Goal: Task Accomplishment & Management: Use online tool/utility

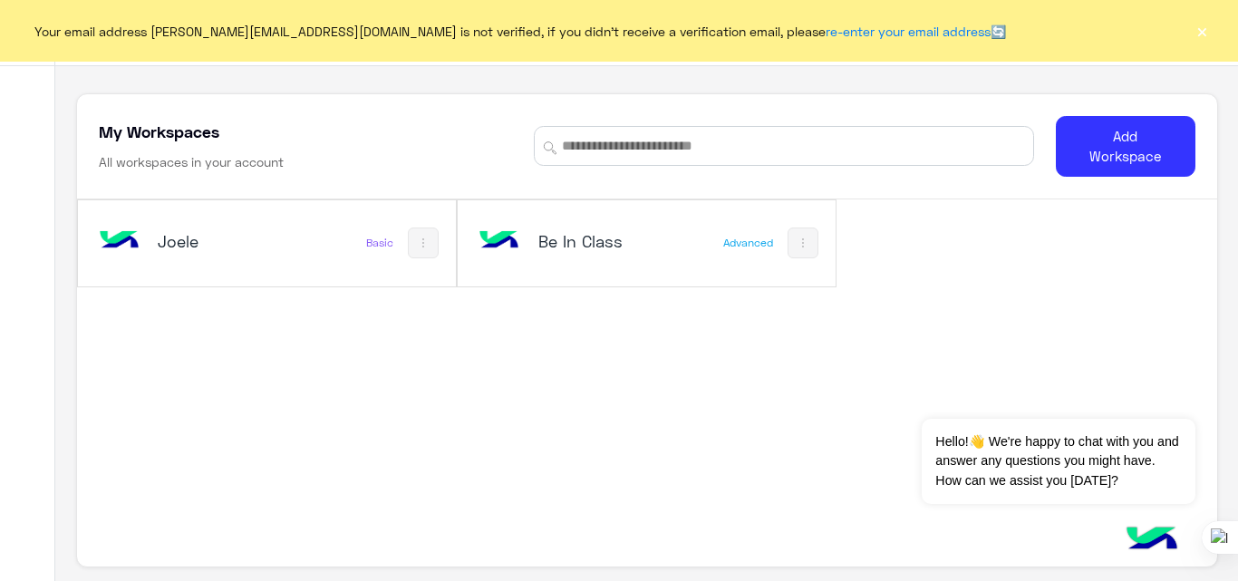
click at [190, 250] on h5 "Joele" at bounding box center [220, 241] width 124 height 22
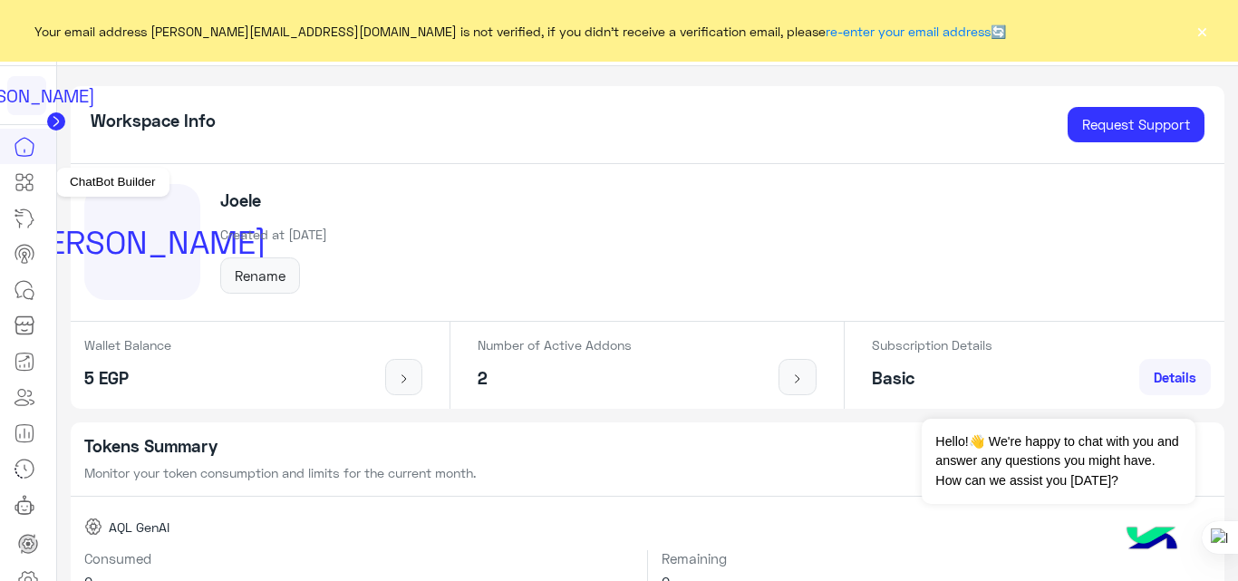
click at [17, 177] on icon at bounding box center [25, 182] width 22 height 22
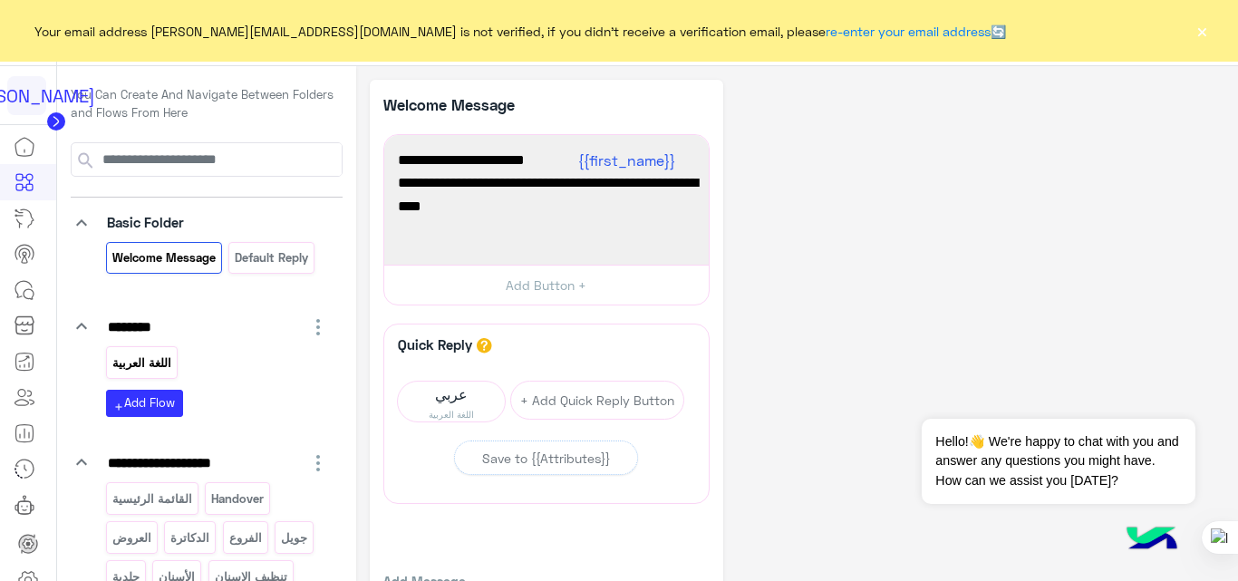
click at [166, 364] on p "اللغة العربية" at bounding box center [142, 363] width 62 height 21
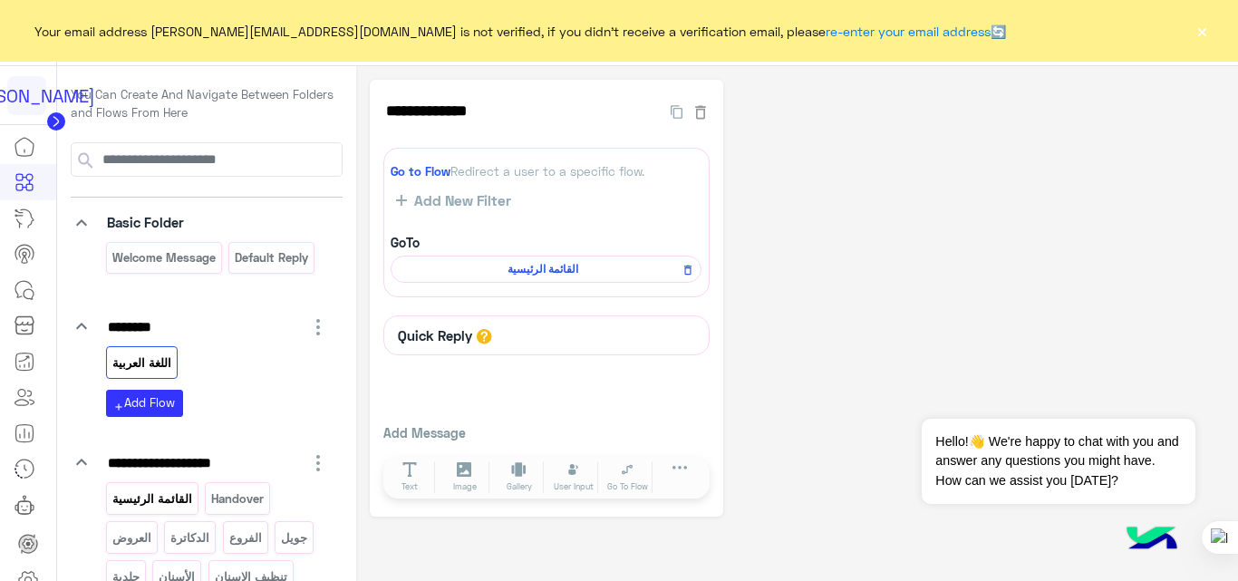
click at [130, 504] on p "القائمة الرئيسية" at bounding box center [152, 498] width 82 height 21
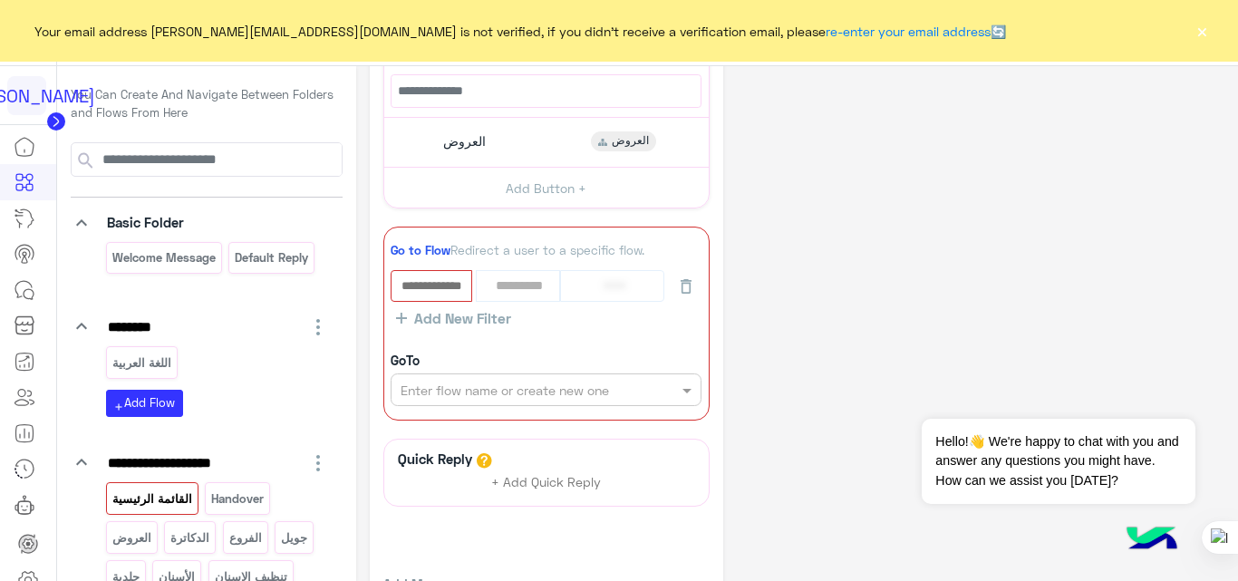
scroll to position [388, 0]
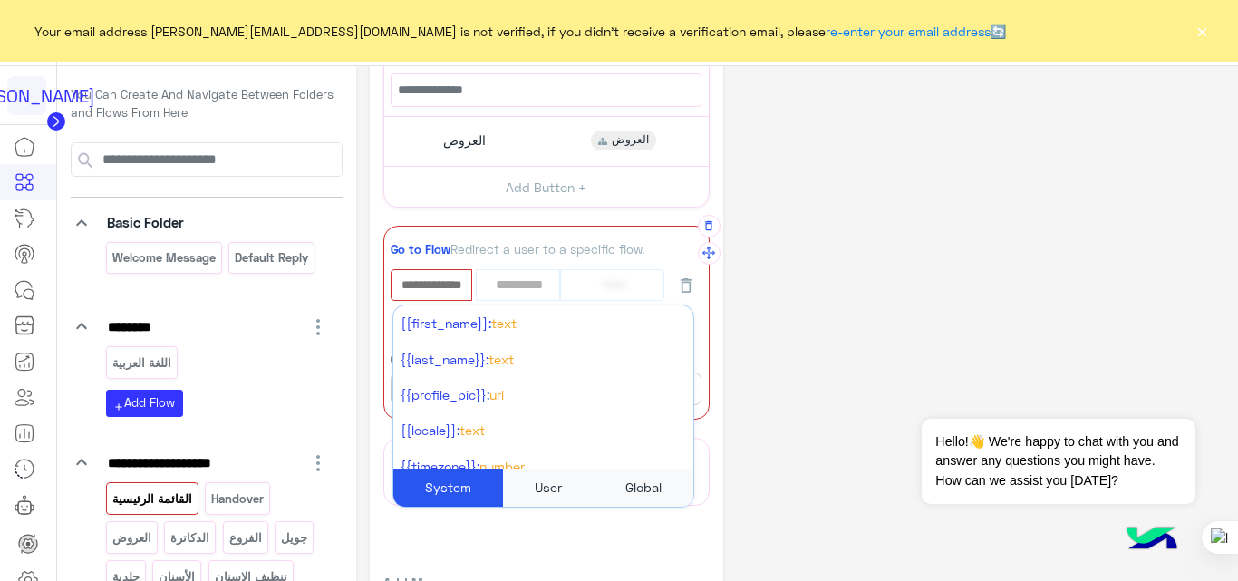
click at [433, 286] on input "text" at bounding box center [431, 285] width 78 height 28
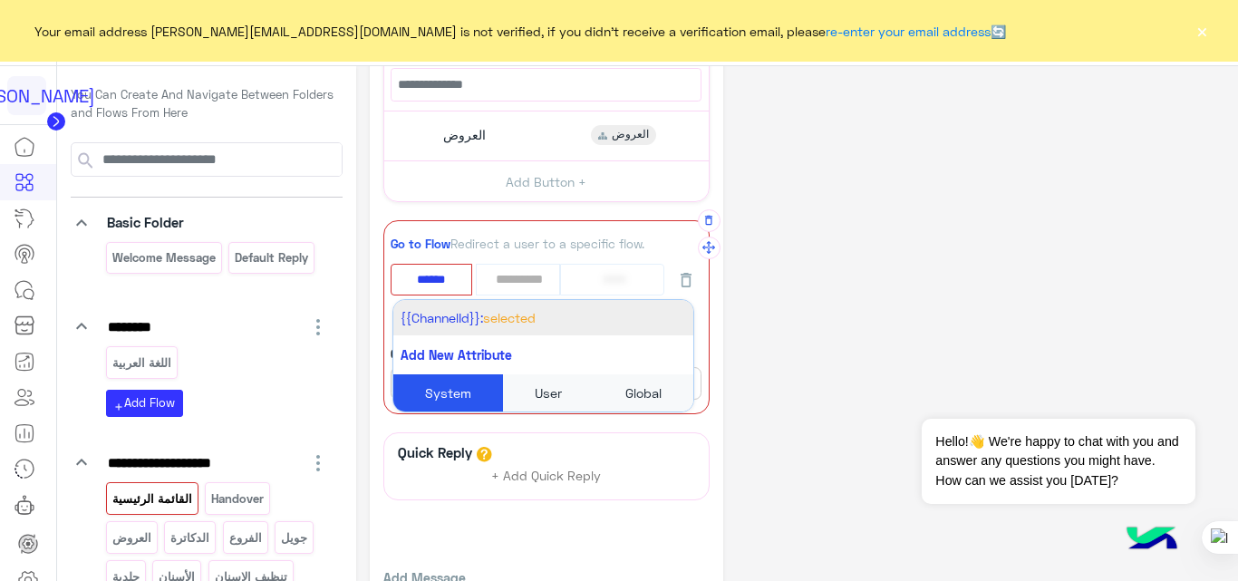
type input "******"
click at [446, 317] on span "{{ChannelId}}:" at bounding box center [442, 317] width 82 height 15
select select "*"
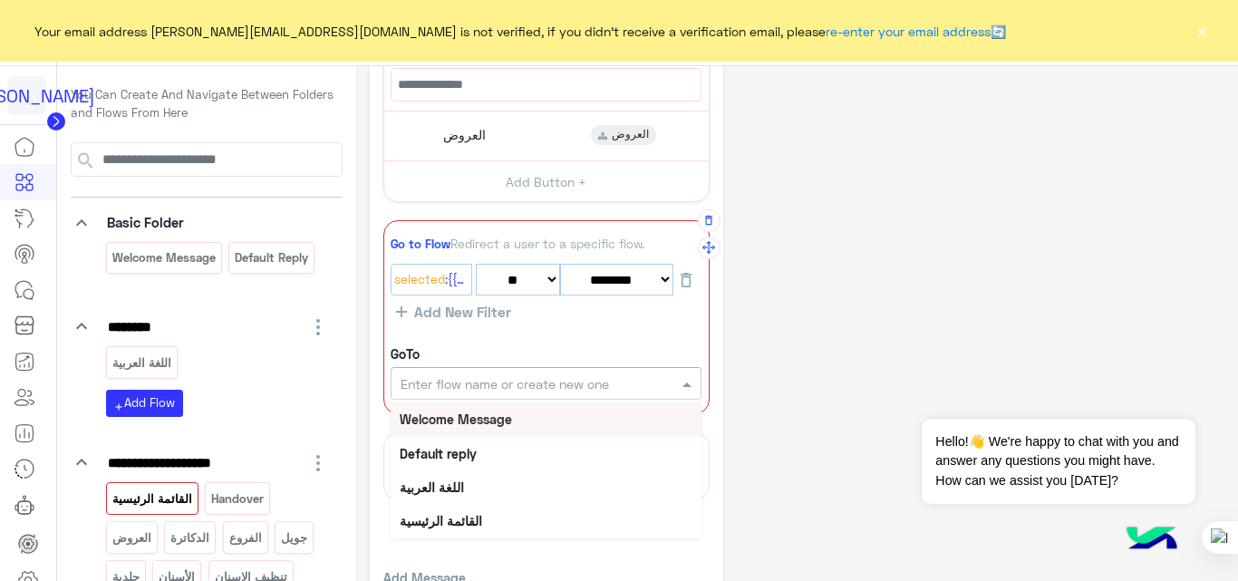
click at [587, 388] on input "text" at bounding box center [515, 383] width 229 height 19
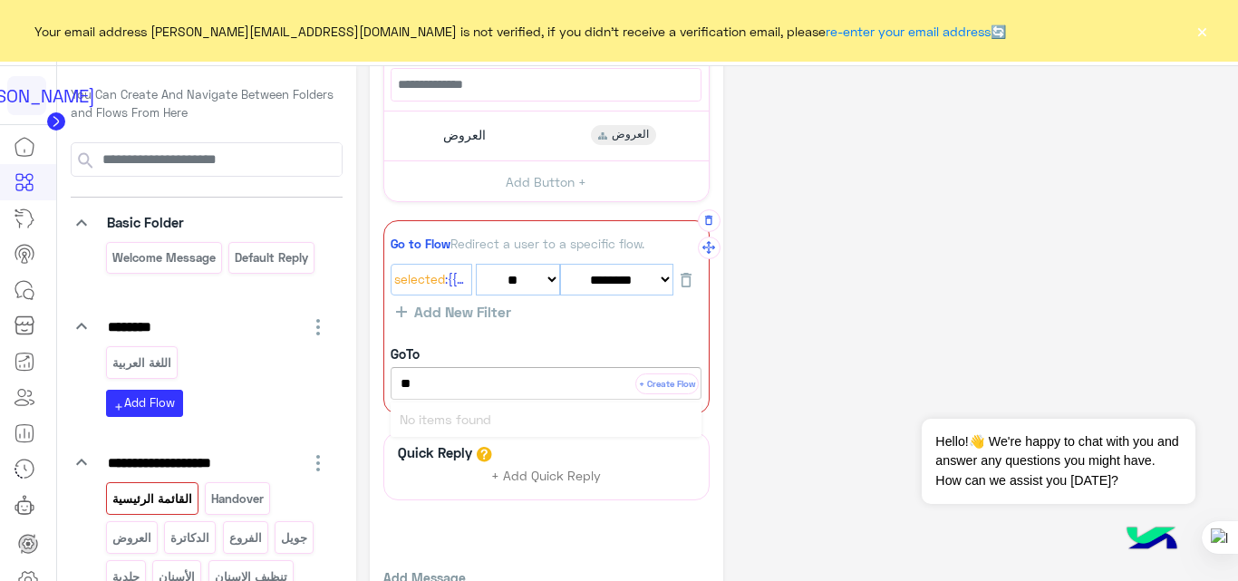
type input "*"
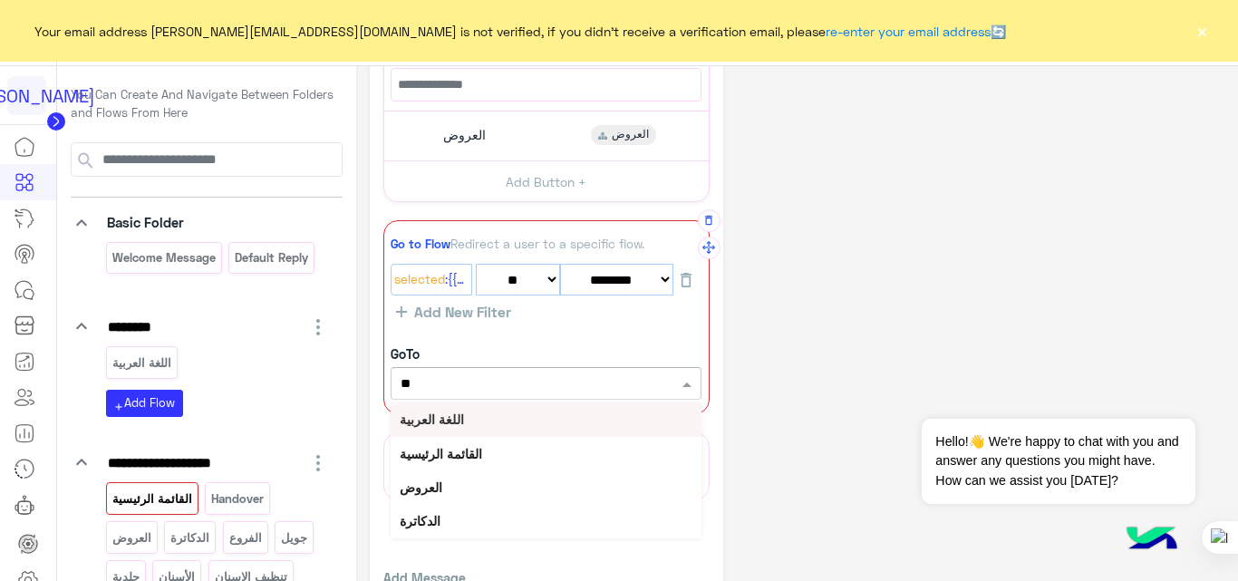
type input "***"
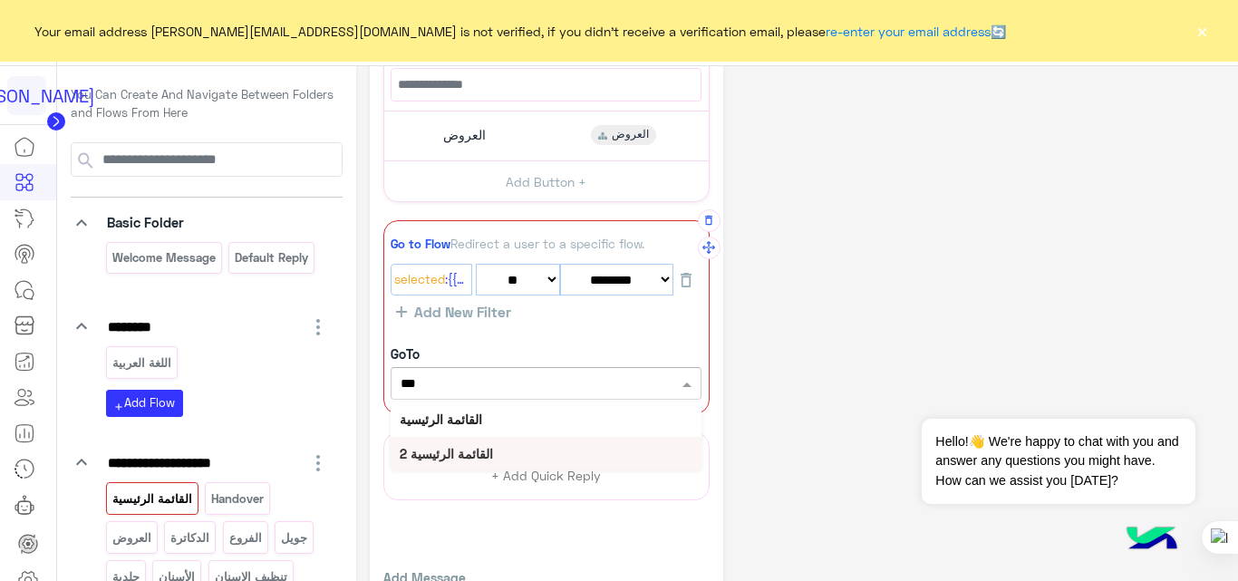
click at [477, 446] on b "القائمة الرئيسية 2" at bounding box center [446, 453] width 93 height 15
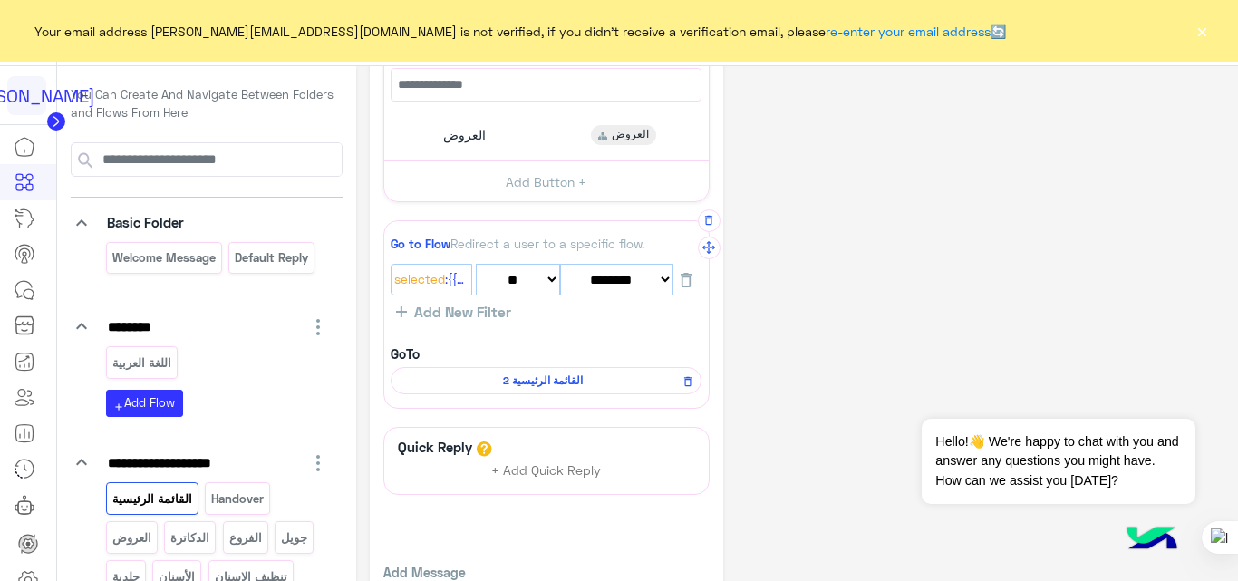
click at [634, 270] on select "******** ******* ******** *** ********* ******* ***" at bounding box center [616, 280] width 113 height 32
select select "*"
click at [560, 264] on select "******** ******* ******** *** ********* ******* ***" at bounding box center [616, 280] width 113 height 32
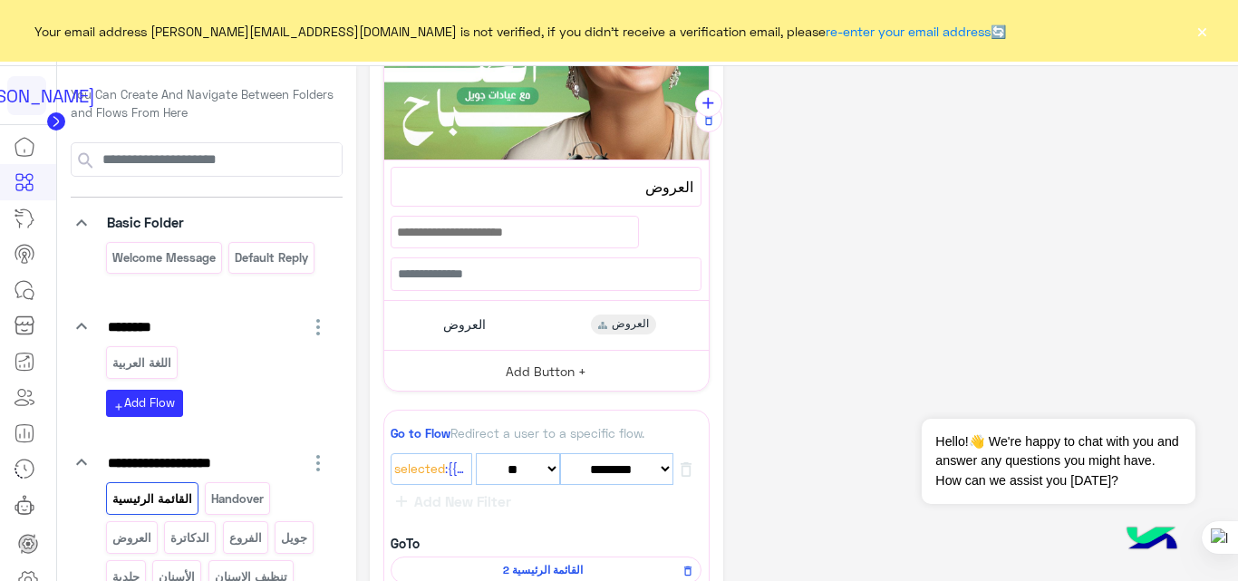
scroll to position [198, 0]
select select "*"
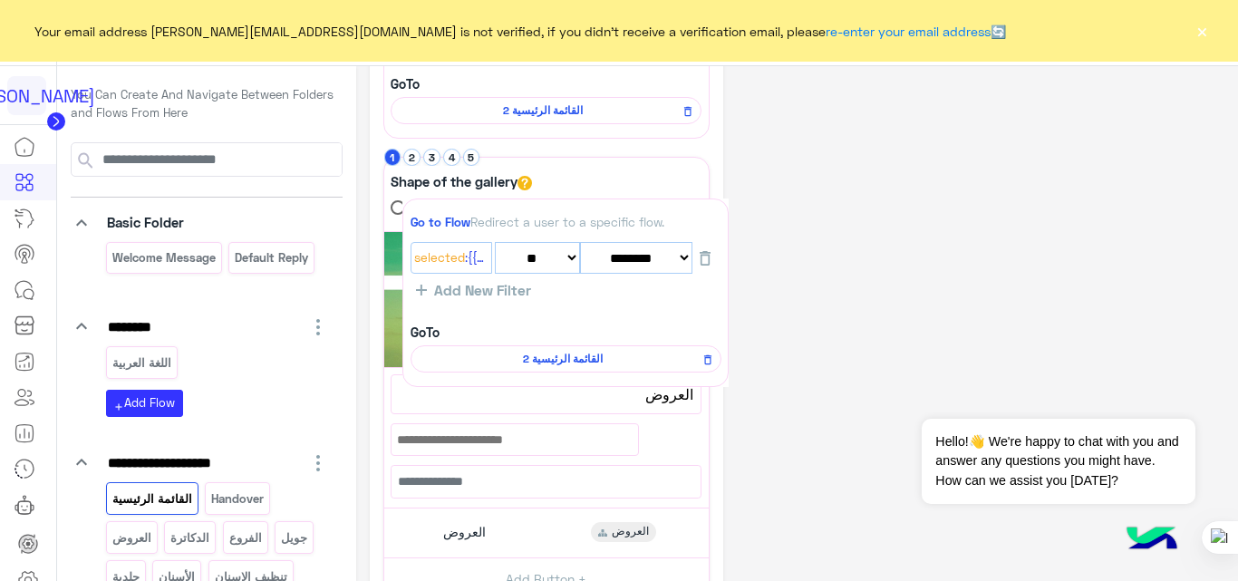
drag, startPoint x: 709, startPoint y: 440, endPoint x: 721, endPoint y: 92, distance: 347.3
select select "*"
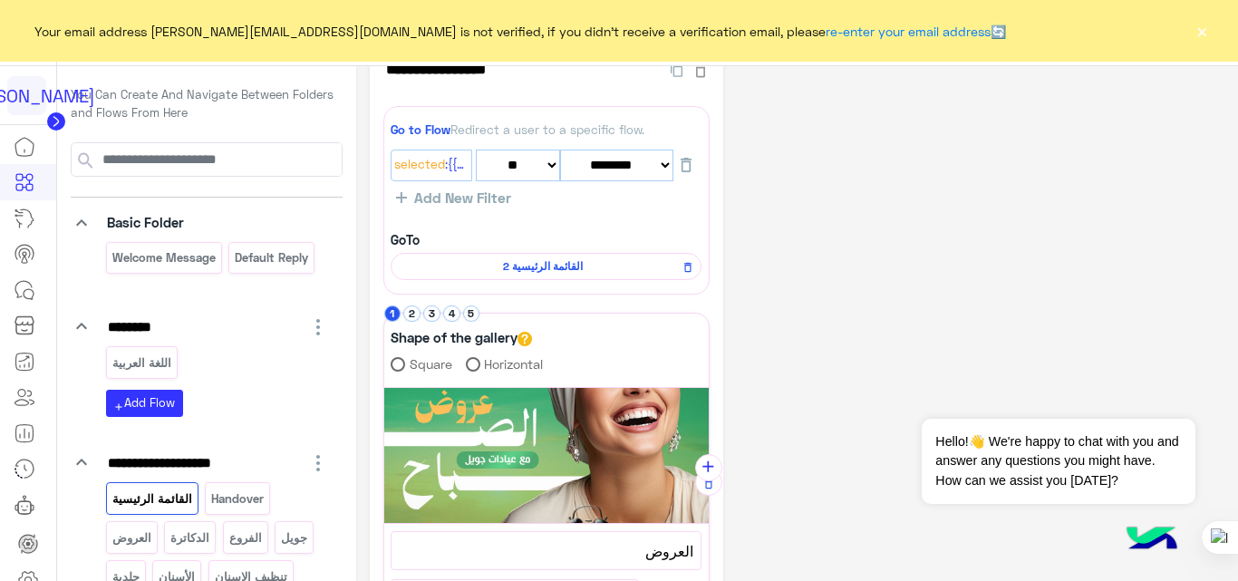
scroll to position [0, 0]
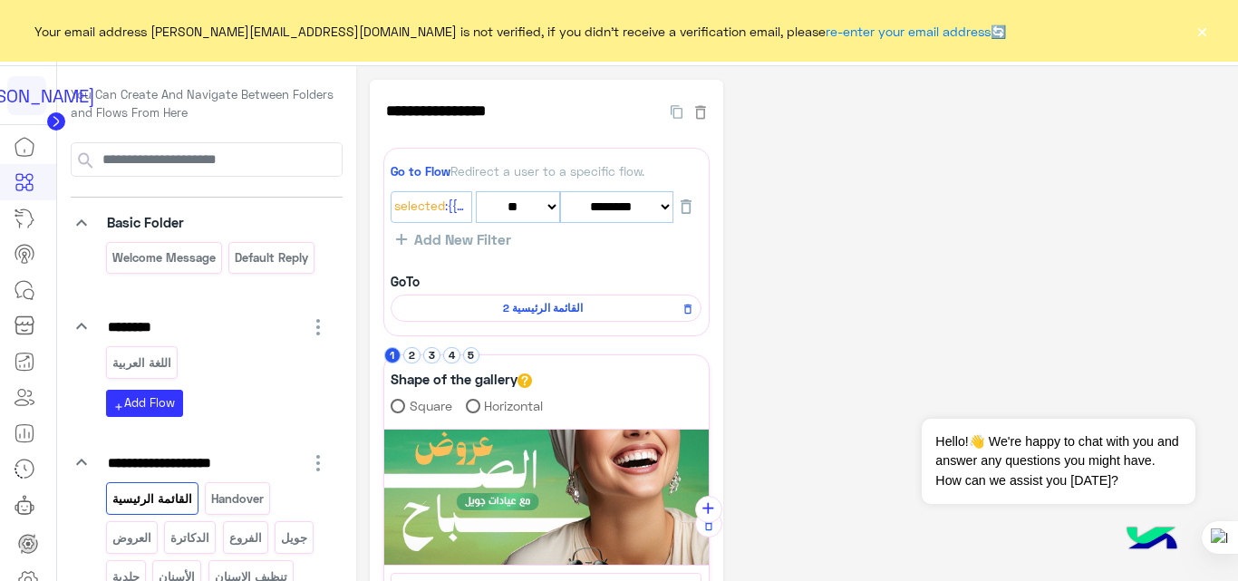
click at [1199, 34] on button "×" at bounding box center [1202, 31] width 18 height 18
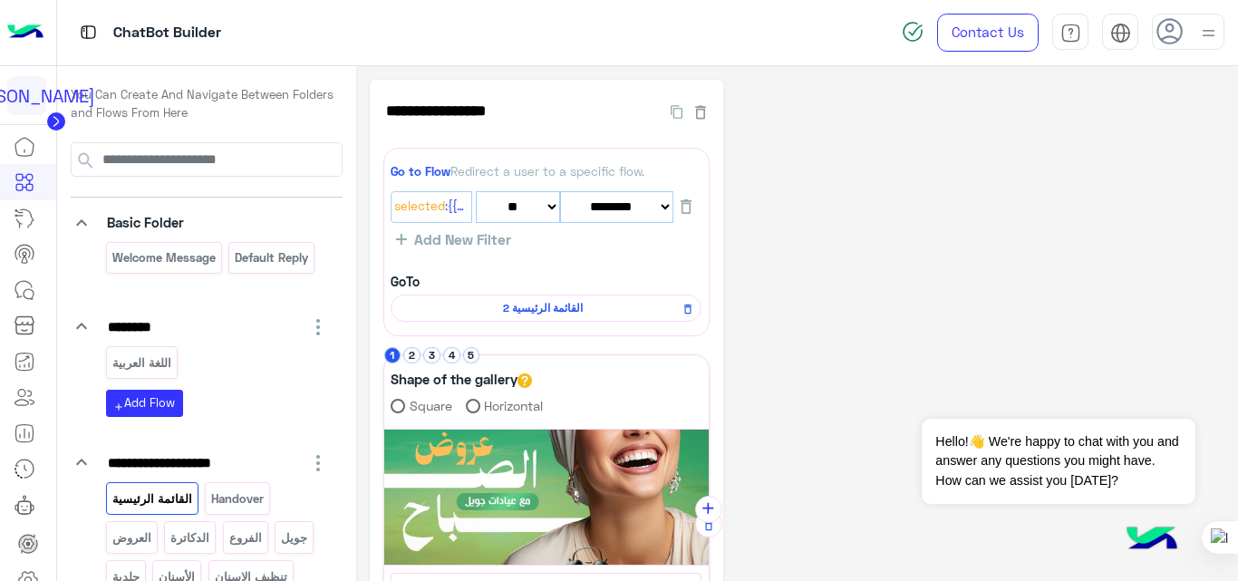
click at [894, 259] on div "**********" at bounding box center [797, 561] width 855 height 963
click at [29, 569] on icon at bounding box center [28, 580] width 22 height 22
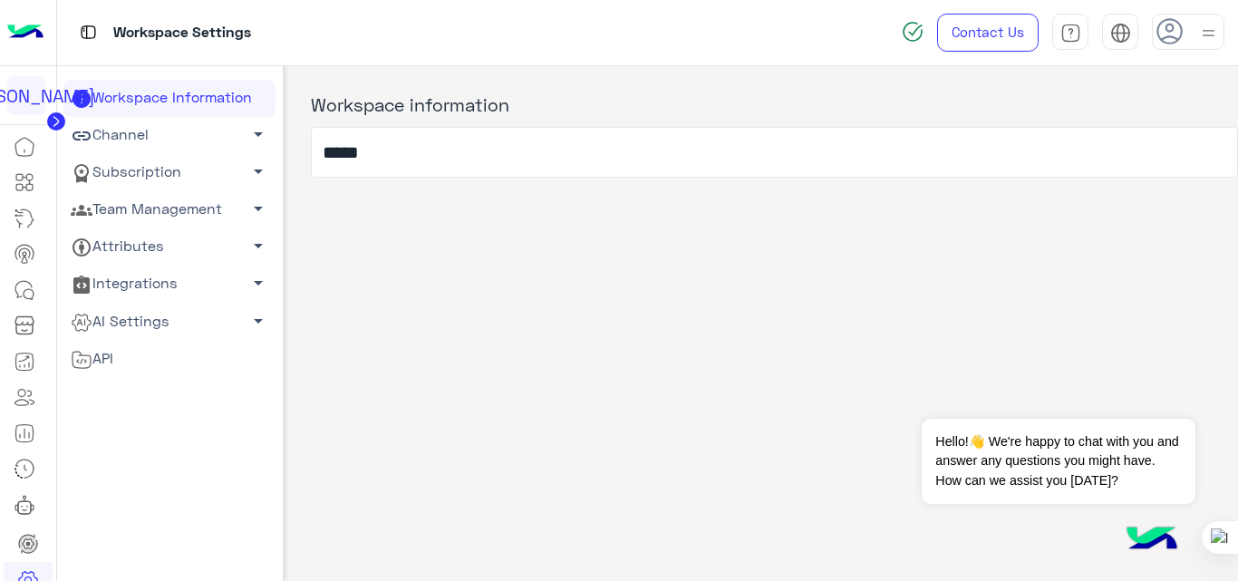
click at [159, 201] on link "Team Management arrow_drop_down" at bounding box center [169, 209] width 212 height 37
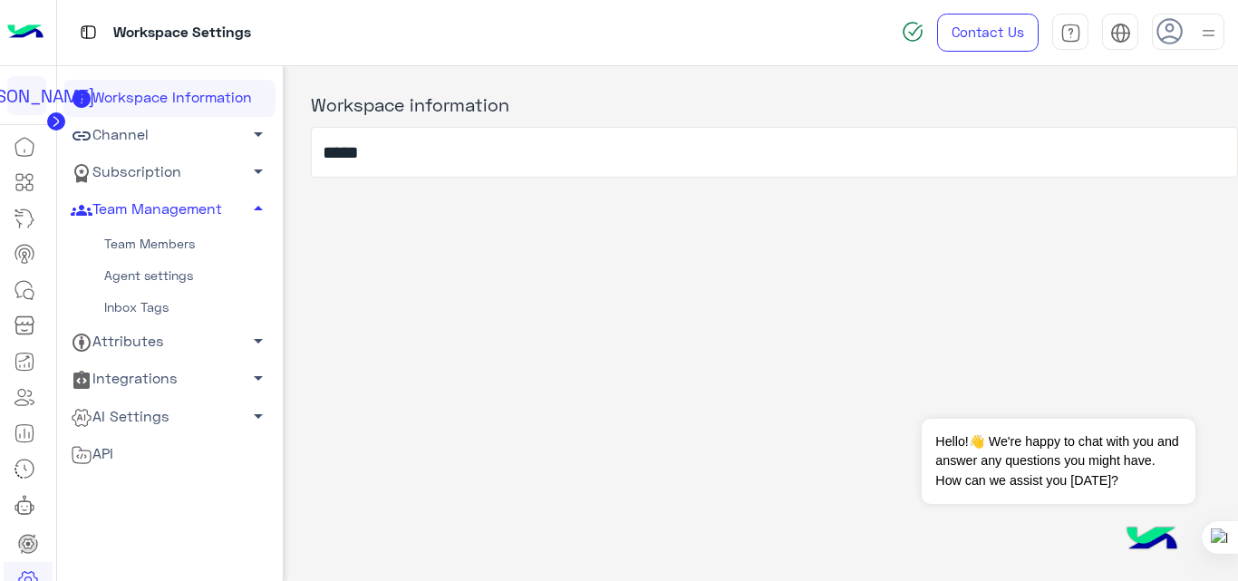
click at [163, 249] on link "Team Members" at bounding box center [169, 244] width 212 height 32
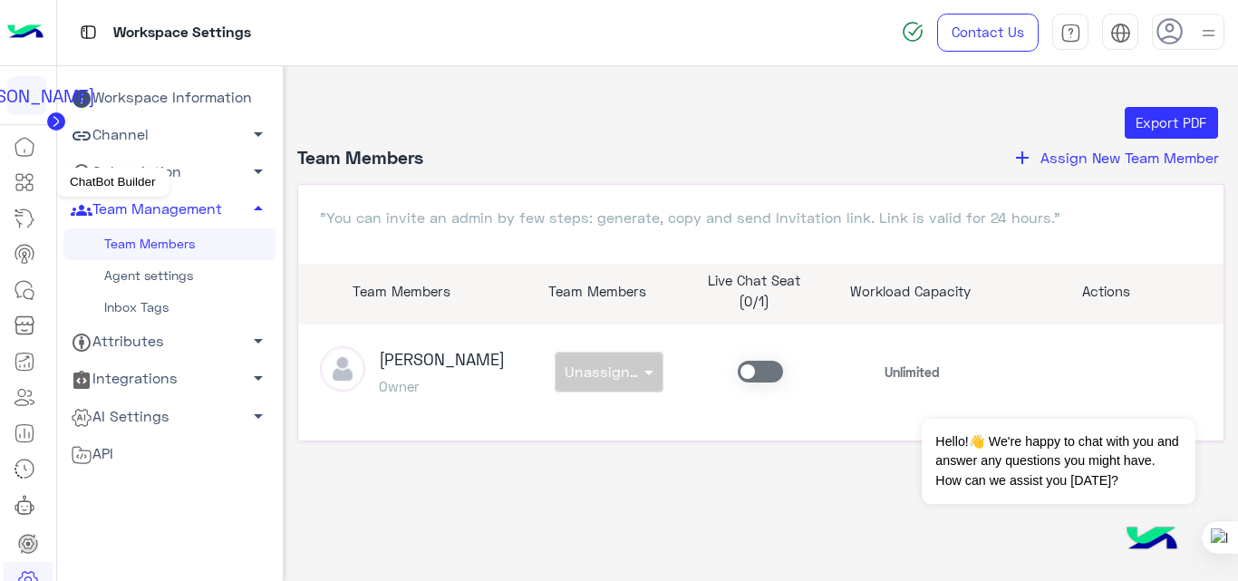
click at [29, 181] on icon at bounding box center [26, 183] width 7 height 10
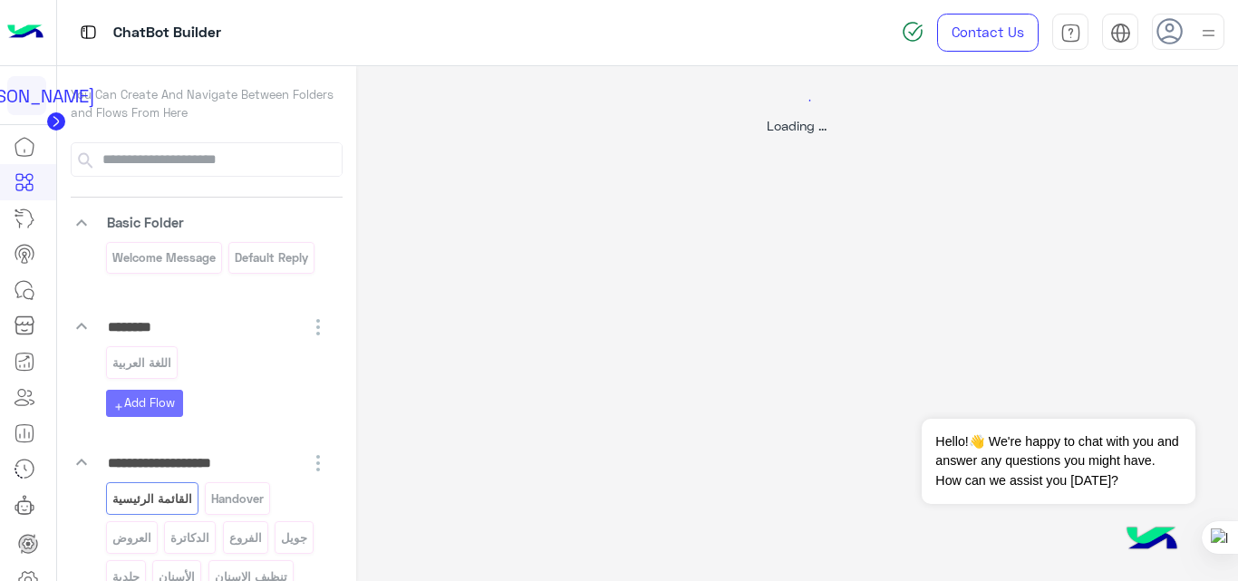
select select "*"
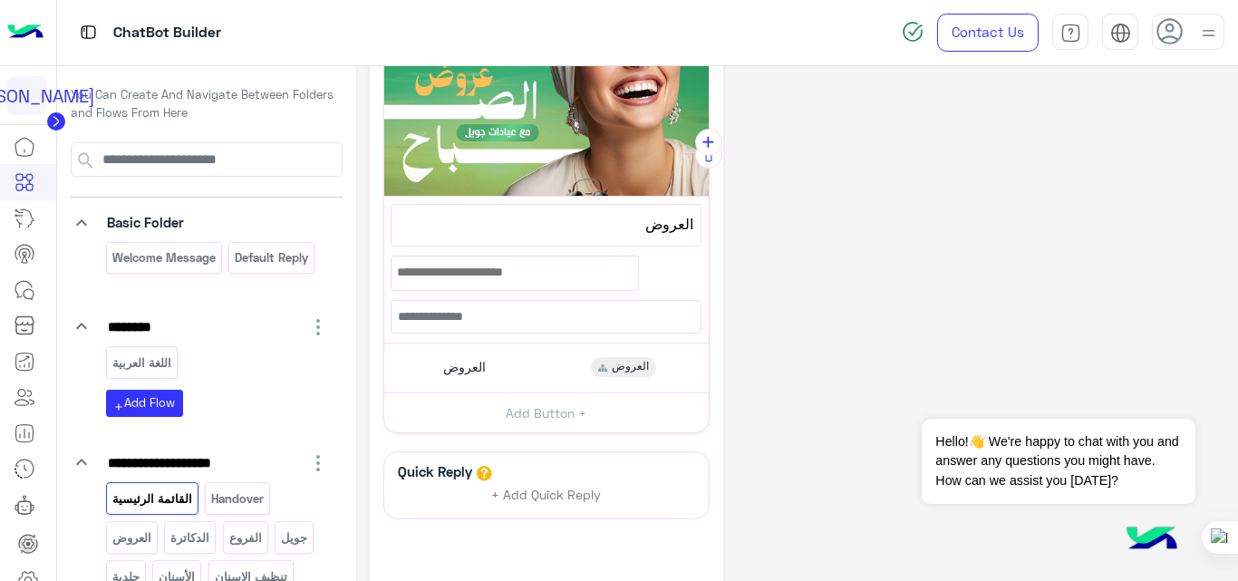
scroll to position [368, 0]
click at [31, 573] on icon at bounding box center [28, 580] width 22 height 22
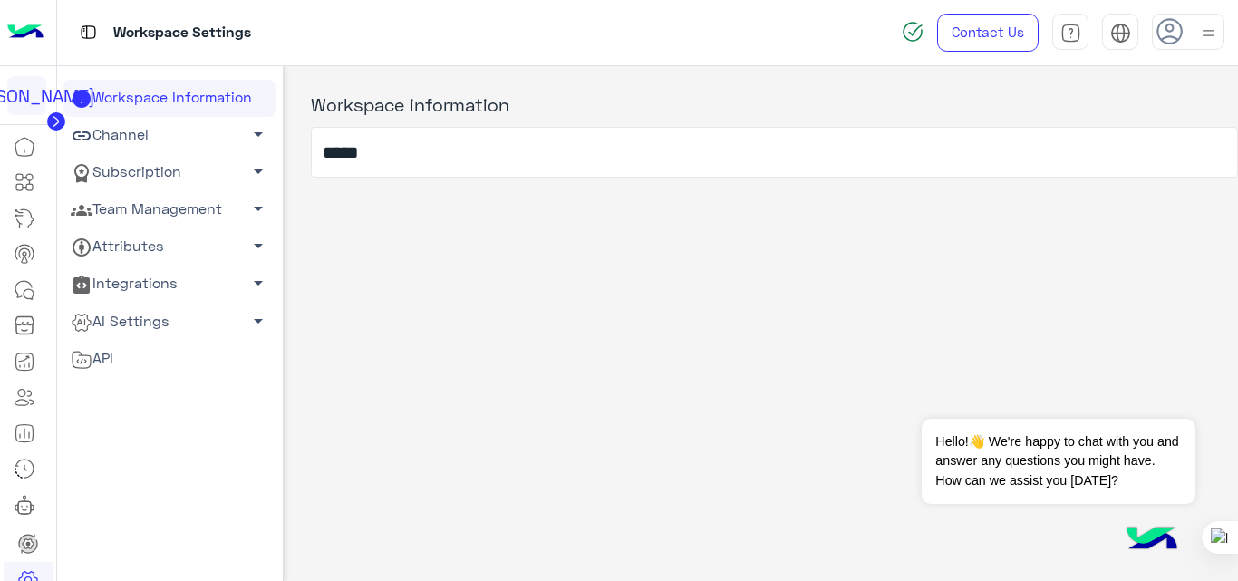
click at [157, 177] on link "Subscription arrow_drop_down" at bounding box center [169, 172] width 212 height 37
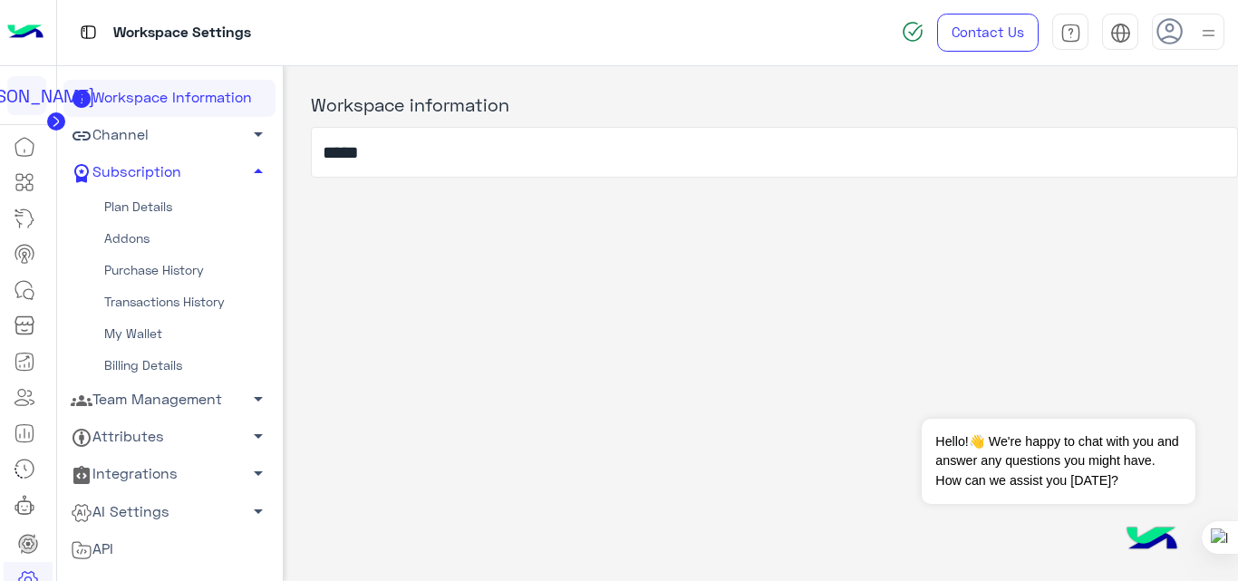
click at [135, 241] on link "Addons" at bounding box center [169, 239] width 212 height 32
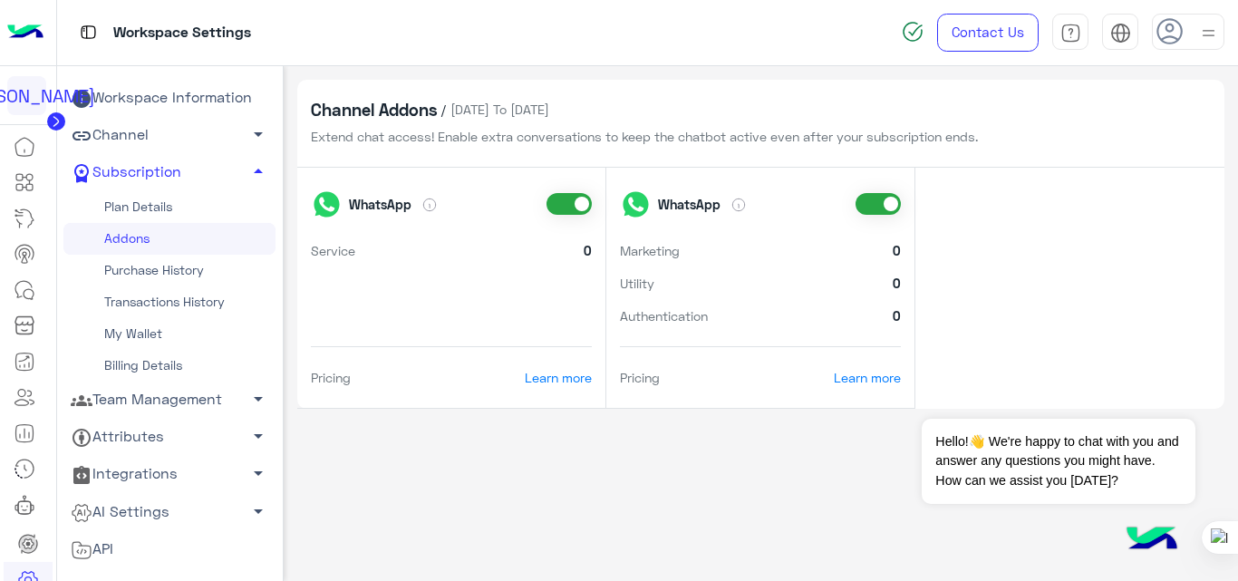
click at [150, 214] on link "Plan Details" at bounding box center [169, 207] width 212 height 32
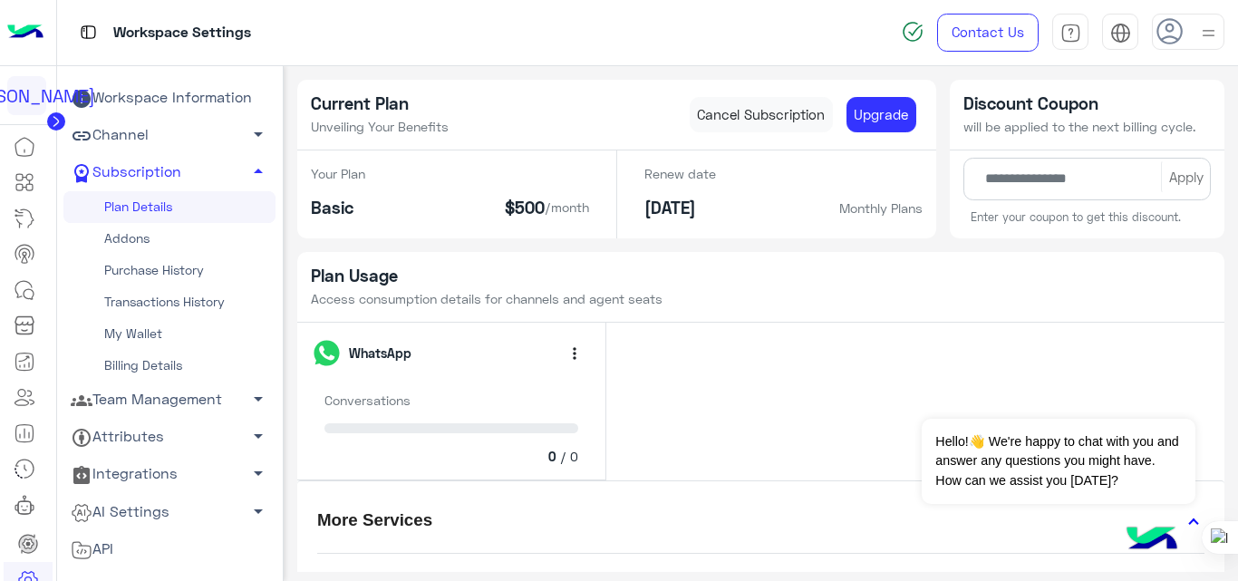
click at [119, 231] on link "Addons" at bounding box center [169, 239] width 212 height 32
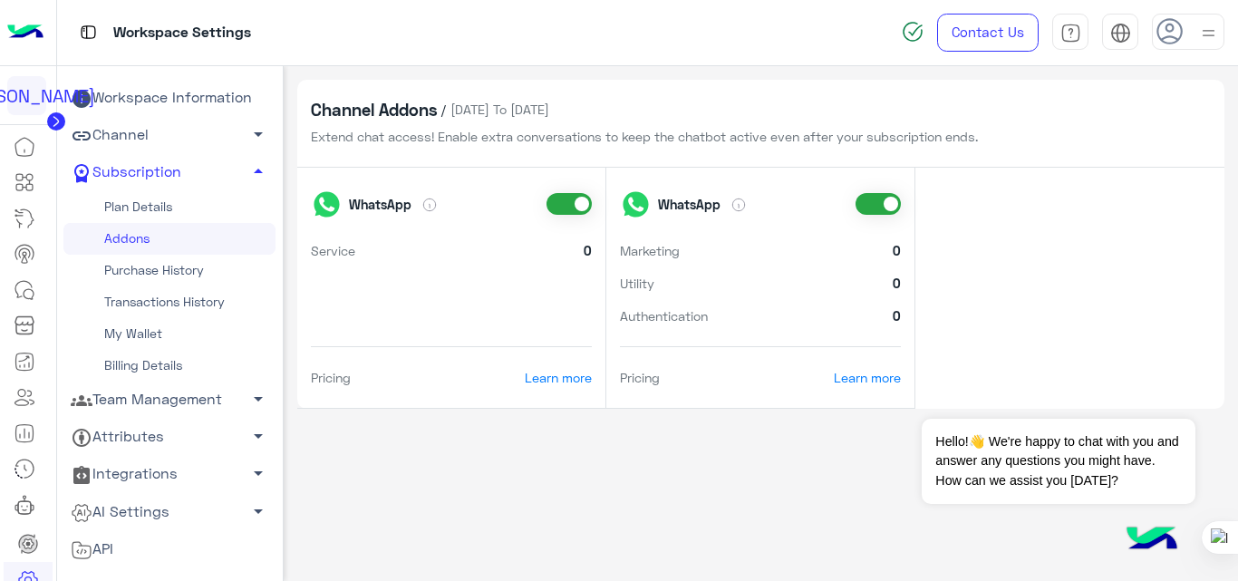
click at [147, 212] on link "Plan Details" at bounding box center [169, 207] width 212 height 32
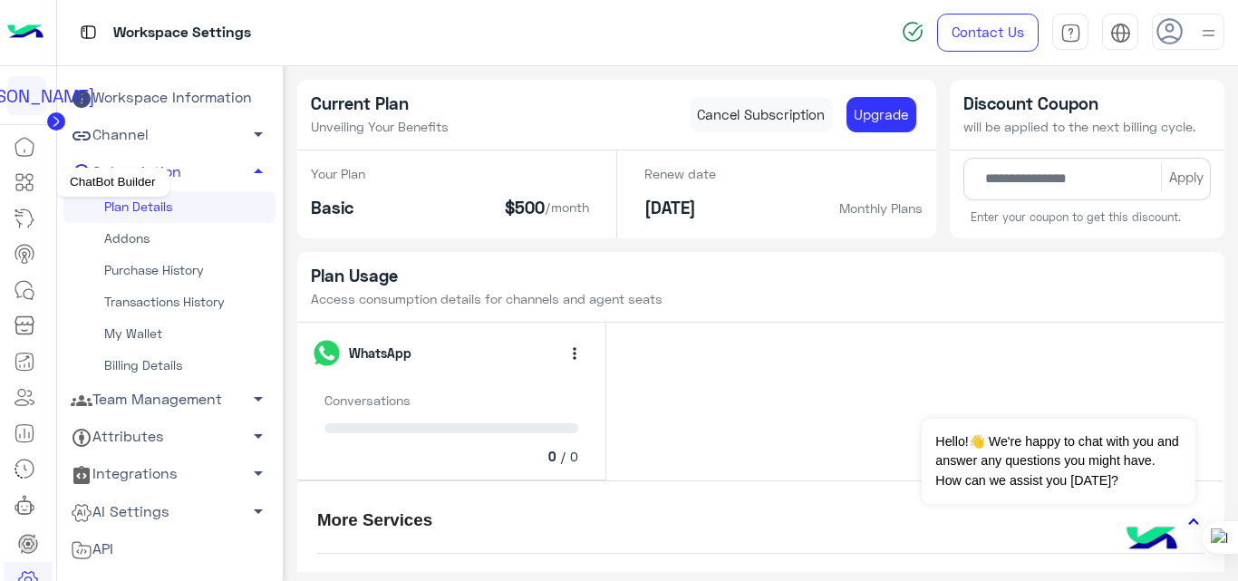
click at [27, 185] on icon at bounding box center [29, 187] width 6 height 6
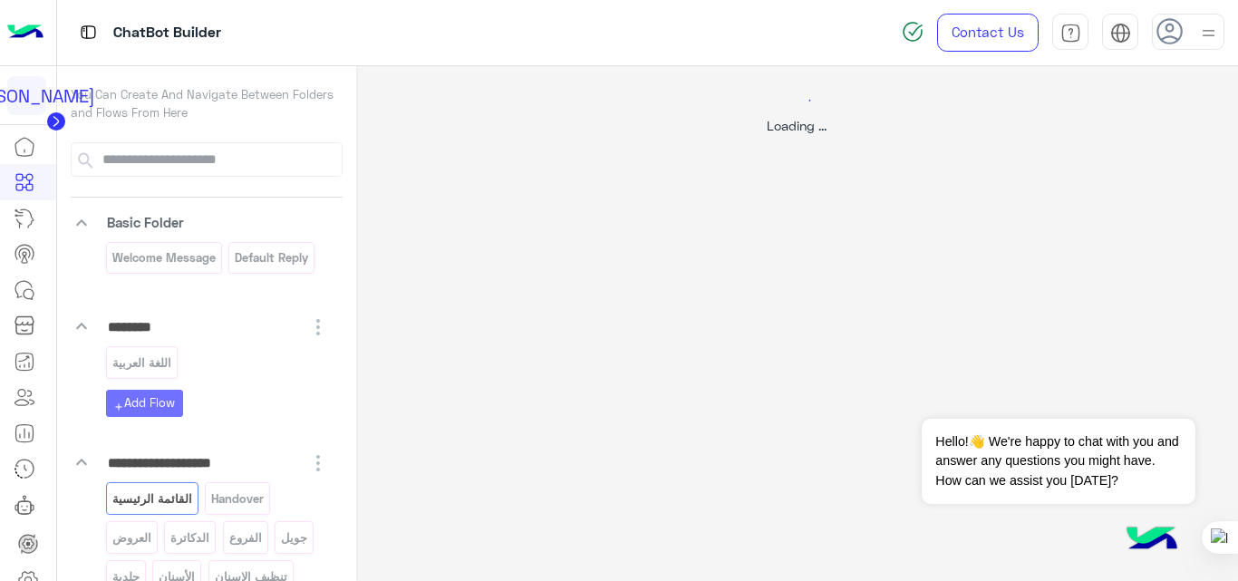
select select "*"
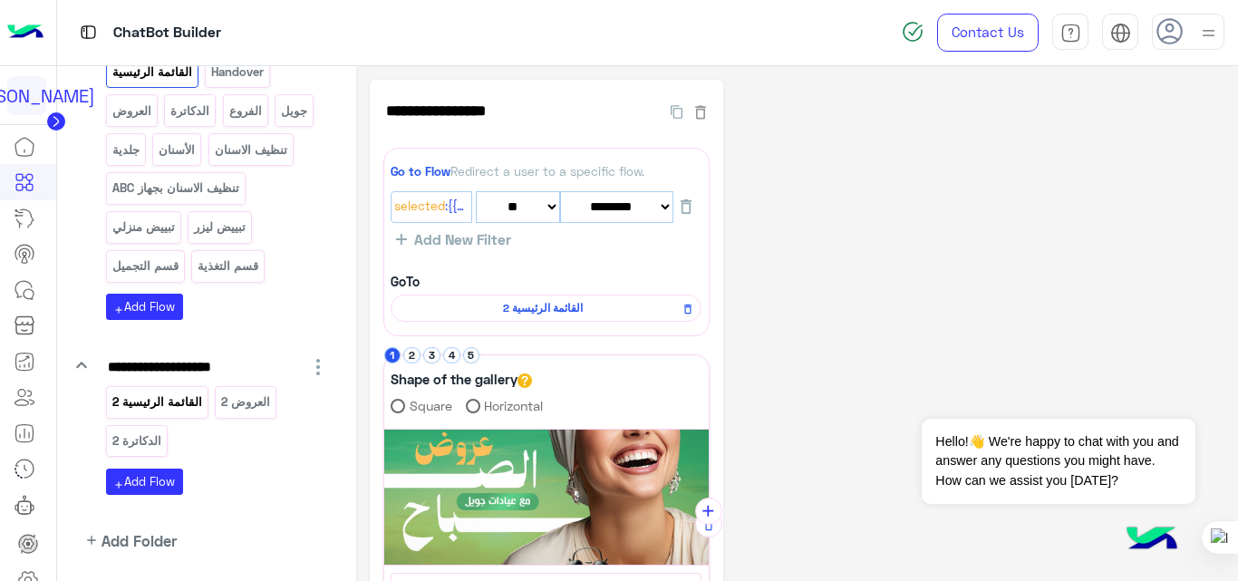
scroll to position [428, 0]
click at [185, 402] on p "القائمة الرئيسية 2" at bounding box center [157, 401] width 92 height 21
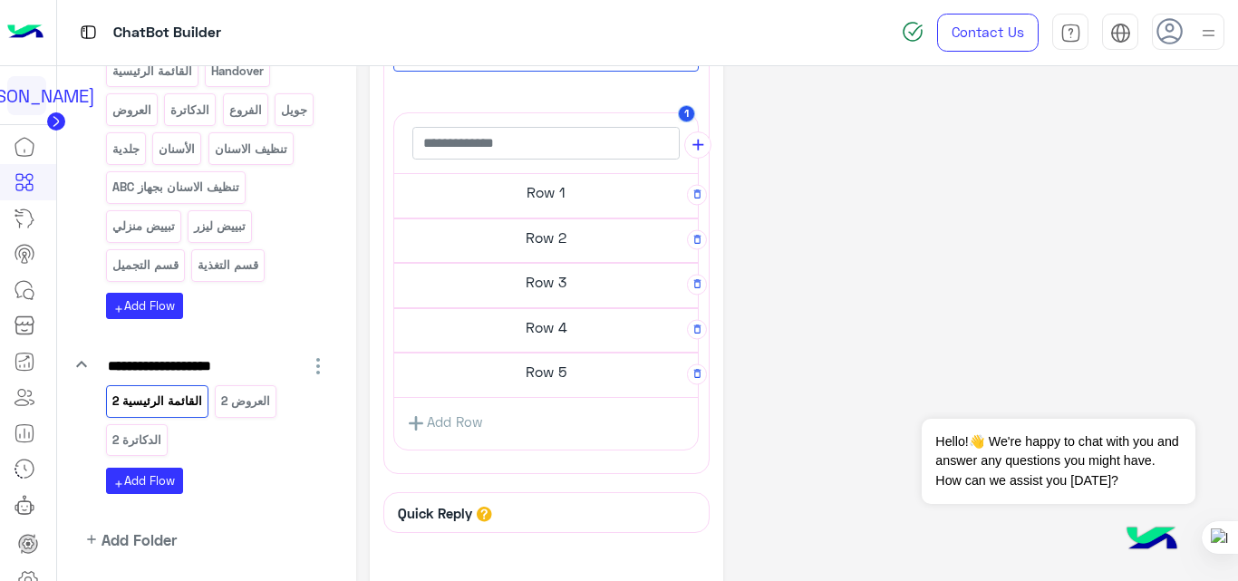
scroll to position [512, 0]
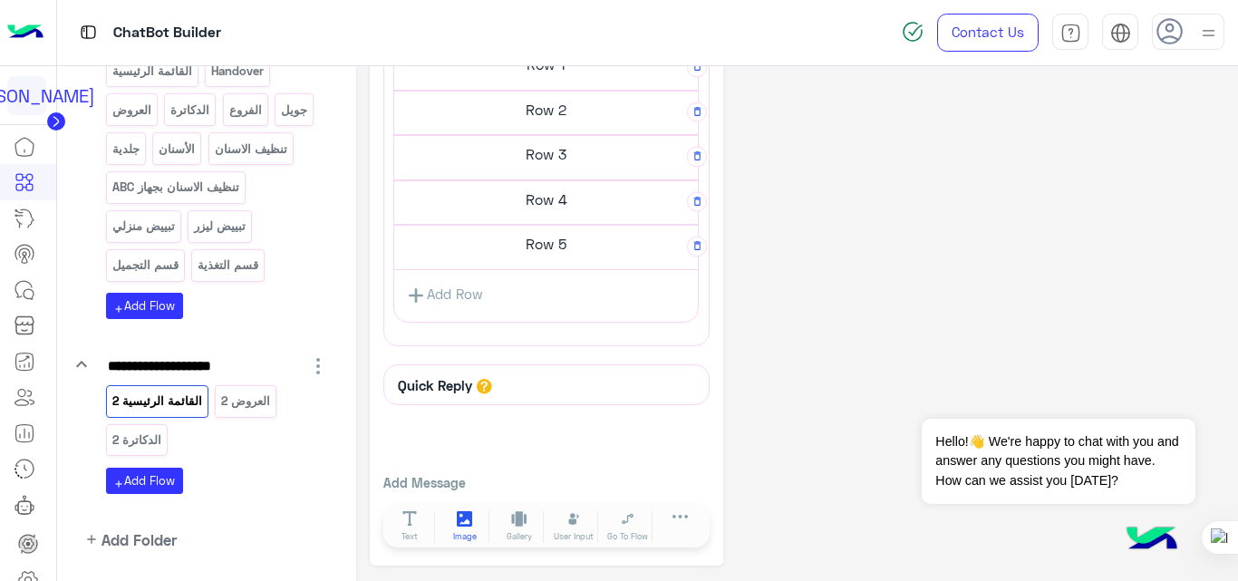
click at [471, 539] on span "Image" at bounding box center [465, 536] width 24 height 13
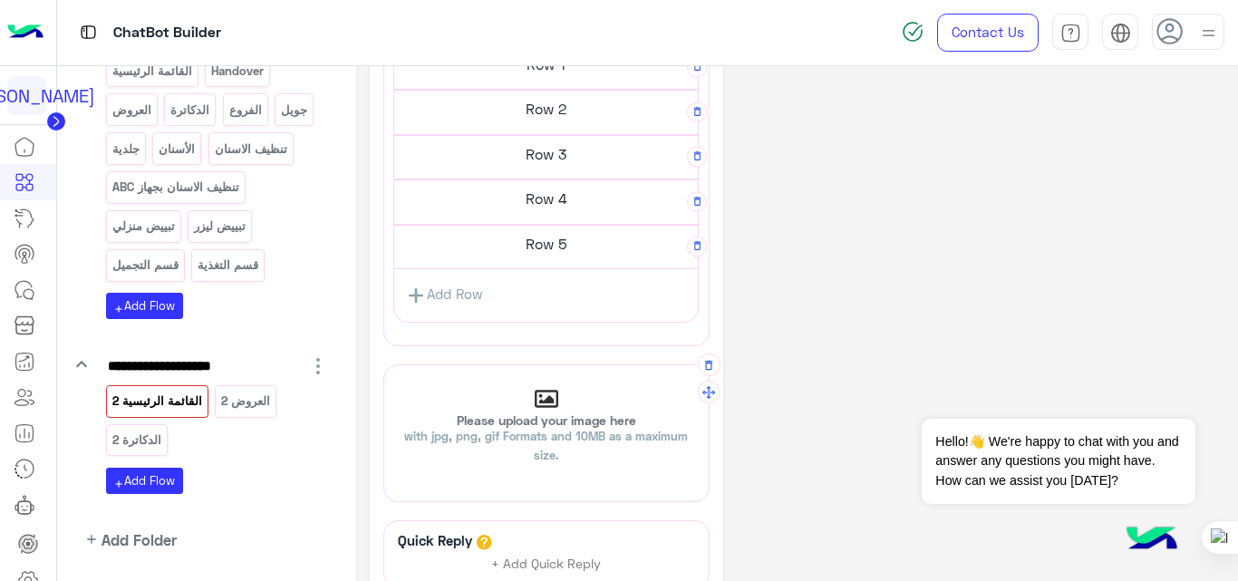
click at [564, 436] on span "with jpg, png, gif Formats and 10MB as a maximum size." at bounding box center [546, 446] width 284 height 34
click at [384, 365] on input "Please upload your image here with jpg, png, gif Formats and 10MB as a maximum …" at bounding box center [384, 365] width 0 height 0
type input "**********"
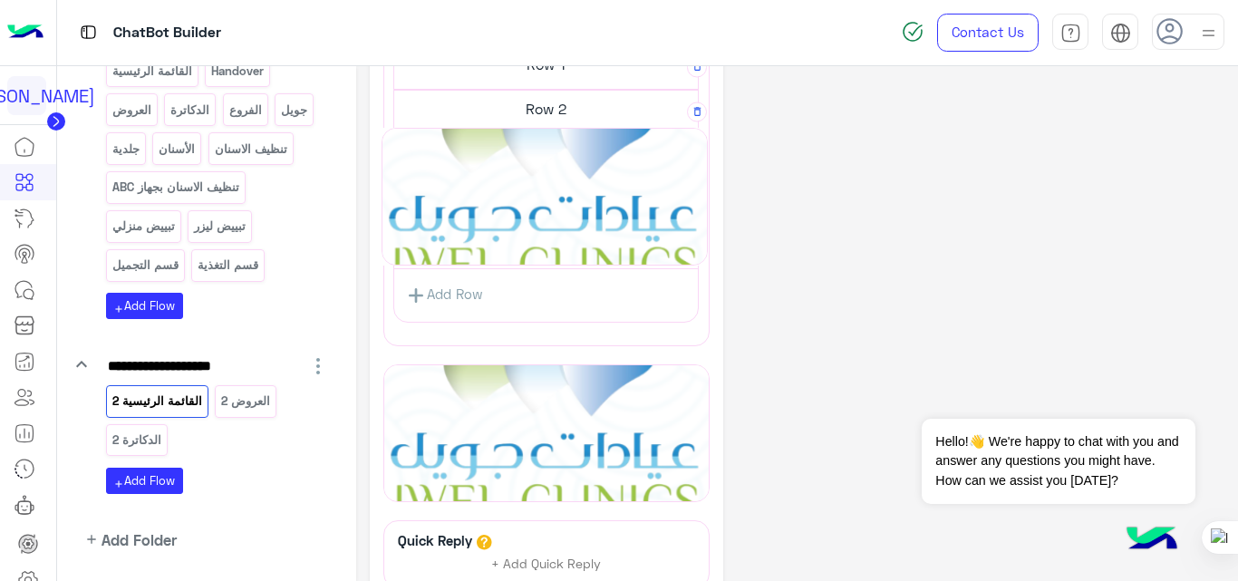
drag, startPoint x: 713, startPoint y: 398, endPoint x: 715, endPoint y: 137, distance: 261.0
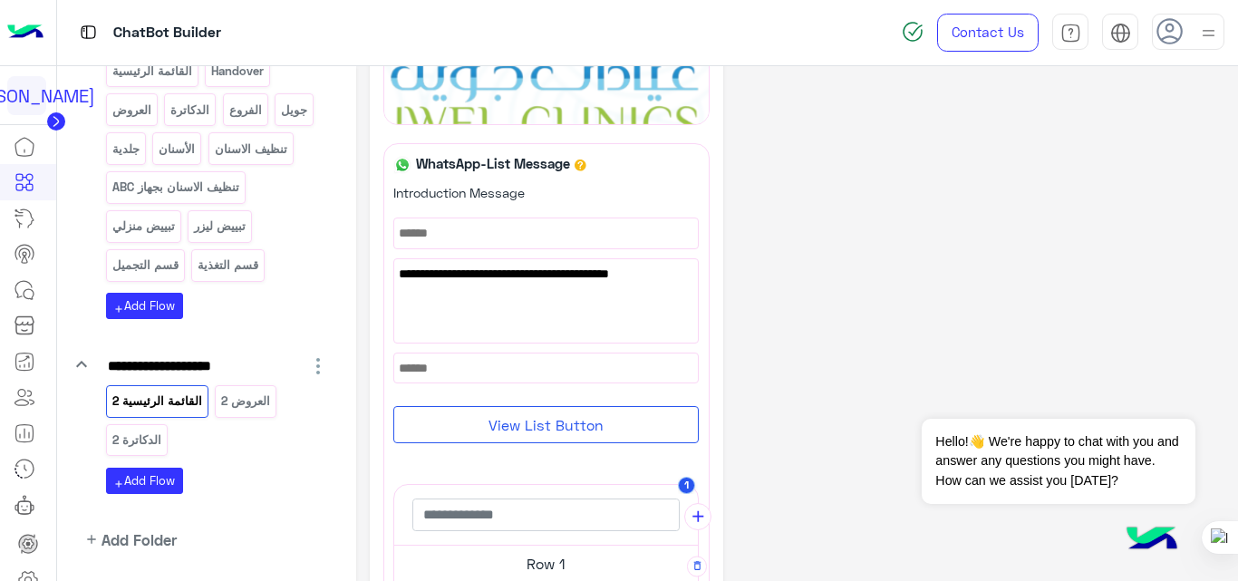
scroll to position [0, 0]
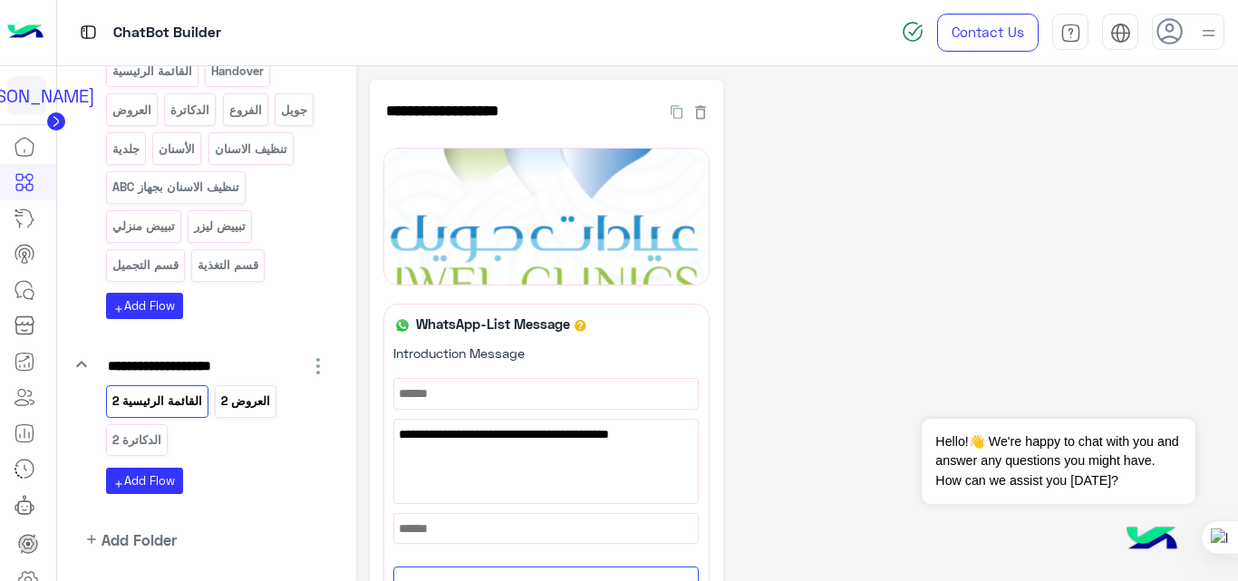
click at [253, 395] on p "العروض 2" at bounding box center [246, 401] width 52 height 21
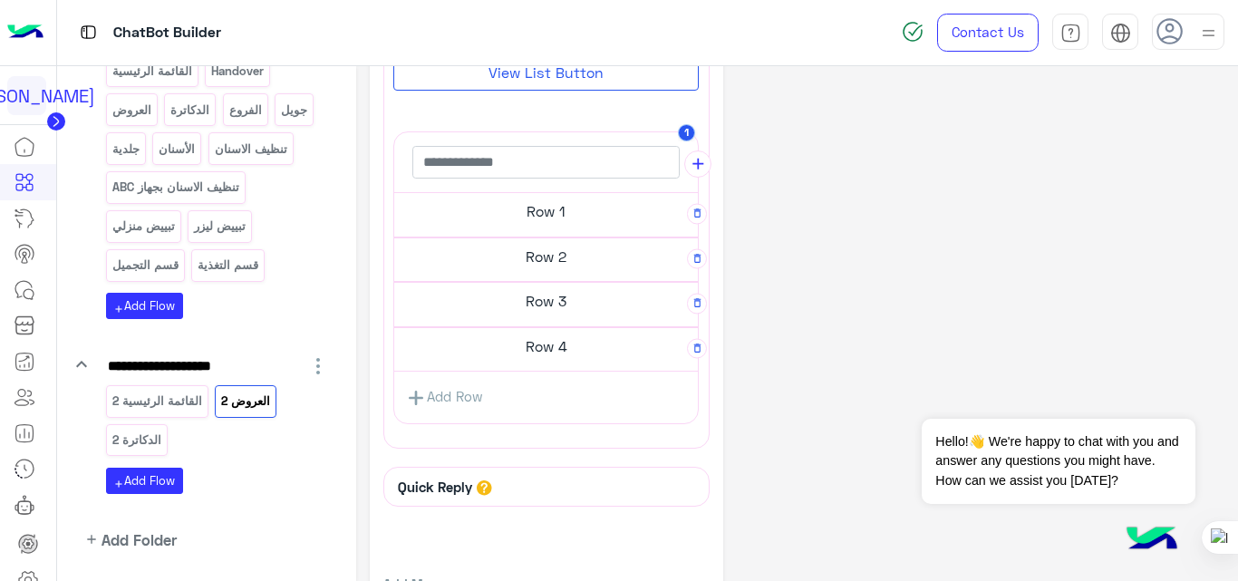
scroll to position [468, 0]
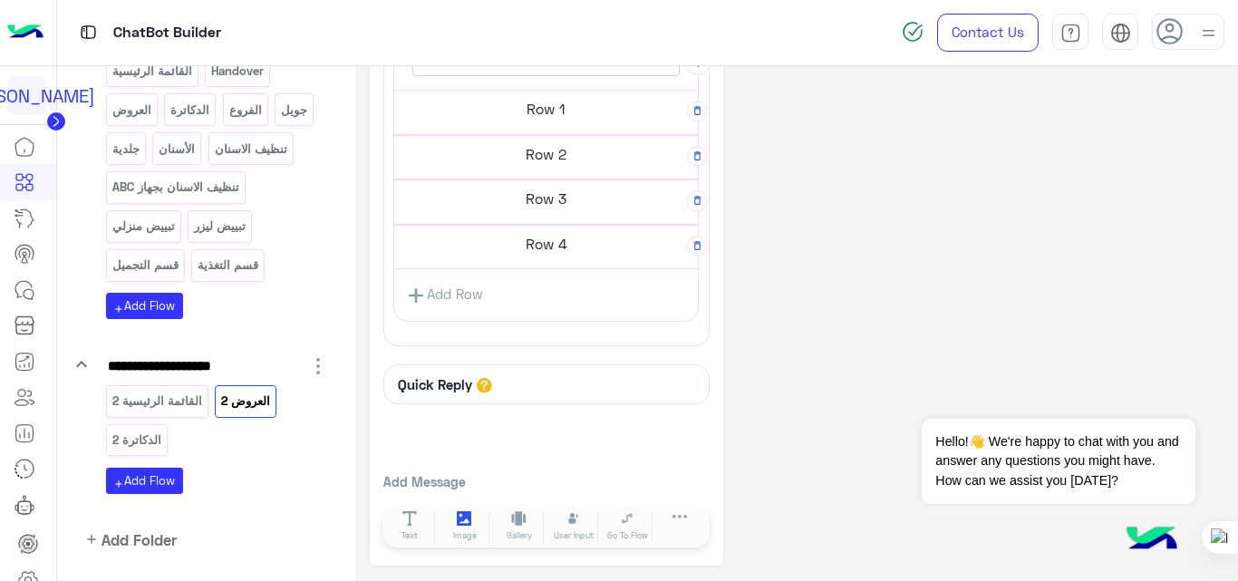
click at [456, 517] on button "Image" at bounding box center [465, 526] width 51 height 33
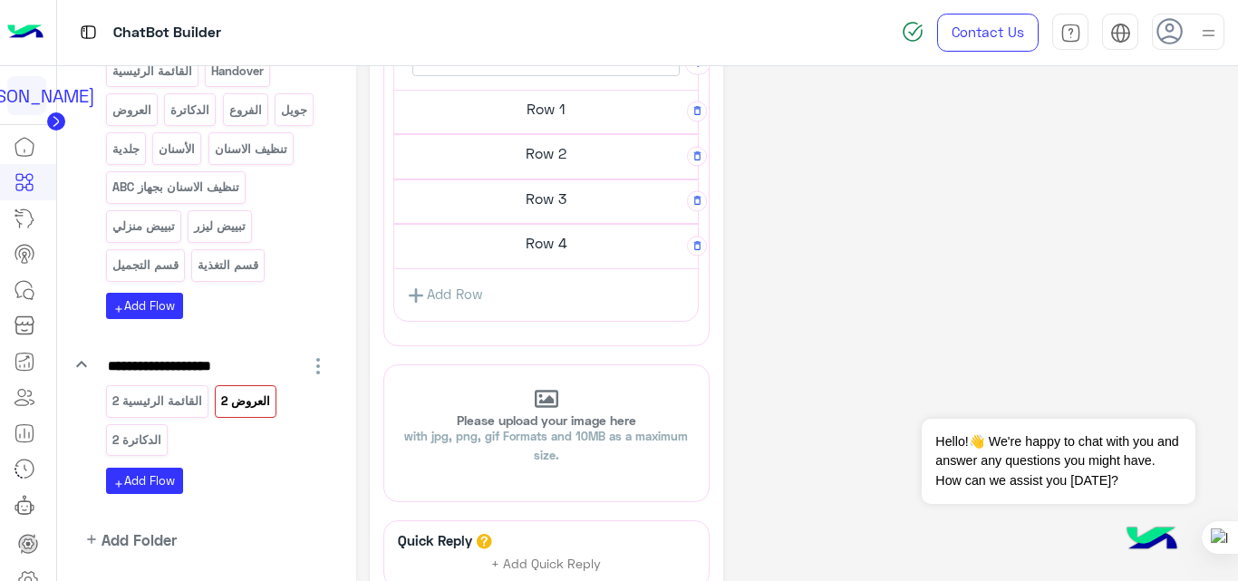
scroll to position [0, 0]
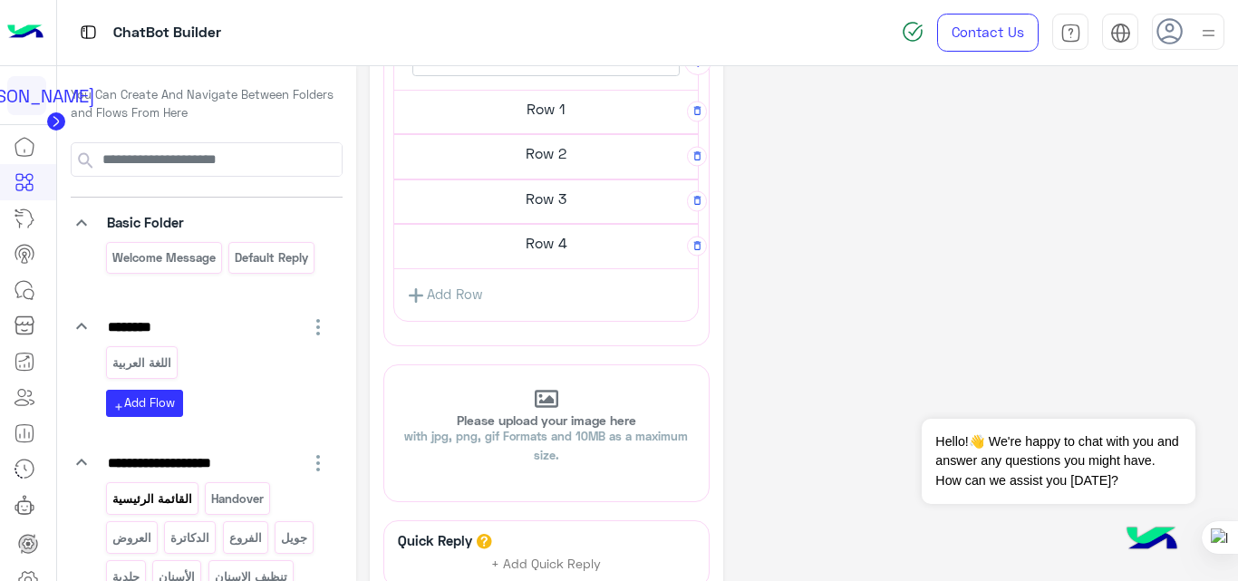
click at [185, 507] on p "القائمة الرئيسية" at bounding box center [152, 498] width 82 height 21
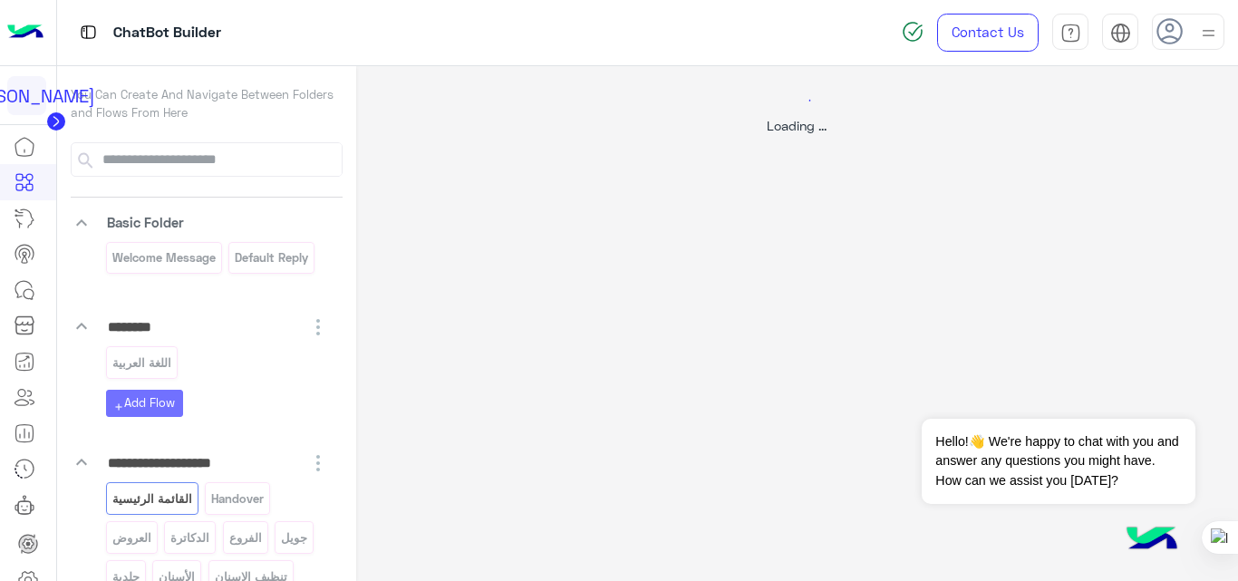
select select "*"
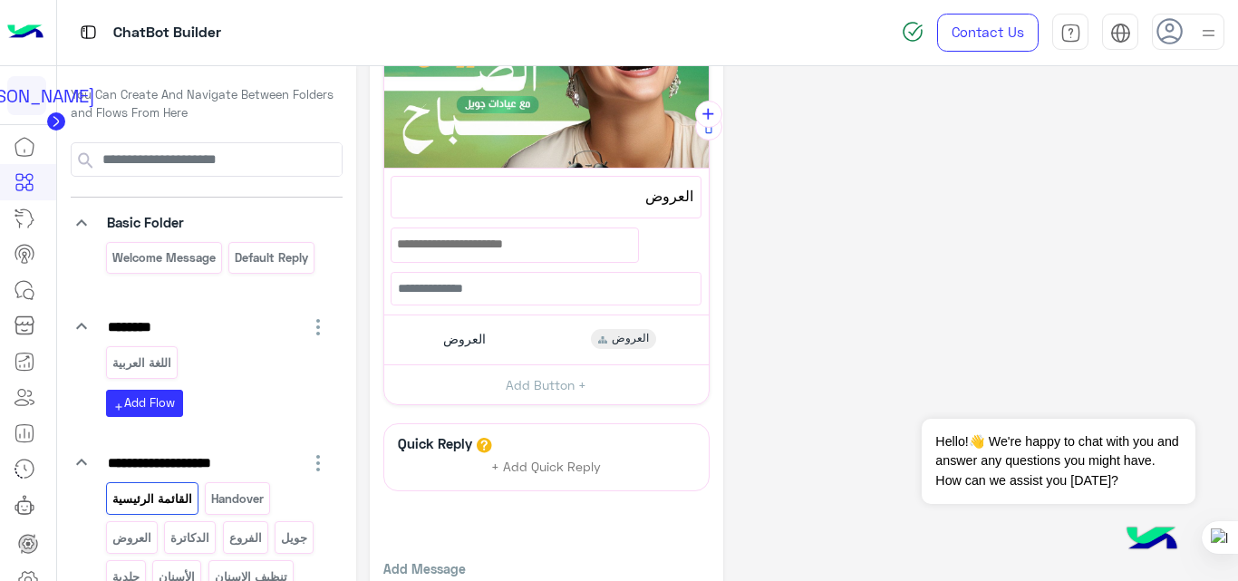
scroll to position [483, 0]
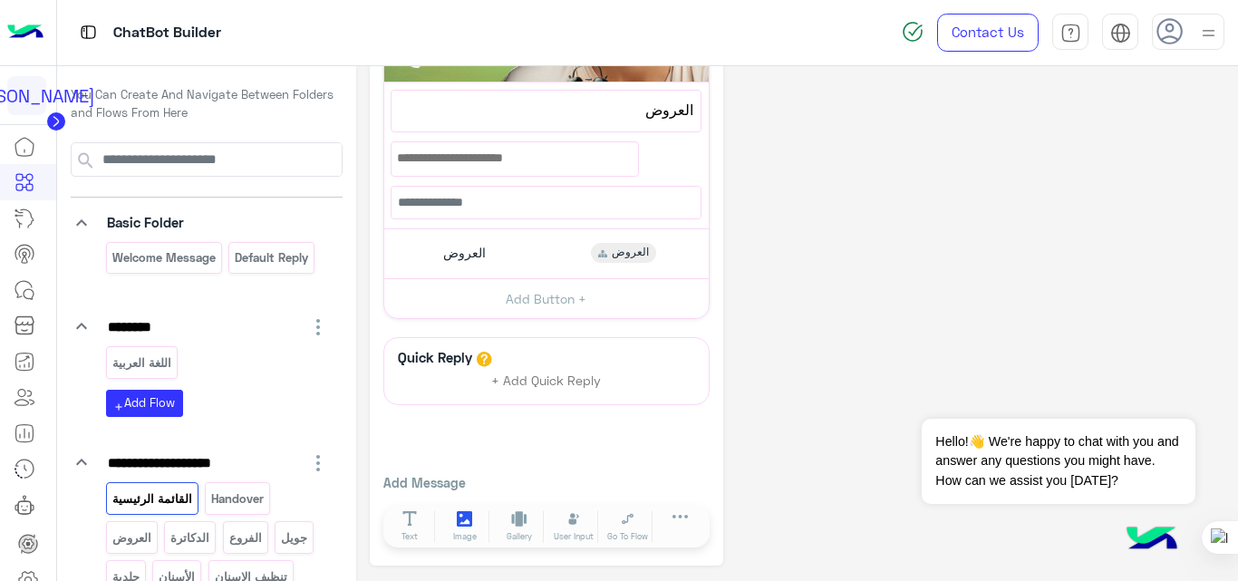
click at [469, 517] on icon at bounding box center [464, 518] width 15 height 15
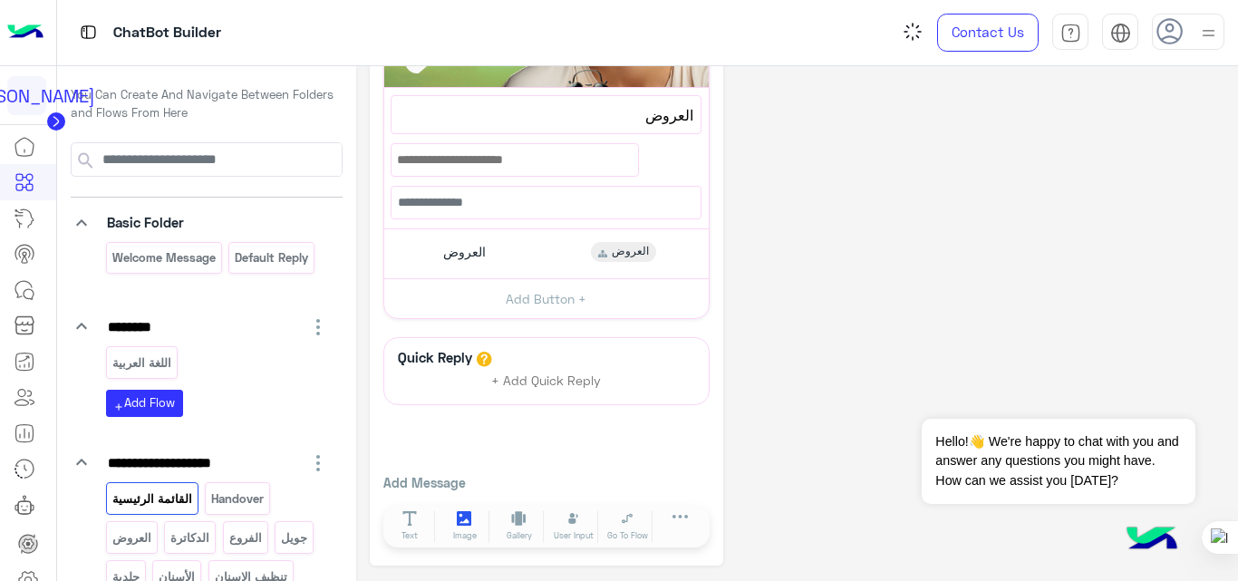
scroll to position [478, 0]
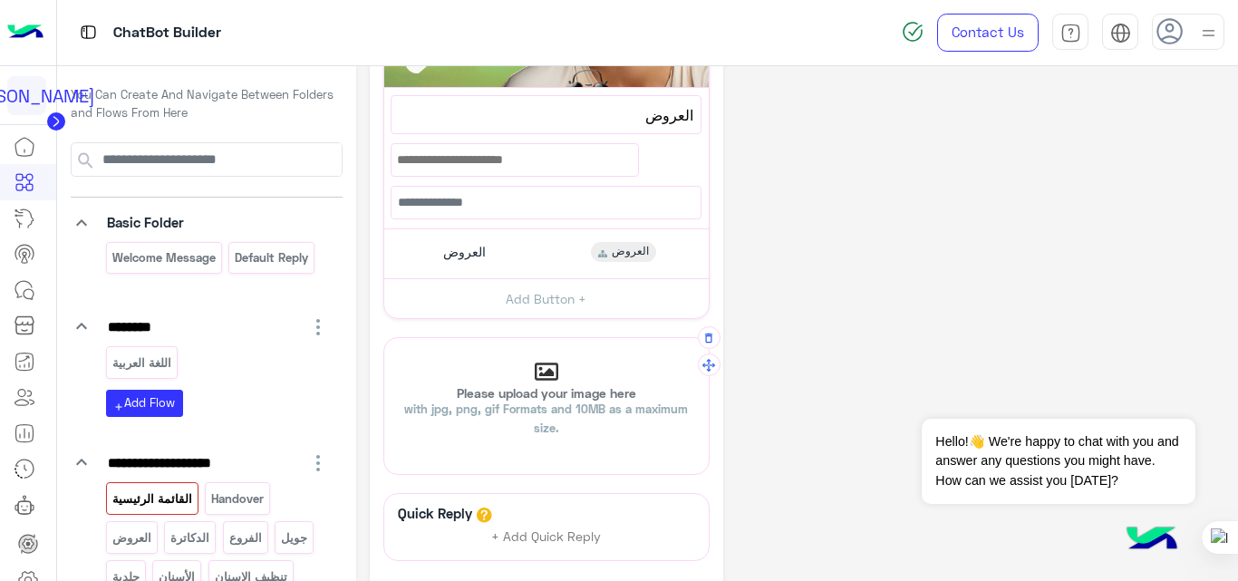
click at [536, 399] on p "Please upload your image here with jpg, png, gif Formats and 10MB as a maximum …" at bounding box center [546, 412] width 324 height 51
click at [384, 338] on input "Please upload your image here with jpg, png, gif Formats and 10MB as a maximum …" at bounding box center [384, 338] width 0 height 0
type input "**********"
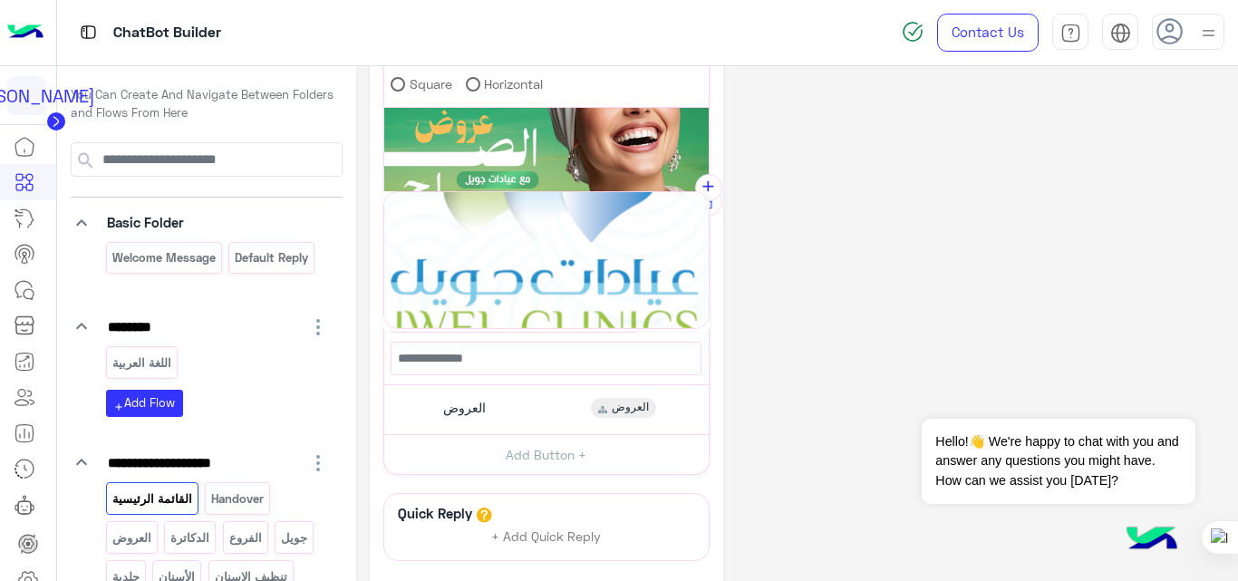
drag, startPoint x: 707, startPoint y: 370, endPoint x: 717, endPoint y: 159, distance: 211.4
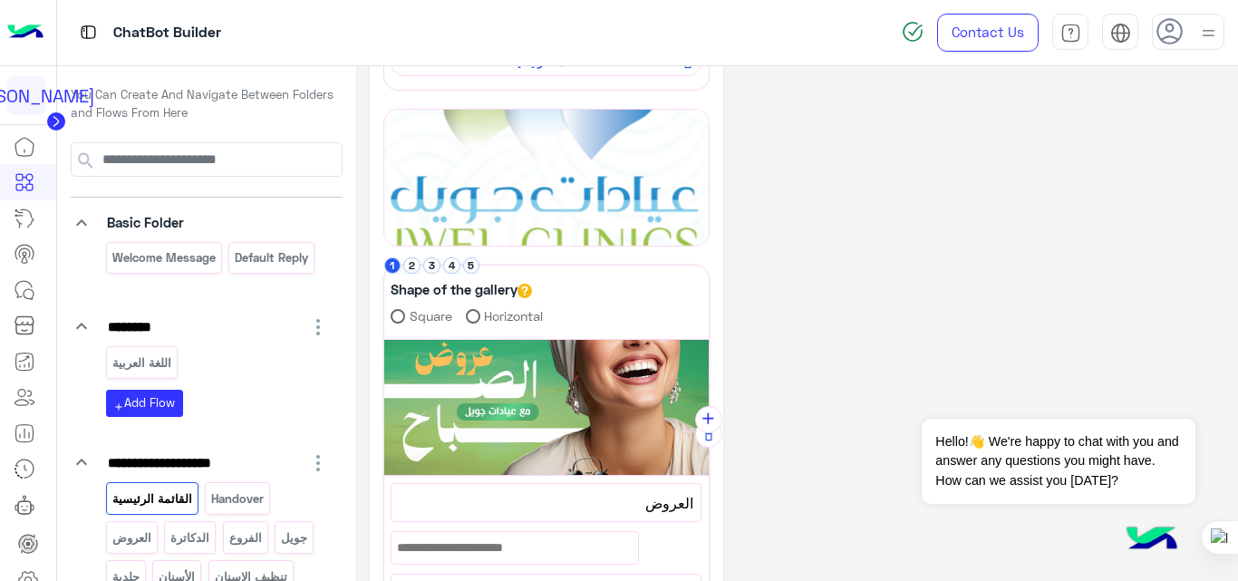
scroll to position [246, 0]
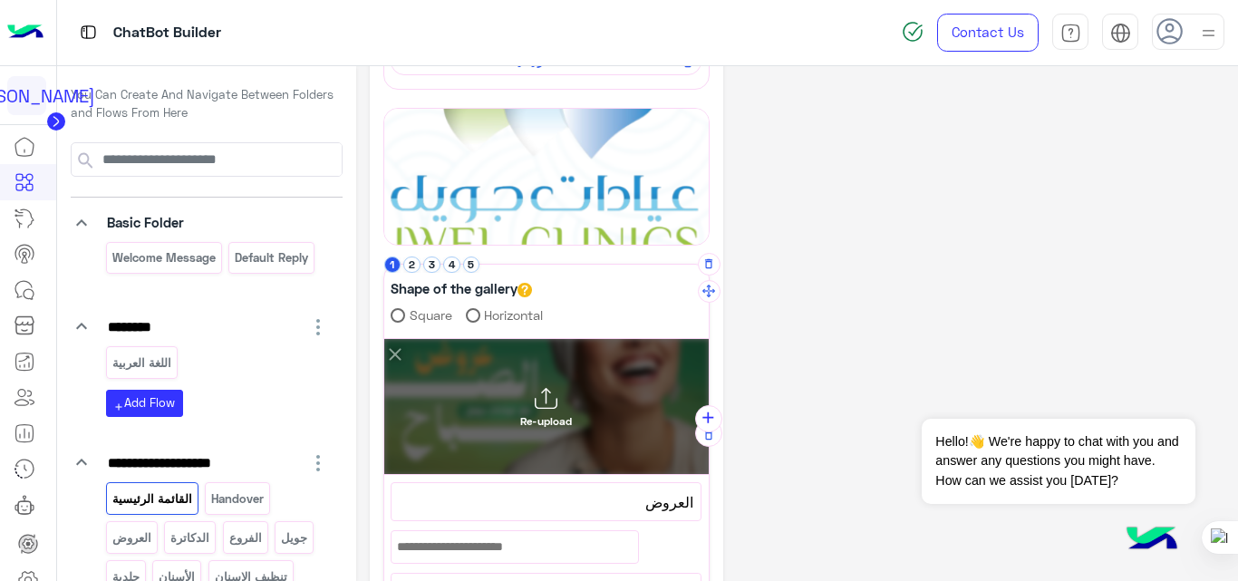
click at [518, 411] on div "Re-upload" at bounding box center [546, 407] width 324 height 136
click at [384, 339] on input "Re-upload" at bounding box center [384, 339] width 0 height 0
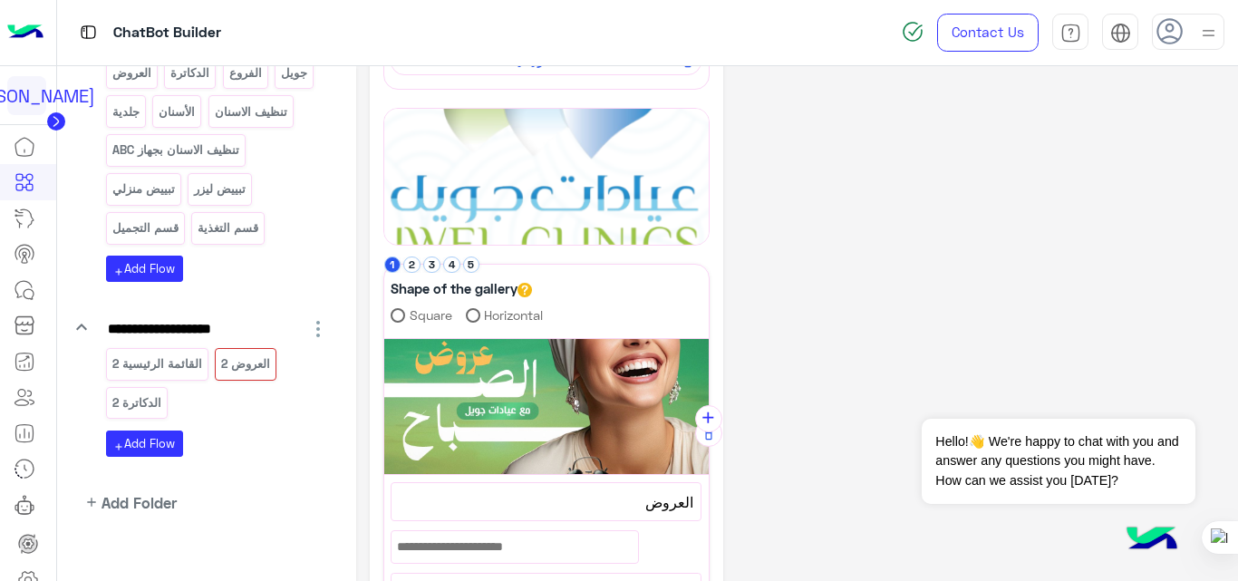
scroll to position [468, 0]
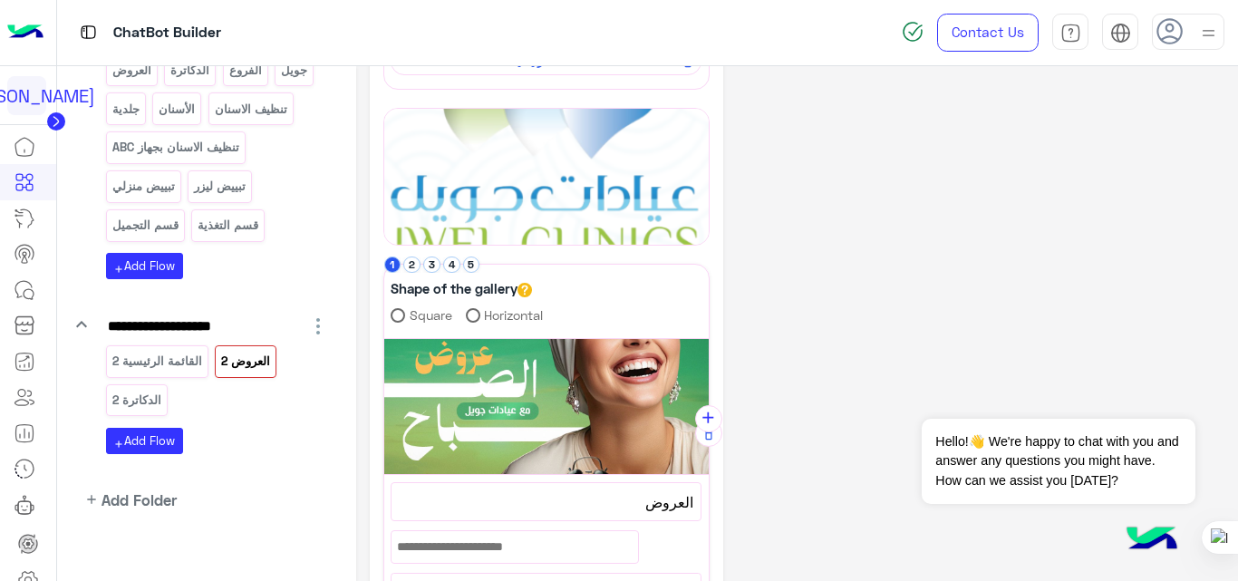
click at [229, 359] on p "العروض 2" at bounding box center [246, 361] width 52 height 21
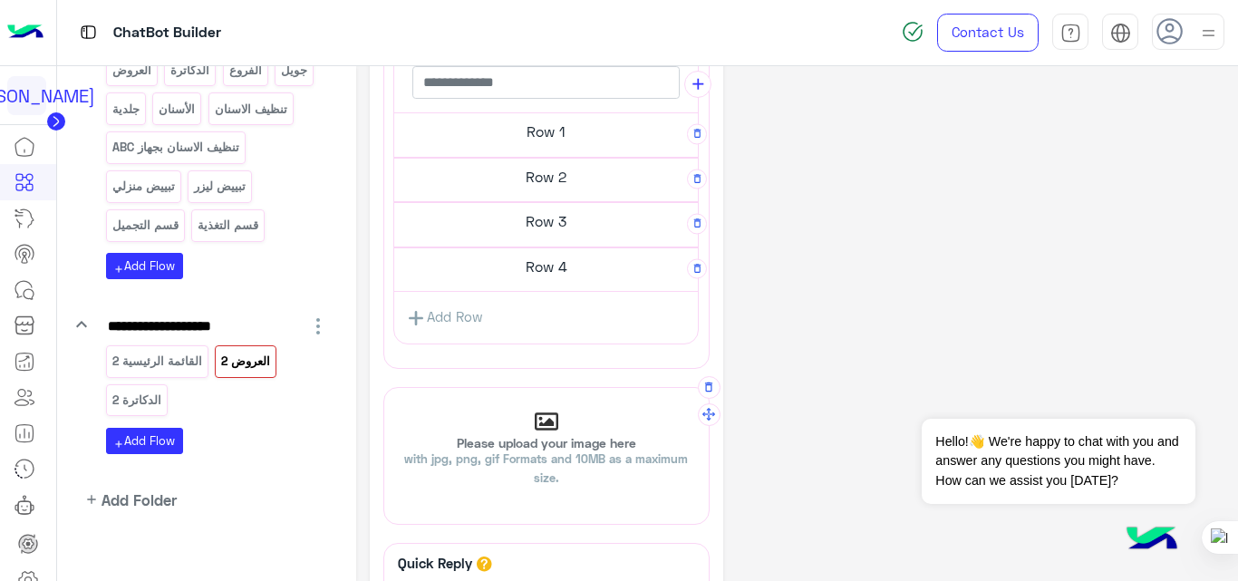
scroll to position [446, 0]
click at [537, 454] on span "with jpg, png, gif Formats and 10MB as a maximum size." at bounding box center [546, 467] width 284 height 34
click at [384, 387] on input "Please upload your image here with jpg, png, gif Formats and 10MB as a maximum …" at bounding box center [384, 387] width 0 height 0
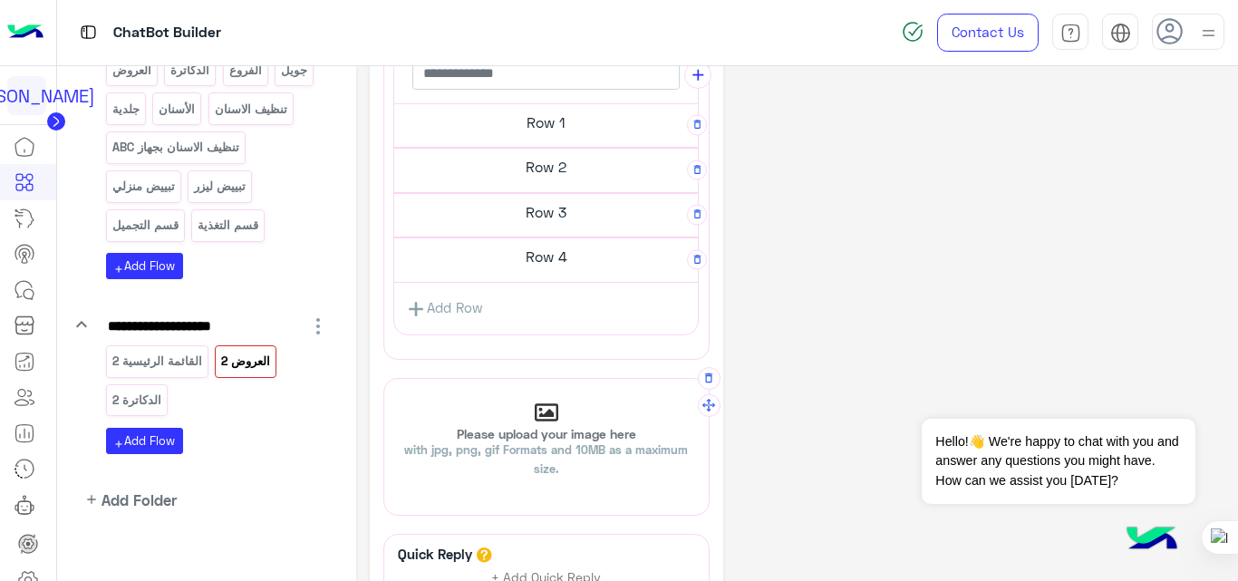
type input "**********"
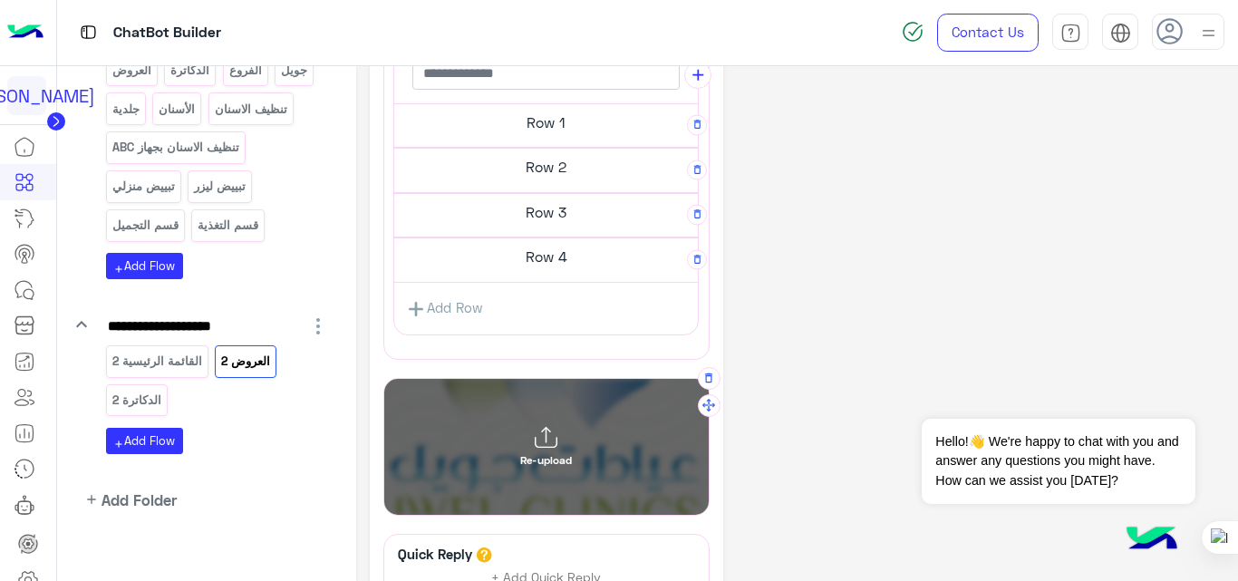
click at [708, 382] on icon "button" at bounding box center [708, 378] width 13 height 13
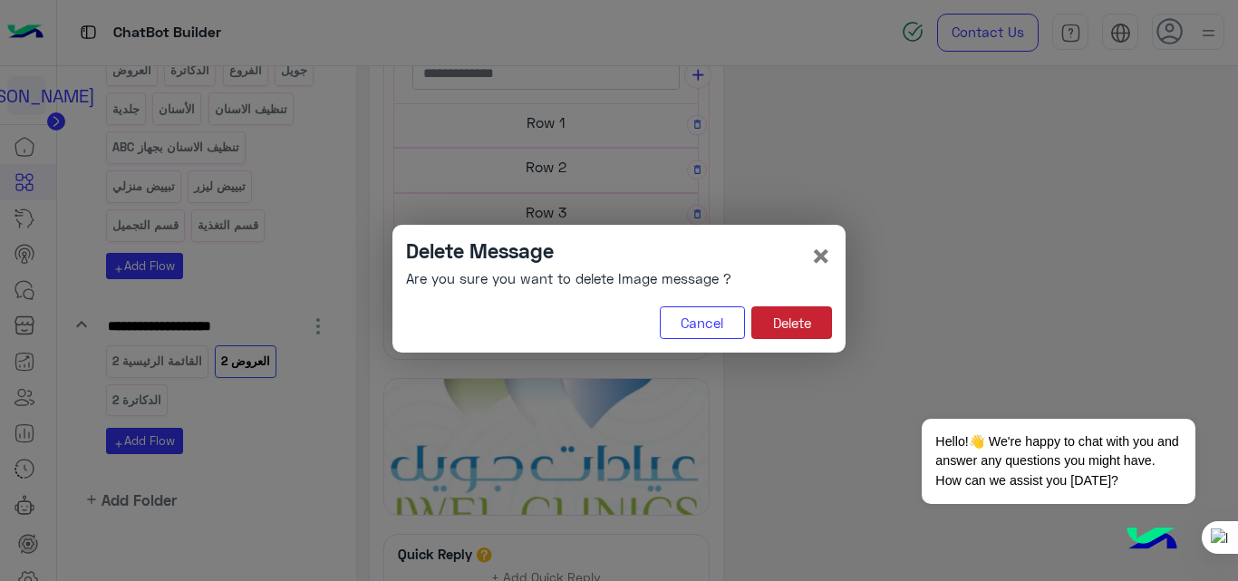
click at [813, 336] on button "Delete" at bounding box center [791, 322] width 81 height 33
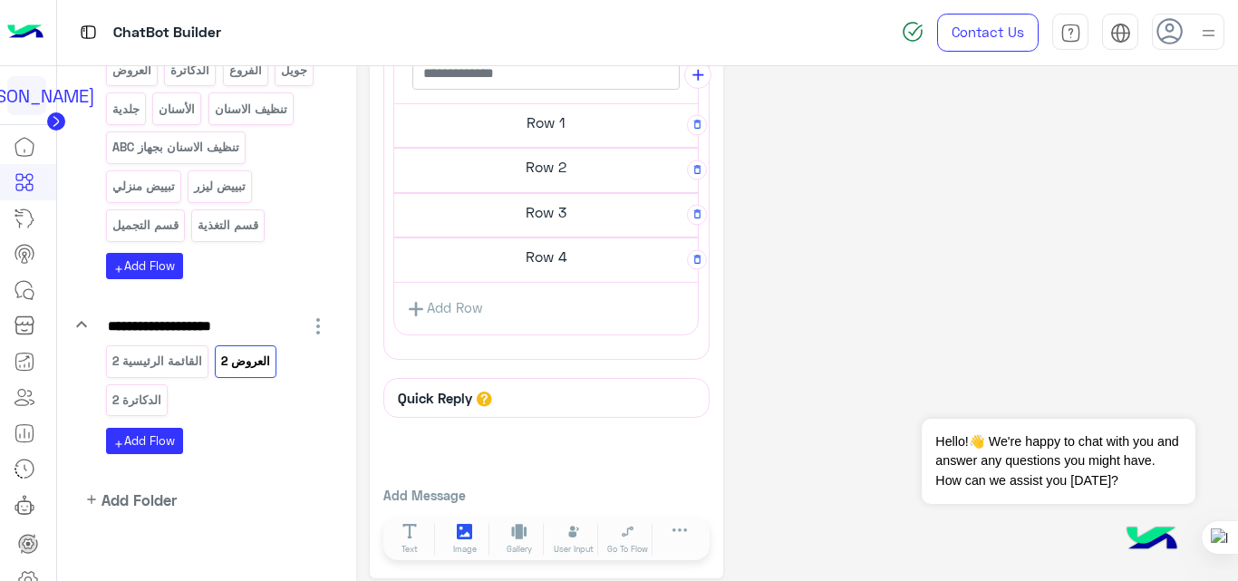
click at [460, 534] on icon at bounding box center [464, 531] width 15 height 15
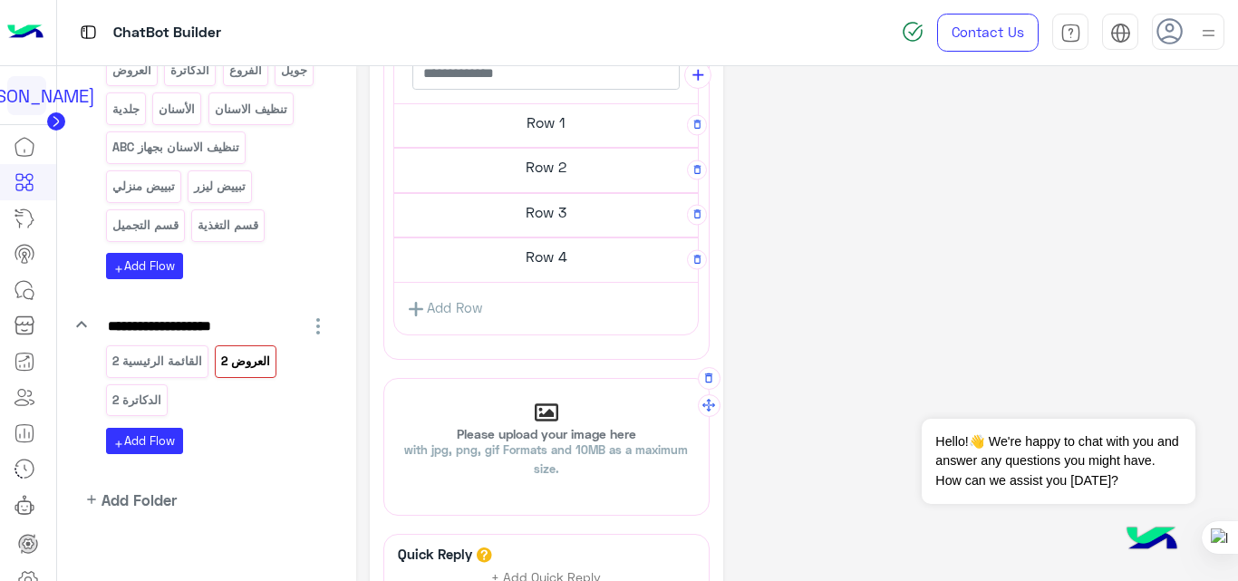
click at [546, 442] on span "with jpg, png, gif Formats and 10MB as a maximum size." at bounding box center [546, 459] width 284 height 34
click at [384, 379] on input "Please upload your image here with jpg, png, gif Formats and 10MB as a maximum …" at bounding box center [384, 379] width 0 height 0
type input "**********"
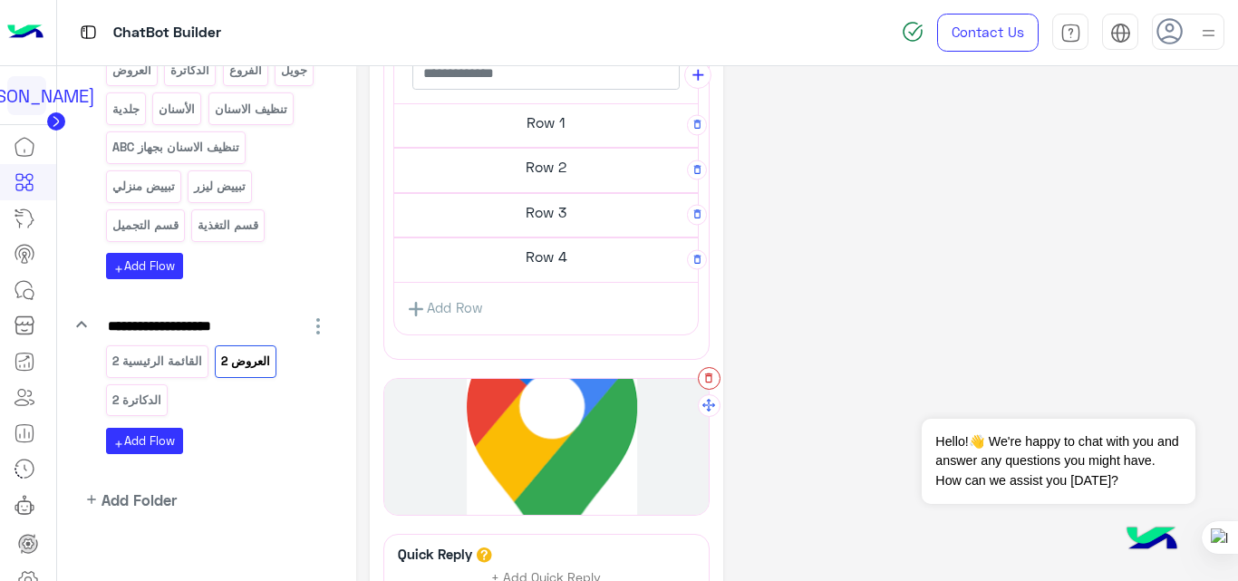
click at [708, 378] on icon "button" at bounding box center [708, 378] width 13 height 13
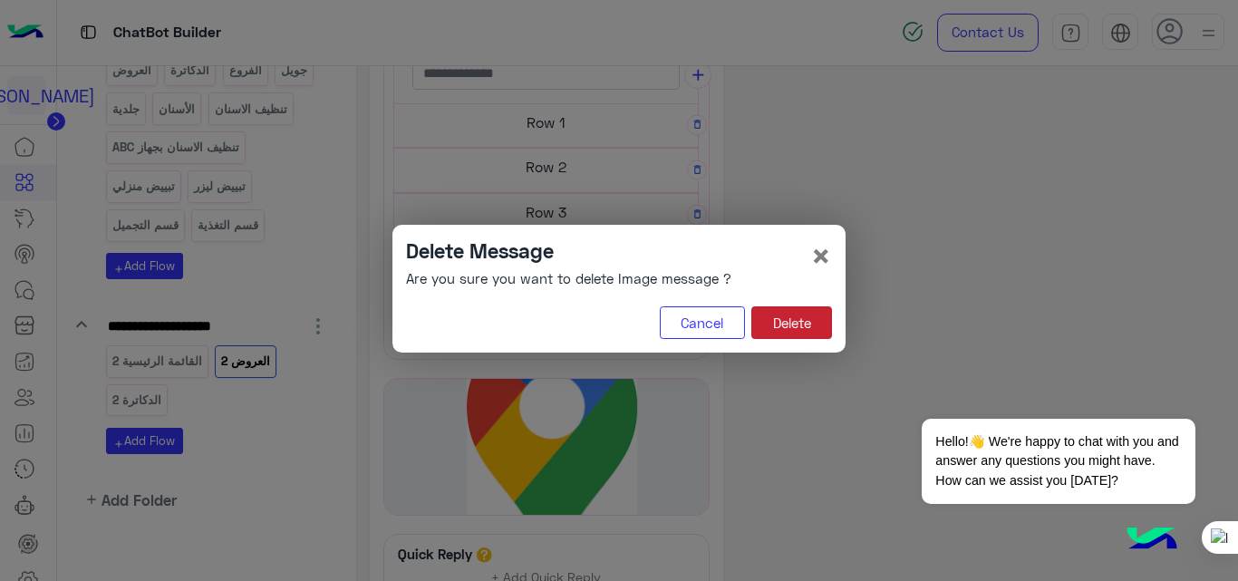
click at [782, 313] on button "Delete" at bounding box center [791, 322] width 81 height 33
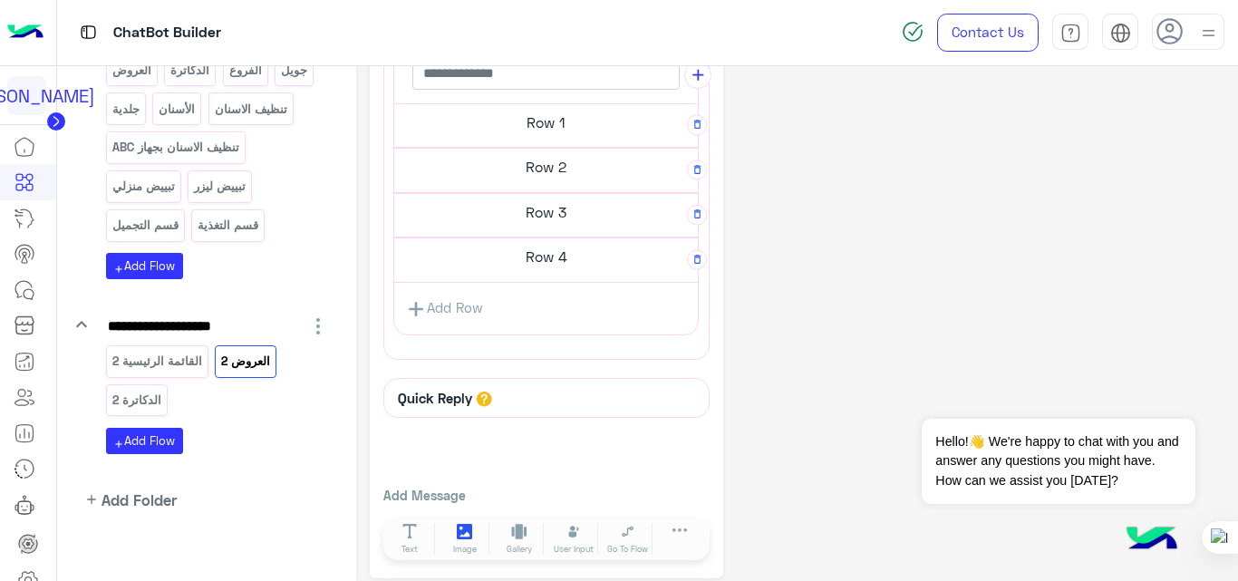
click at [466, 519] on div "Image" at bounding box center [465, 539] width 54 height 42
click at [460, 545] on span "Image" at bounding box center [465, 549] width 24 height 13
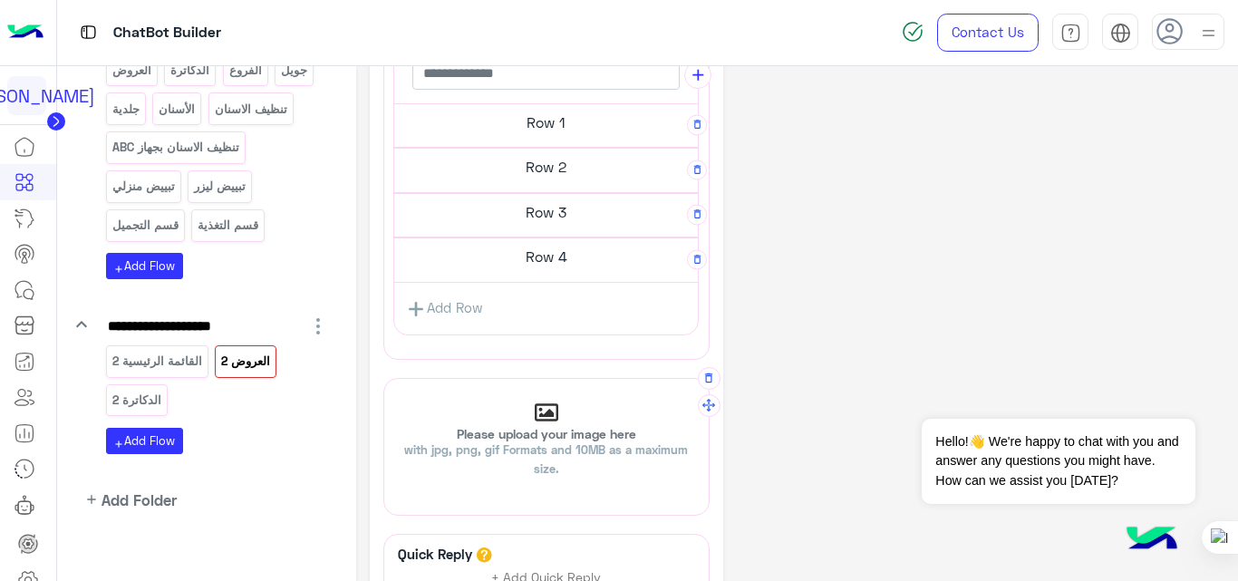
click at [535, 442] on span "with jpg, png, gif Formats and 10MB as a maximum size." at bounding box center [546, 459] width 284 height 34
click at [384, 379] on input "Please upload your image here with jpg, png, gif Formats and 10MB as a maximum …" at bounding box center [384, 379] width 0 height 0
type input "**********"
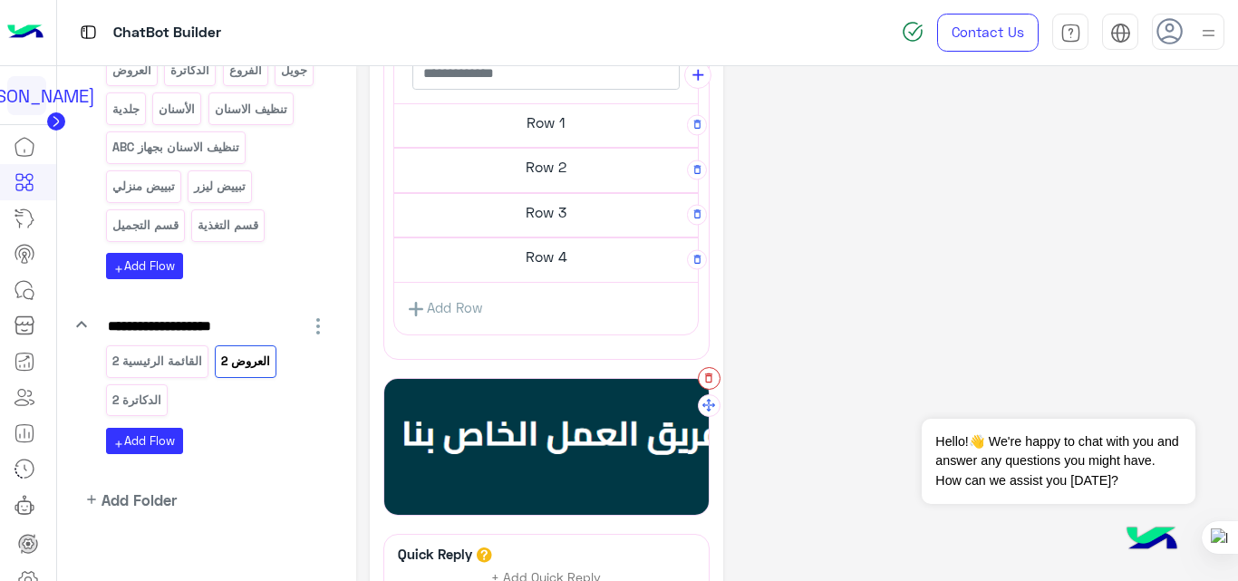
click at [713, 372] on icon "button" at bounding box center [708, 378] width 13 height 13
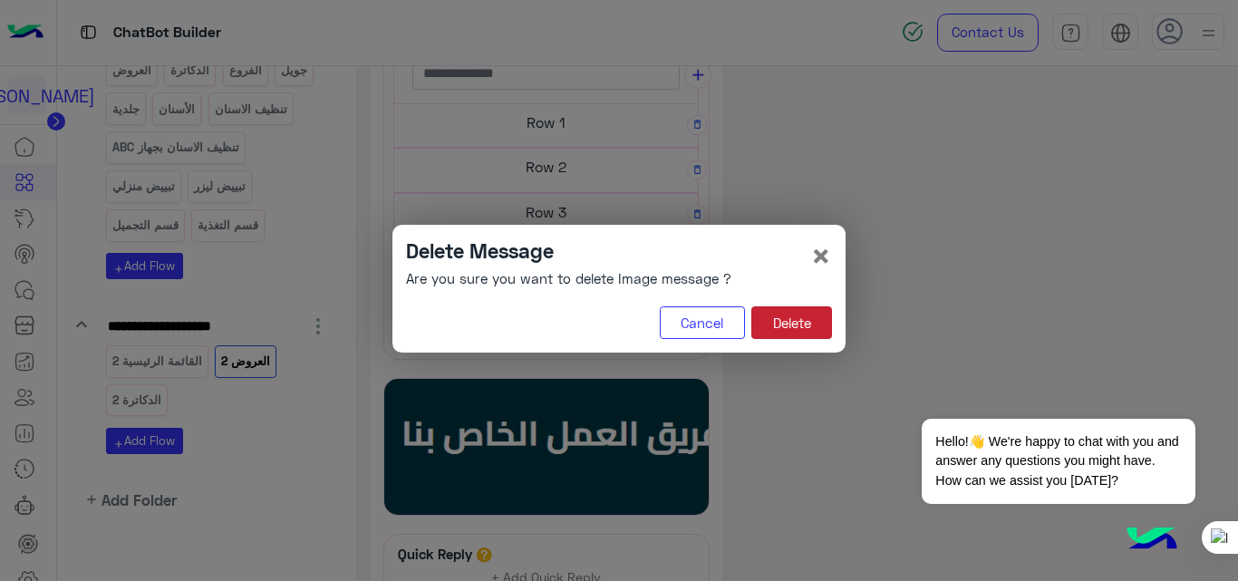
click at [817, 327] on button "Delete" at bounding box center [791, 322] width 81 height 33
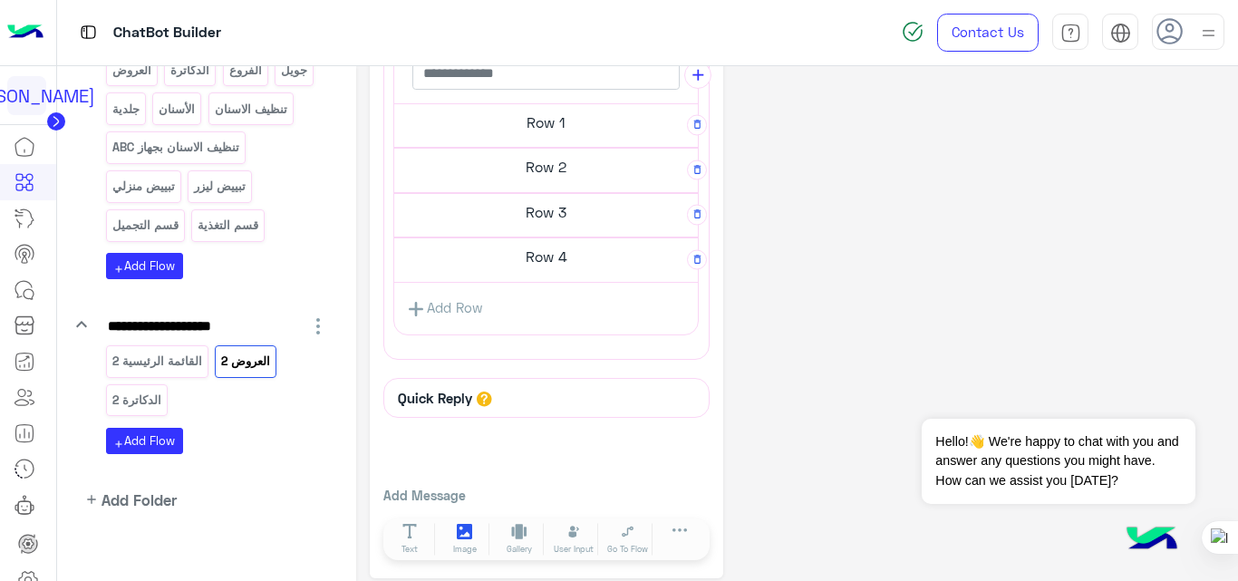
click at [467, 537] on icon at bounding box center [464, 531] width 15 height 15
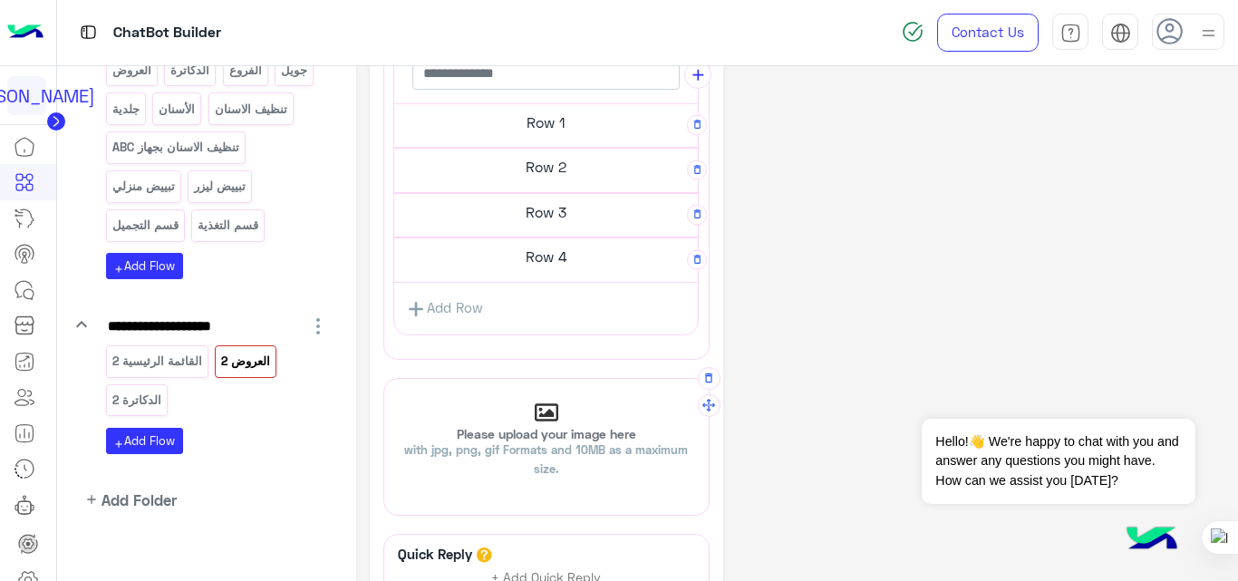
click at [551, 424] on div "Please upload your image here with jpg, png, gif Formats and 10MB as a maximum …" at bounding box center [546, 446] width 324 height 91
click at [384, 379] on input "Please upload your image here with jpg, png, gif Formats and 10MB as a maximum …" at bounding box center [384, 379] width 0 height 0
type input "**********"
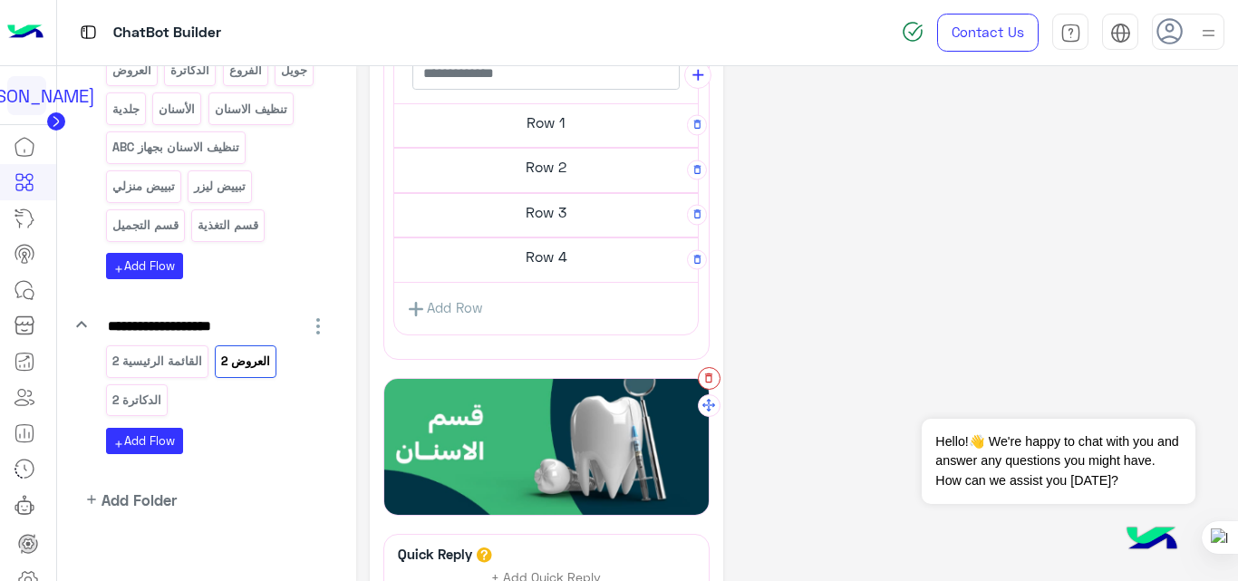
click at [701, 381] on button "button" at bounding box center [709, 378] width 23 height 23
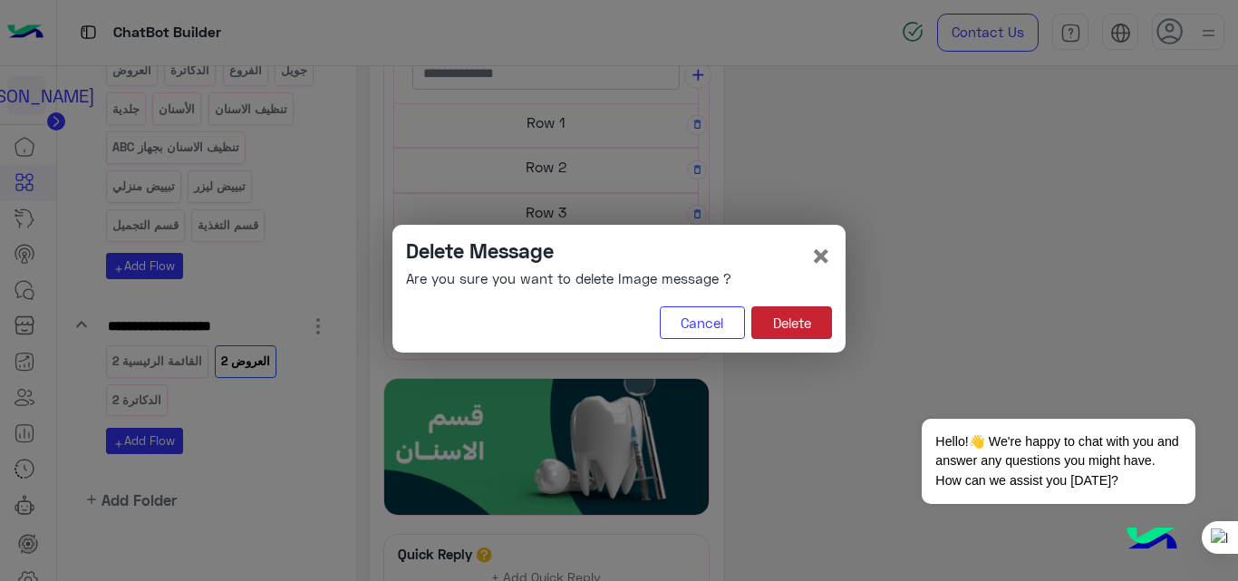
click at [803, 319] on button "Delete" at bounding box center [791, 322] width 81 height 33
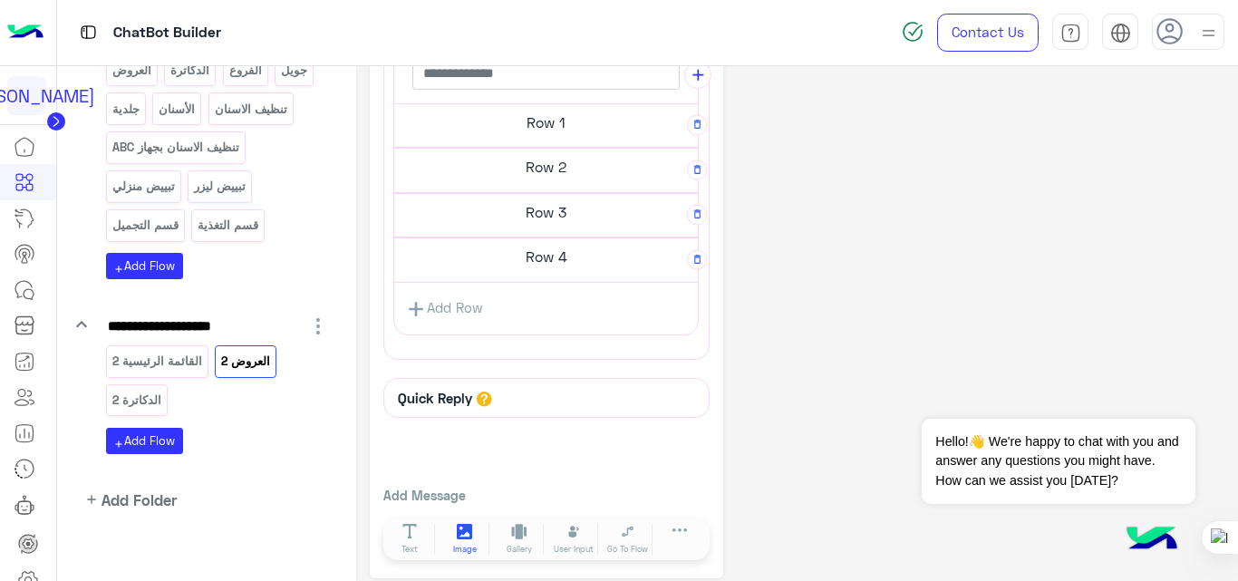
click at [459, 545] on span "Image" at bounding box center [465, 549] width 24 height 13
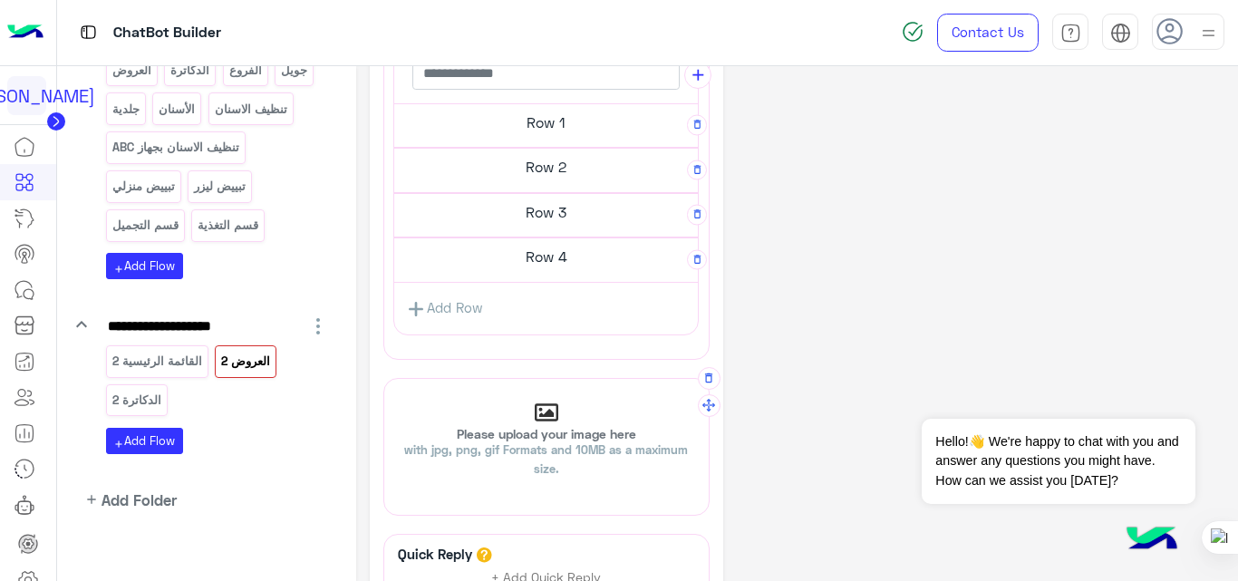
click at [517, 447] on span "with jpg, png, gif Formats and 10MB as a maximum size." at bounding box center [546, 459] width 284 height 34
click at [384, 379] on input "Please upload your image here with jpg, png, gif Formats and 10MB as a maximum …" at bounding box center [384, 379] width 0 height 0
type input "**********"
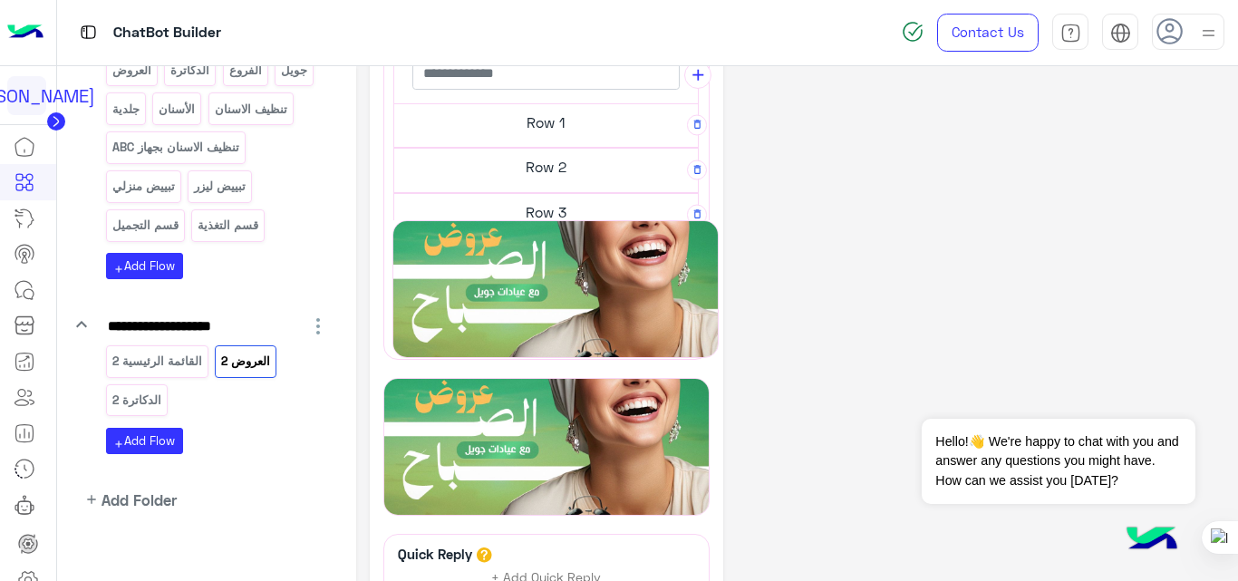
drag, startPoint x: 709, startPoint y: 404, endPoint x: 743, endPoint y: 121, distance: 285.7
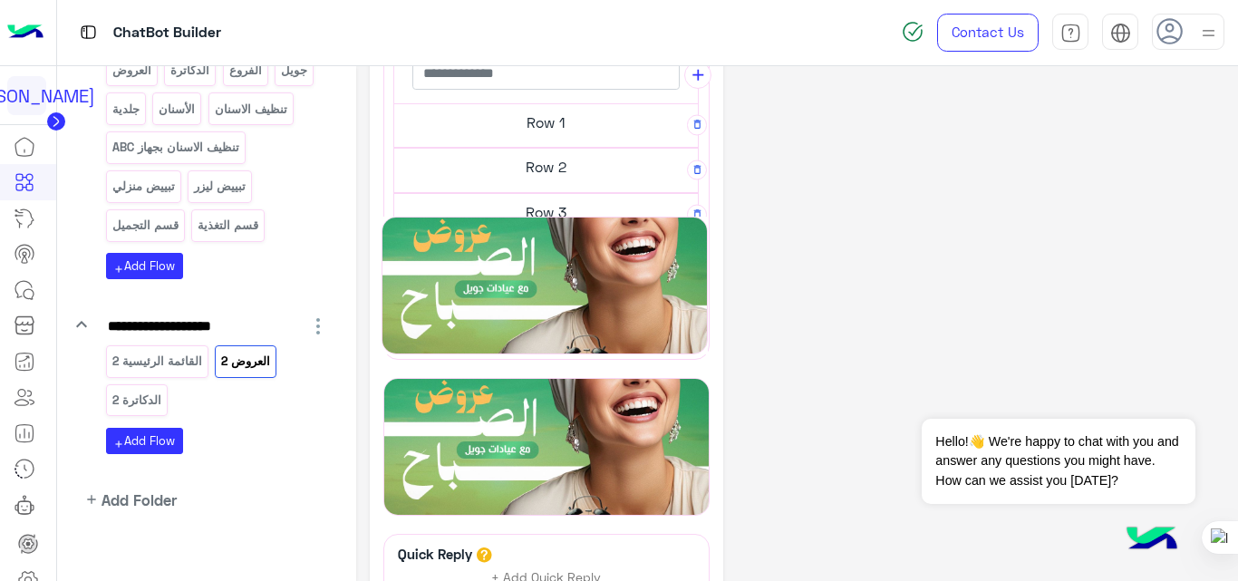
drag, startPoint x: 704, startPoint y: 409, endPoint x: 707, endPoint y: 111, distance: 297.2
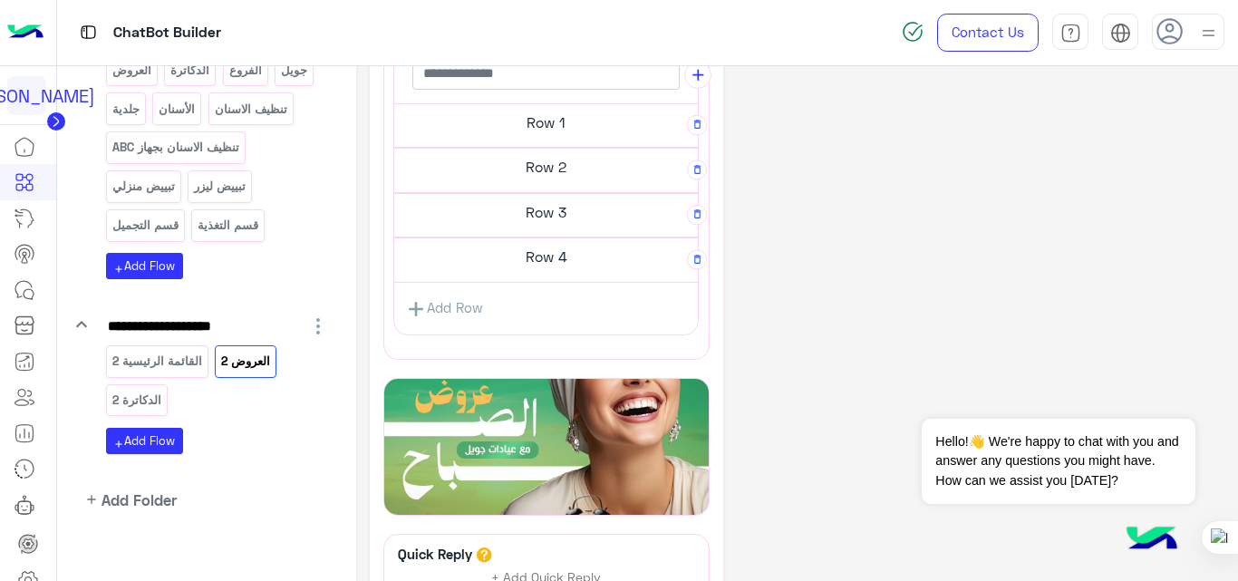
click at [710, 418] on div "**********" at bounding box center [546, 198] width 353 height 1128
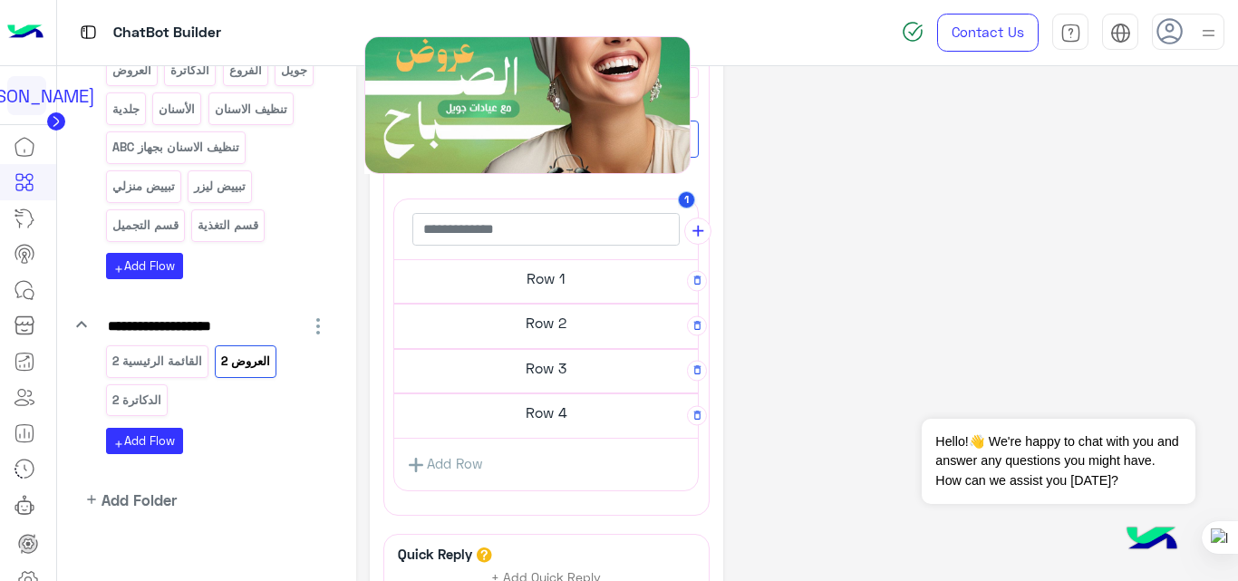
drag, startPoint x: 708, startPoint y: 411, endPoint x: 701, endPoint y: -20, distance: 431.4
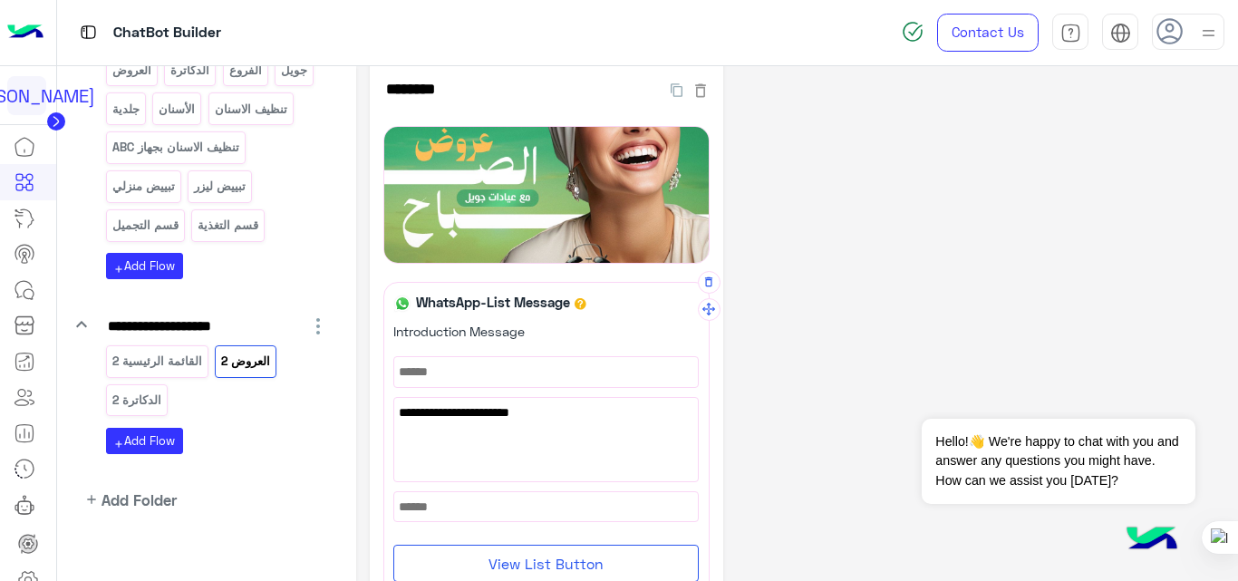
scroll to position [0, 0]
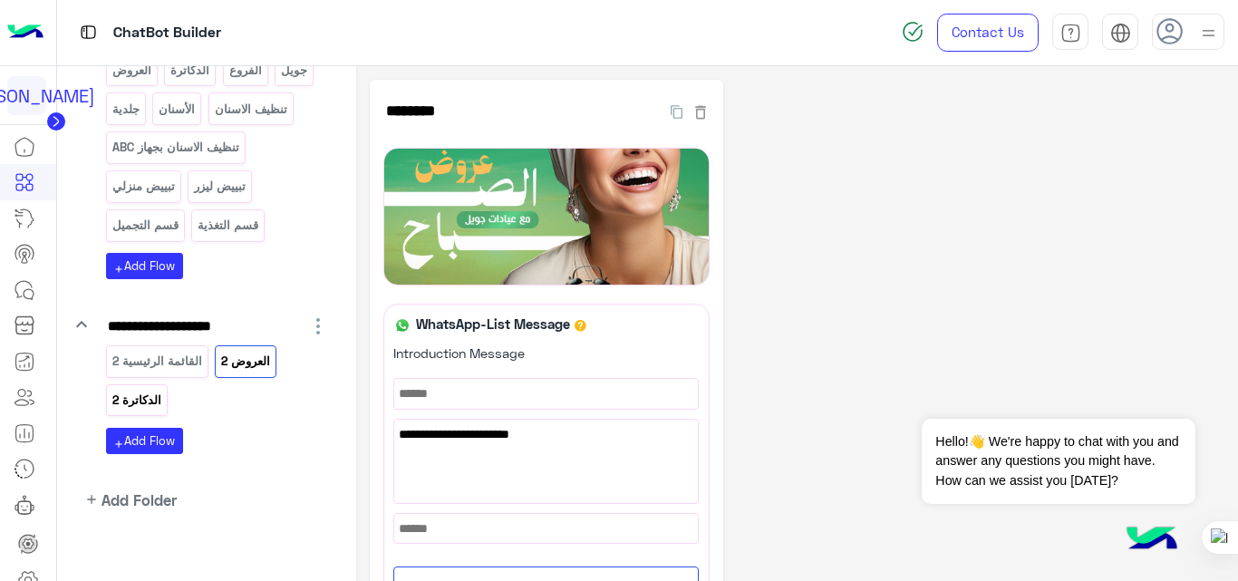
click at [150, 410] on p "الدكاترة 2" at bounding box center [137, 400] width 52 height 21
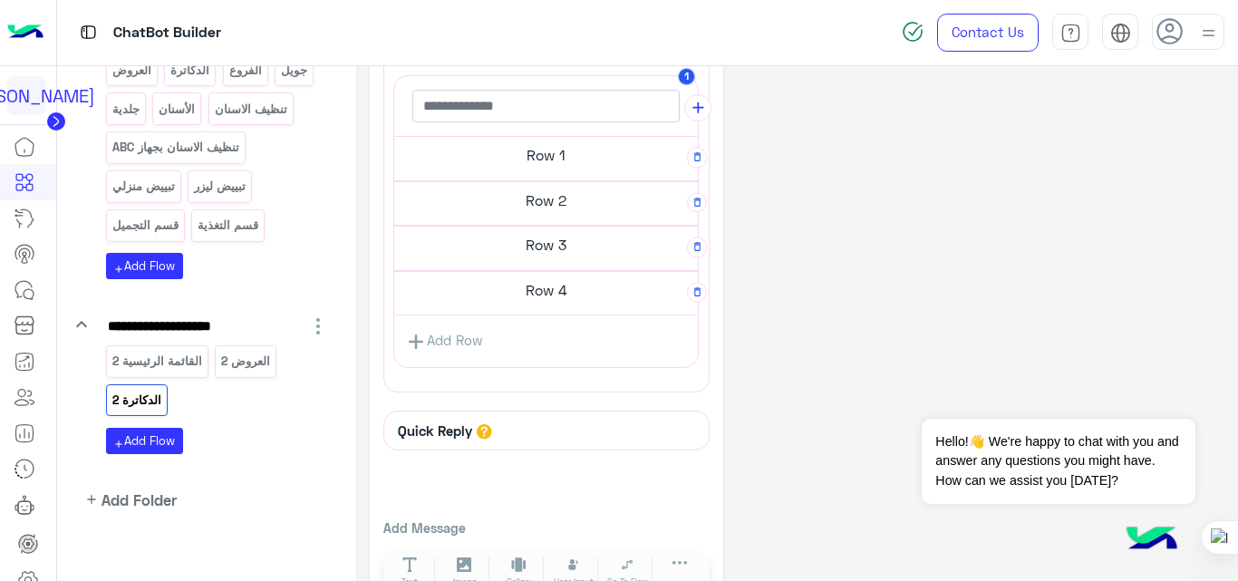
scroll to position [468, 0]
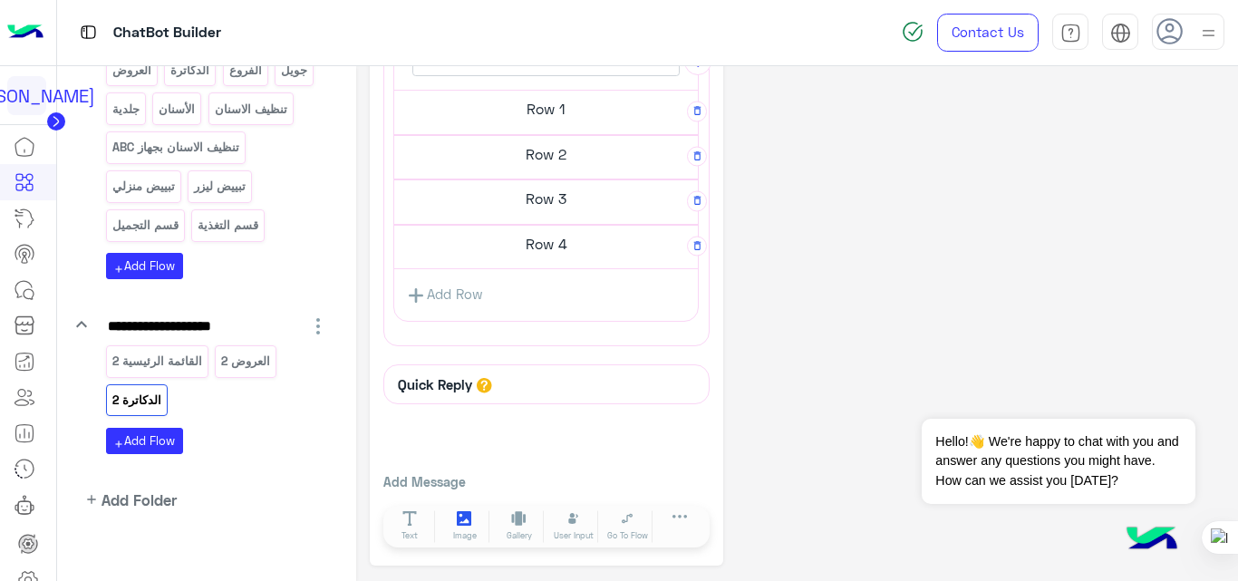
click at [473, 519] on button "Image" at bounding box center [465, 526] width 51 height 33
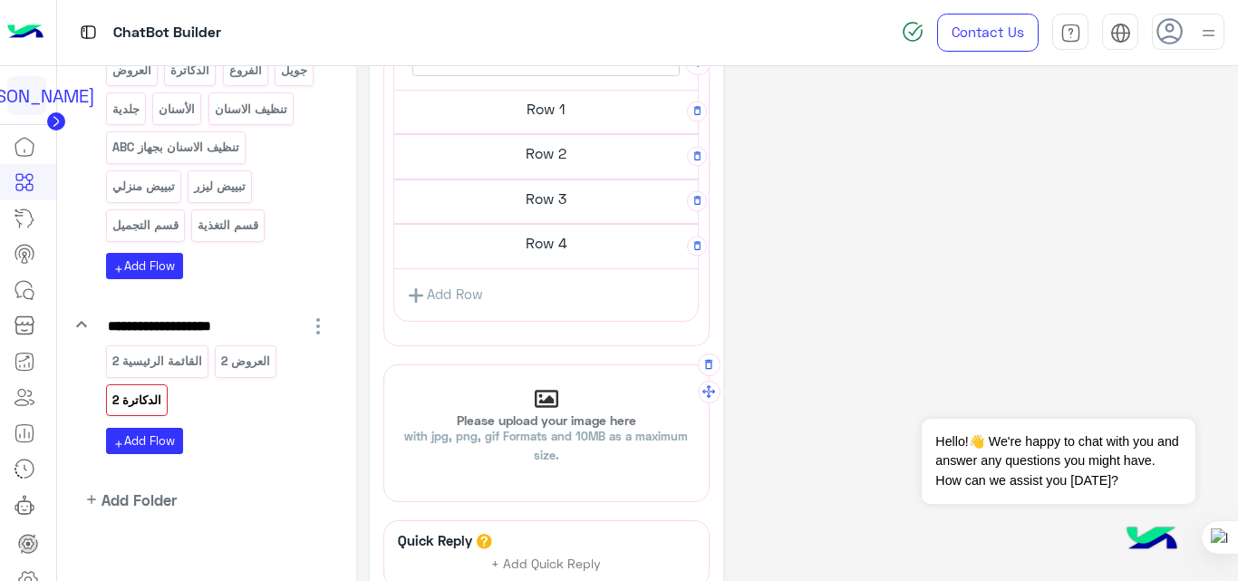
click at [499, 411] on div "Please upload your image here with jpg, png, gif Formats and 10MB as a maximum …" at bounding box center [546, 433] width 324 height 91
click at [384, 365] on input "Please upload your image here with jpg, png, gif Formats and 10MB as a maximum …" at bounding box center [384, 365] width 0 height 0
type input "**********"
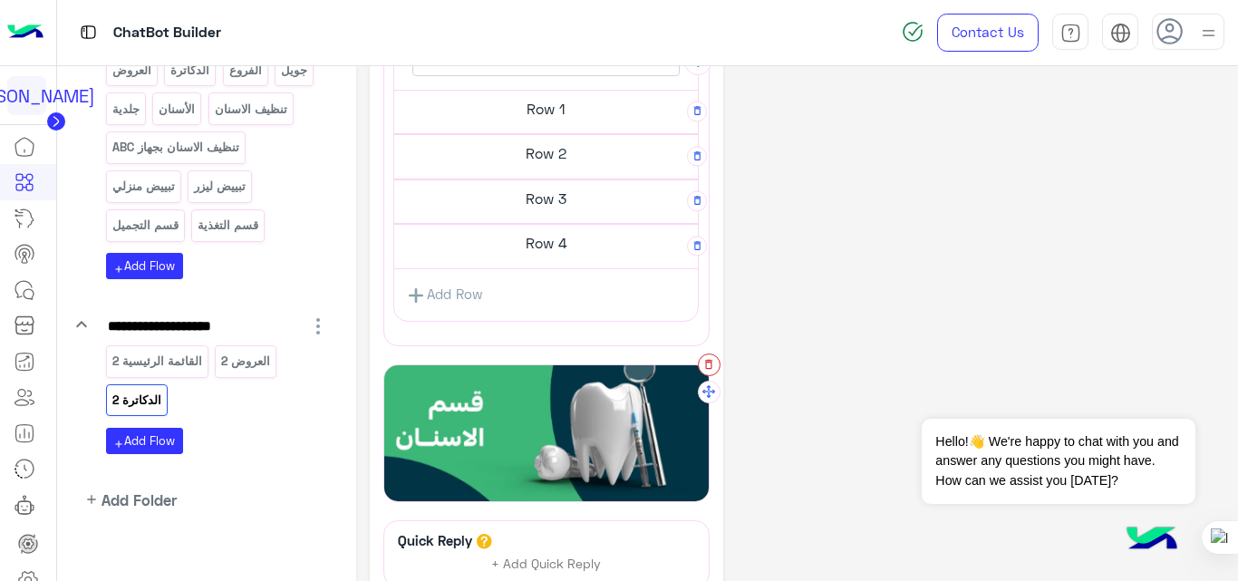
click at [708, 372] on button "button" at bounding box center [709, 364] width 23 height 23
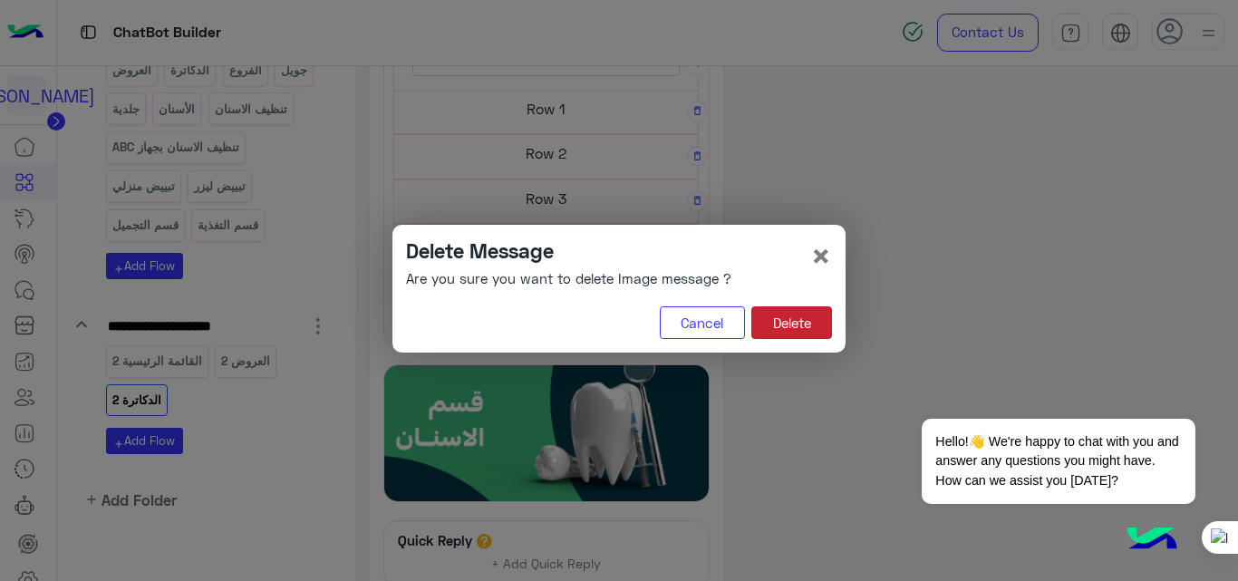
click at [807, 311] on button "Delete" at bounding box center [791, 322] width 81 height 33
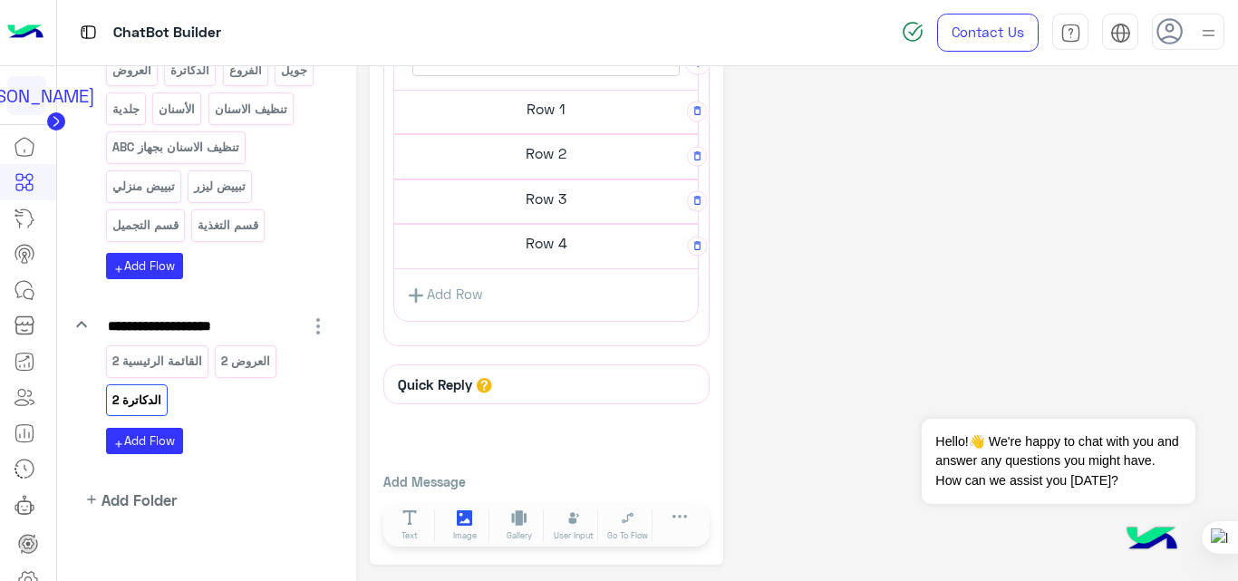
click at [465, 522] on icon at bounding box center [464, 517] width 15 height 15
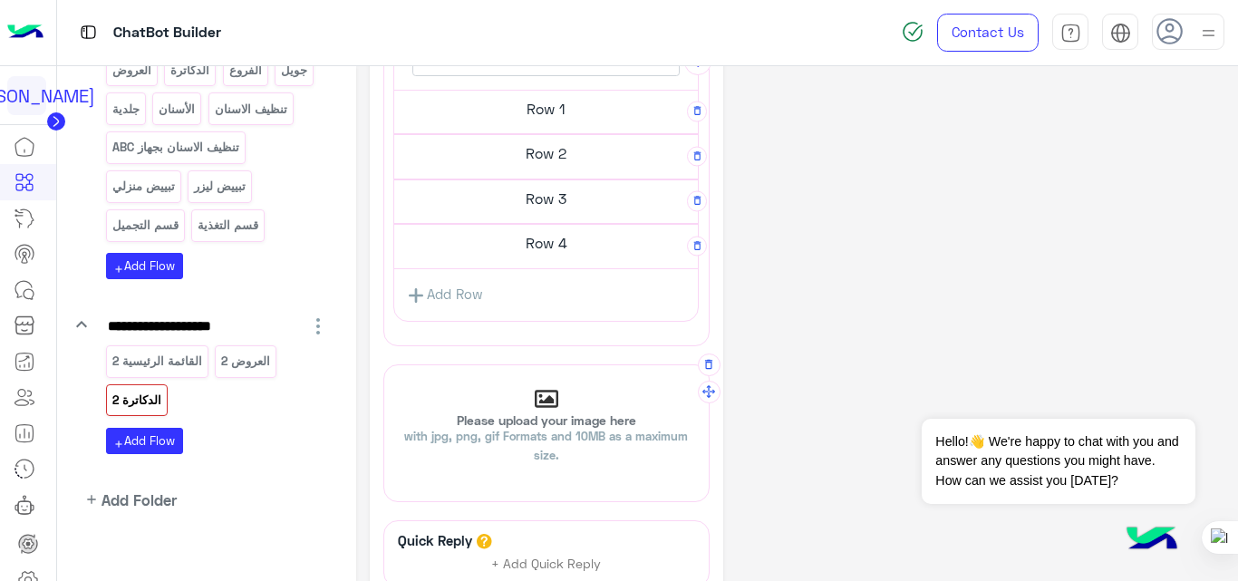
click at [535, 442] on span "with jpg, png, gif Formats and 10MB as a maximum size." at bounding box center [546, 446] width 284 height 34
click at [384, 365] on input "Please upload your image here with jpg, png, gif Formats and 10MB as a maximum …" at bounding box center [384, 365] width 0 height 0
type input "**********"
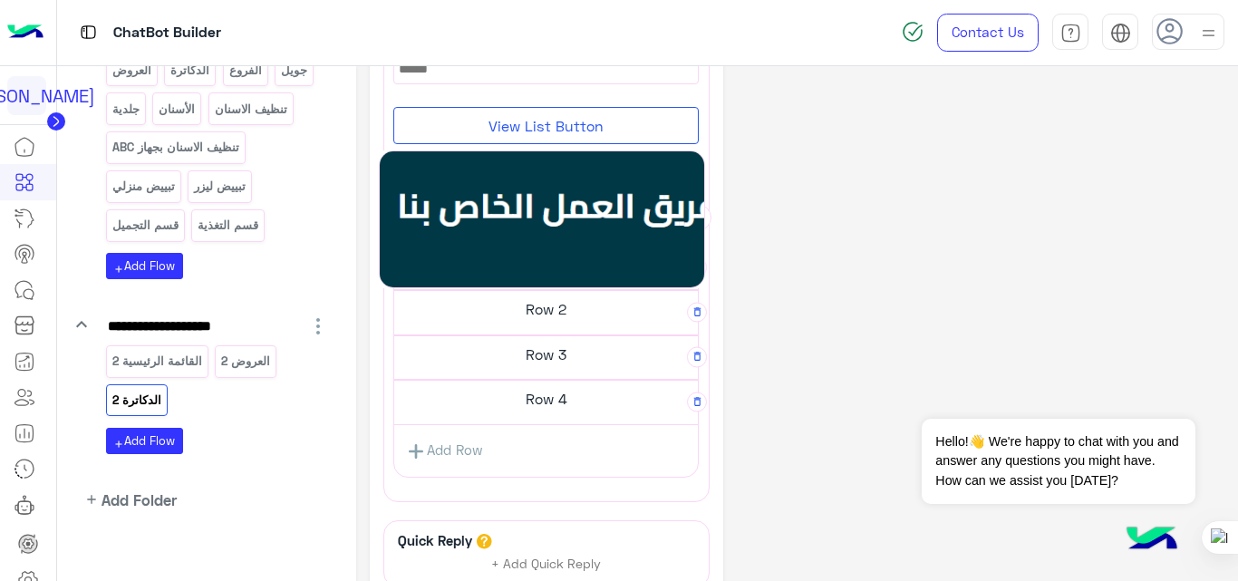
drag, startPoint x: 708, startPoint y: 391, endPoint x: 705, endPoint y: 93, distance: 298.2
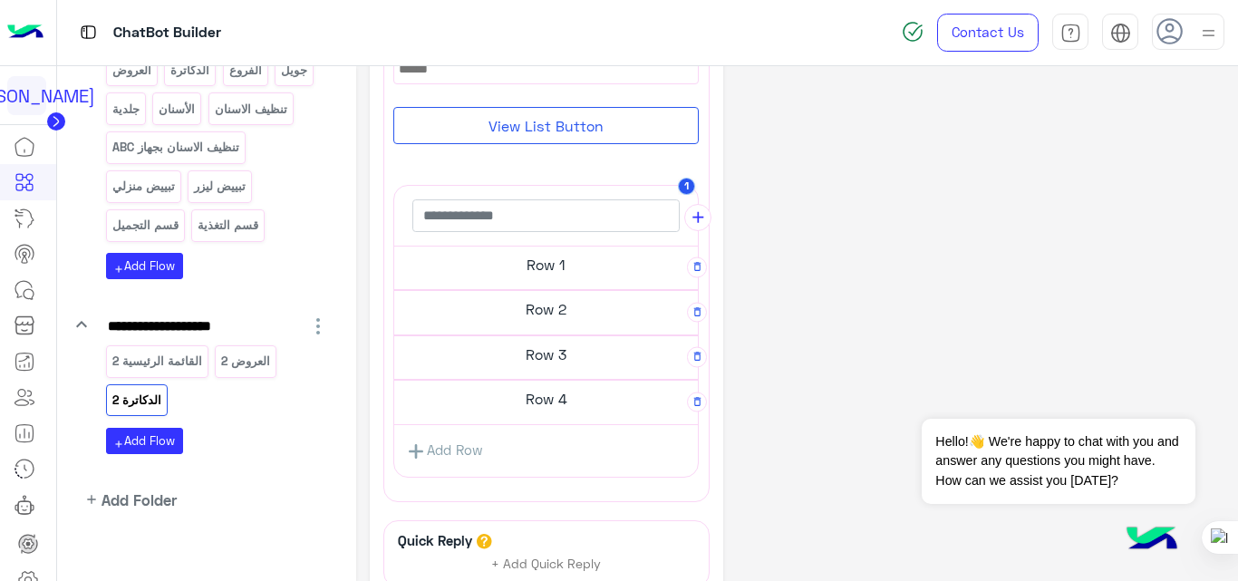
scroll to position [0, 0]
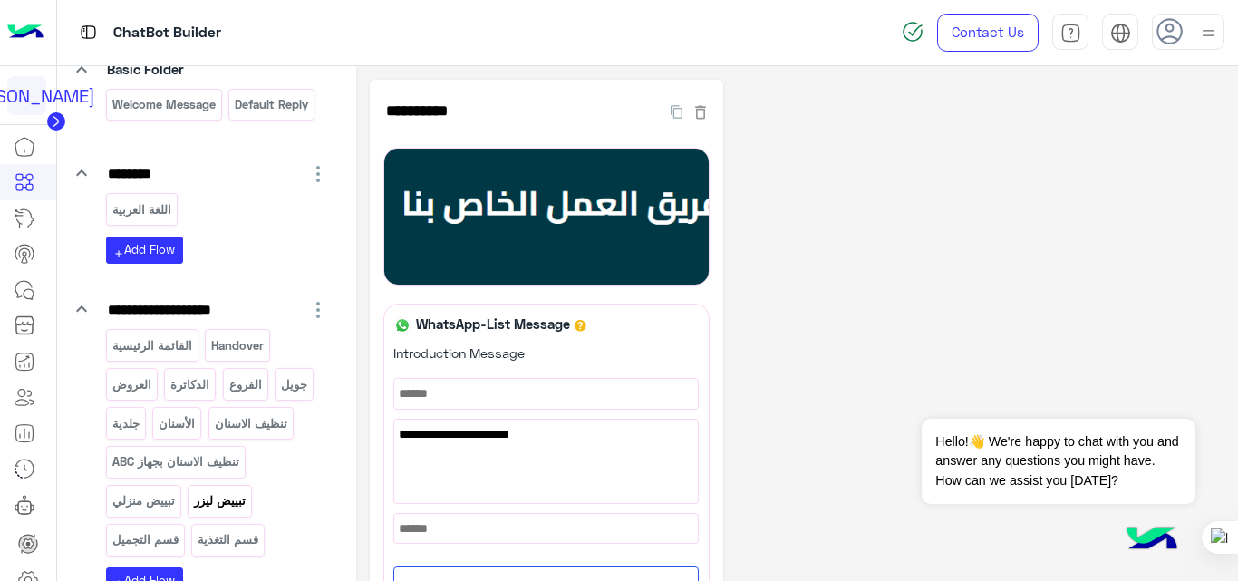
scroll to position [144, 0]
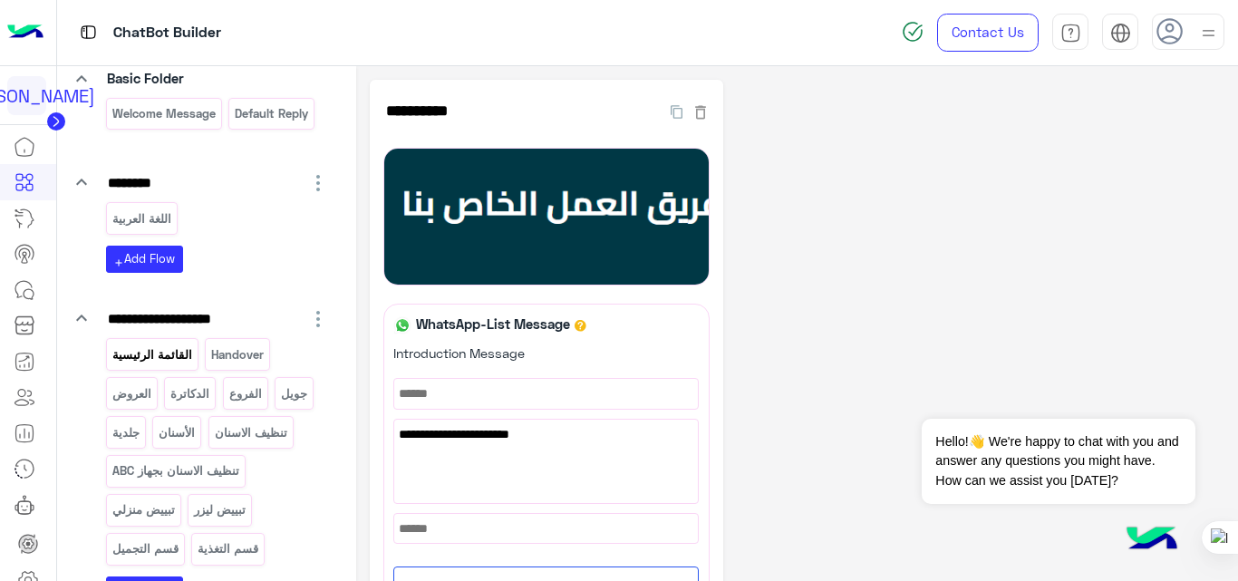
click at [169, 359] on p "القائمة الرئيسية" at bounding box center [152, 354] width 82 height 21
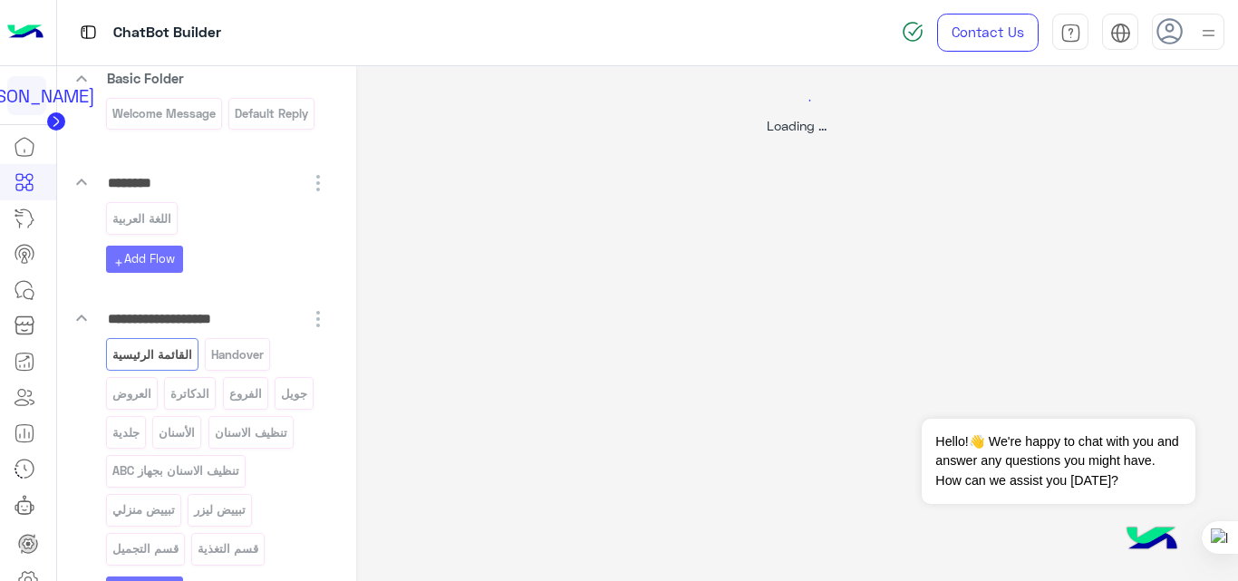
select select "*"
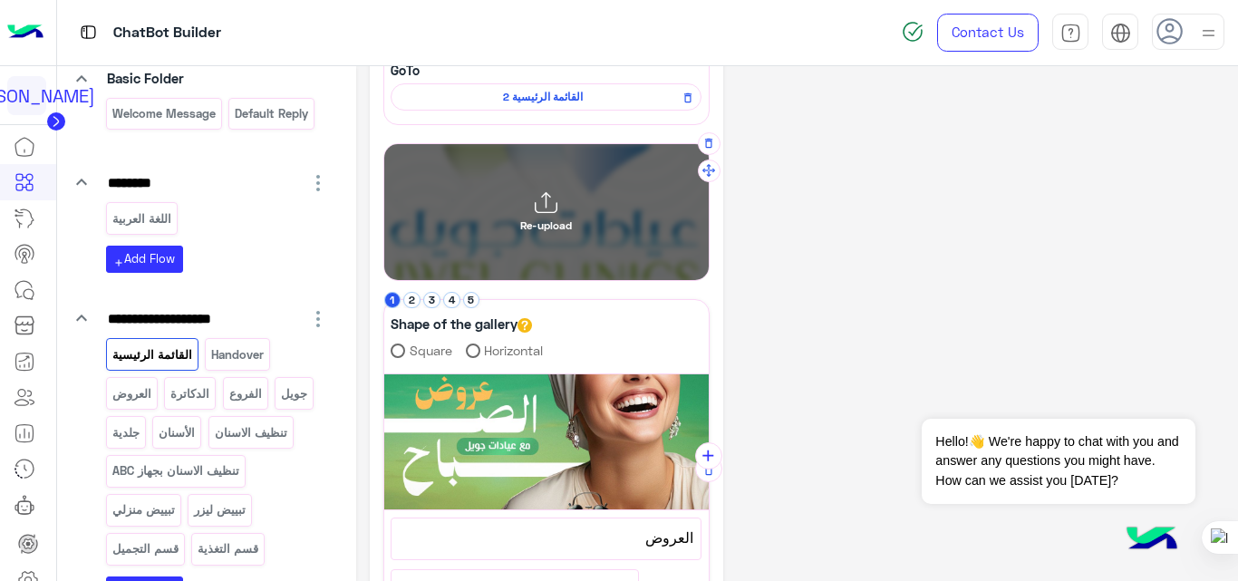
scroll to position [212, 0]
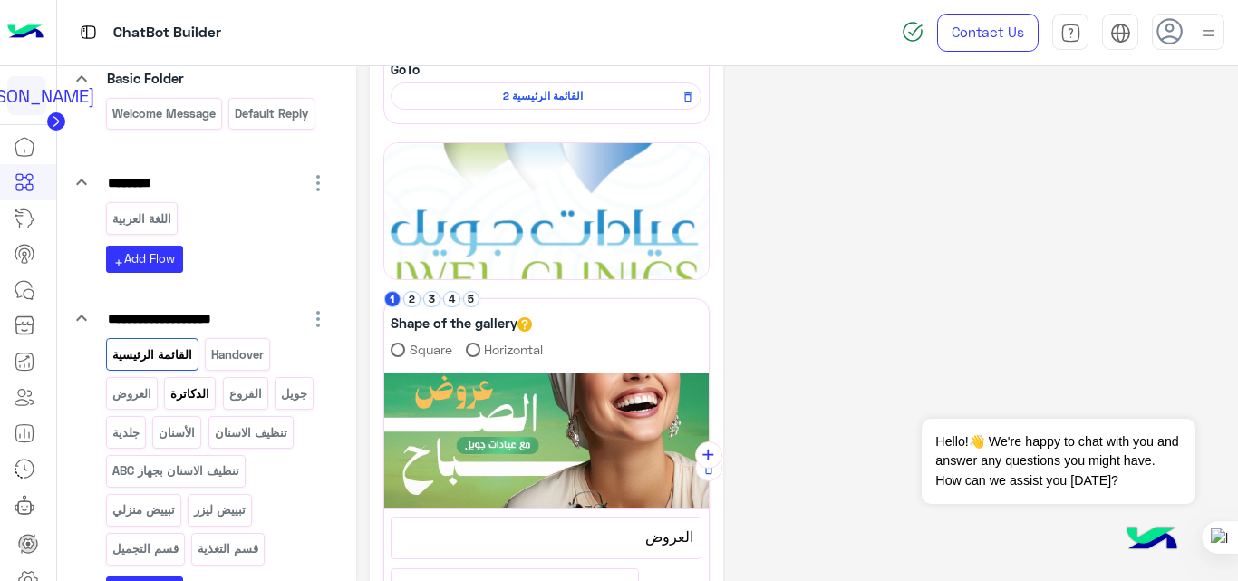
click at [179, 387] on p "الدكاترة" at bounding box center [190, 393] width 42 height 21
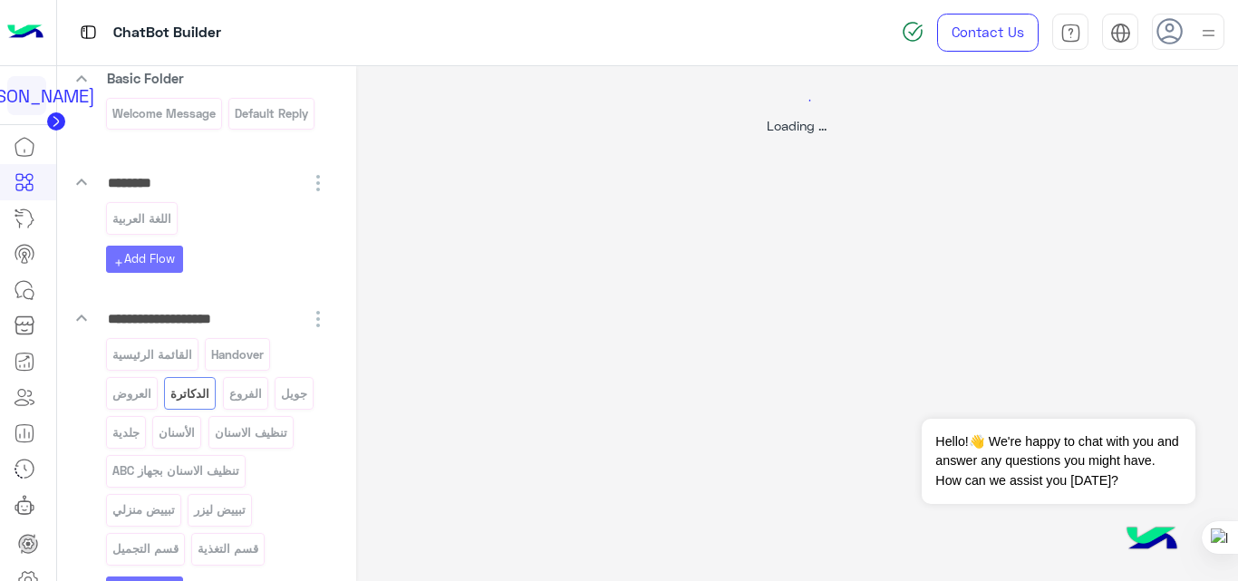
scroll to position [0, 0]
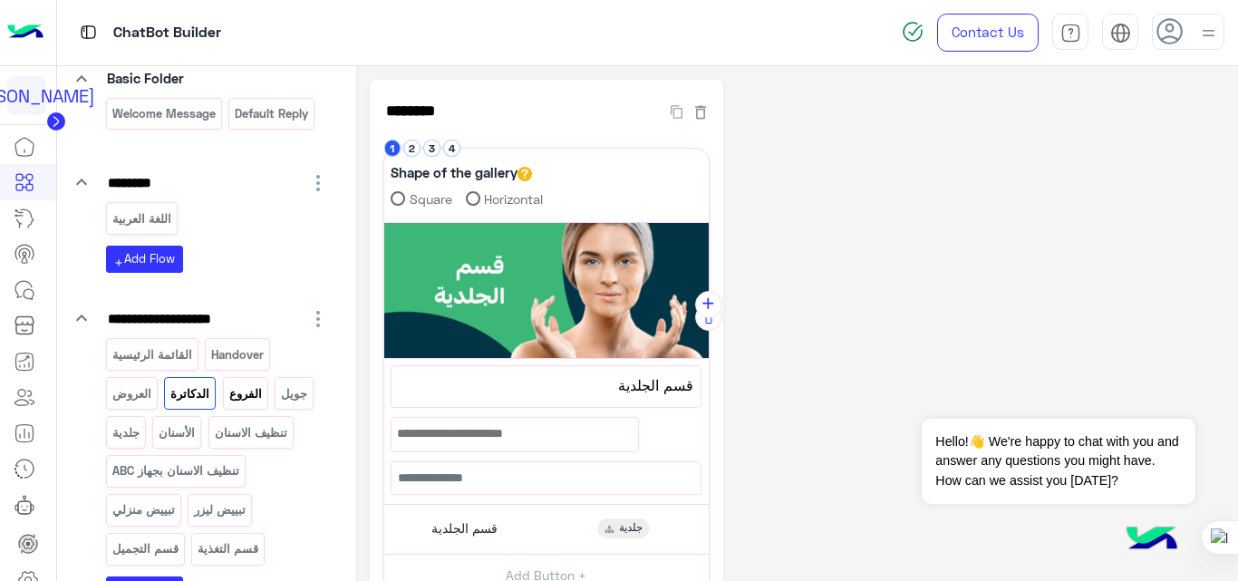
click at [241, 400] on p "الفروع" at bounding box center [244, 393] width 35 height 21
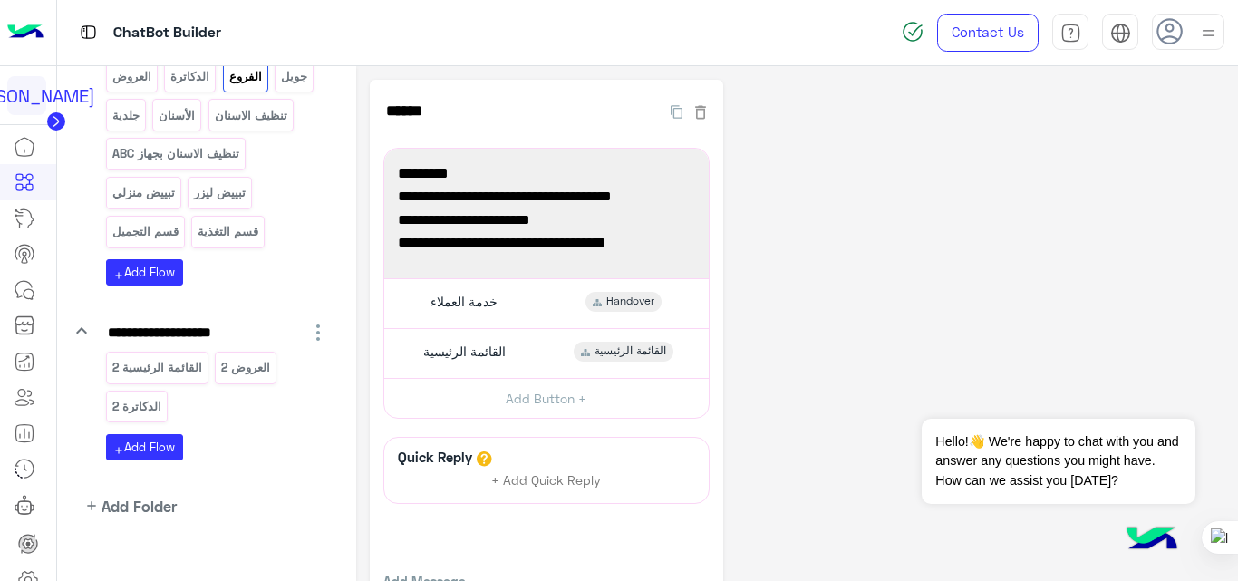
scroll to position [469, 0]
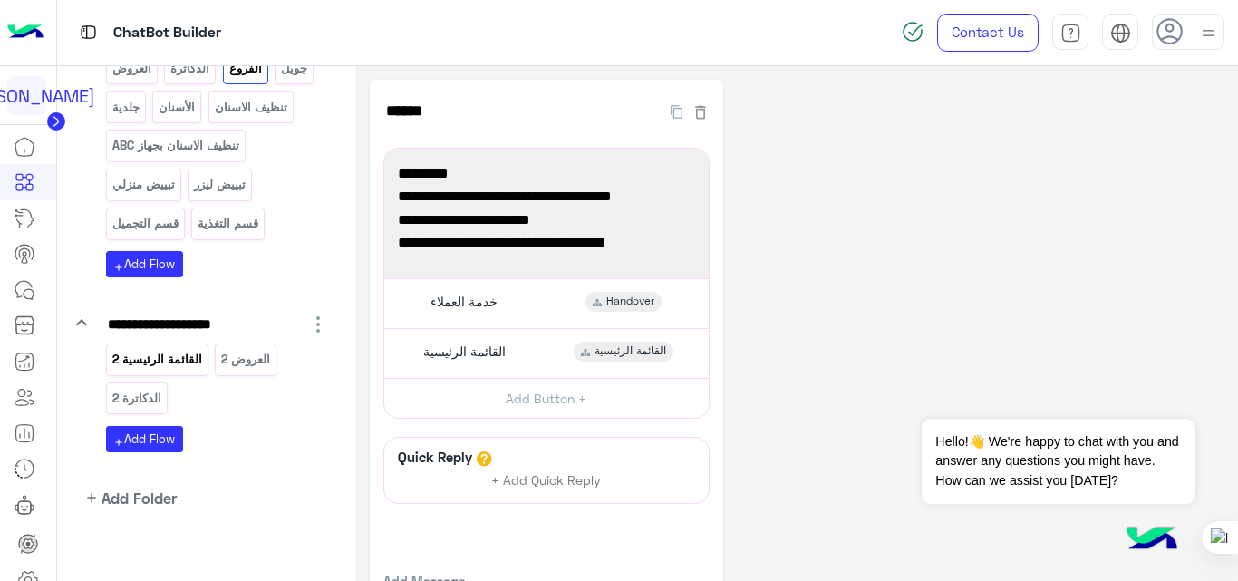
click at [164, 360] on p "القائمة الرئيسية 2" at bounding box center [157, 359] width 92 height 21
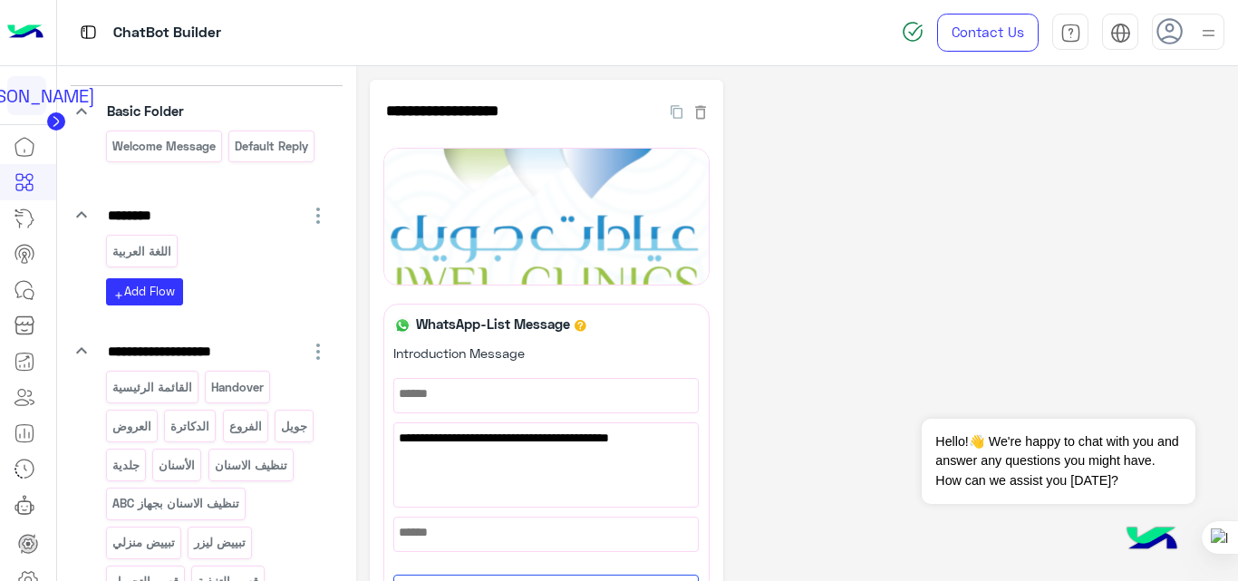
scroll to position [111, 0]
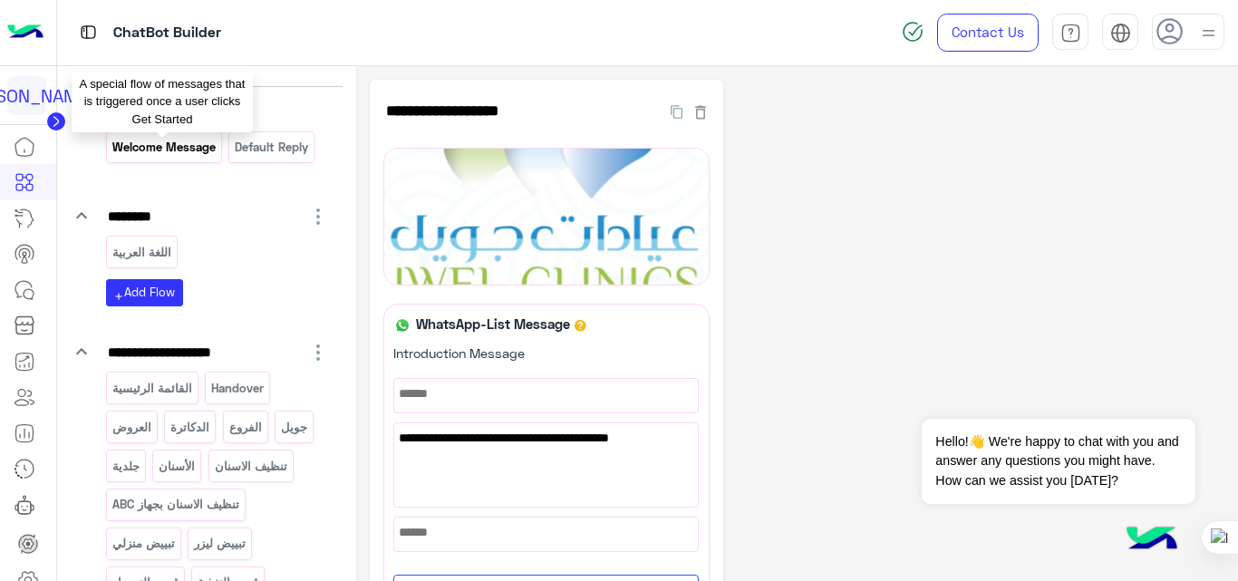
click at [151, 148] on p "Welcome Message" at bounding box center [164, 147] width 106 height 21
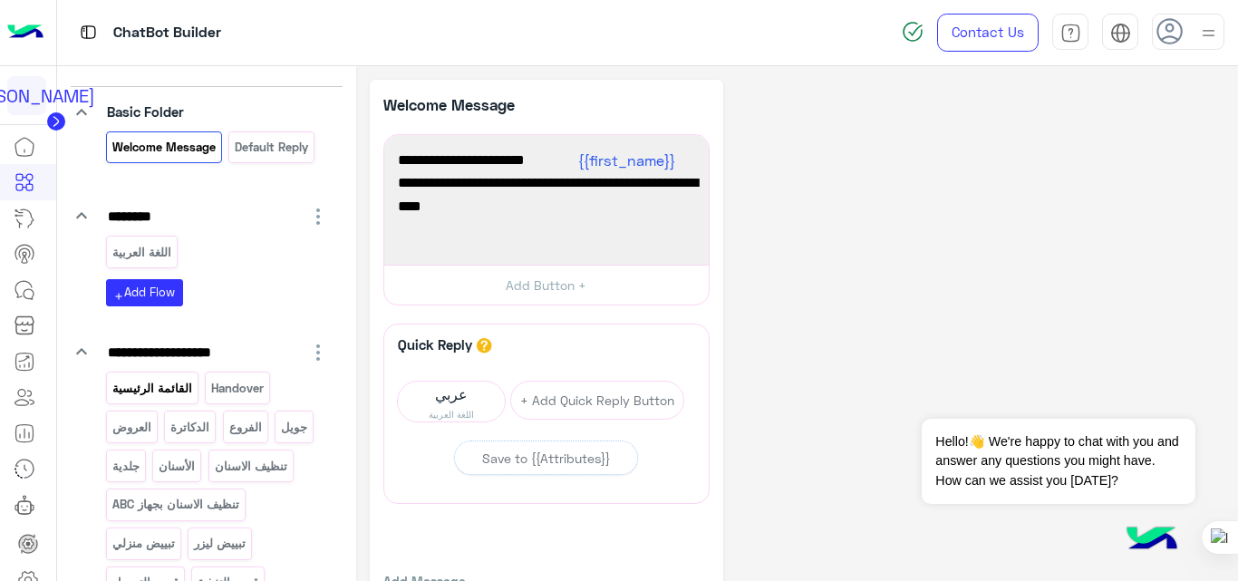
click at [149, 381] on p "القائمة الرئيسية" at bounding box center [152, 388] width 82 height 21
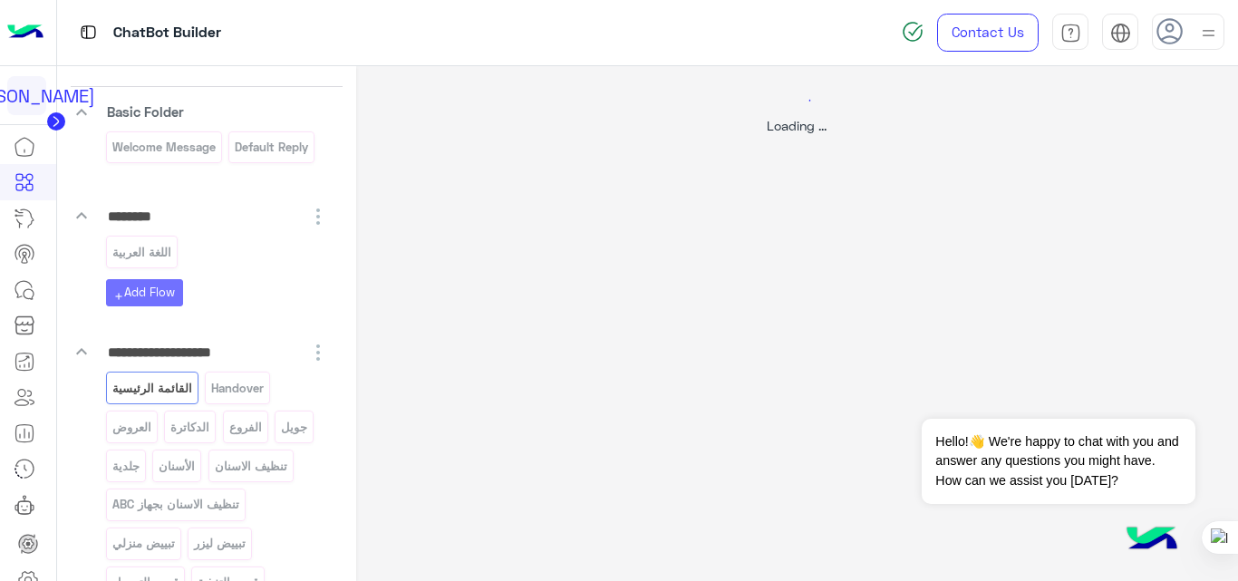
select select "*"
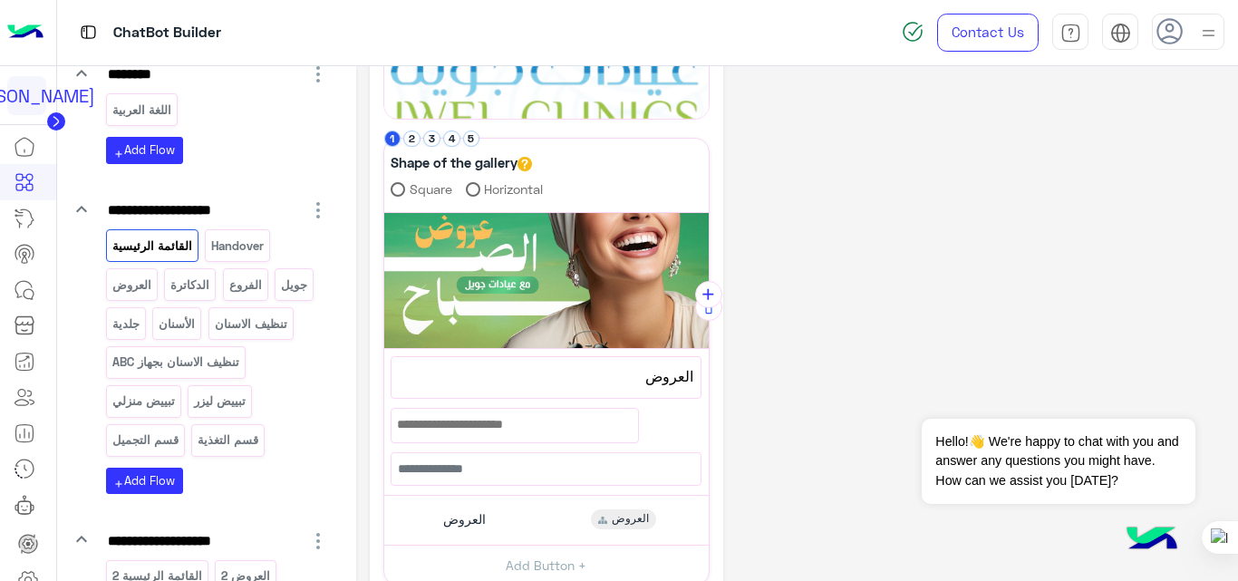
scroll to position [250, 0]
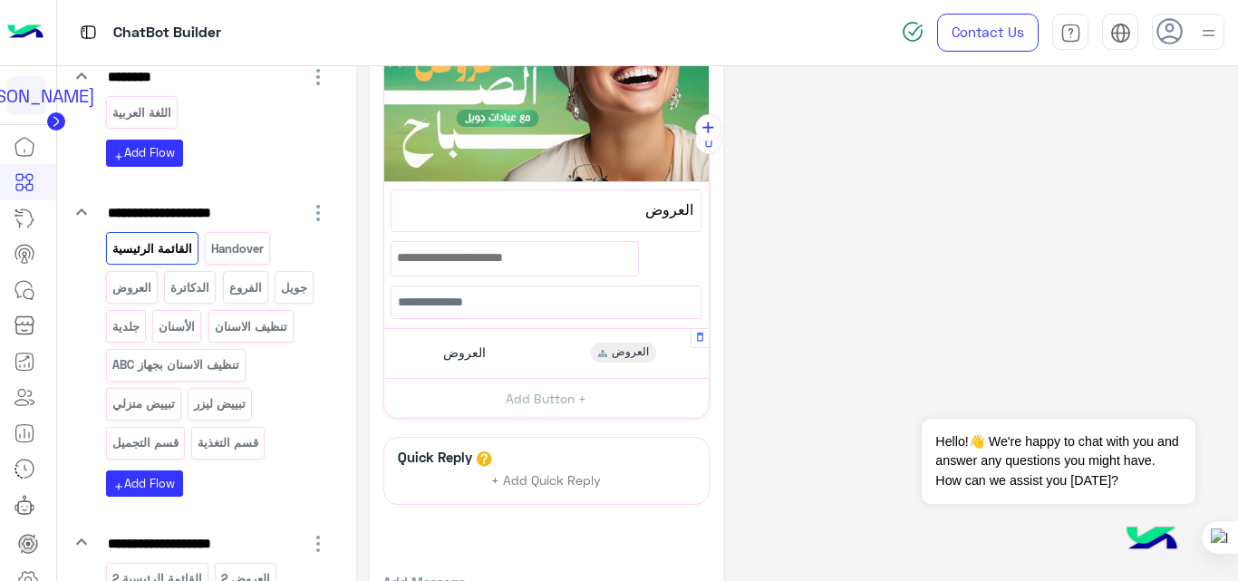
click at [500, 363] on div "العروض العروض" at bounding box center [546, 352] width 311 height 35
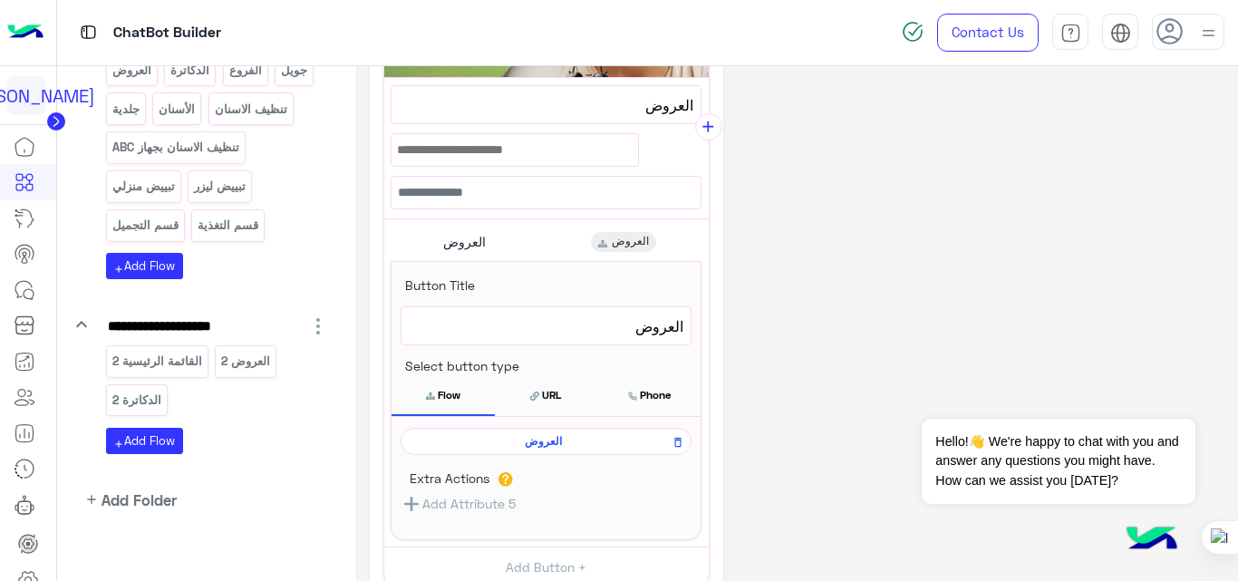
scroll to position [469, 0]
click at [145, 404] on p "الدكاترة 2" at bounding box center [137, 399] width 52 height 21
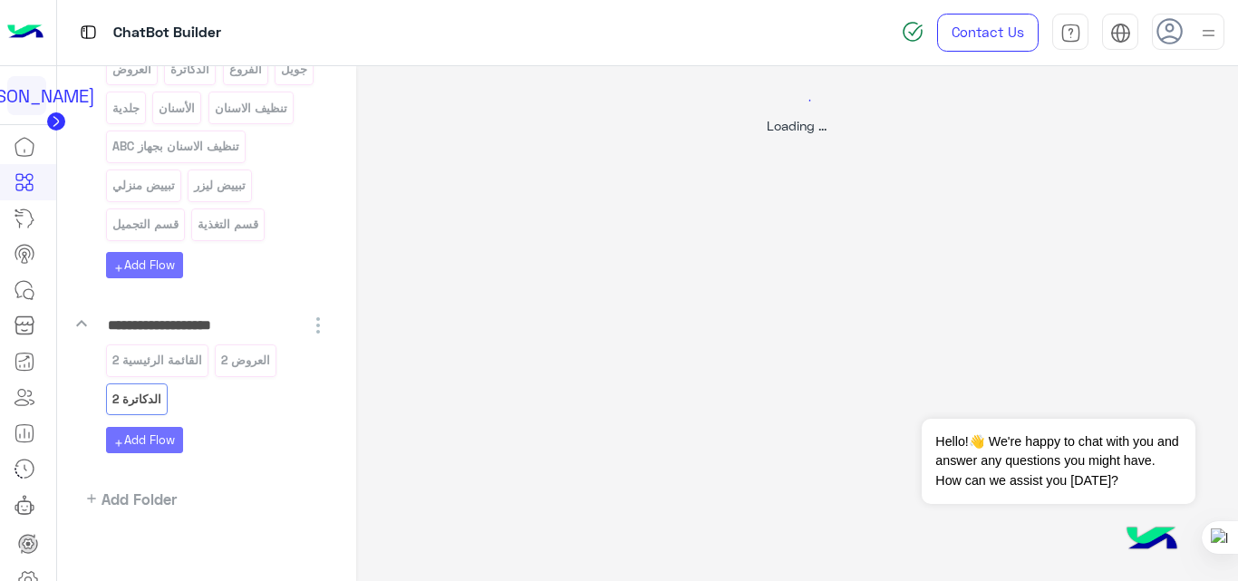
scroll to position [0, 0]
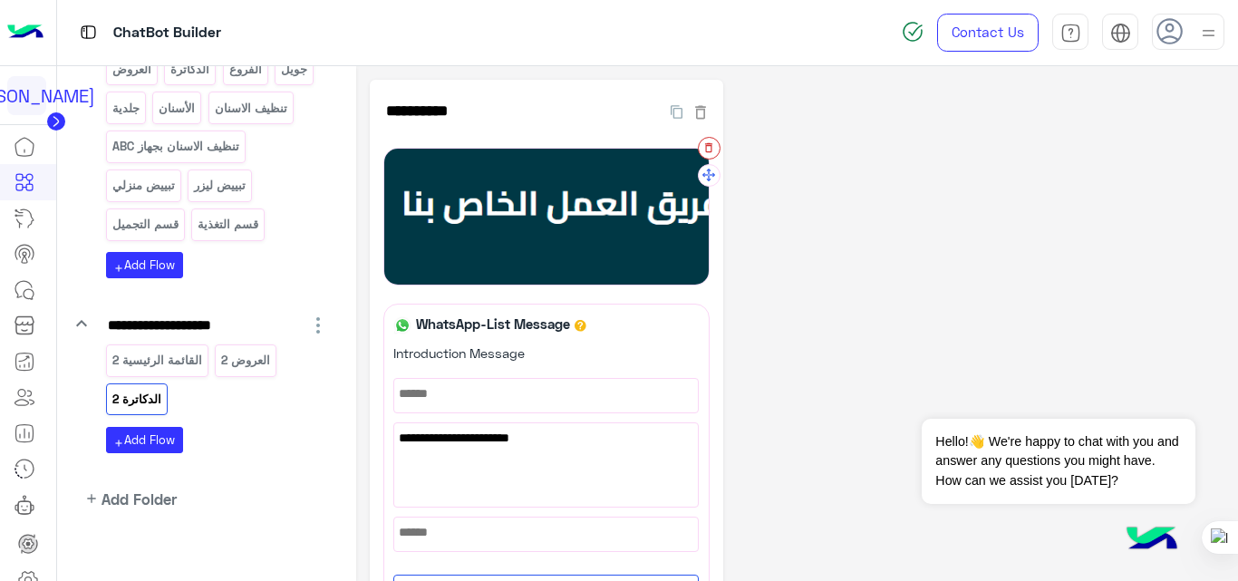
click at [715, 150] on button "button" at bounding box center [709, 148] width 23 height 23
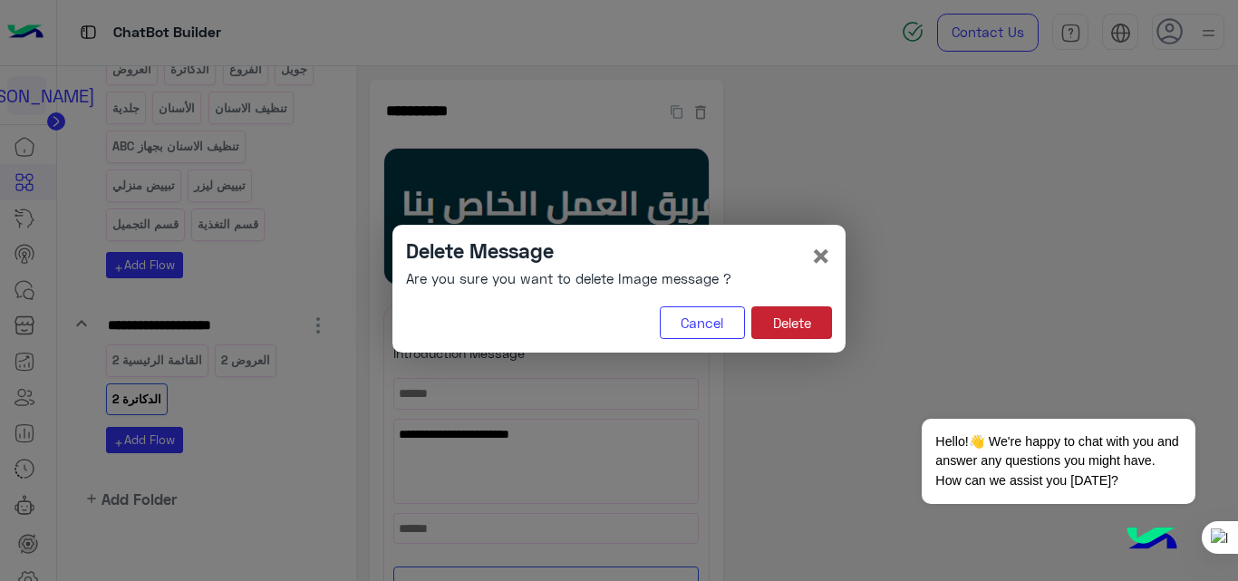
click at [818, 316] on button "Delete" at bounding box center [791, 322] width 81 height 33
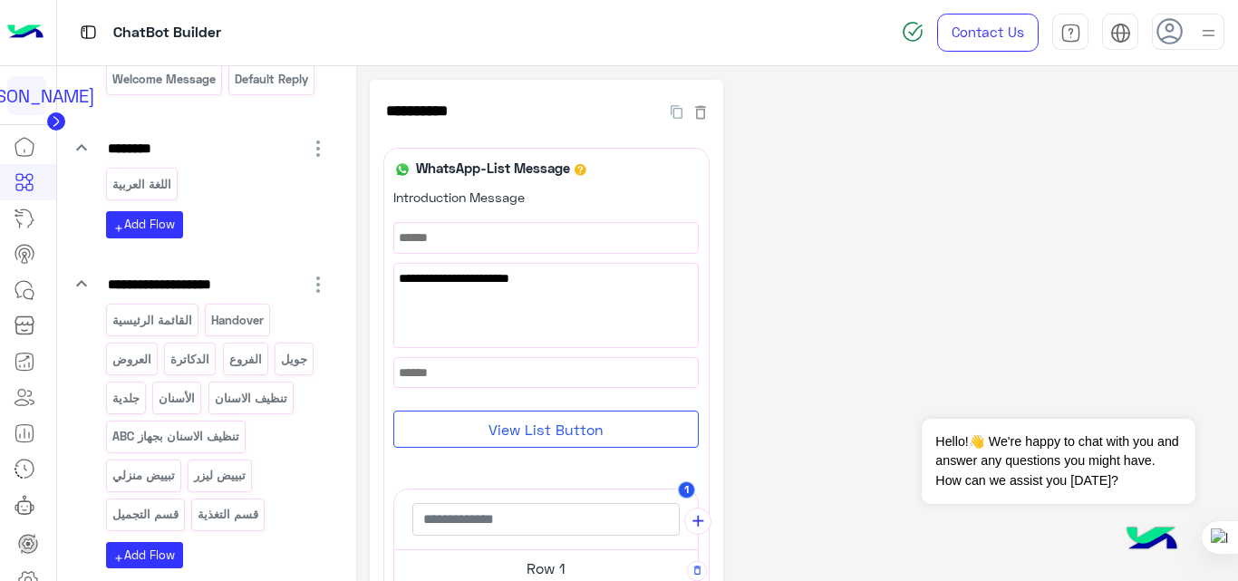
scroll to position [178, 0]
click at [183, 330] on p "القائمة الرئيسية" at bounding box center [152, 321] width 82 height 21
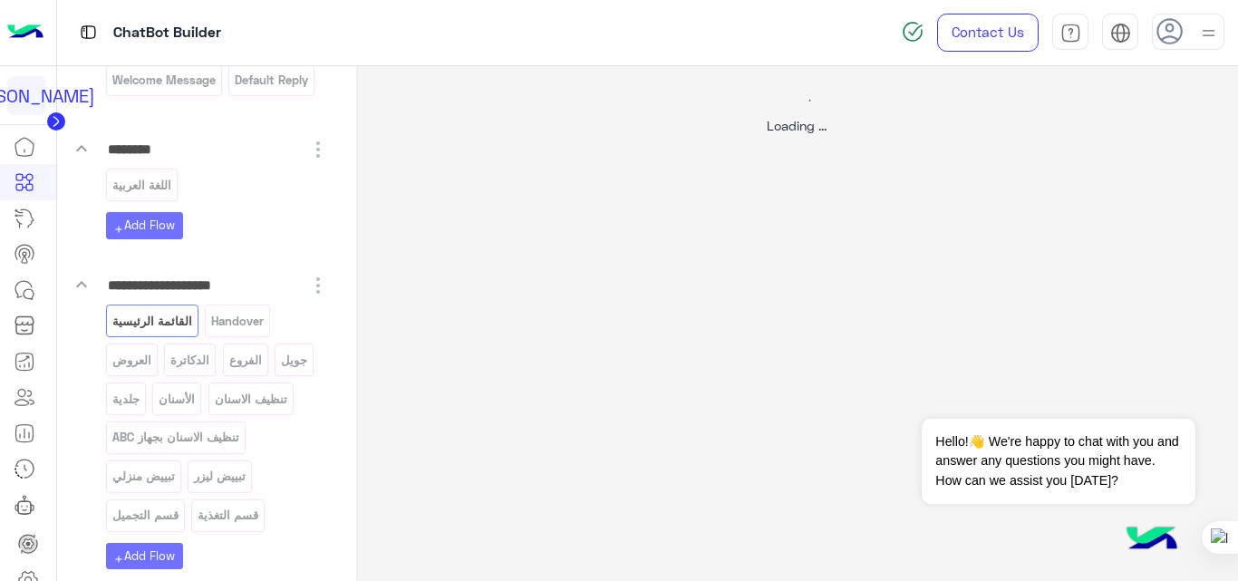
select select "*"
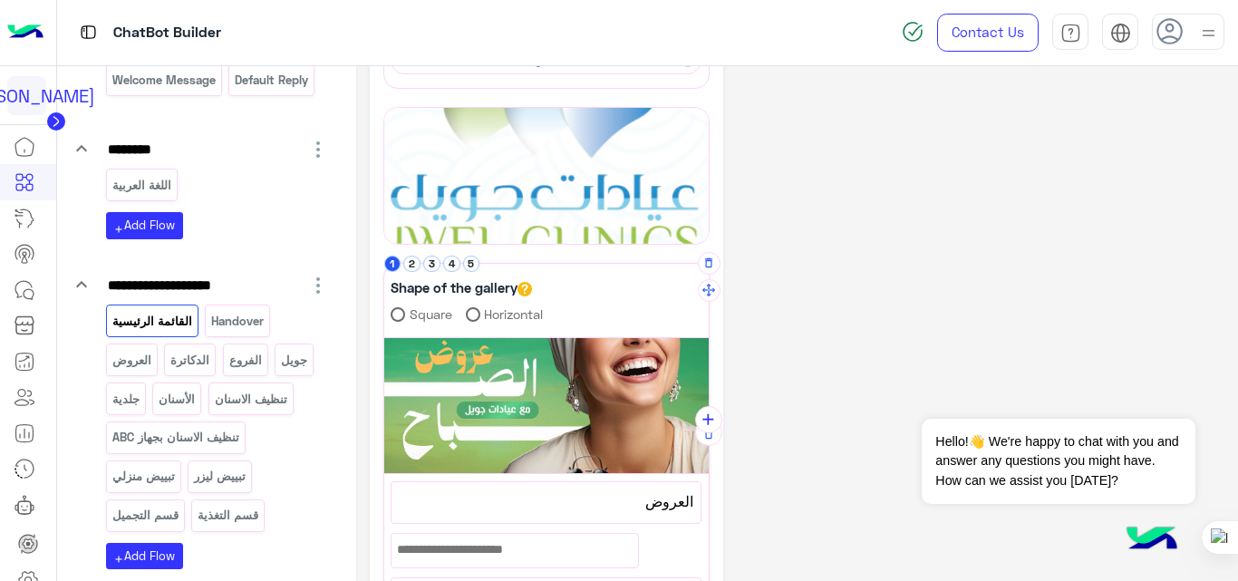
scroll to position [248, 0]
click at [455, 262] on button "4" at bounding box center [451, 263] width 17 height 17
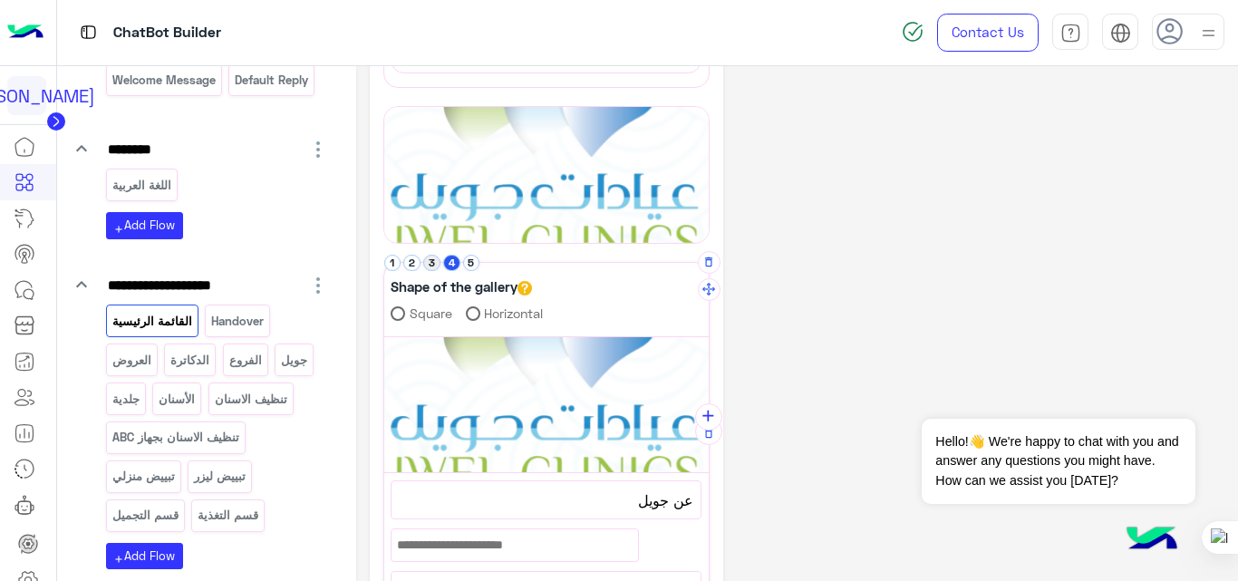
click at [433, 265] on button "3" at bounding box center [431, 263] width 17 height 17
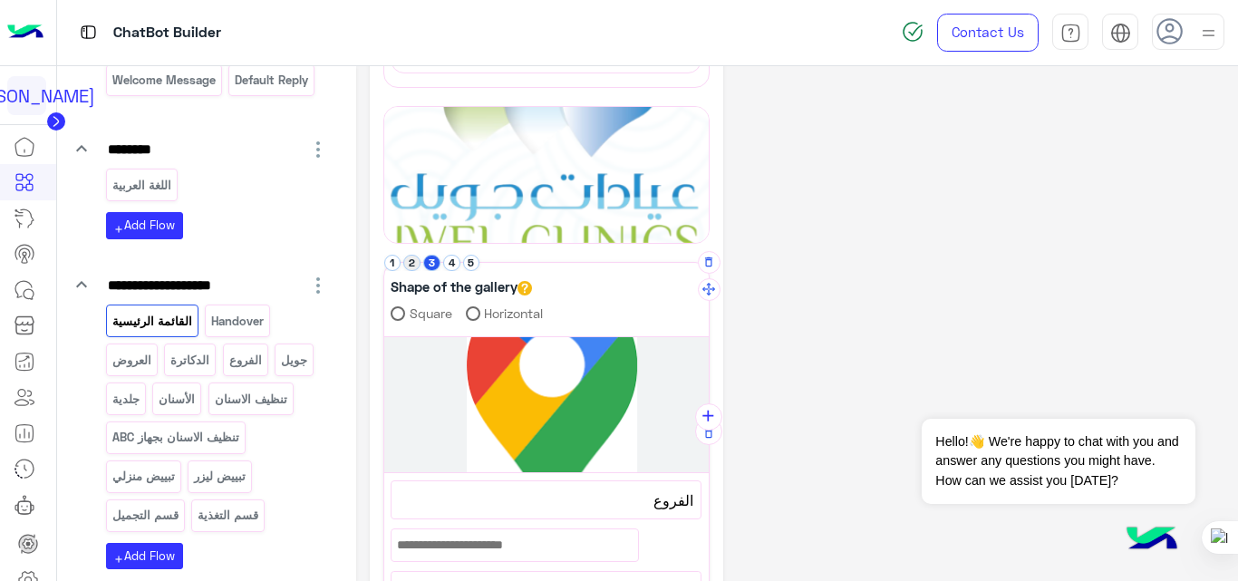
click at [414, 266] on button "2" at bounding box center [411, 263] width 17 height 17
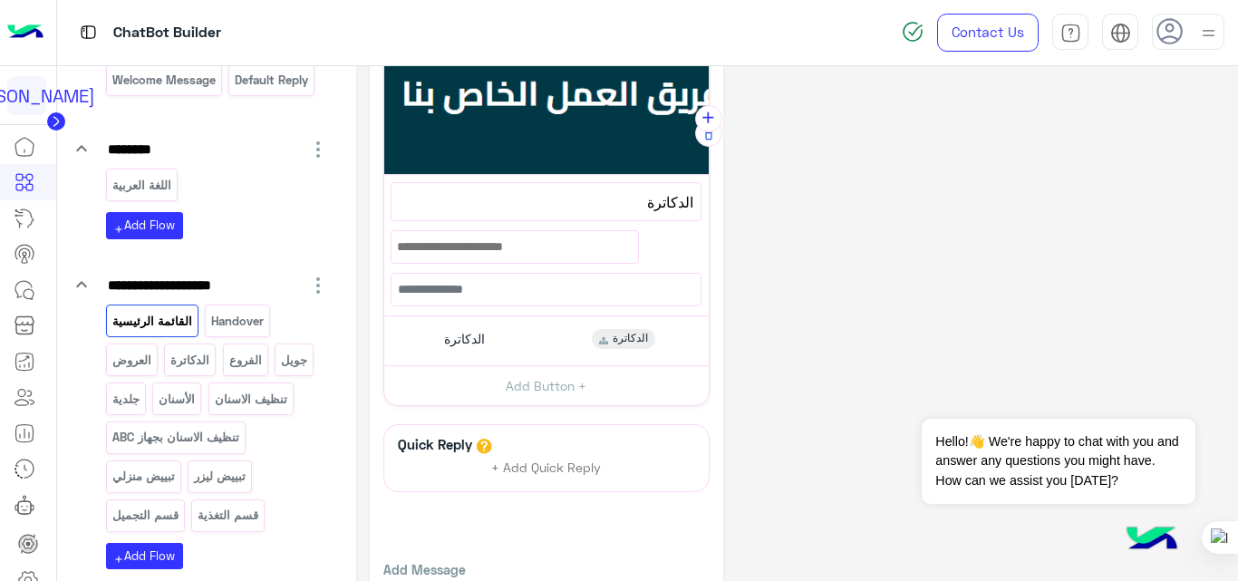
scroll to position [552, 0]
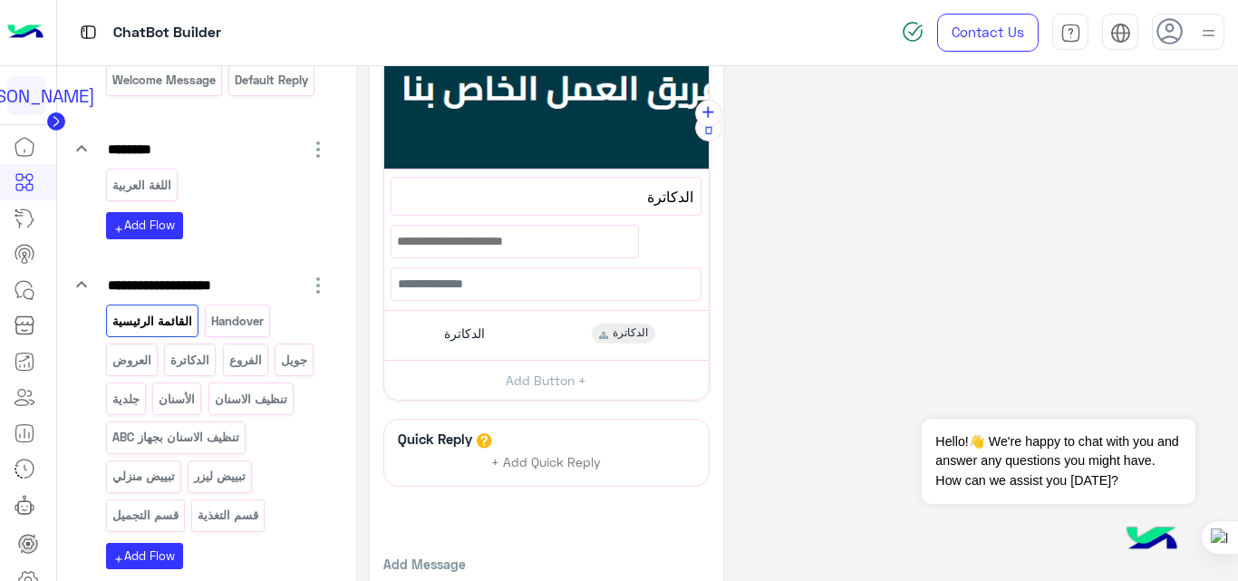
click at [627, 203] on span "الدكاترة" at bounding box center [546, 197] width 295 height 24
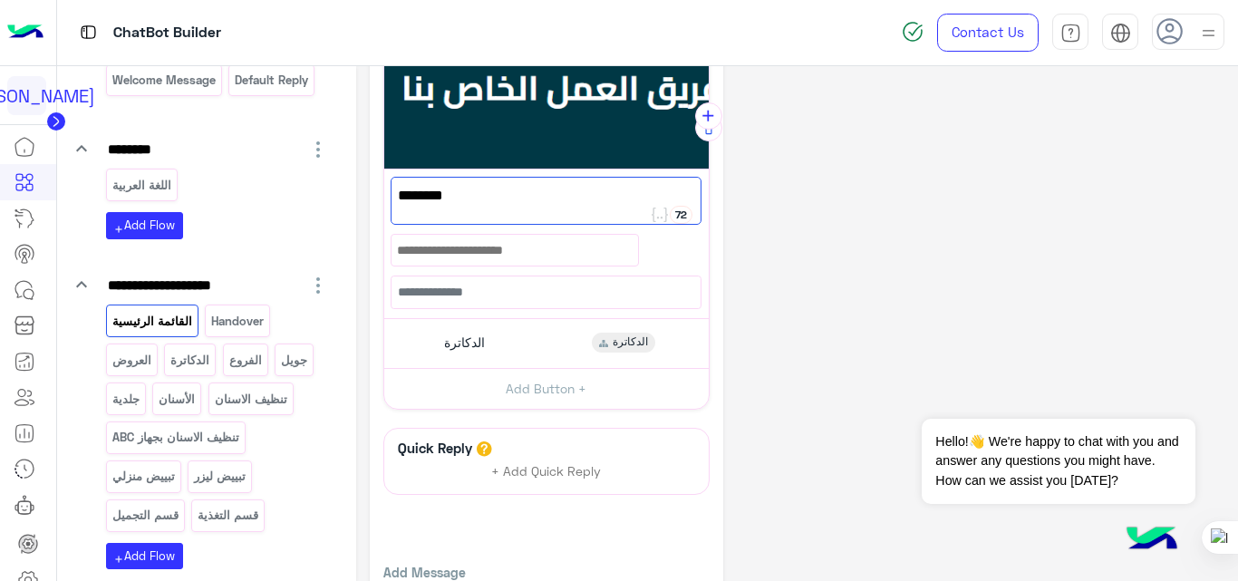
scroll to position [556, 0]
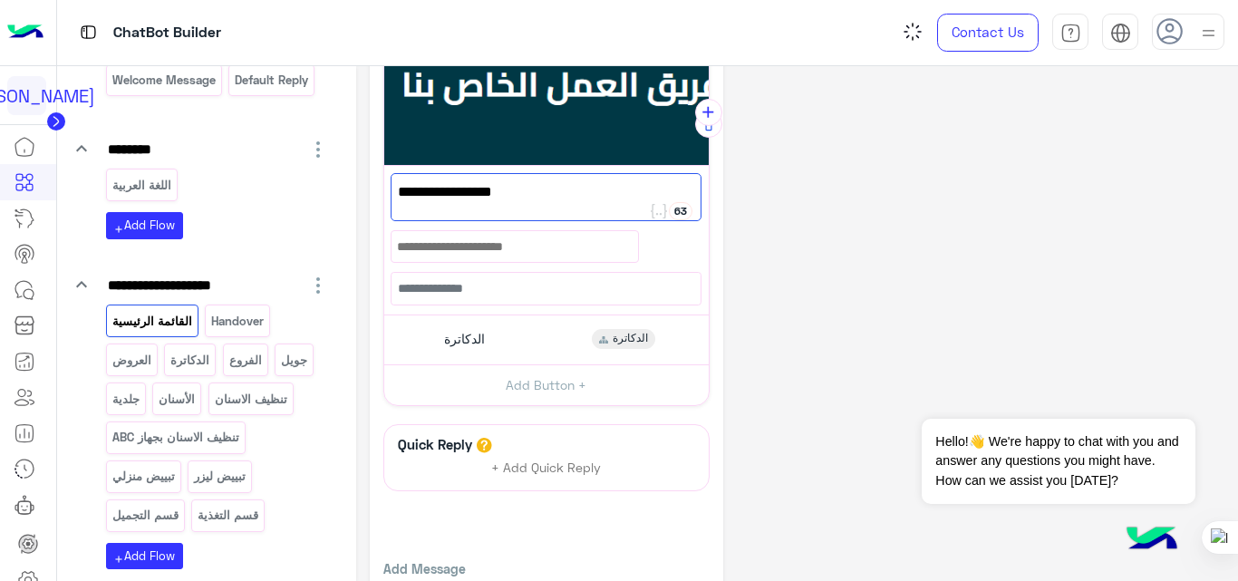
type textarea "**********"
click at [795, 290] on div "**********" at bounding box center [797, 88] width 855 height 1128
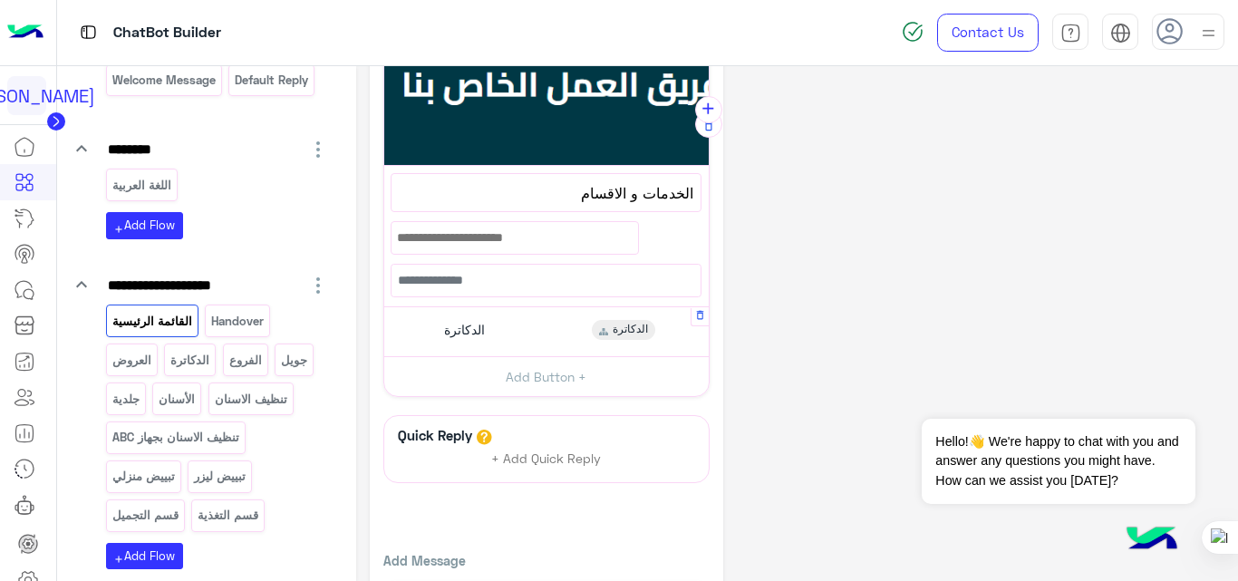
scroll to position [552, 0]
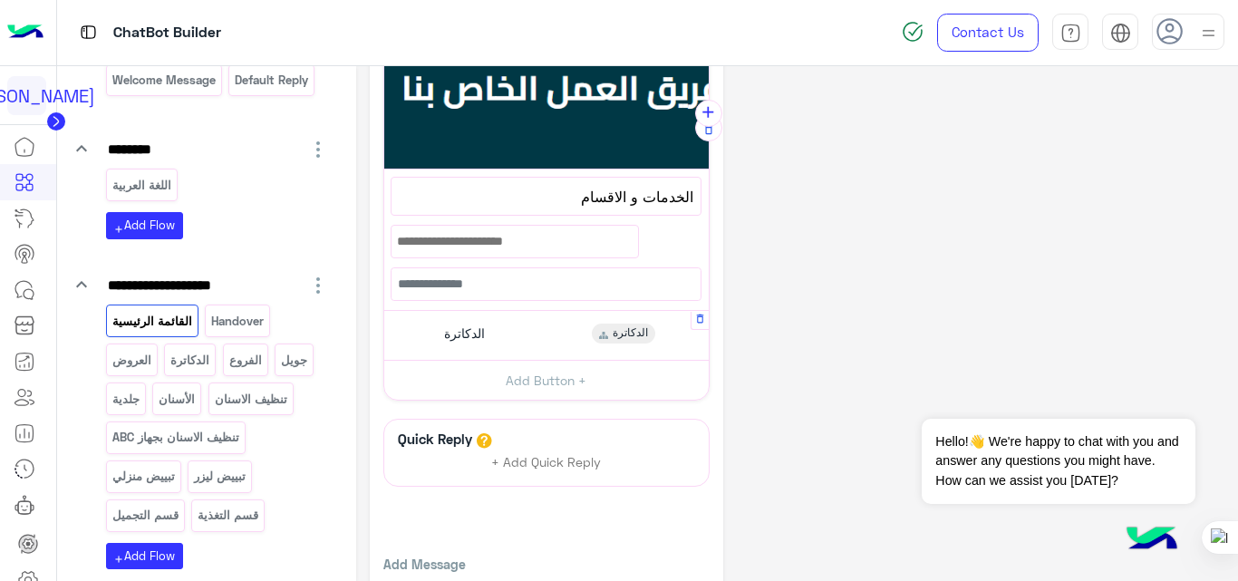
click at [547, 340] on div "الدكاترة الدكاترة" at bounding box center [546, 334] width 311 height 35
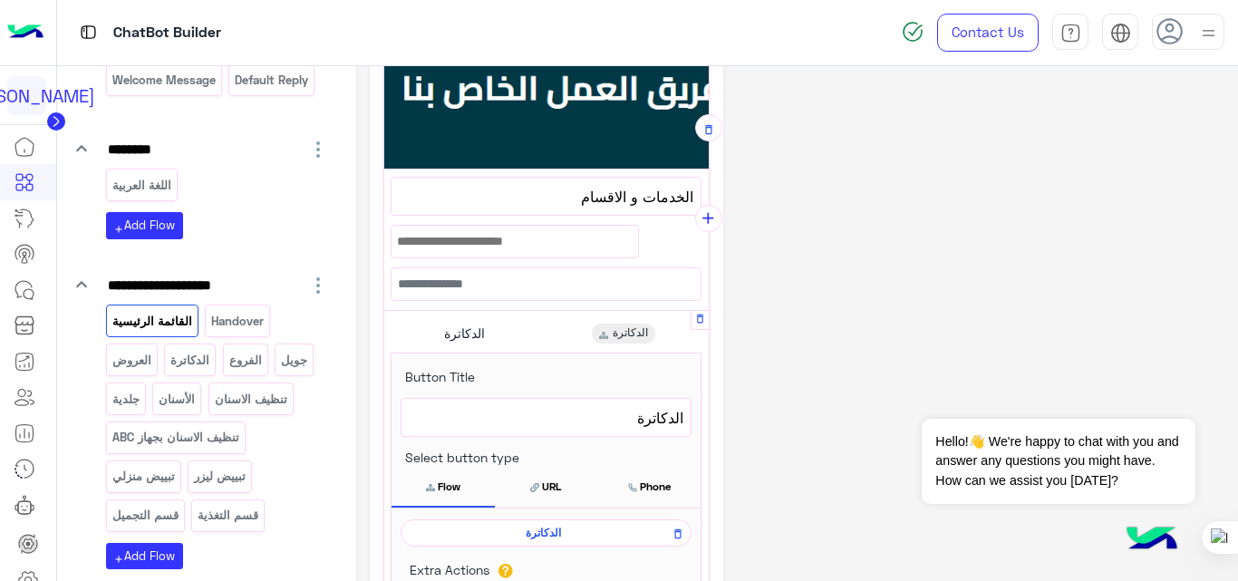
scroll to position [658, 0]
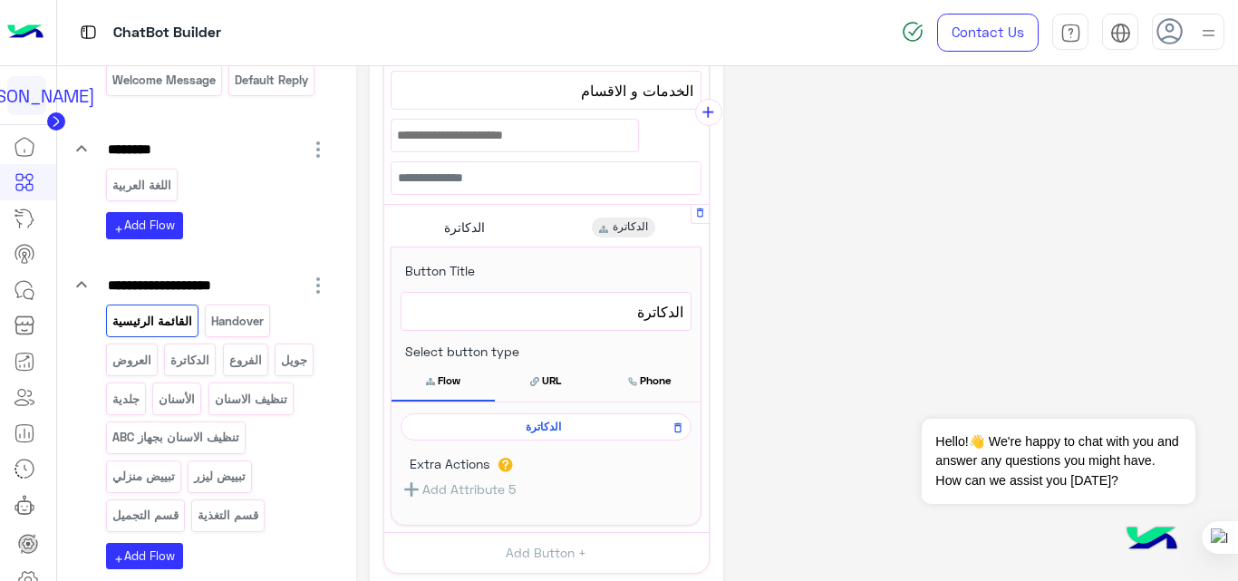
click at [622, 301] on span "الدكاترة" at bounding box center [546, 312] width 275 height 24
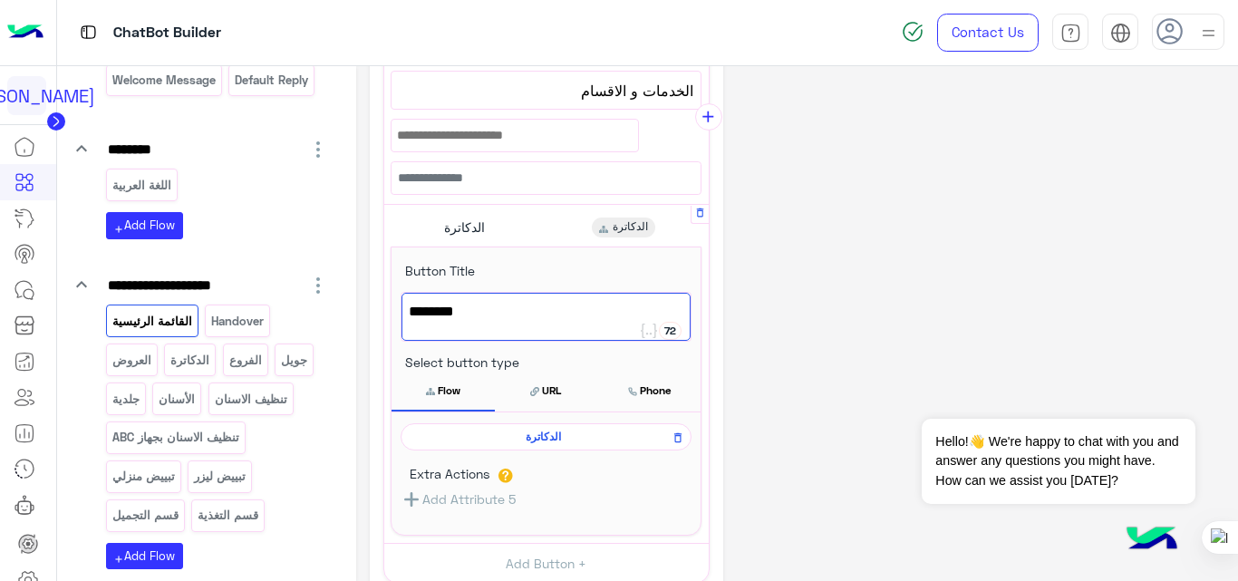
scroll to position [662, 0]
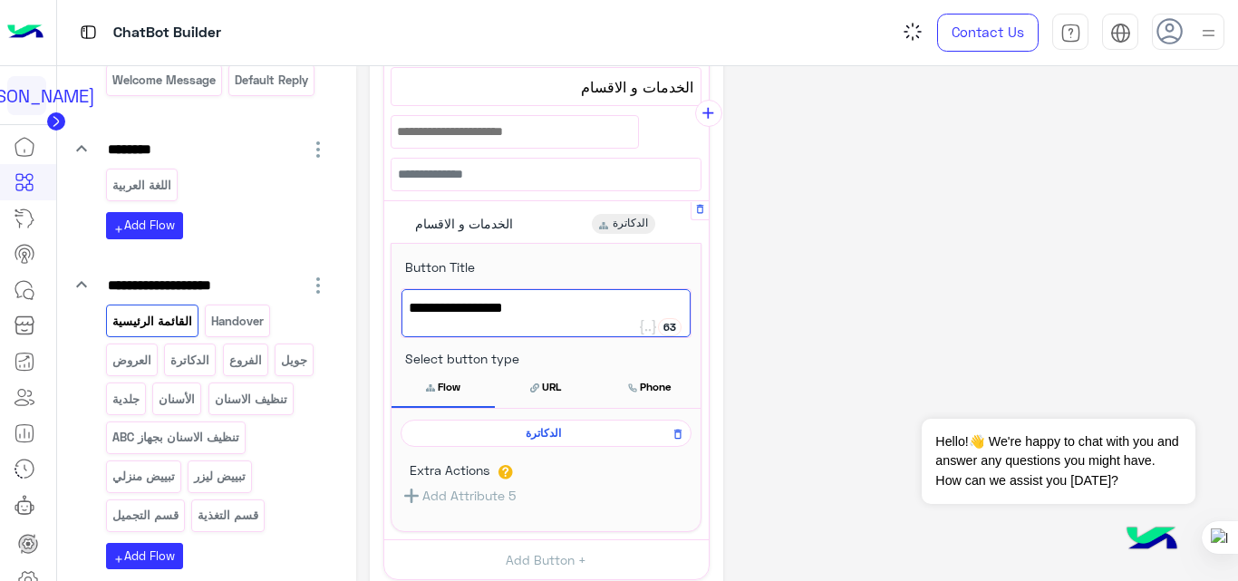
type textarea "**********"
click at [845, 252] on div "**********" at bounding box center [797, 122] width 855 height 1408
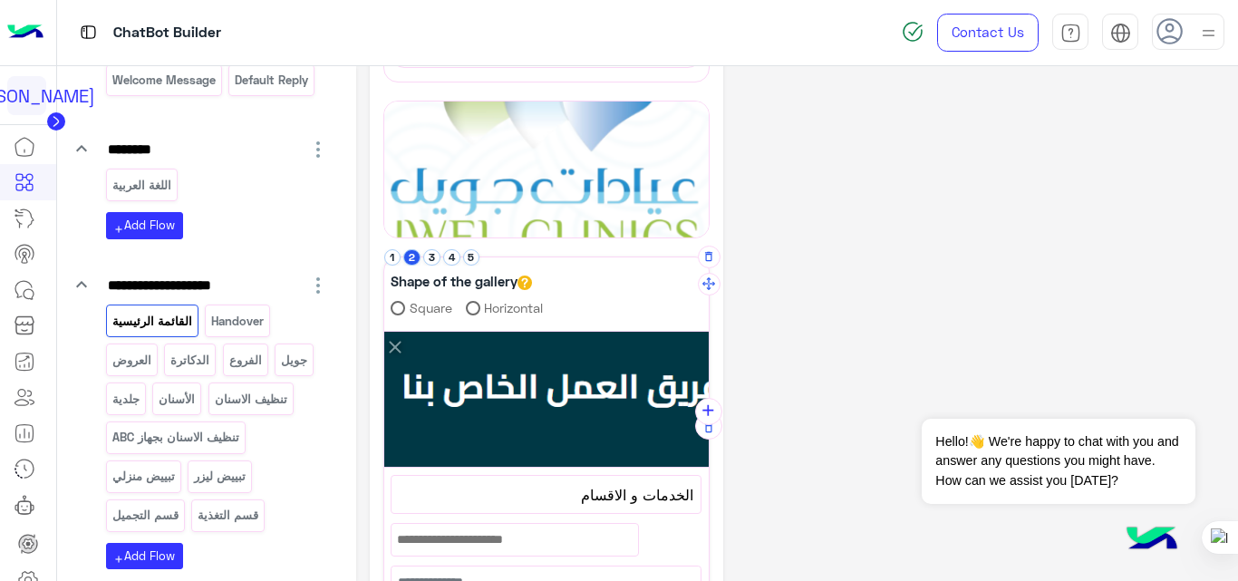
scroll to position [253, 0]
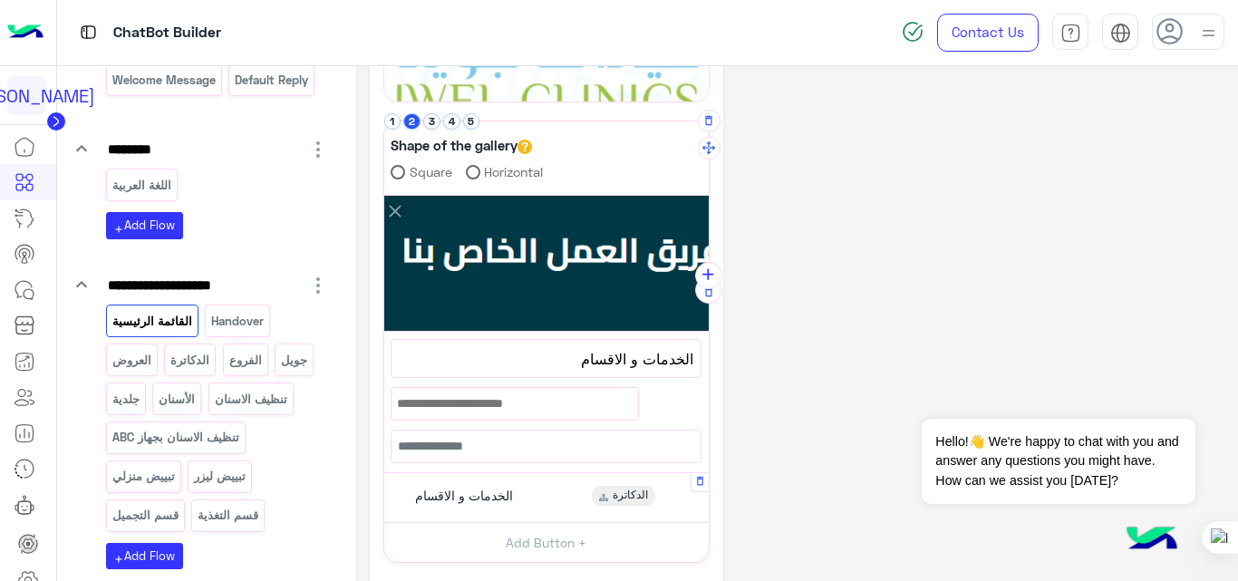
click at [845, 252] on div "**********" at bounding box center [797, 249] width 855 height 1119
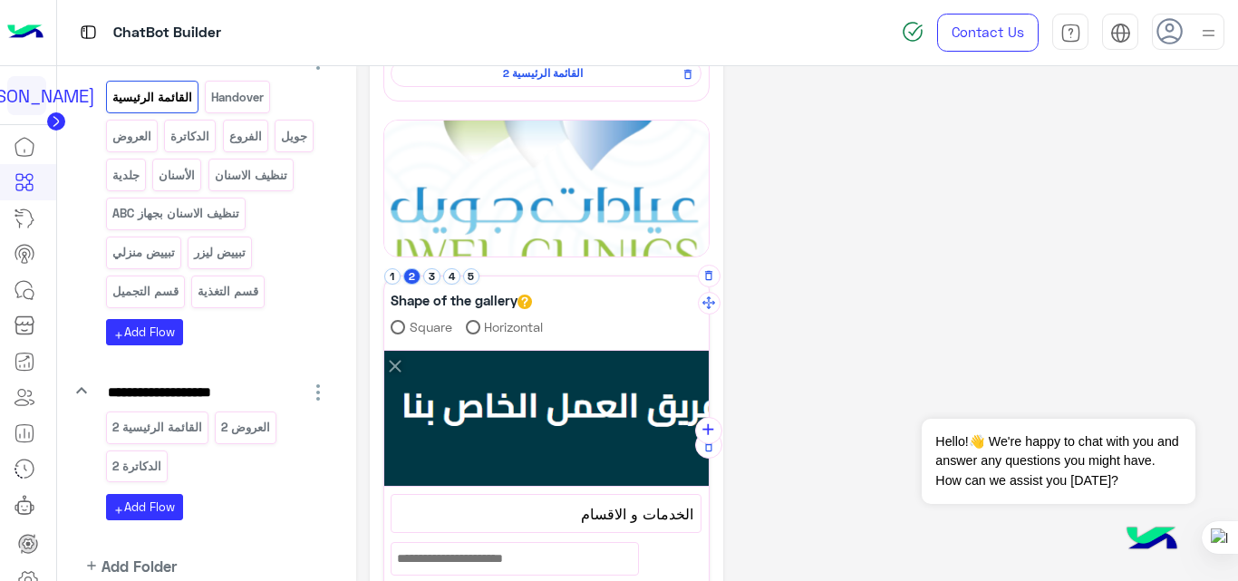
scroll to position [414, 0]
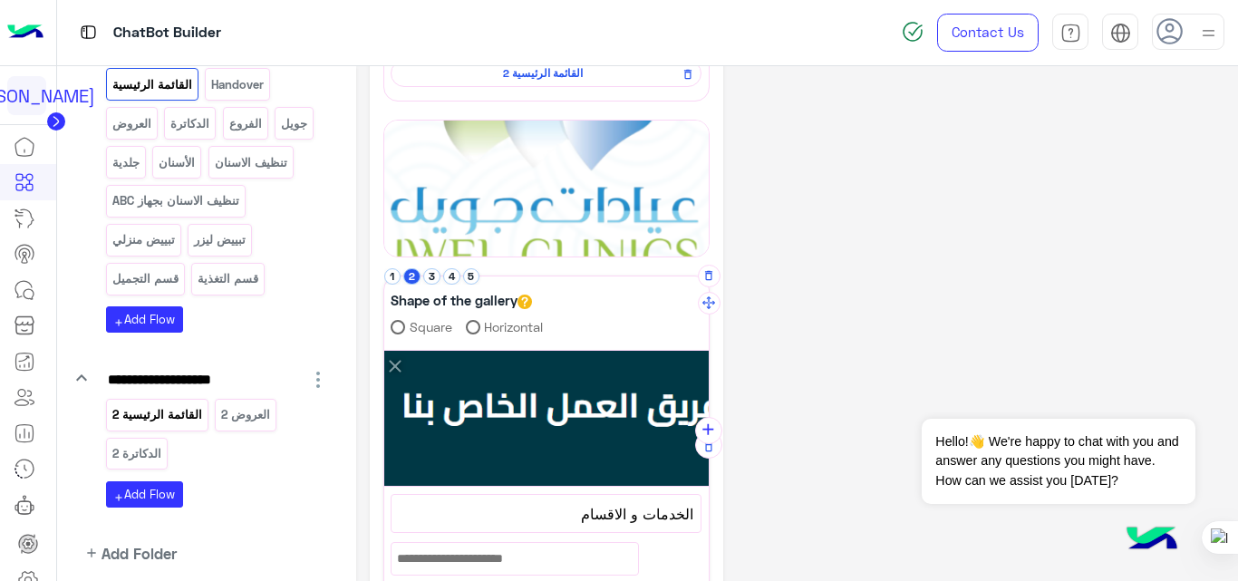
click at [131, 421] on p "القائمة الرئيسية 2" at bounding box center [157, 414] width 92 height 21
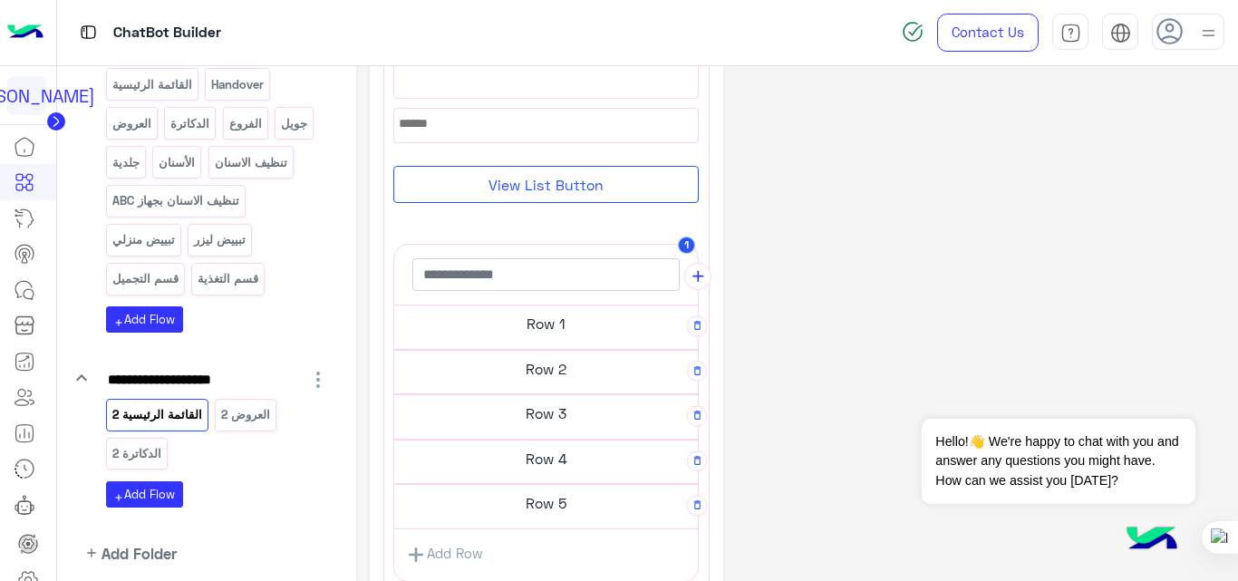
scroll to position [435, 0]
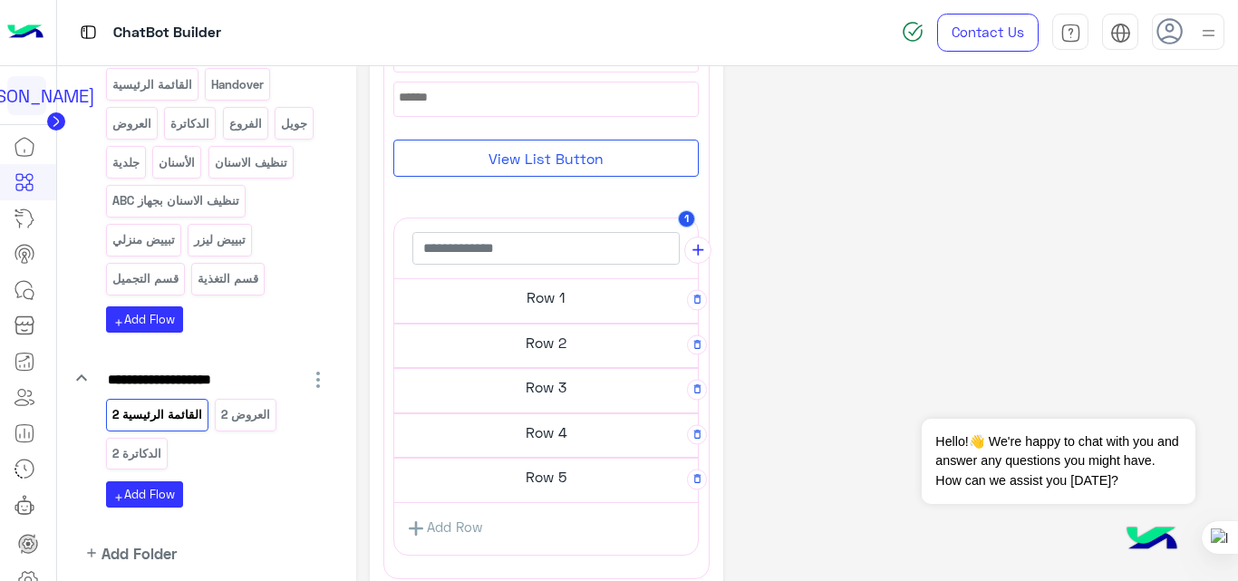
click at [574, 352] on h5 "Row 2" at bounding box center [546, 342] width 304 height 36
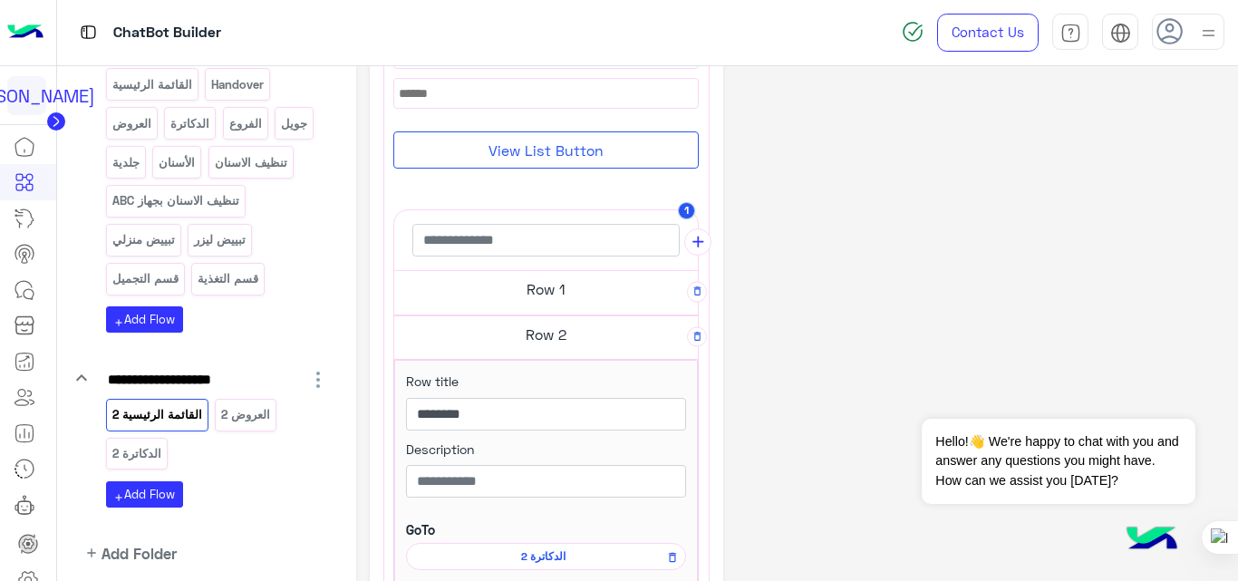
scroll to position [430, 0]
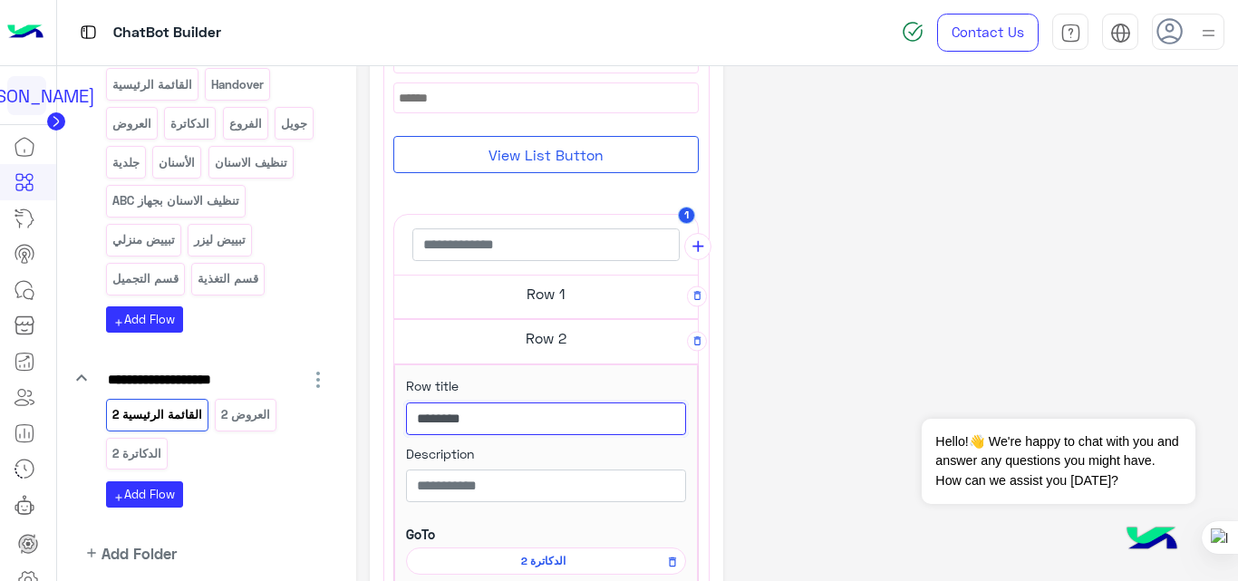
click at [594, 413] on input "********" at bounding box center [546, 418] width 280 height 33
type input "*"
type input "**********"
click at [832, 376] on div "**********" at bounding box center [797, 353] width 855 height 1409
click at [542, 564] on span "الدكاترة 2" at bounding box center [543, 561] width 254 height 16
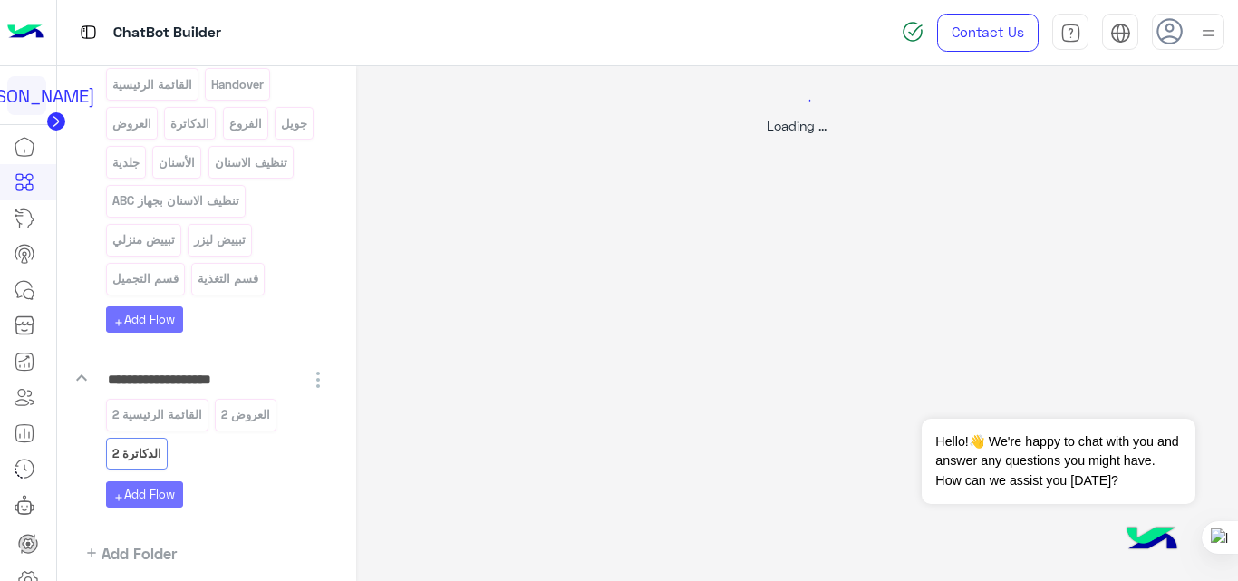
scroll to position [0, 0]
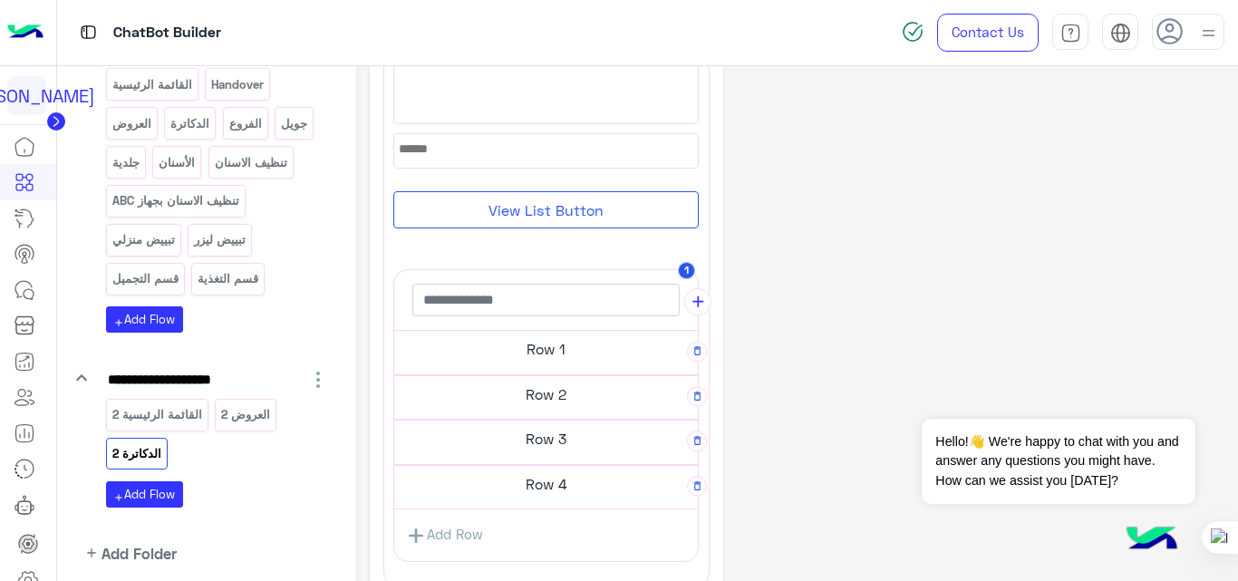
click at [593, 356] on h5 "Row 1" at bounding box center [546, 349] width 304 height 36
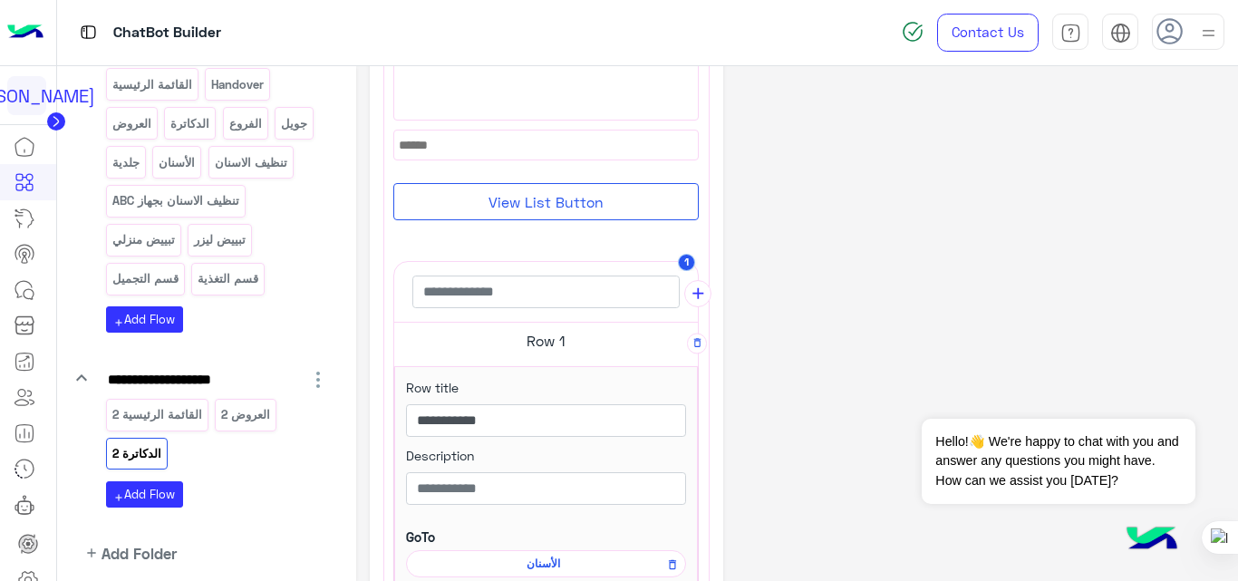
scroll to position [223, 0]
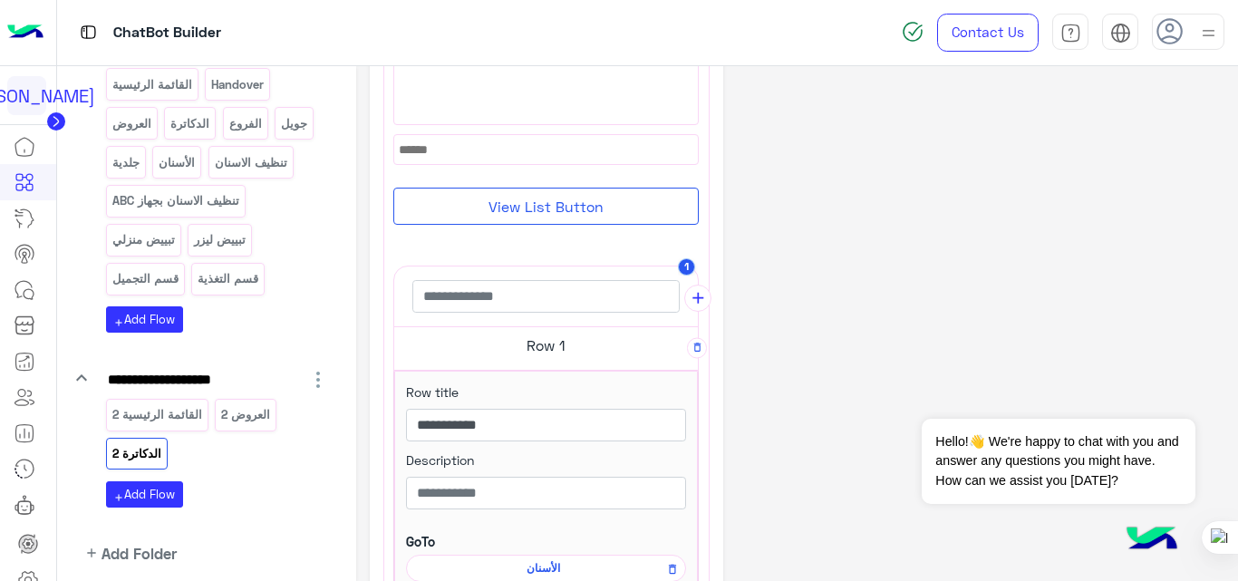
click at [935, 249] on div "**********" at bounding box center [797, 447] width 855 height 1181
click at [188, 422] on p "القائمة الرئيسية 2" at bounding box center [157, 414] width 92 height 21
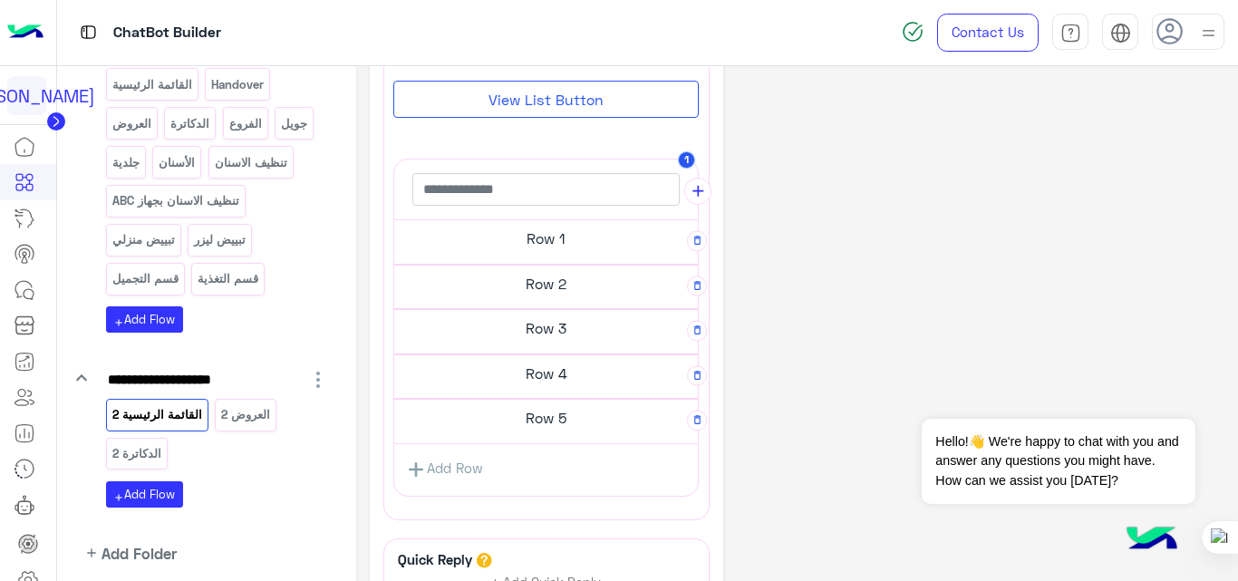
scroll to position [495, 0]
click at [577, 275] on h5 "Row 2" at bounding box center [546, 283] width 304 height 36
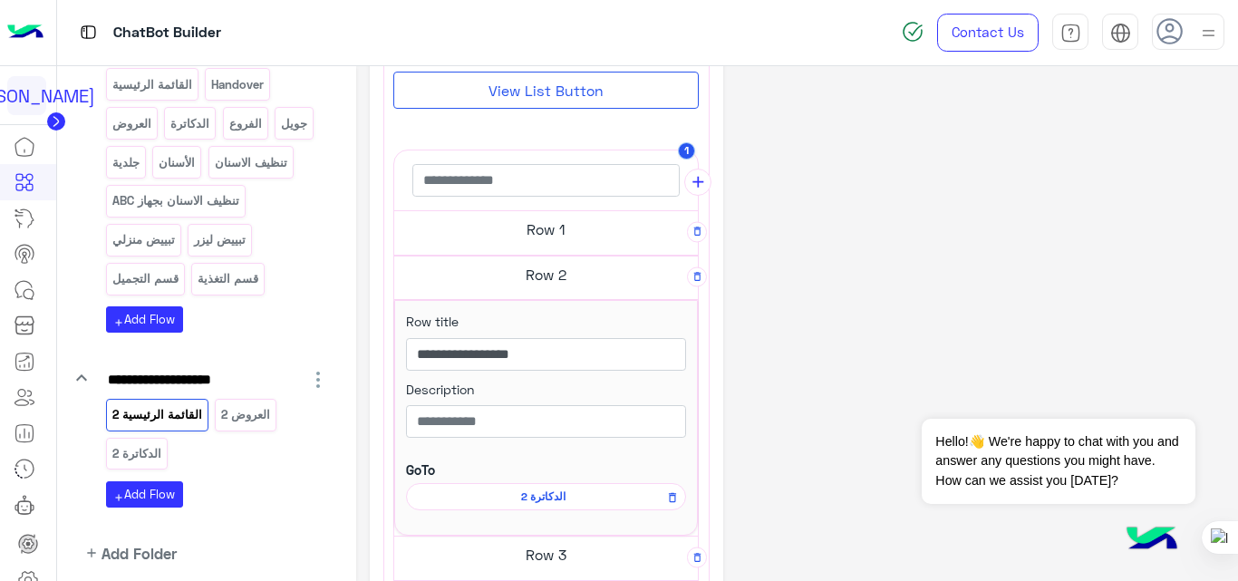
scroll to position [487, 0]
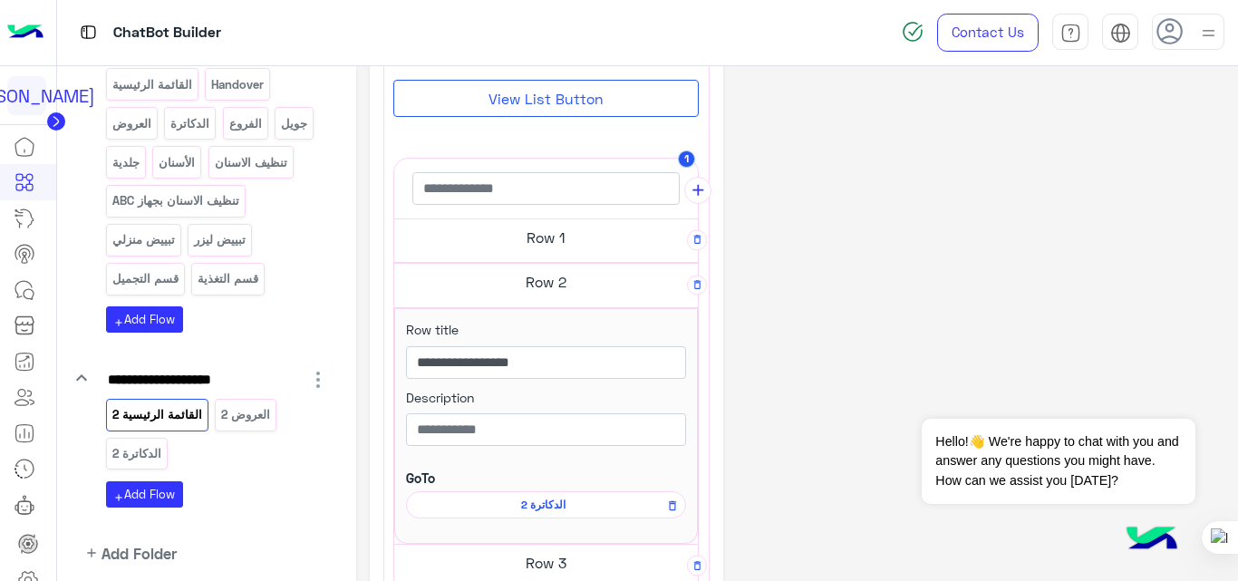
click at [867, 188] on div "**********" at bounding box center [797, 297] width 855 height 1409
click at [868, 249] on div "**********" at bounding box center [797, 297] width 855 height 1409
click at [170, 83] on p "القائمة الرئيسية" at bounding box center [152, 84] width 82 height 21
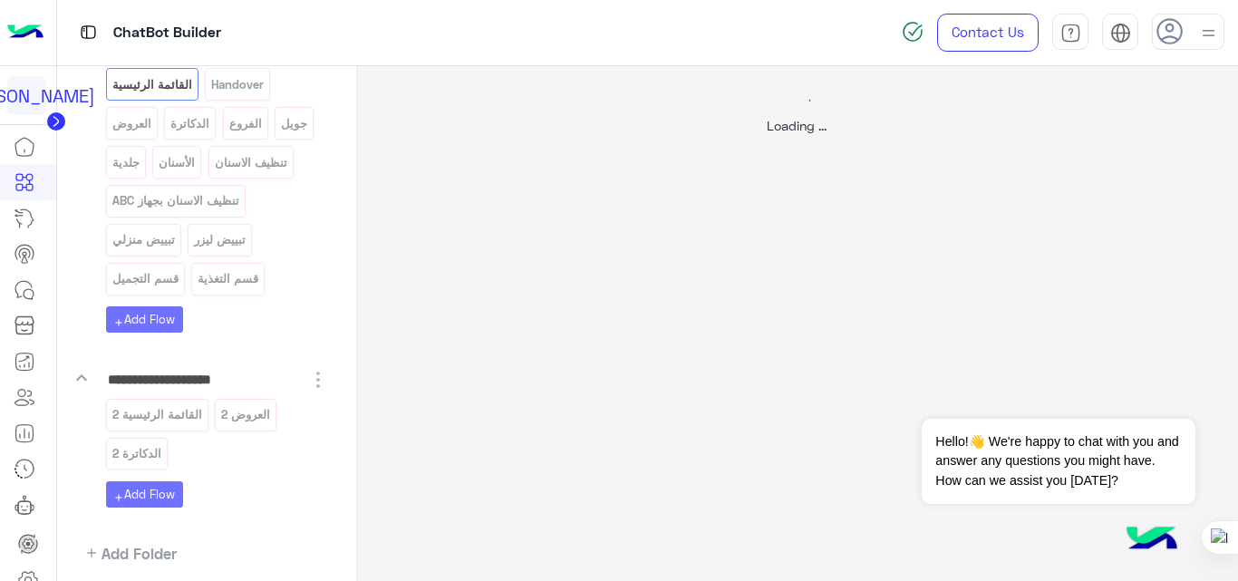
scroll to position [0, 0]
select select "*"
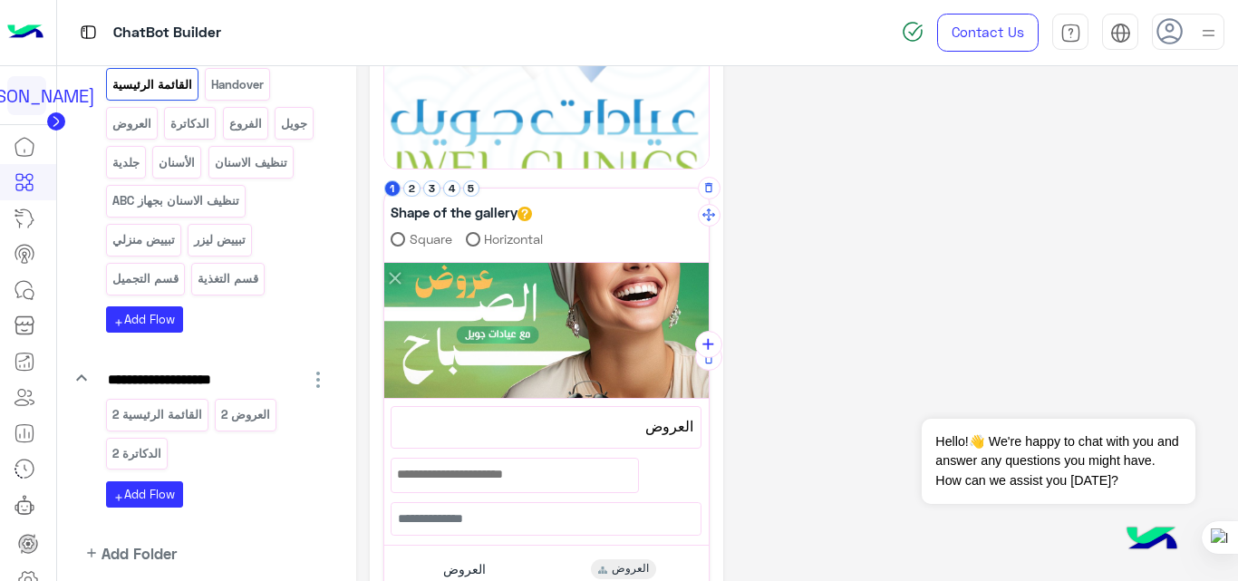
scroll to position [322, 0]
click at [413, 187] on button "2" at bounding box center [411, 189] width 17 height 17
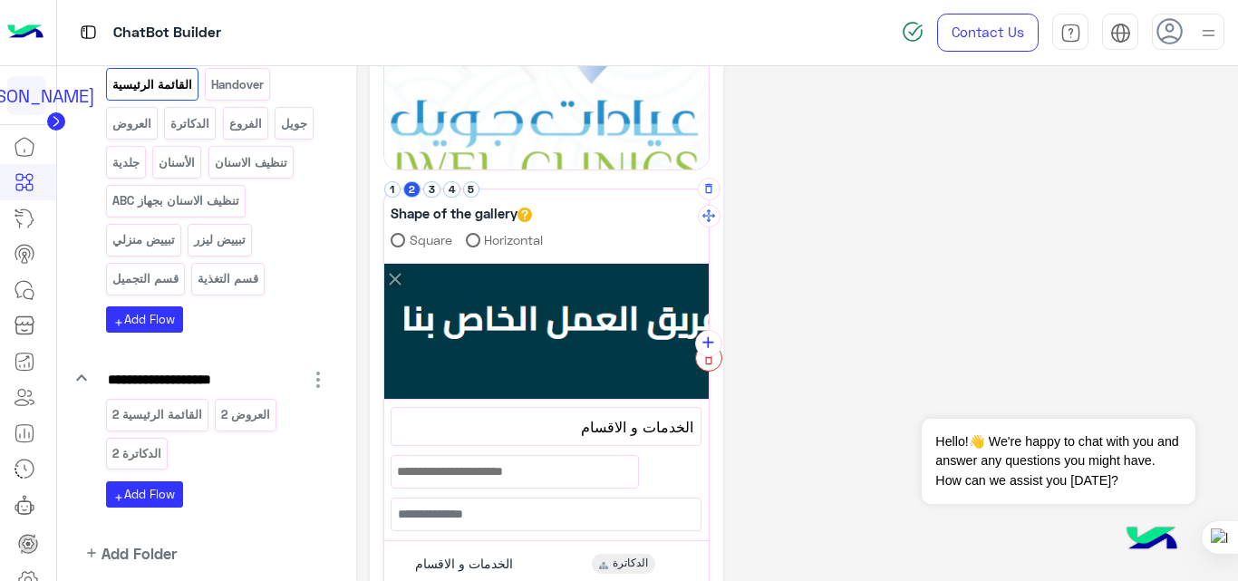
click at [710, 366] on icon "button" at bounding box center [708, 359] width 13 height 13
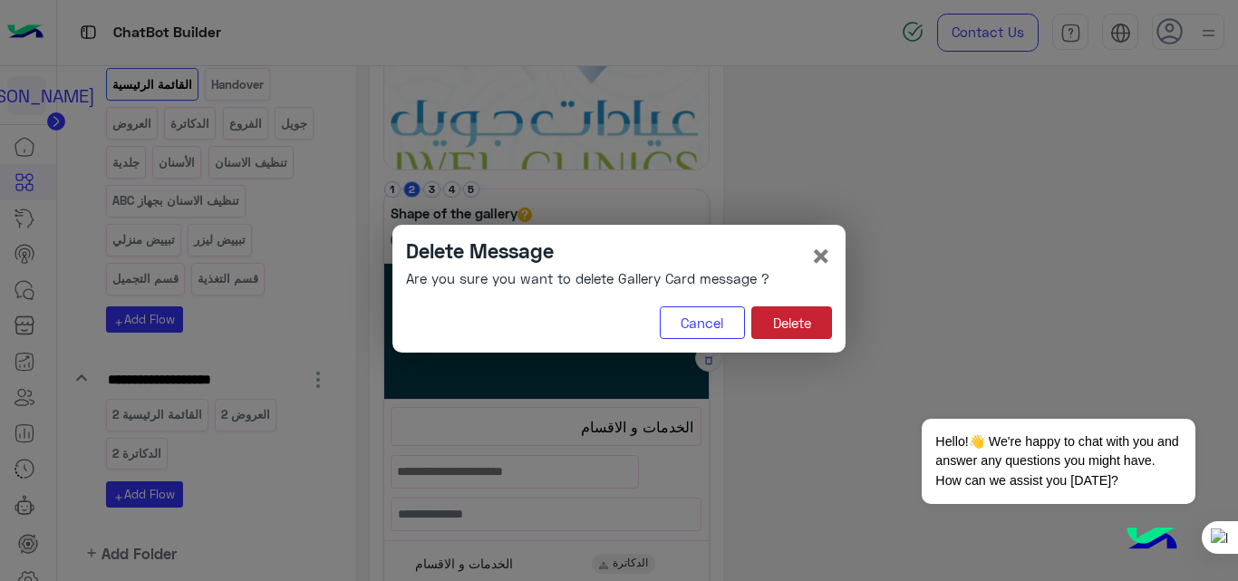
click at [814, 331] on button "Delete" at bounding box center [791, 322] width 81 height 33
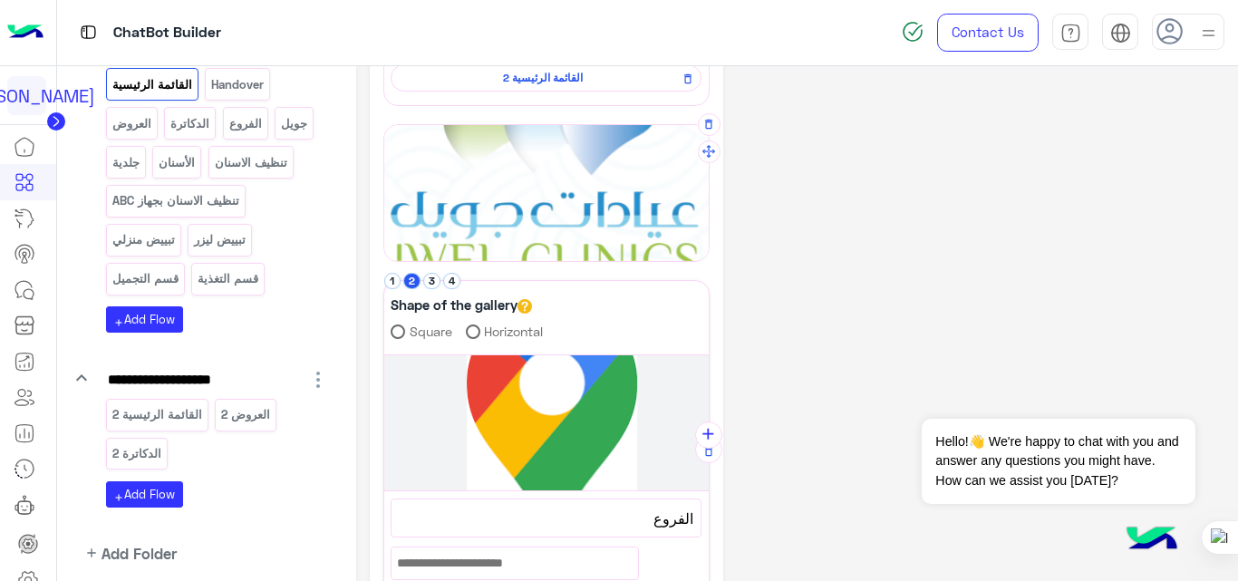
scroll to position [229, 0]
click at [449, 276] on button "4" at bounding box center [451, 282] width 17 height 17
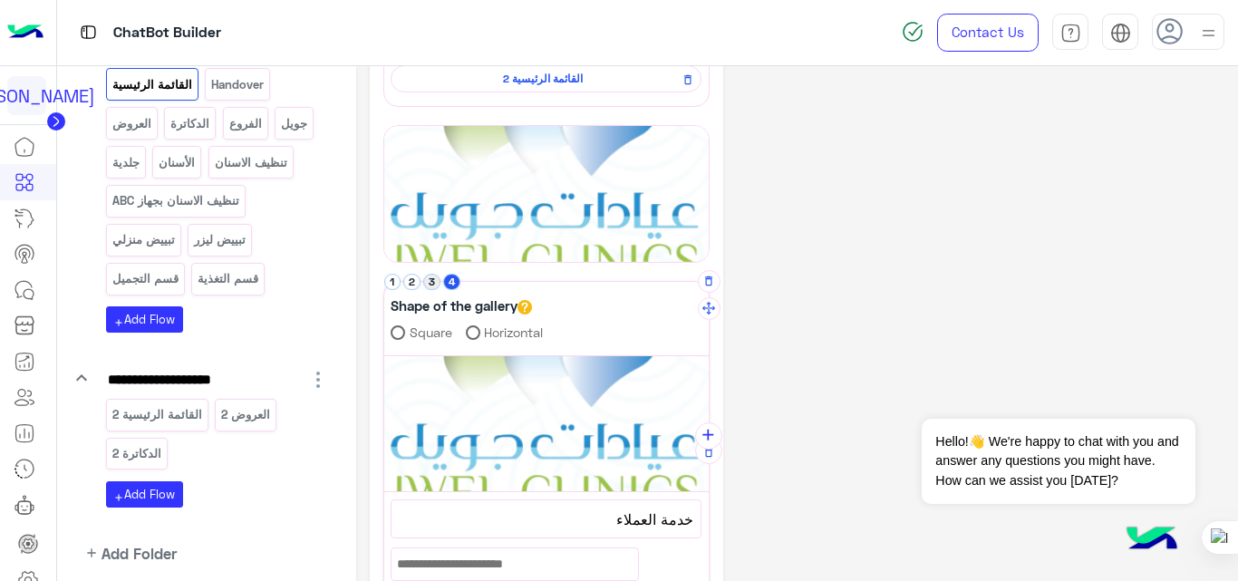
click at [430, 285] on button "3" at bounding box center [431, 282] width 17 height 17
click at [411, 277] on button "2" at bounding box center [411, 282] width 17 height 17
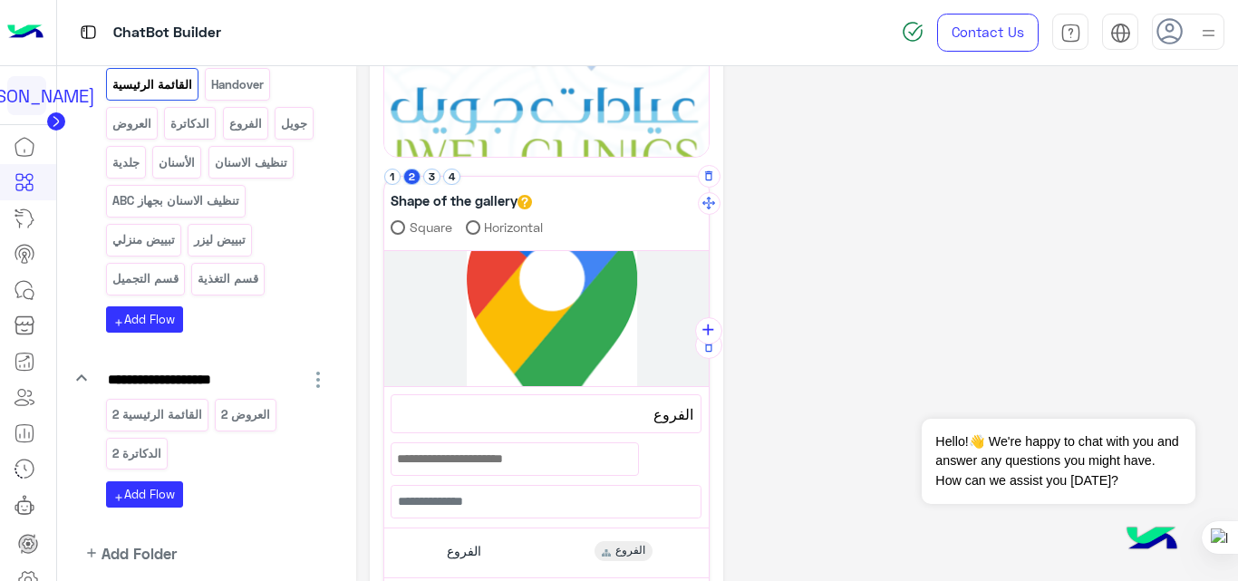
scroll to position [335, 0]
click at [393, 174] on button "1" at bounding box center [392, 176] width 17 height 17
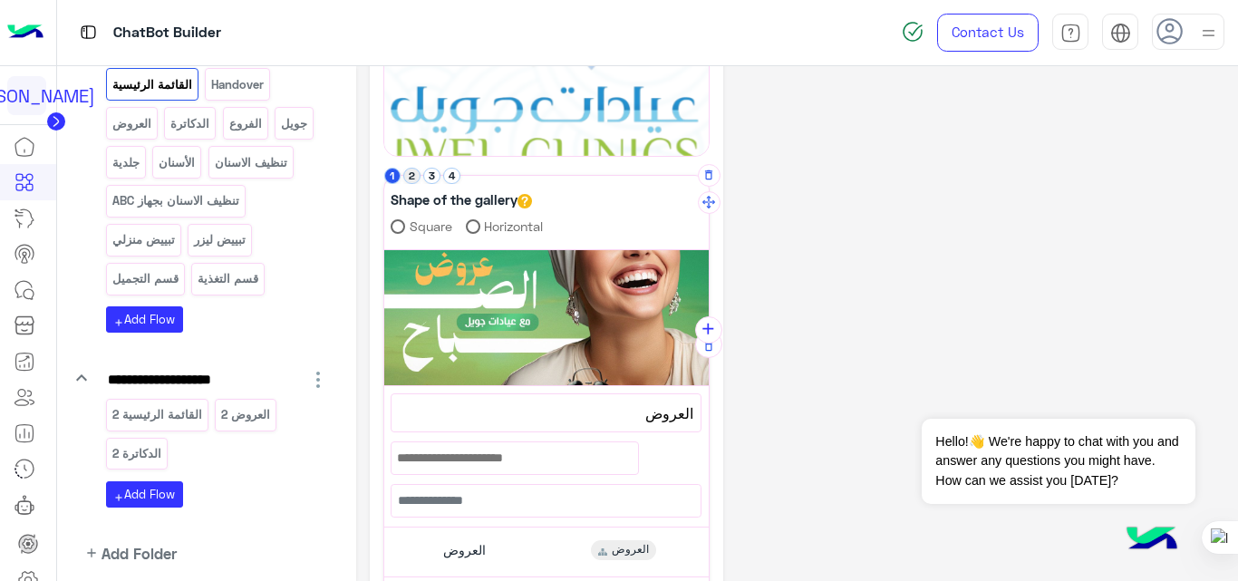
click at [408, 179] on button "2" at bounding box center [411, 176] width 17 height 17
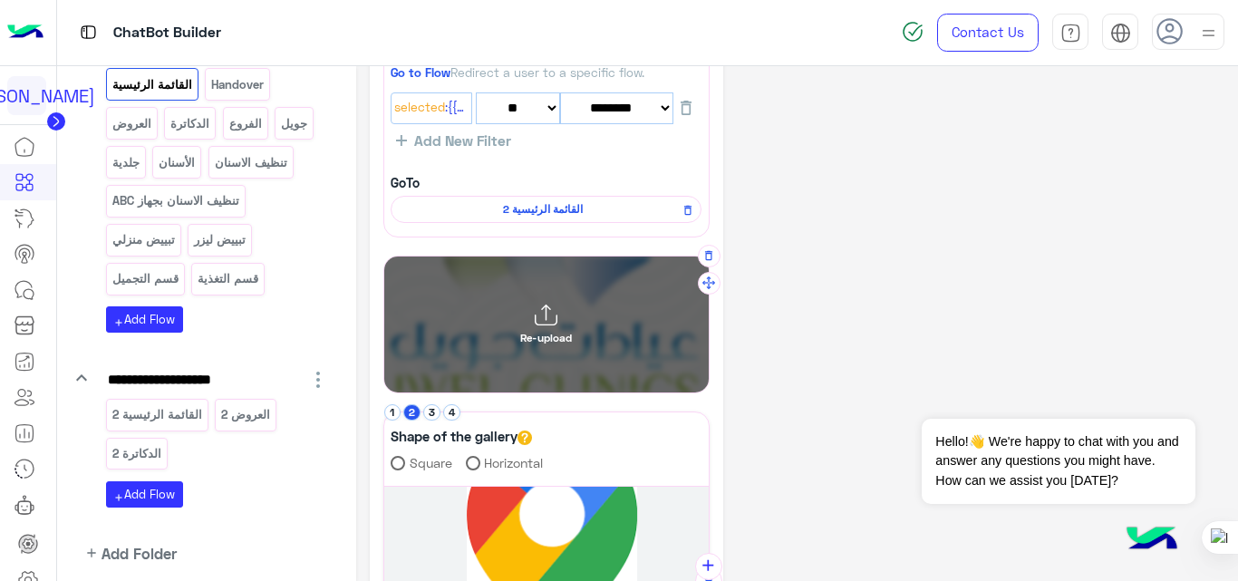
scroll to position [98, 0]
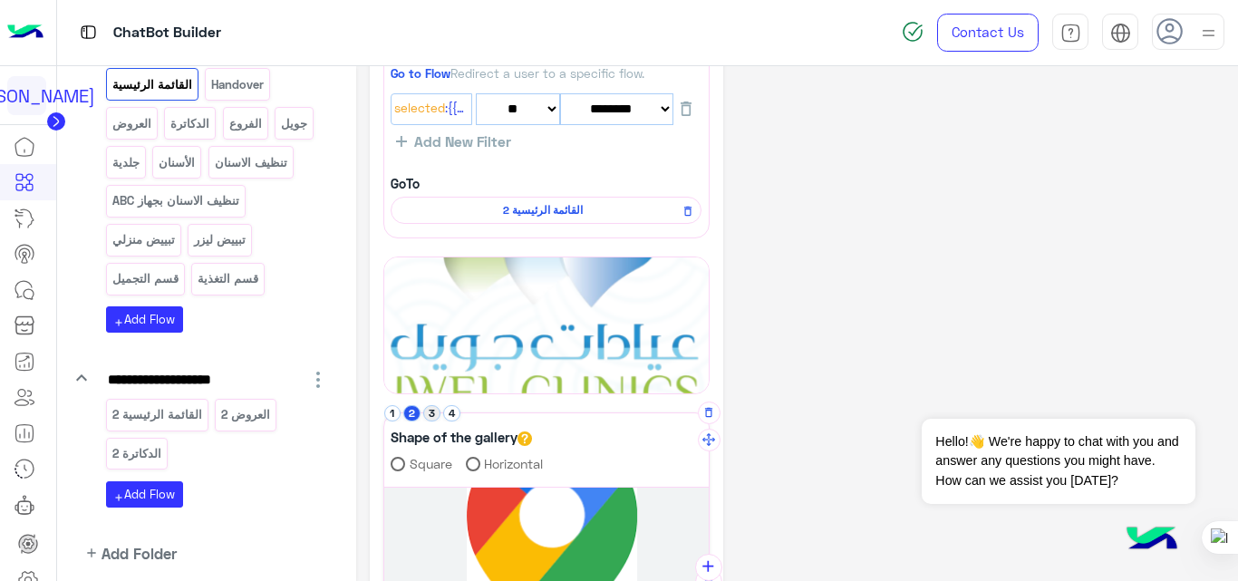
click at [430, 411] on button "3" at bounding box center [431, 413] width 17 height 17
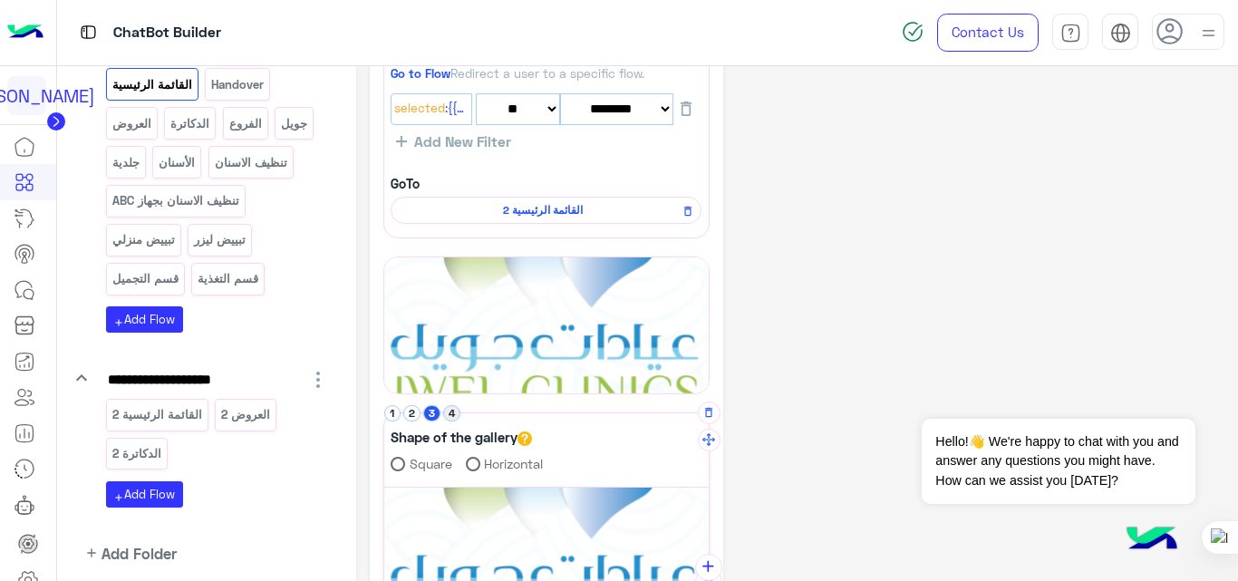
click at [454, 412] on button "4" at bounding box center [451, 413] width 17 height 17
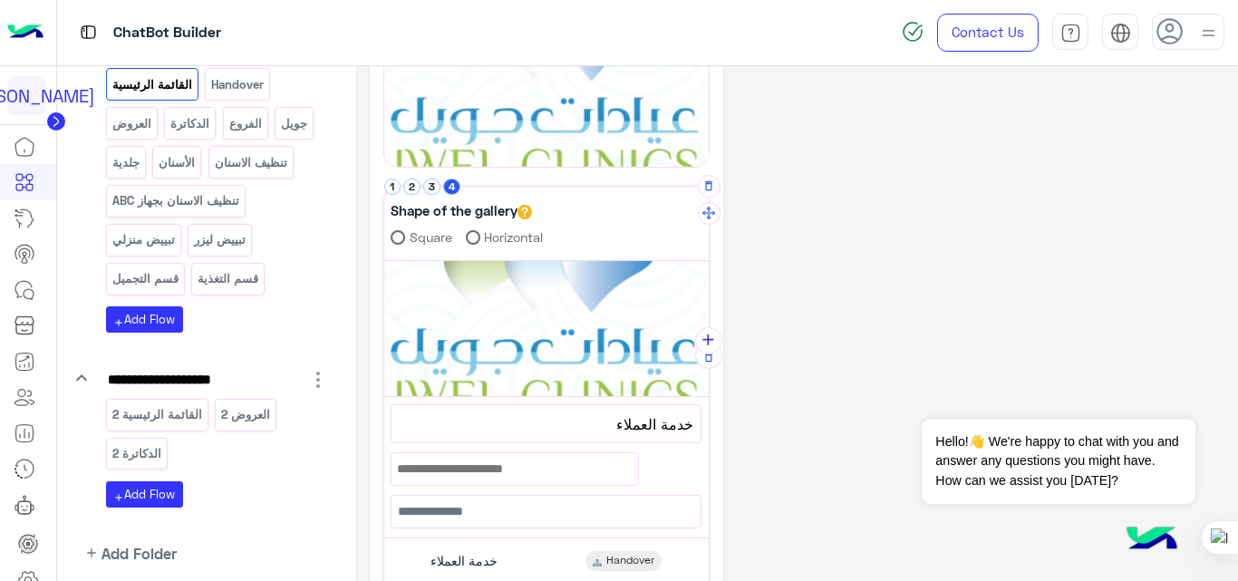
scroll to position [327, 0]
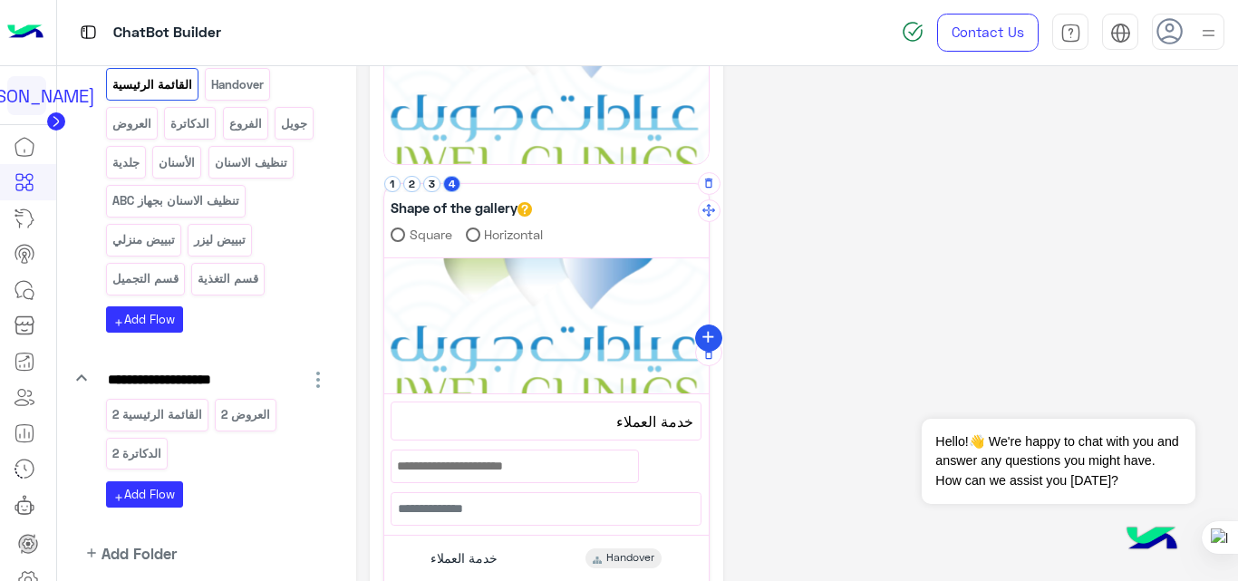
click at [710, 336] on icon "add" at bounding box center [708, 337] width 19 height 19
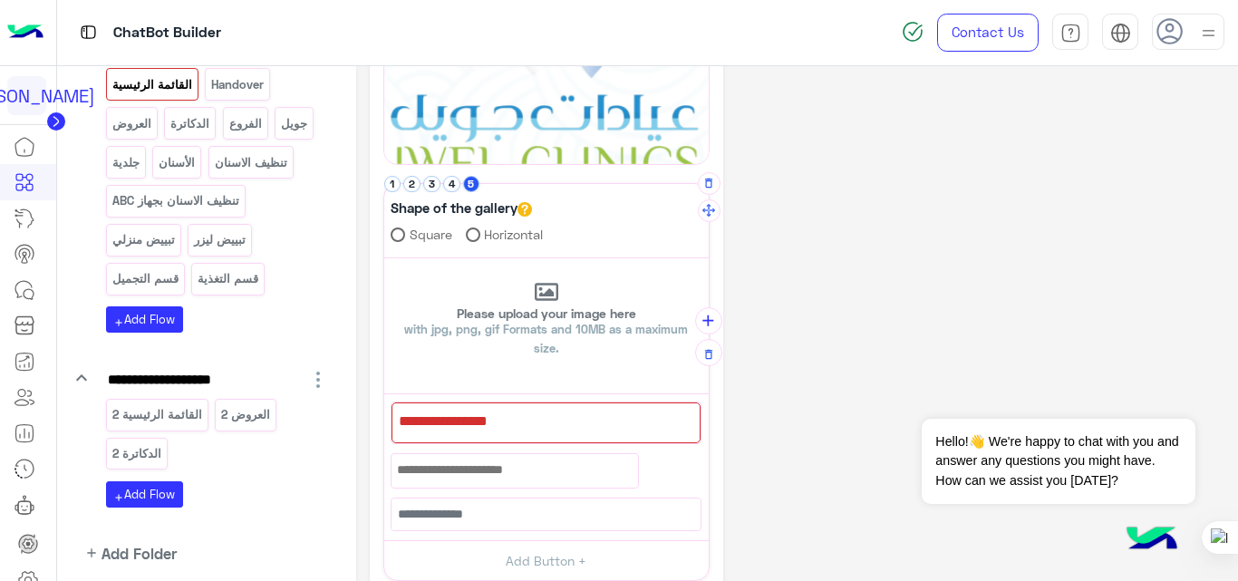
click at [556, 415] on div at bounding box center [545, 422] width 309 height 41
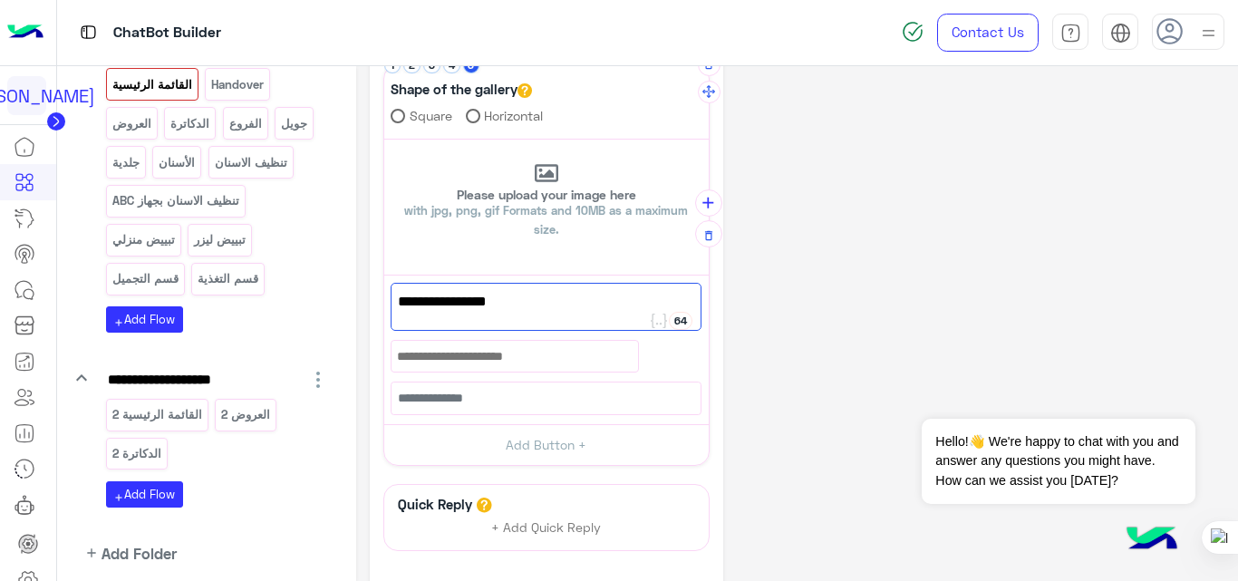
scroll to position [449, 0]
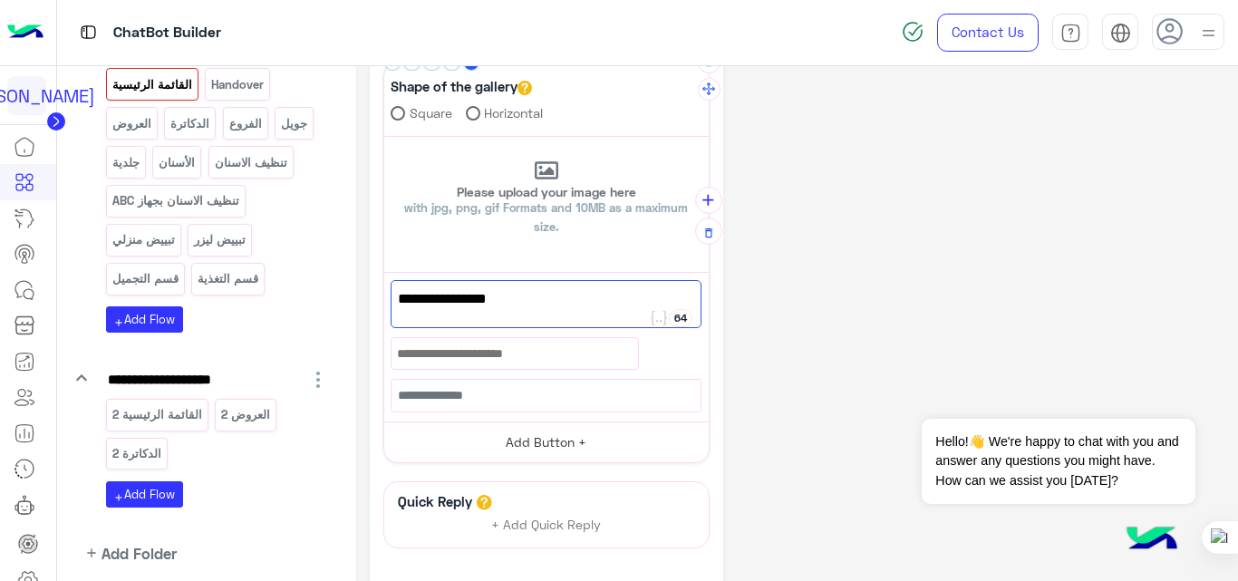
type textarea "**********"
click at [553, 438] on button "Add Button +" at bounding box center [546, 441] width 324 height 41
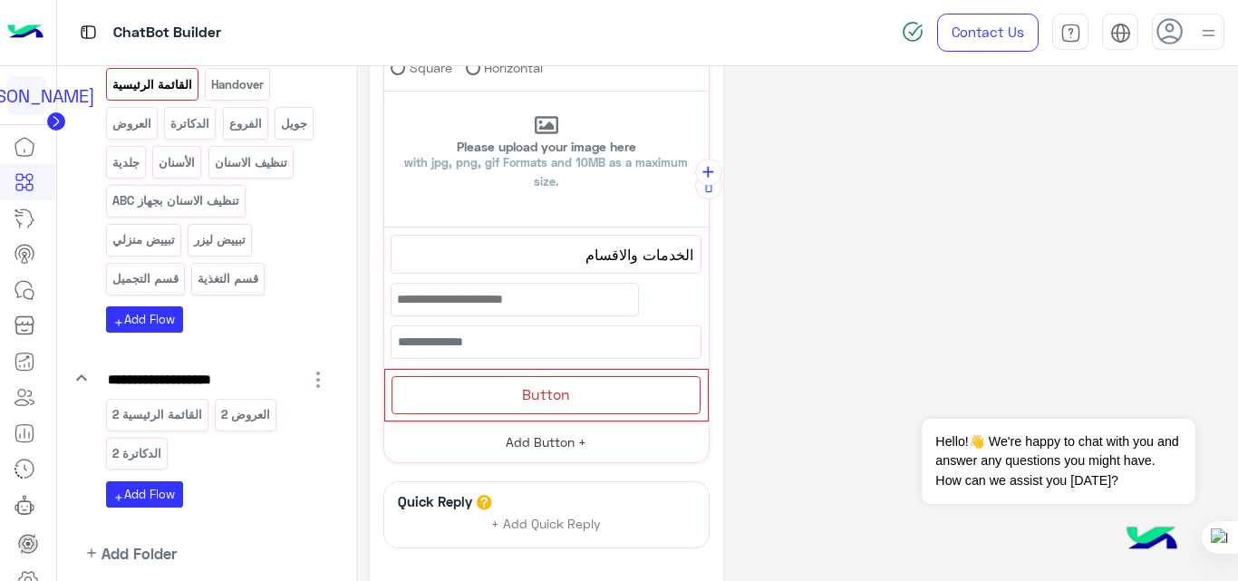
scroll to position [549, 0]
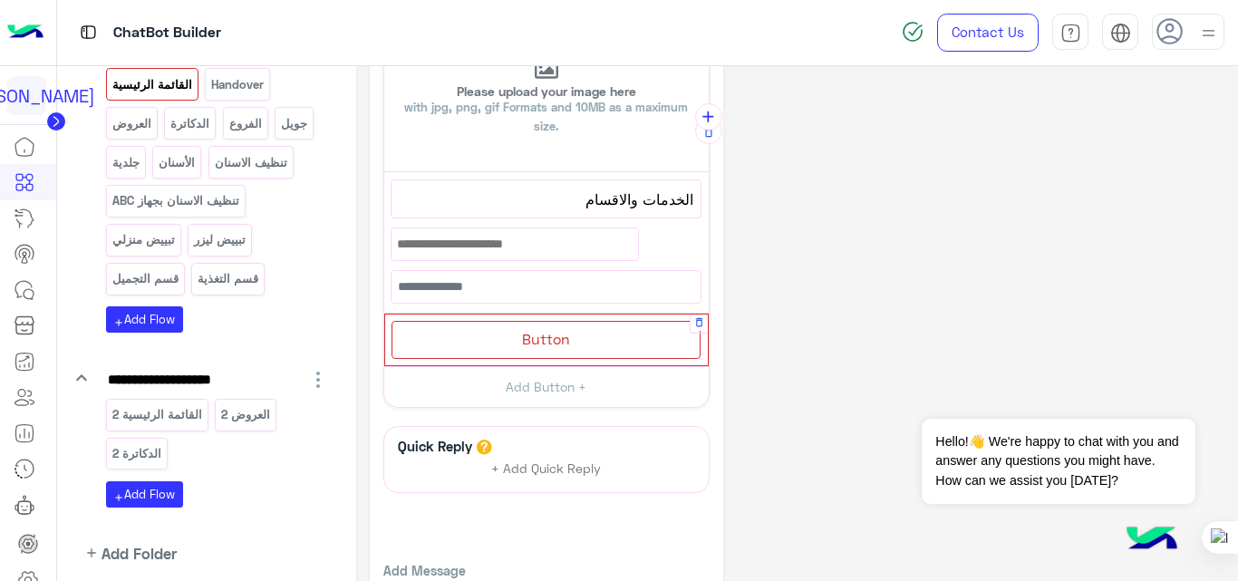
click at [585, 348] on div "Button" at bounding box center [545, 339] width 309 height 37
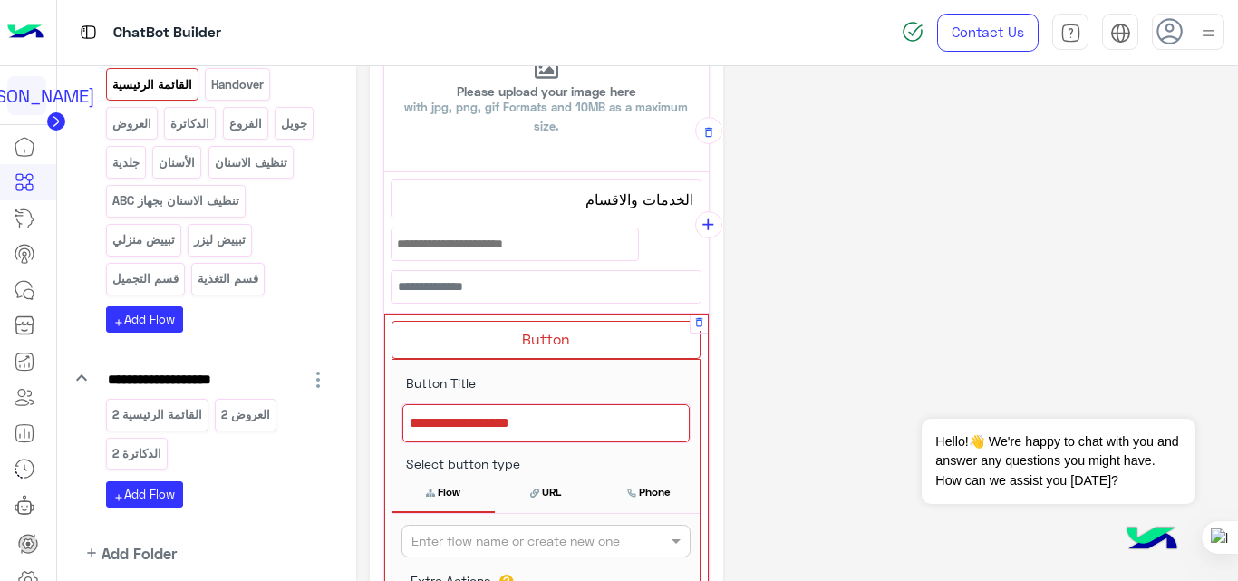
scroll to position [657, 0]
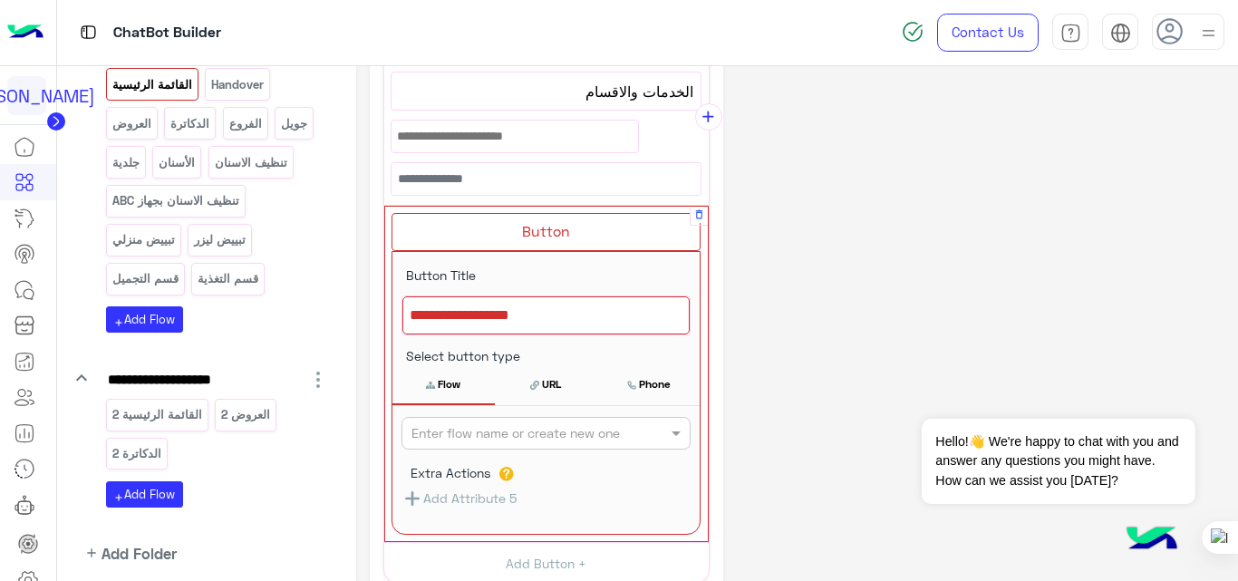
click at [569, 318] on div at bounding box center [545, 315] width 287 height 38
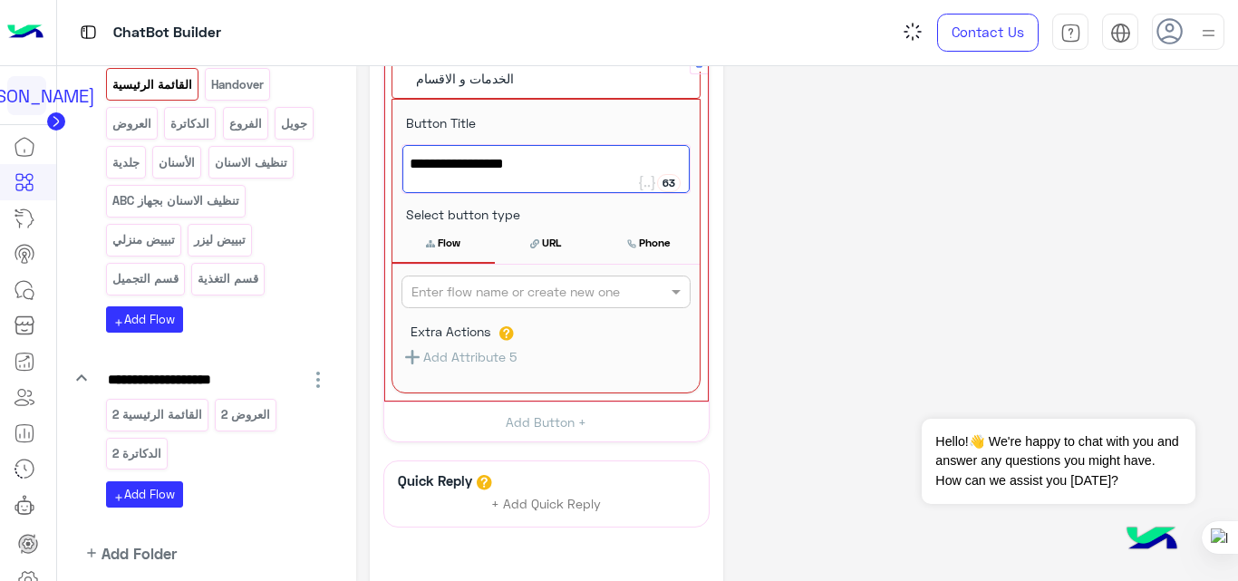
scroll to position [813, 0]
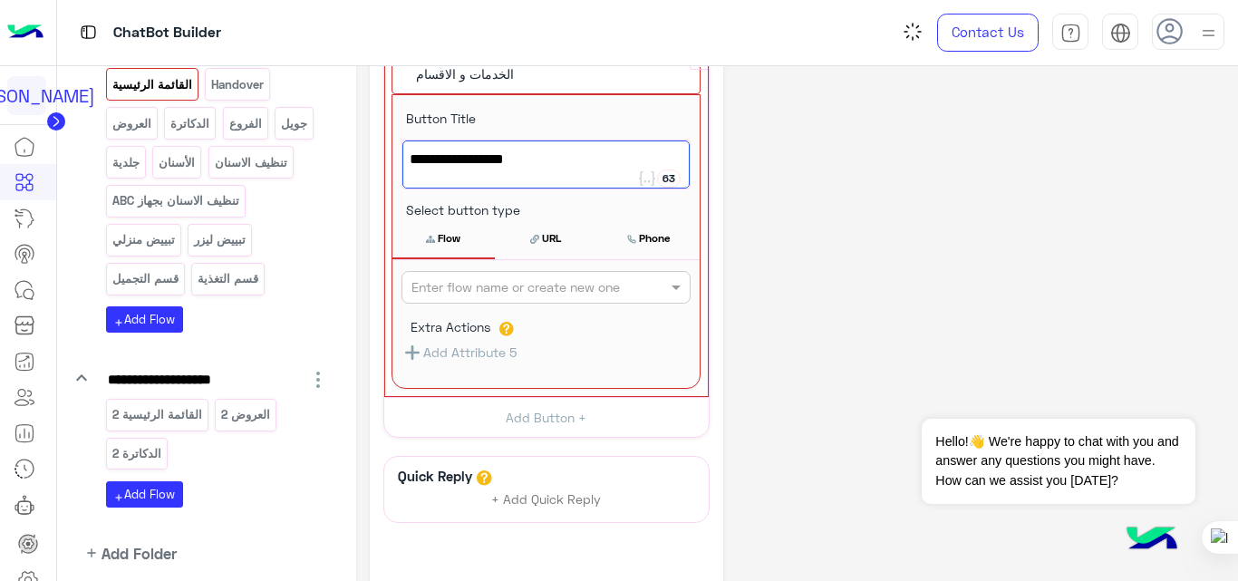
type textarea "**********"
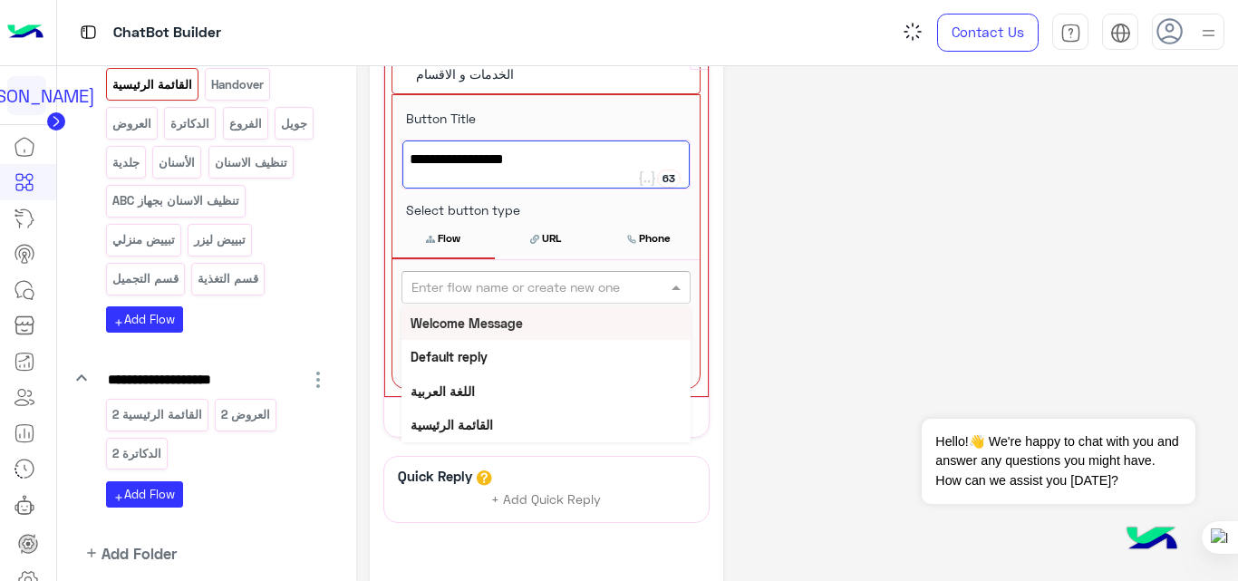
click at [589, 293] on input "text" at bounding box center [515, 287] width 209 height 19
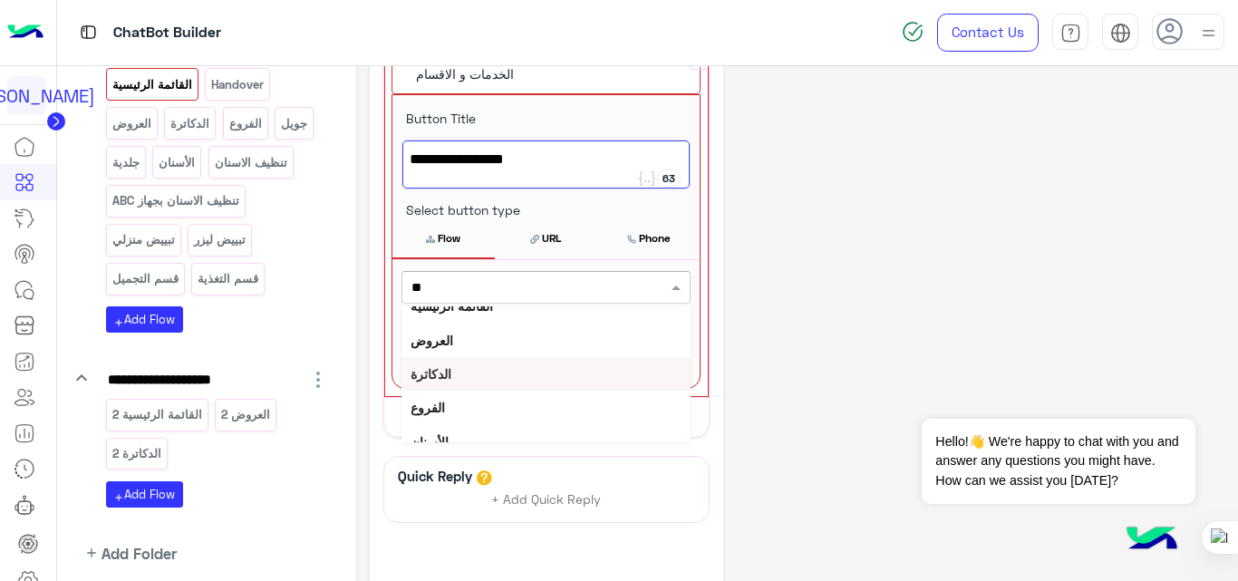
scroll to position [0, 0]
type input "***"
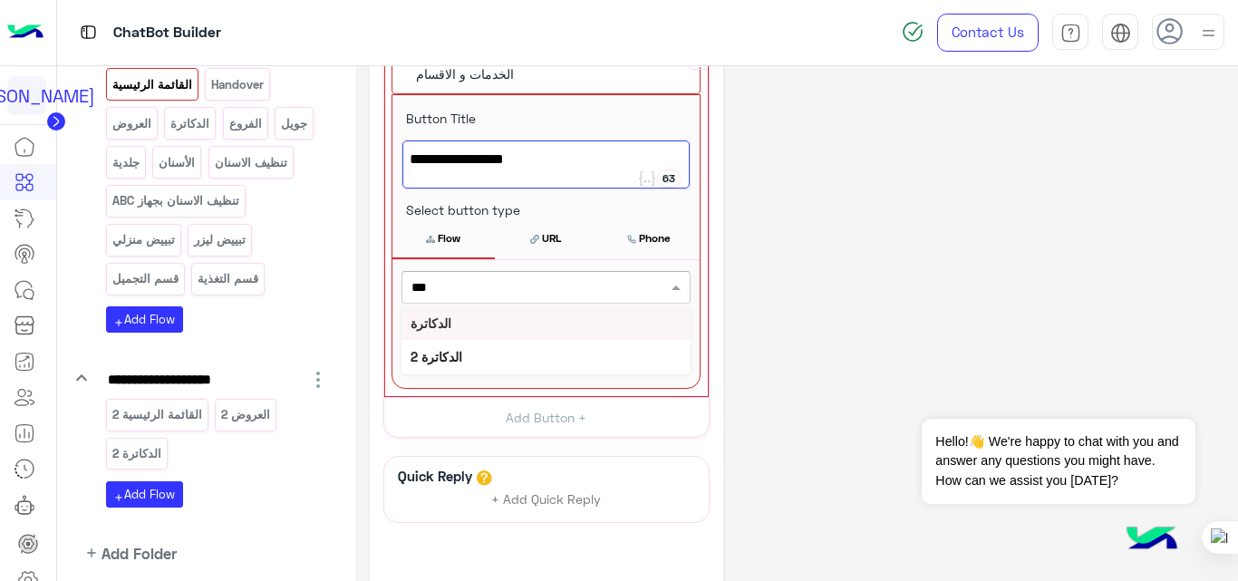
click at [476, 326] on div "الدكاترة" at bounding box center [545, 323] width 289 height 34
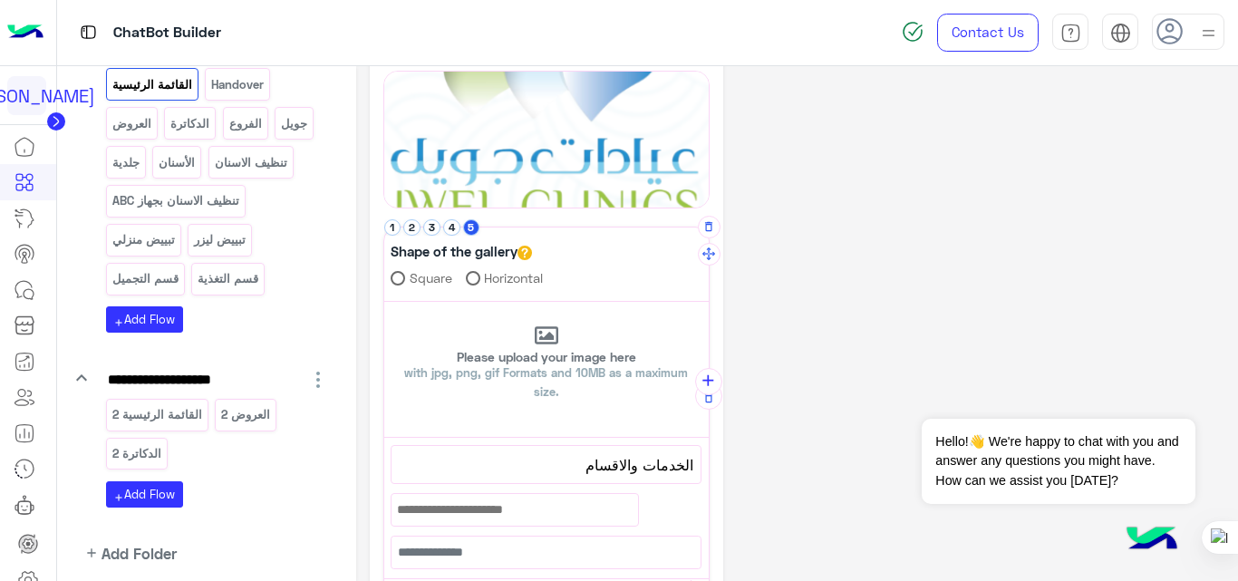
scroll to position [283, 0]
drag, startPoint x: 474, startPoint y: 227, endPoint x: 412, endPoint y: 227, distance: 61.6
click at [412, 227] on ul "1 2 3 4 5" at bounding box center [433, 228] width 99 height 17
click at [451, 233] on button "4" at bounding box center [451, 228] width 17 height 17
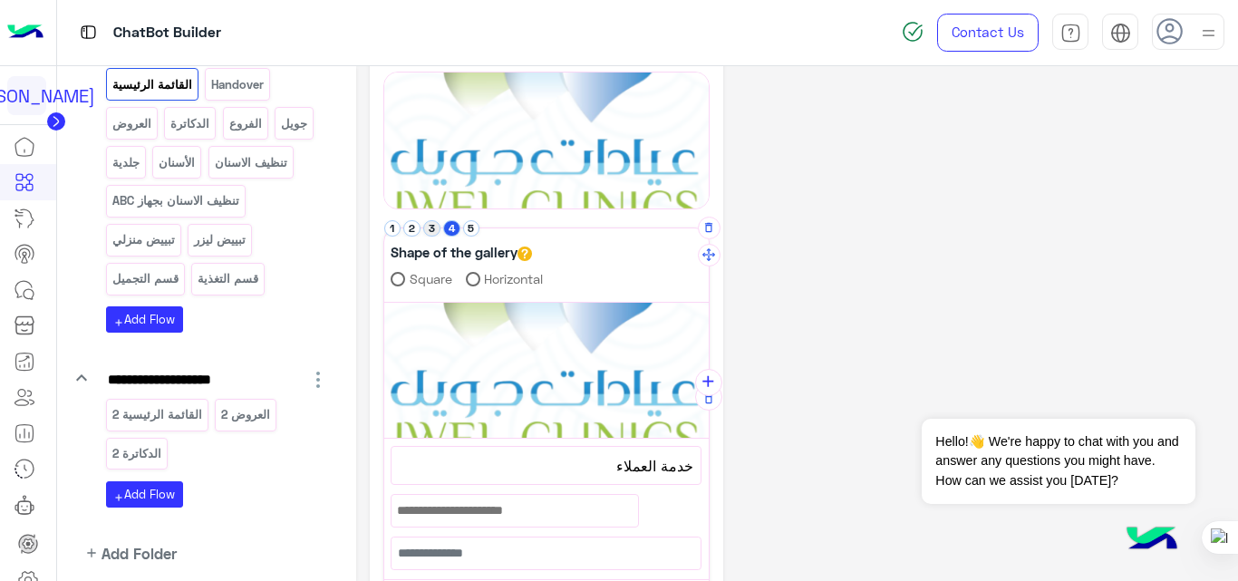
click at [434, 233] on button "3" at bounding box center [431, 228] width 17 height 17
click at [415, 231] on button "2" at bounding box center [411, 228] width 17 height 17
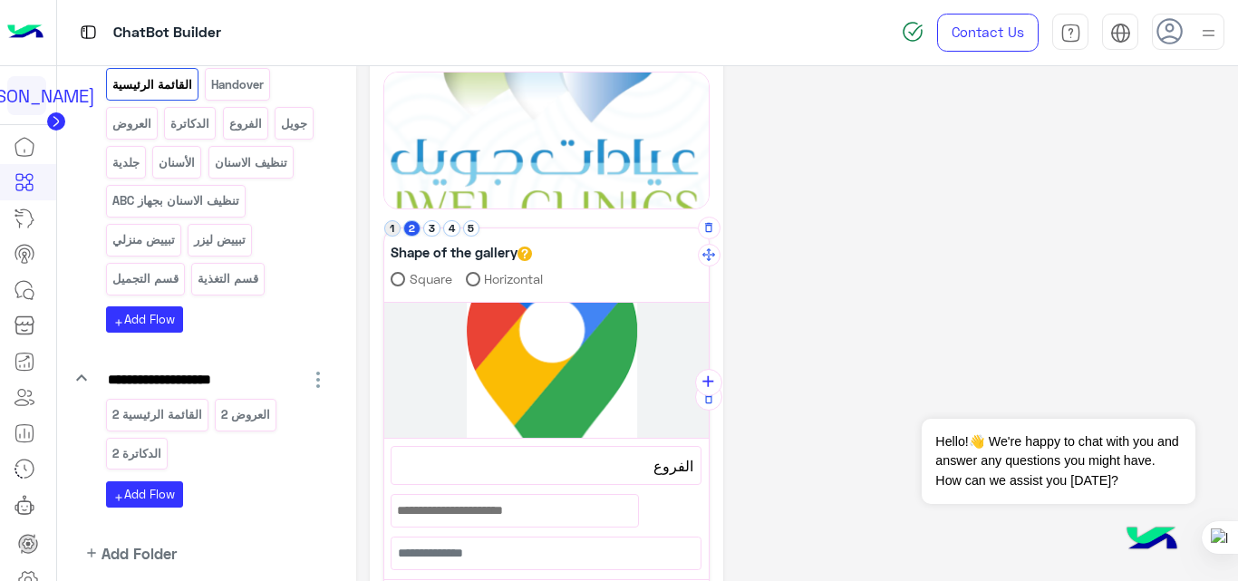
click at [393, 228] on button "1" at bounding box center [392, 228] width 17 height 17
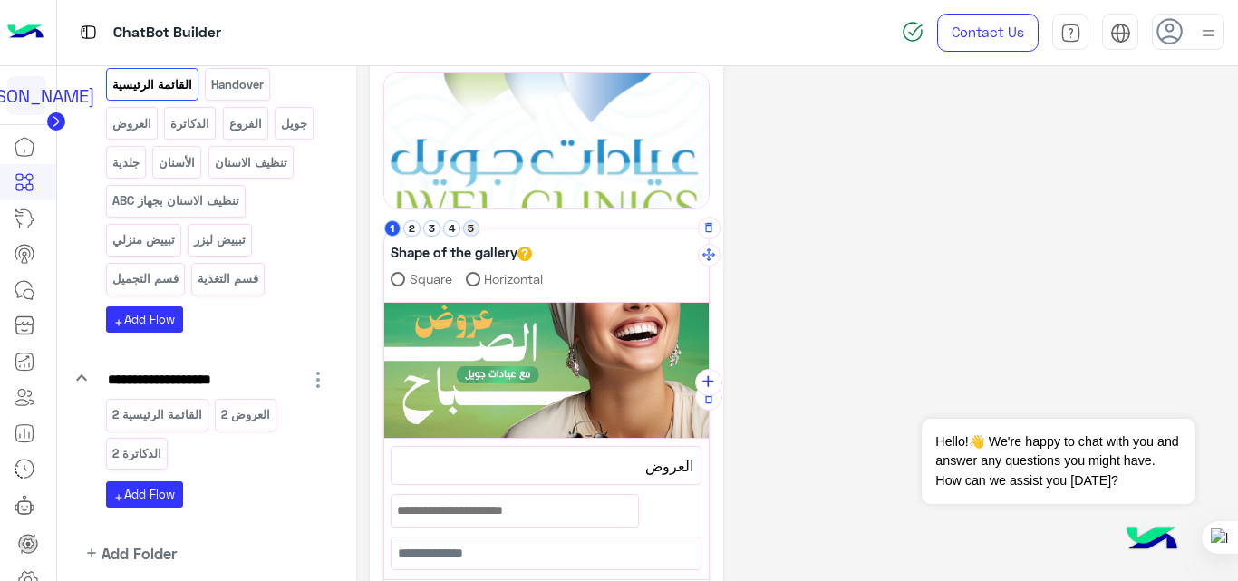
click at [469, 223] on button "5" at bounding box center [471, 228] width 17 height 17
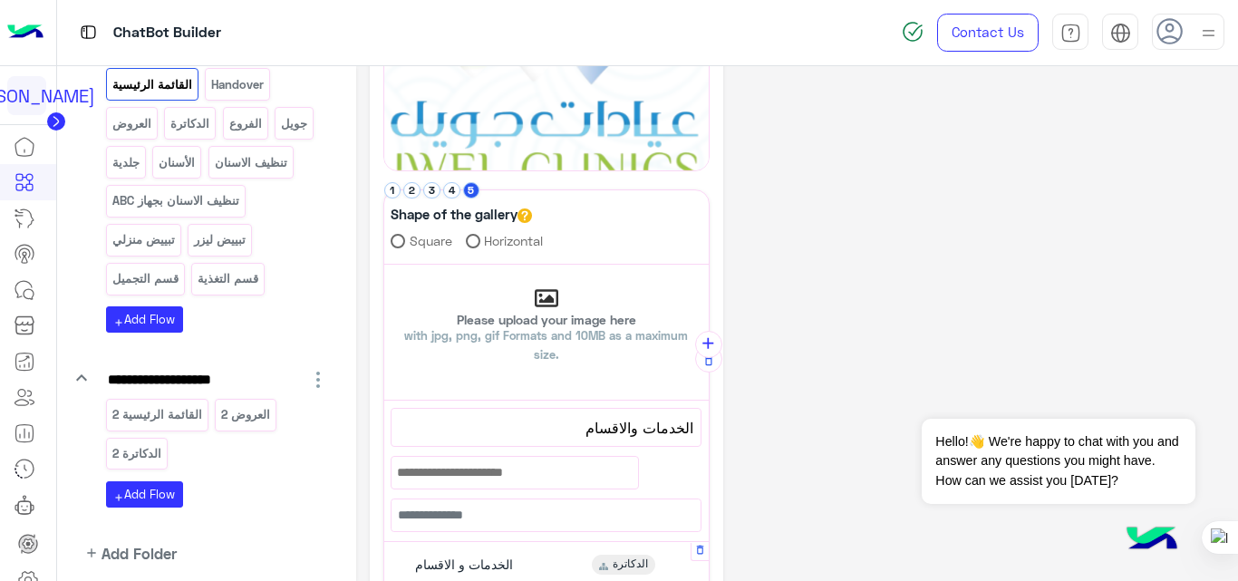
scroll to position [322, 0]
click at [449, 189] on button "4" at bounding box center [451, 189] width 17 height 17
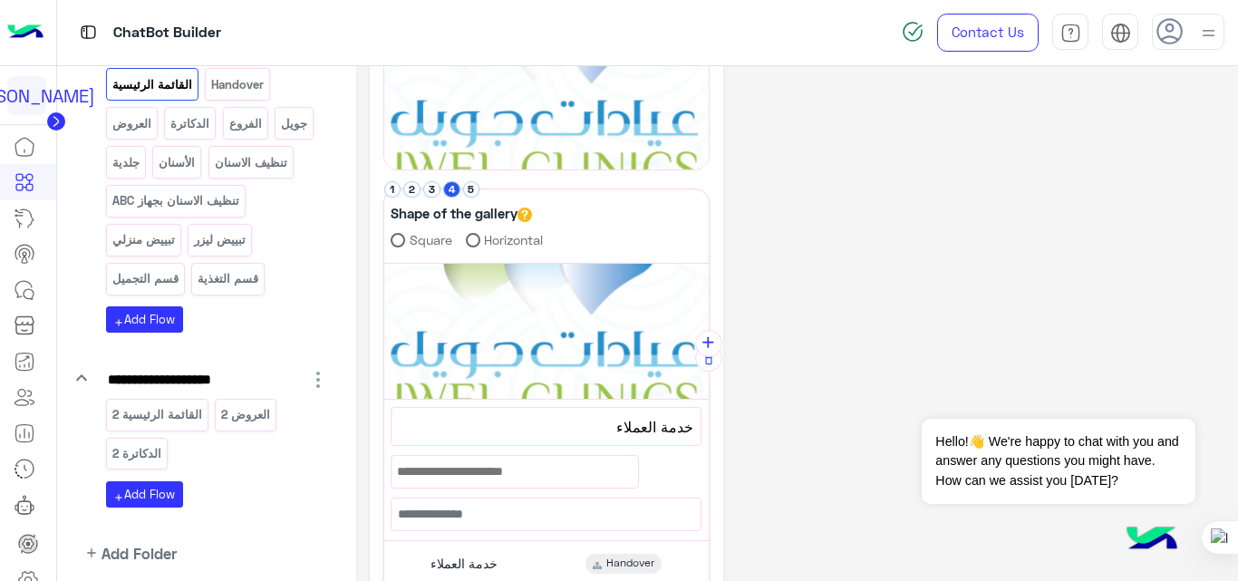
click at [709, 188] on icon "button" at bounding box center [709, 188] width 0 height 0
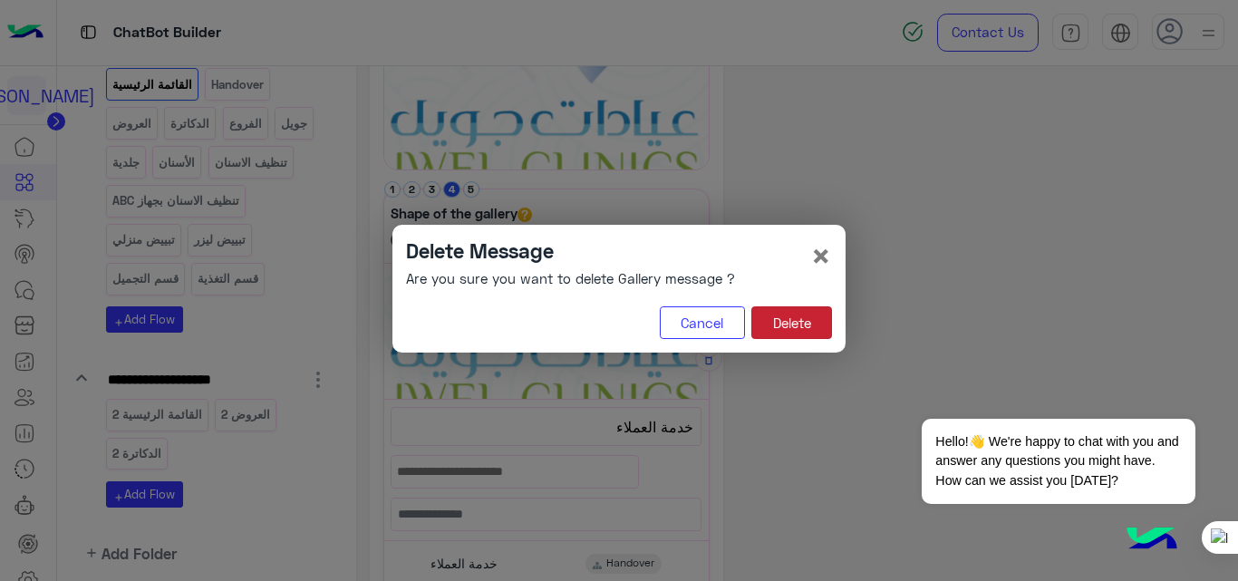
click at [797, 320] on button "Delete" at bounding box center [791, 322] width 81 height 33
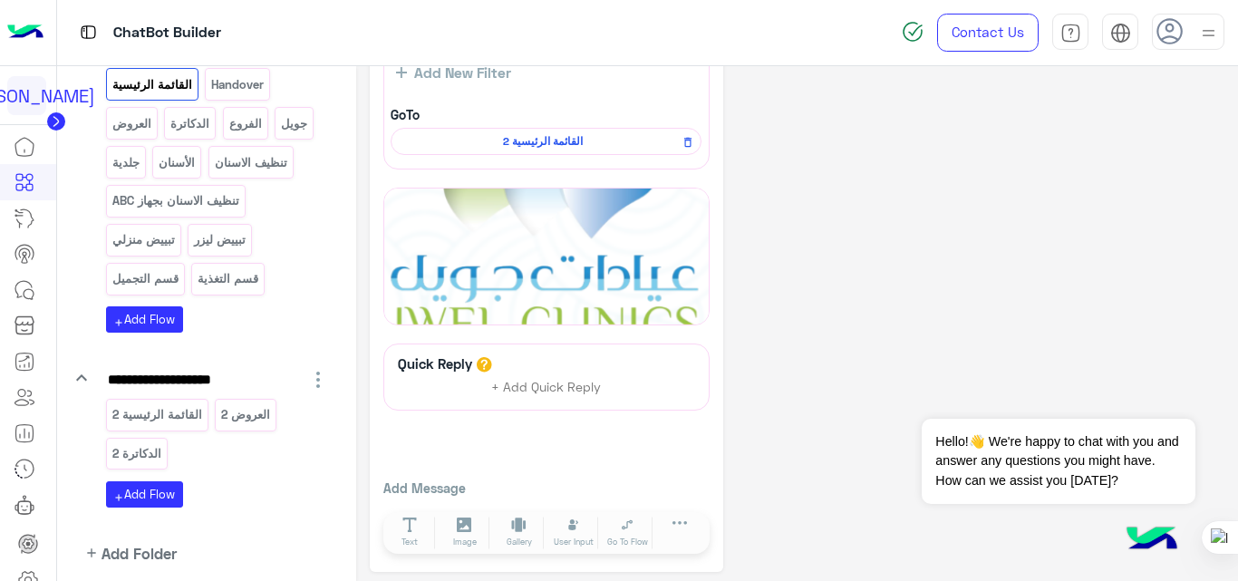
scroll to position [168, 0]
click at [520, 527] on icon at bounding box center [519, 524] width 14 height 14
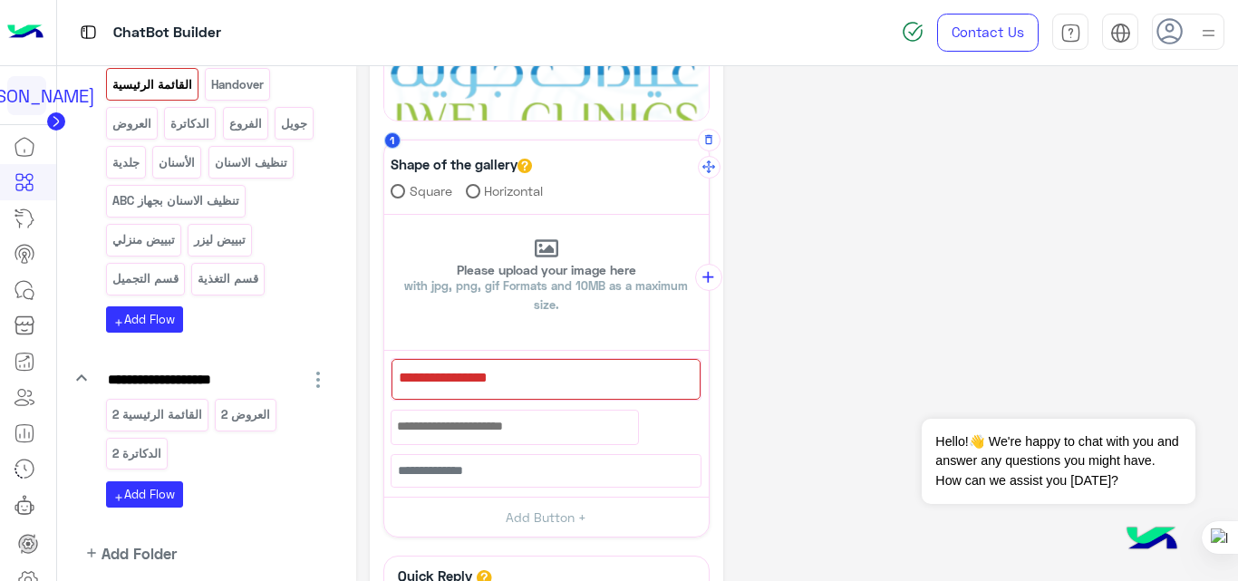
scroll to position [372, 0]
click at [557, 372] on div at bounding box center [545, 378] width 309 height 41
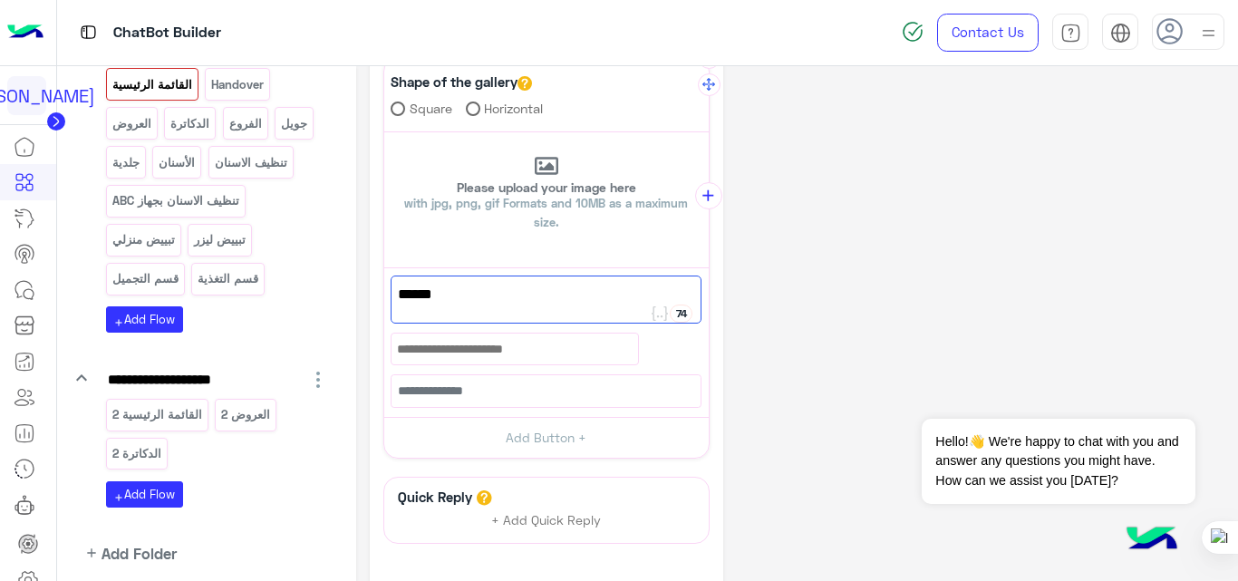
scroll to position [456, 0]
type textarea "******"
click at [546, 432] on button "Add Button +" at bounding box center [546, 434] width 324 height 41
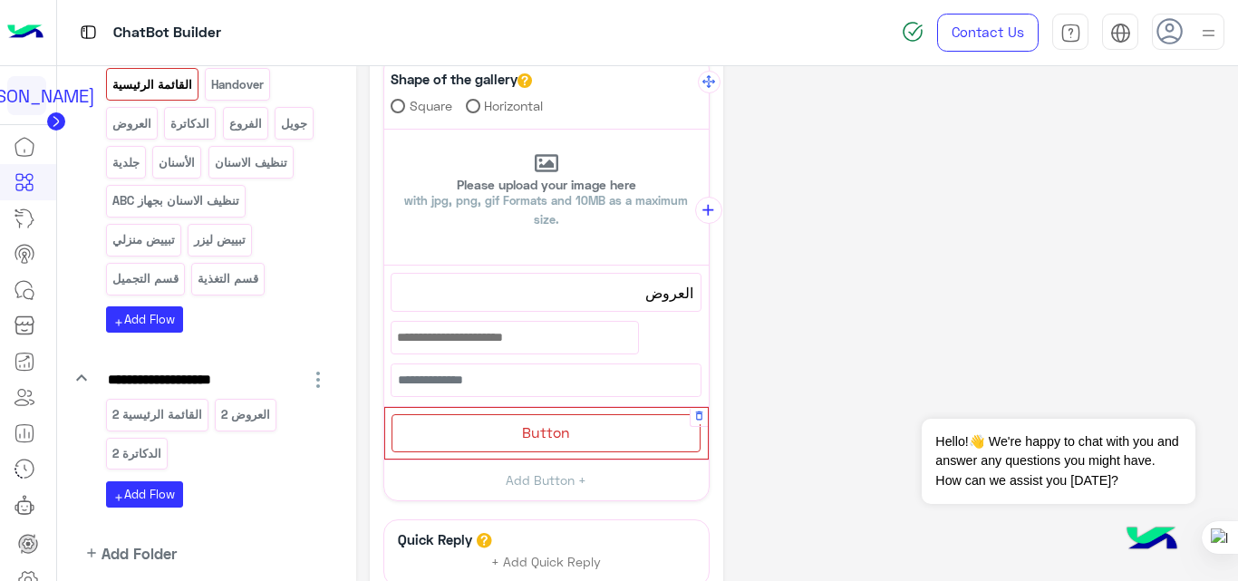
click at [552, 432] on span "Button" at bounding box center [546, 431] width 48 height 17
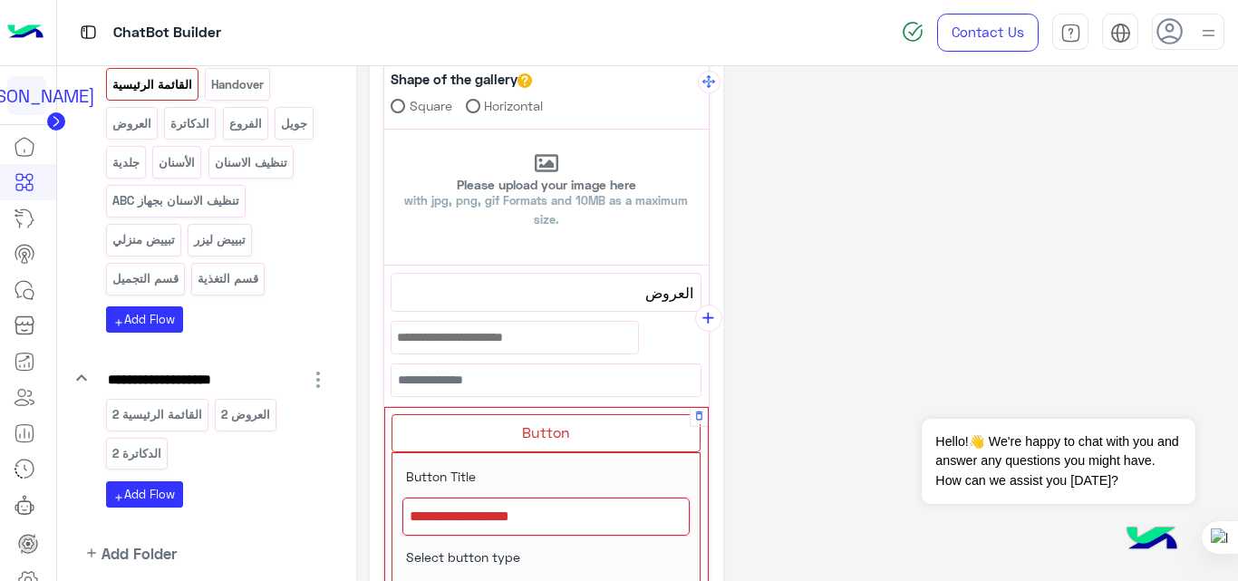
click at [517, 525] on div at bounding box center [545, 517] width 287 height 38
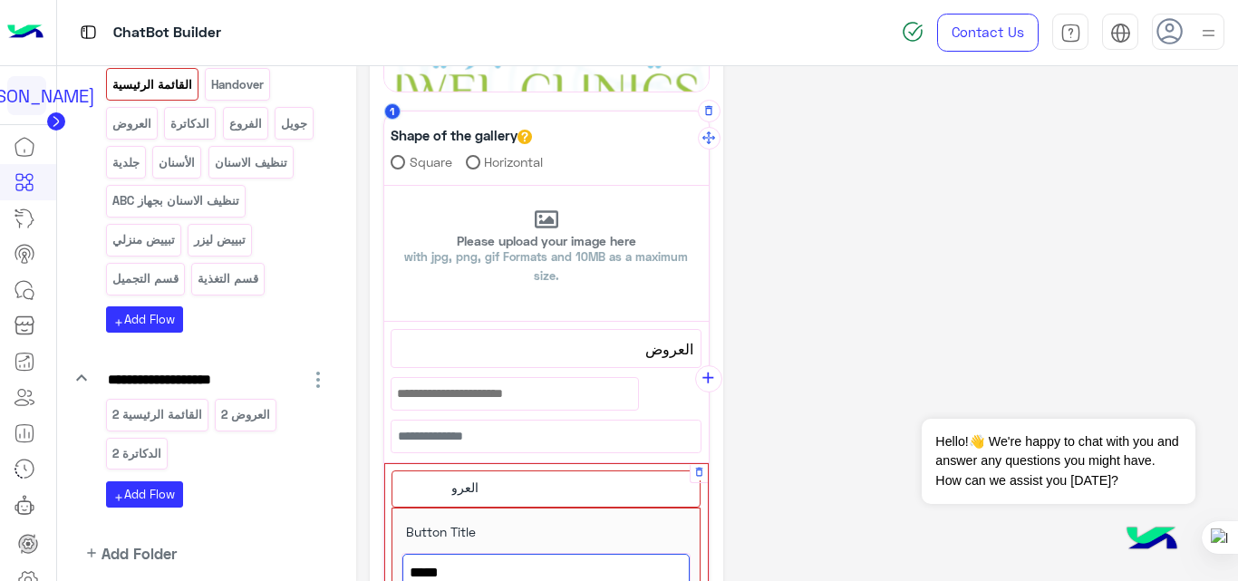
scroll to position [401, 0]
type textarea "*****"
click at [637, 346] on span "العروض" at bounding box center [546, 347] width 295 height 24
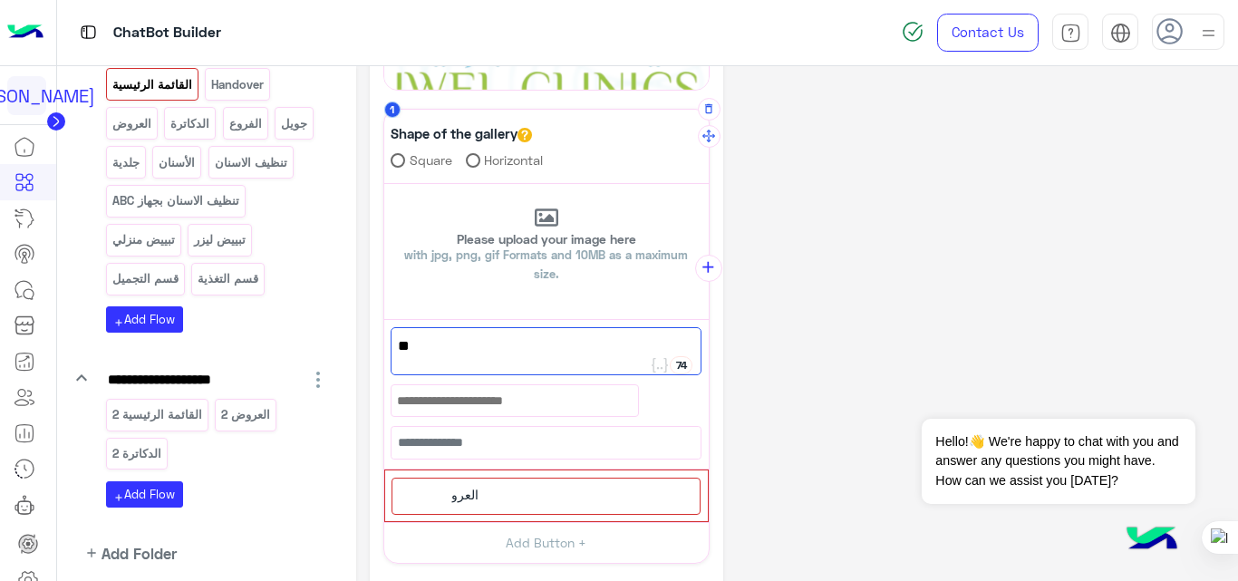
type textarea "*"
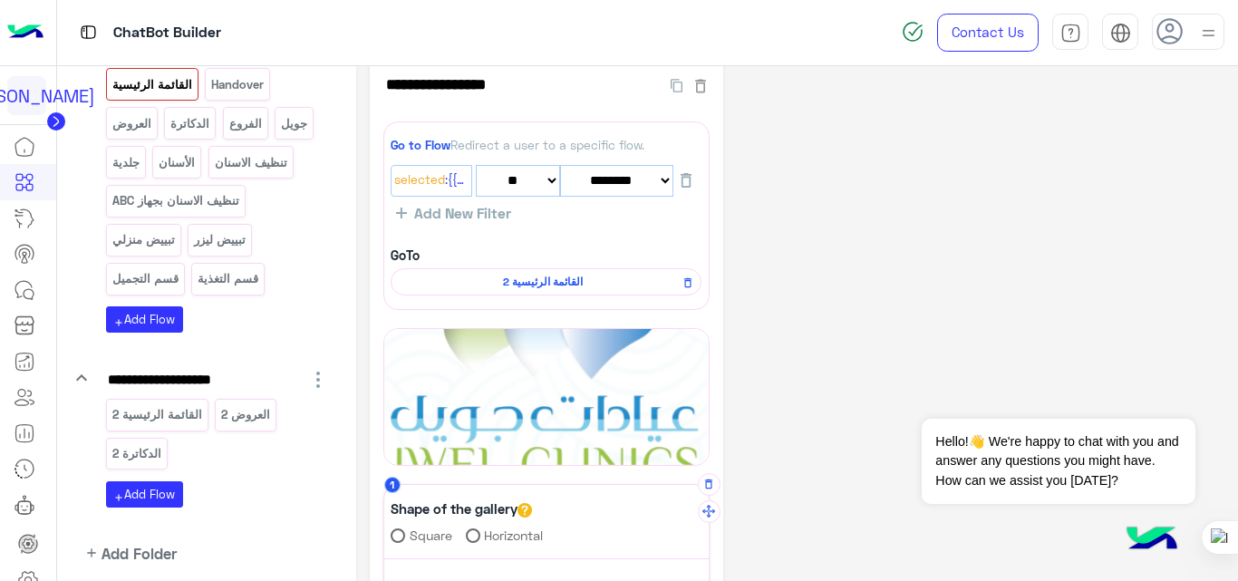
scroll to position [0, 0]
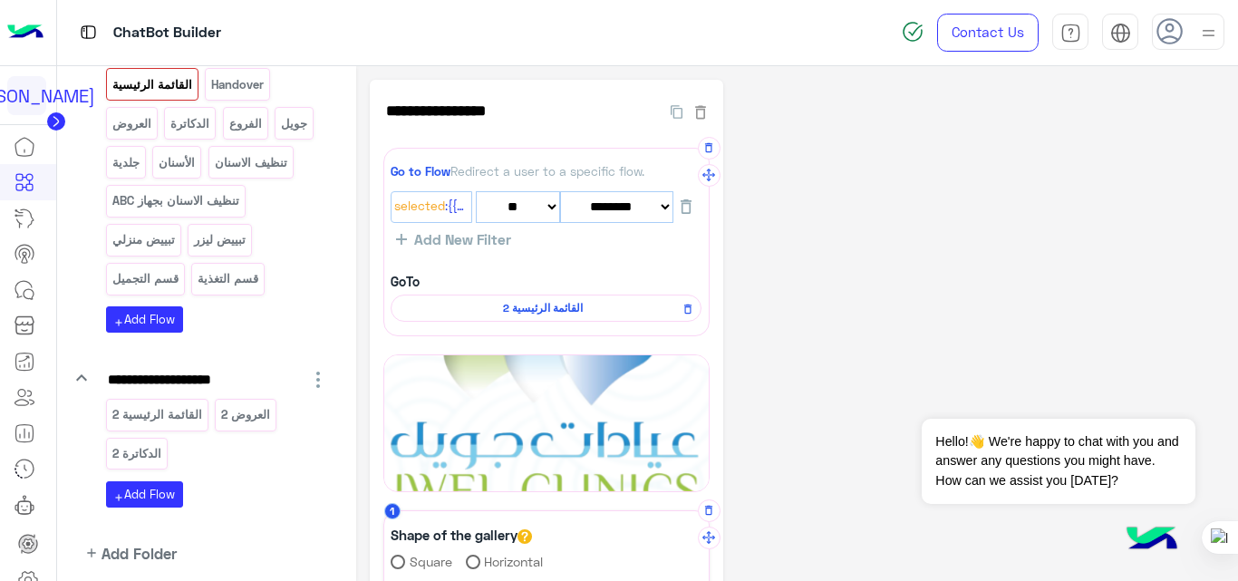
type textarea "**********"
click at [515, 304] on span "القائمة الرئيسية 2" at bounding box center [543, 308] width 285 height 16
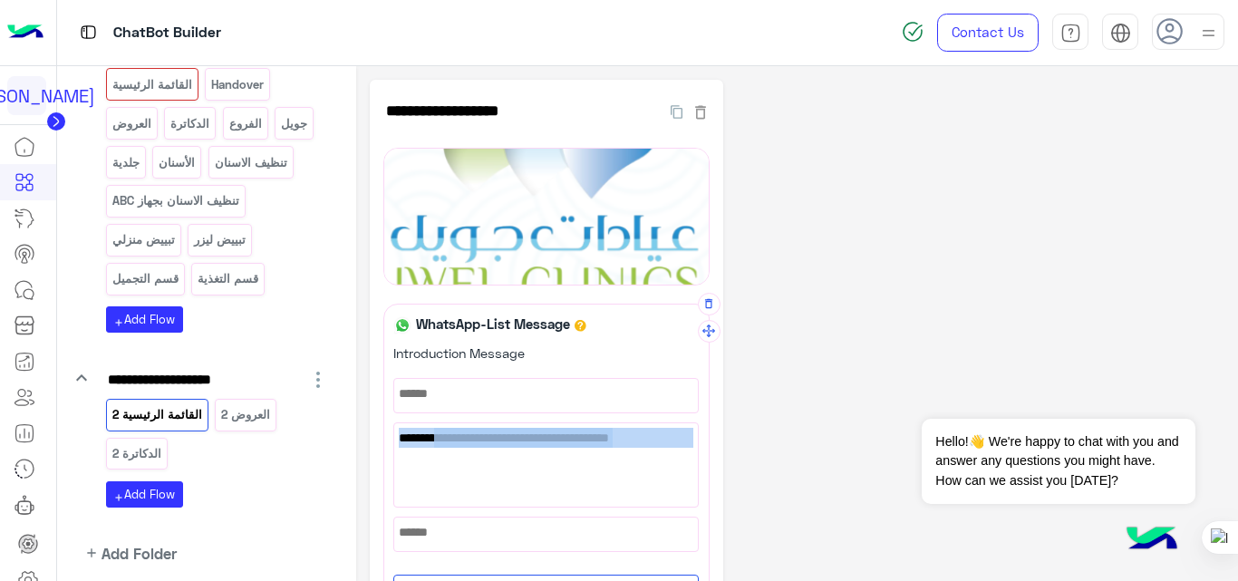
drag, startPoint x: 421, startPoint y: 437, endPoint x: 705, endPoint y: 431, distance: 283.7
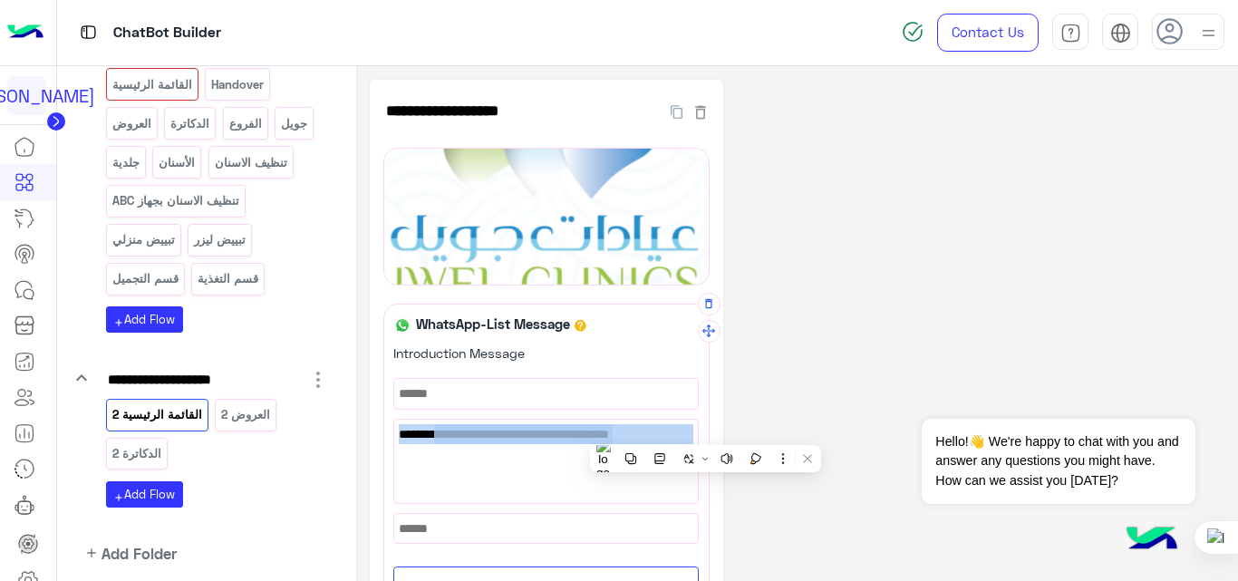
copy div "978 اختر من القائمة الاتية الخدمات المناسبة لك ✨👇"
click at [140, 90] on p "القائمة الرئيسية" at bounding box center [152, 84] width 82 height 21
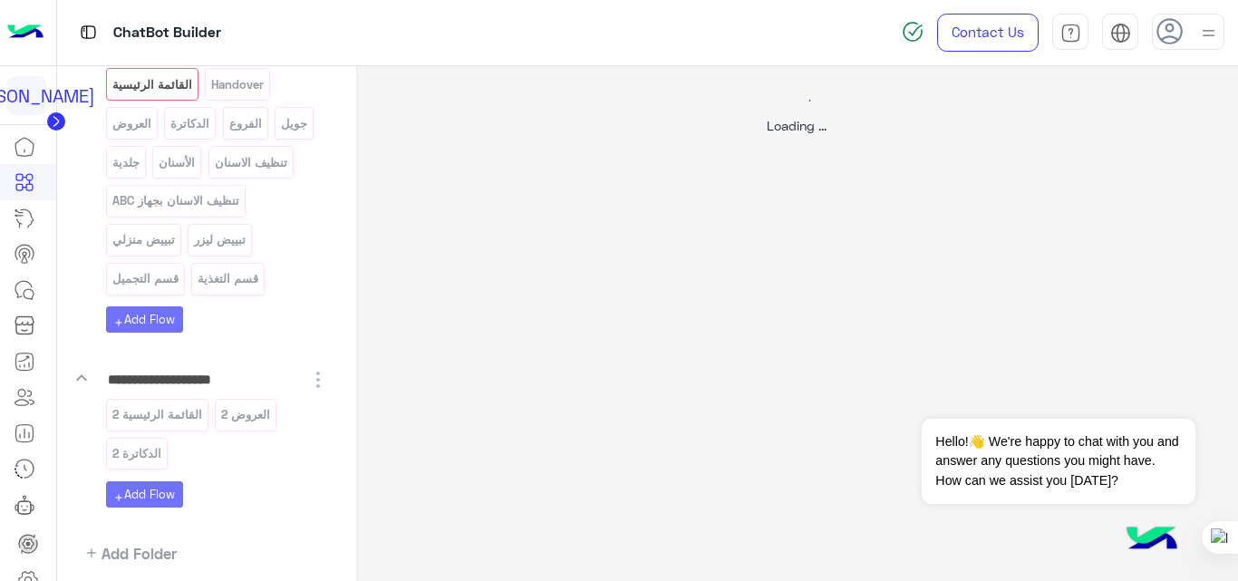
select select "*"
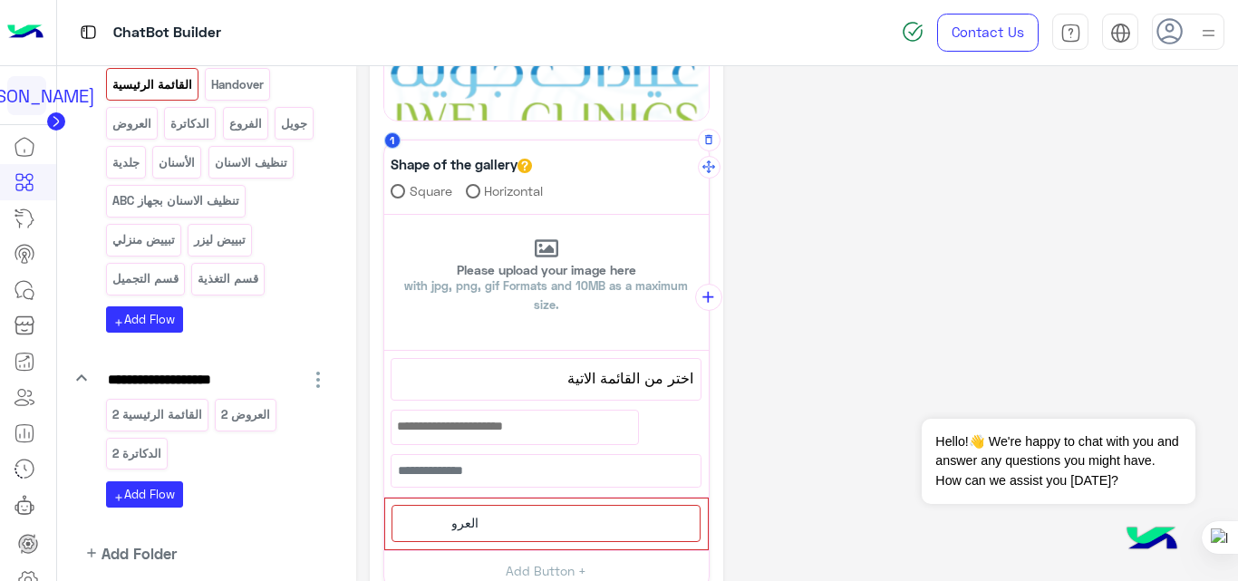
scroll to position [372, 0]
click at [552, 373] on span "اختر من القائمة الاتية" at bounding box center [546, 377] width 295 height 24
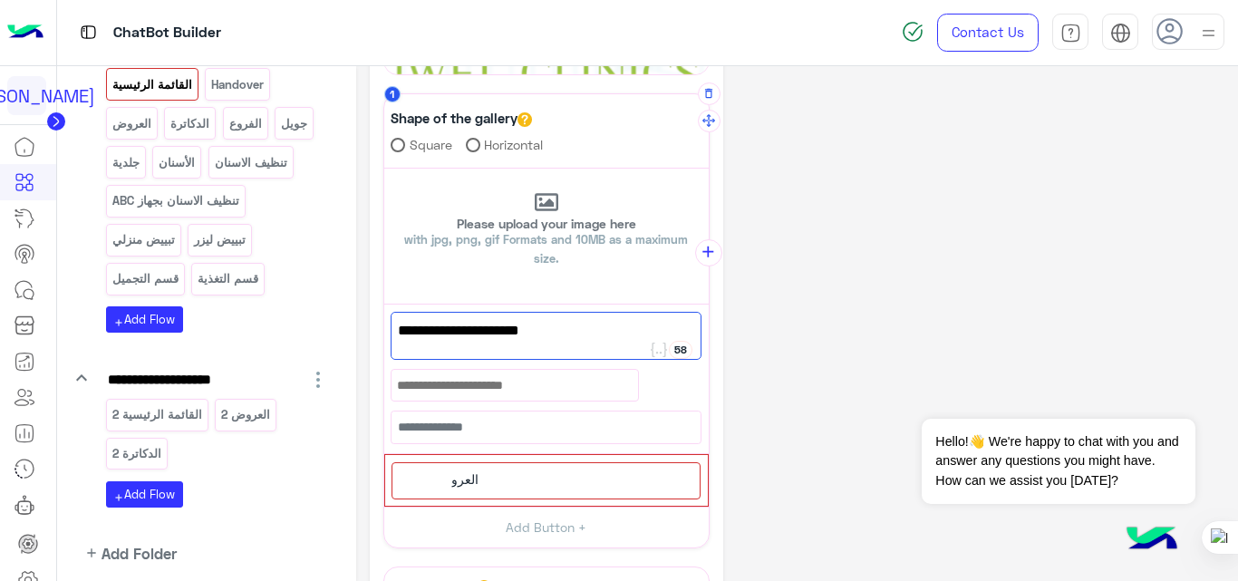
scroll to position [418, 0]
type textarea "*"
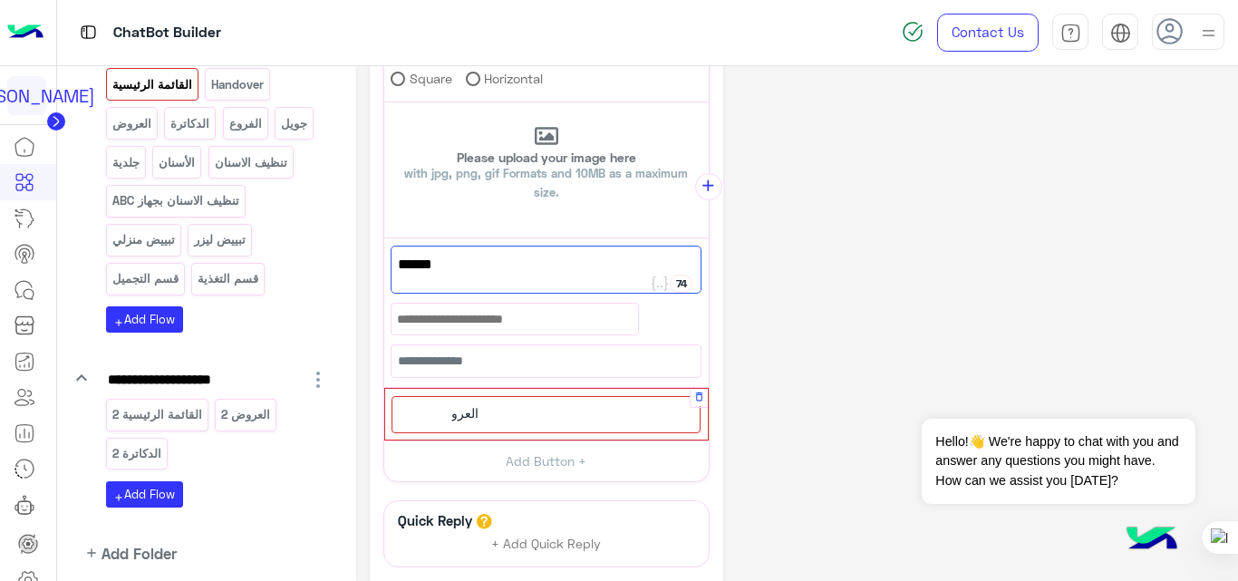
scroll to position [493, 0]
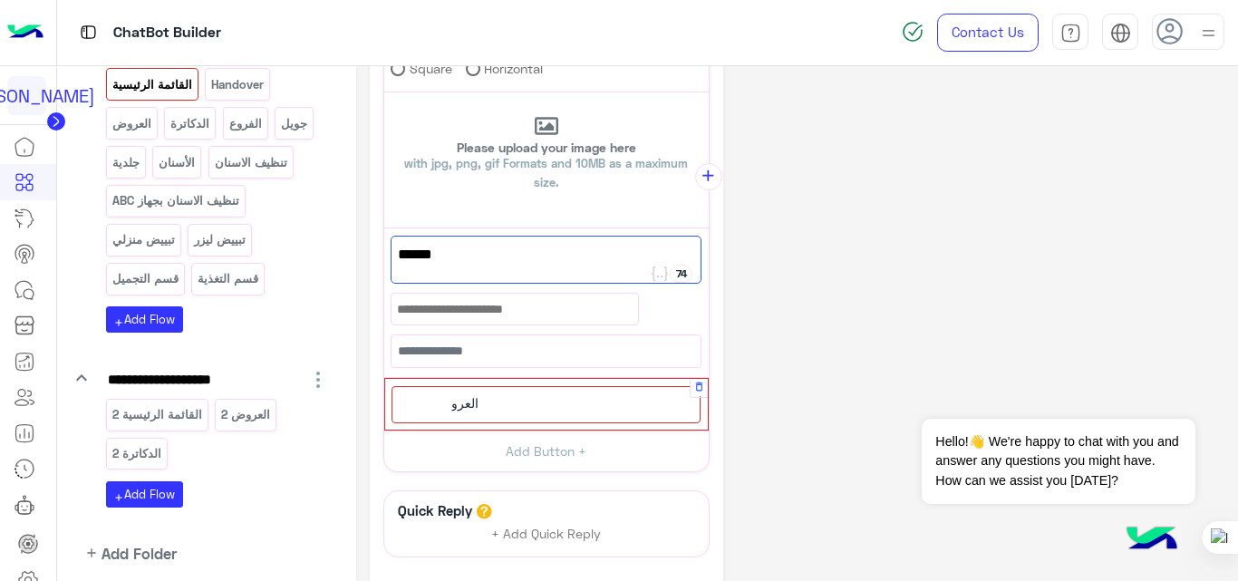
type textarea "******"
click at [575, 410] on div "العرو" at bounding box center [545, 404] width 309 height 37
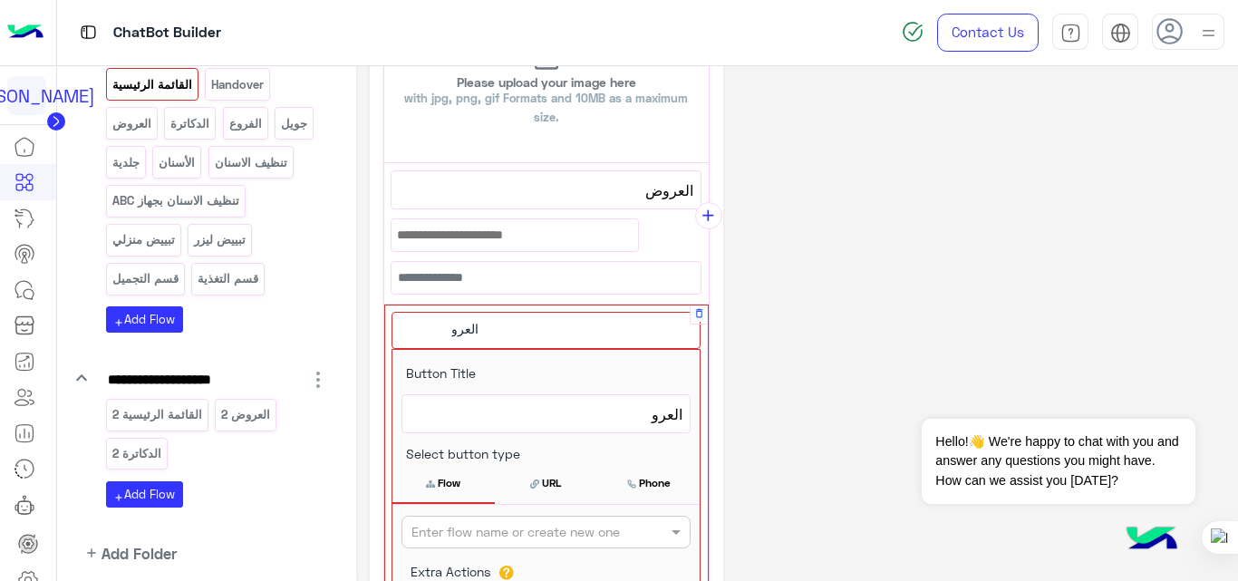
scroll to position [562, 0]
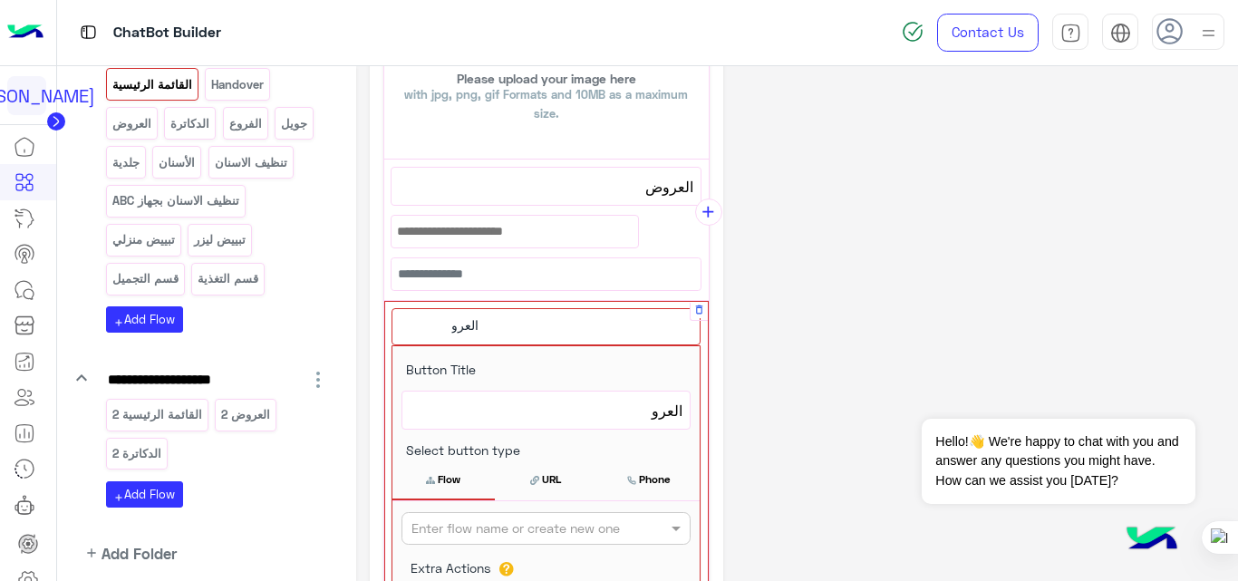
click at [644, 418] on span "العرو" at bounding box center [546, 411] width 273 height 24
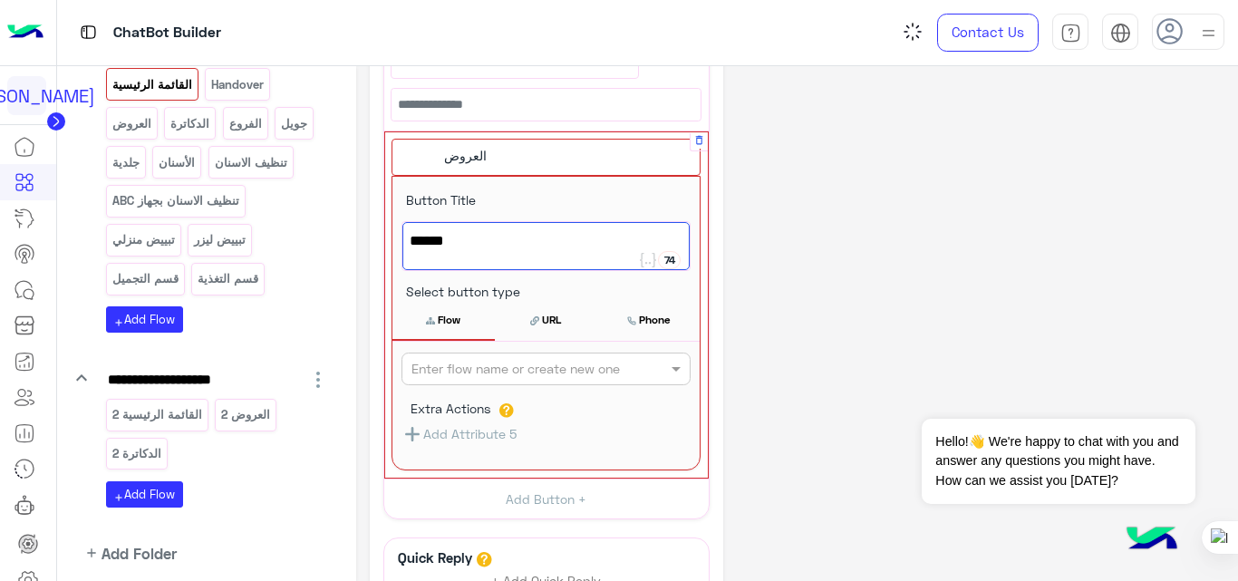
scroll to position [733, 0]
type textarea "******"
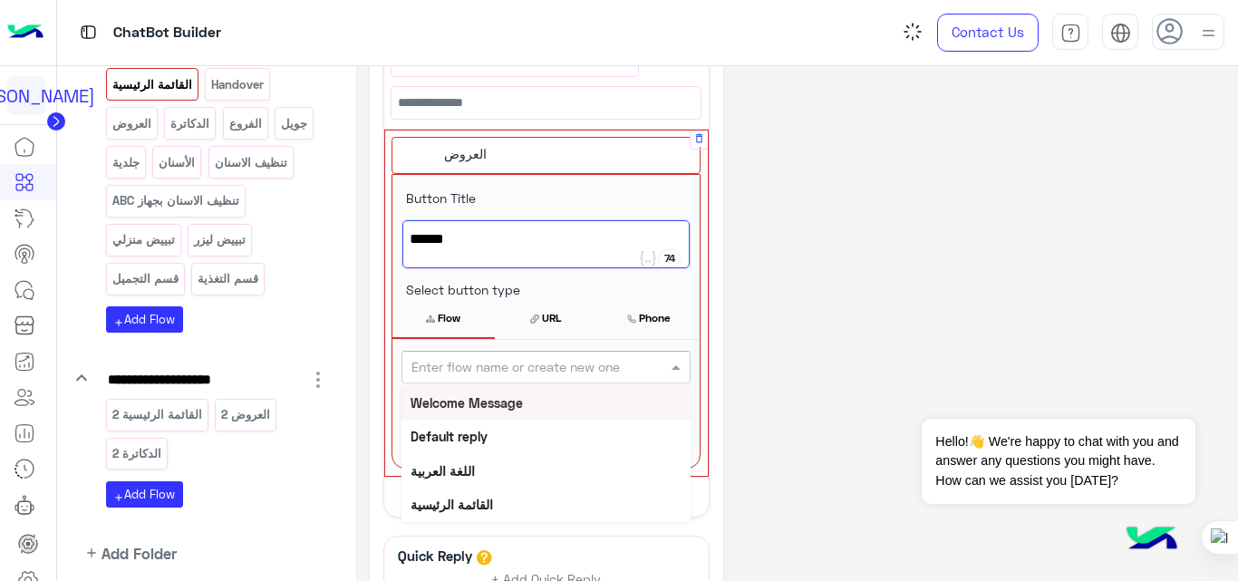
click at [634, 373] on div at bounding box center [545, 366] width 287 height 21
type input "***"
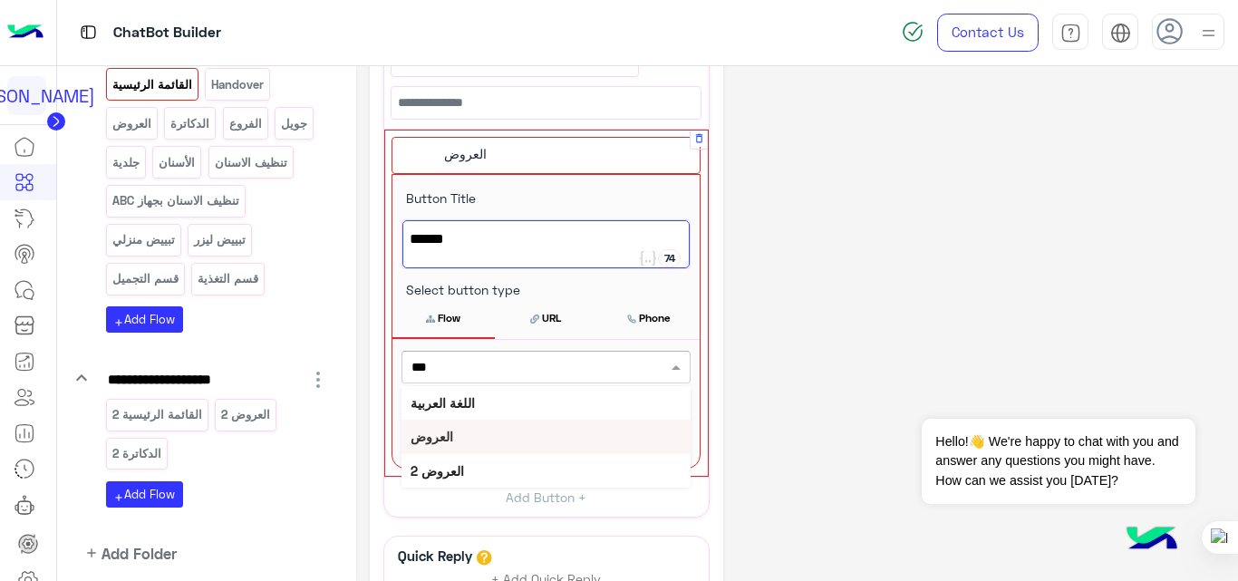
click at [513, 443] on div "العروض" at bounding box center [545, 437] width 289 height 34
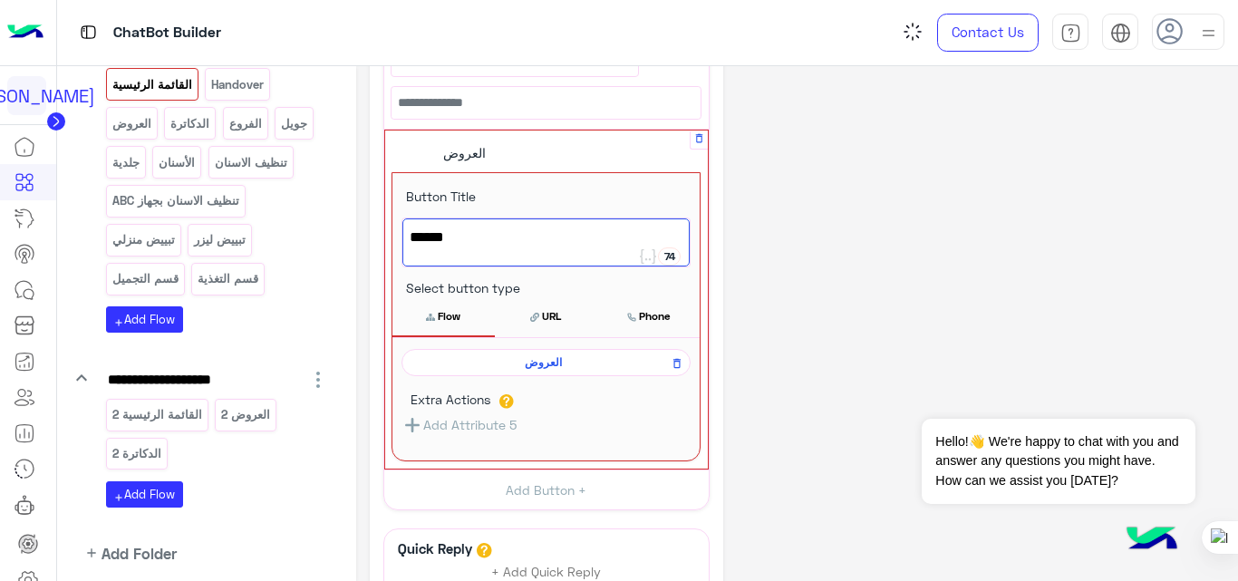
click at [831, 300] on div "**********" at bounding box center [797, 52] width 855 height 1410
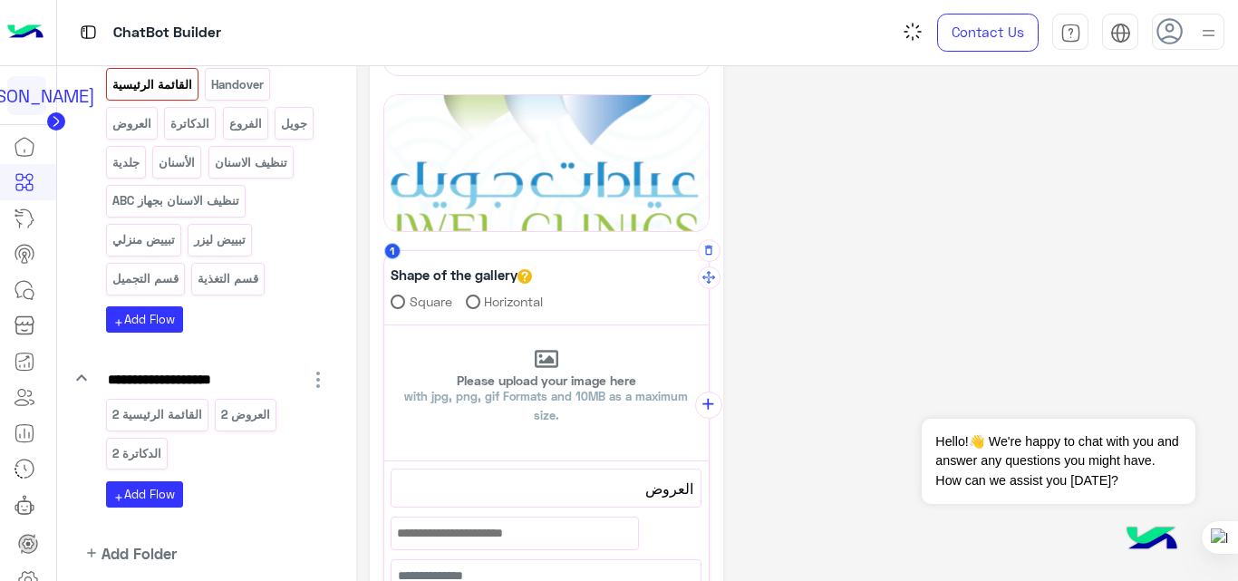
scroll to position [259, 0]
click at [709, 401] on icon "add" at bounding box center [708, 405] width 19 height 19
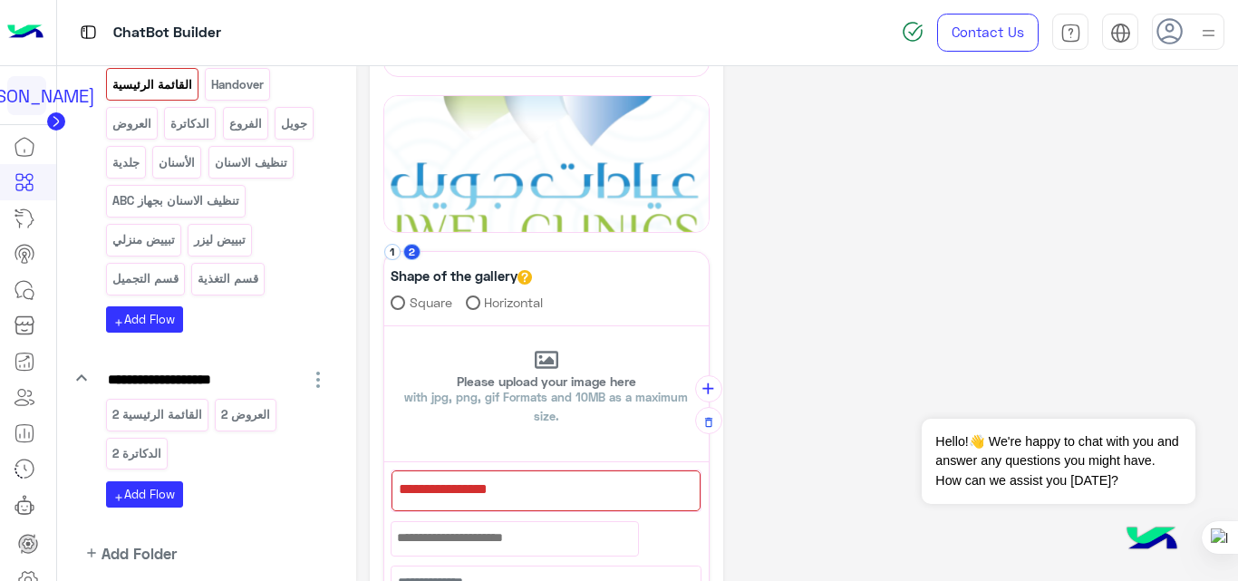
click at [542, 507] on div at bounding box center [545, 490] width 309 height 41
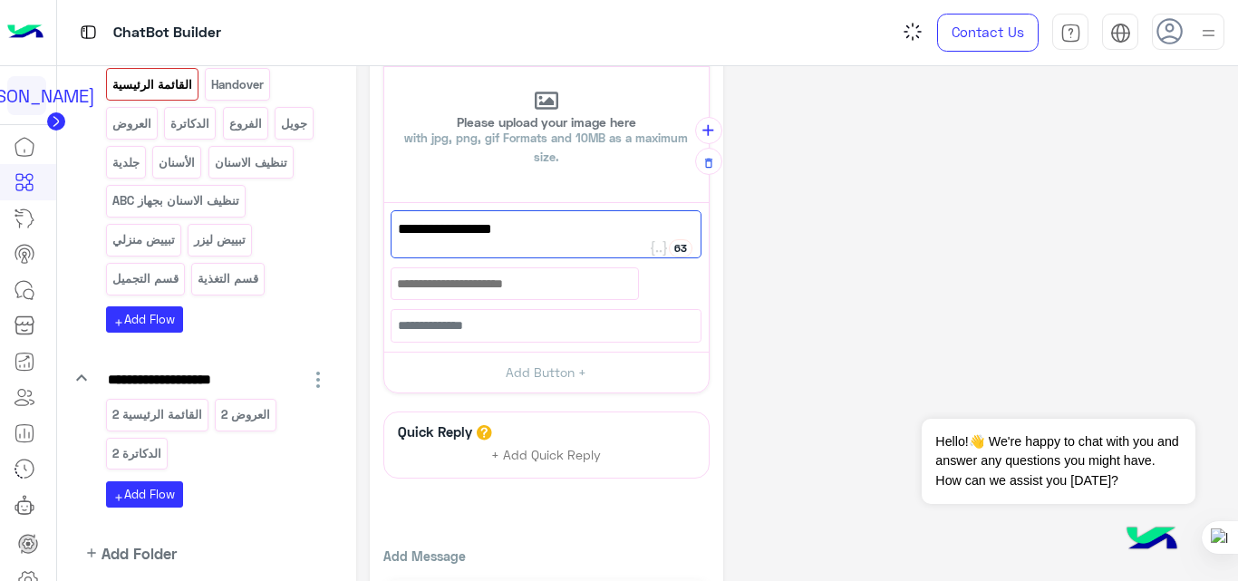
scroll to position [522, 0]
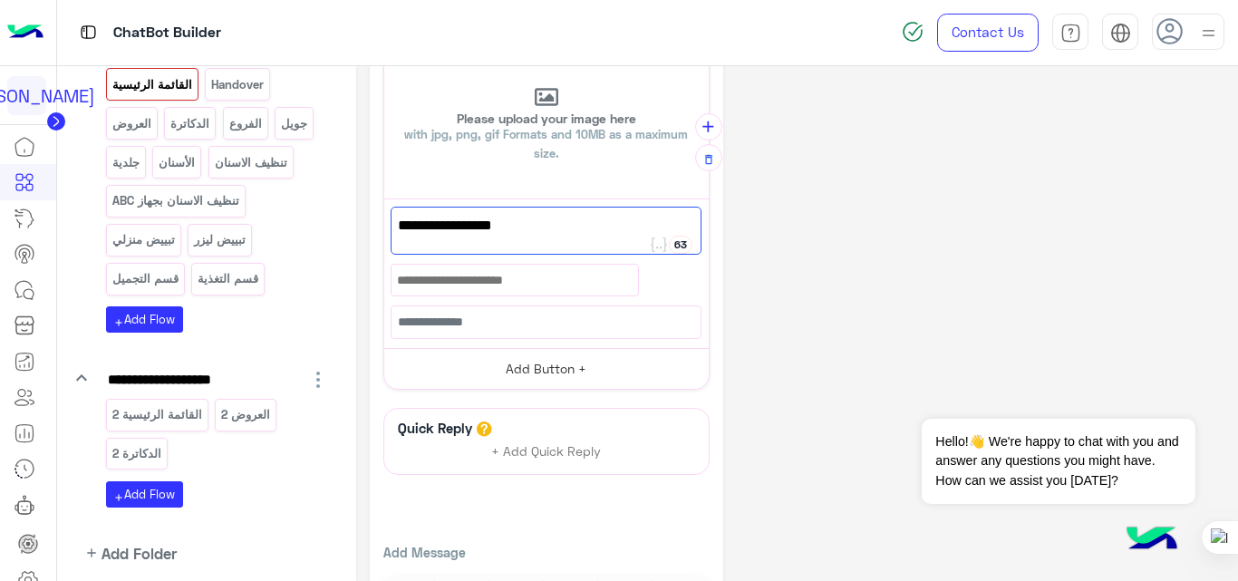
type textarea "**********"
click at [558, 361] on button "Add Button +" at bounding box center [546, 368] width 324 height 41
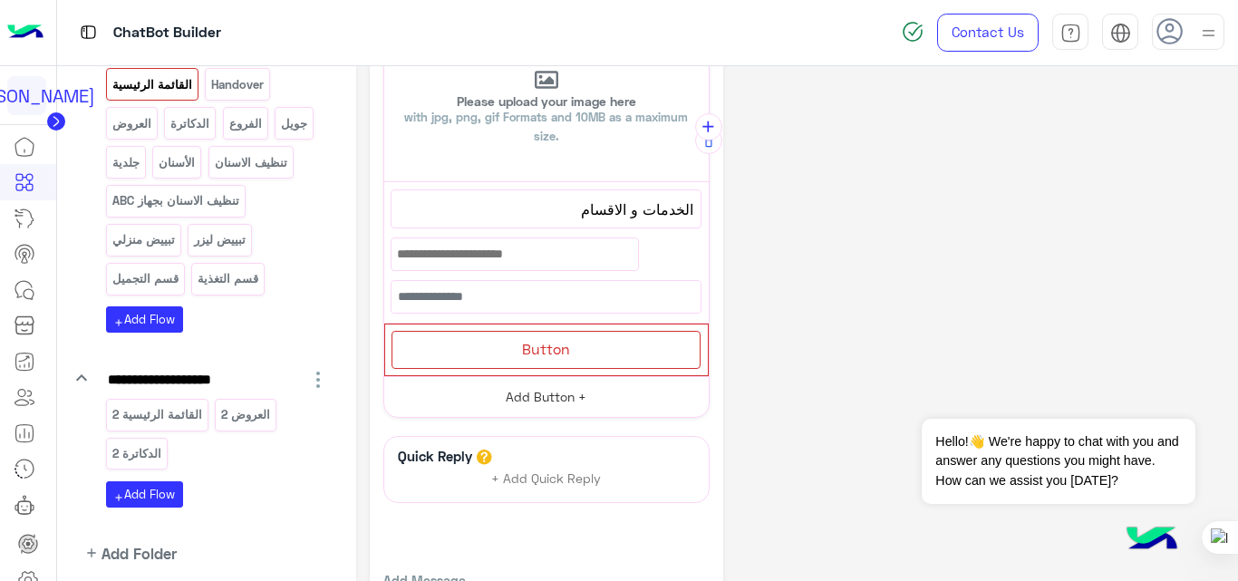
click at [558, 361] on div "Button" at bounding box center [545, 349] width 309 height 37
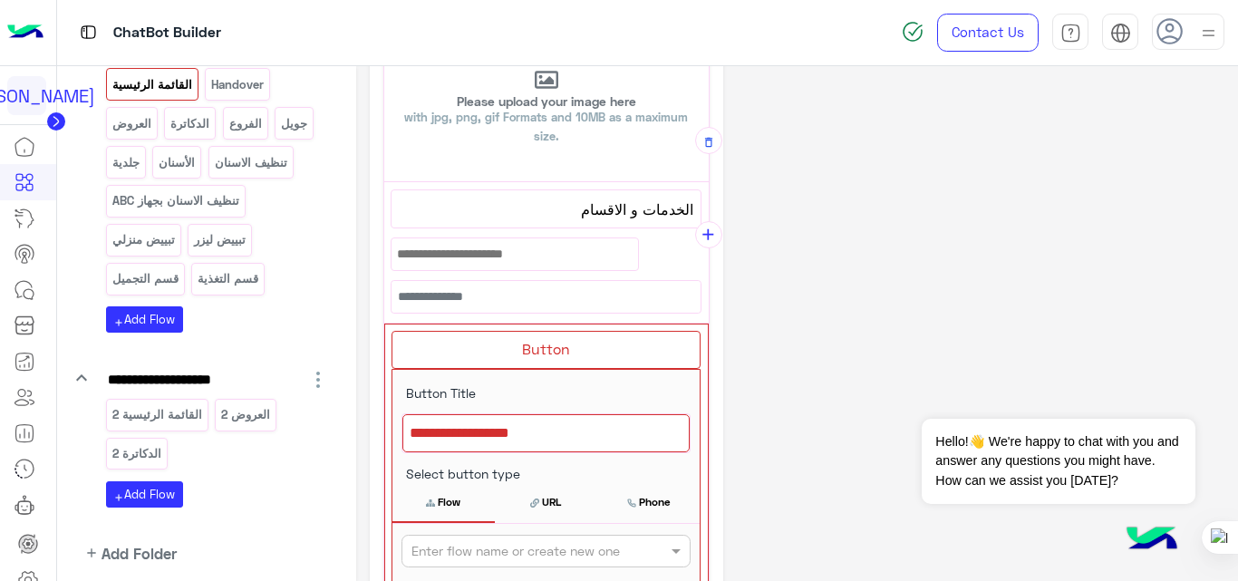
scroll to position [647, 0]
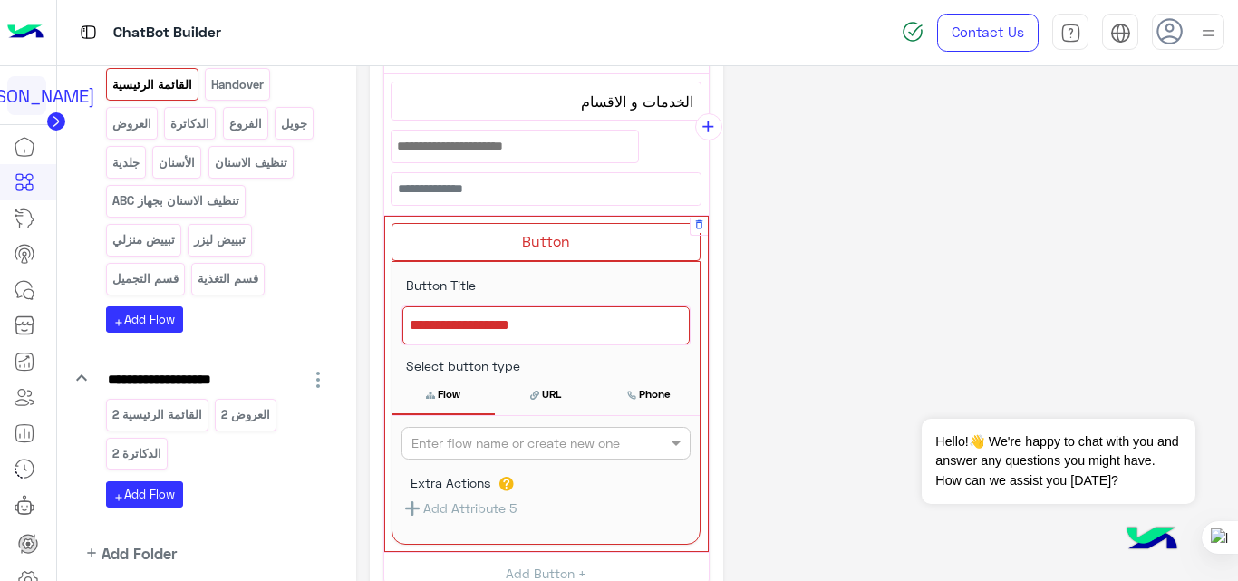
click at [555, 331] on div at bounding box center [545, 325] width 287 height 38
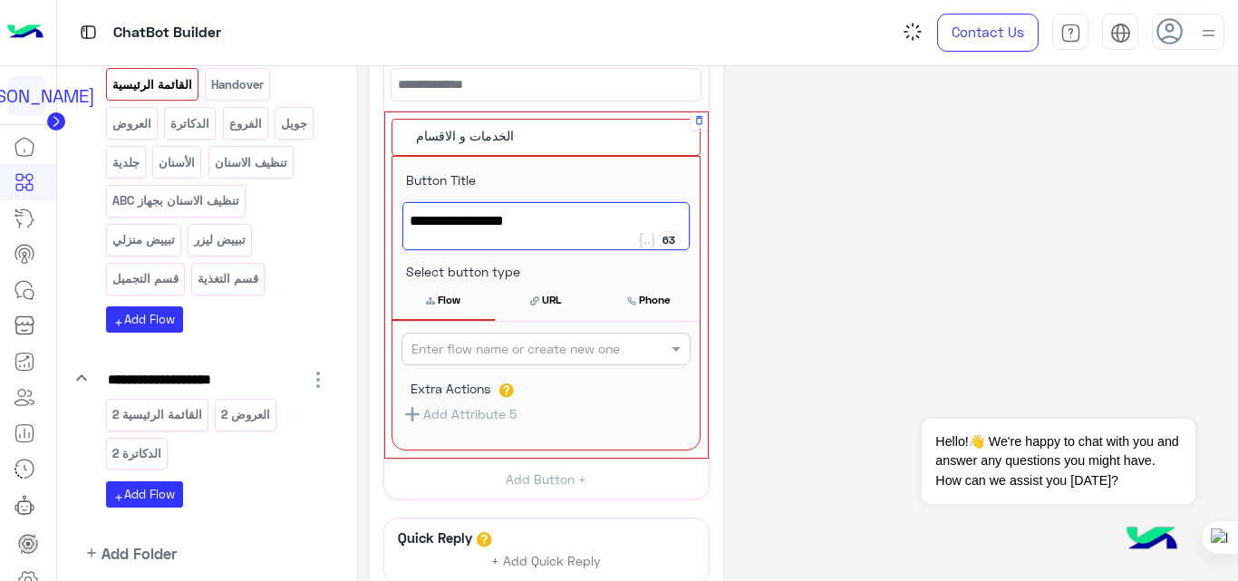
scroll to position [767, 0]
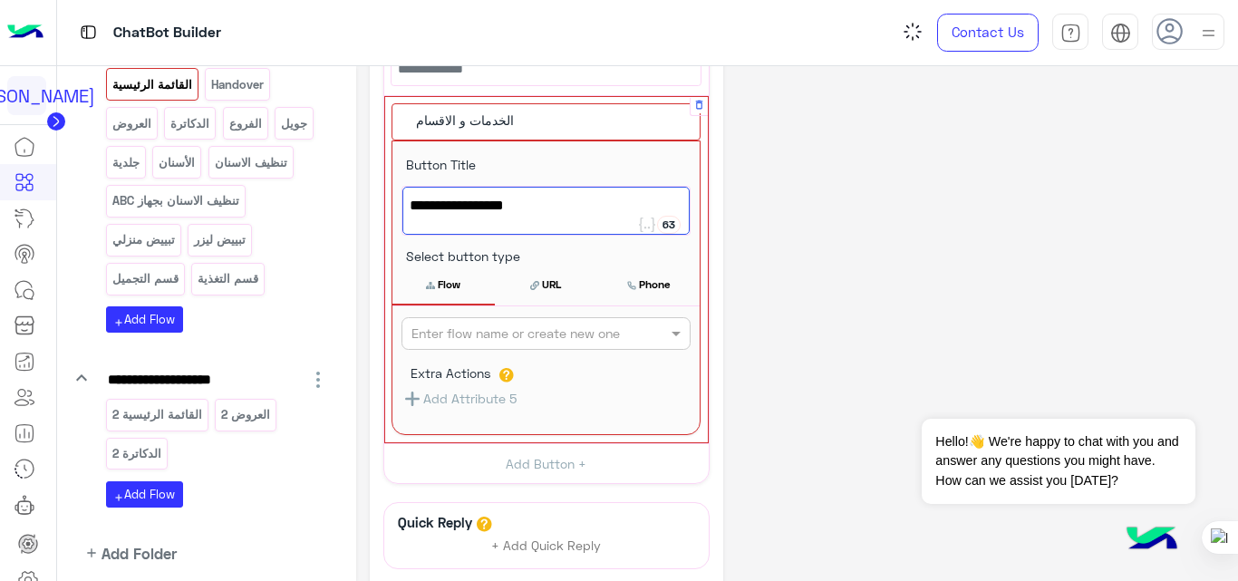
type textarea "**********"
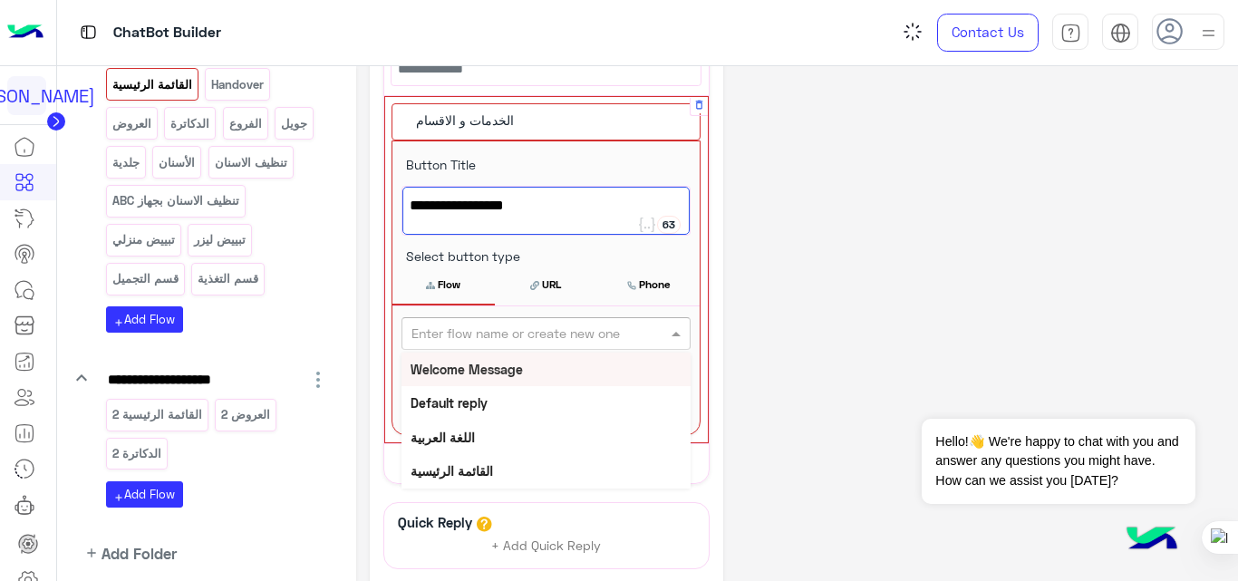
click at [558, 337] on input "text" at bounding box center [515, 333] width 209 height 19
type input "*"
click at [483, 369] on div "الدكاترة" at bounding box center [545, 370] width 289 height 34
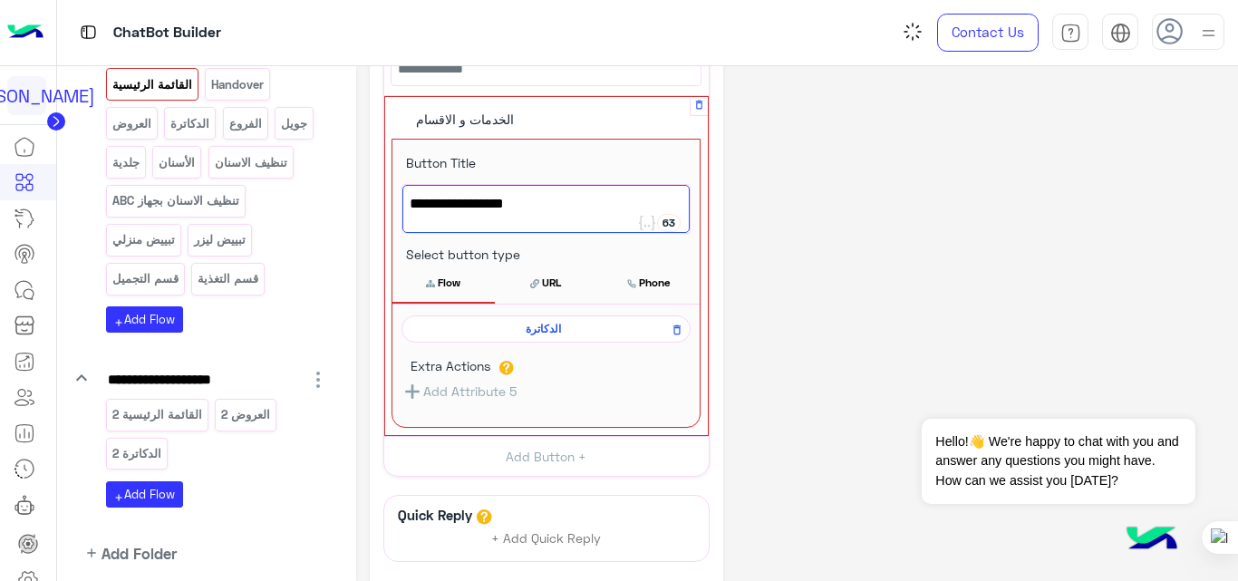
click at [770, 324] on div "**********" at bounding box center [797, 18] width 855 height 1410
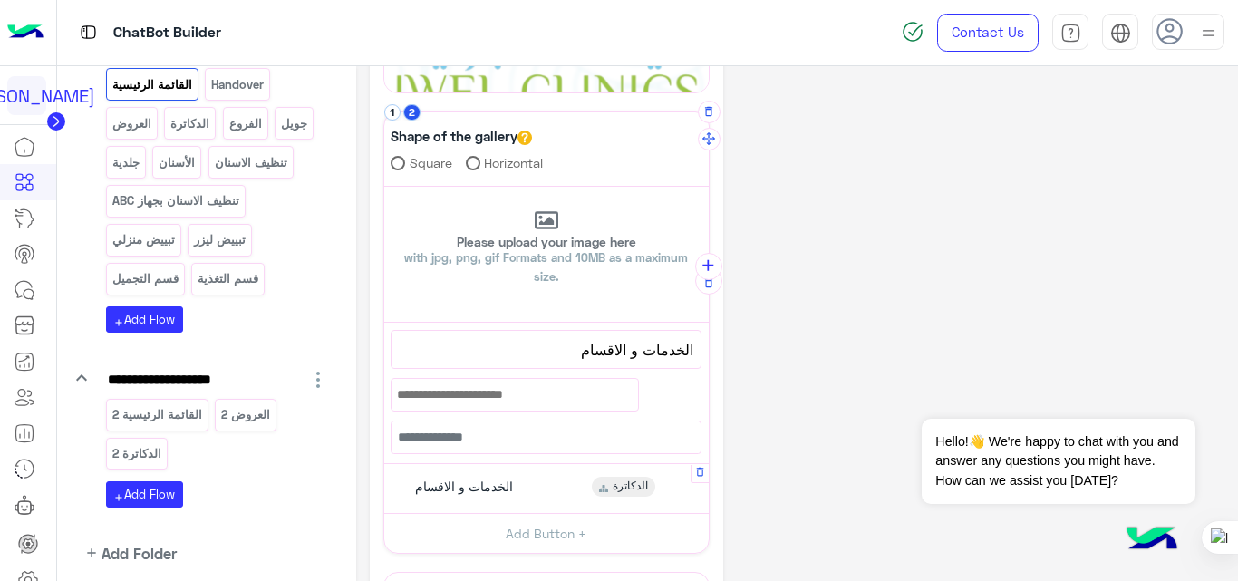
scroll to position [376, 0]
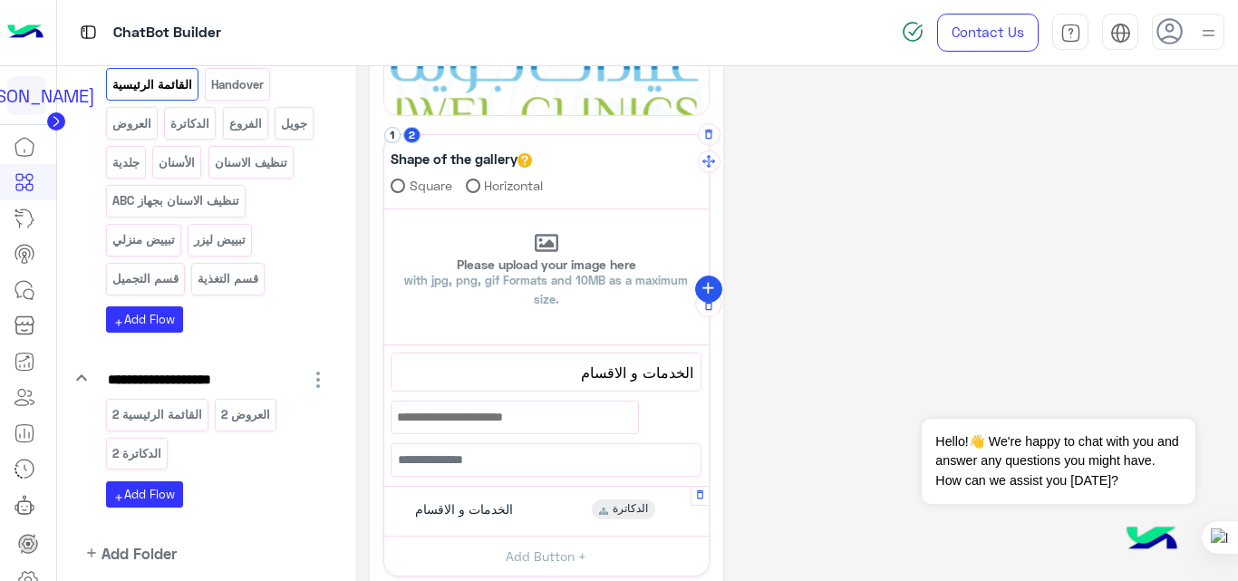
click at [702, 285] on icon "add" at bounding box center [708, 288] width 19 height 19
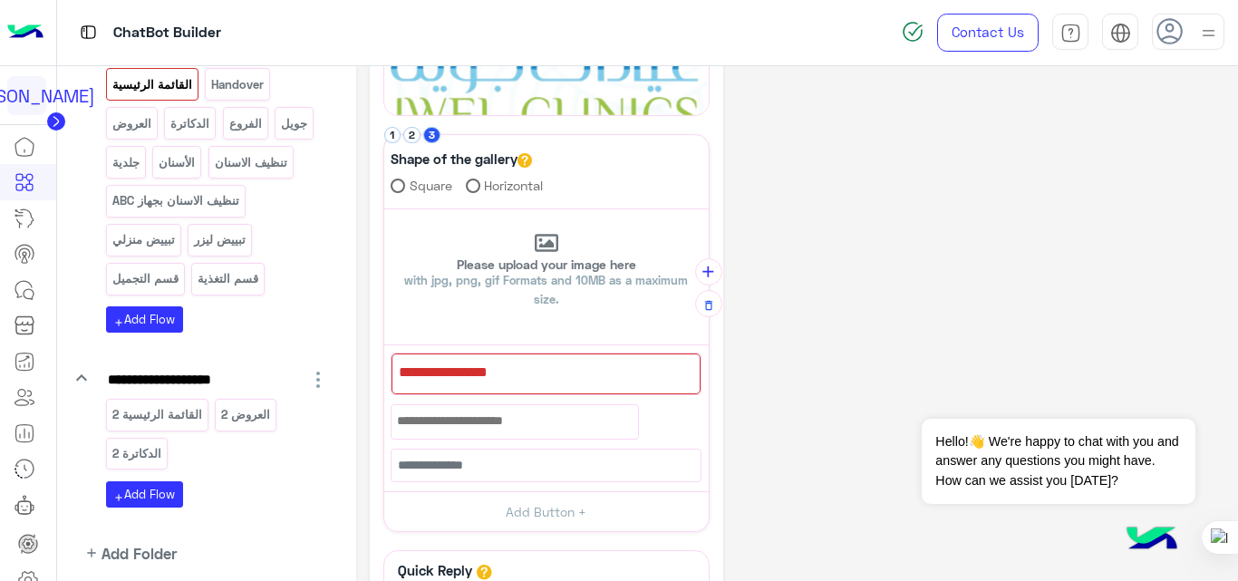
click at [599, 370] on div at bounding box center [545, 373] width 309 height 41
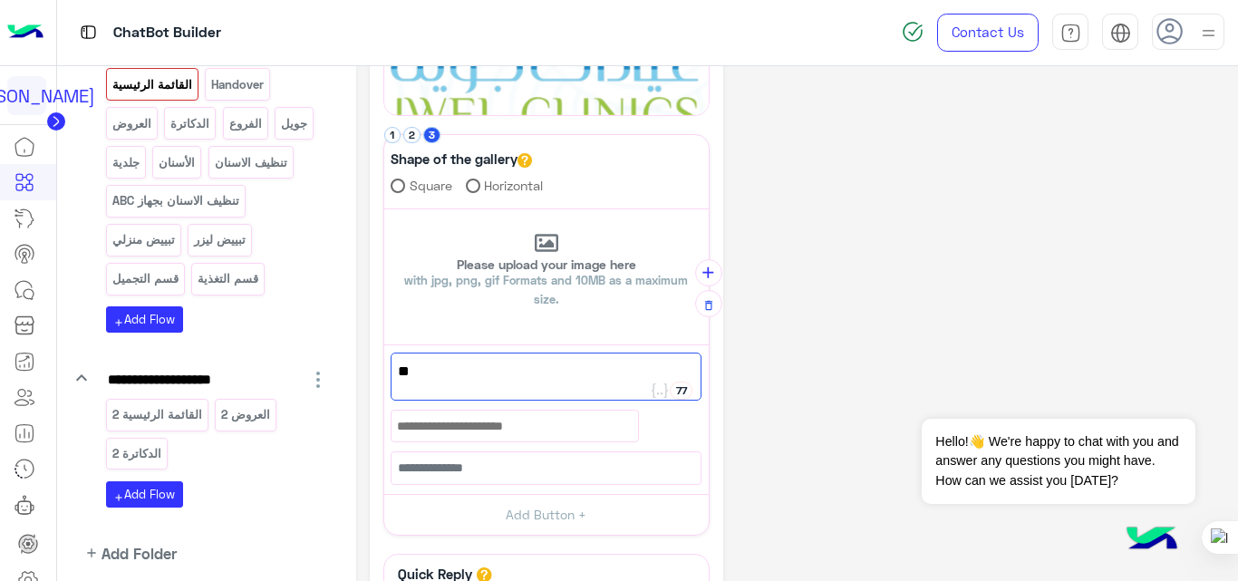
type textarea "*"
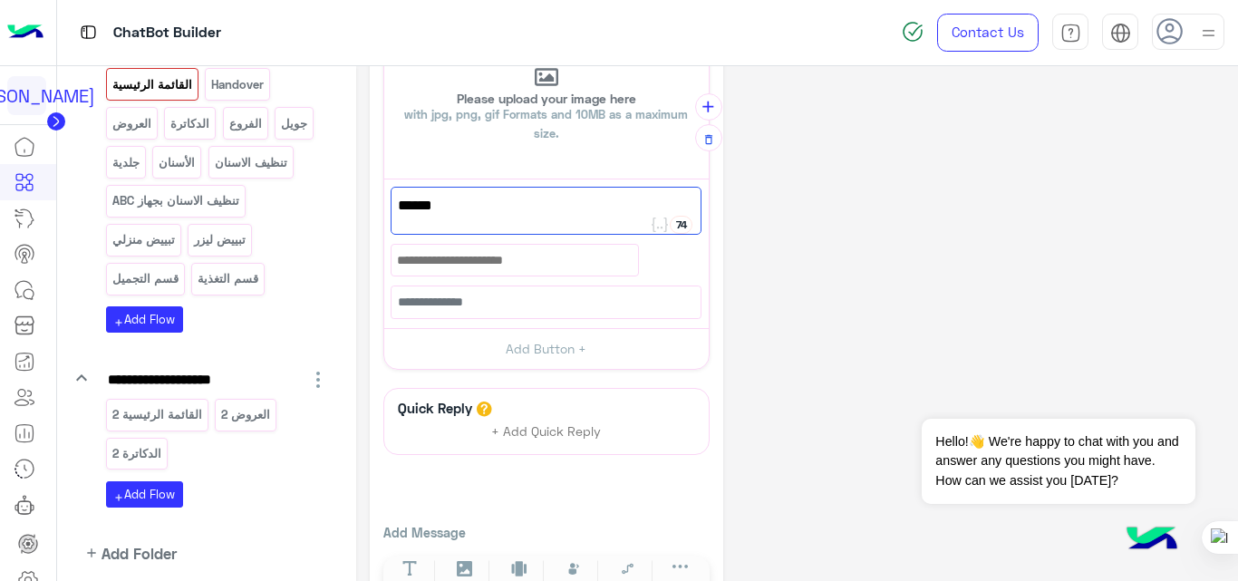
scroll to position [544, 0]
type textarea "******"
click at [577, 346] on button "Add Button +" at bounding box center [546, 346] width 324 height 41
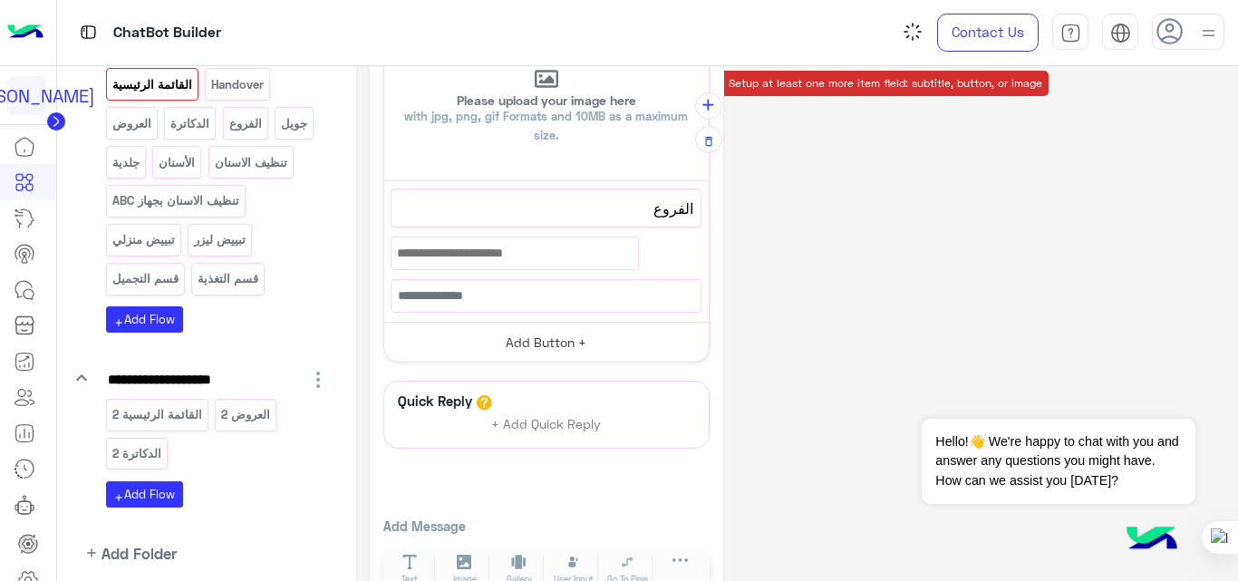
scroll to position [561, 0]
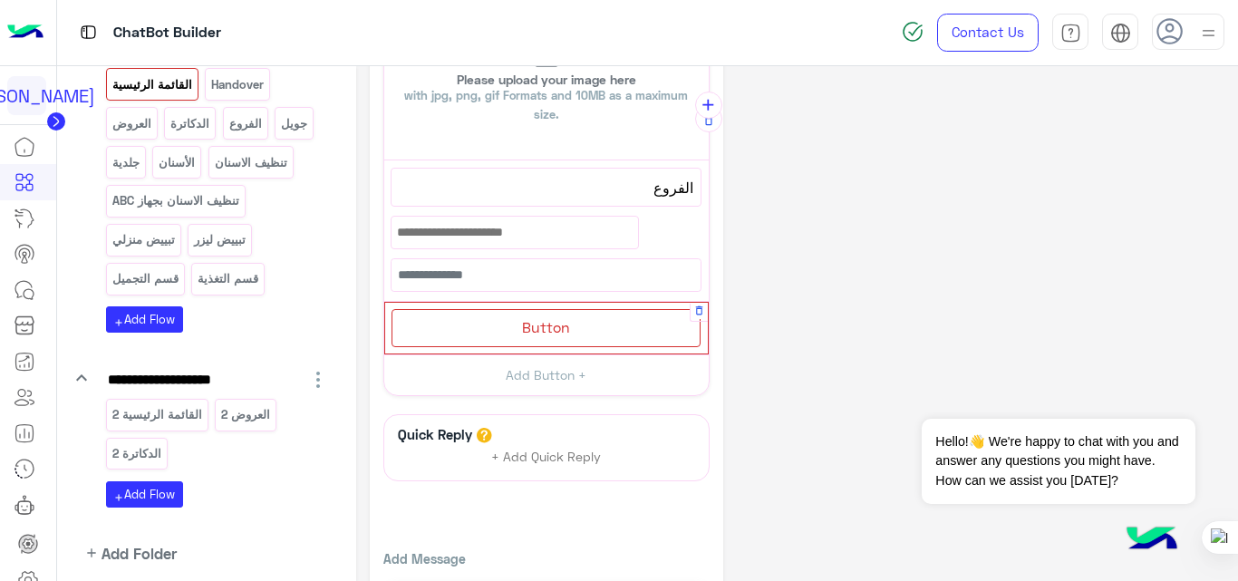
click at [580, 332] on div "Button" at bounding box center [545, 327] width 309 height 37
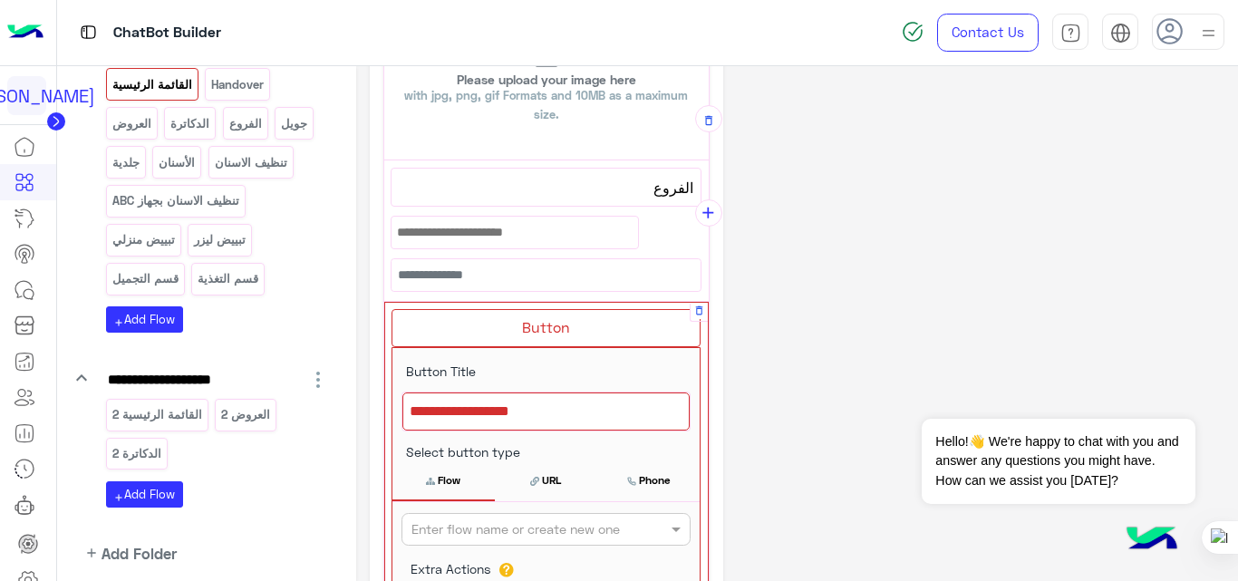
scroll to position [669, 0]
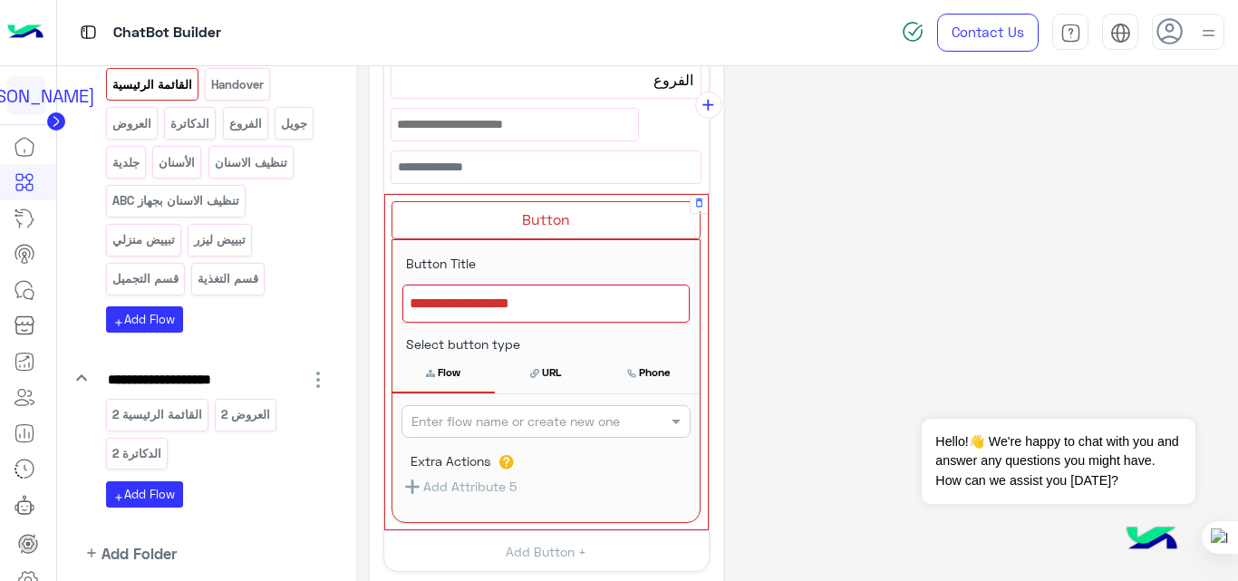
click at [575, 307] on div at bounding box center [545, 304] width 287 height 38
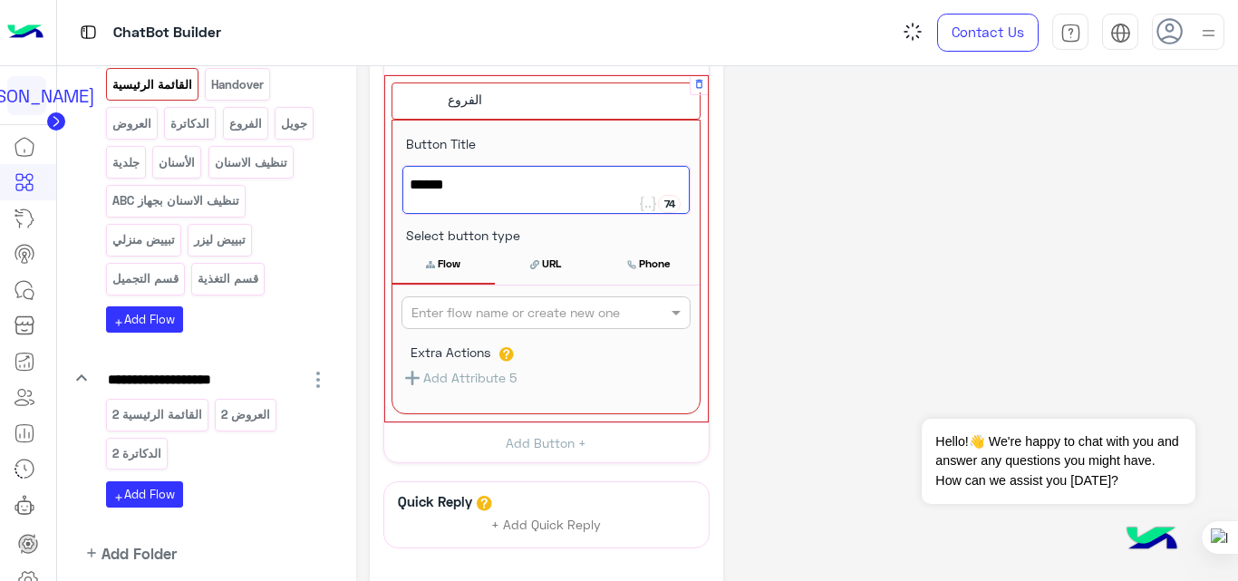
scroll to position [789, 0]
type textarea "******"
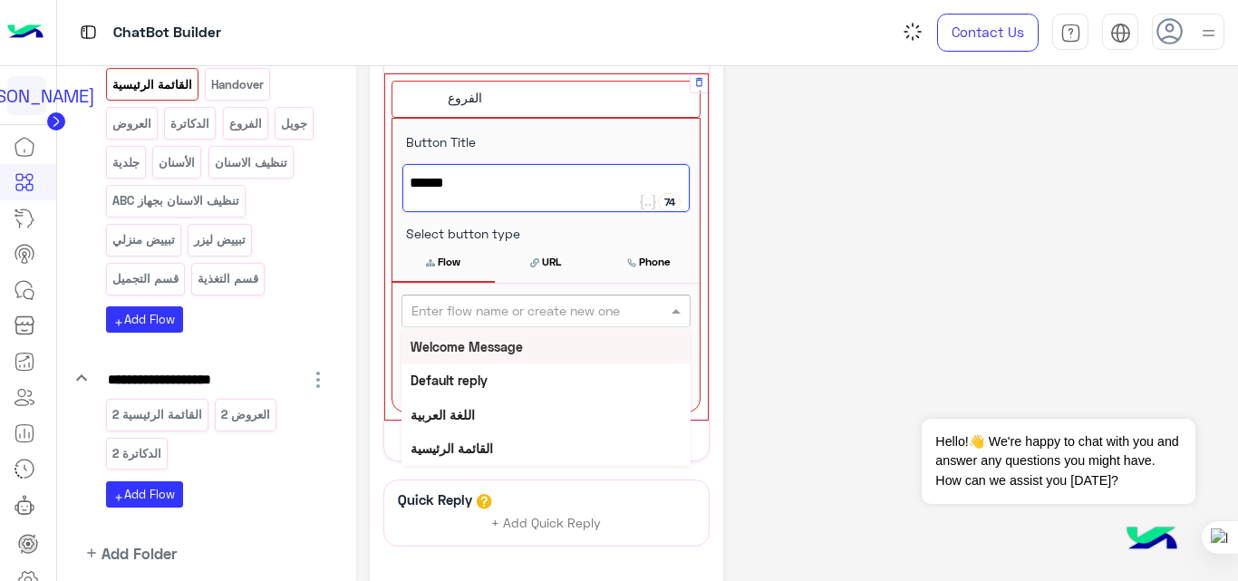
click at [572, 310] on input "text" at bounding box center [515, 311] width 209 height 19
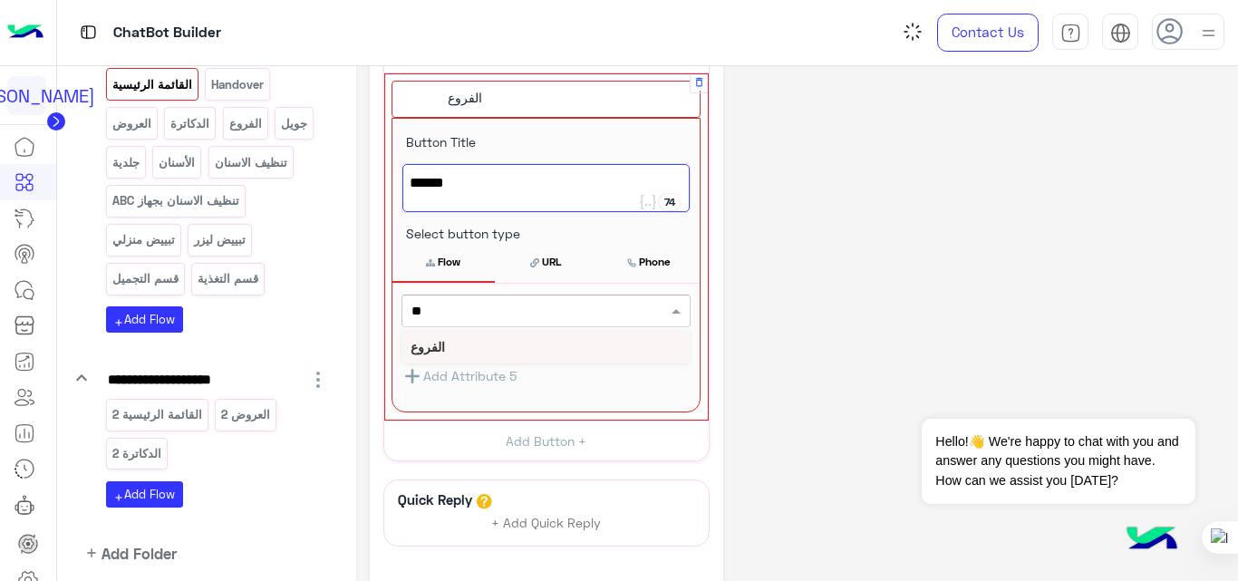
type input "***"
click at [440, 351] on b "الفروع" at bounding box center [428, 346] width 34 height 15
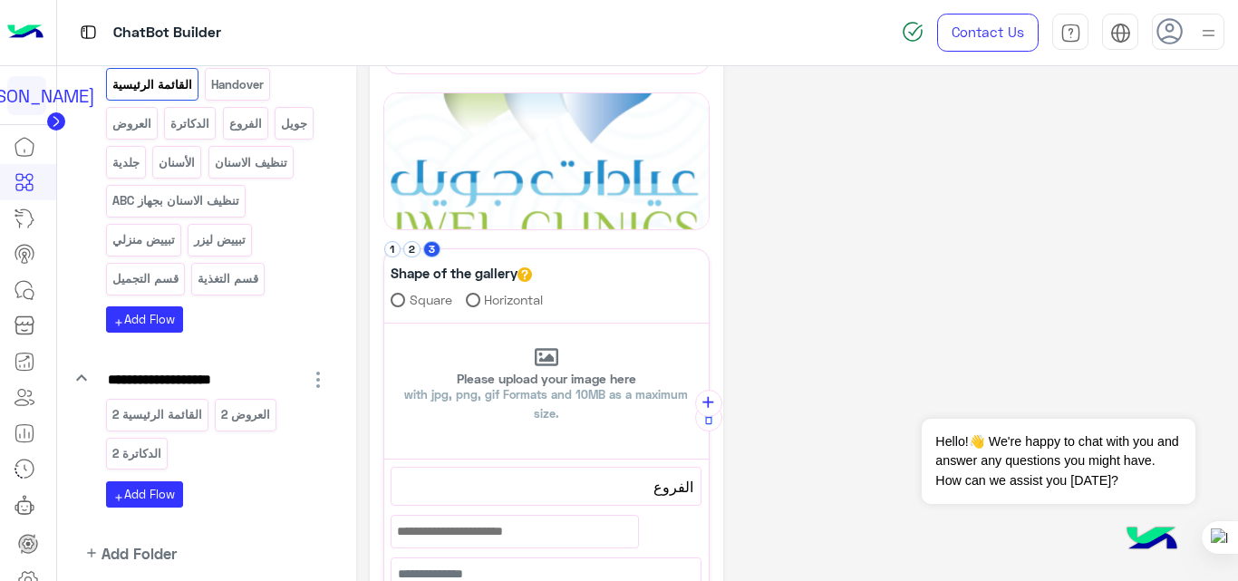
scroll to position [261, 0]
click at [708, 402] on icon "add" at bounding box center [708, 403] width 19 height 19
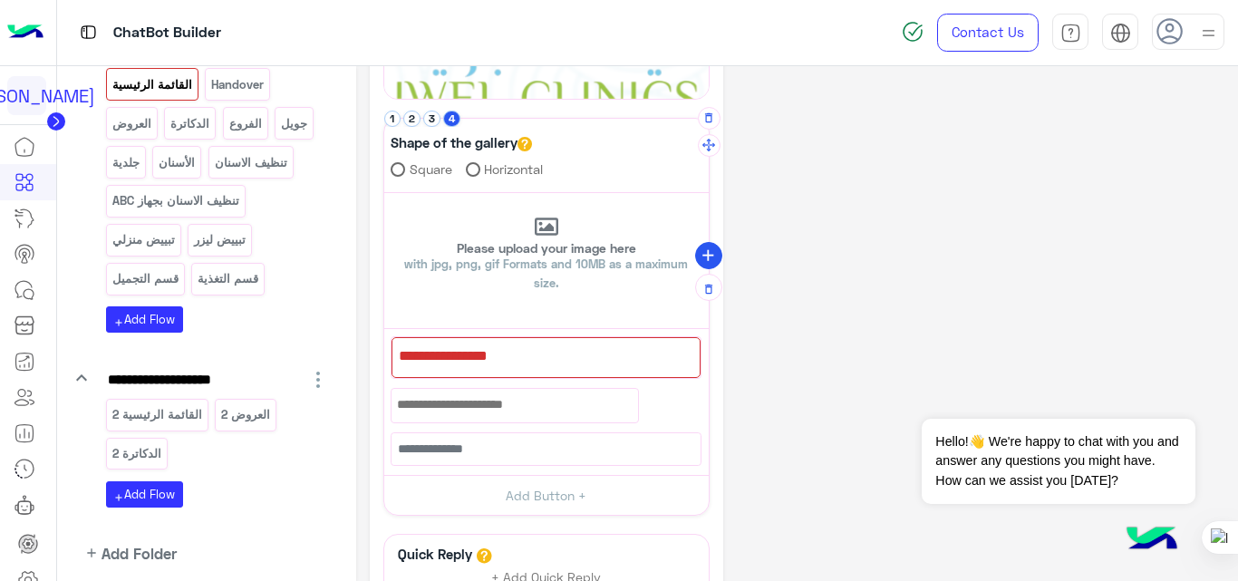
scroll to position [400, 0]
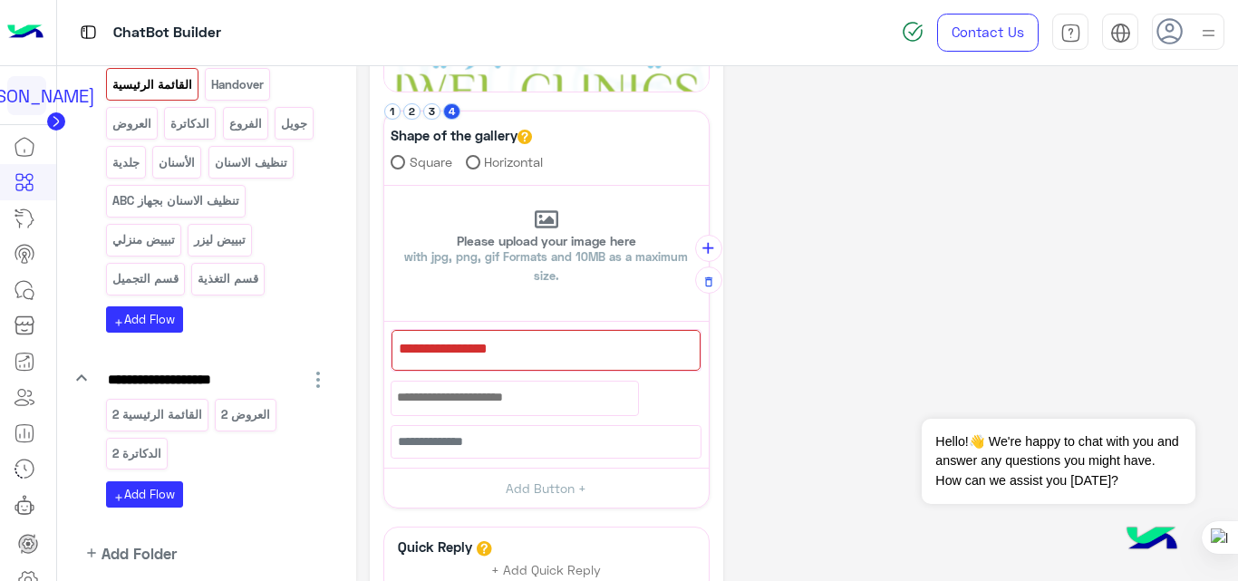
click at [634, 361] on div at bounding box center [545, 350] width 309 height 41
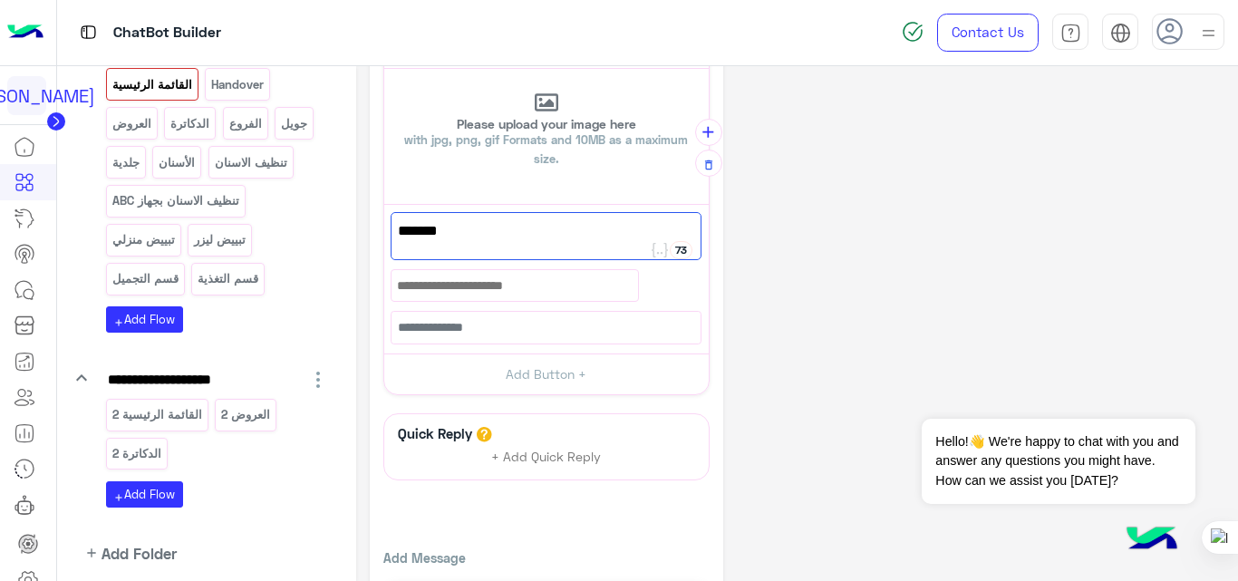
scroll to position [592, 0]
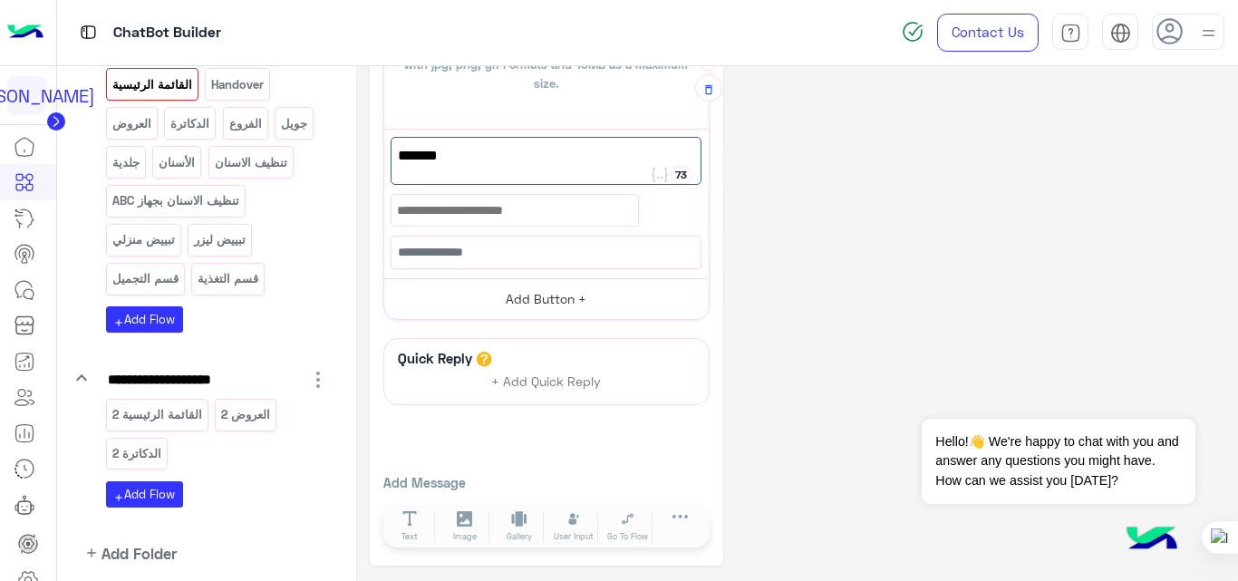
type textarea "*******"
click at [585, 291] on button "Add Button +" at bounding box center [546, 298] width 324 height 41
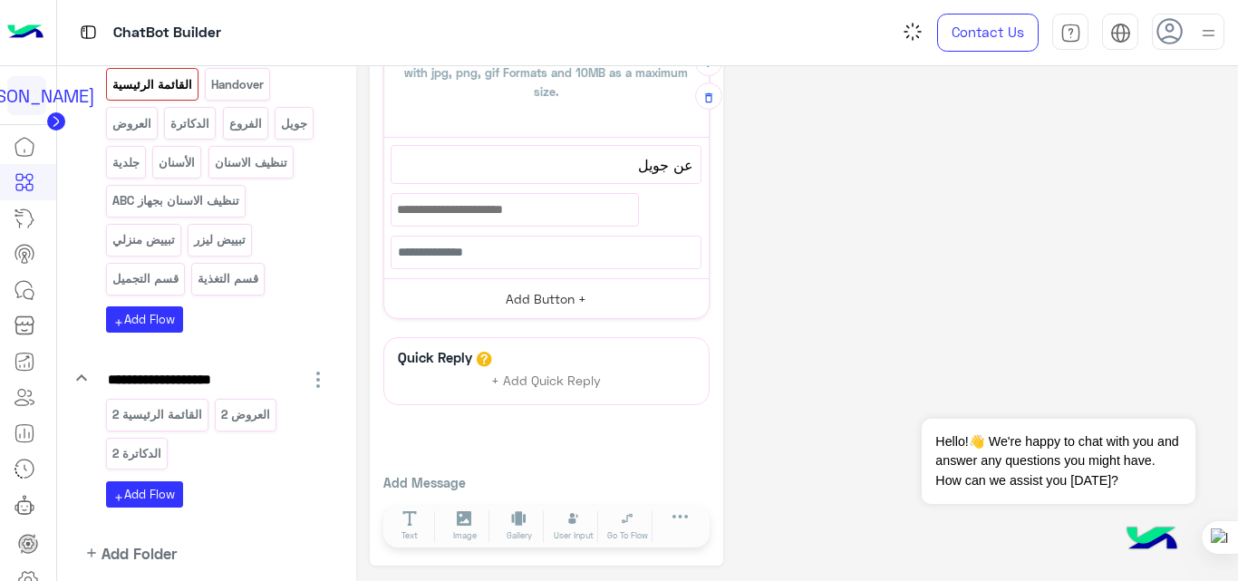
scroll to position [609, 0]
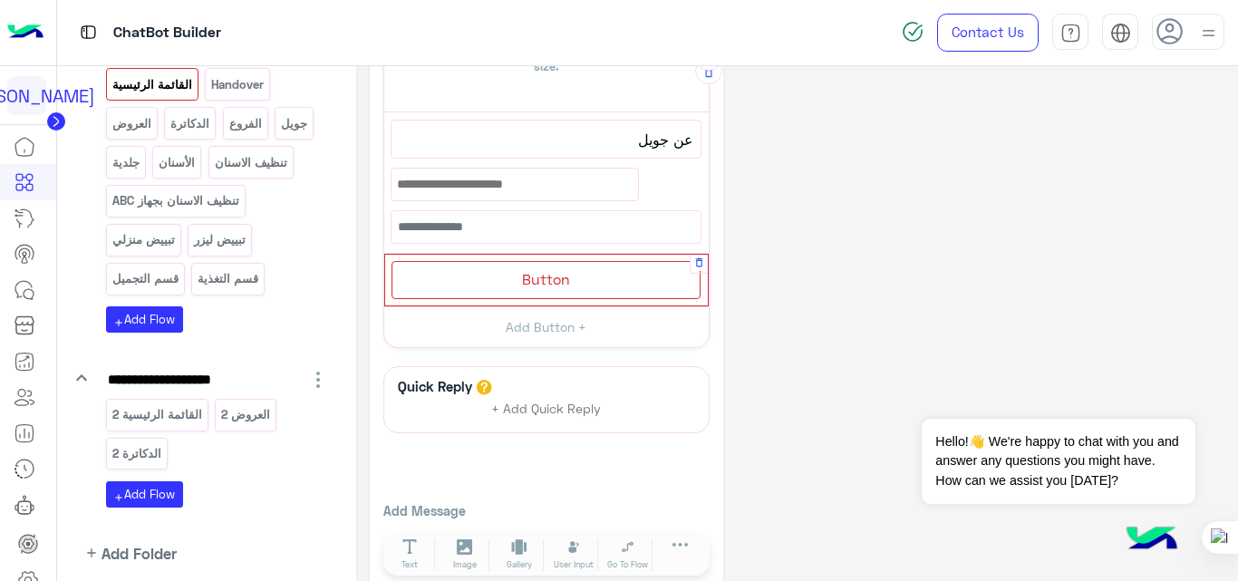
click at [594, 282] on div "Button" at bounding box center [545, 279] width 309 height 37
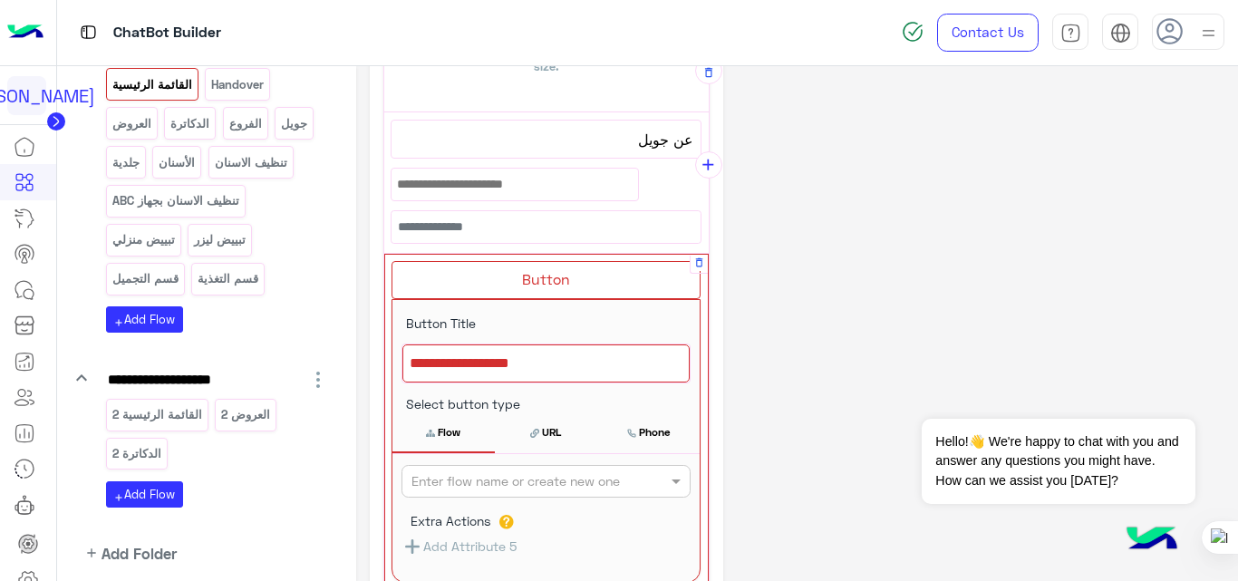
scroll to position [717, 0]
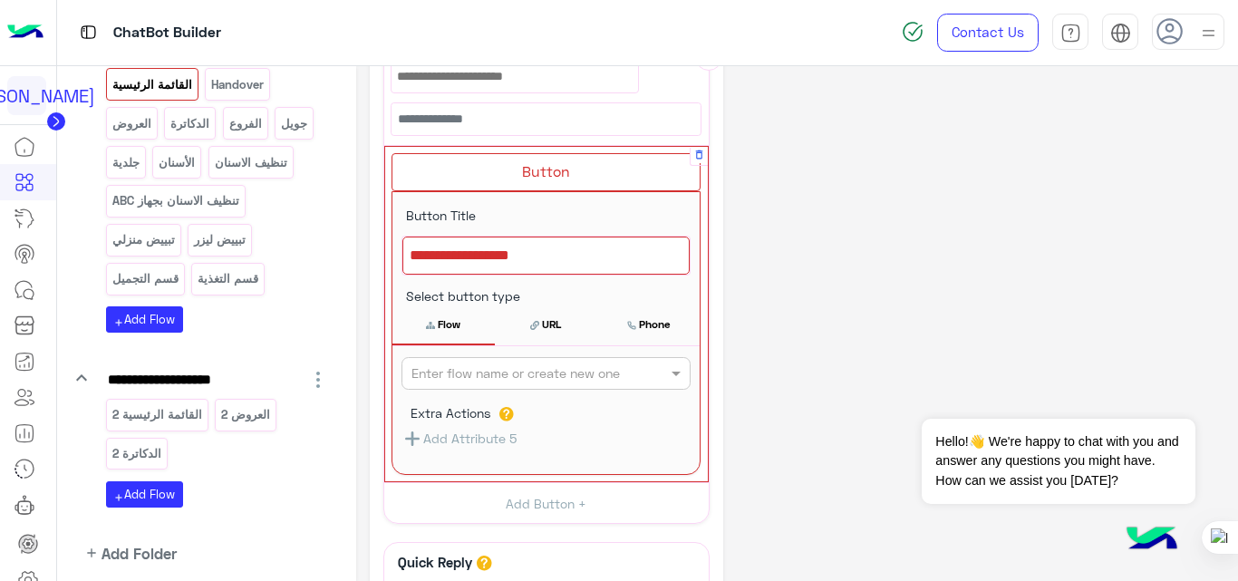
click at [590, 260] on div at bounding box center [545, 256] width 287 height 38
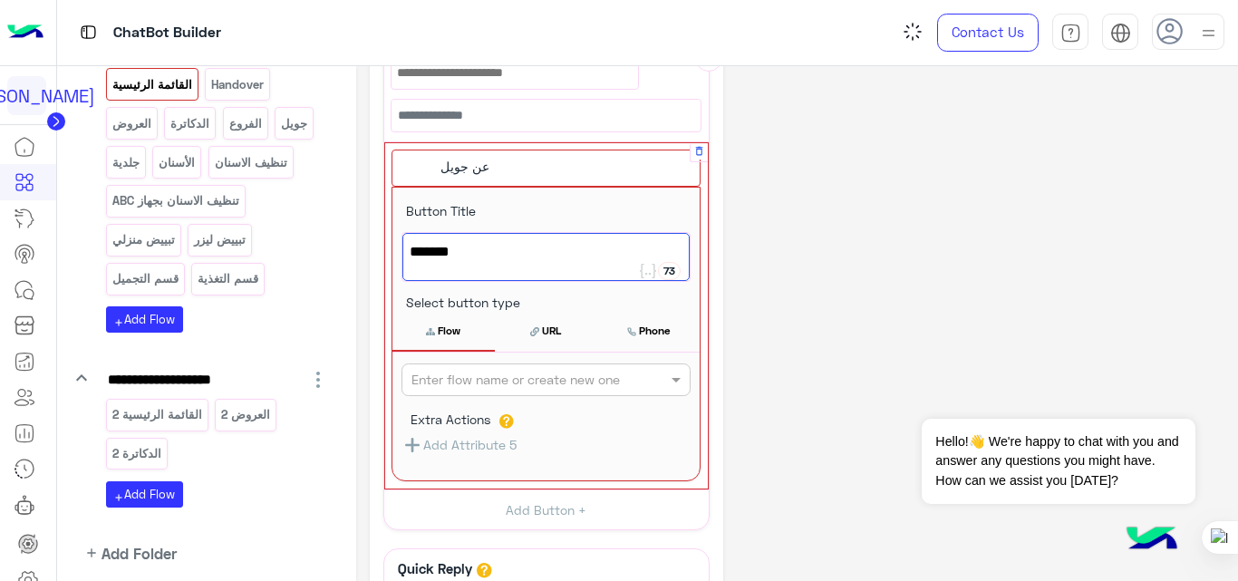
scroll to position [816, 0]
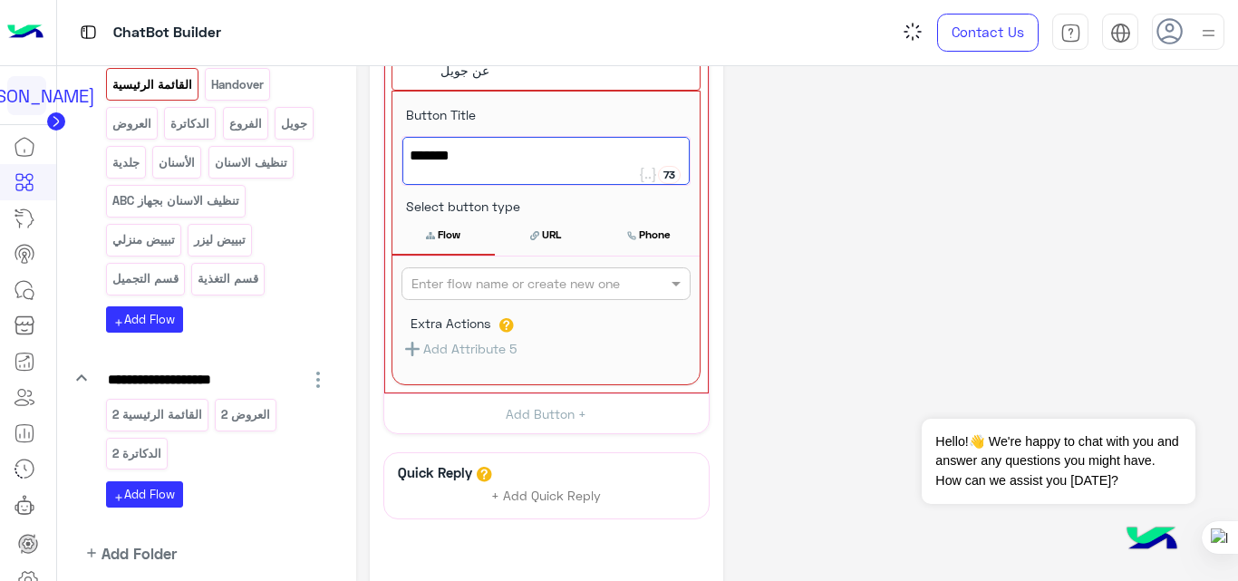
type textarea "*******"
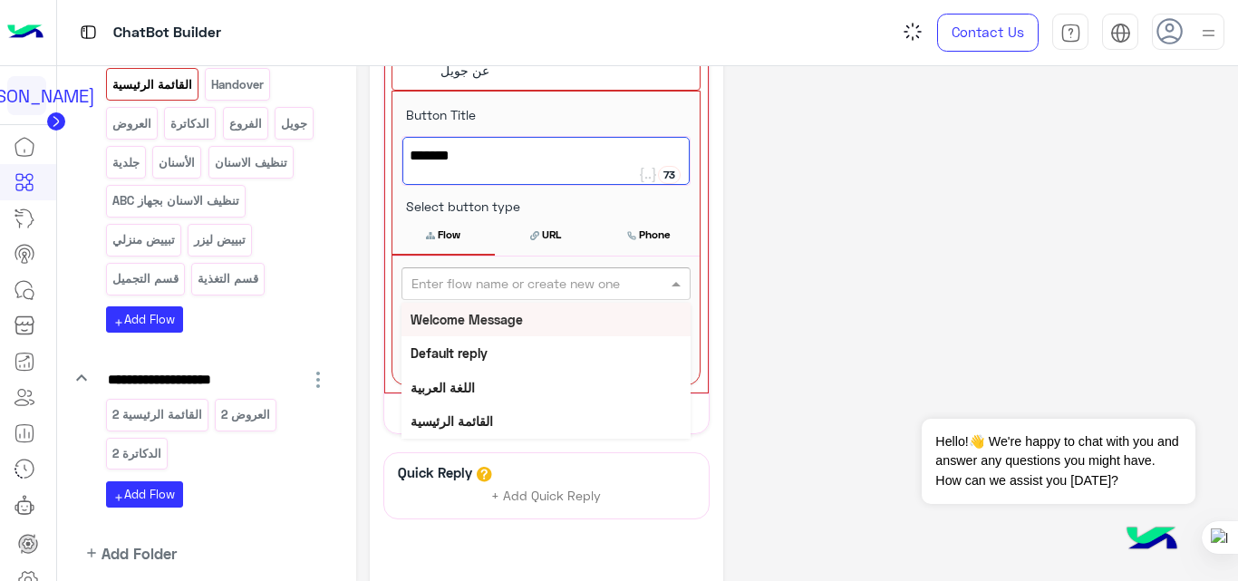
click at [585, 275] on input "text" at bounding box center [515, 284] width 209 height 19
type input "**"
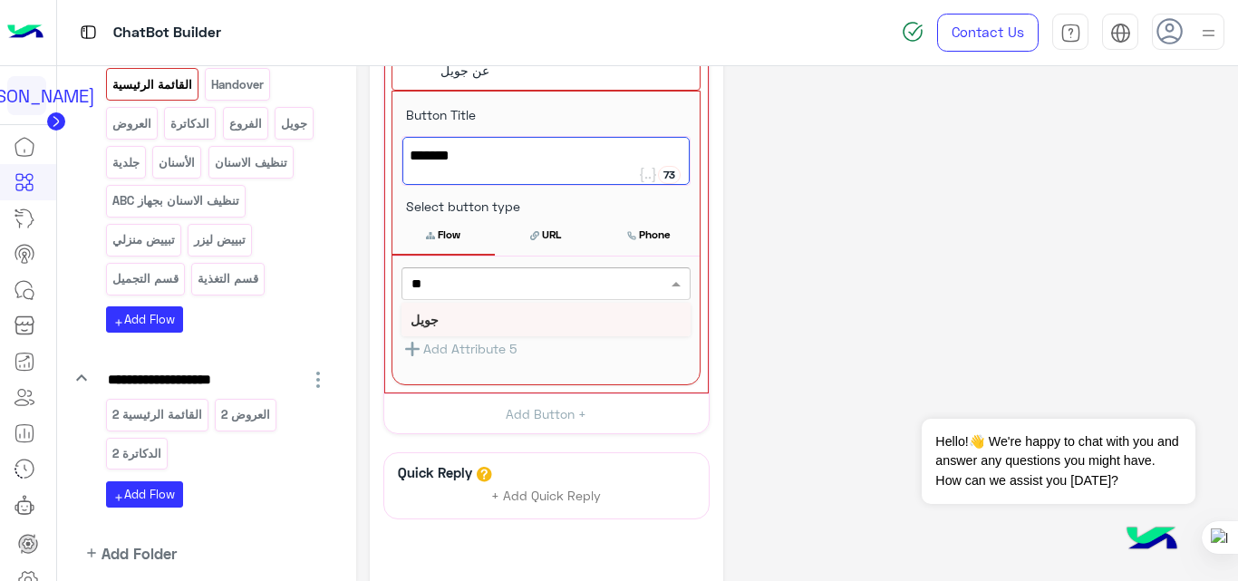
click at [465, 318] on div "جويل" at bounding box center [545, 320] width 289 height 34
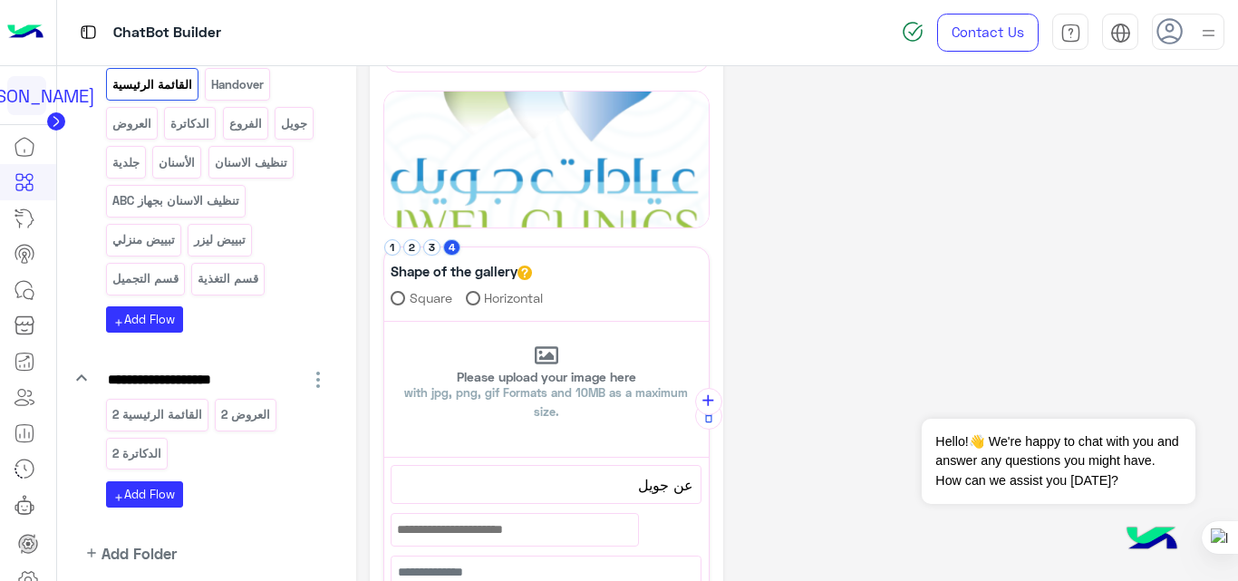
scroll to position [263, 0]
click at [393, 246] on button "1" at bounding box center [392, 248] width 17 height 17
click at [600, 382] on p "Please upload your image here with jpg, png, gif Formats and 10MB as a maximum …" at bounding box center [546, 397] width 324 height 51
click at [384, 323] on input "Please upload your image here with jpg, png, gif Formats and 10MB as a maximum …" at bounding box center [384, 323] width 0 height 0
type input "**********"
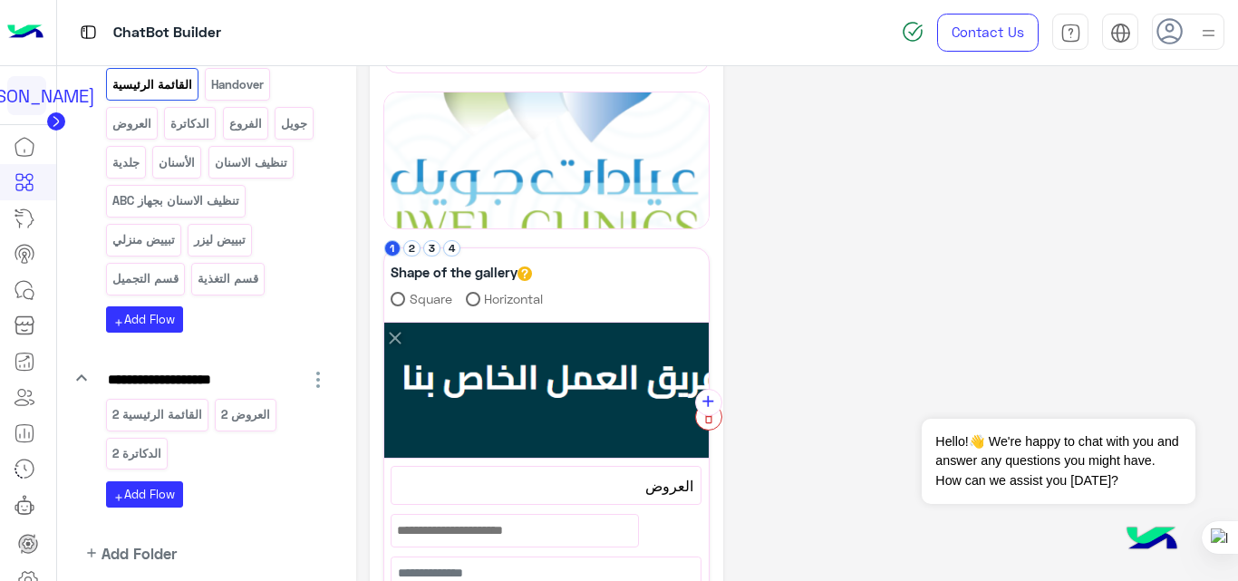
click at [710, 425] on icon "button" at bounding box center [708, 418] width 13 height 13
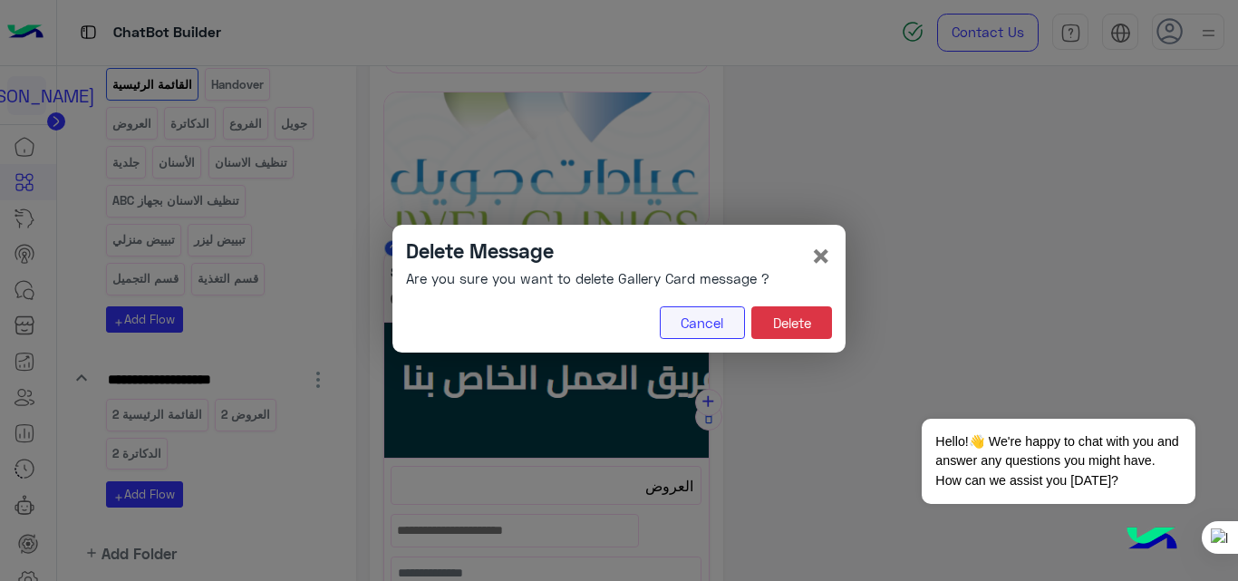
click at [720, 330] on button "Cancel" at bounding box center [702, 322] width 85 height 33
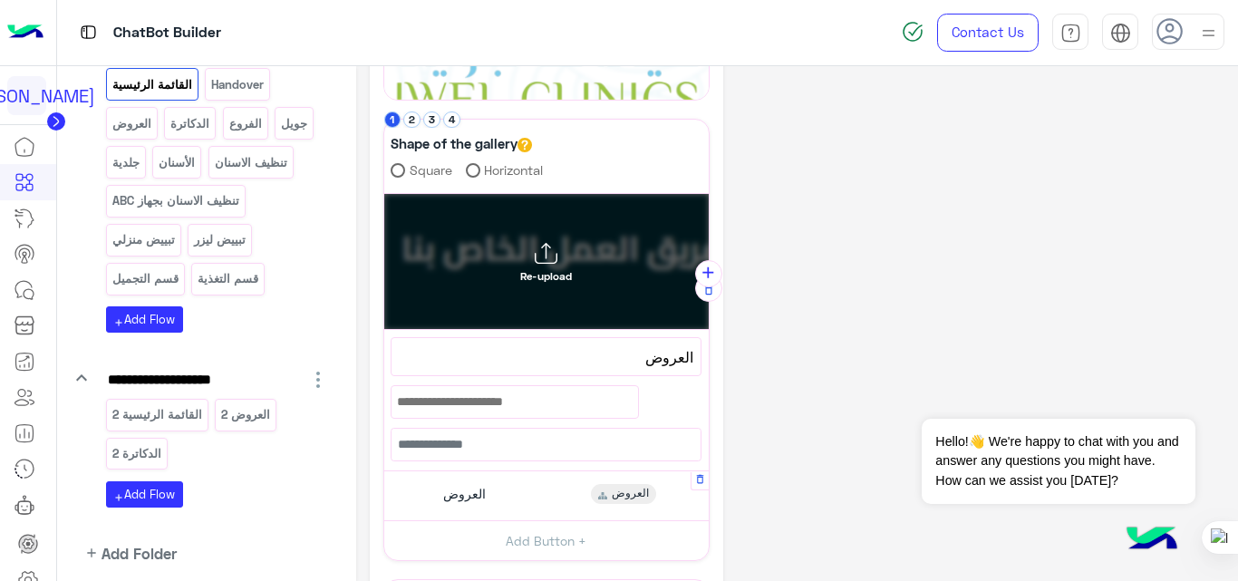
scroll to position [413, 0]
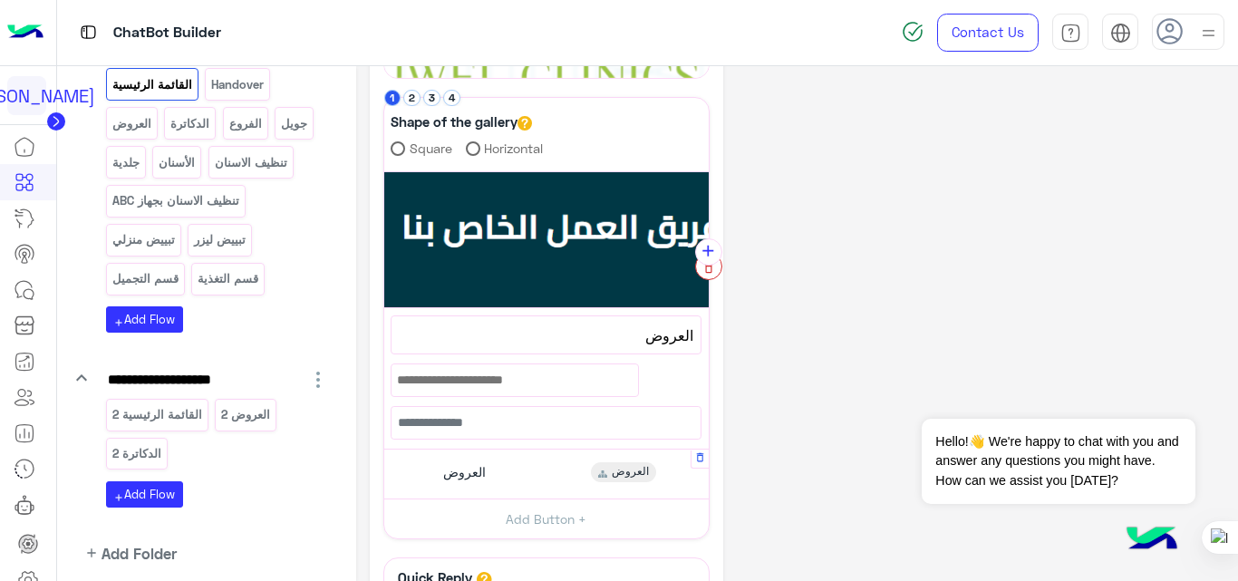
click at [711, 267] on icon "button" at bounding box center [707, 269] width 7 height 10
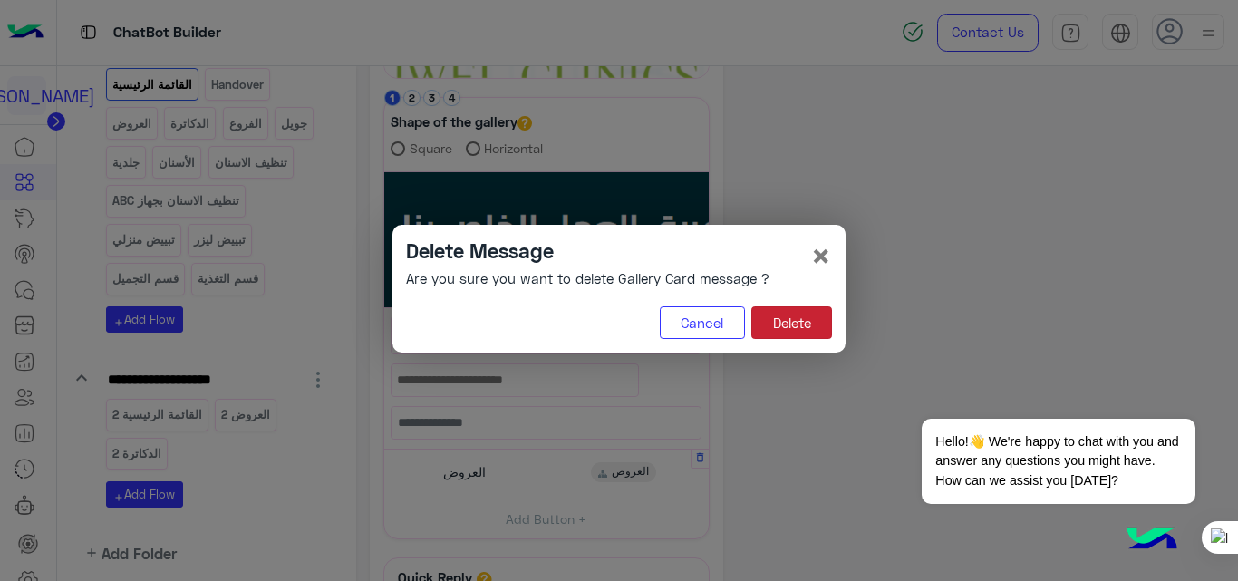
click at [816, 324] on button "Delete" at bounding box center [791, 322] width 81 height 33
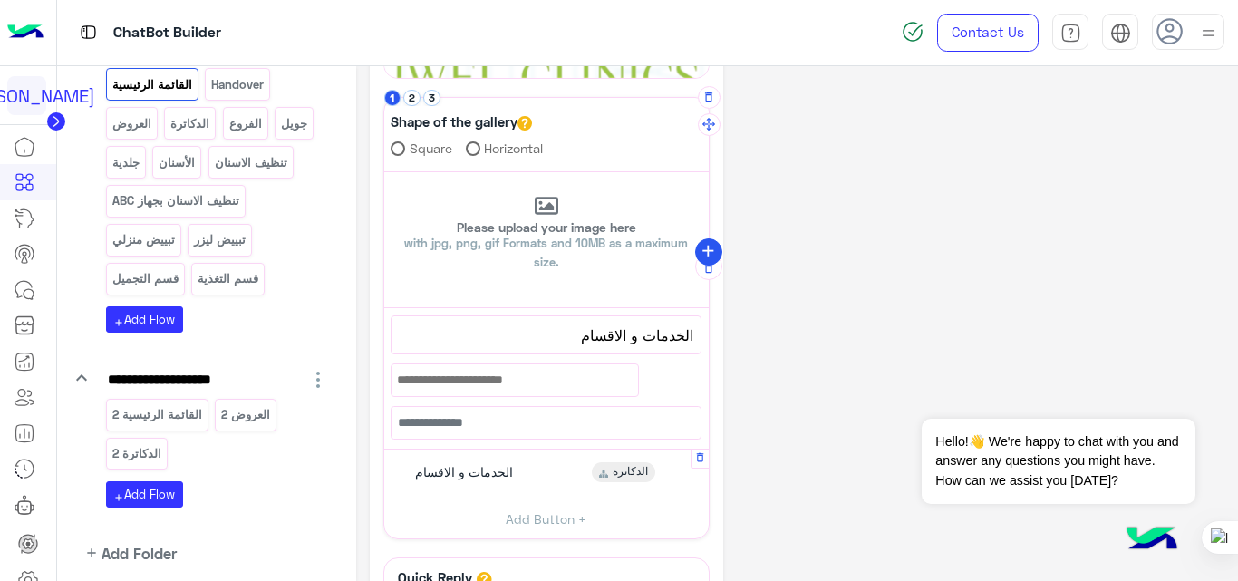
click at [707, 246] on icon "add" at bounding box center [708, 251] width 19 height 19
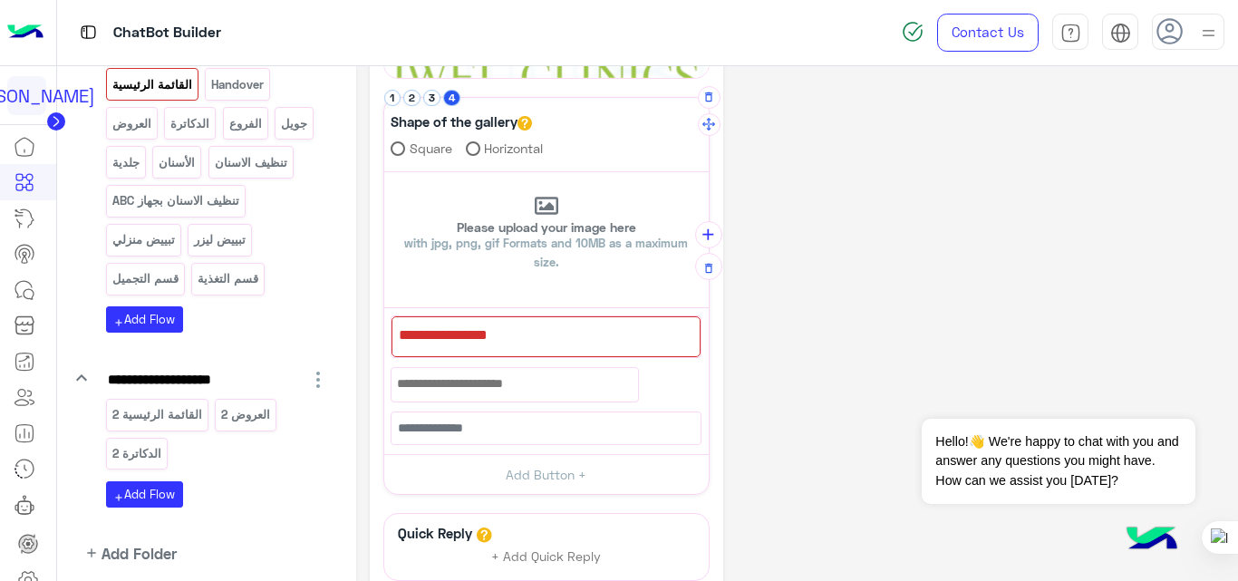
click at [566, 324] on div at bounding box center [545, 336] width 309 height 41
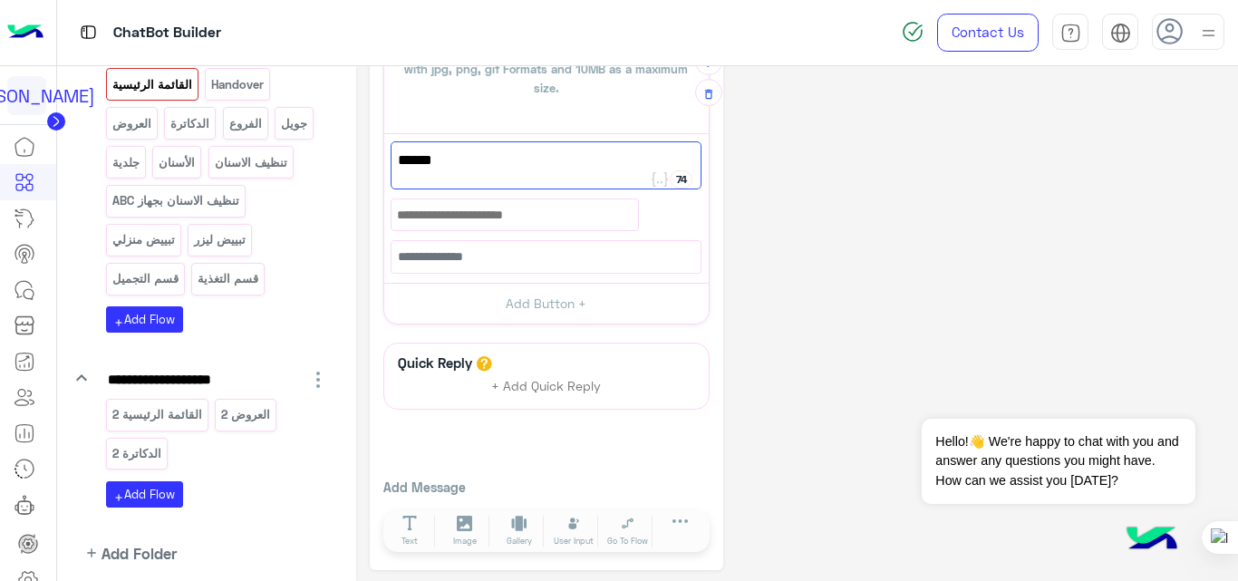
scroll to position [589, 0]
type textarea "******"
click at [533, 304] on button "Add Button +" at bounding box center [546, 301] width 324 height 41
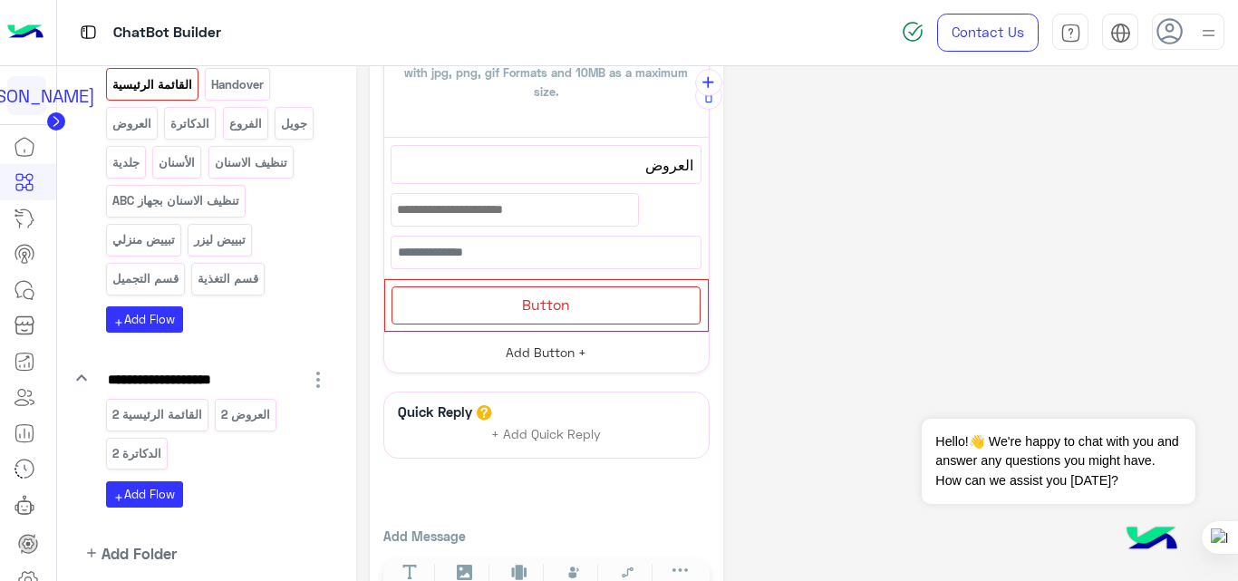
scroll to position [606, 0]
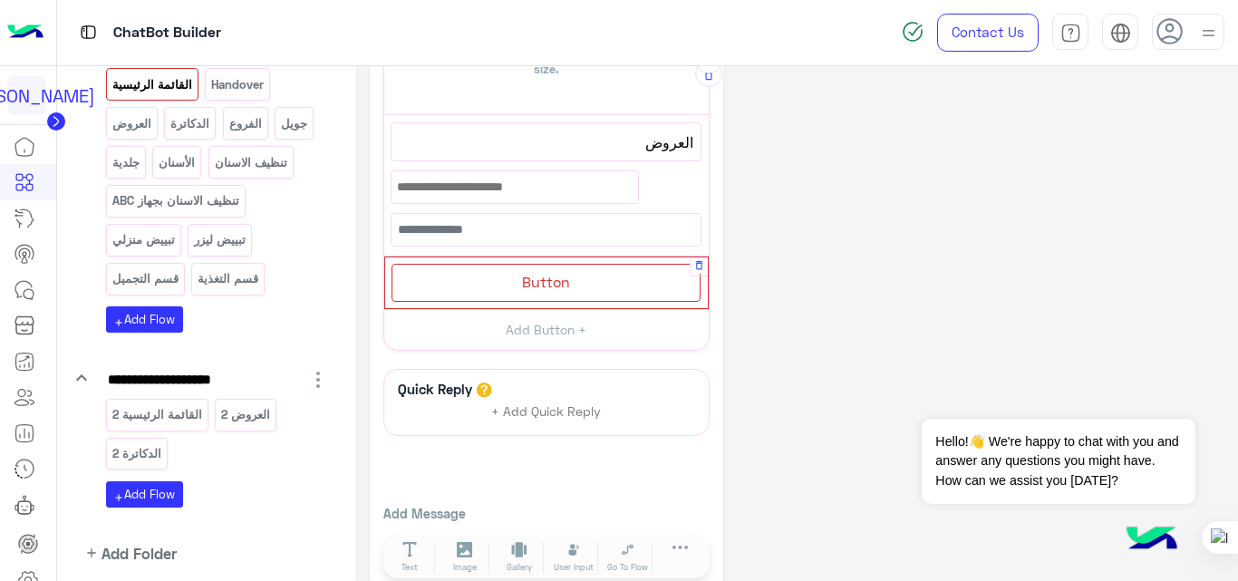
click at [555, 285] on span "Button" at bounding box center [546, 281] width 48 height 17
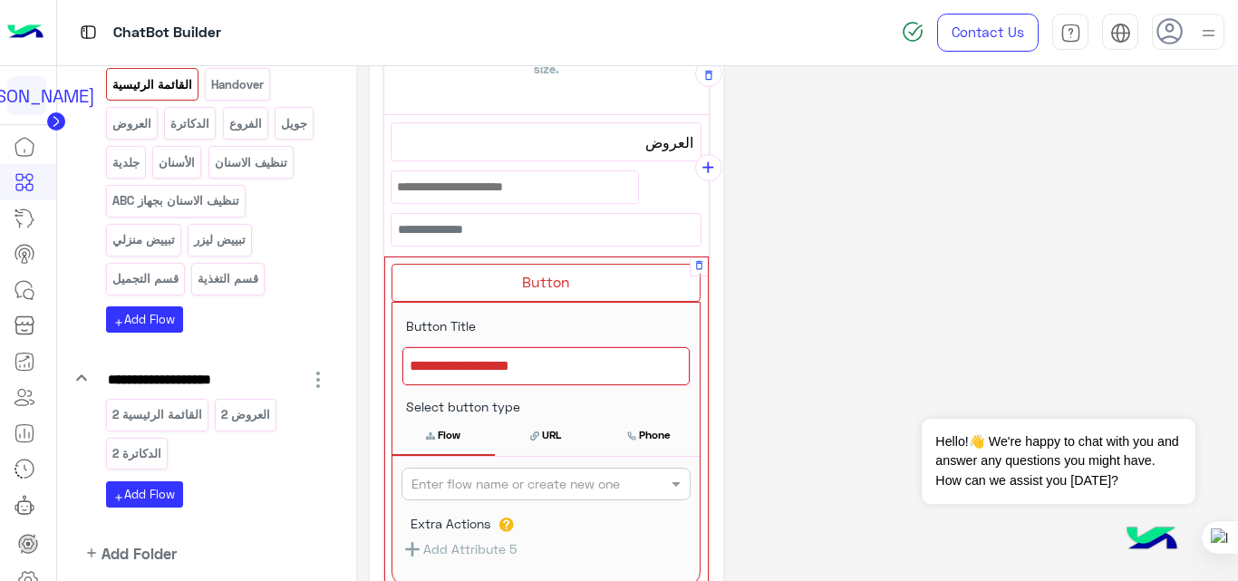
scroll to position [714, 0]
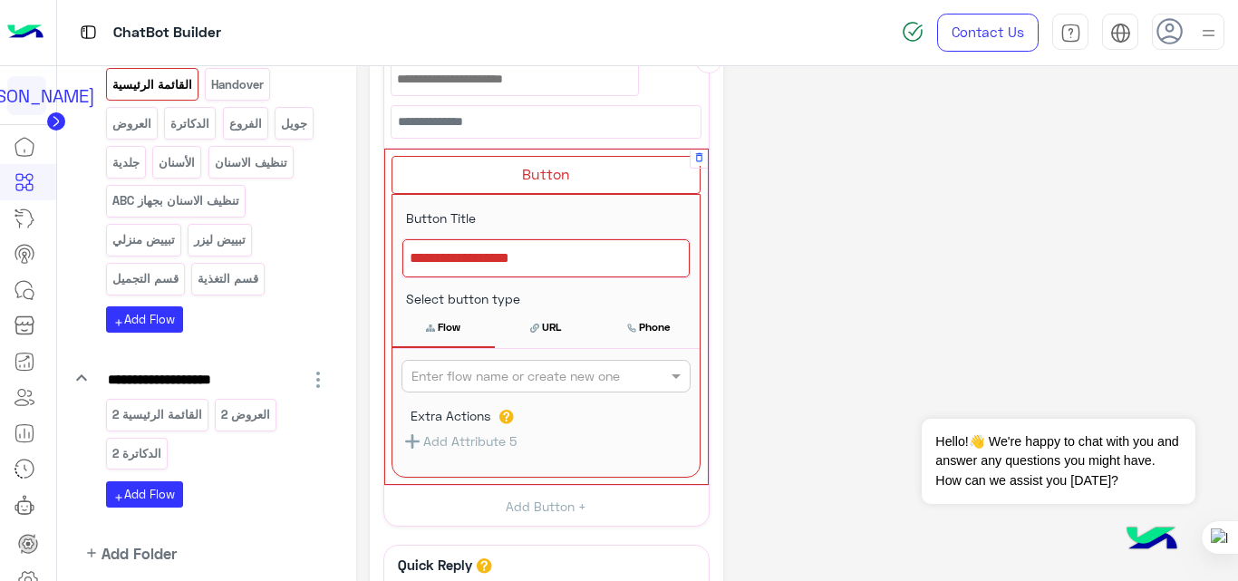
click at [560, 255] on div at bounding box center [545, 258] width 287 height 38
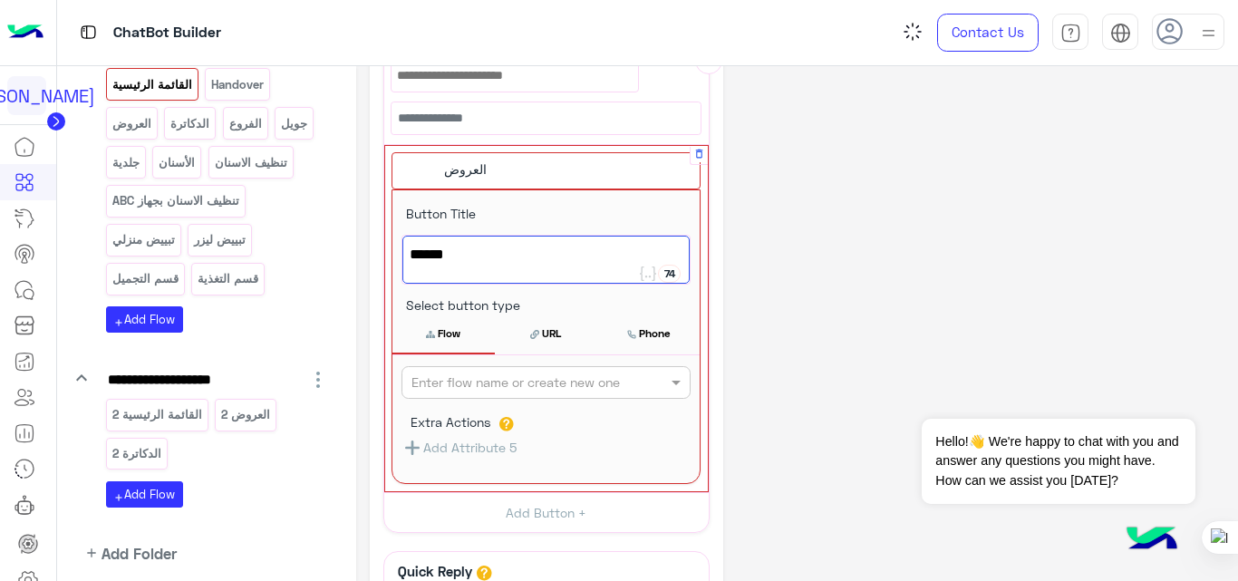
type textarea "******"
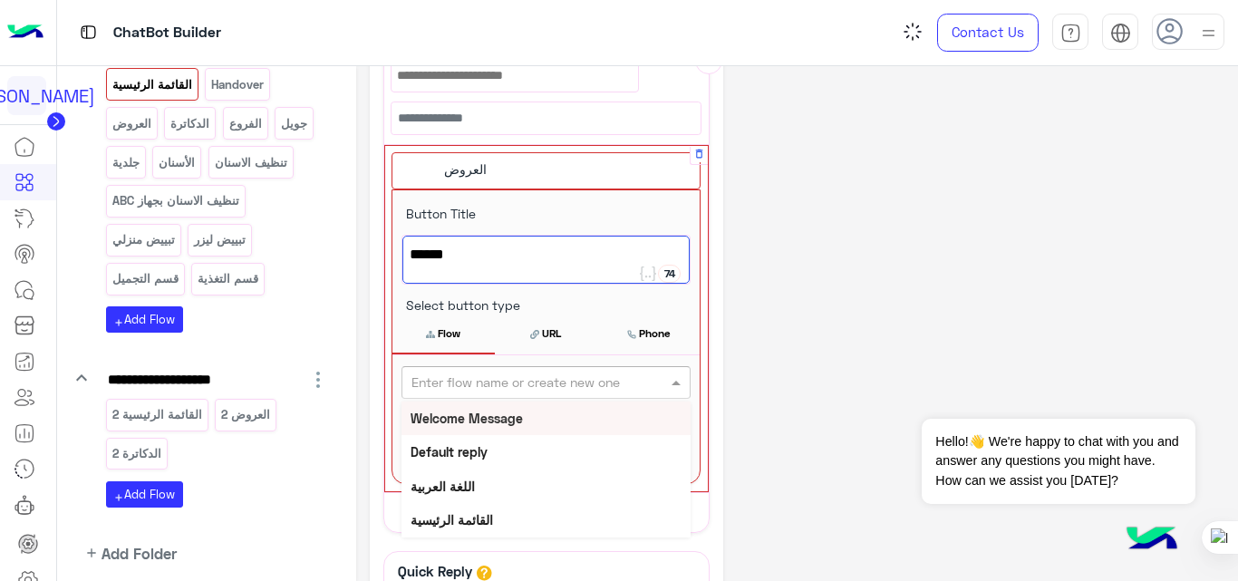
click at [586, 368] on div "Enter flow name or create new one" at bounding box center [545, 382] width 289 height 33
type input "****"
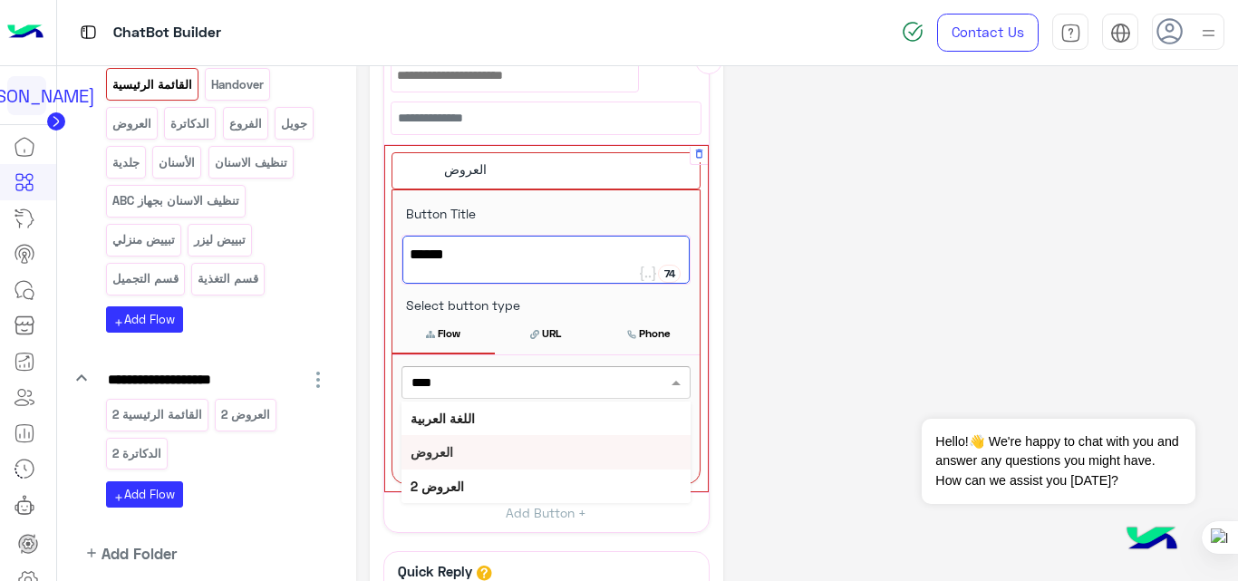
click at [459, 455] on div "العروض" at bounding box center [545, 452] width 289 height 34
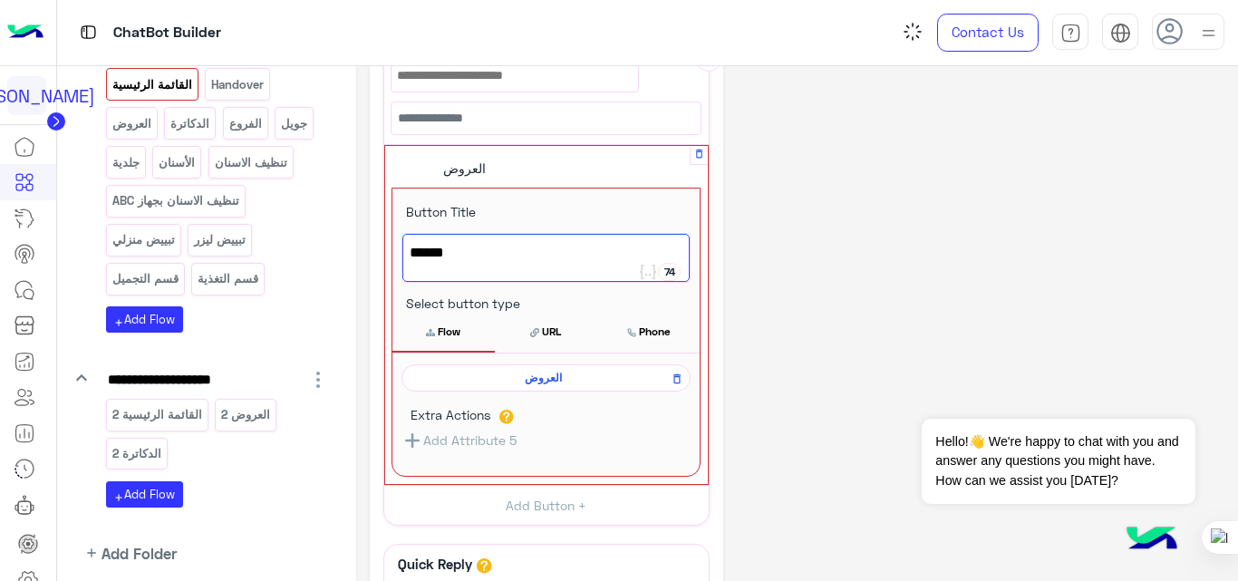
scroll to position [715, 0]
click at [898, 256] on div "**********" at bounding box center [797, 70] width 855 height 1410
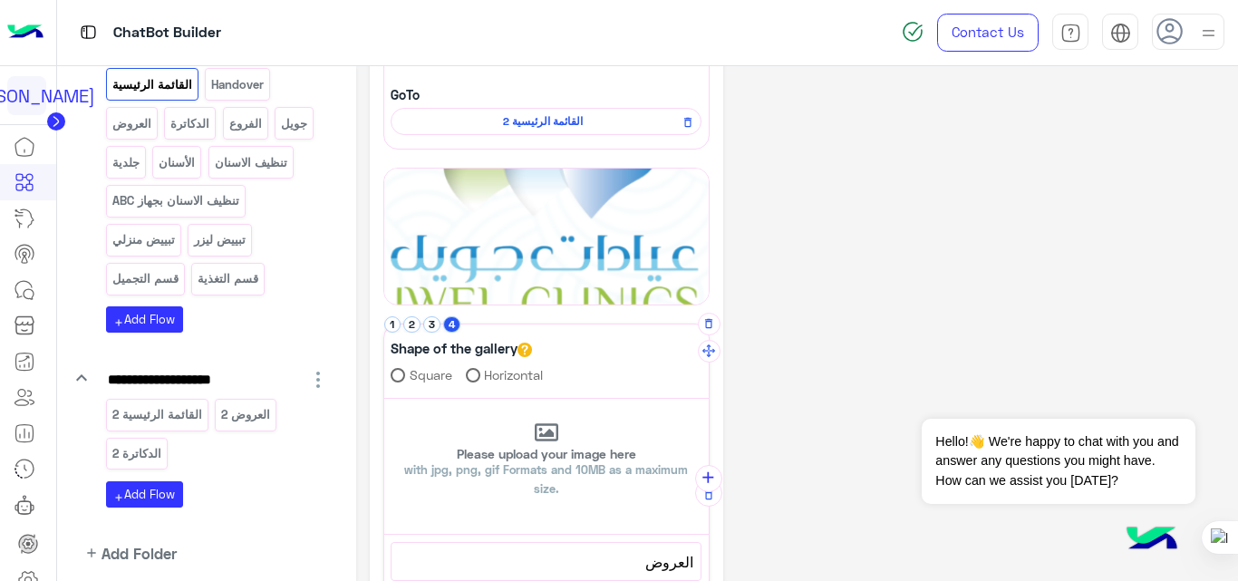
scroll to position [186, 0]
click at [391, 325] on button "1" at bounding box center [392, 325] width 17 height 17
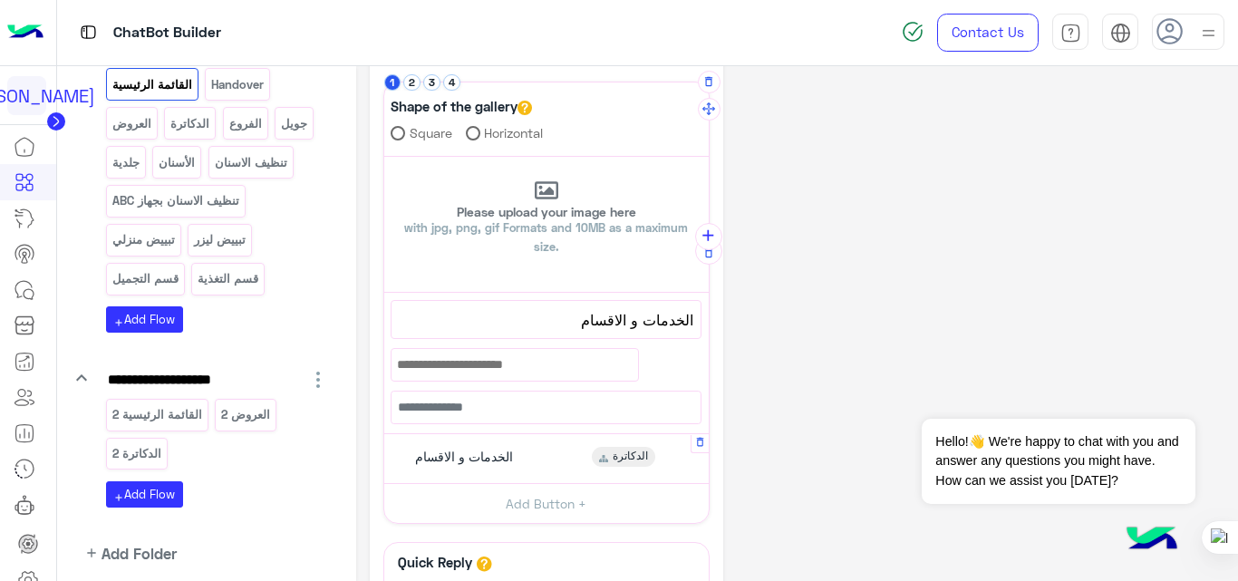
scroll to position [430, 0]
click at [562, 198] on div "Please upload your image here with jpg, png, gif Formats and 10MB as a maximum …" at bounding box center [546, 224] width 324 height 91
click at [384, 156] on input "Please upload your image here with jpg, png, gif Formats and 10MB as a maximum …" at bounding box center [384, 156] width 0 height 0
click at [575, 235] on p "Please upload your image here with jpg, png, gif Formats and 10MB as a maximum …" at bounding box center [546, 230] width 324 height 51
click at [384, 156] on input "Please upload your image here with jpg, png, gif Formats and 10MB as a maximum …" at bounding box center [384, 156] width 0 height 0
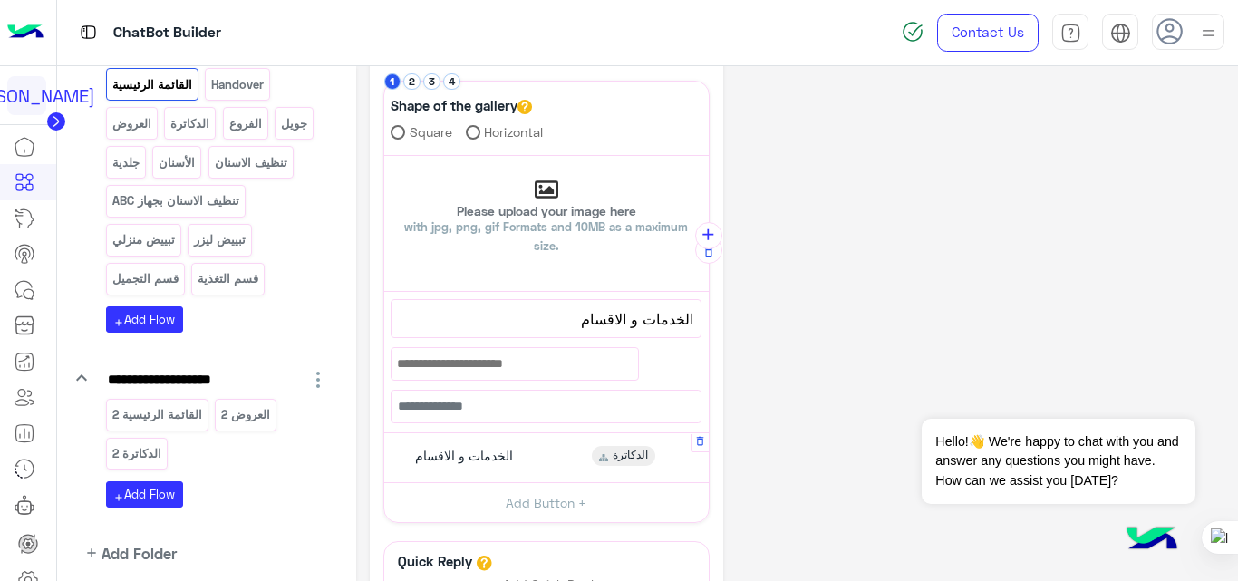
type input "**********"
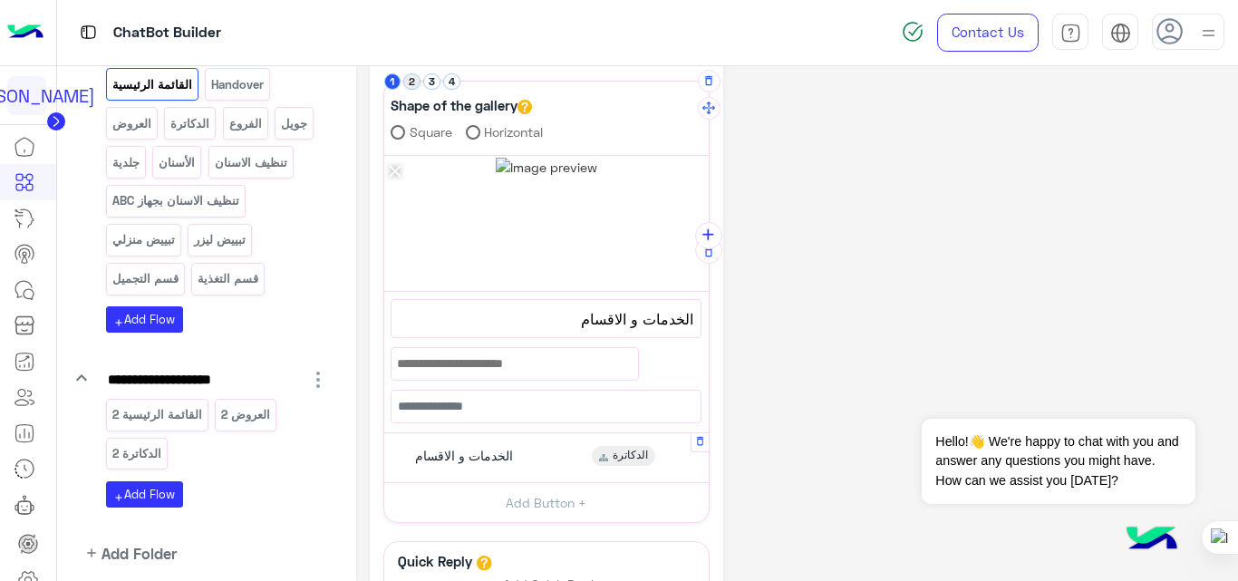
click at [412, 79] on button "2" at bounding box center [411, 81] width 17 height 17
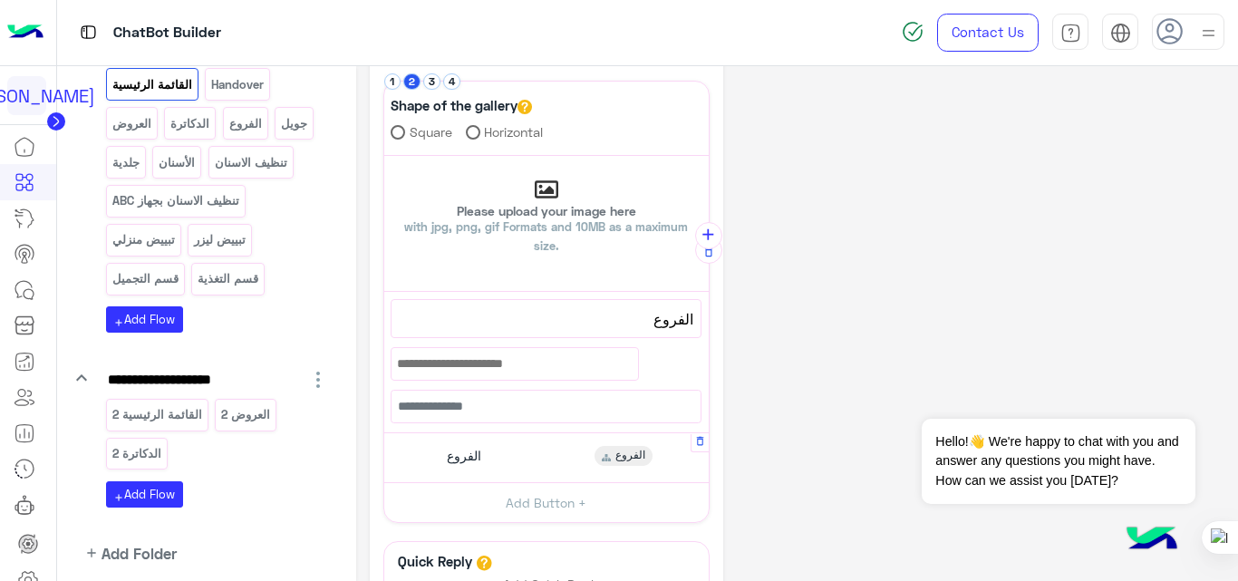
click at [531, 200] on div "Please upload your image here with jpg, png, gif Formats and 10MB as a maximum …" at bounding box center [546, 224] width 324 height 91
click at [384, 156] on input "Please upload your image here with jpg, png, gif Formats and 10MB as a maximum …" at bounding box center [384, 156] width 0 height 0
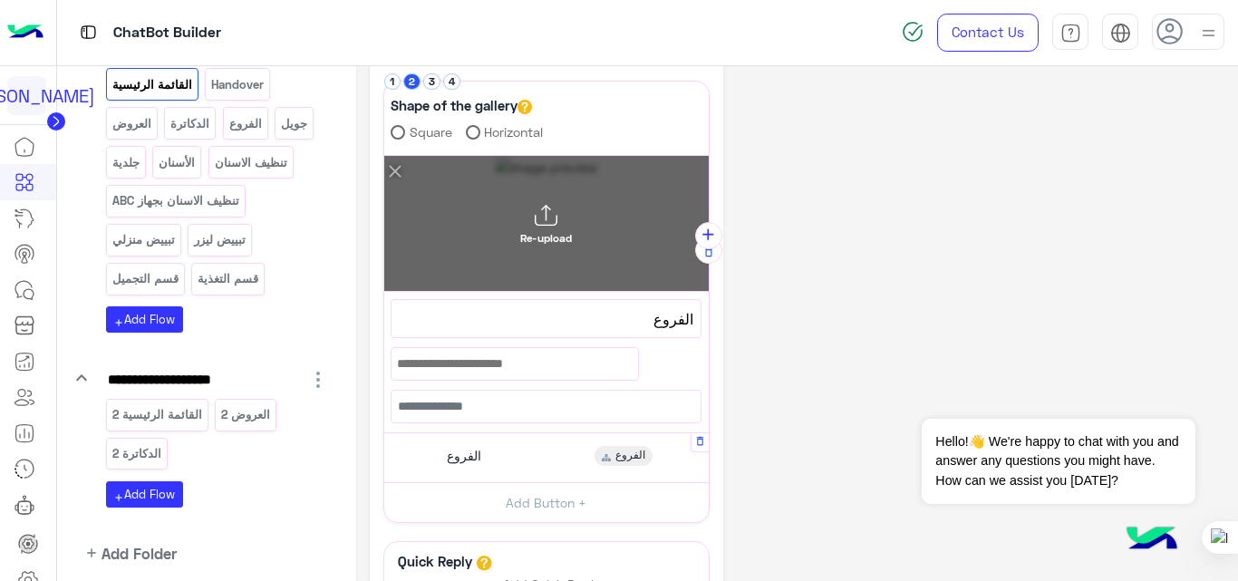
click at [613, 225] on div "Re-upload" at bounding box center [546, 224] width 324 height 136
click at [384, 156] on input "Re-upload" at bounding box center [384, 156] width 0 height 0
click at [587, 245] on div "Re-upload" at bounding box center [546, 224] width 324 height 136
click at [384, 156] on input "Re-upload" at bounding box center [384, 156] width 0 height 0
click at [575, 237] on div "Re-upload" at bounding box center [546, 224] width 324 height 136
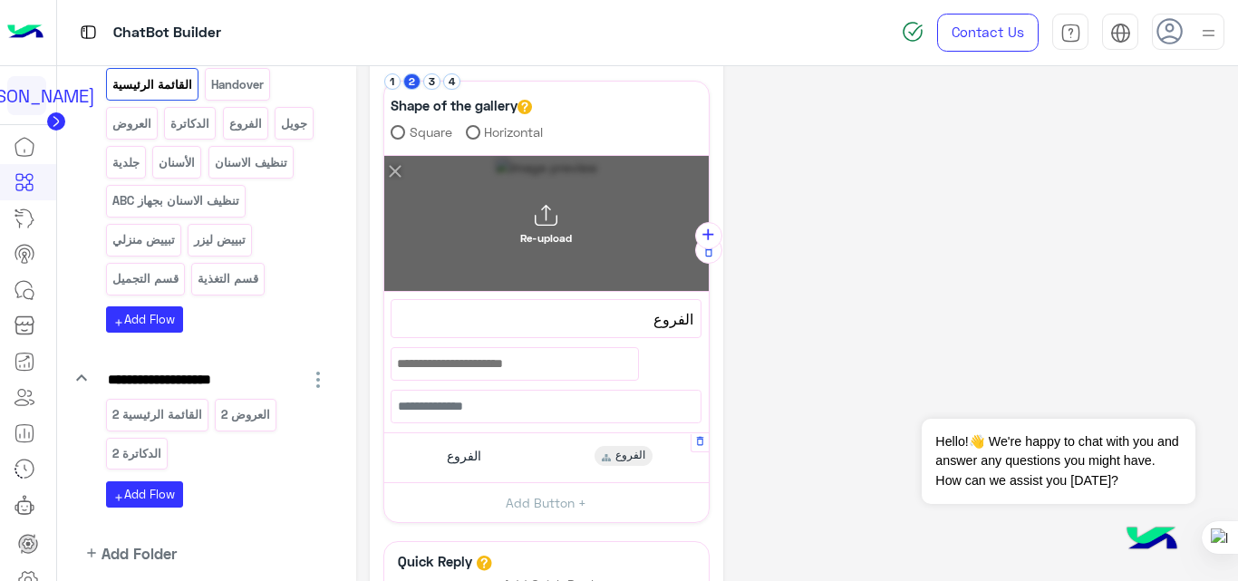
click at [384, 156] on input "Re-upload" at bounding box center [384, 156] width 0 height 0
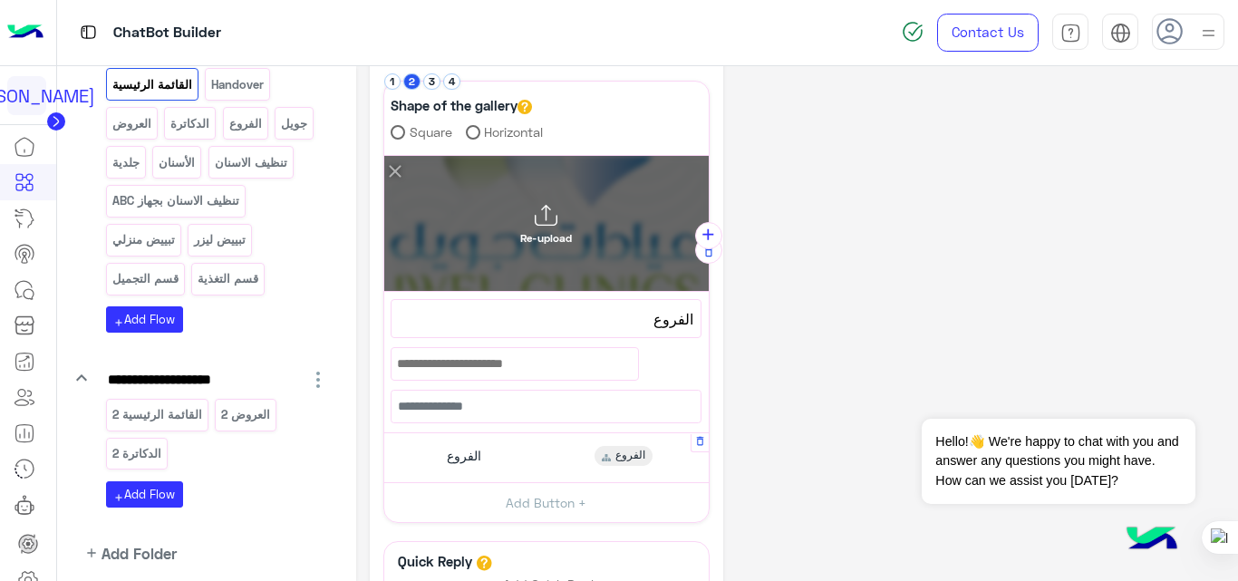
click at [558, 226] on div "Re-upload" at bounding box center [546, 224] width 52 height 41
click at [384, 156] on input "Re-upload" at bounding box center [384, 156] width 0 height 0
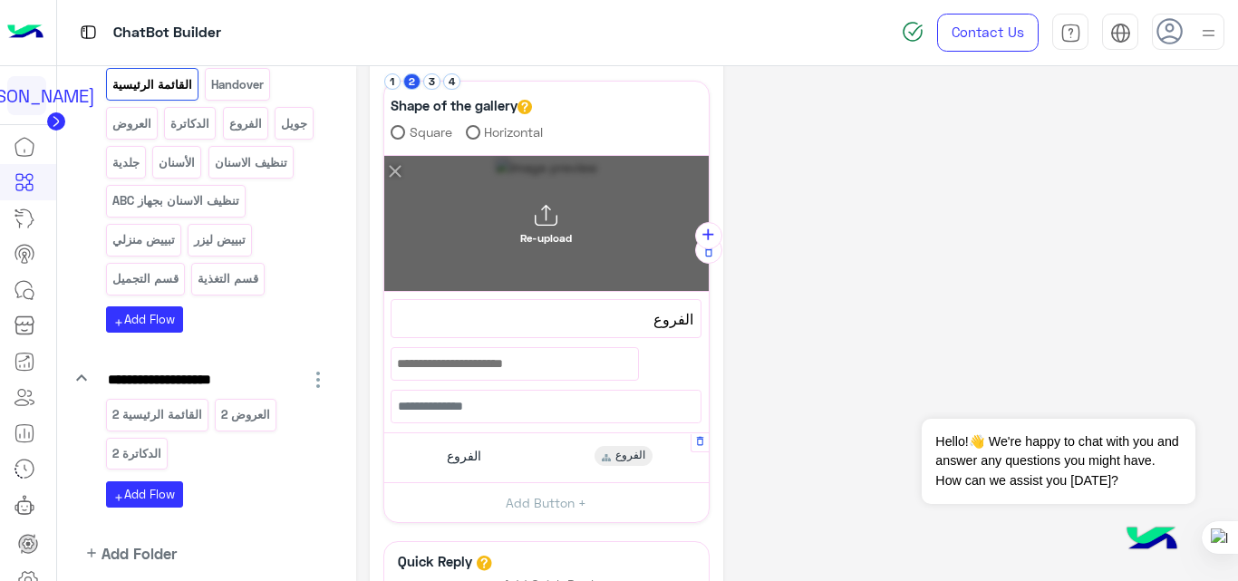
click at [509, 217] on div "Re-upload" at bounding box center [546, 224] width 324 height 136
click at [384, 156] on input "Re-upload" at bounding box center [384, 156] width 0 height 0
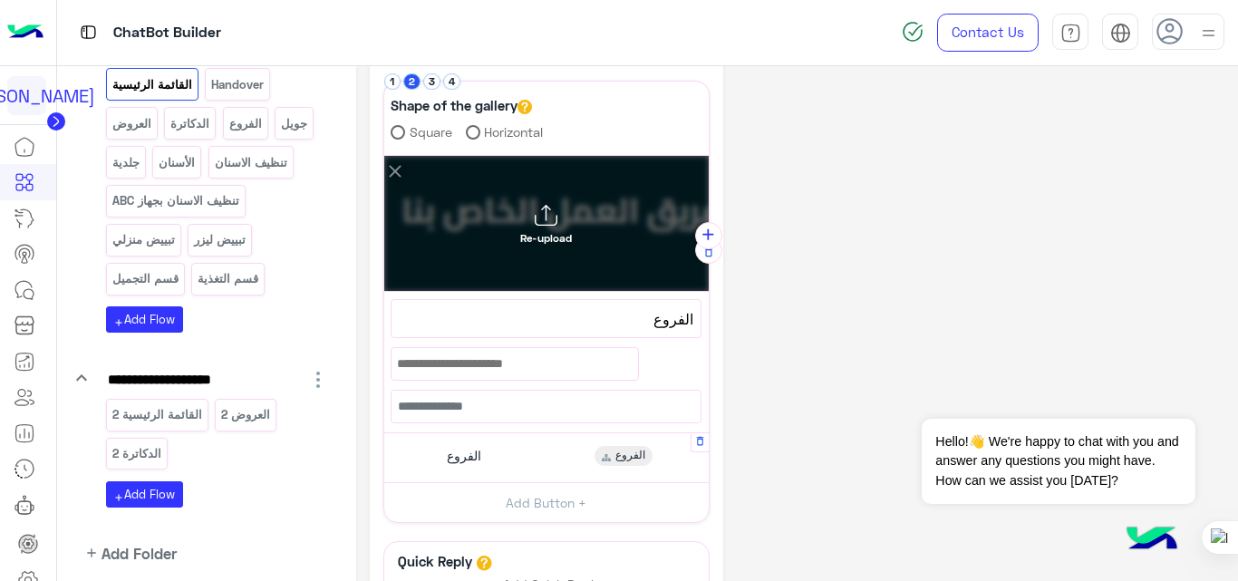
click at [609, 225] on div "Re-upload" at bounding box center [546, 224] width 324 height 136
click at [384, 156] on input "Re-upload" at bounding box center [384, 156] width 0 height 0
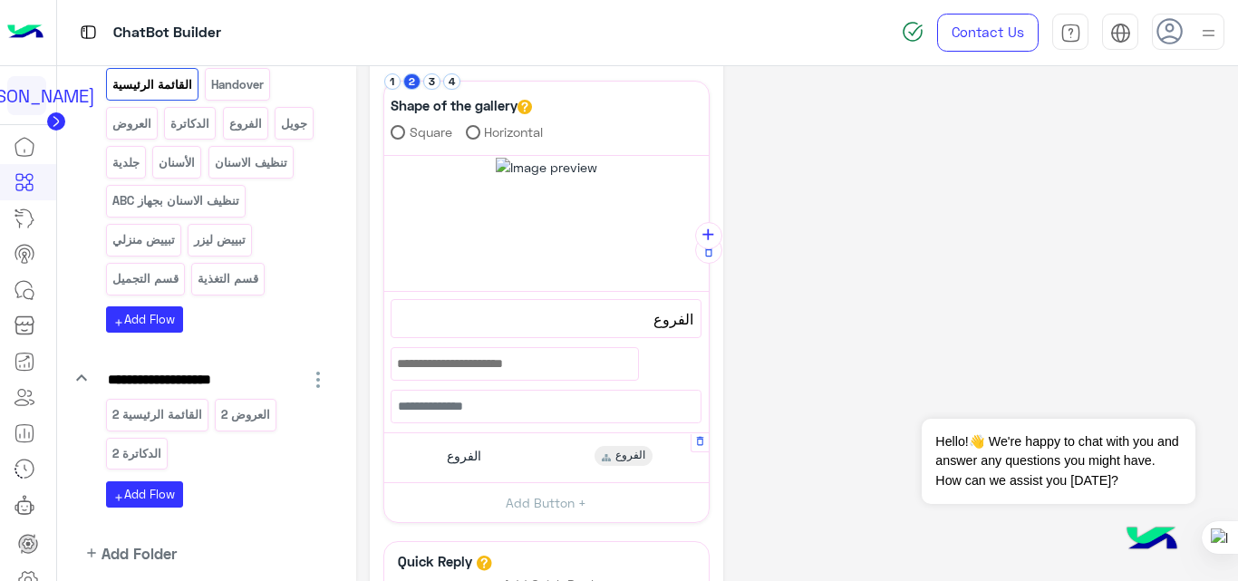
click at [591, 236] on div "Re-upload" at bounding box center [546, 224] width 324 height 136
click at [384, 156] on input "Re-upload" at bounding box center [384, 156] width 0 height 0
click at [548, 253] on div "Re-upload" at bounding box center [546, 224] width 324 height 136
click at [384, 156] on input "Re-upload" at bounding box center [384, 156] width 0 height 0
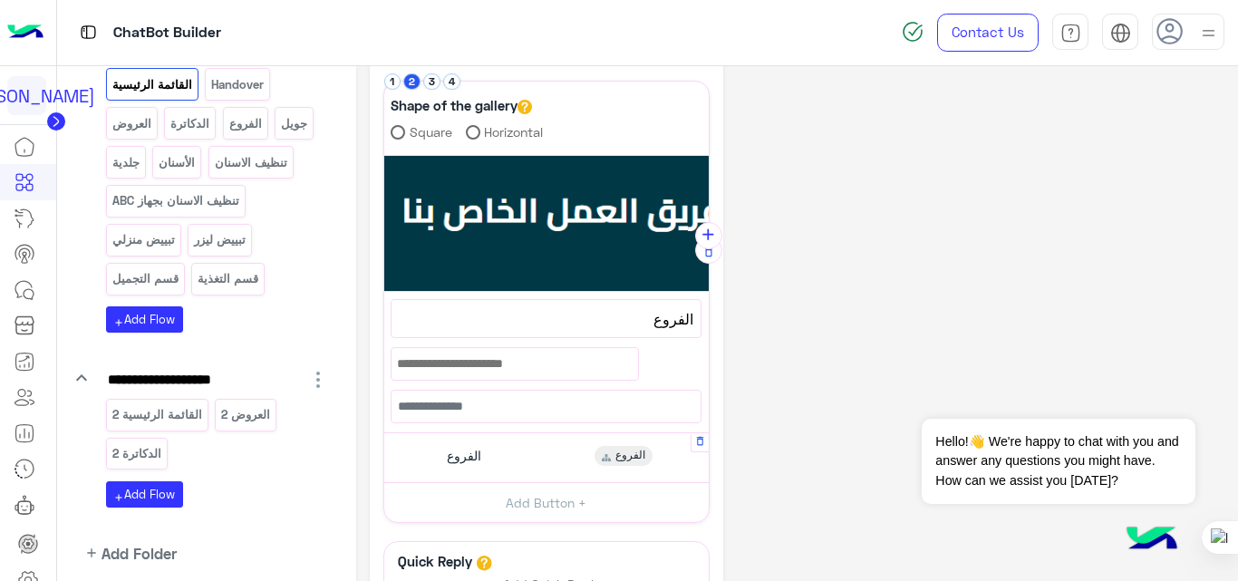
click at [585, 266] on div "Re-upload" at bounding box center [546, 224] width 324 height 136
click at [384, 156] on input "Re-upload" at bounding box center [384, 156] width 0 height 0
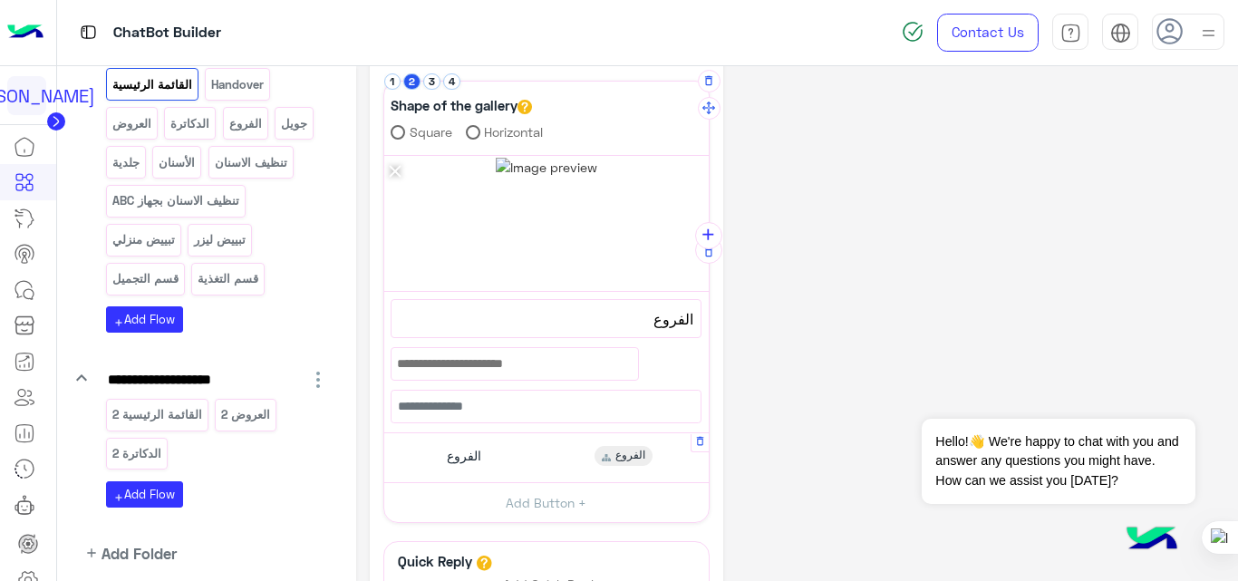
click at [620, 247] on div "Re-upload" at bounding box center [546, 224] width 324 height 136
click at [384, 156] on input "Re-upload" at bounding box center [384, 156] width 0 height 0
type input "**********"
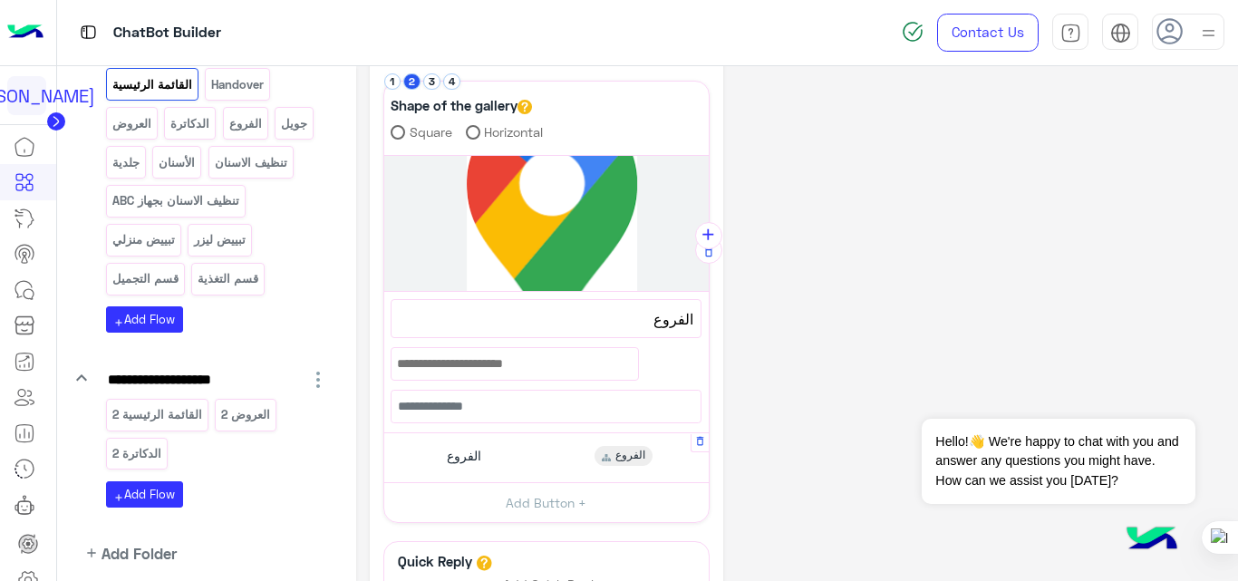
click at [858, 230] on div "**********" at bounding box center [797, 209] width 855 height 1119
click at [432, 78] on button "3" at bounding box center [431, 81] width 17 height 17
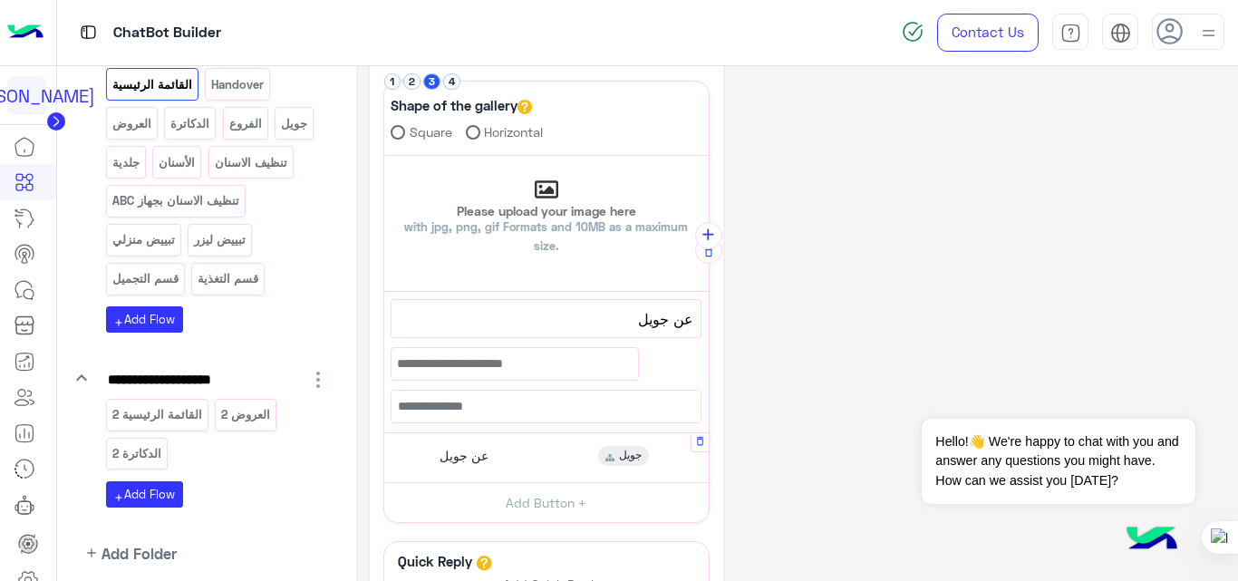
click at [556, 207] on p "Please upload your image here with jpg, png, gif Formats and 10MB as a maximum …" at bounding box center [546, 230] width 324 height 51
click at [384, 156] on input "Please upload your image here with jpg, png, gif Formats and 10MB as a maximum …" at bounding box center [384, 156] width 0 height 0
type input "**********"
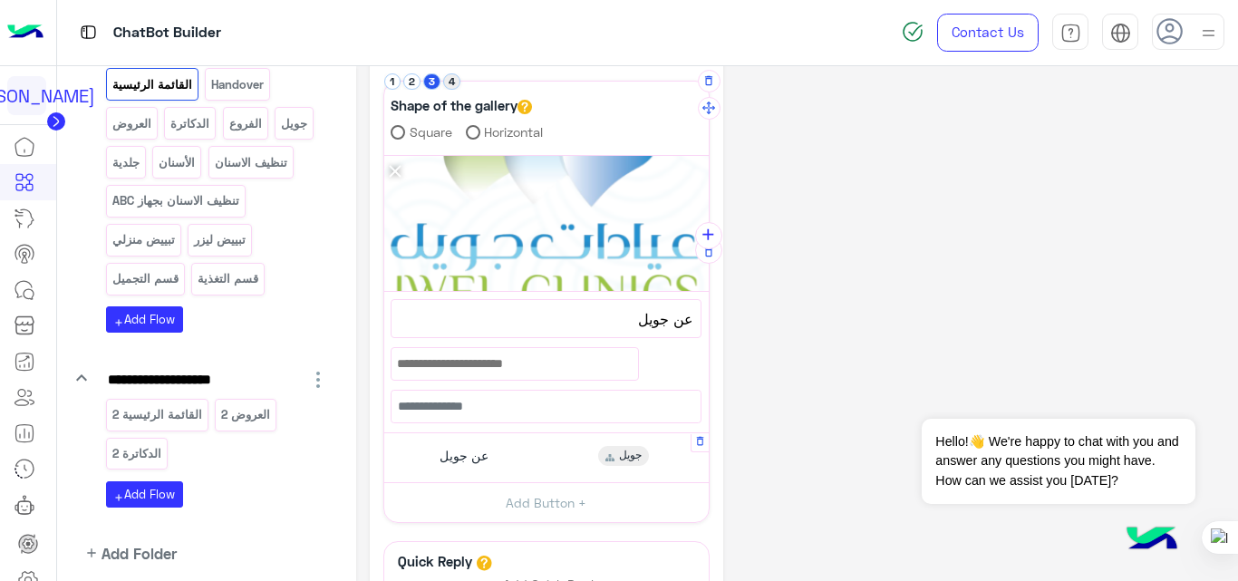
click at [453, 80] on button "4" at bounding box center [451, 81] width 17 height 17
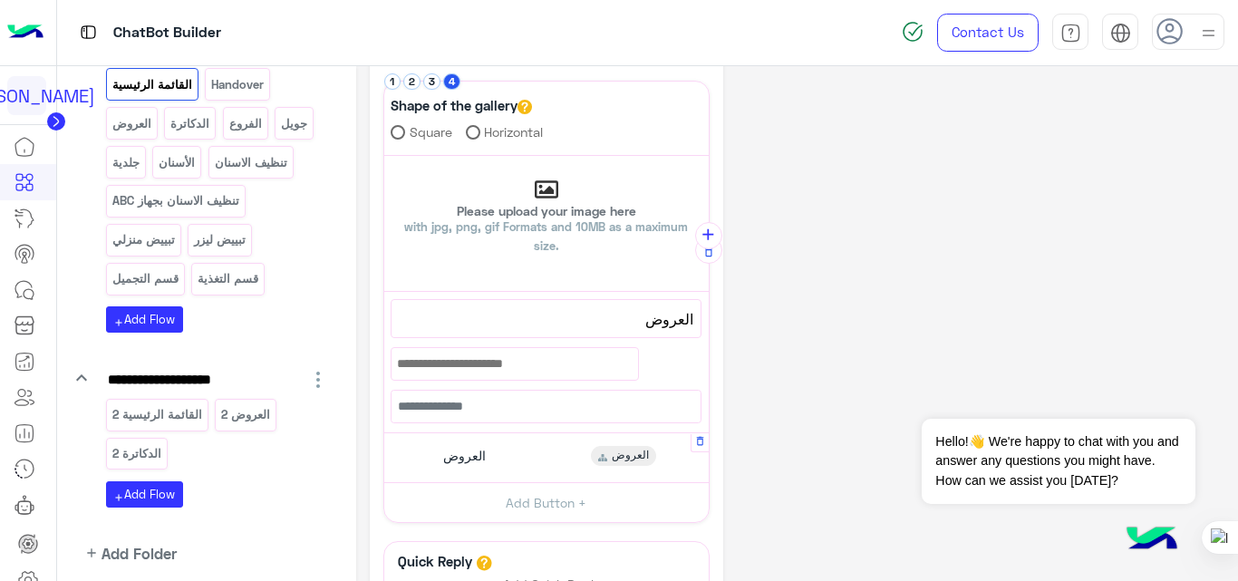
click at [555, 205] on p "Please upload your image here with jpg, png, gif Formats and 10MB as a maximum …" at bounding box center [546, 230] width 324 height 51
click at [384, 156] on input "Please upload your image here with jpg, png, gif Formats and 10MB as a maximum …" at bounding box center [384, 156] width 0 height 0
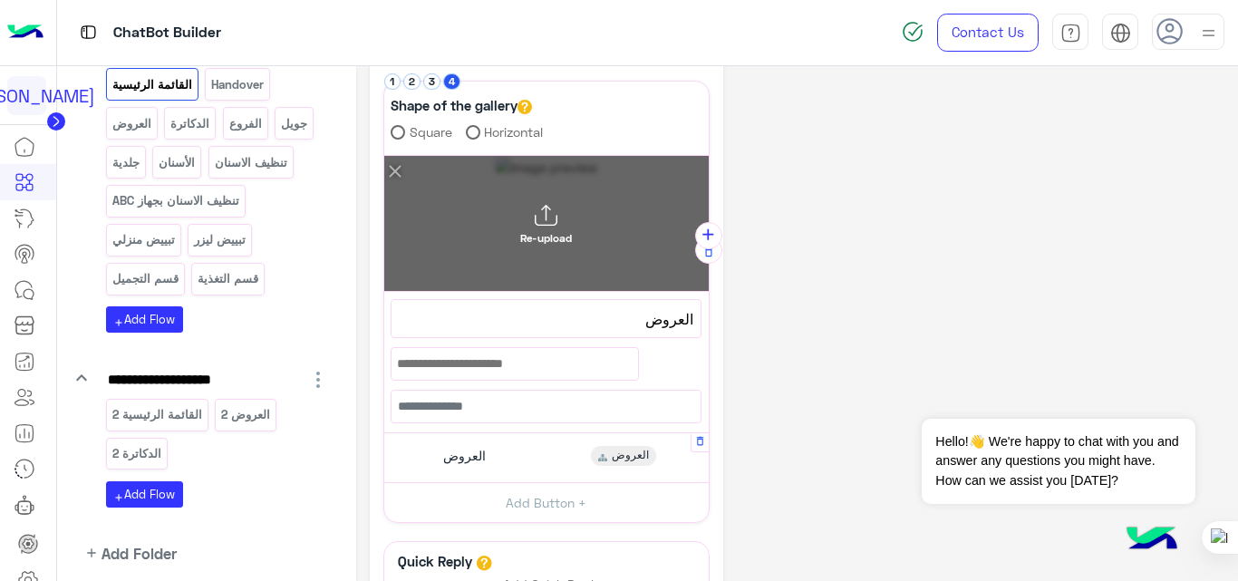
click at [564, 225] on div "Re-upload" at bounding box center [546, 224] width 52 height 41
click at [384, 156] on input "Re-upload" at bounding box center [384, 156] width 0 height 0
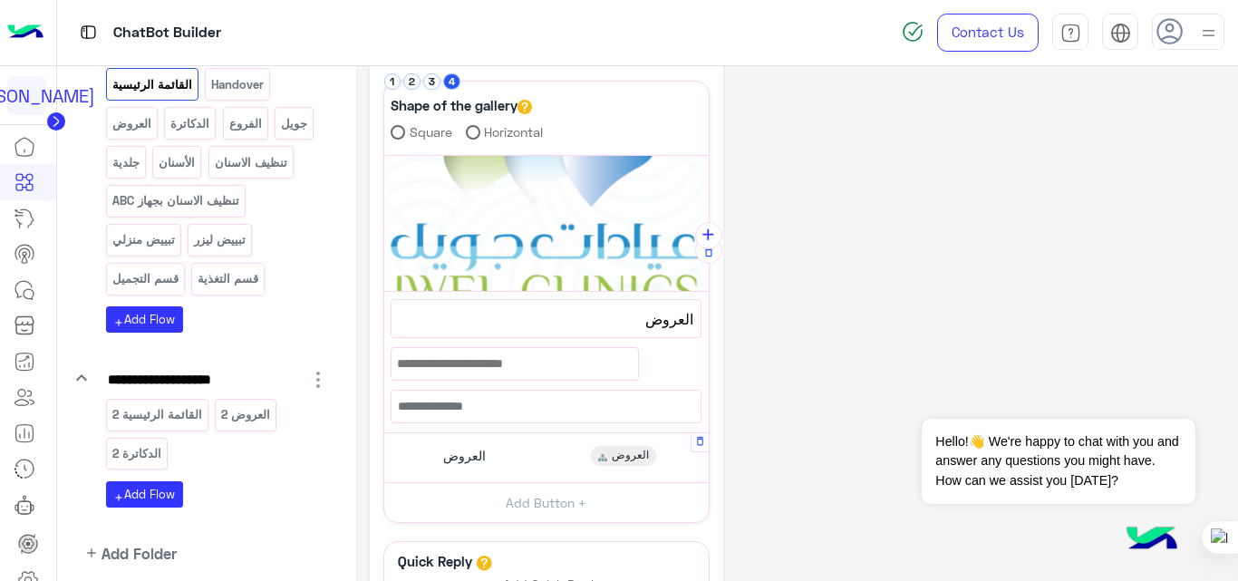
click at [579, 215] on div "Re-upload" at bounding box center [546, 224] width 324 height 136
click at [384, 156] on input "Re-upload" at bounding box center [384, 156] width 0 height 0
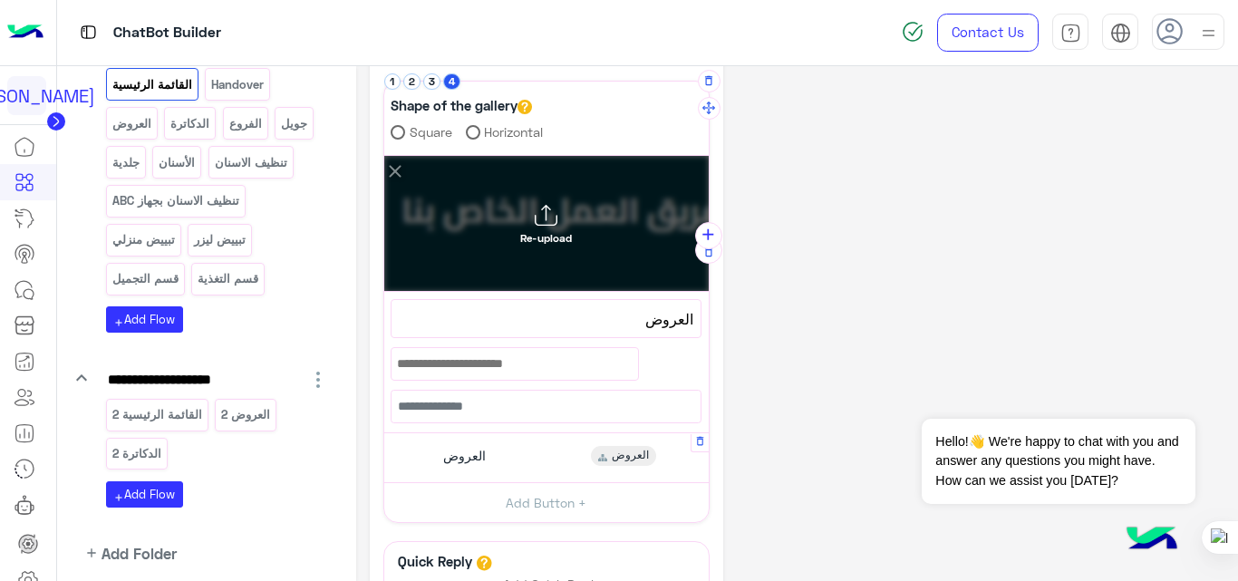
click at [598, 224] on div "Re-upload" at bounding box center [546, 224] width 324 height 136
click at [384, 156] on input "Re-upload" at bounding box center [384, 156] width 0 height 0
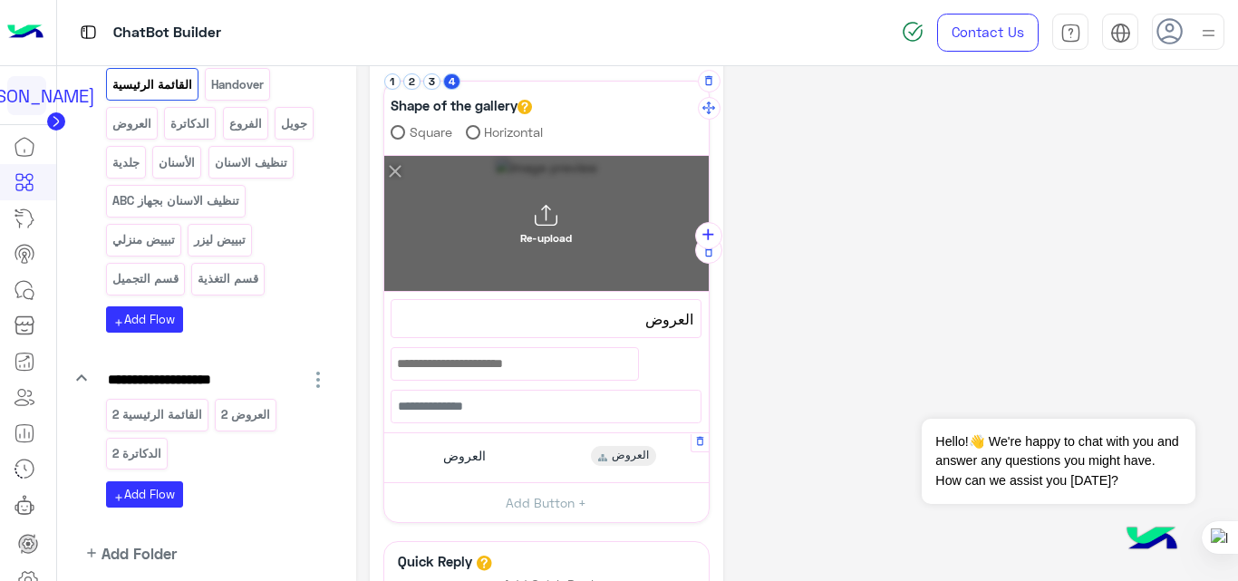
click at [648, 252] on div "Re-upload" at bounding box center [546, 224] width 324 height 136
click at [384, 156] on input "Re-upload" at bounding box center [384, 156] width 0 height 0
click at [599, 229] on div "Re-upload" at bounding box center [546, 224] width 324 height 136
click at [384, 156] on input "Re-upload" at bounding box center [384, 156] width 0 height 0
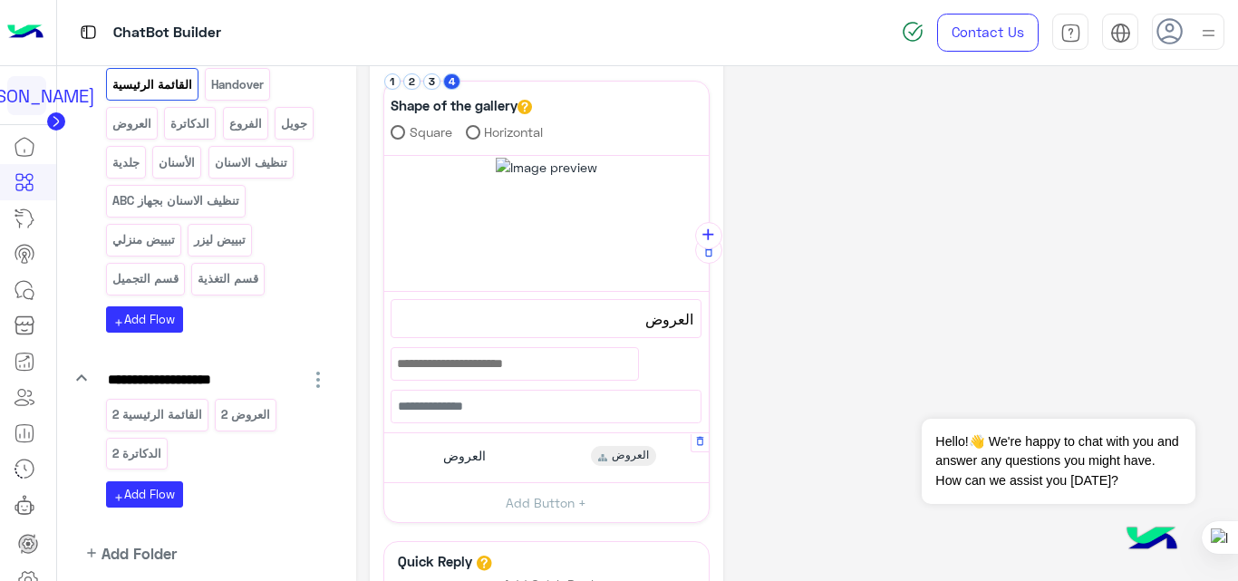
type input "**********"
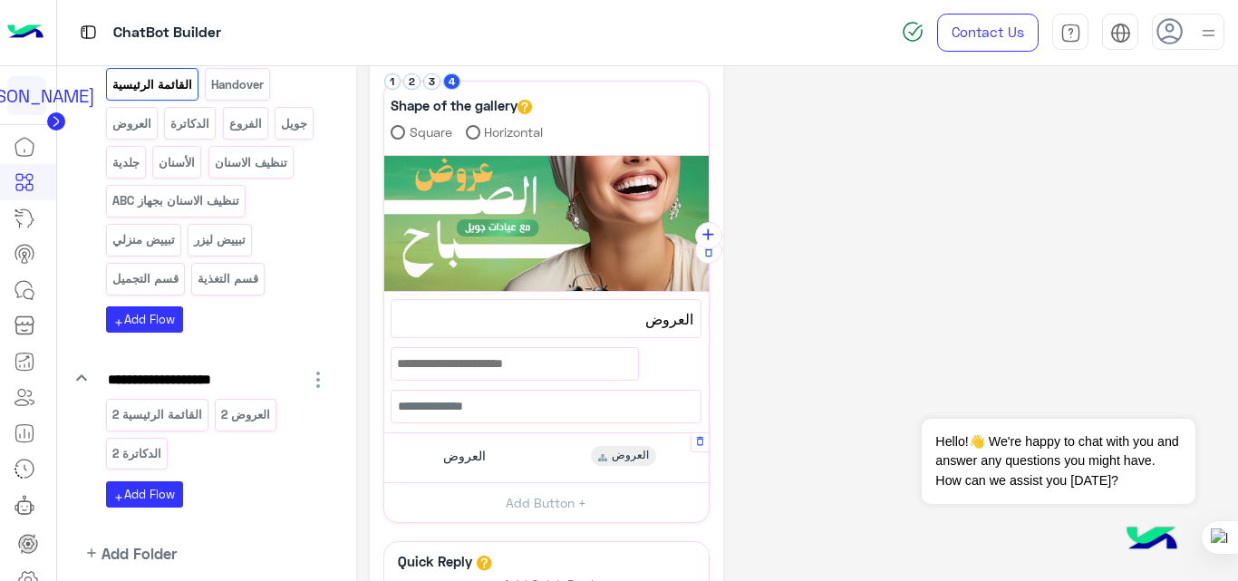
click at [791, 311] on div "**********" at bounding box center [797, 209] width 855 height 1119
click at [182, 120] on p "الدكاترة" at bounding box center [190, 123] width 42 height 21
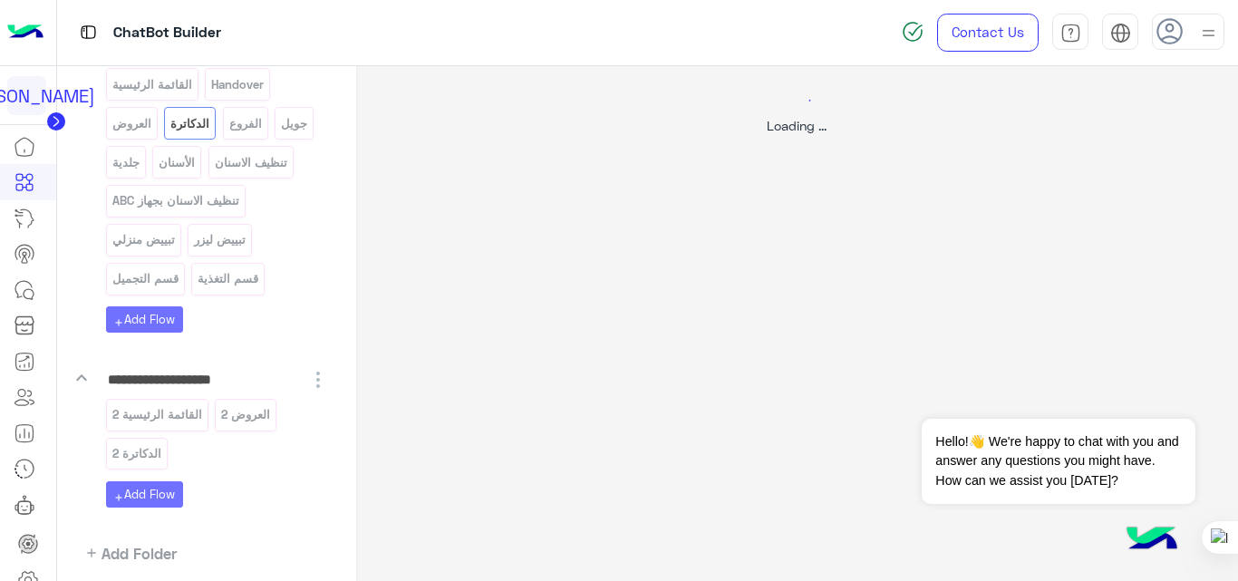
scroll to position [0, 0]
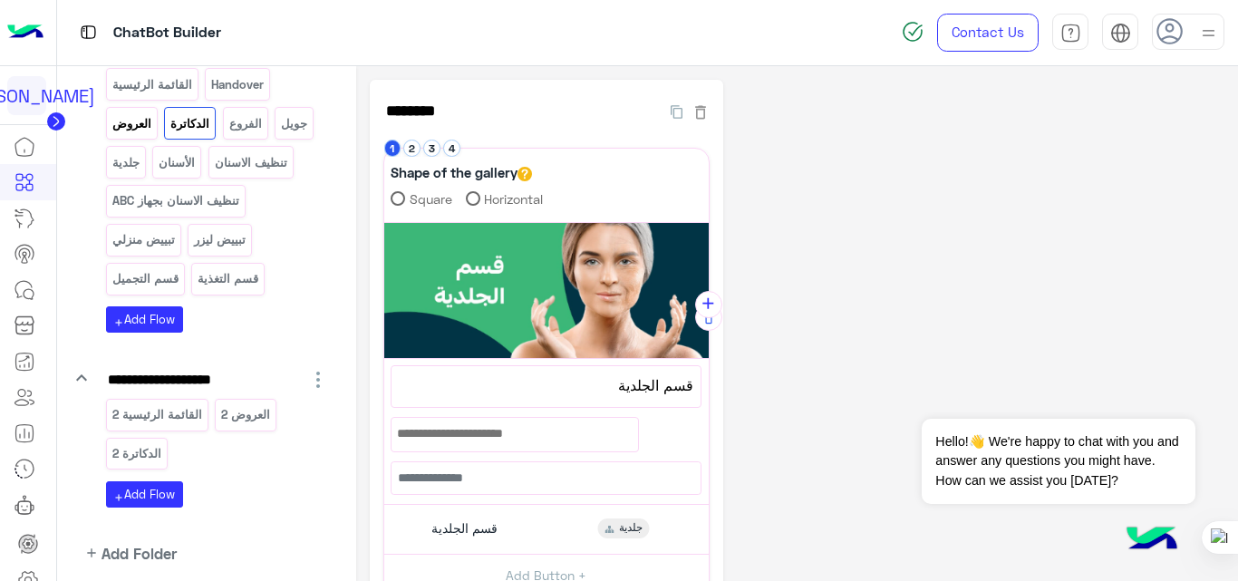
click at [141, 129] on p "العروض" at bounding box center [132, 123] width 42 height 21
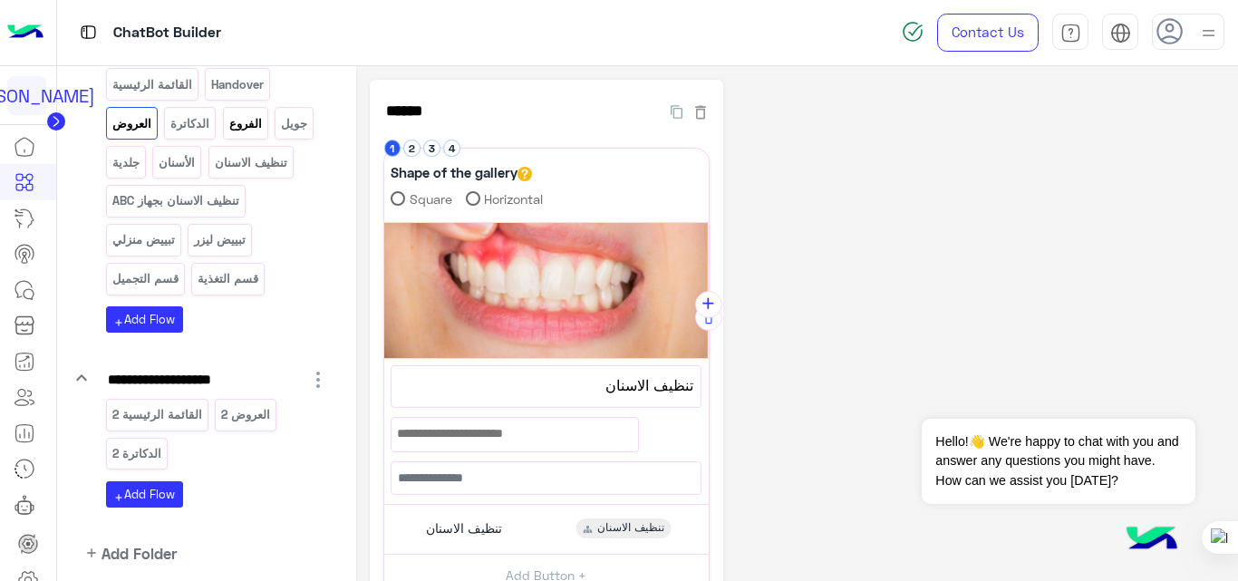
click at [254, 126] on p "الفروع" at bounding box center [244, 123] width 35 height 21
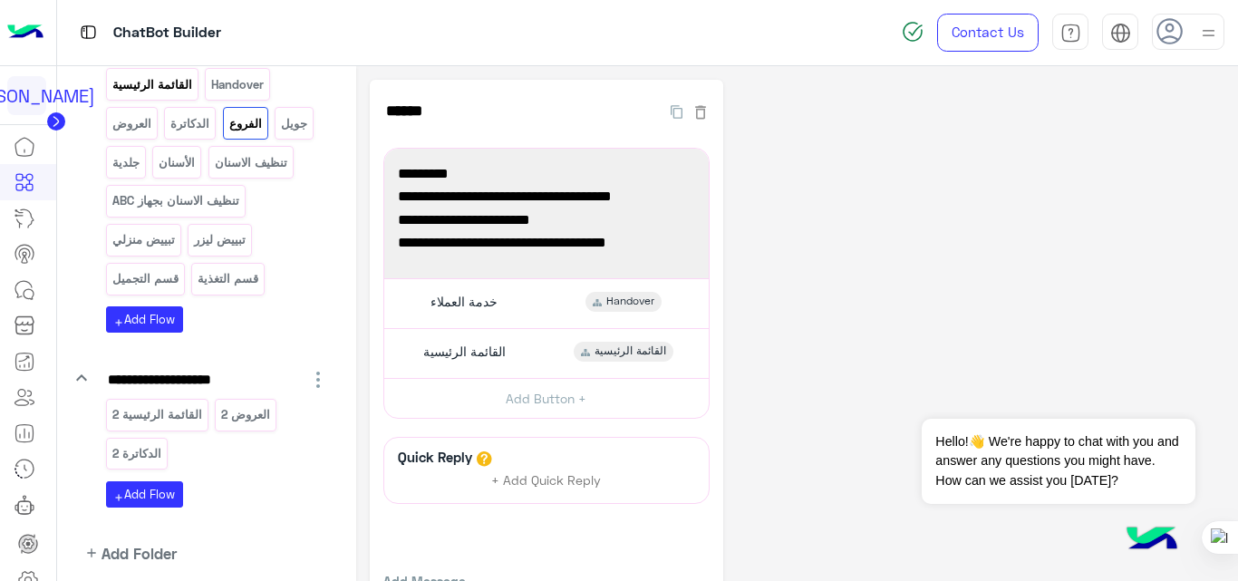
click at [156, 78] on p "القائمة الرئيسية" at bounding box center [152, 84] width 82 height 21
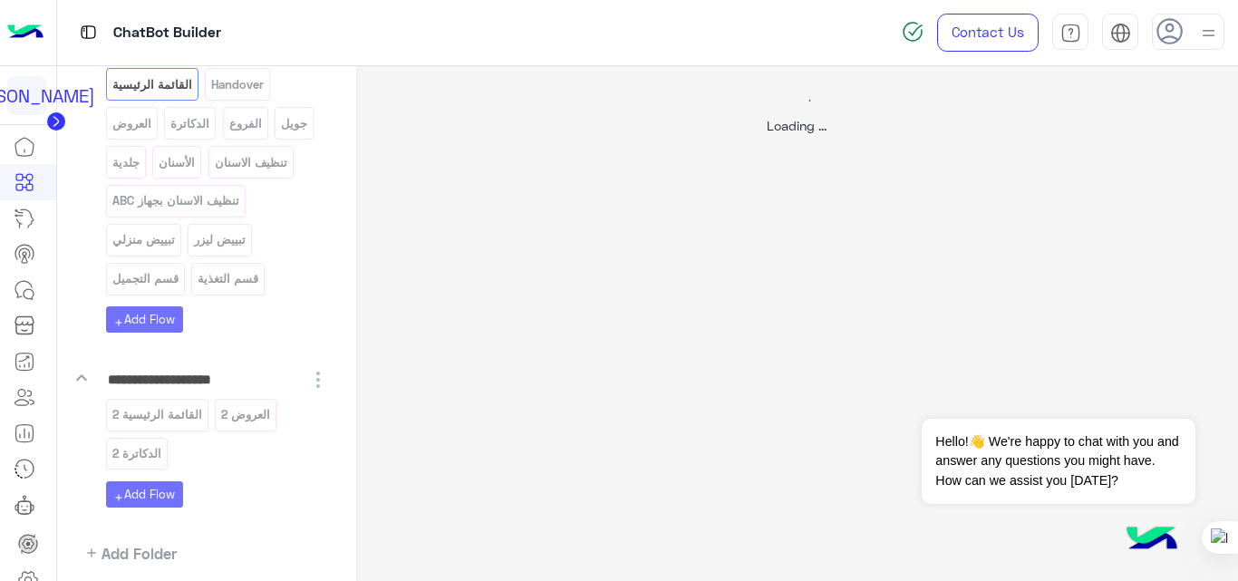
select select "*"
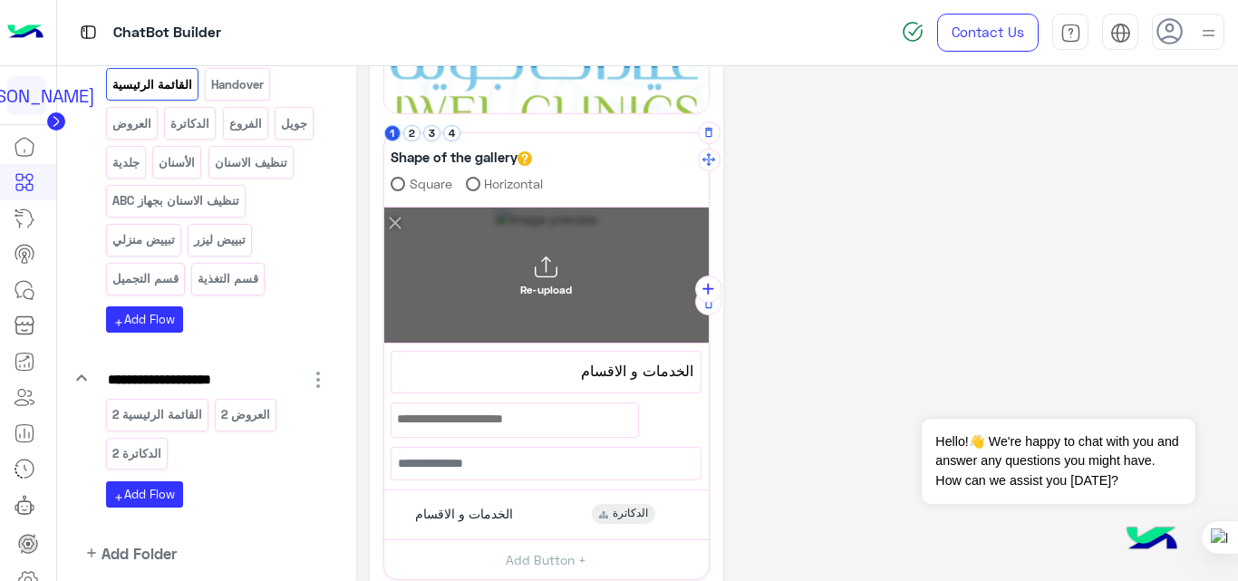
scroll to position [377, 0]
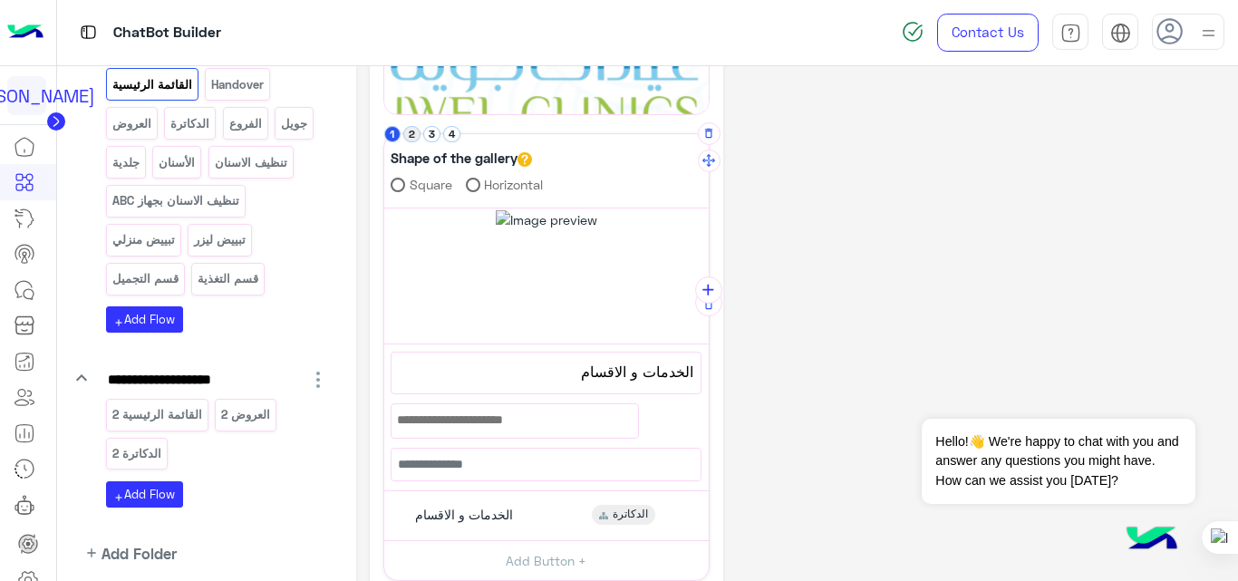
click at [409, 138] on button "2" at bounding box center [411, 134] width 17 height 17
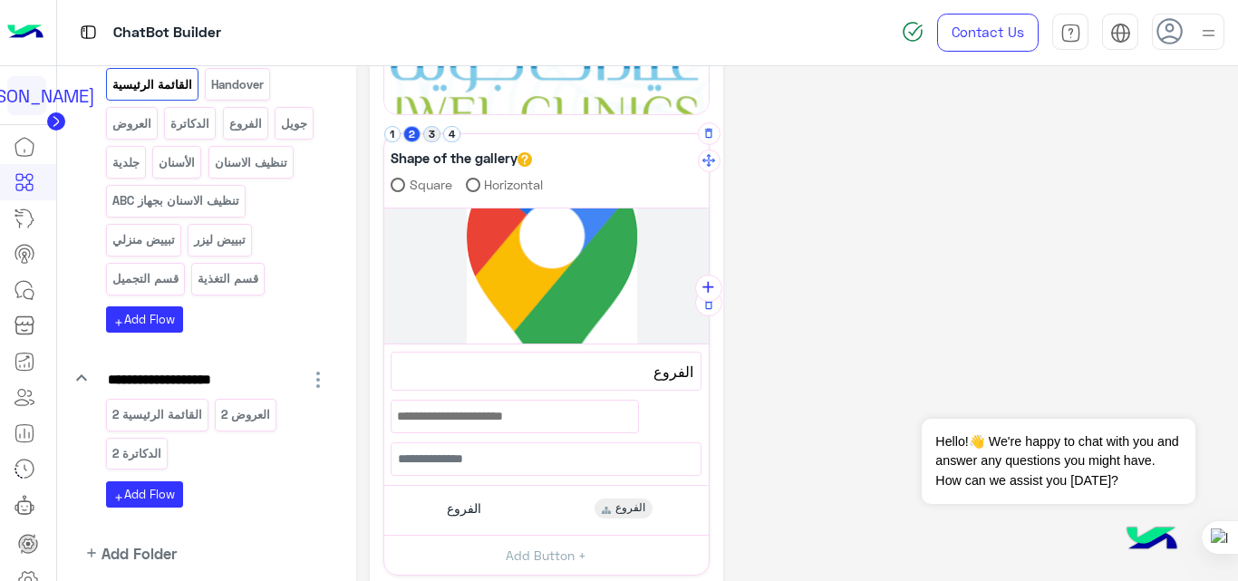
click at [430, 131] on button "3" at bounding box center [431, 134] width 17 height 17
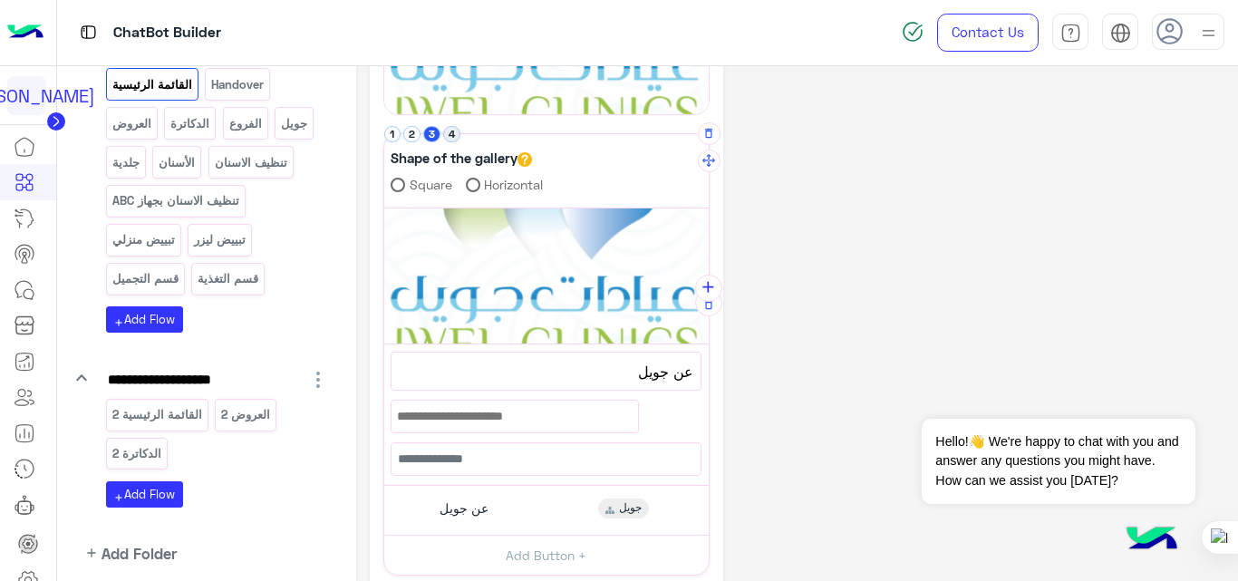
click at [450, 131] on button "4" at bounding box center [451, 134] width 17 height 17
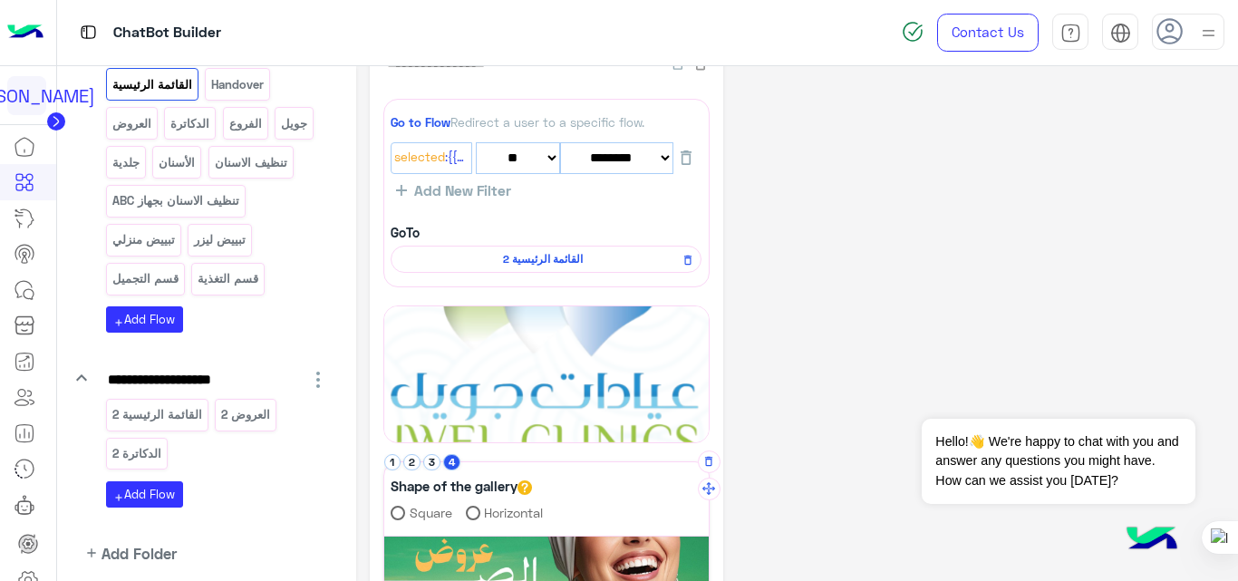
scroll to position [48, 0]
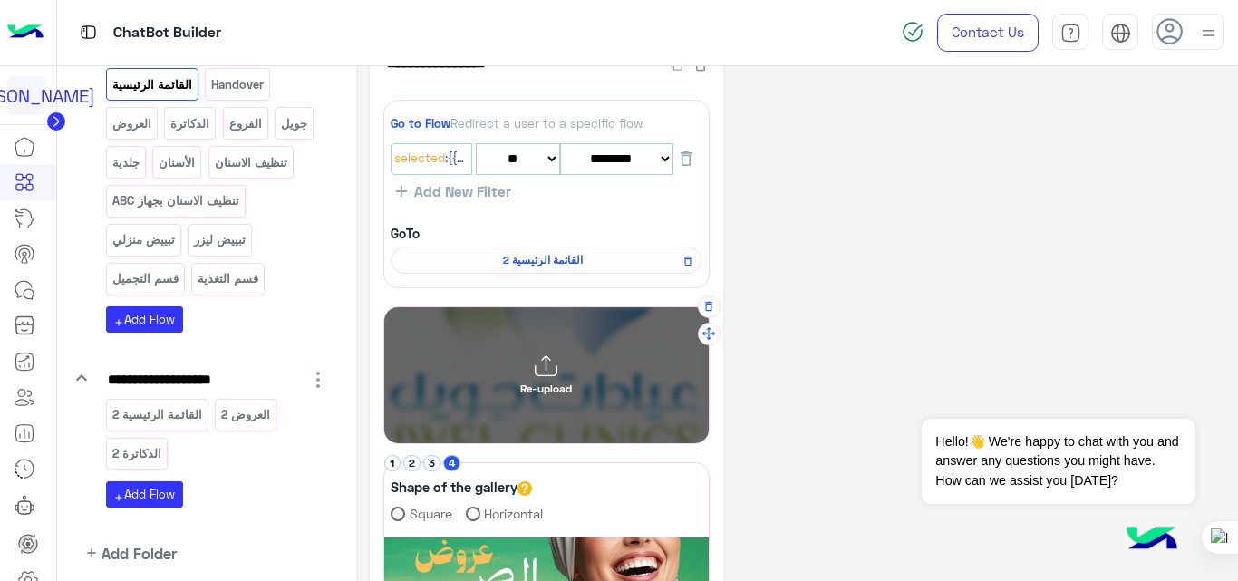
click at [629, 362] on div "Re-upload" at bounding box center [546, 375] width 324 height 136
click at [384, 307] on input "Re-upload" at bounding box center [384, 307] width 0 height 0
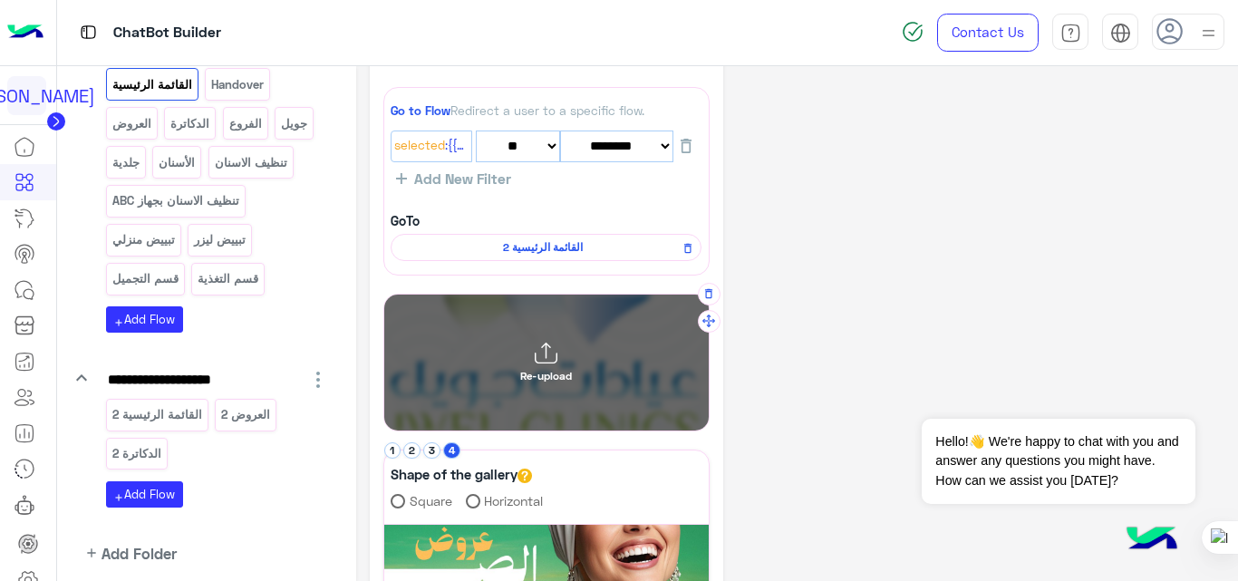
scroll to position [64, 0]
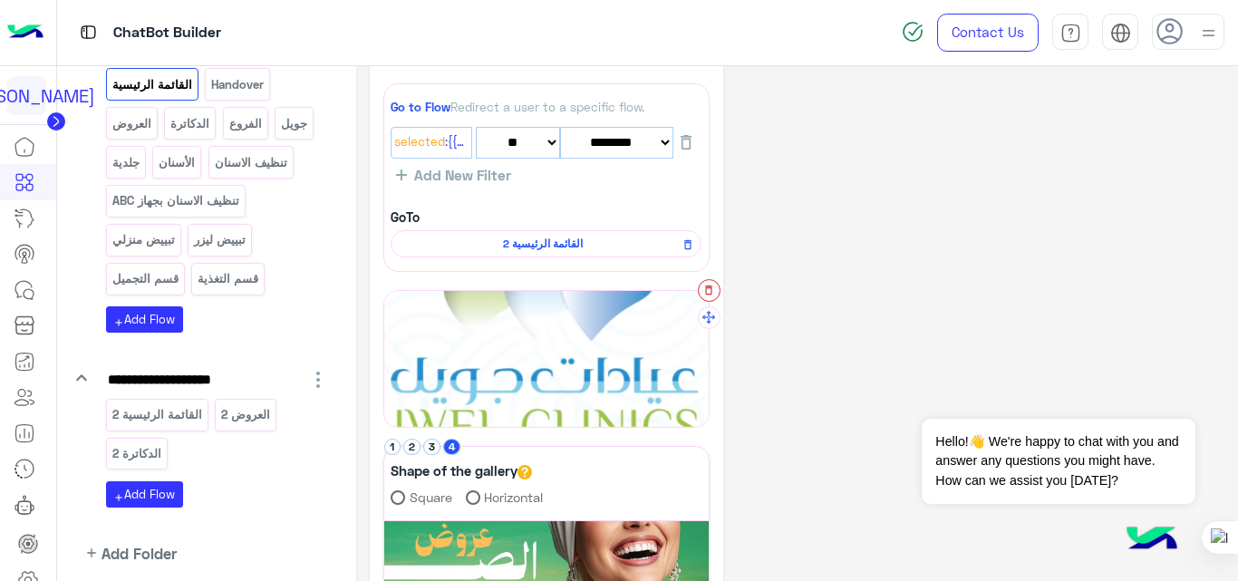
click at [708, 290] on icon "button" at bounding box center [708, 290] width 13 height 13
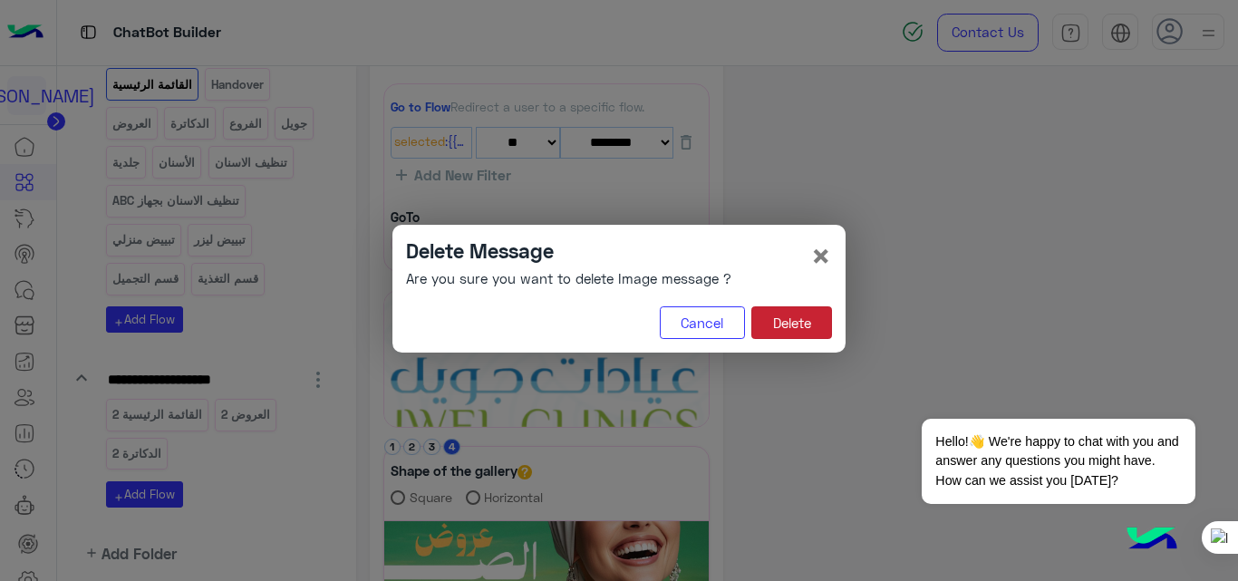
click at [798, 320] on button "Delete" at bounding box center [791, 322] width 81 height 33
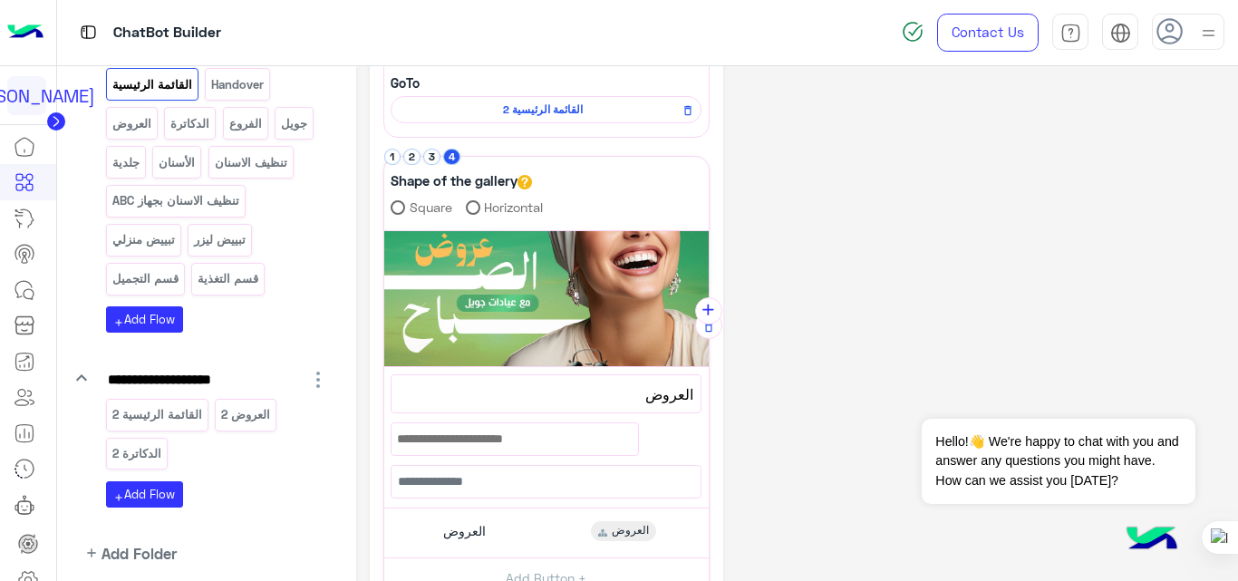
scroll to position [201, 0]
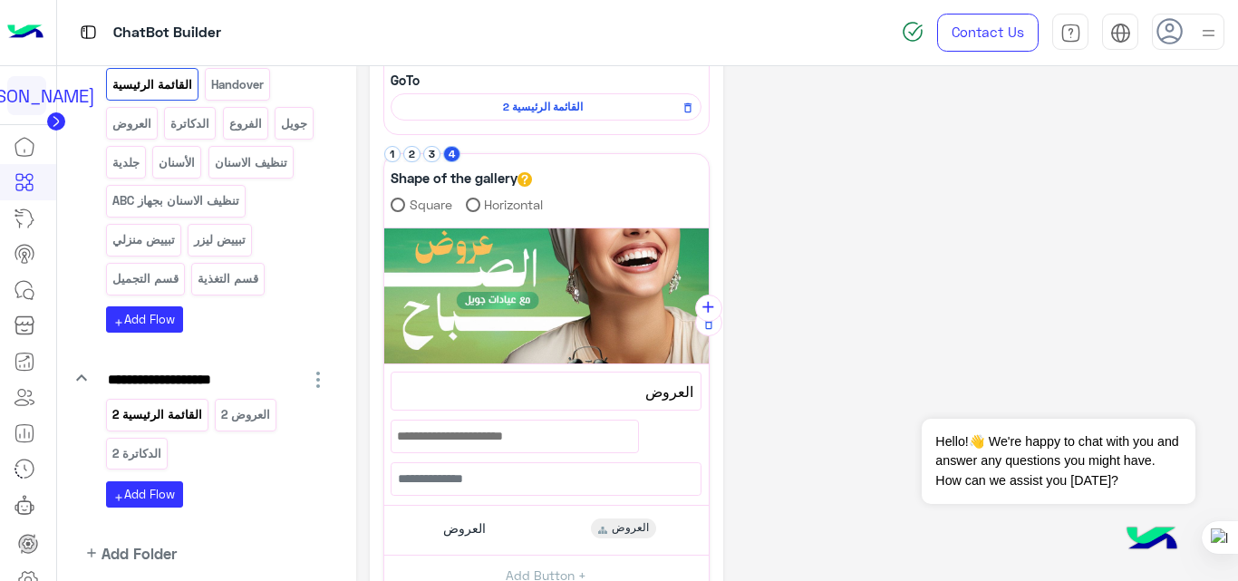
click at [187, 410] on p "القائمة الرئيسية 2" at bounding box center [157, 414] width 92 height 21
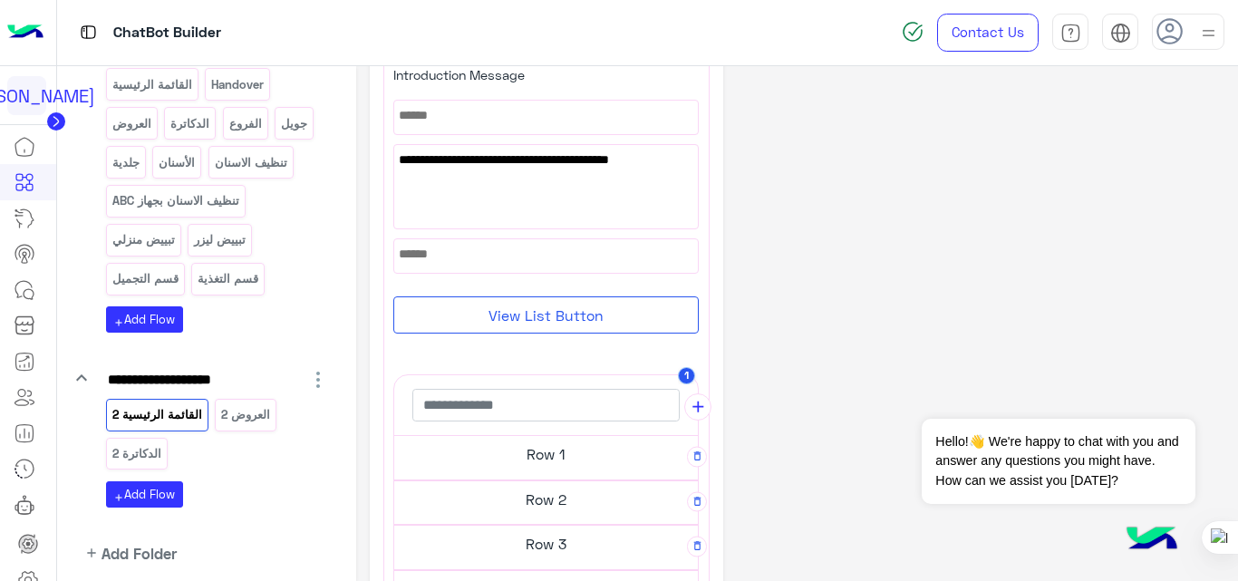
scroll to position [279, 0]
click at [540, 448] on h5 "Row 1" at bounding box center [546, 453] width 304 height 36
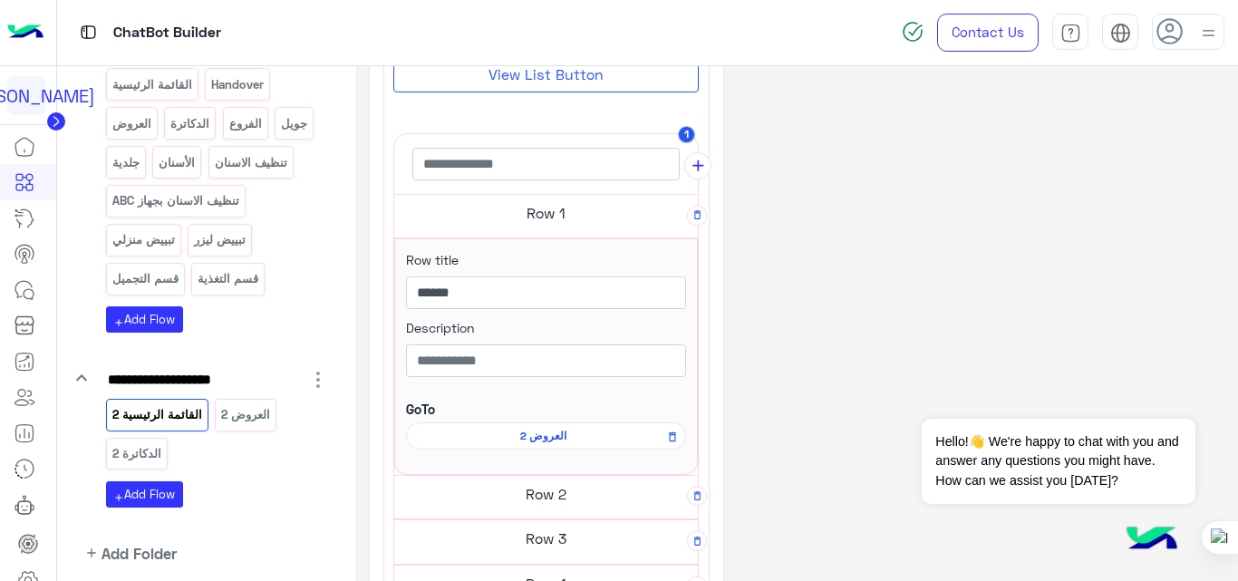
scroll to position [512, 0]
click at [557, 491] on h5 "Row 2" at bounding box center [546, 493] width 304 height 36
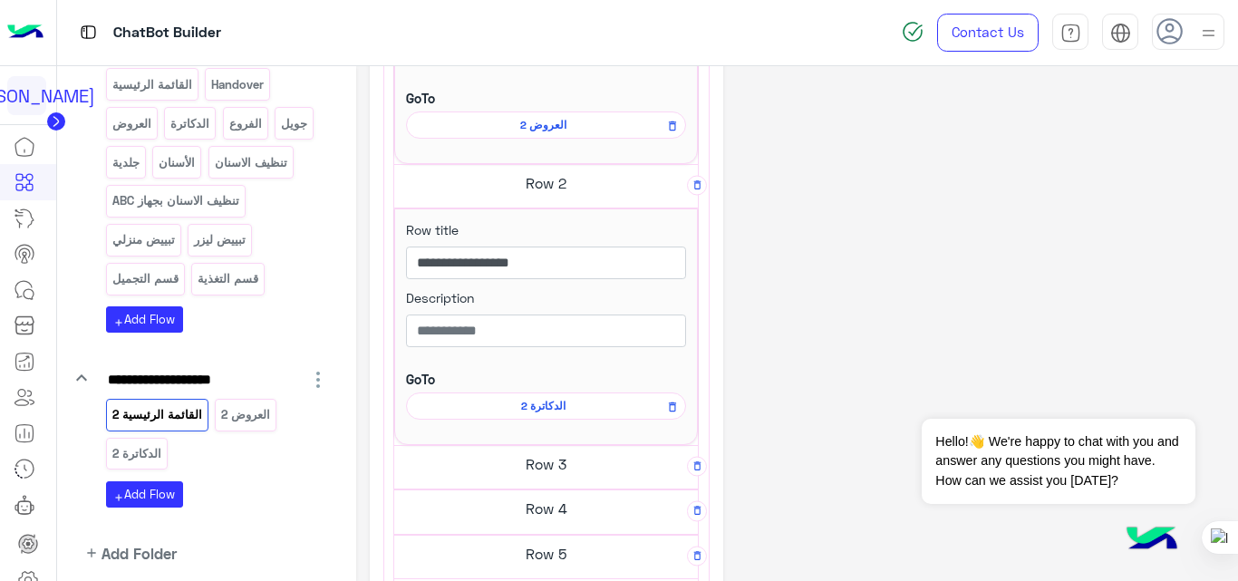
scroll to position [823, 0]
click at [556, 459] on h5 "Row 3" at bounding box center [546, 463] width 304 height 36
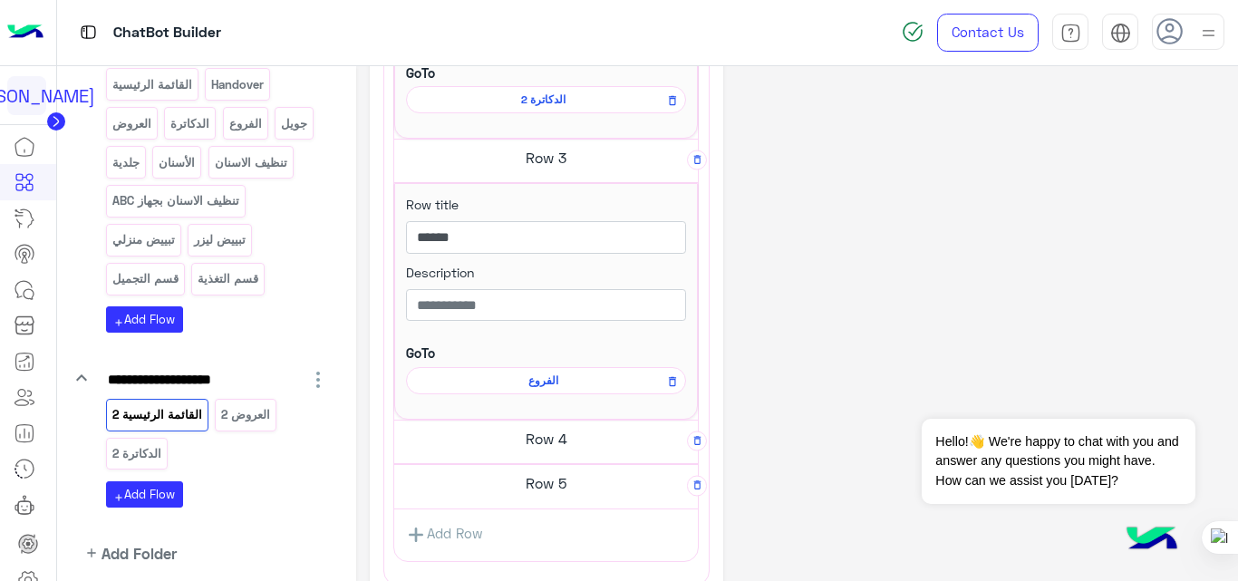
scroll to position [1129, 0]
click at [557, 446] on h5 "Row 4" at bounding box center [546, 438] width 304 height 36
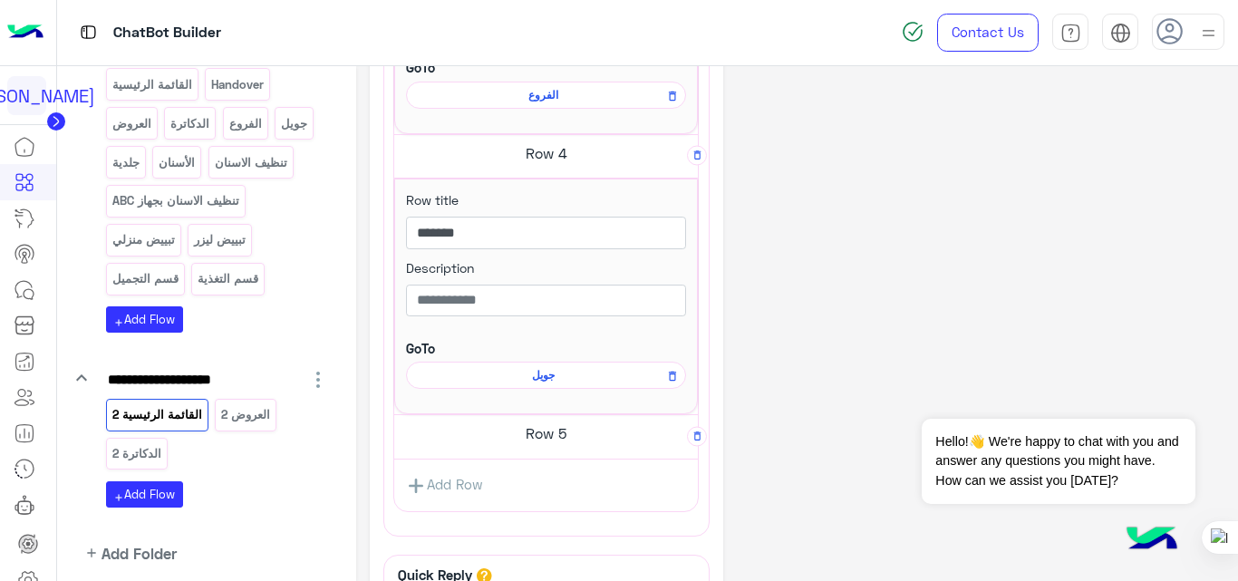
scroll to position [1415, 0]
click at [564, 440] on h5 "Row 5" at bounding box center [546, 432] width 304 height 36
click at [694, 433] on icon "button" at bounding box center [697, 435] width 12 height 12
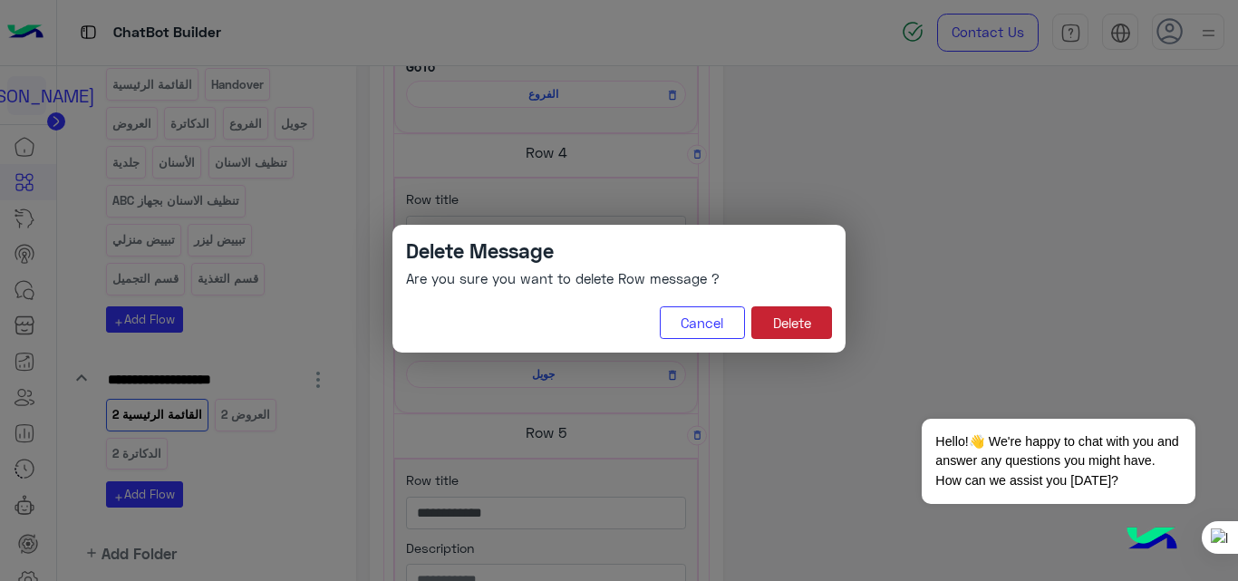
click at [791, 337] on button "Delete" at bounding box center [791, 322] width 81 height 33
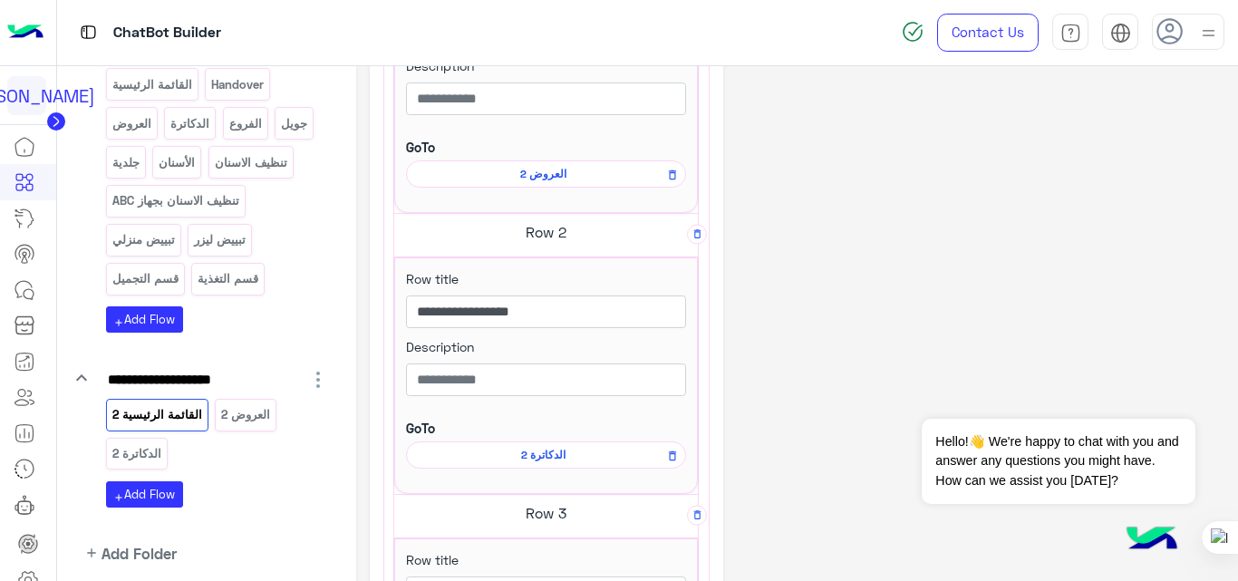
scroll to position [774, 0]
click at [547, 454] on span "الدكاترة 2" at bounding box center [543, 454] width 254 height 16
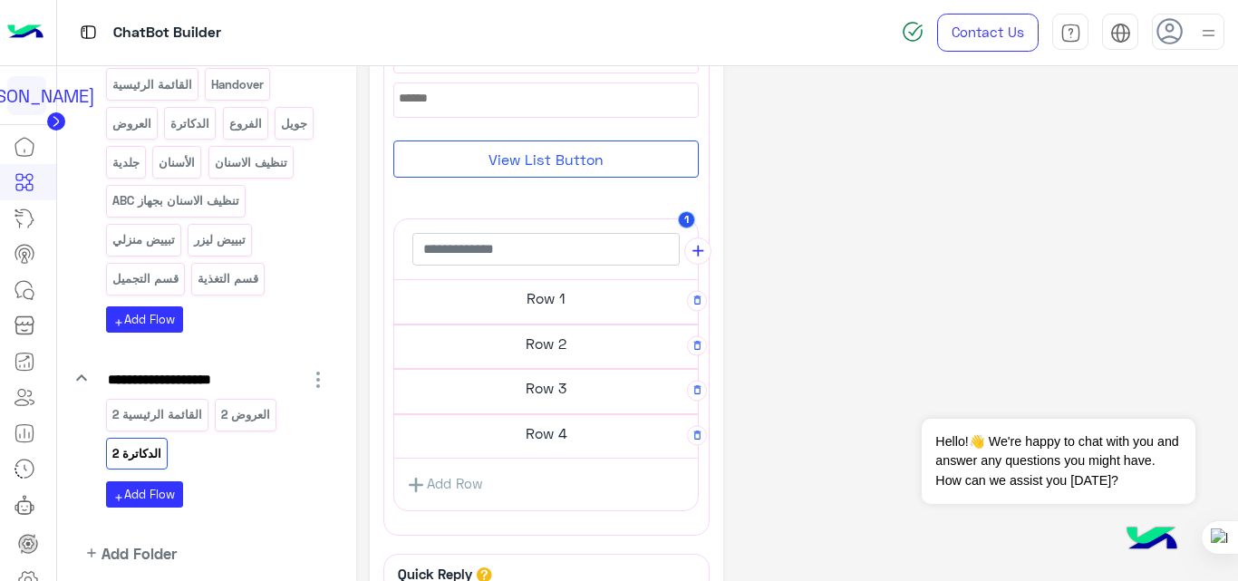
click at [572, 297] on h5 "Row 1" at bounding box center [546, 298] width 304 height 36
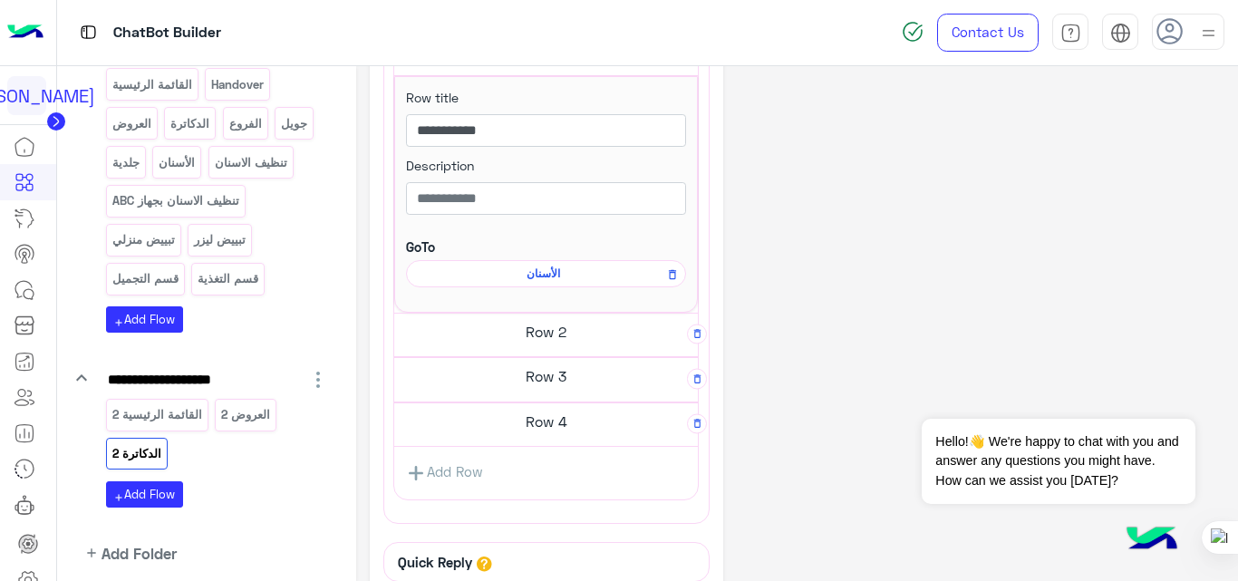
scroll to position [524, 0]
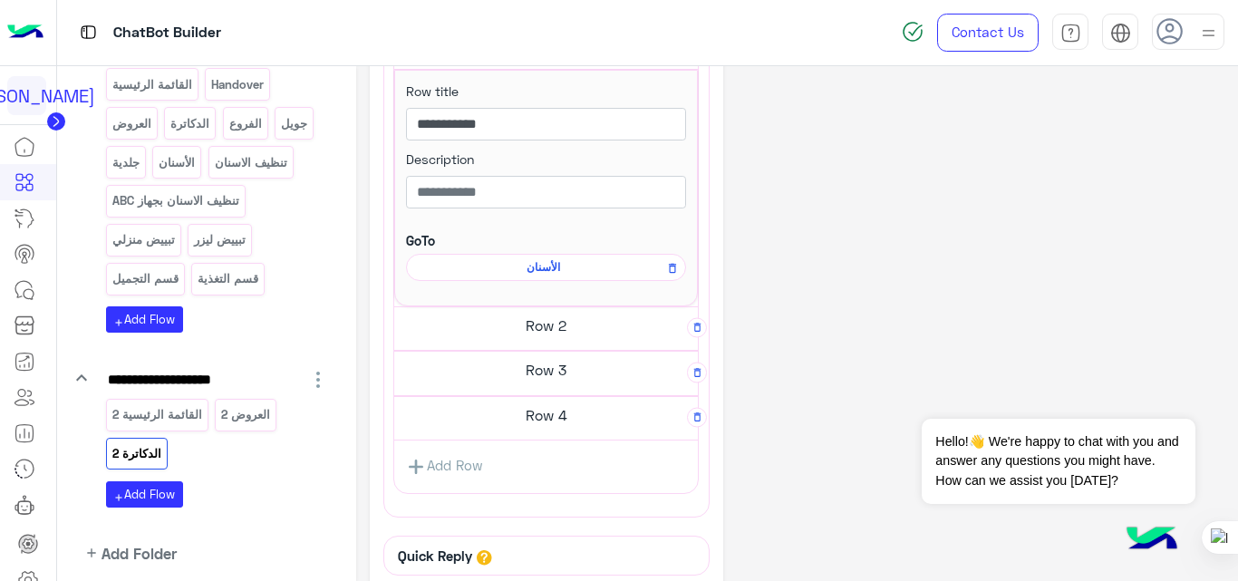
click at [562, 322] on h5 "Row 2" at bounding box center [546, 325] width 304 height 36
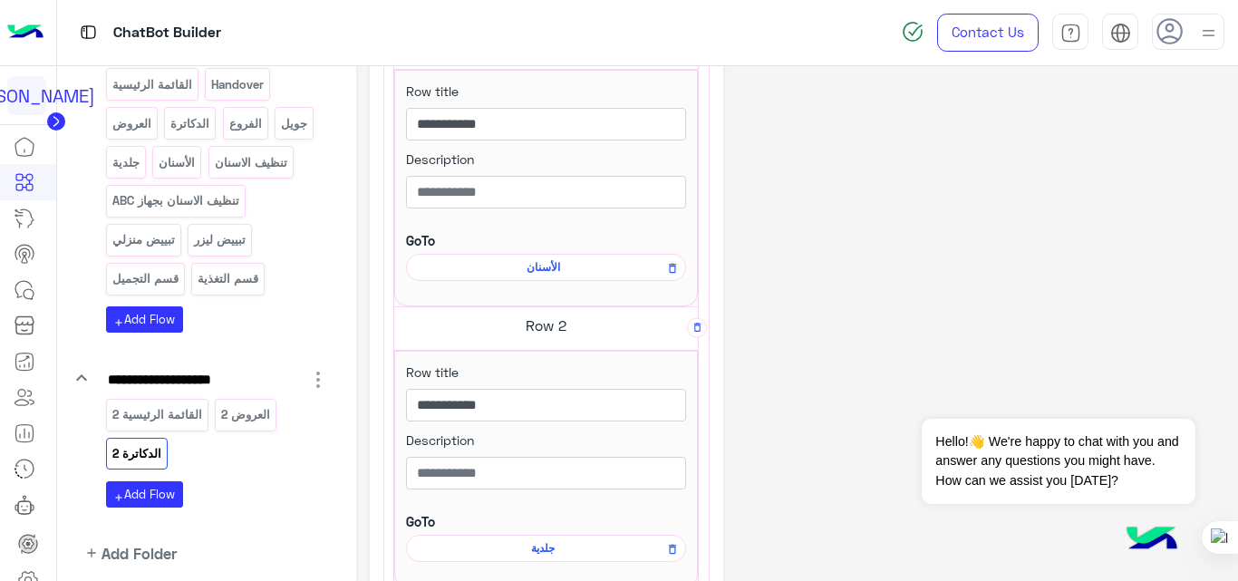
click at [552, 263] on span "الأسنان" at bounding box center [543, 267] width 254 height 16
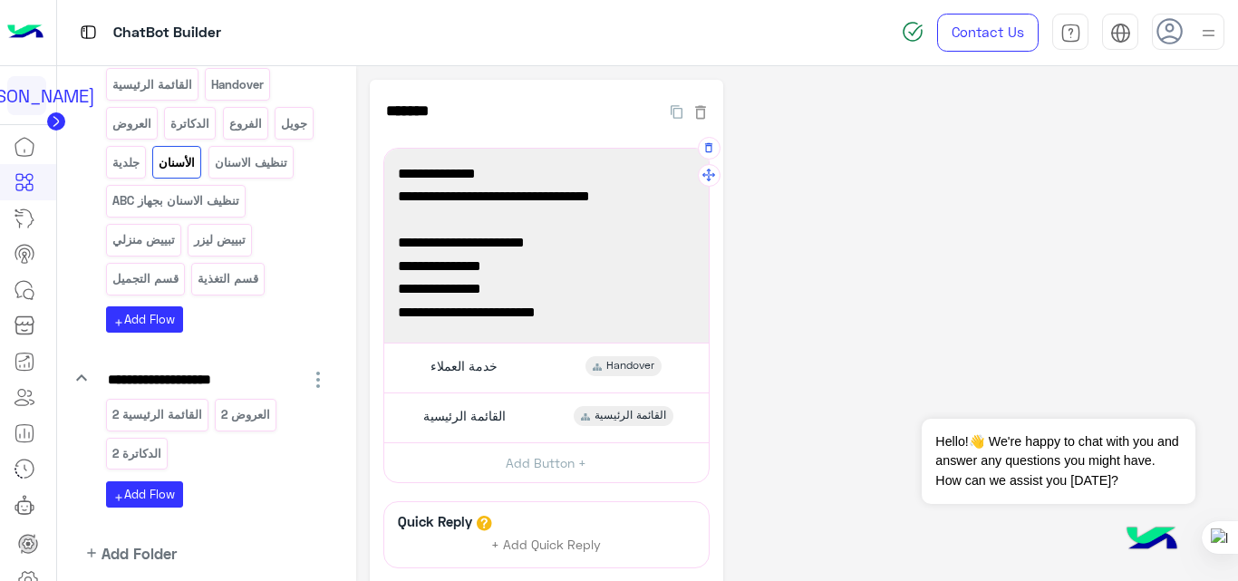
scroll to position [165, 0]
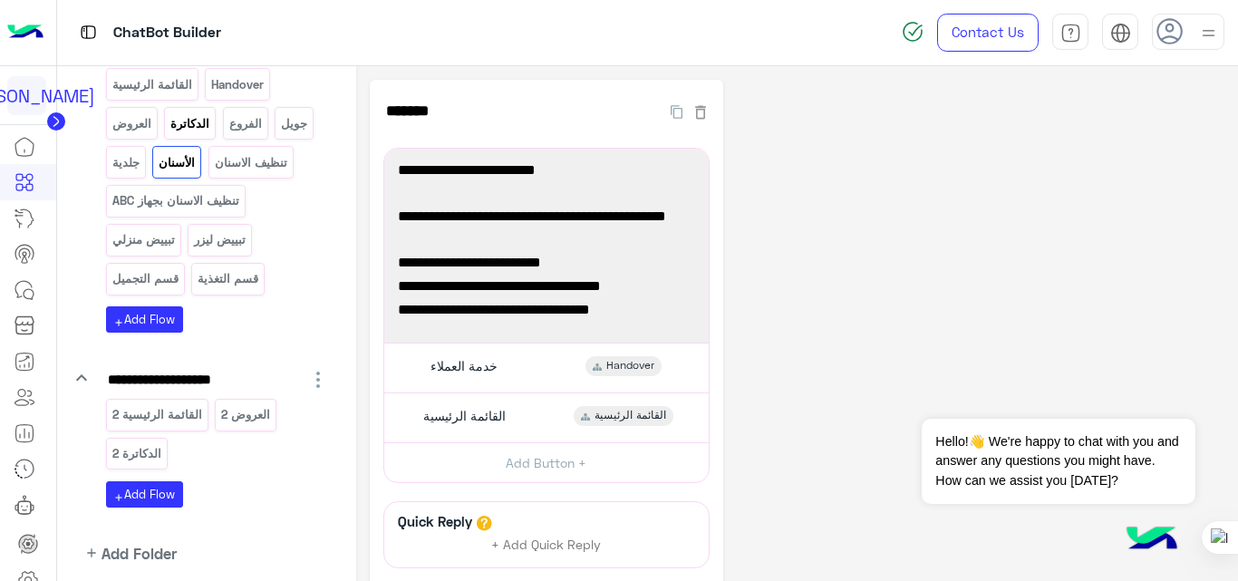
click at [193, 130] on p "الدكاترة" at bounding box center [190, 123] width 42 height 21
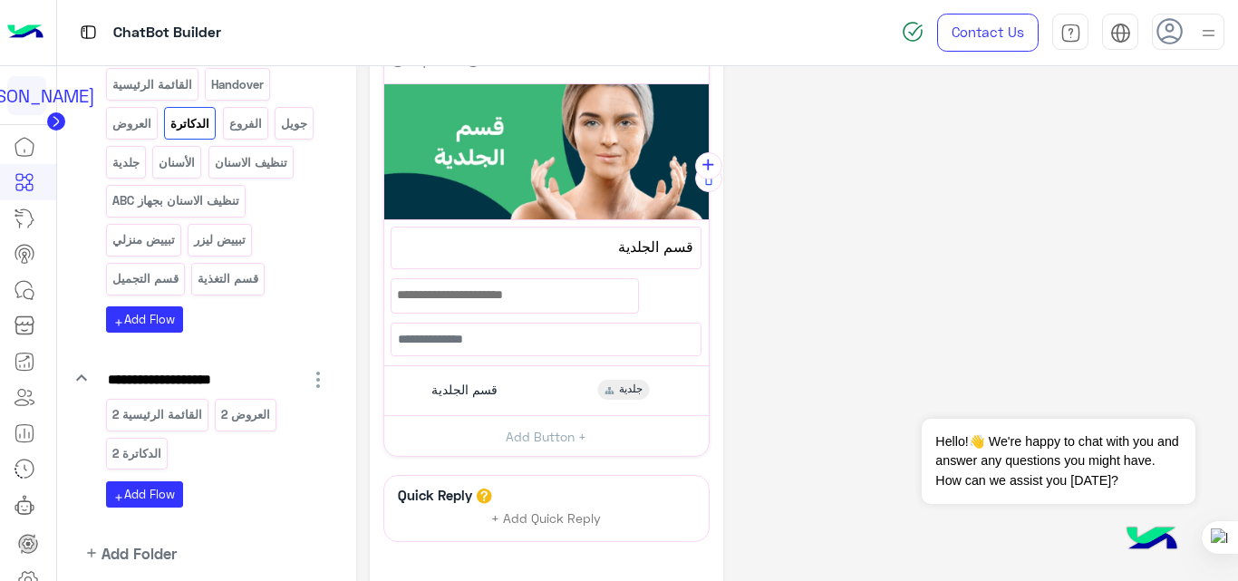
scroll to position [150, 0]
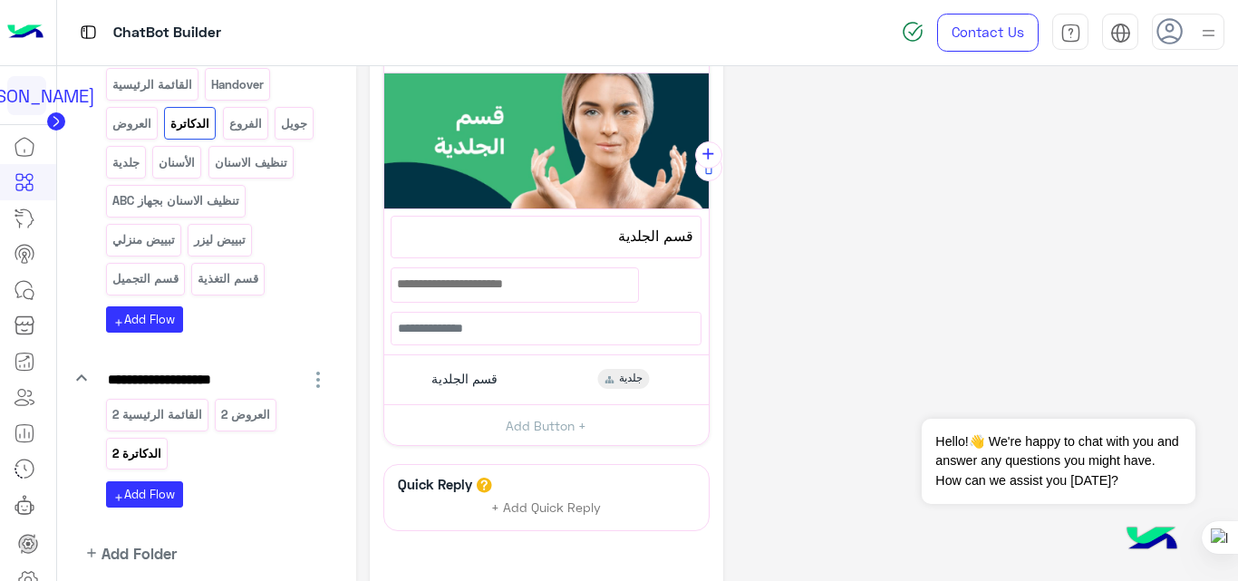
click at [153, 451] on p "الدكاترة 2" at bounding box center [137, 453] width 52 height 21
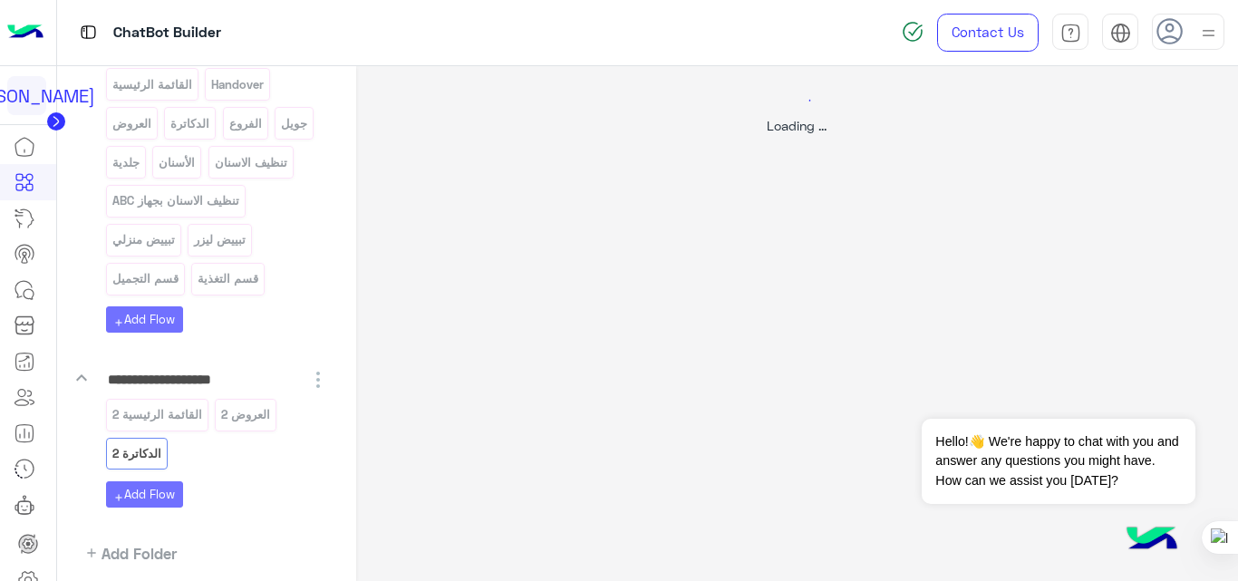
scroll to position [0, 0]
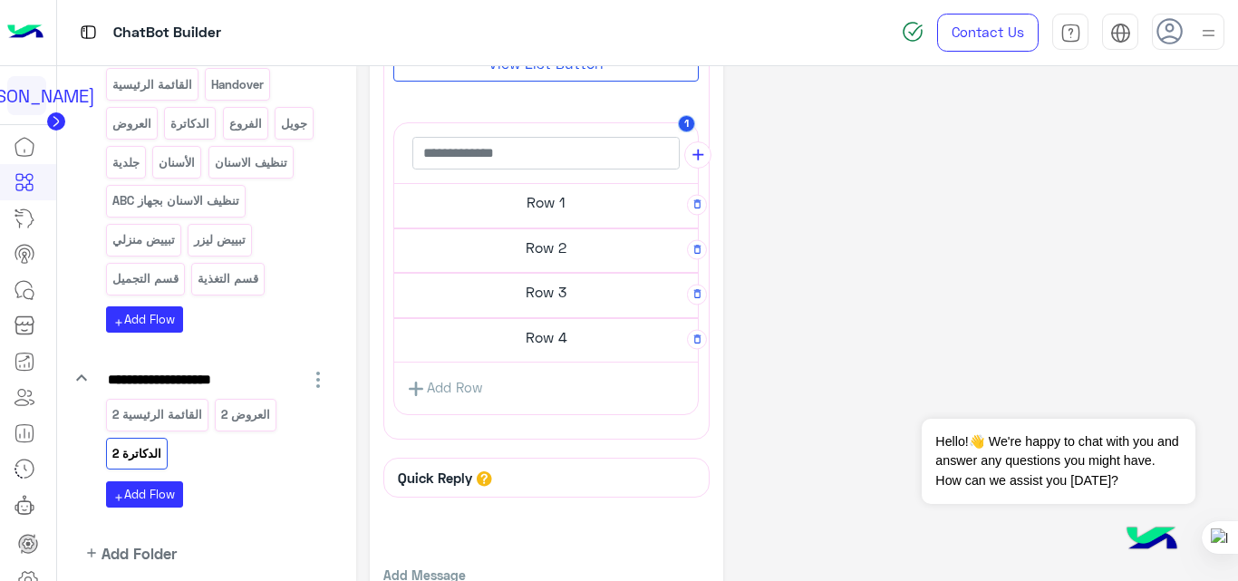
click at [574, 236] on h5 "Row 2" at bounding box center [546, 247] width 304 height 36
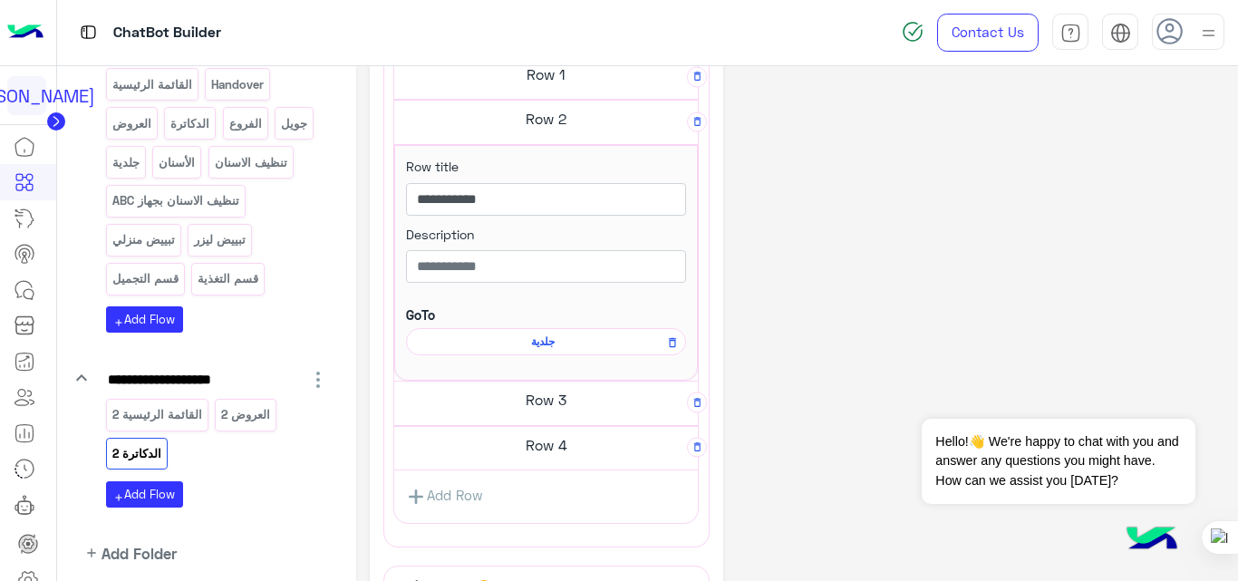
scroll to position [495, 0]
click at [551, 347] on span "جلدية" at bounding box center [543, 341] width 254 height 16
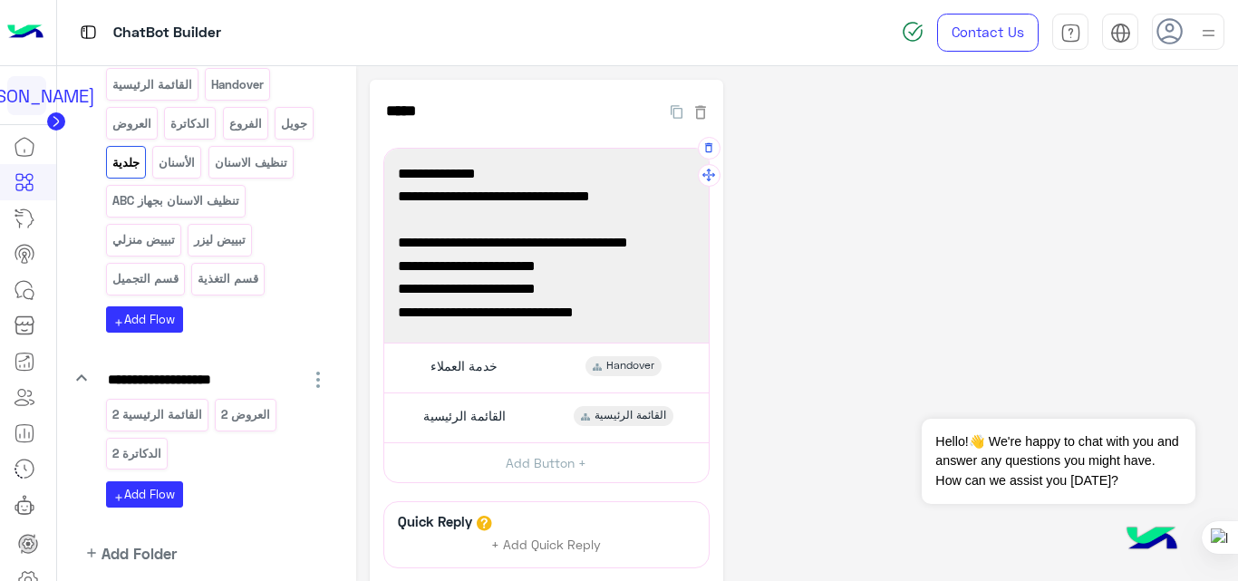
scroll to position [165, 0]
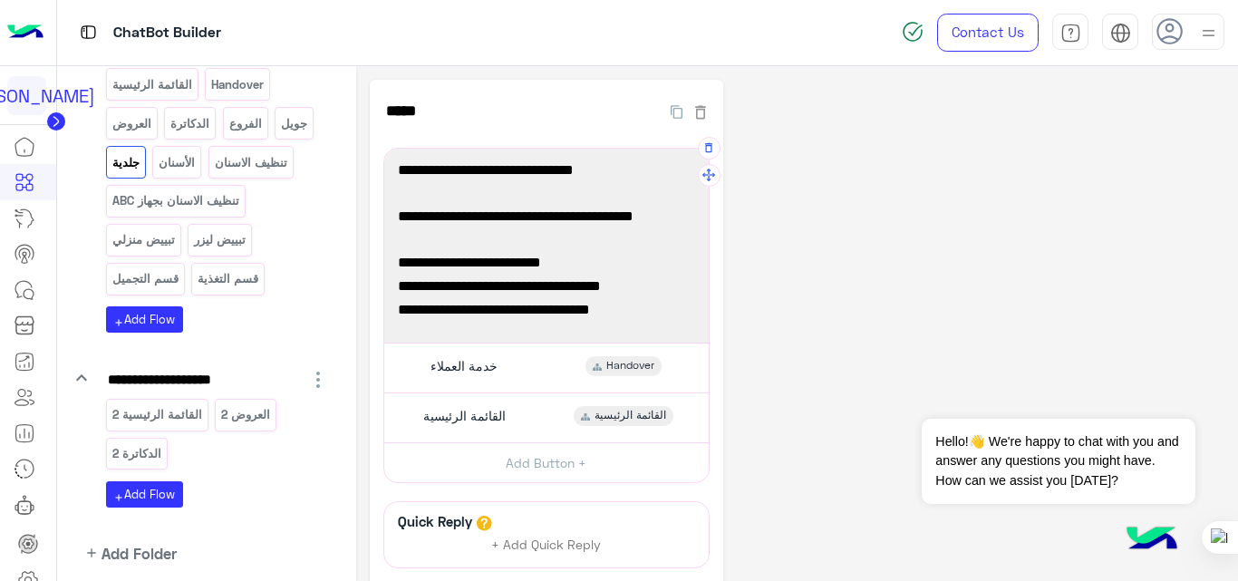
drag, startPoint x: 648, startPoint y: 287, endPoint x: 401, endPoint y: 280, distance: 246.6
click at [401, 280] on span "[[URL][DOMAIN_NAME]]" at bounding box center [546, 287] width 297 height 24
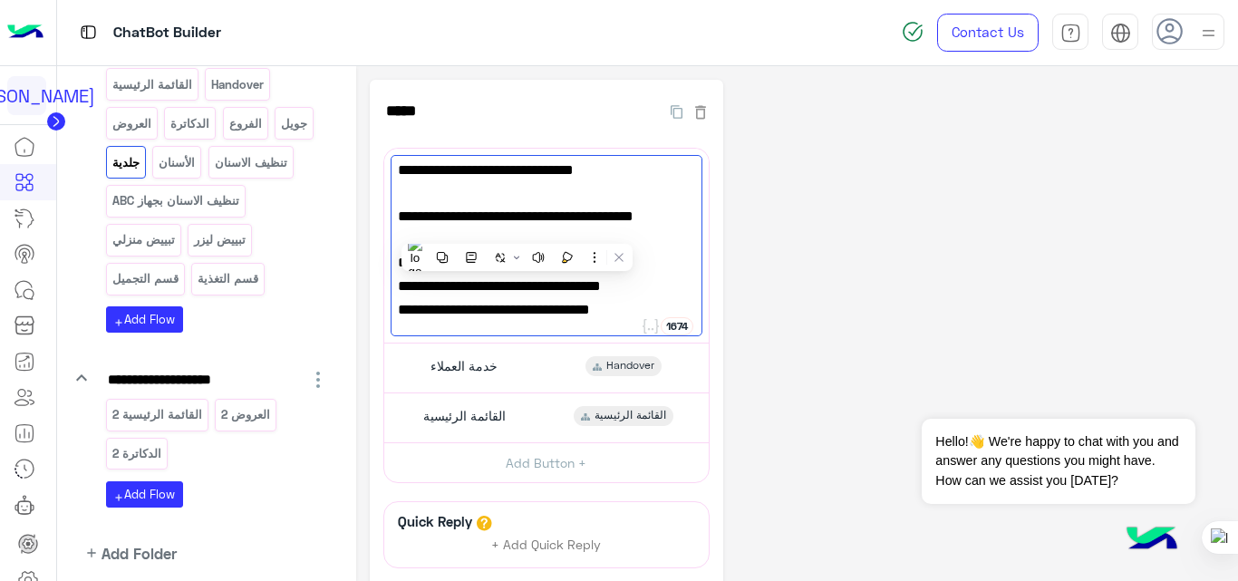
click at [861, 270] on div "**********" at bounding box center [797, 405] width 855 height 650
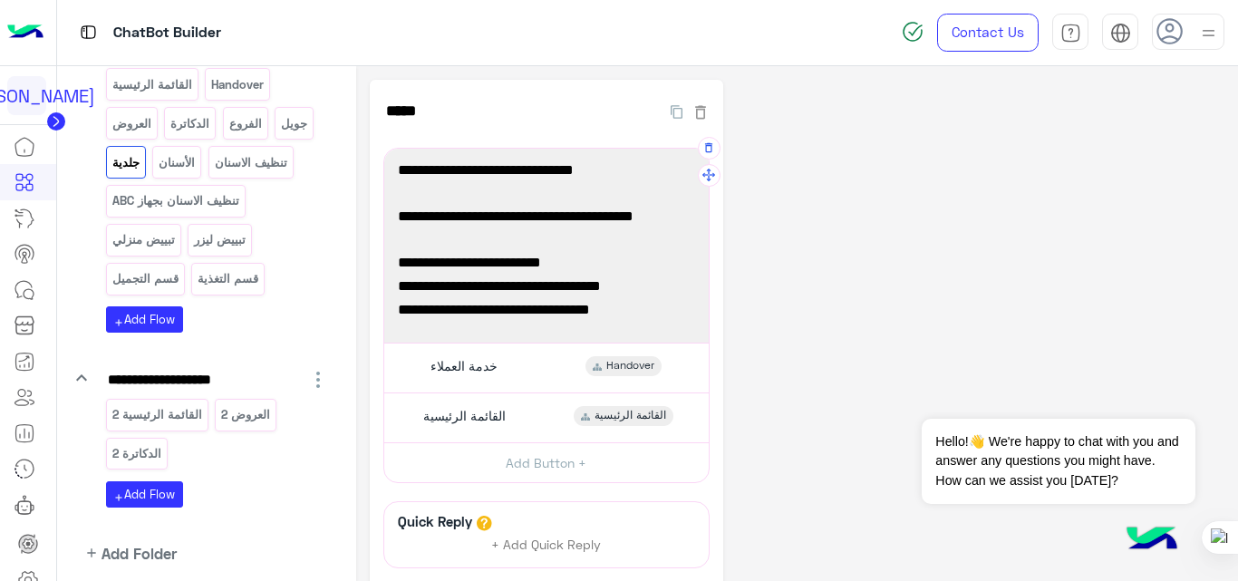
scroll to position [0, 0]
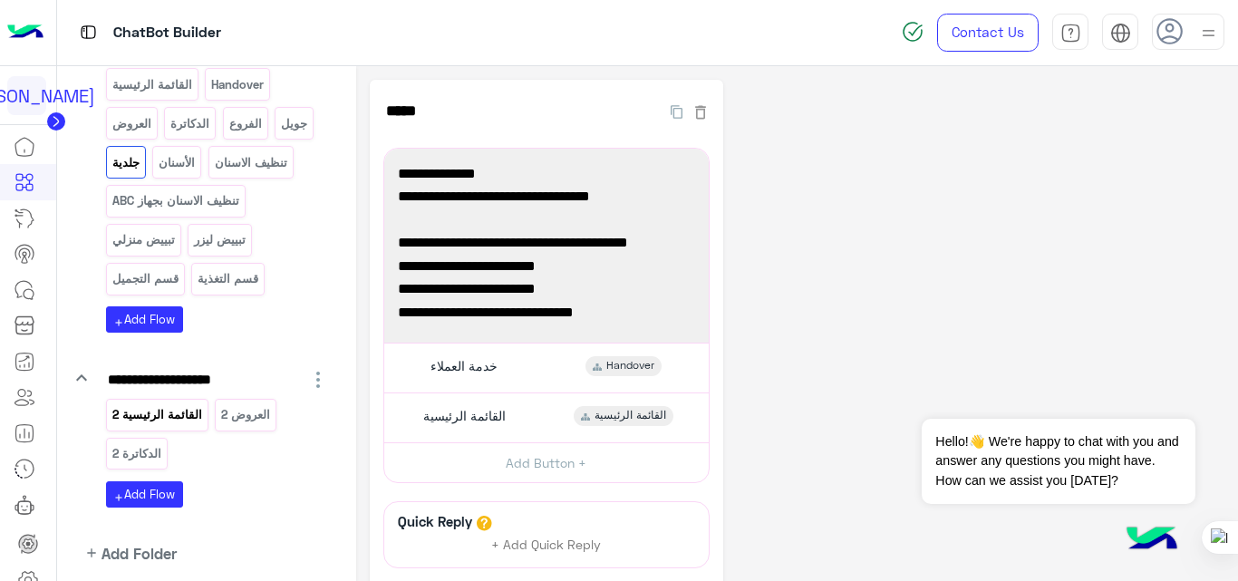
click at [155, 408] on p "القائمة الرئيسية 2" at bounding box center [157, 414] width 92 height 21
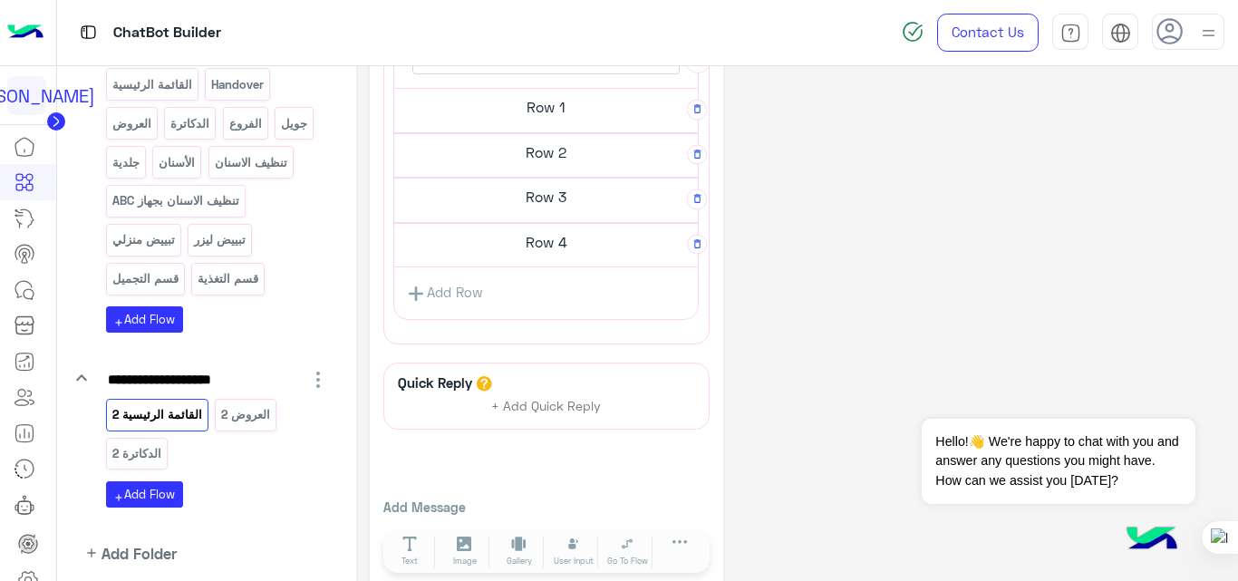
scroll to position [626, 0]
click at [513, 285] on div "Add Row" at bounding box center [546, 292] width 304 height 43
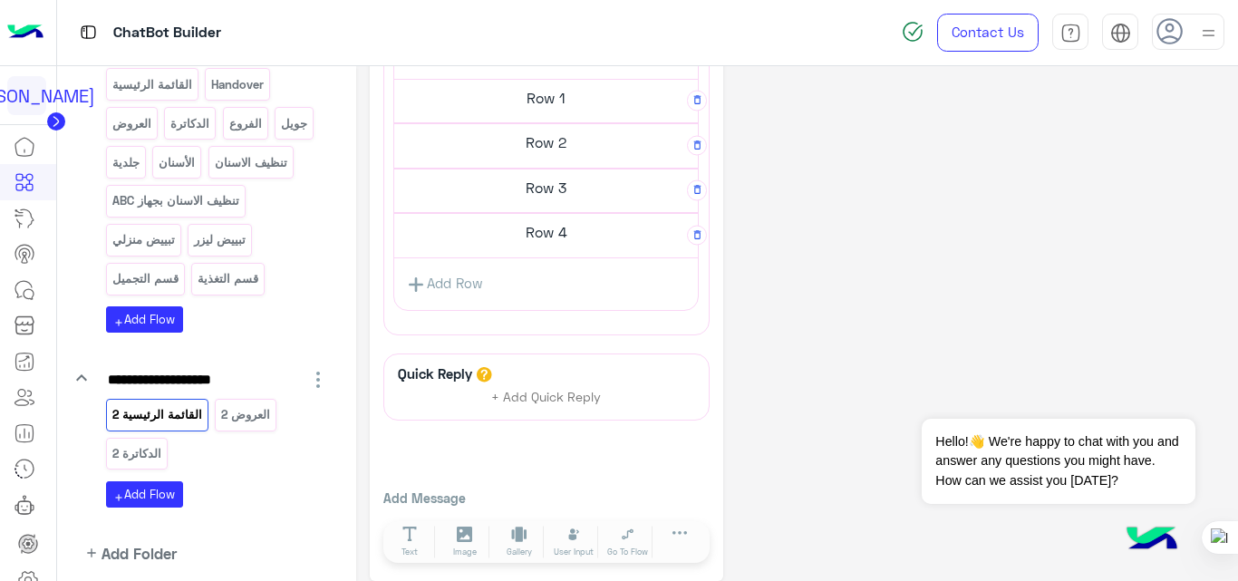
click at [468, 290] on link "Add Row" at bounding box center [444, 284] width 101 height 34
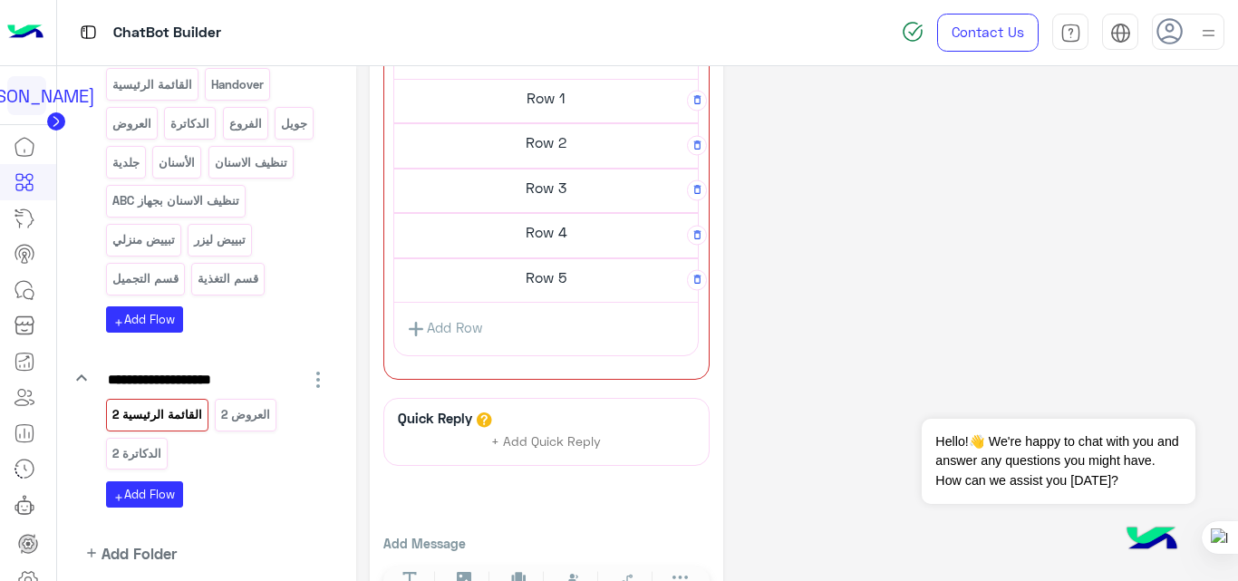
click at [570, 287] on h5 "Row 5" at bounding box center [546, 277] width 304 height 36
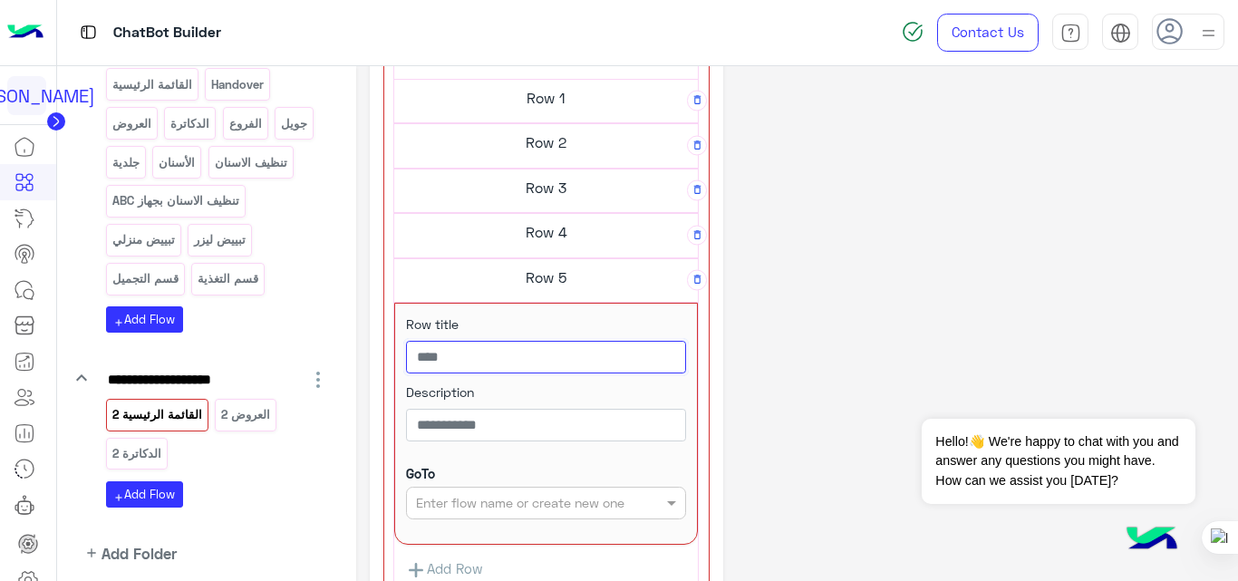
click at [558, 362] on input "text" at bounding box center [546, 357] width 280 height 33
type input "*"
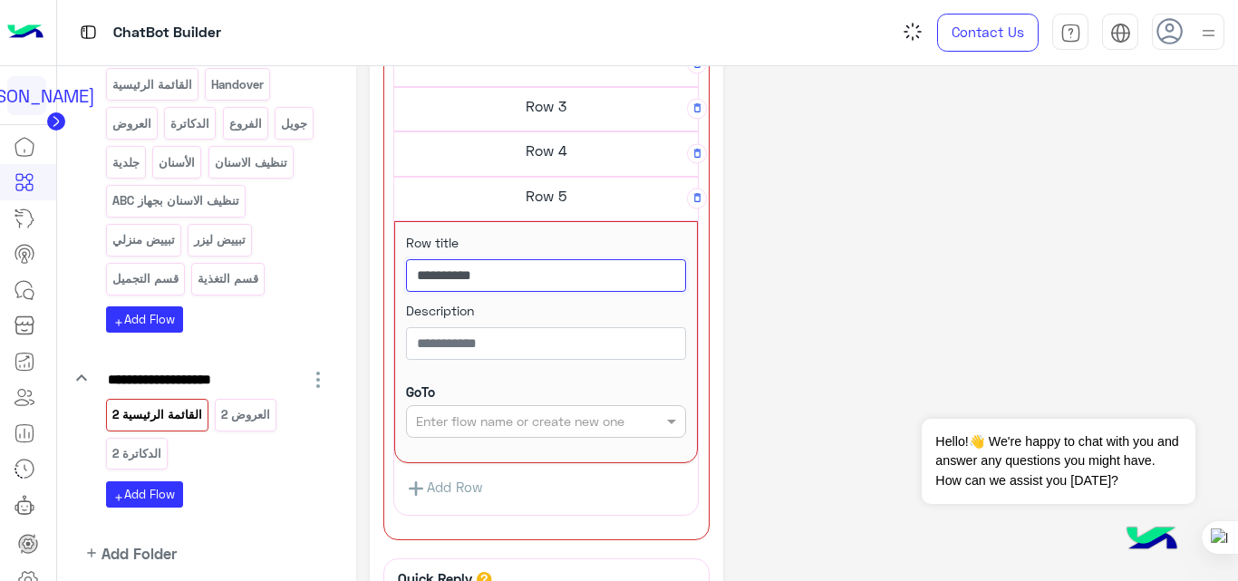
scroll to position [720, 0]
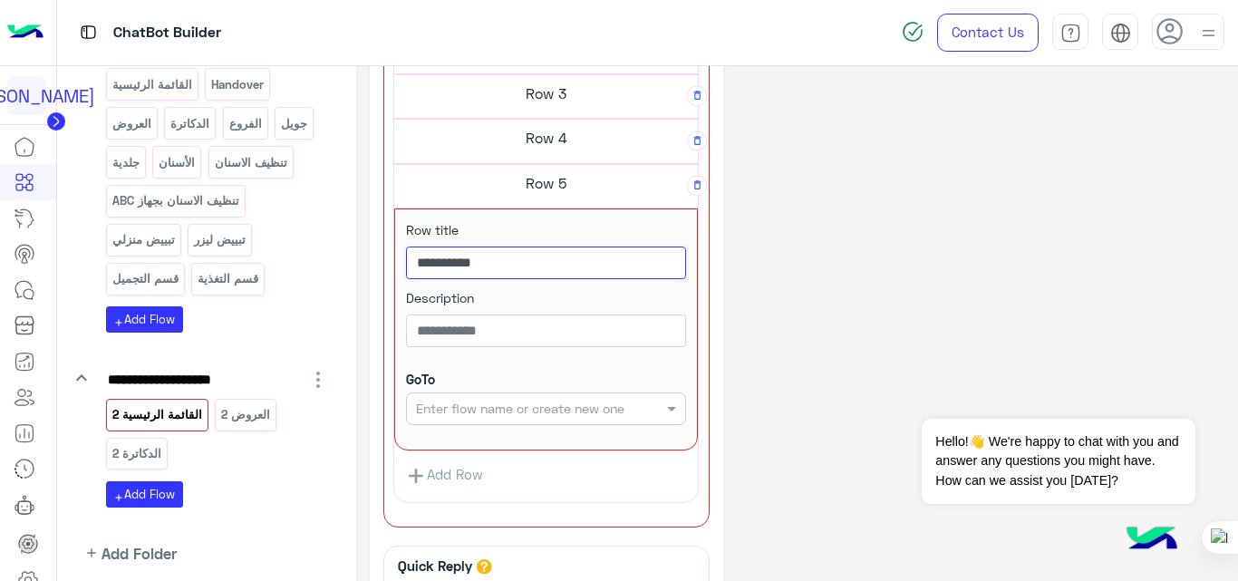
type input "**********"
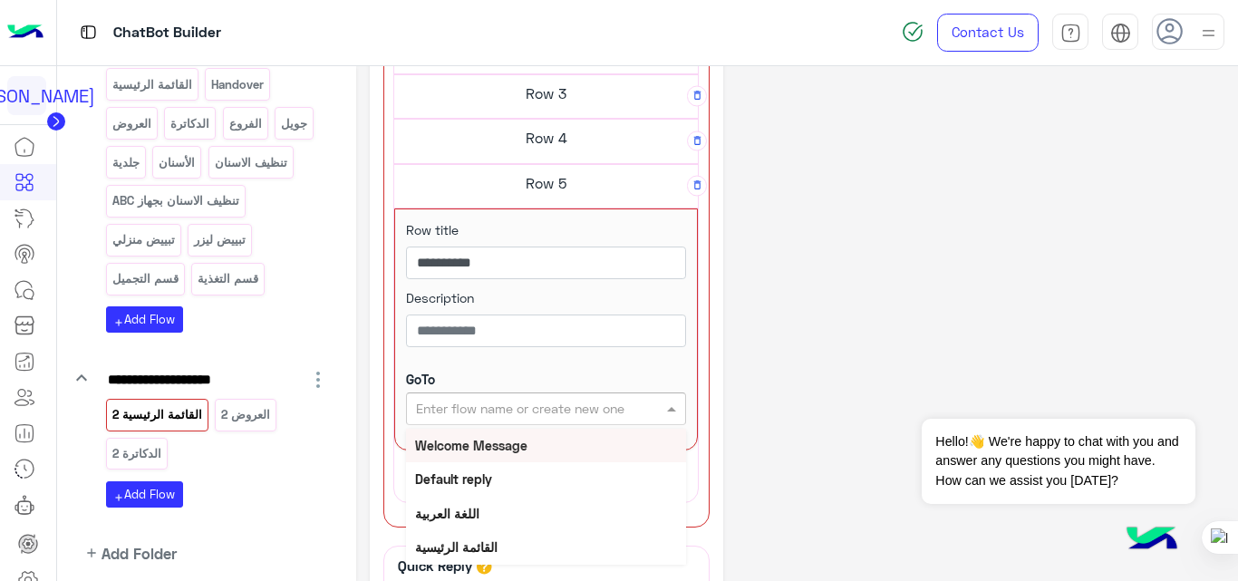
click at [608, 405] on input "text" at bounding box center [516, 409] width 201 height 19
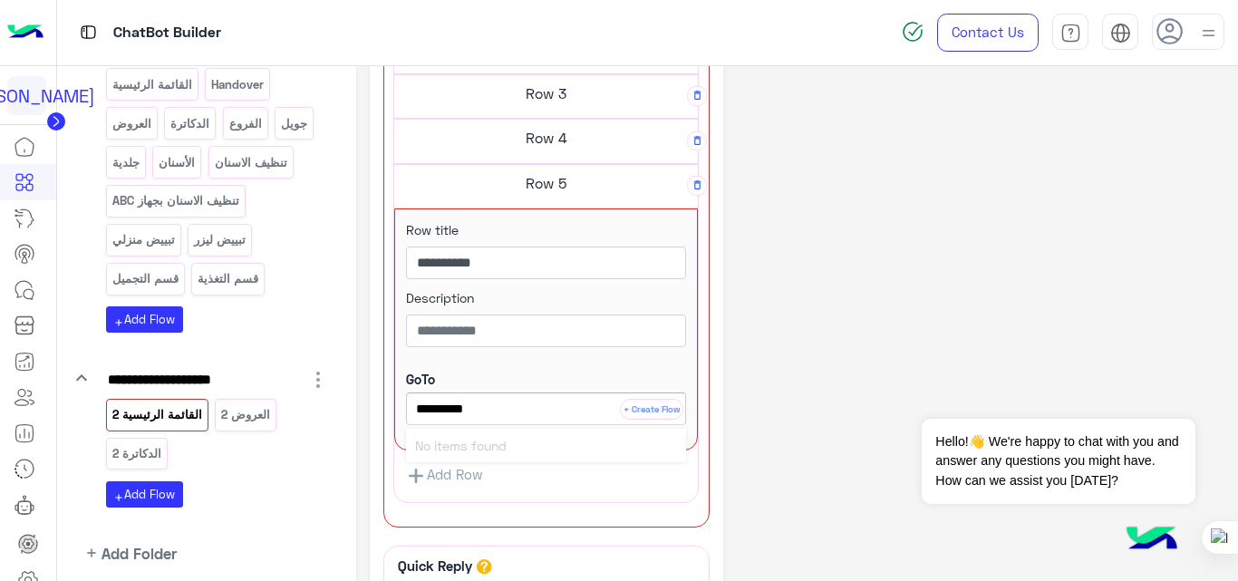
type input "**********"
click at [667, 408] on button "+ Create Flow" at bounding box center [651, 409] width 63 height 21
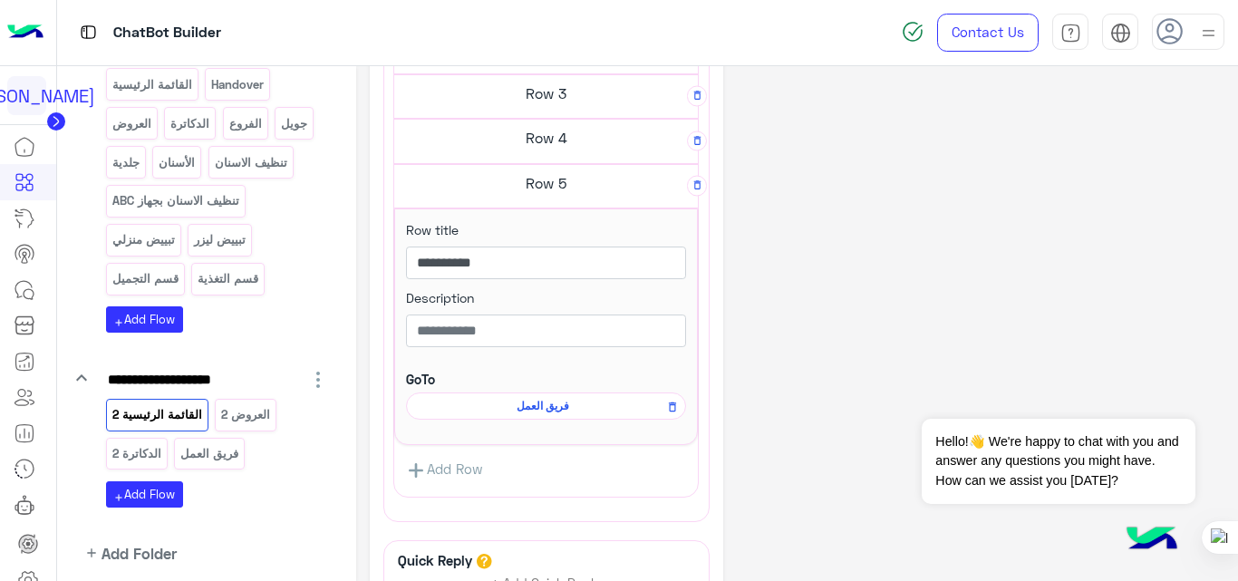
click at [548, 403] on span "فريق العمل" at bounding box center [543, 406] width 254 height 16
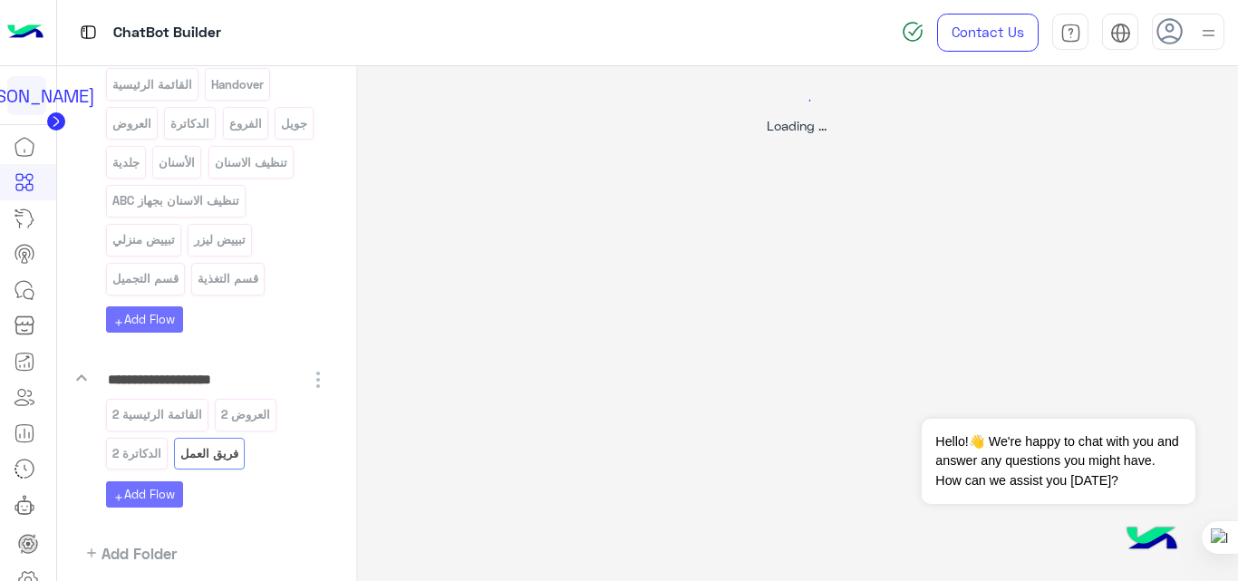
scroll to position [0, 0]
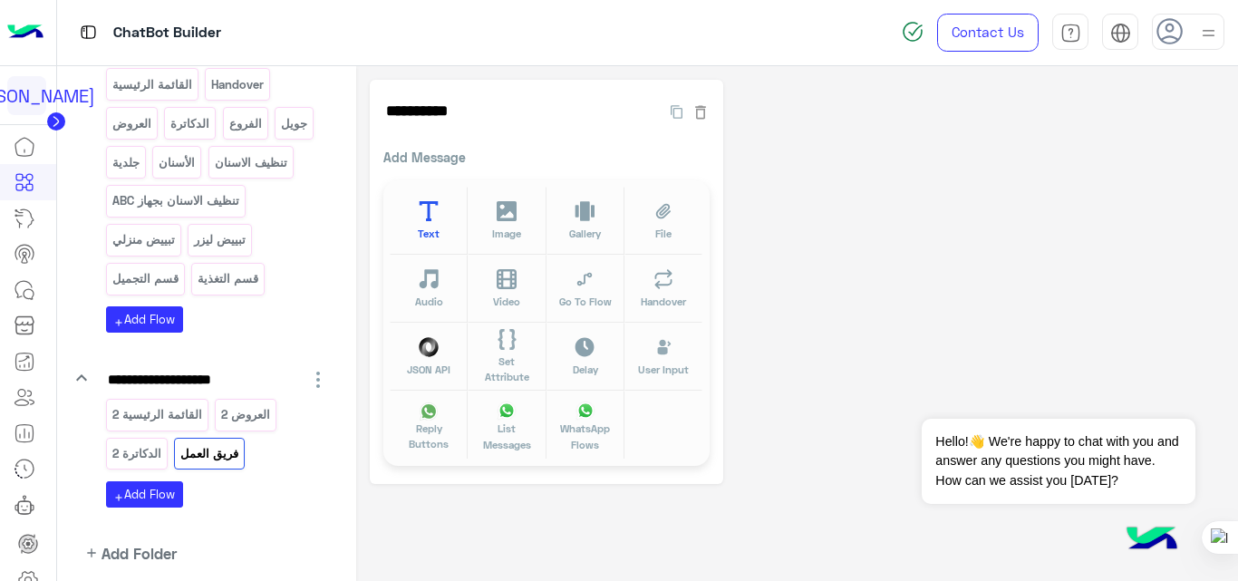
click at [411, 214] on button "Text" at bounding box center [429, 221] width 78 height 68
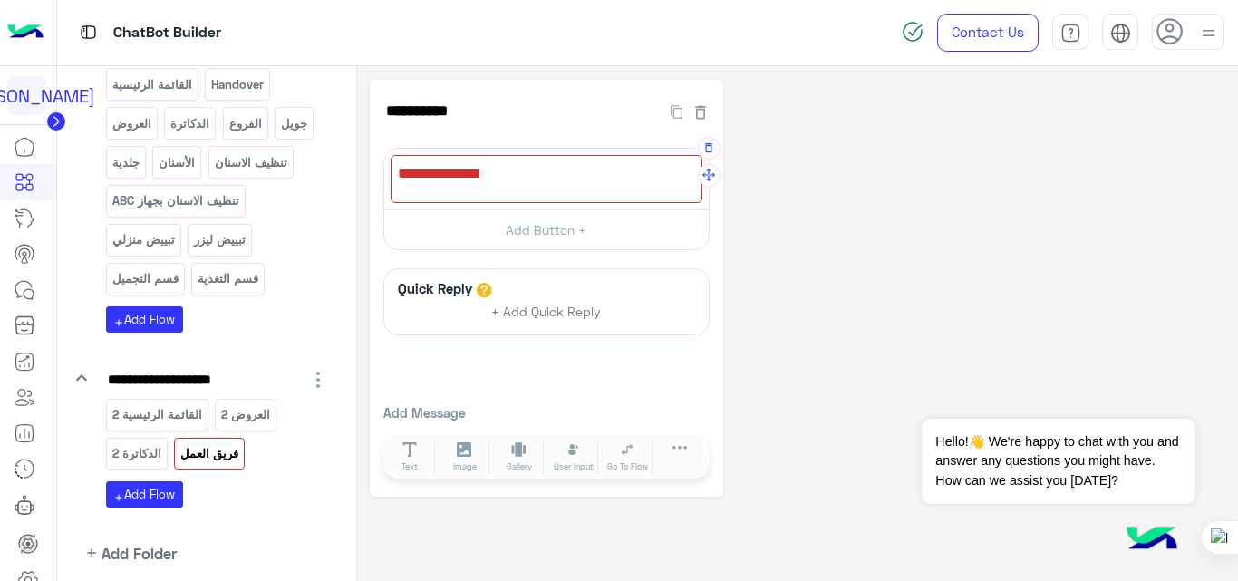
click at [618, 175] on div at bounding box center [547, 179] width 312 height 48
paste textarea "**********"
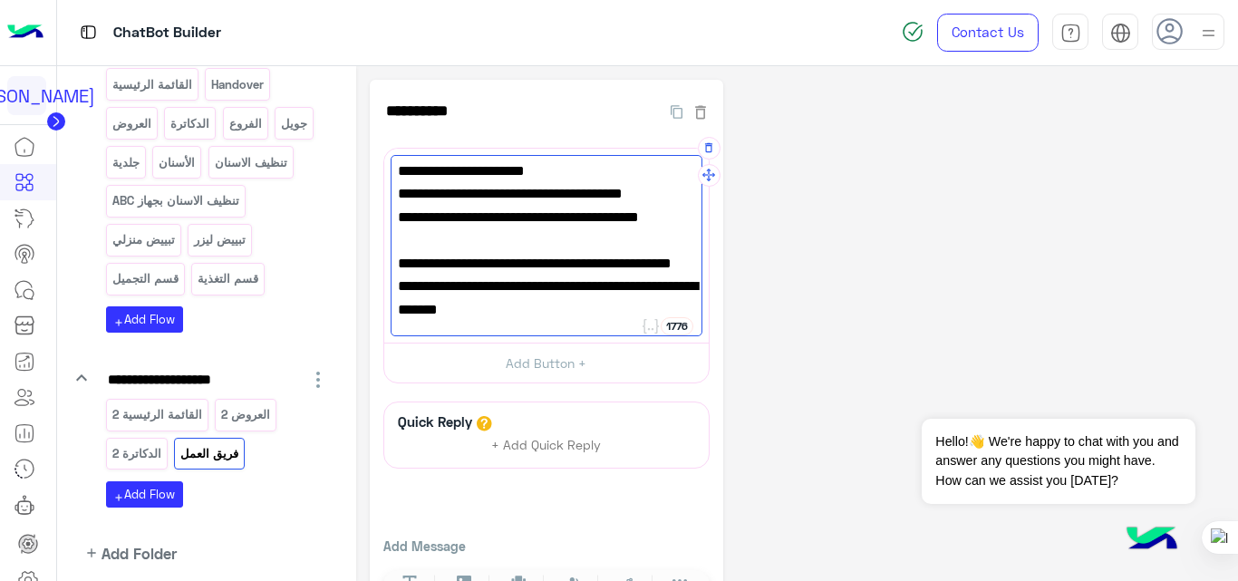
scroll to position [56, 0]
paste textarea "**********"
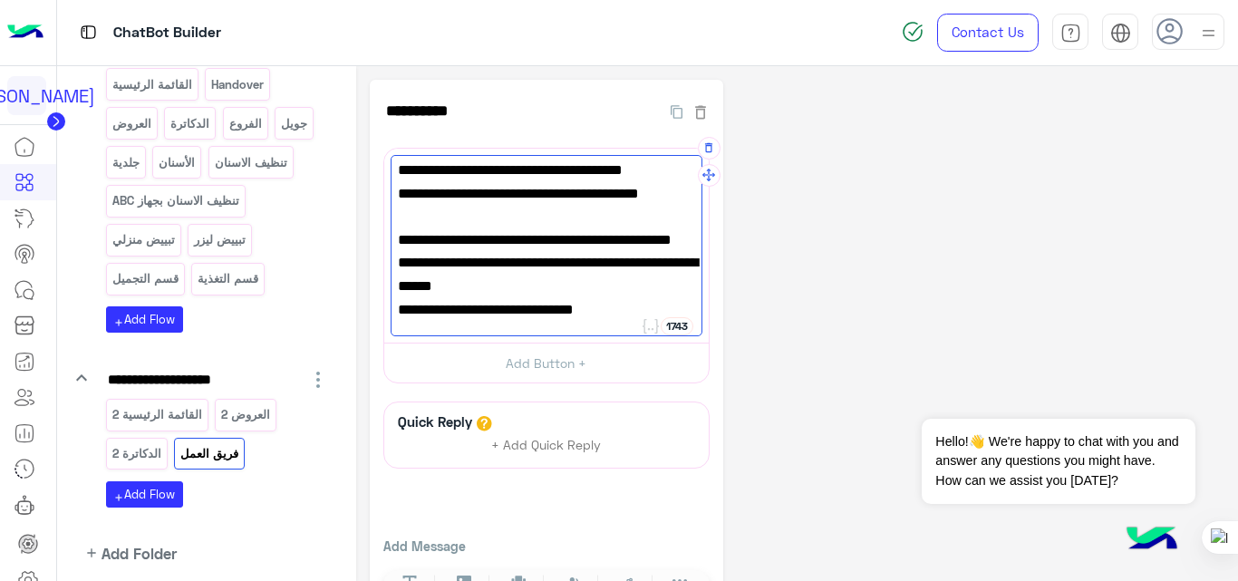
type textarea "**********"
click at [923, 332] on div "**********" at bounding box center [797, 355] width 855 height 550
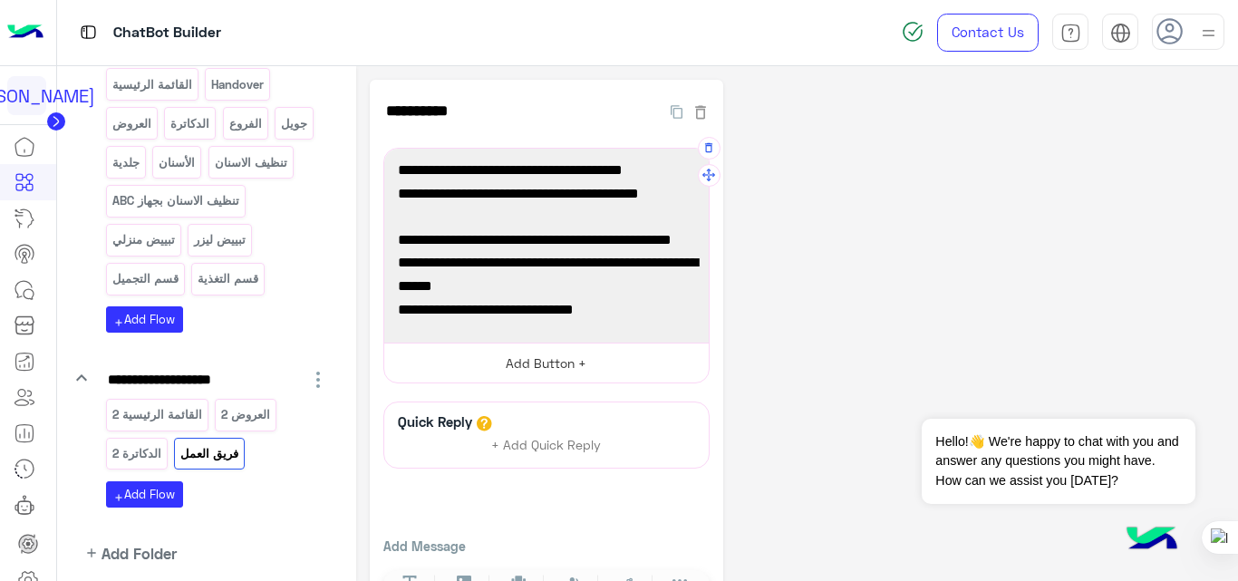
click at [532, 371] on button "Add Button +" at bounding box center [546, 363] width 324 height 41
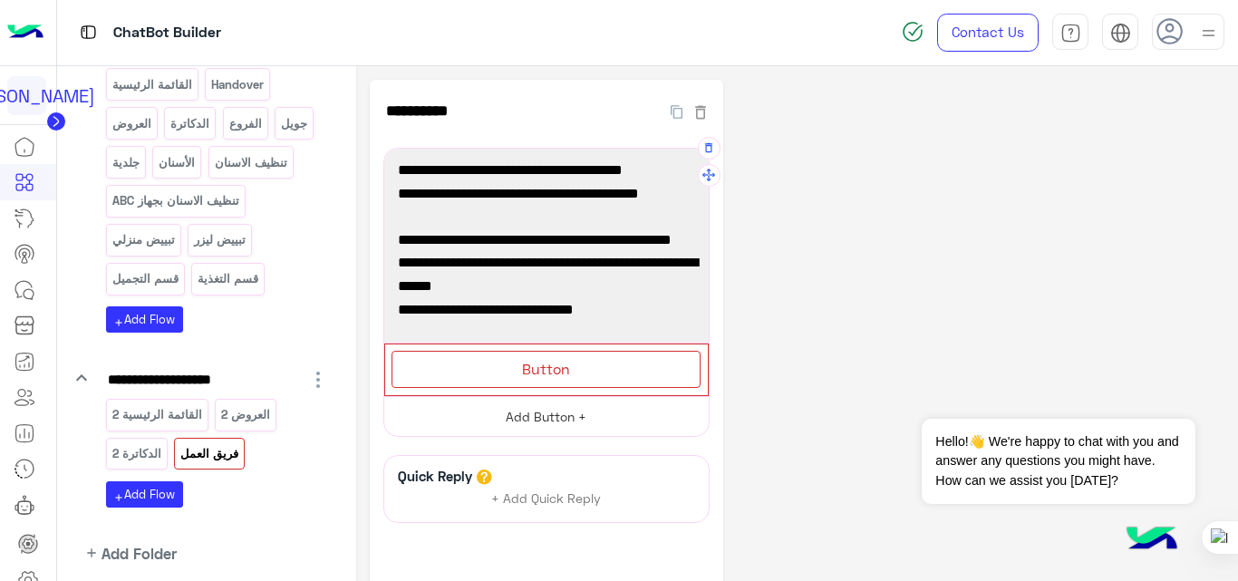
click at [532, 371] on span "Button" at bounding box center [546, 368] width 48 height 17
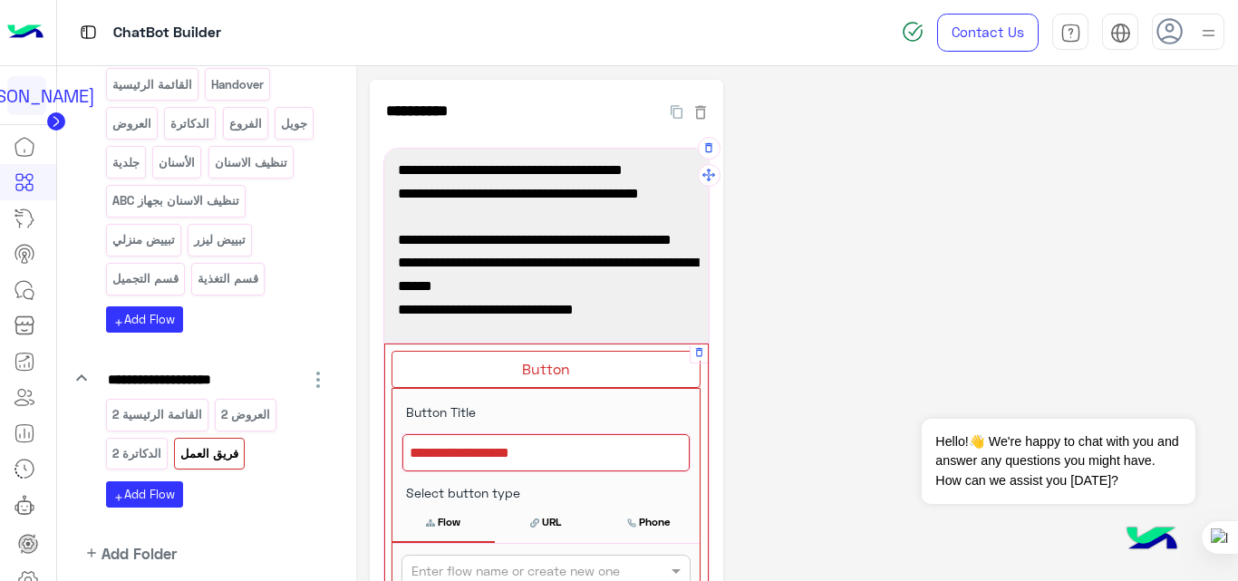
click at [566, 464] on div at bounding box center [545, 453] width 287 height 38
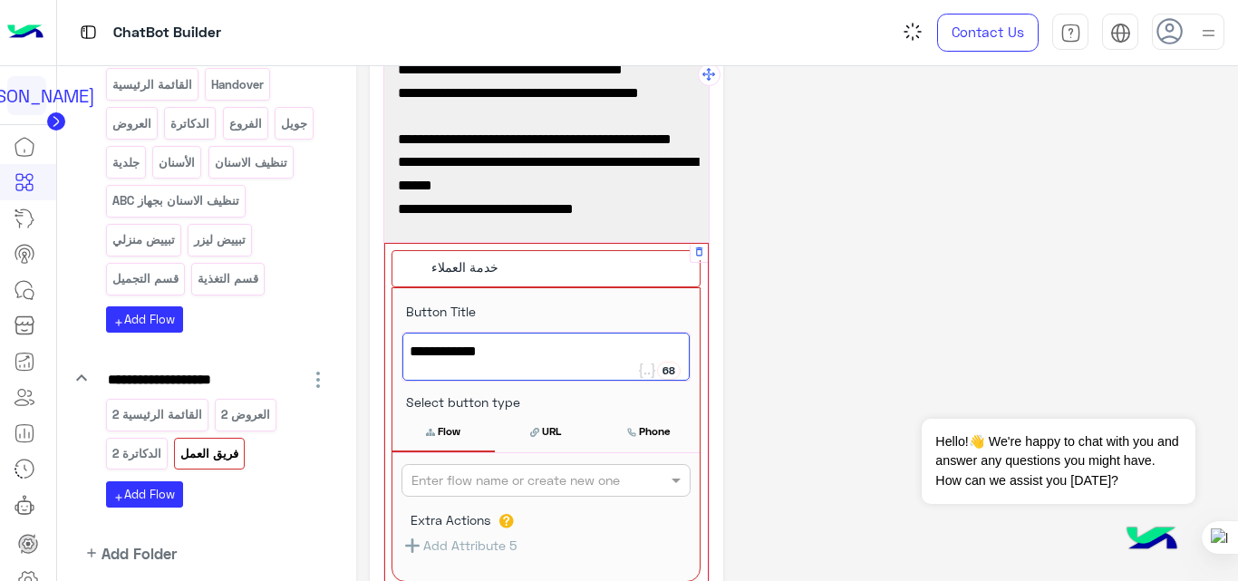
scroll to position [103, 0]
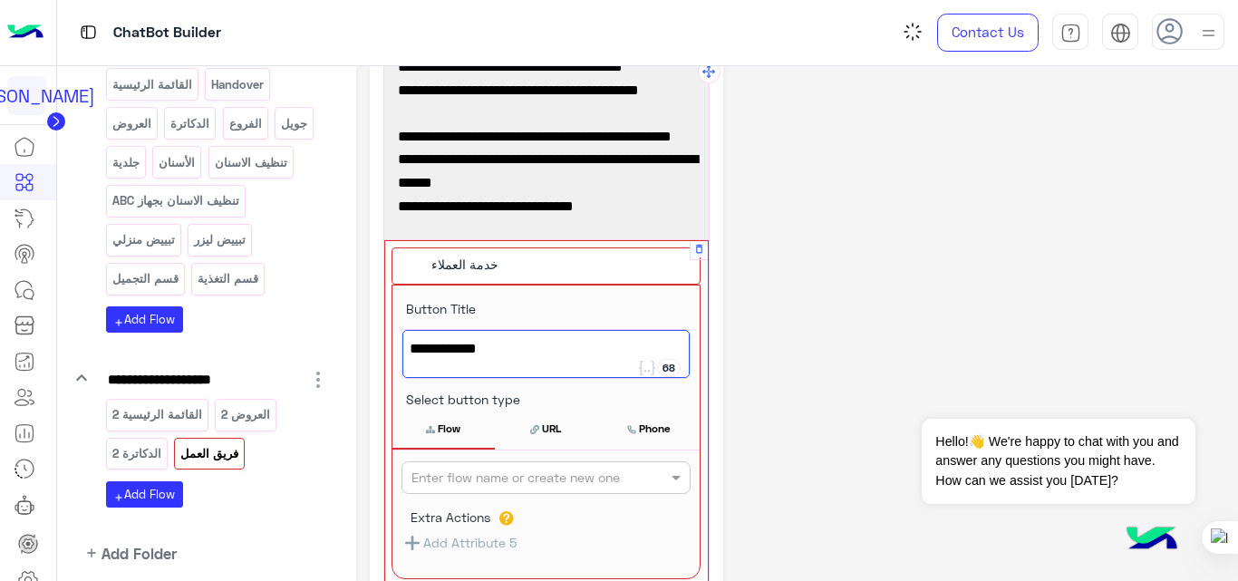
type textarea "**********"
click at [566, 474] on input "text" at bounding box center [515, 478] width 209 height 19
type input "*"
click at [448, 503] on div "Handover" at bounding box center [545, 514] width 289 height 34
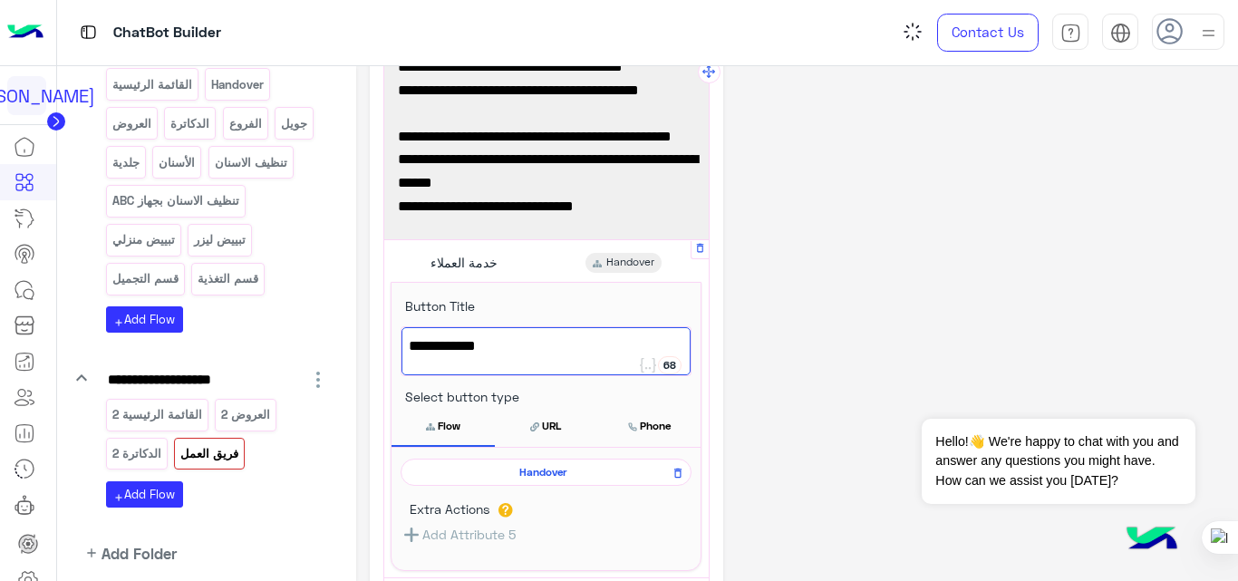
click at [860, 313] on div "**********" at bounding box center [797, 420] width 855 height 889
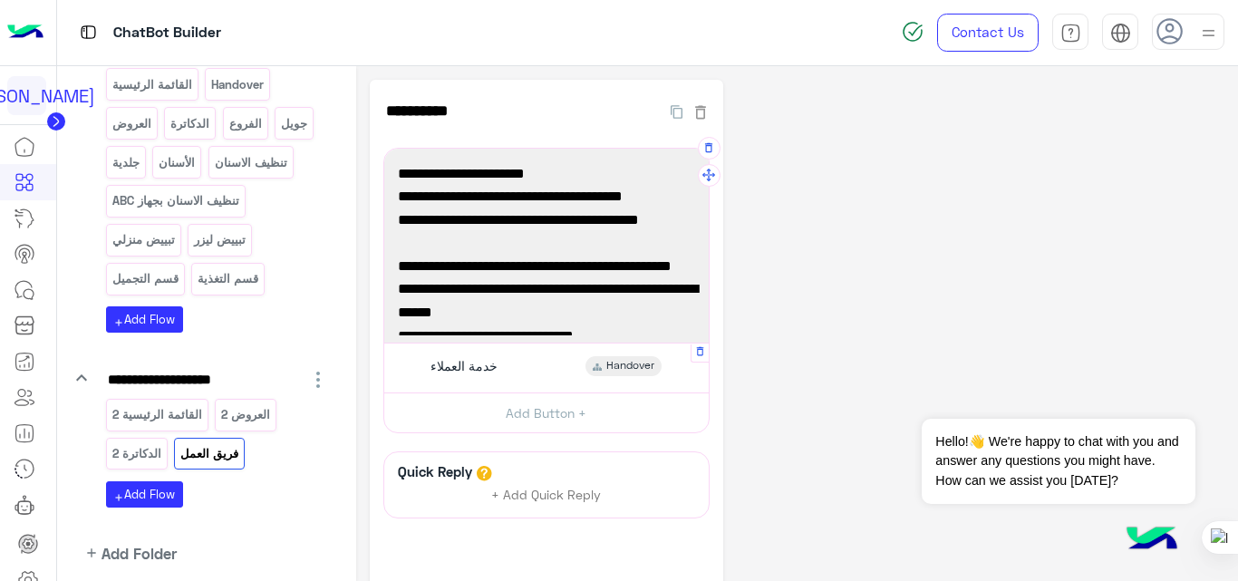
scroll to position [72, 0]
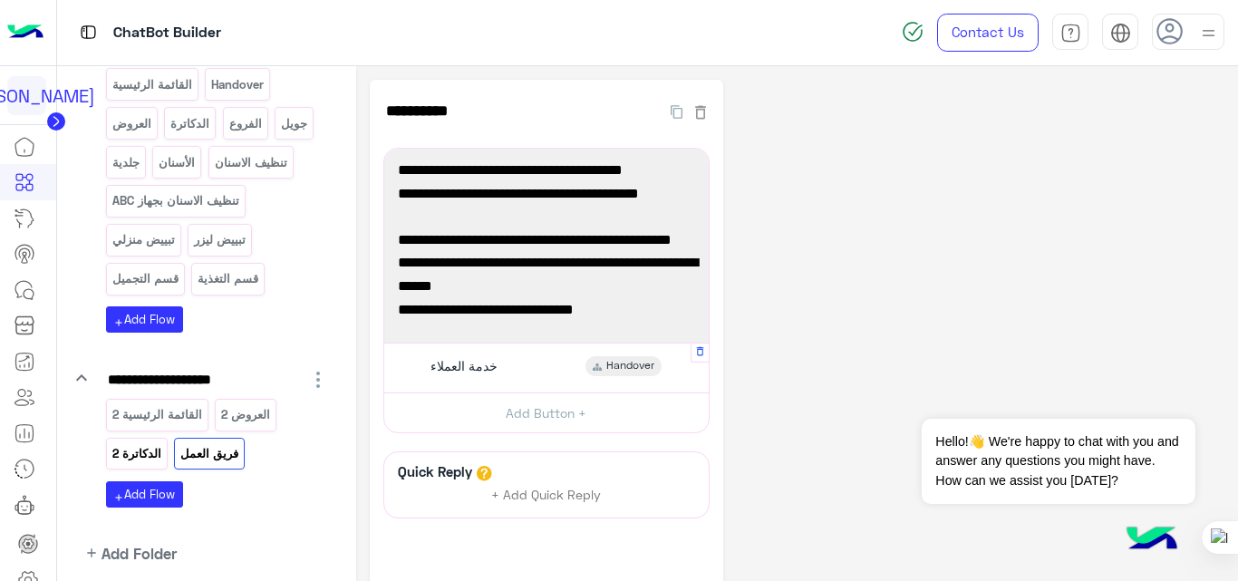
click at [142, 456] on p "الدكاترة 2" at bounding box center [137, 453] width 52 height 21
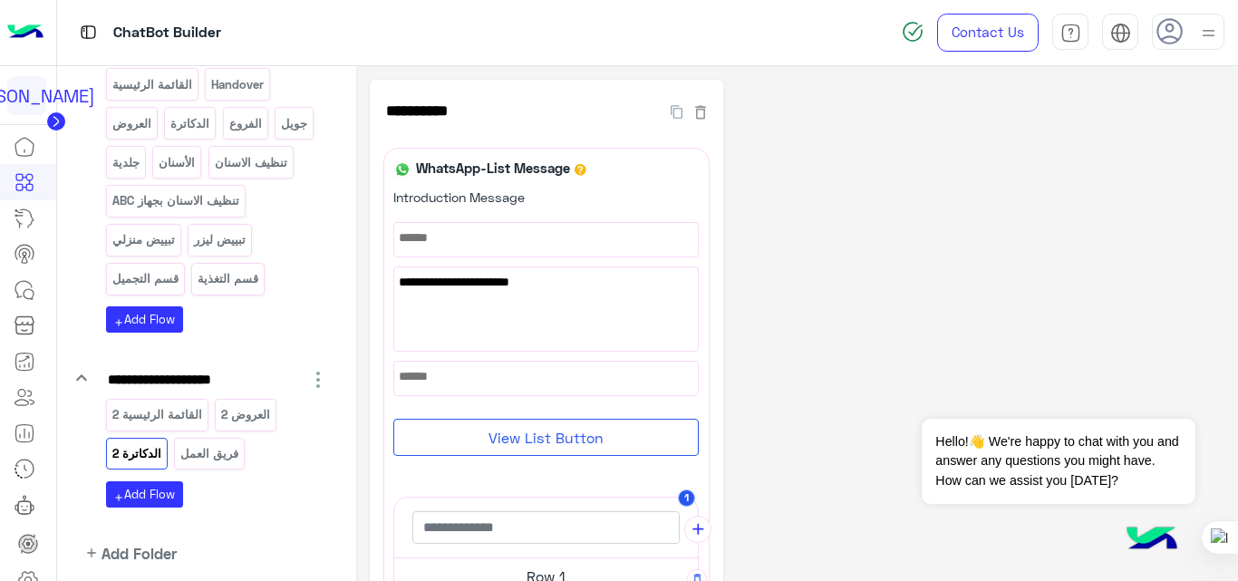
click at [206, 459] on p "فريق العمل" at bounding box center [209, 453] width 61 height 21
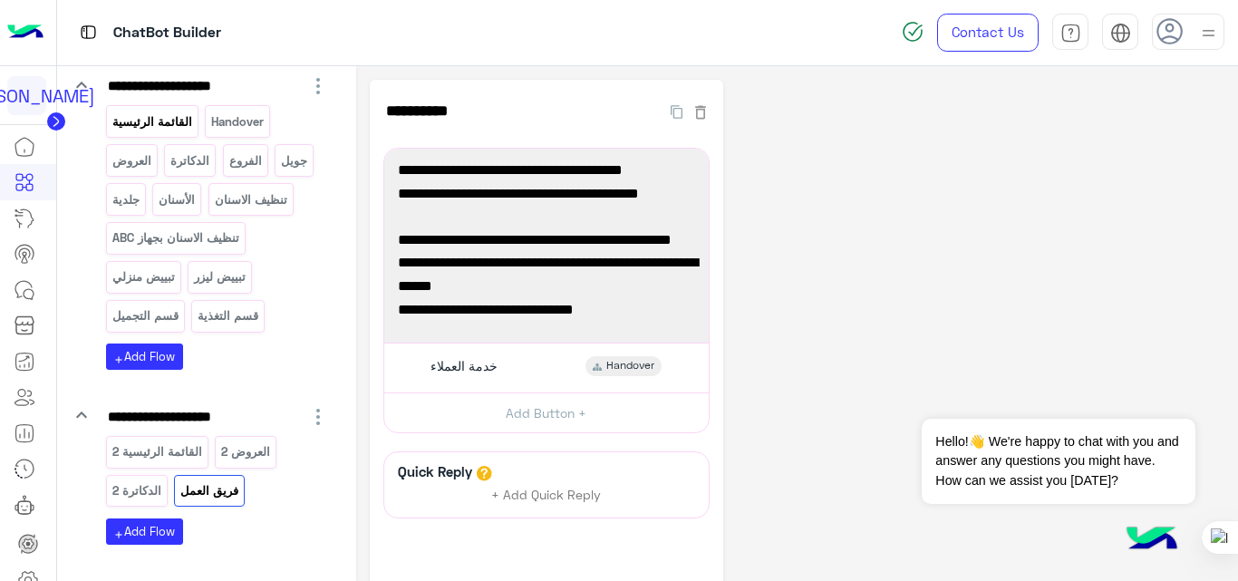
click at [154, 130] on p "القائمة الرئيسية" at bounding box center [152, 121] width 82 height 21
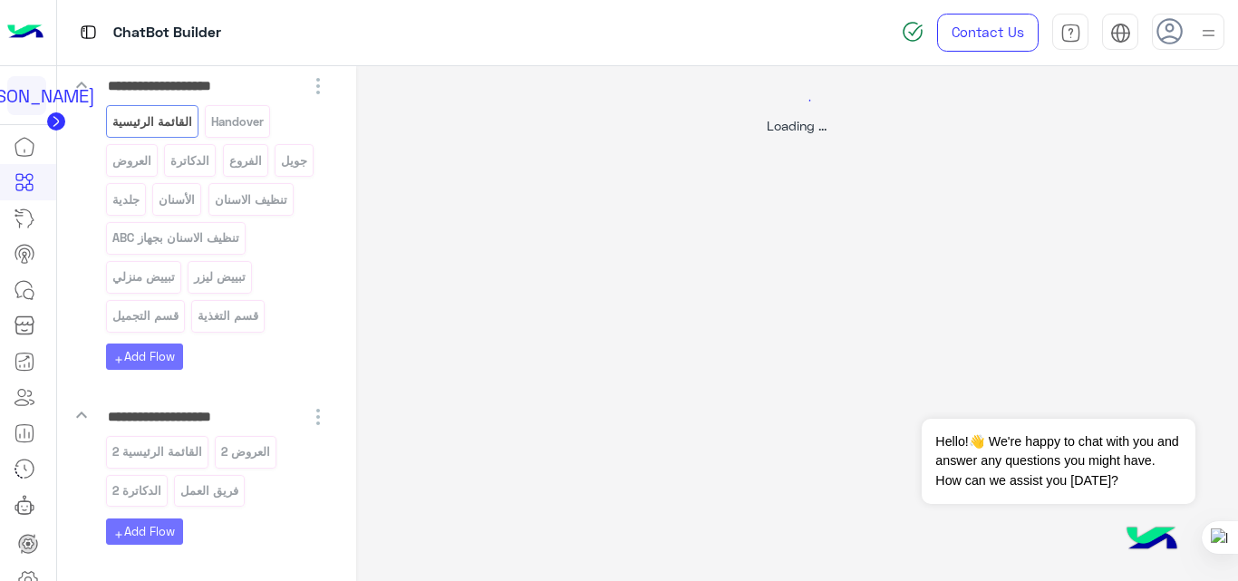
select select "*"
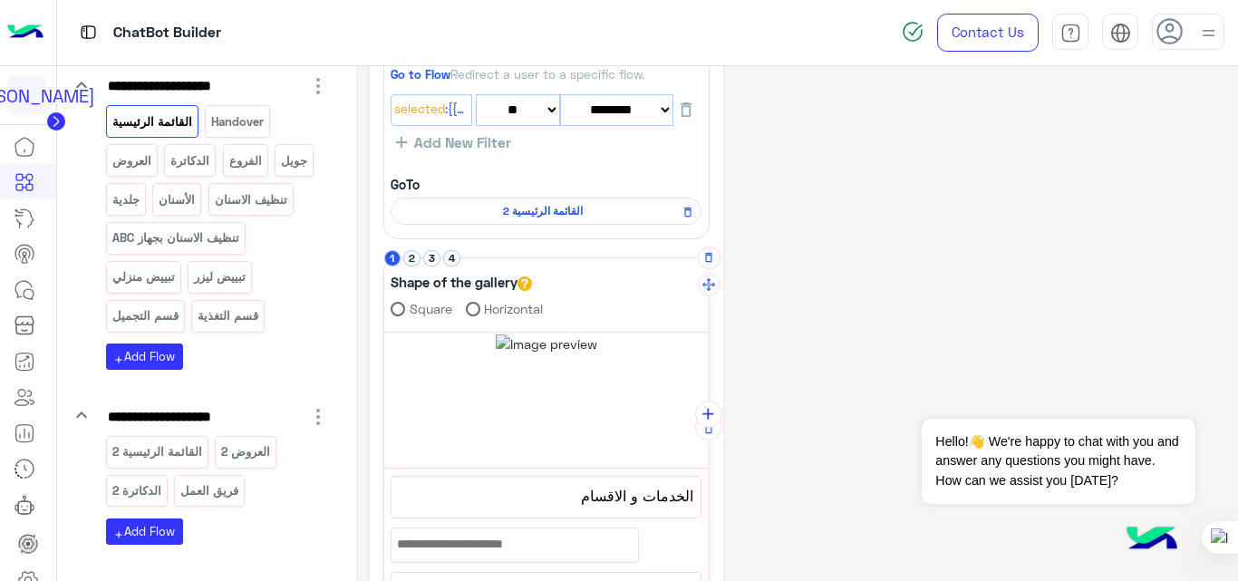
scroll to position [143, 0]
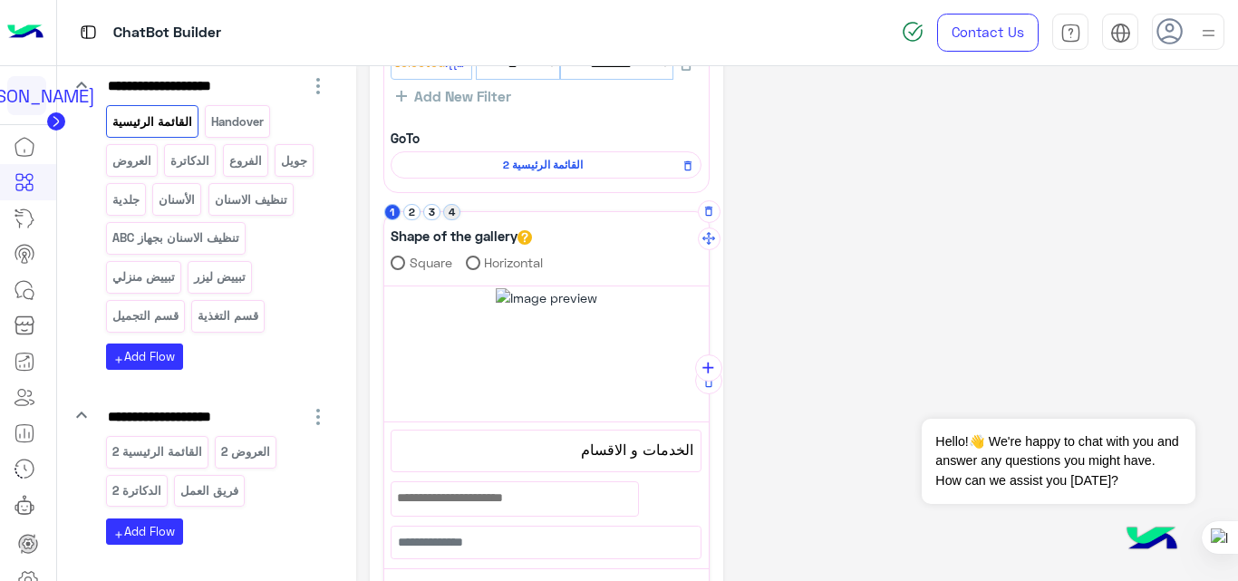
click at [459, 210] on button "4" at bounding box center [451, 212] width 17 height 17
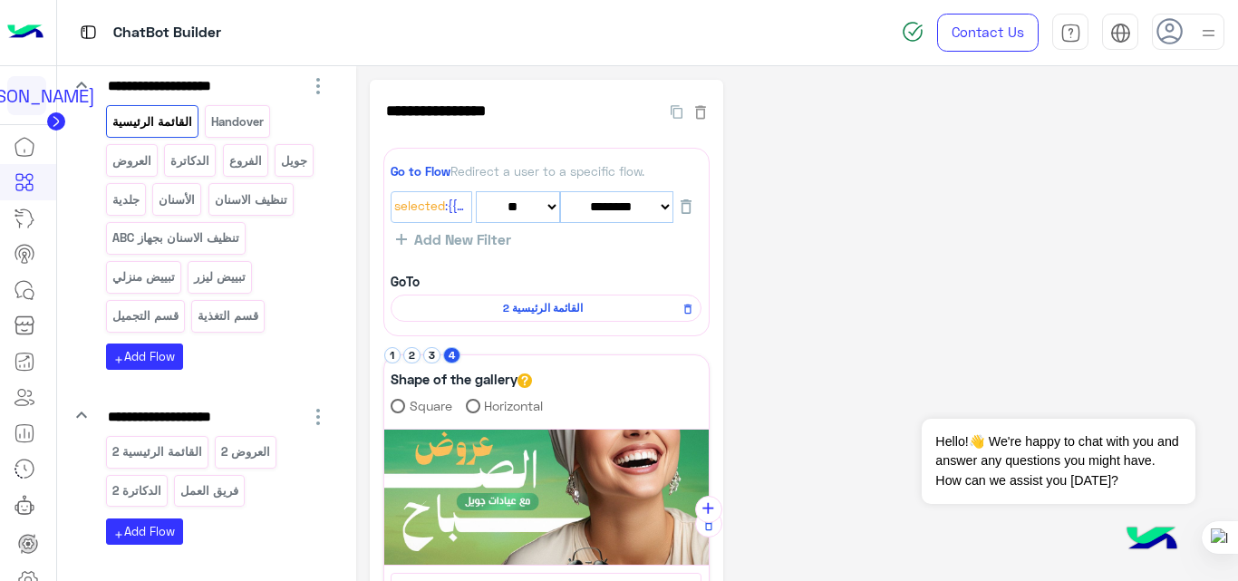
scroll to position [1, 0]
click at [708, 503] on icon "add" at bounding box center [708, 507] width 19 height 19
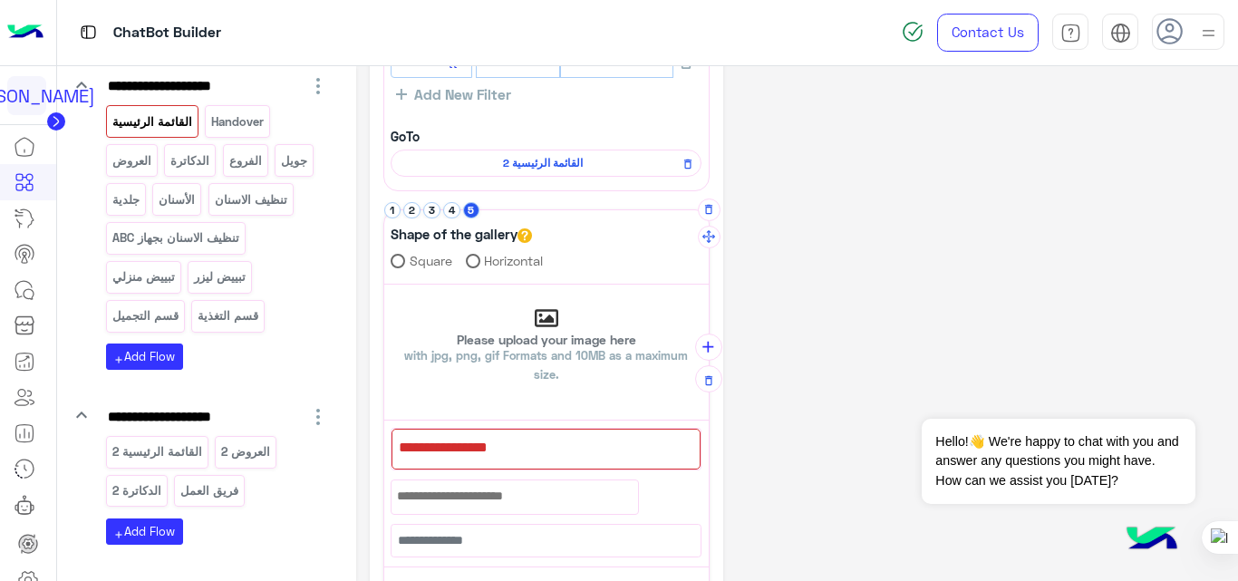
scroll to position [146, 0]
click at [565, 458] on div at bounding box center [545, 448] width 309 height 41
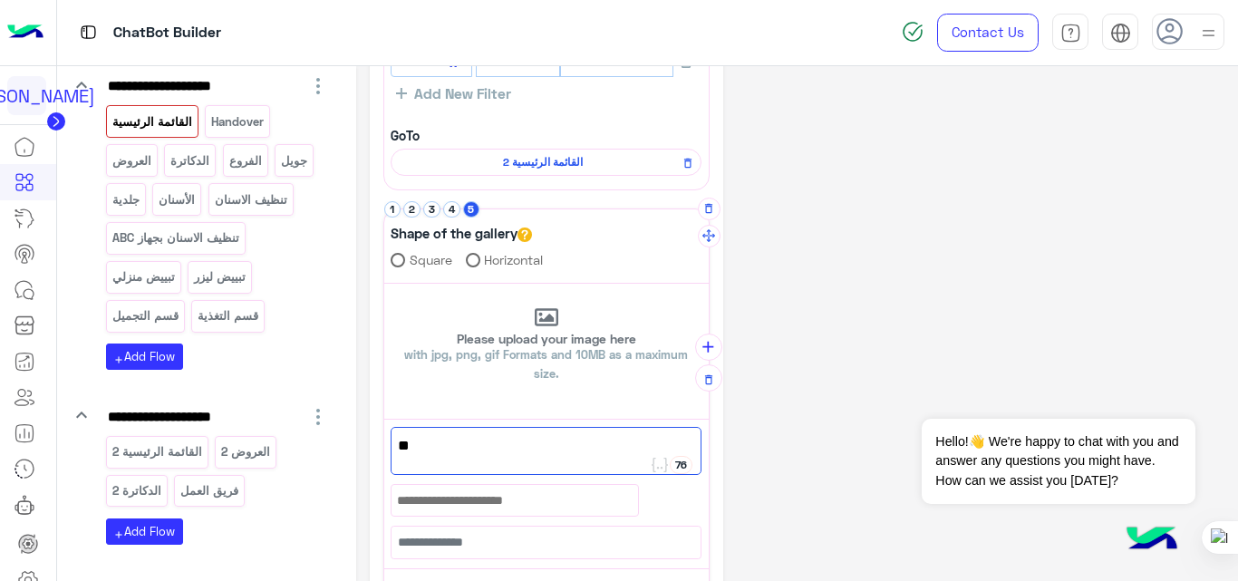
type textarea "*"
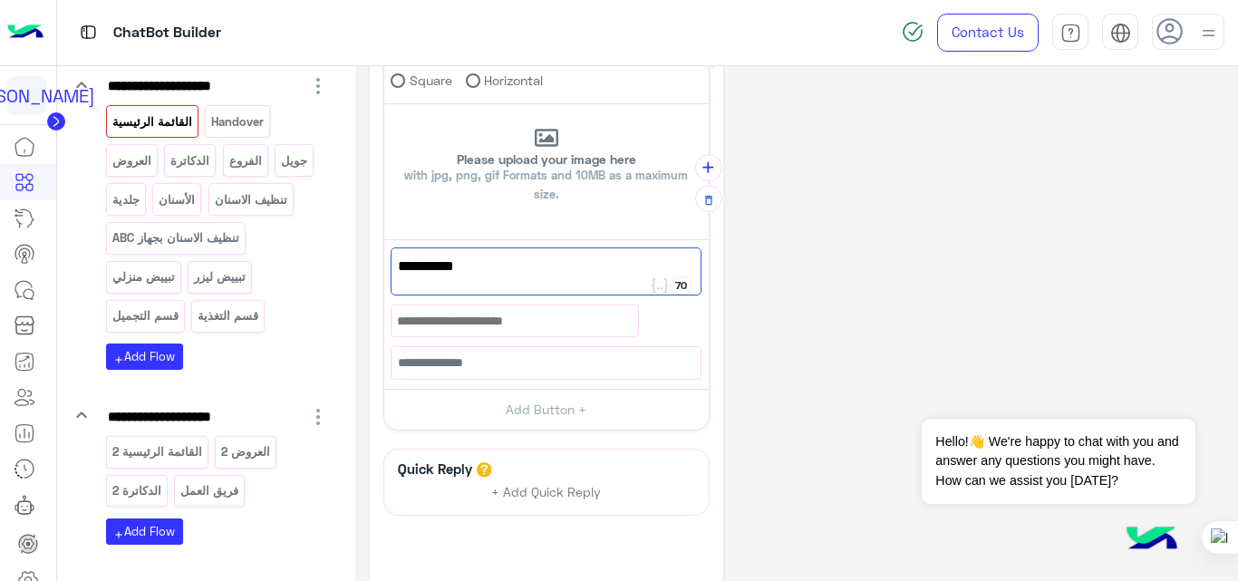
scroll to position [326, 0]
type textarea "**********"
click at [626, 406] on button "Add Button +" at bounding box center [546, 408] width 324 height 41
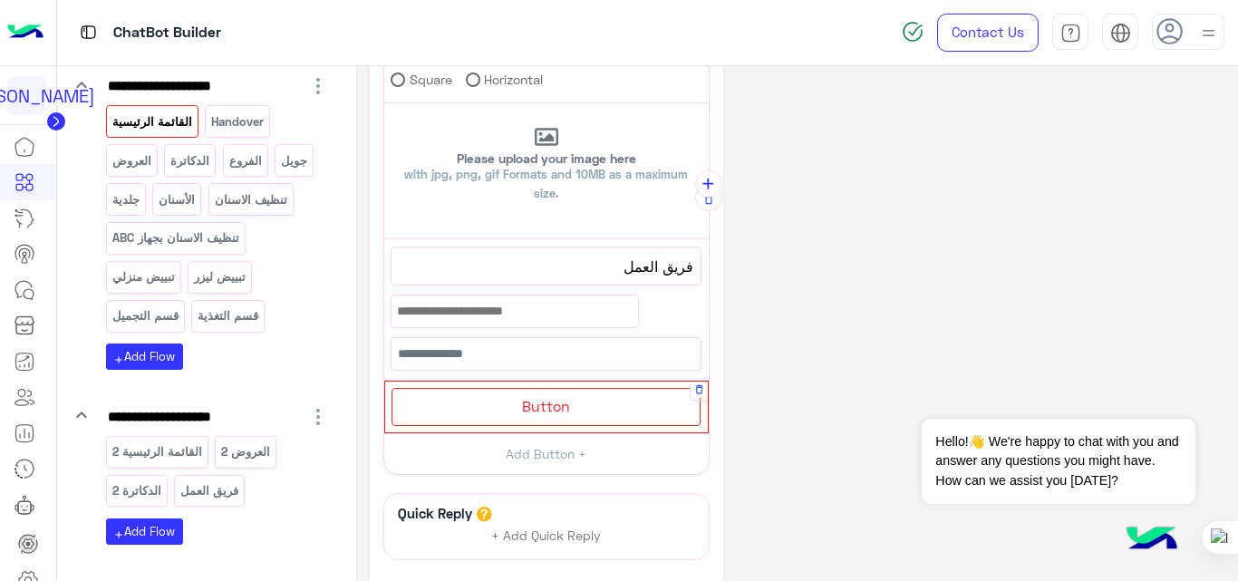
click at [598, 401] on div "Button" at bounding box center [545, 406] width 309 height 37
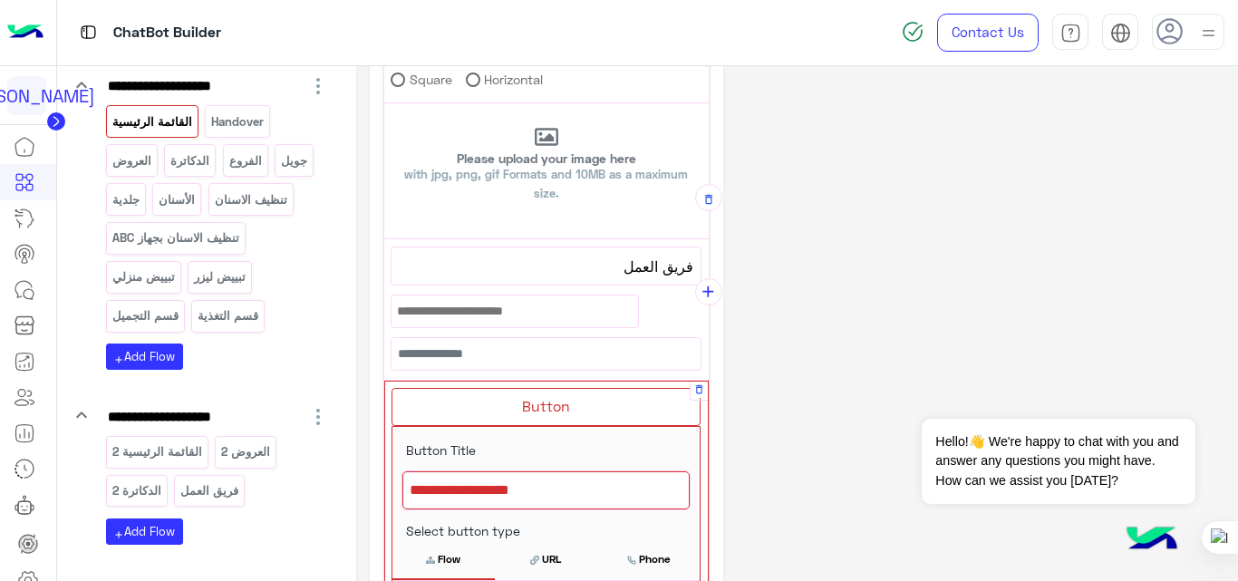
click at [538, 489] on div at bounding box center [545, 490] width 287 height 38
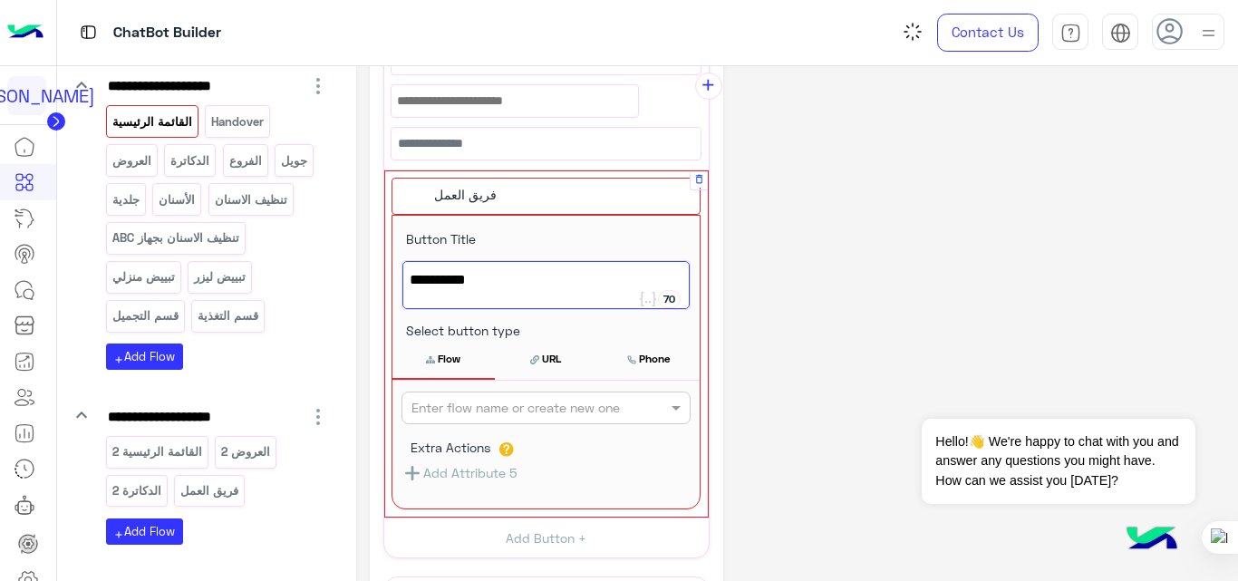
scroll to position [538, 0]
type textarea "**********"
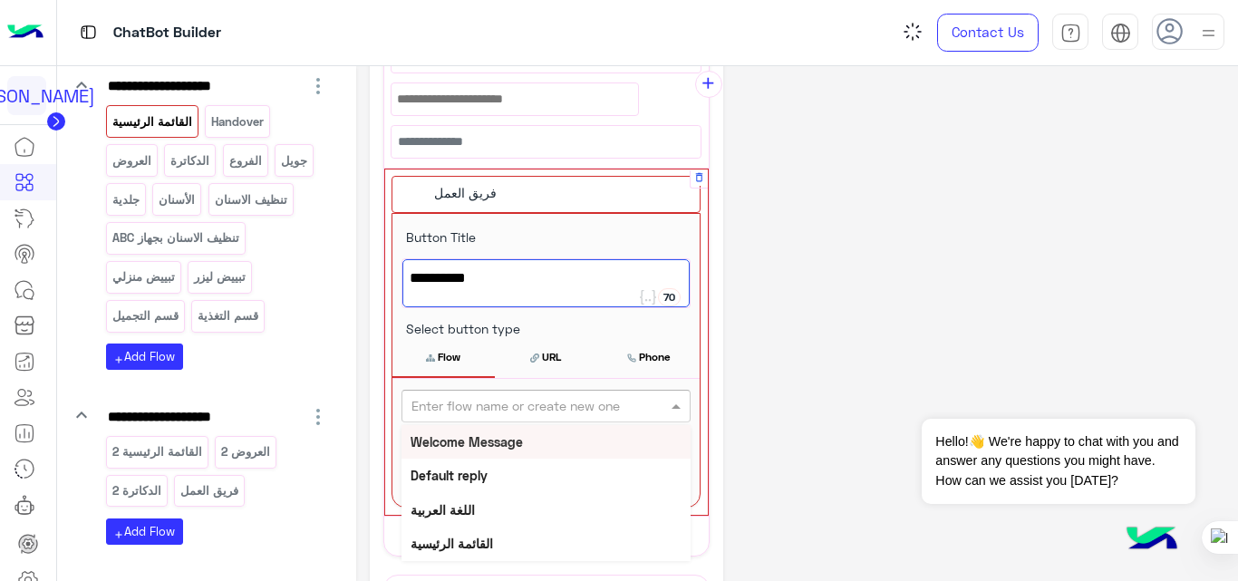
click at [557, 415] on div "Enter flow name or create new one" at bounding box center [515, 405] width 208 height 19
type input "*"
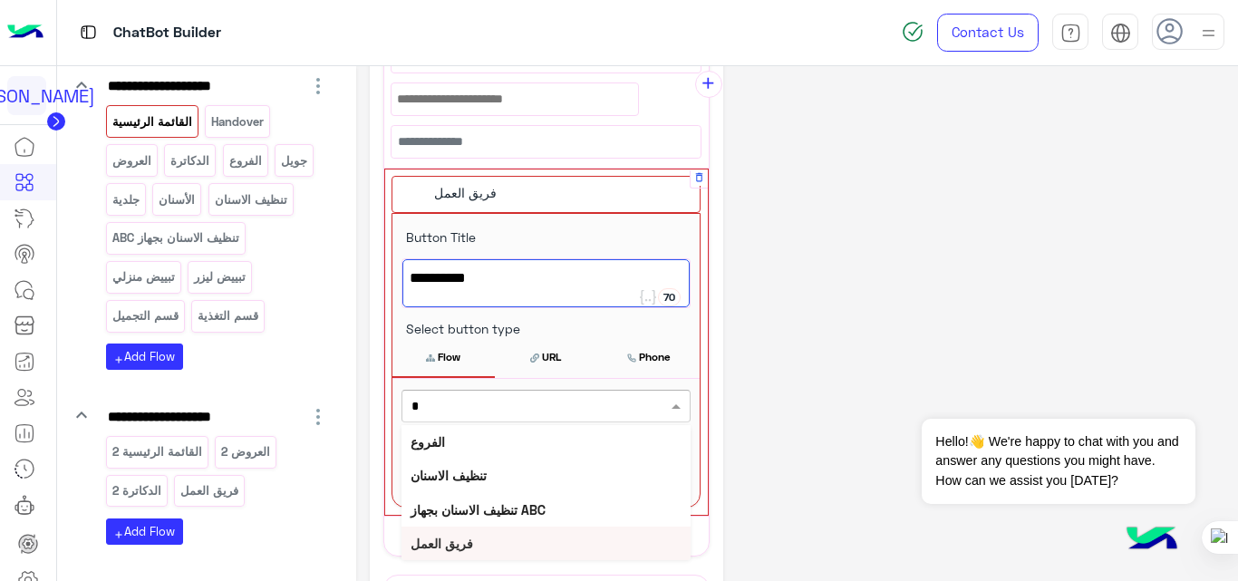
click at [480, 540] on div "فريق العمل" at bounding box center [545, 544] width 289 height 34
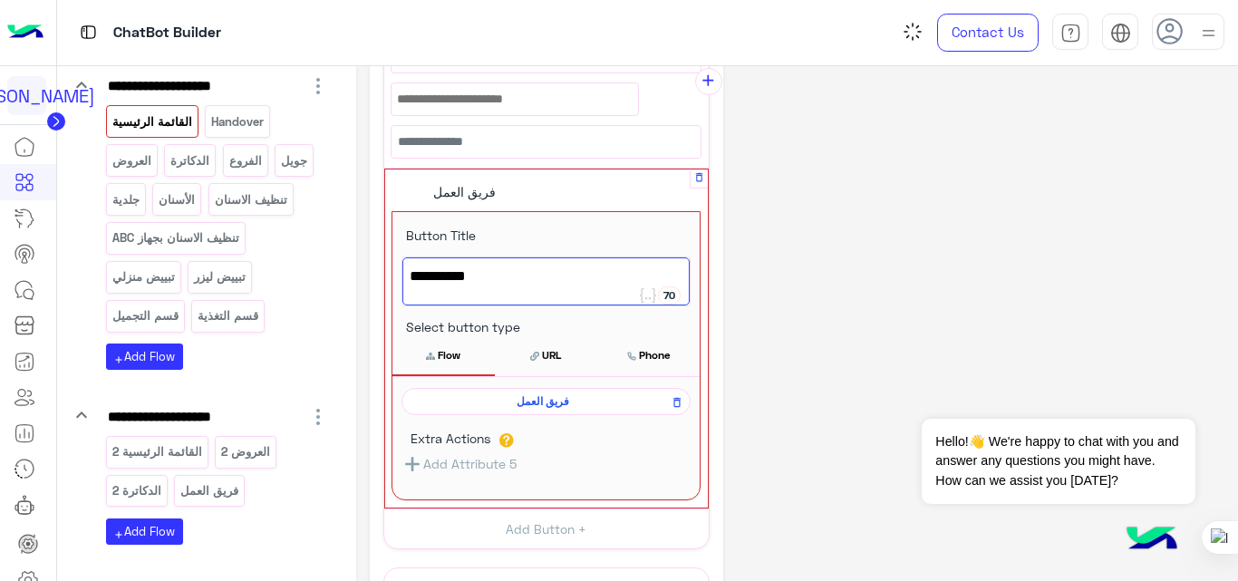
scroll to position [536, 0]
click at [821, 287] on div "**********" at bounding box center [797, 171] width 855 height 1254
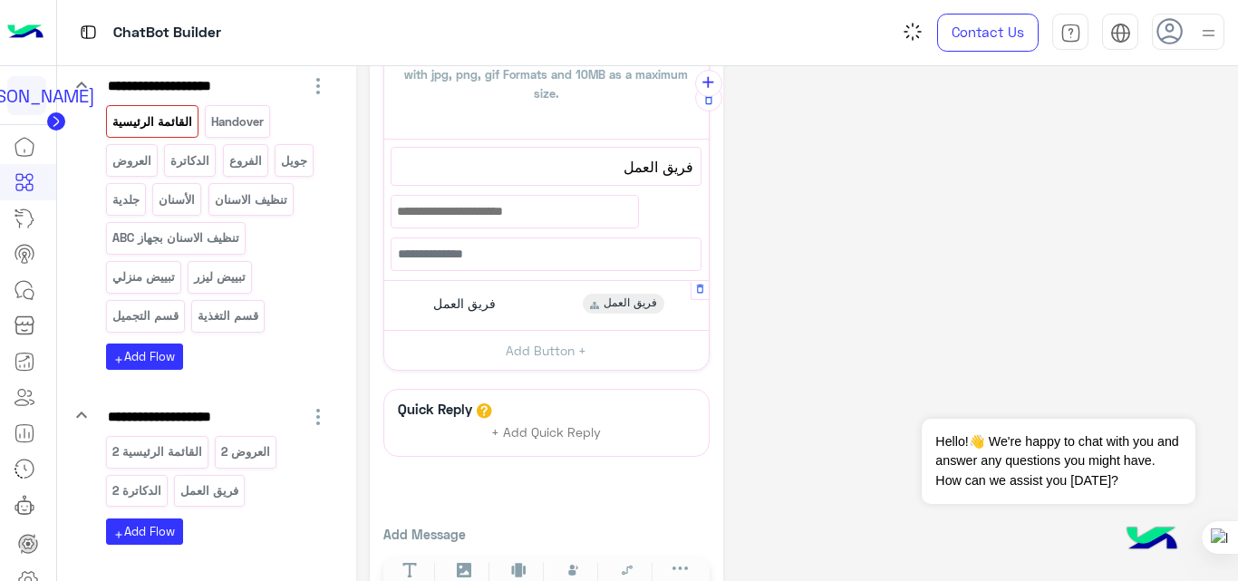
scroll to position [425, 0]
click at [232, 484] on p "فريق العمل" at bounding box center [209, 490] width 61 height 21
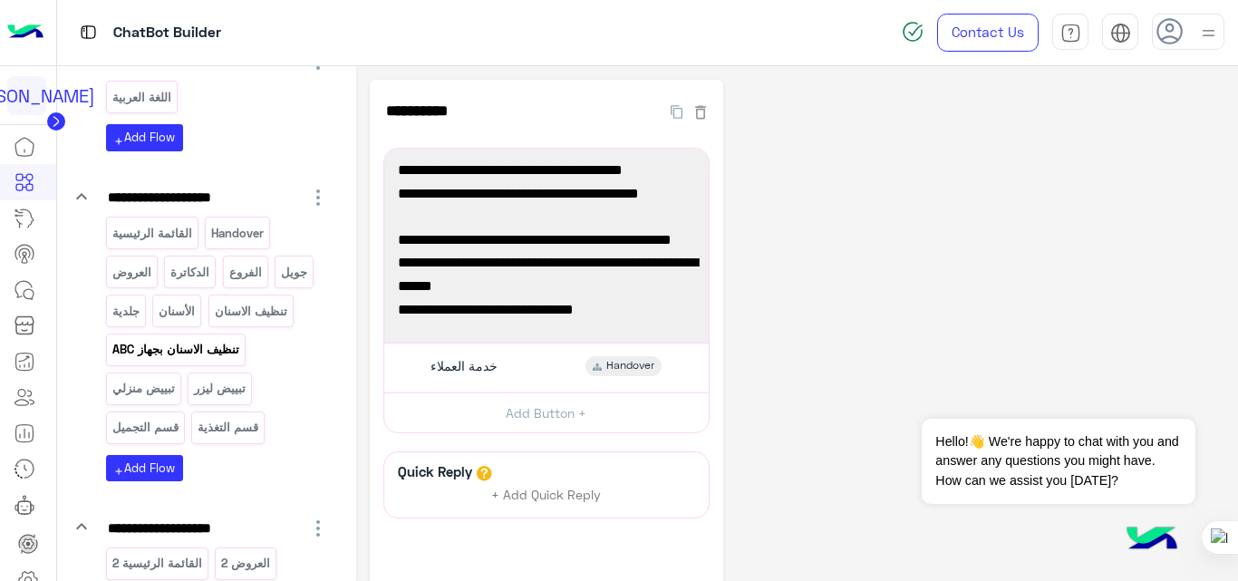
scroll to position [265, 0]
click at [184, 233] on p "القائمة الرئيسية" at bounding box center [152, 234] width 82 height 21
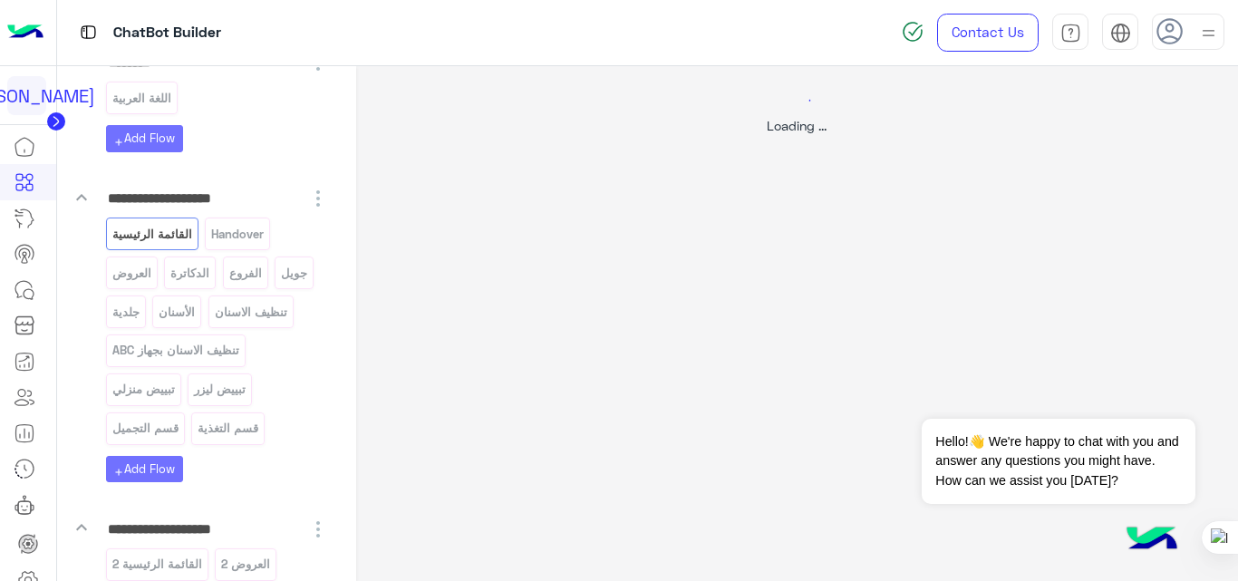
select select "*"
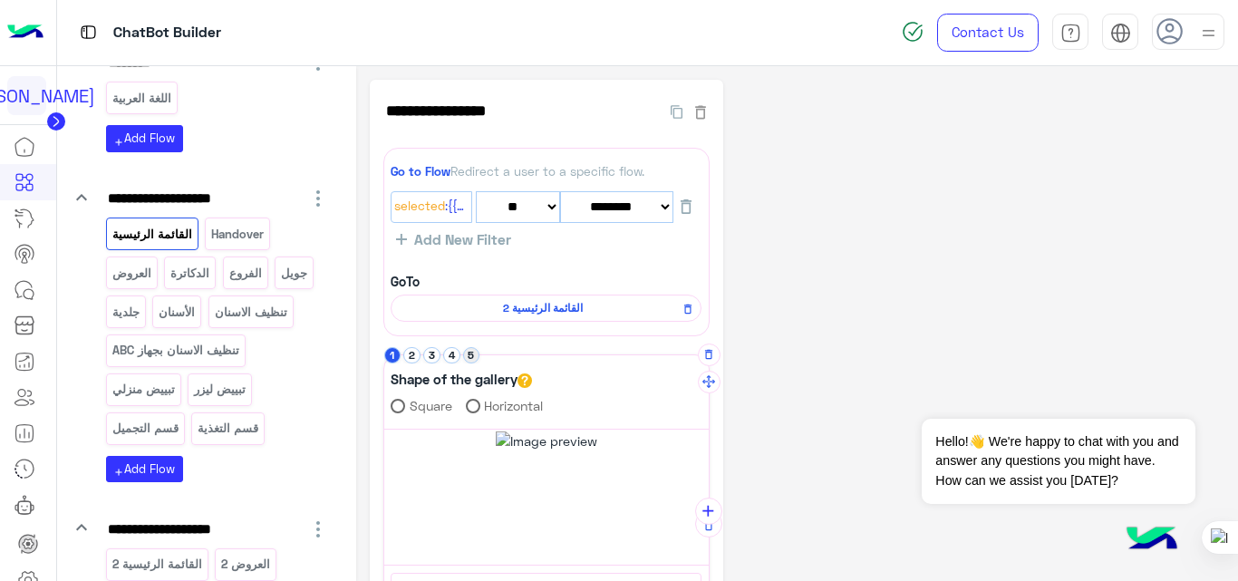
click at [472, 358] on button "5" at bounding box center [471, 355] width 17 height 17
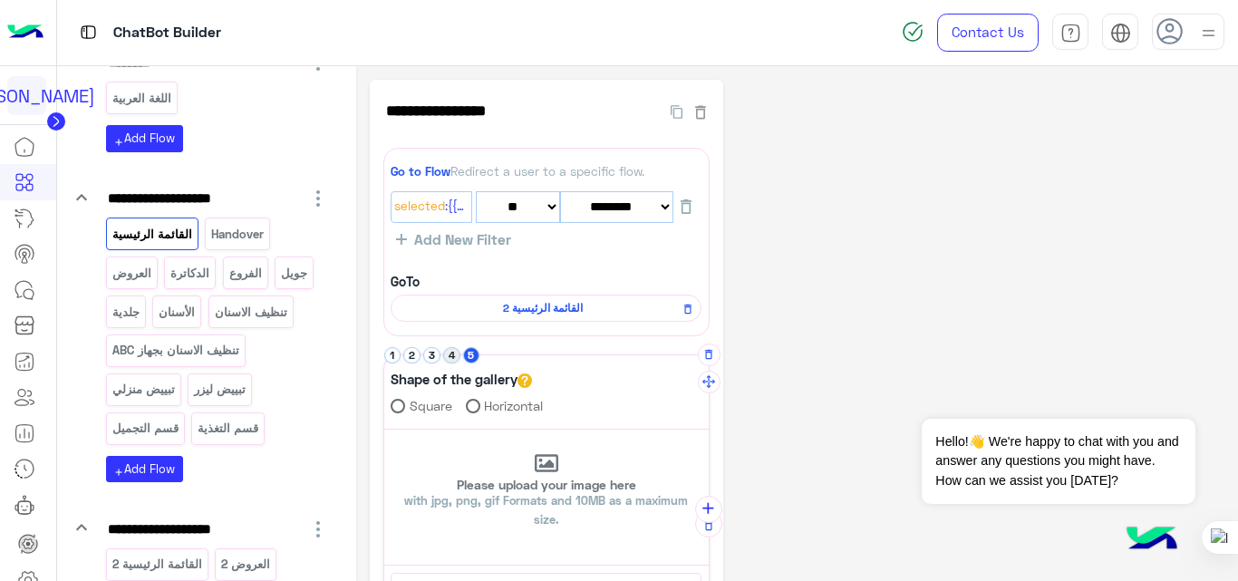
click at [449, 361] on button "4" at bounding box center [451, 355] width 17 height 17
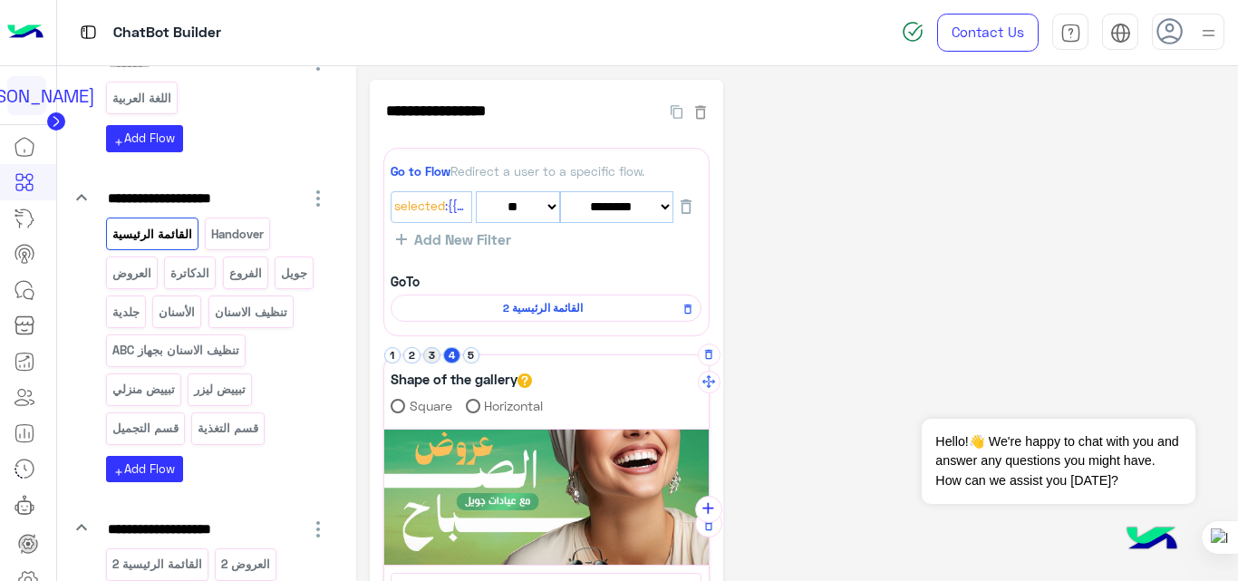
click at [436, 361] on button "3" at bounding box center [431, 355] width 17 height 17
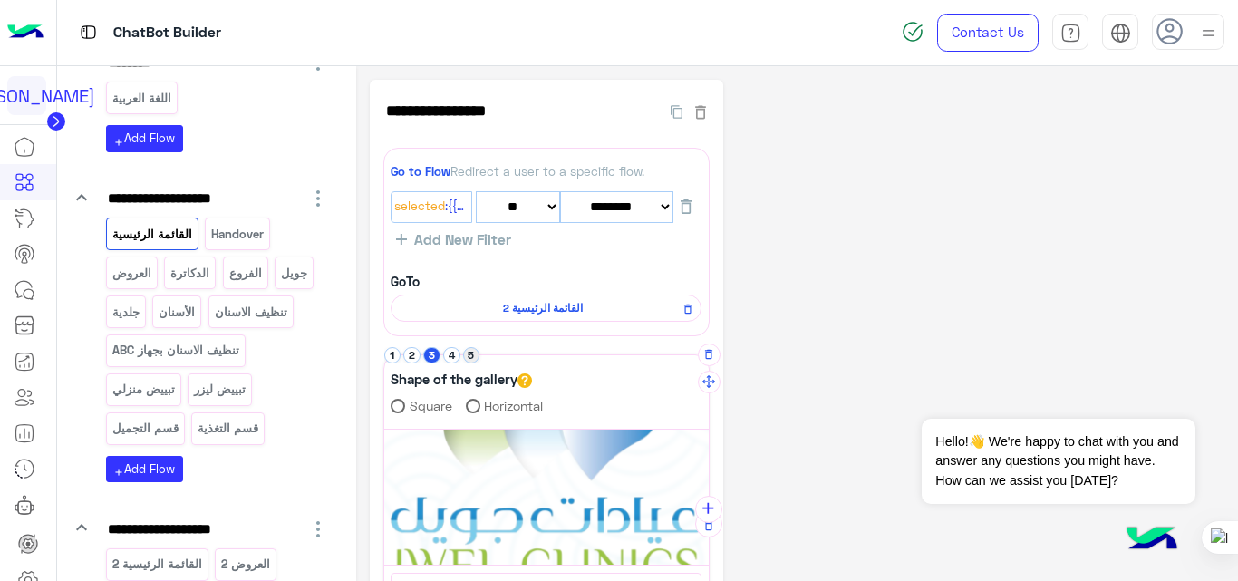
click at [473, 357] on button "5" at bounding box center [471, 355] width 17 height 17
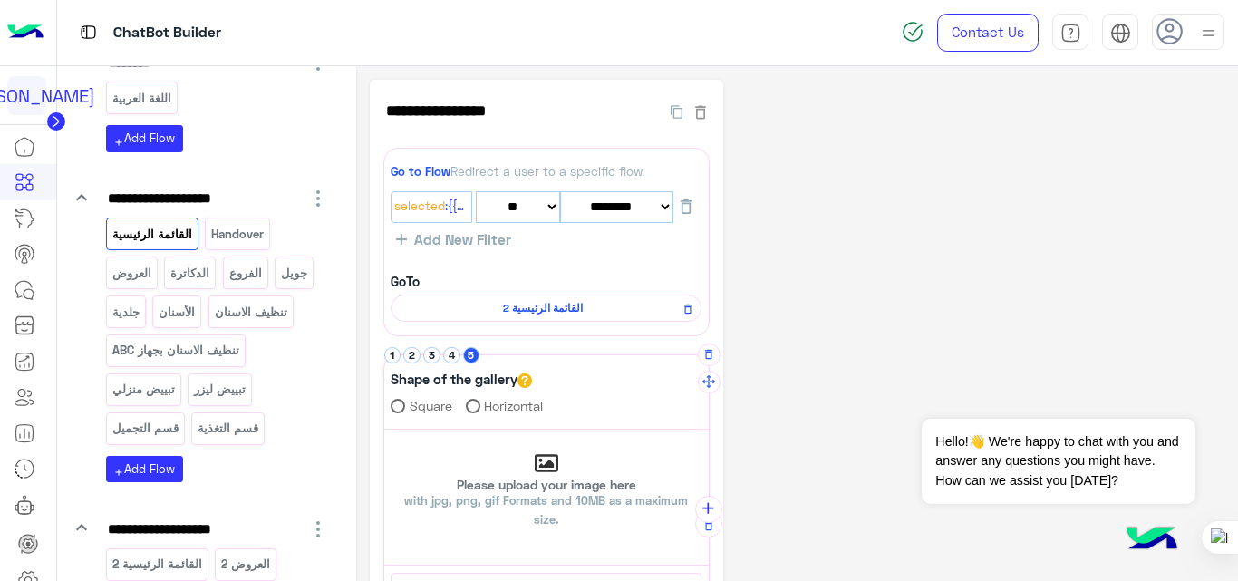
click at [558, 464] on div "Please upload your image here with jpg, png, gif Formats and 10MB as a maximum …" at bounding box center [546, 497] width 324 height 91
click at [384, 430] on input "Please upload your image here with jpg, png, gif Formats and 10MB as a maximum …" at bounding box center [384, 430] width 0 height 0
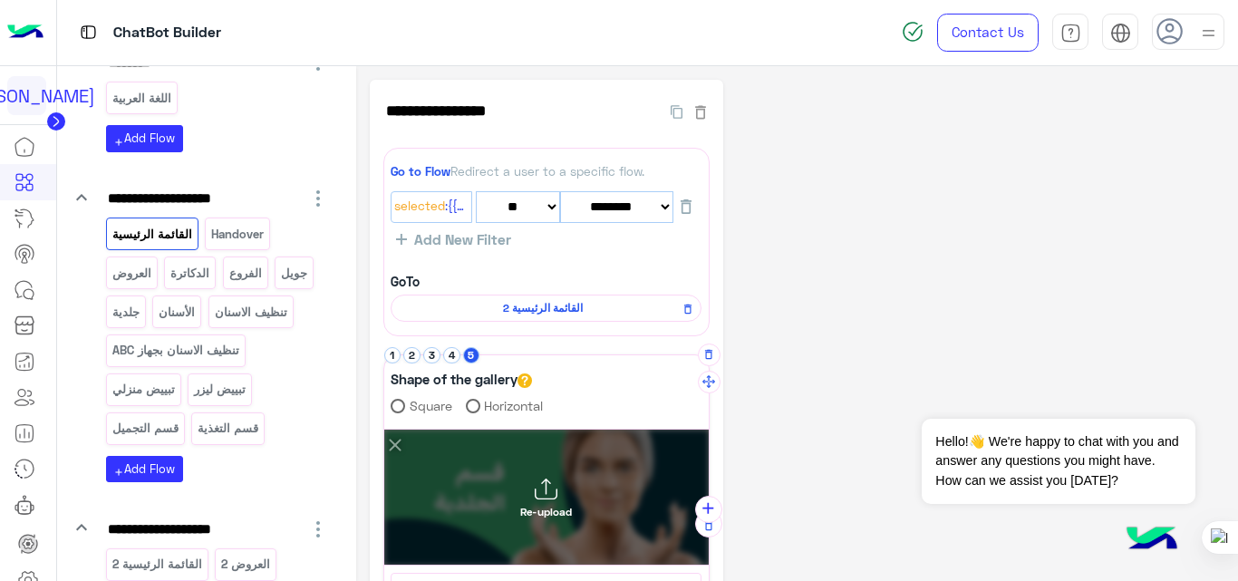
click at [580, 495] on div "Re-upload" at bounding box center [546, 498] width 324 height 136
click at [384, 430] on input "Re-upload" at bounding box center [384, 430] width 0 height 0
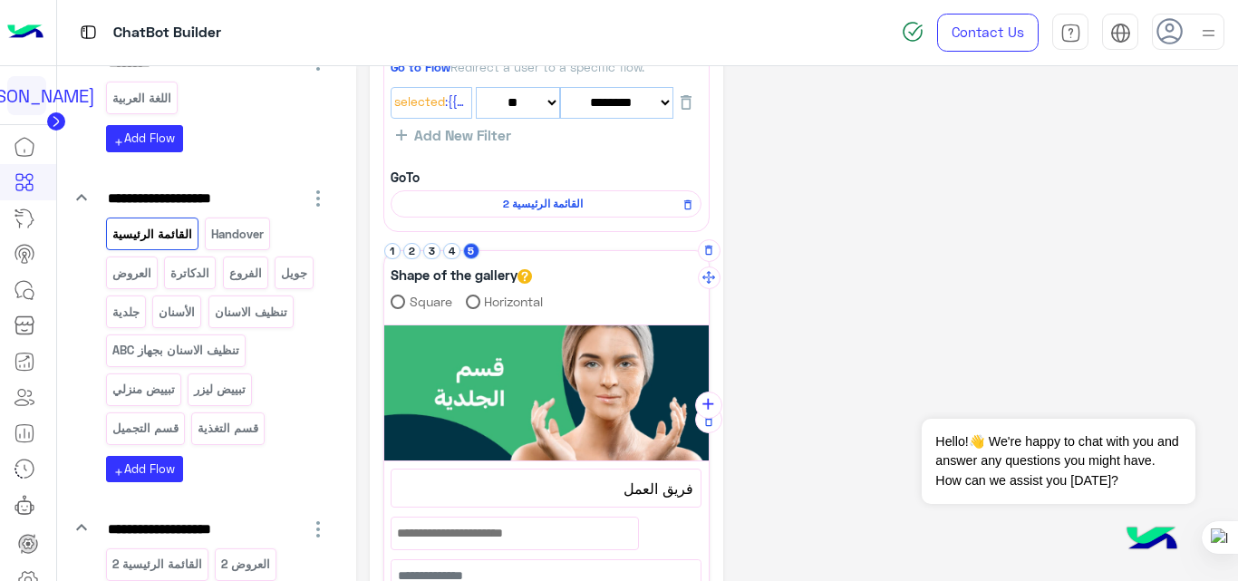
scroll to position [105, 0]
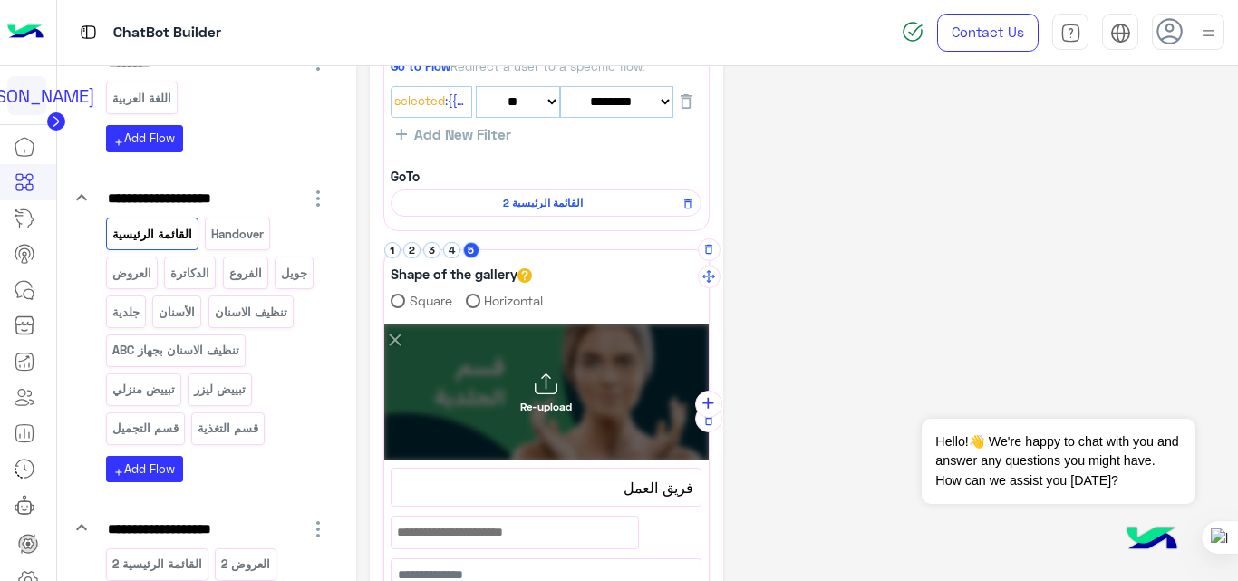
click at [560, 384] on div "Re-upload" at bounding box center [546, 392] width 52 height 41
click at [384, 324] on input "Re-upload" at bounding box center [384, 324] width 0 height 0
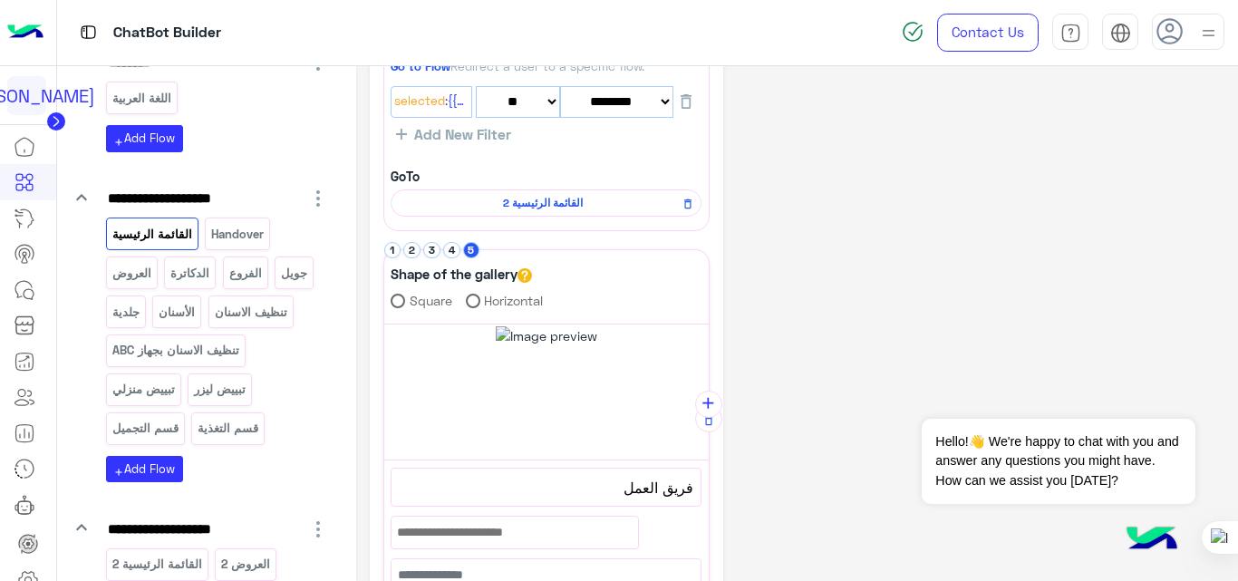
click at [557, 406] on span "Re-upload" at bounding box center [546, 407] width 52 height 14
click at [384, 324] on input "Re-upload" at bounding box center [384, 324] width 0 height 0
type input "**********"
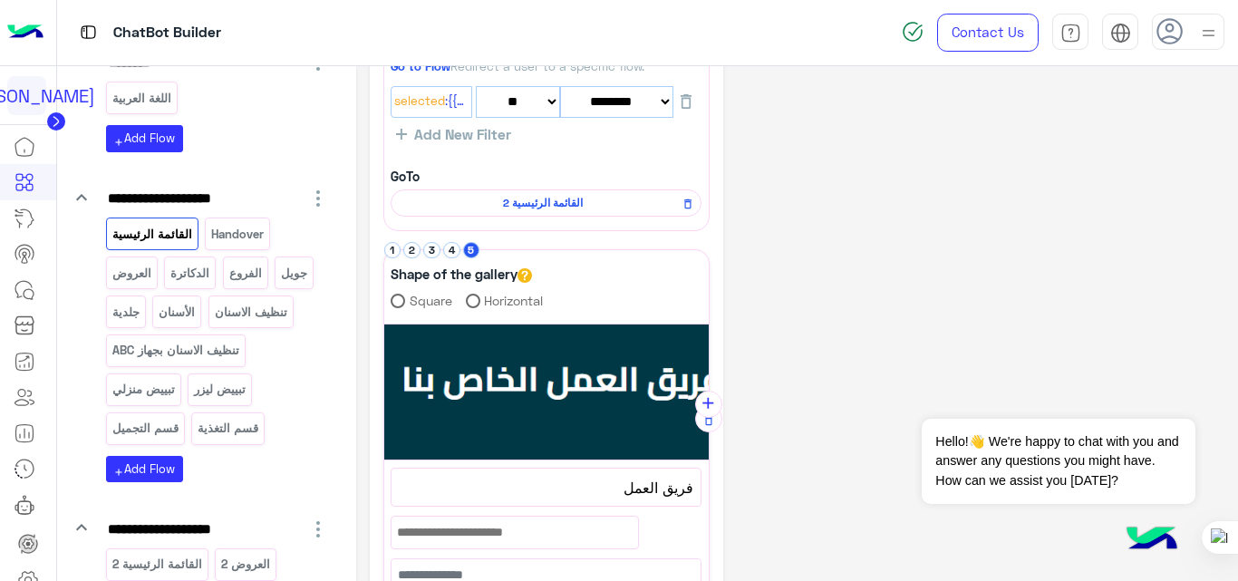
click at [884, 308] on div "**********" at bounding box center [797, 456] width 855 height 963
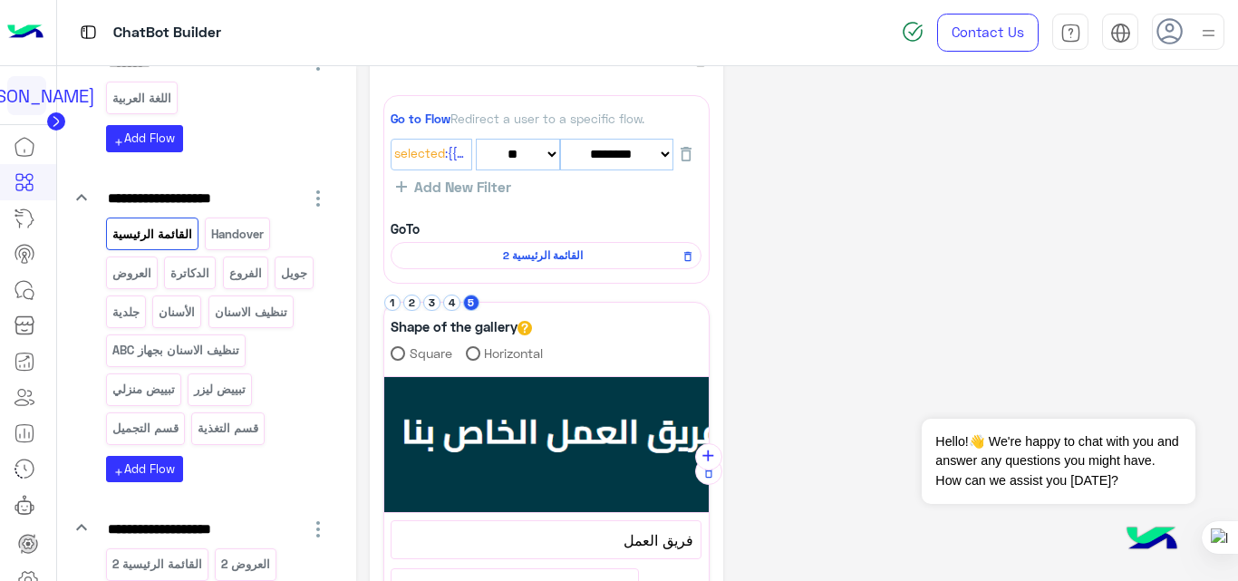
scroll to position [0, 0]
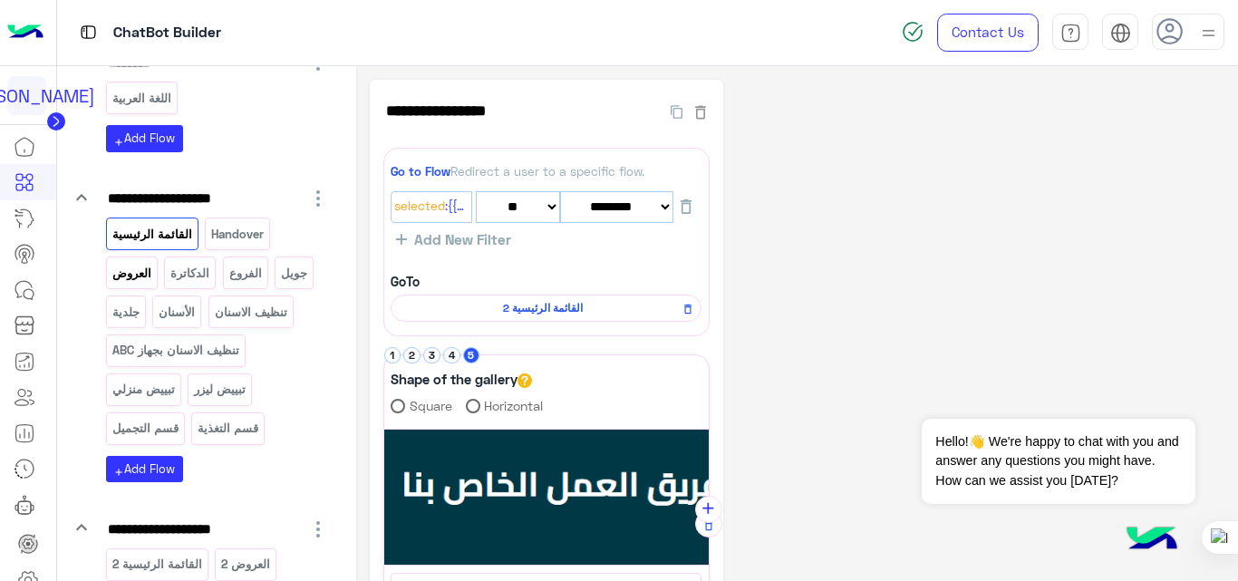
click at [141, 282] on p "العروض" at bounding box center [132, 273] width 42 height 21
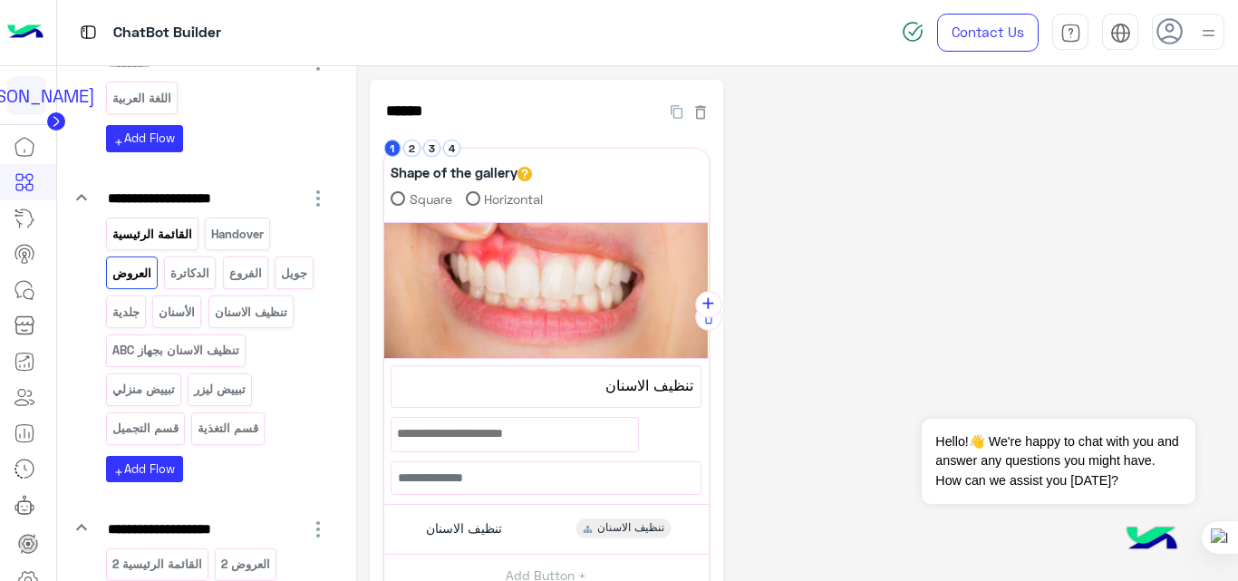
click at [159, 234] on p "القائمة الرئيسية" at bounding box center [152, 234] width 82 height 21
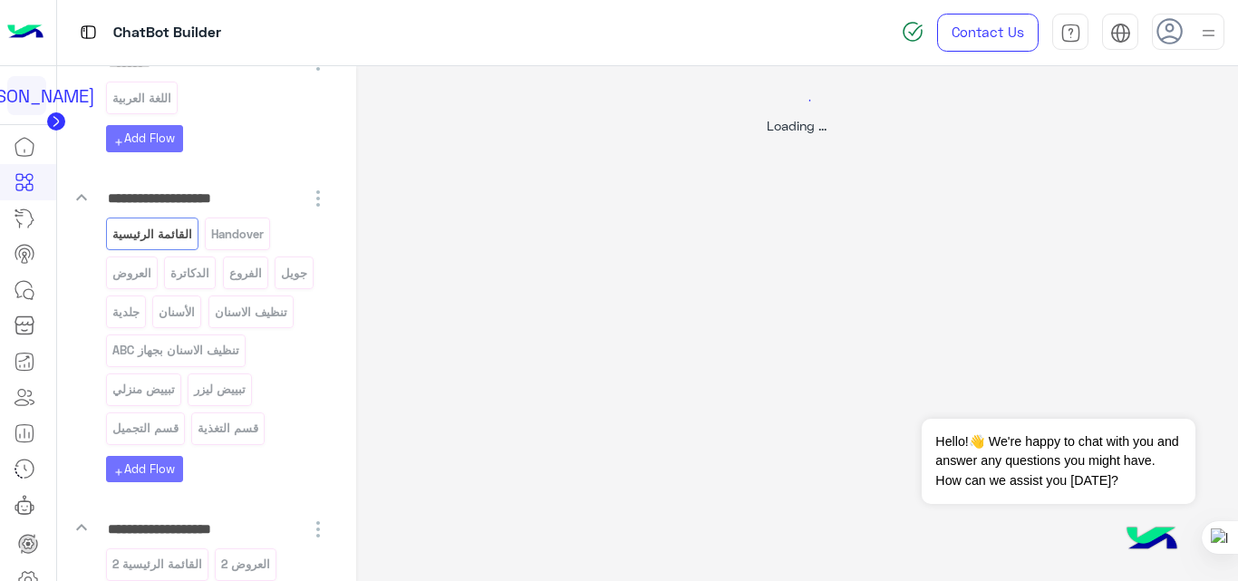
select select "*"
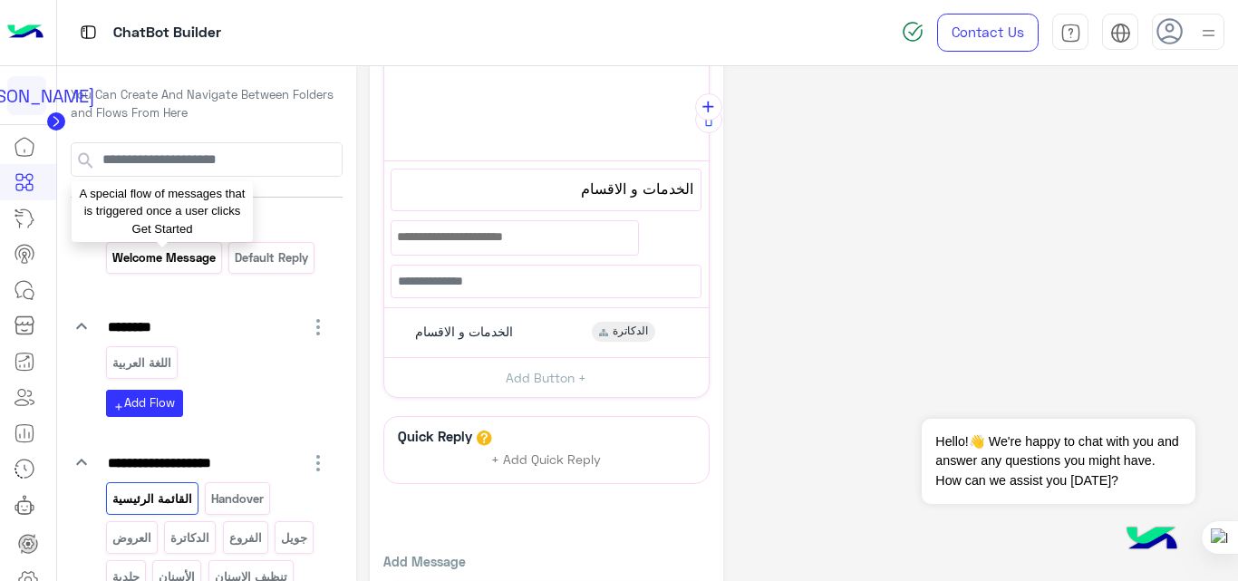
click at [175, 253] on p "Welcome Message" at bounding box center [164, 257] width 106 height 21
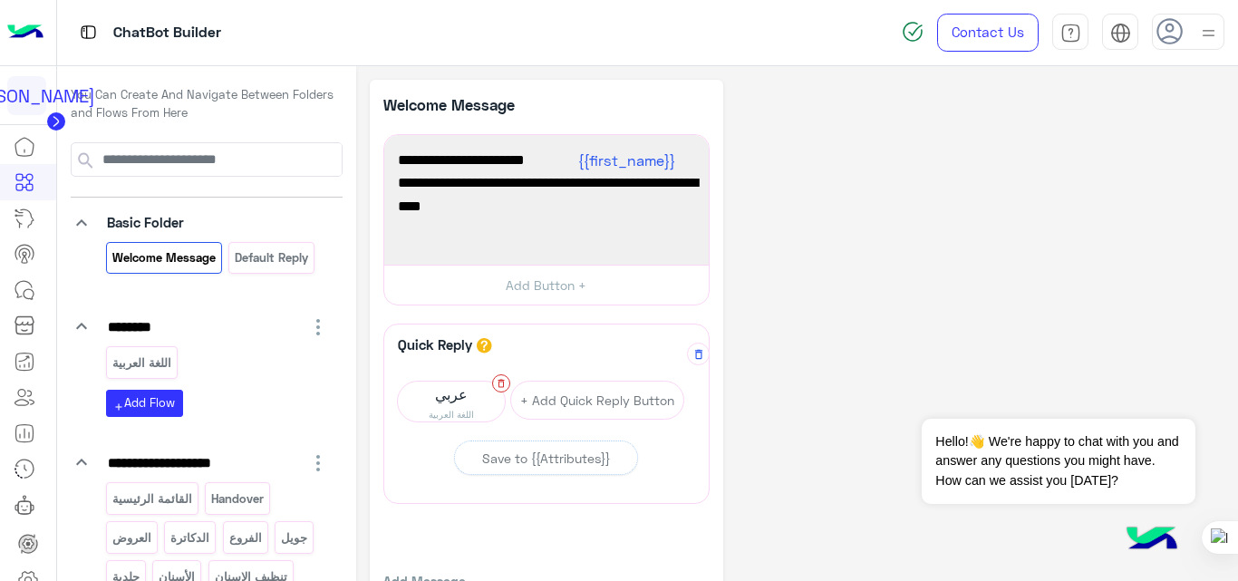
click at [502, 382] on icon at bounding box center [501, 383] width 11 height 11
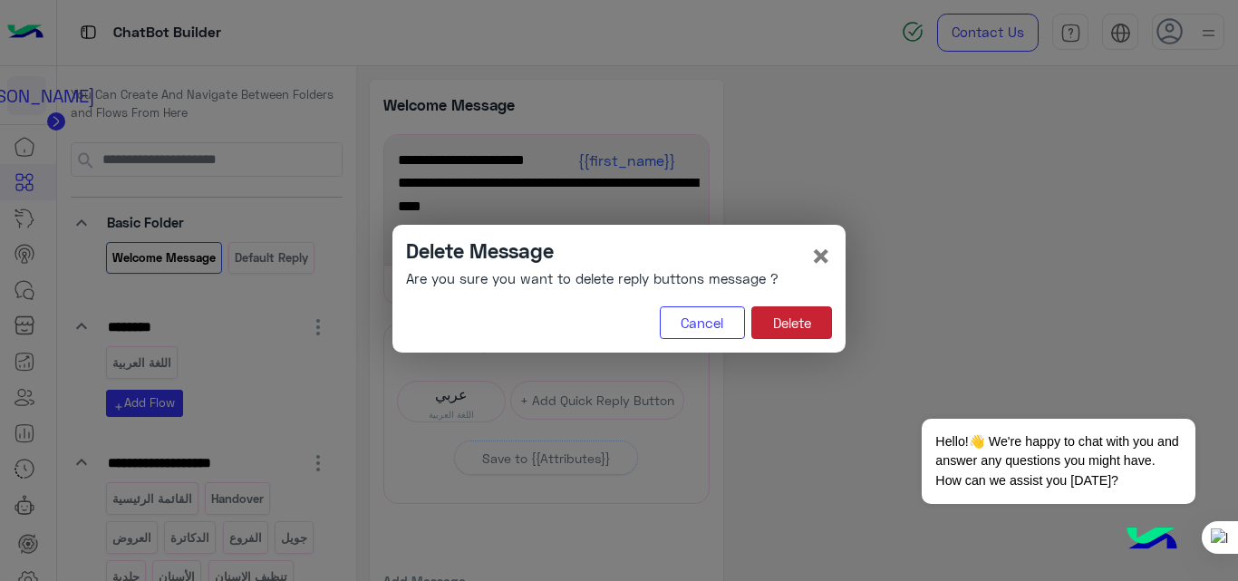
click at [812, 318] on button "Delete" at bounding box center [791, 322] width 81 height 33
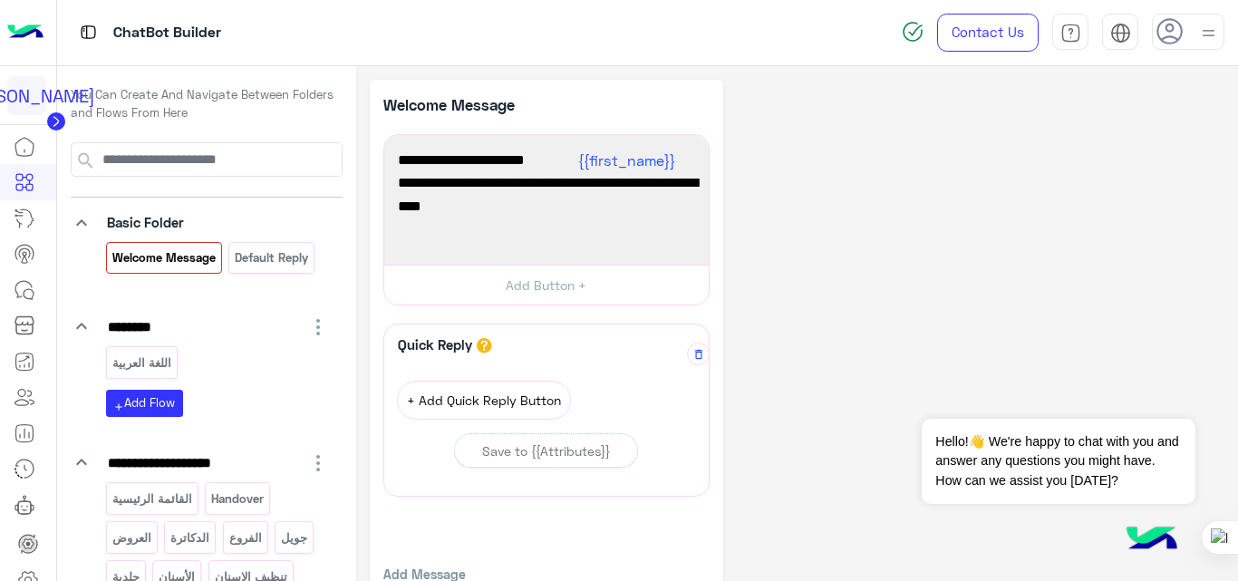
click at [485, 401] on button "+ Add Quick Reply Button" at bounding box center [484, 400] width 174 height 39
click at [474, 398] on span "Quick Reply" at bounding box center [451, 394] width 107 height 25
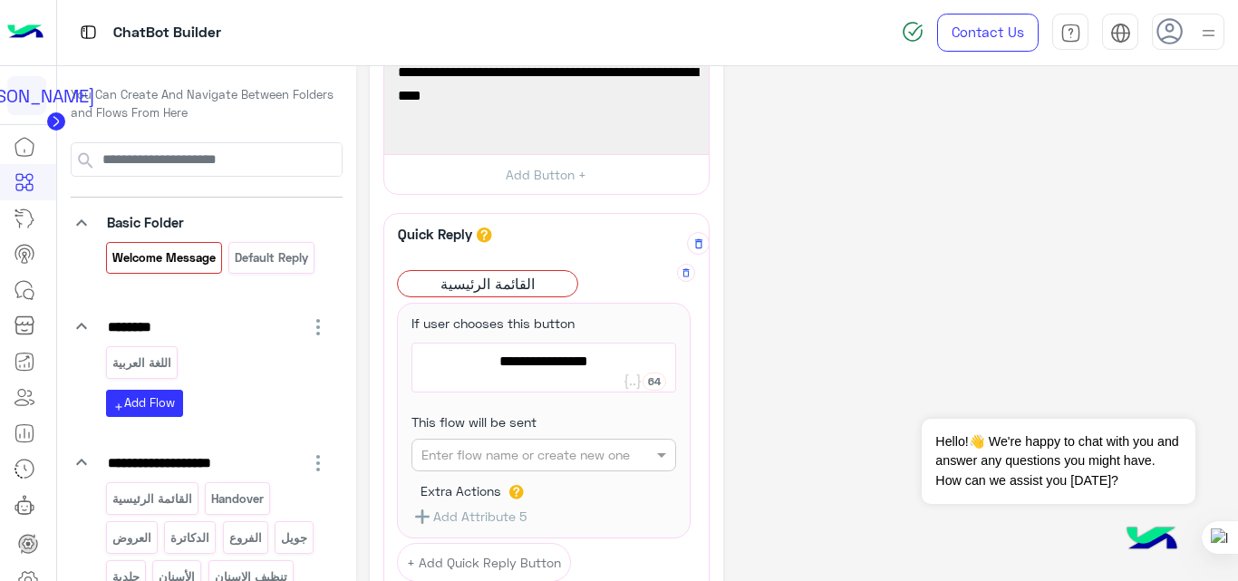
scroll to position [111, 0]
type textarea "**********"
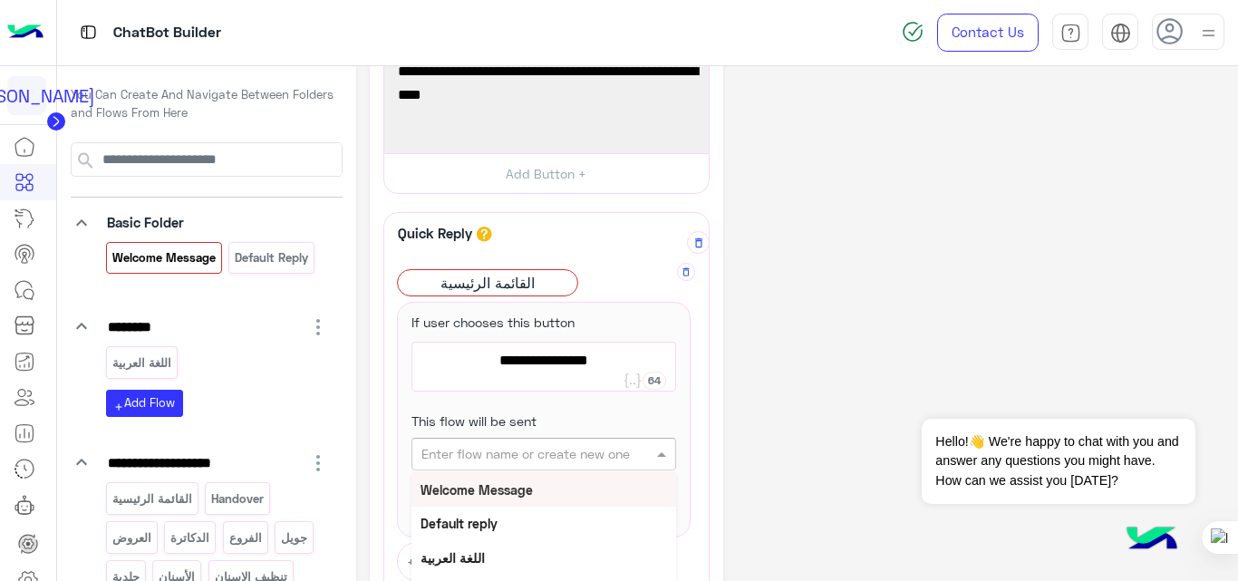
click at [503, 454] on input "text" at bounding box center [515, 454] width 188 height 19
type input "***"
click at [480, 495] on b "القائمة الرئيسية" at bounding box center [461, 489] width 82 height 15
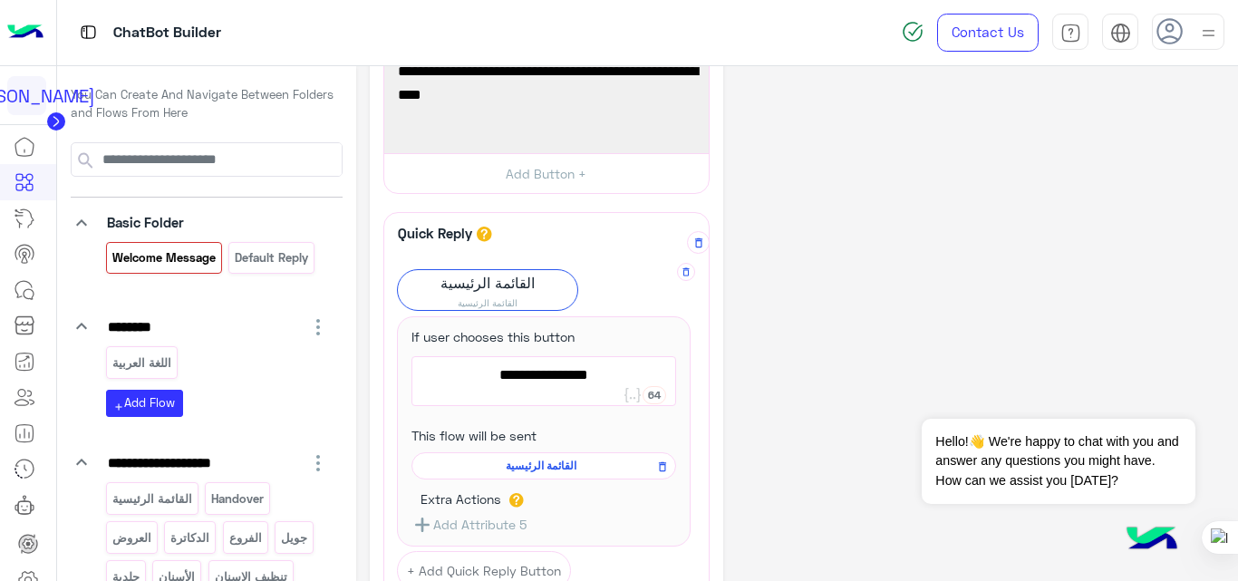
click at [845, 315] on div "**********" at bounding box center [797, 397] width 855 height 859
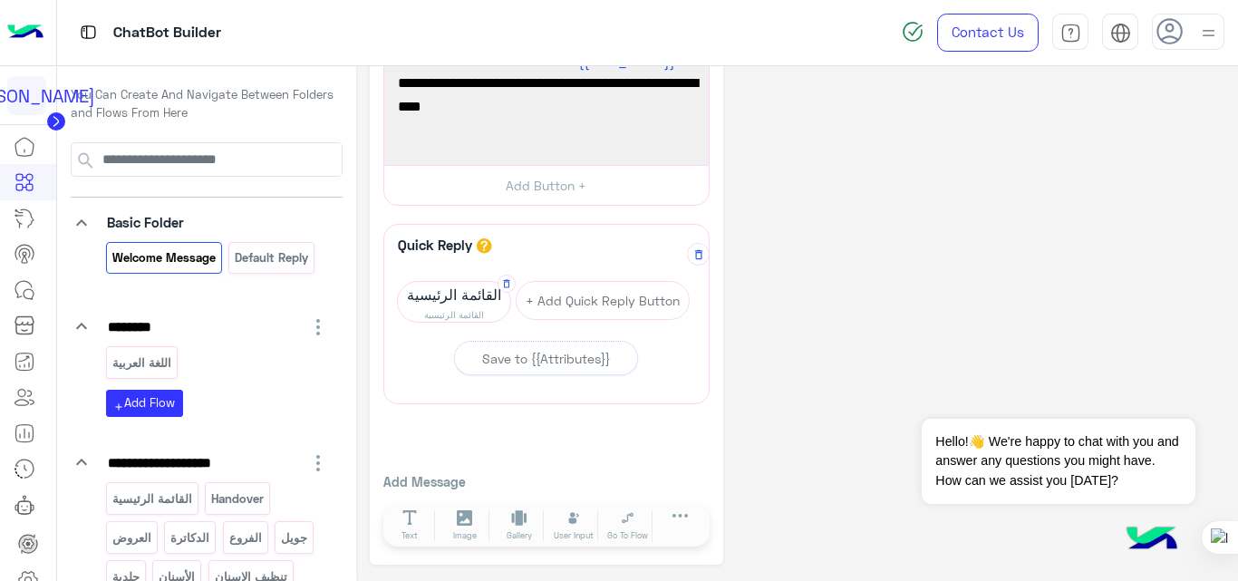
click at [435, 312] on span "القائمة الرئيسية" at bounding box center [454, 314] width 112 height 14
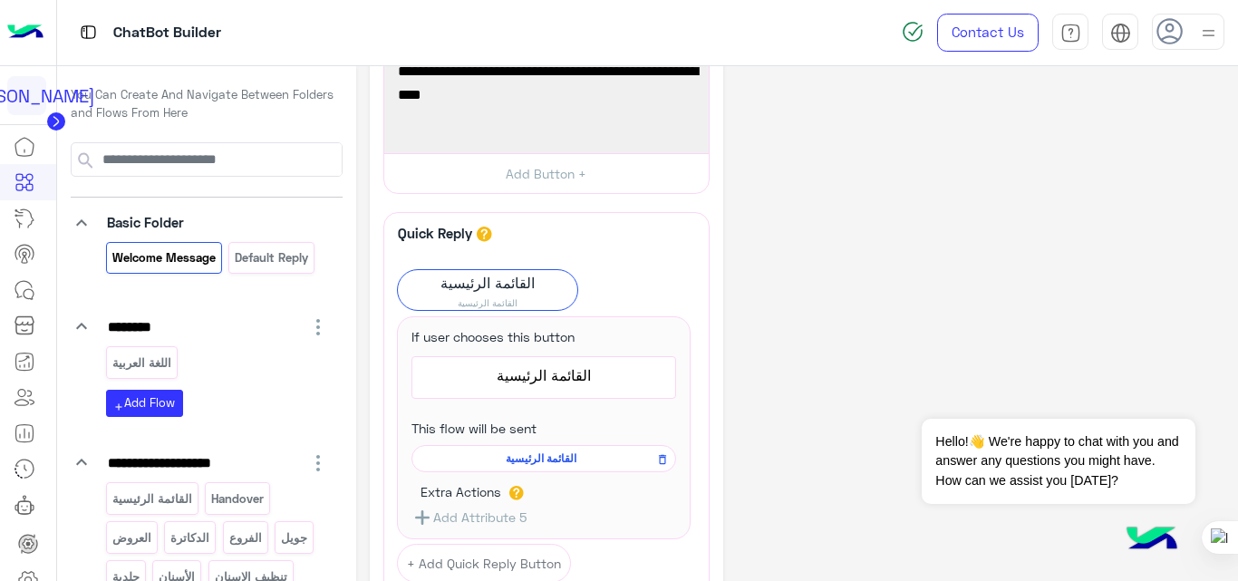
click at [564, 459] on span "القائمة الرئيسية" at bounding box center [540, 458] width 238 height 16
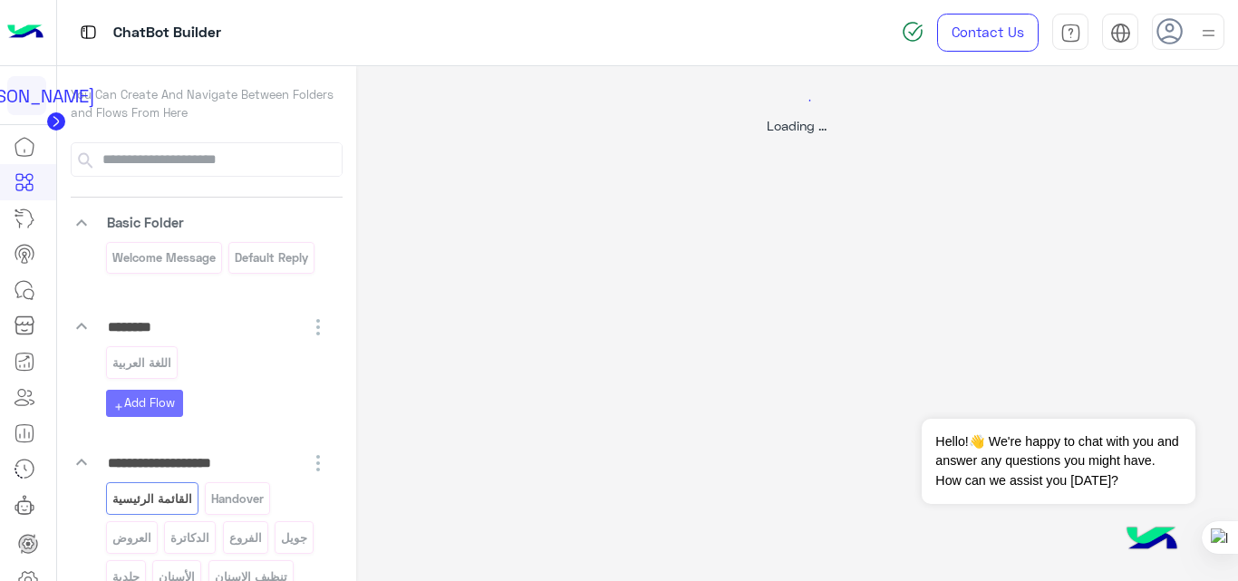
scroll to position [0, 0]
select select "*"
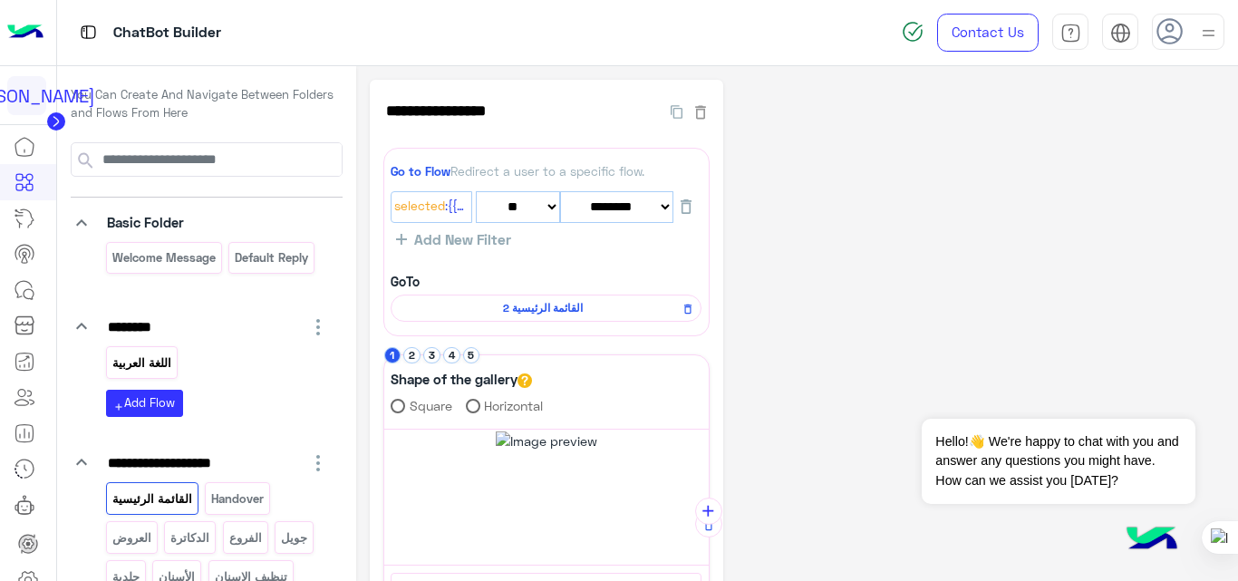
click at [138, 357] on p "اللغة العربية" at bounding box center [142, 363] width 62 height 21
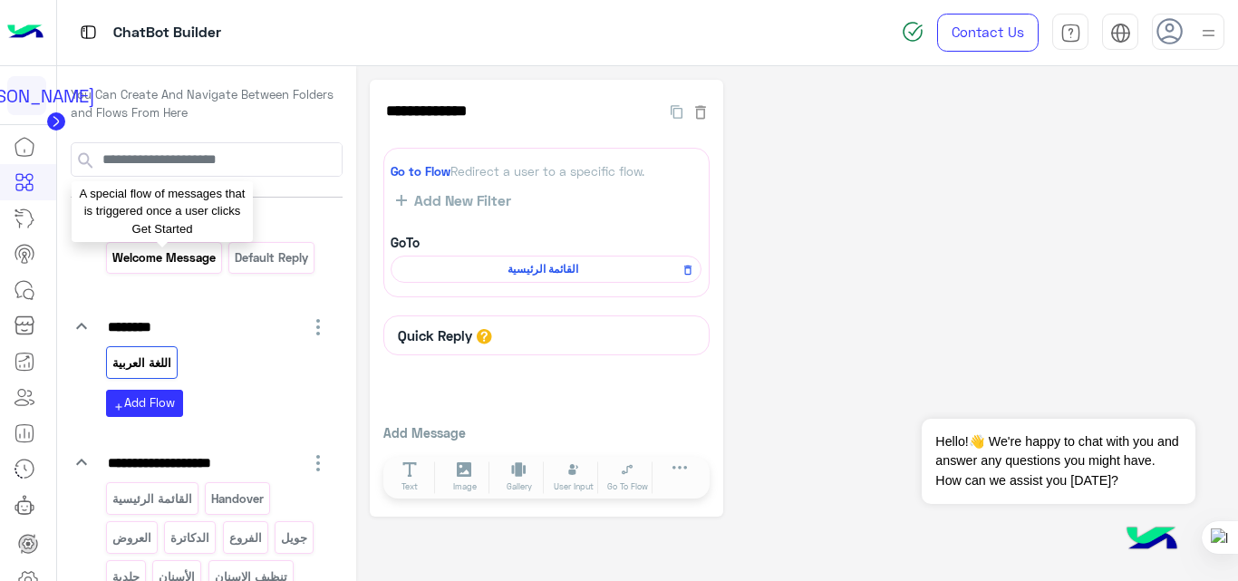
click at [158, 256] on p "Welcome Message" at bounding box center [164, 257] width 106 height 21
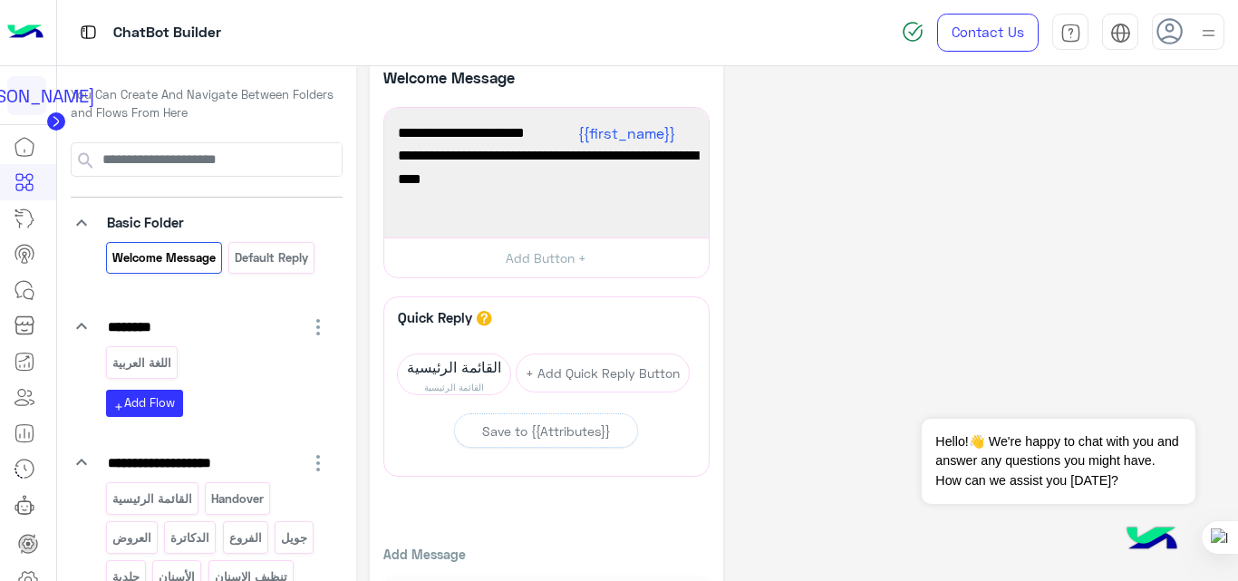
scroll to position [33, 0]
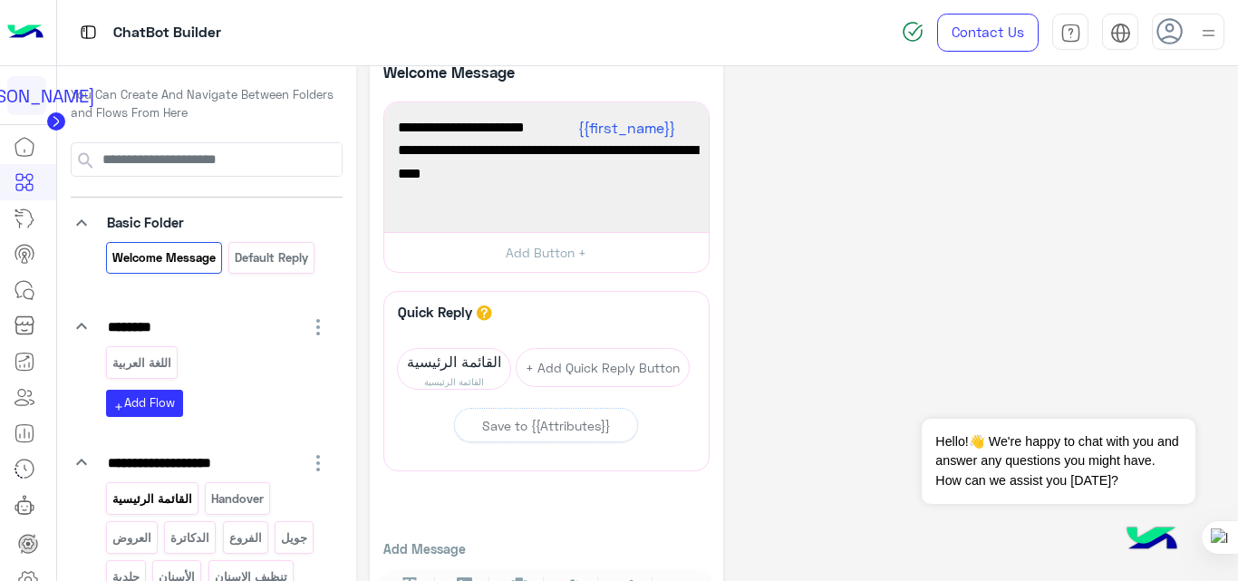
click at [163, 512] on div "القائمة الرئيسية" at bounding box center [152, 498] width 92 height 32
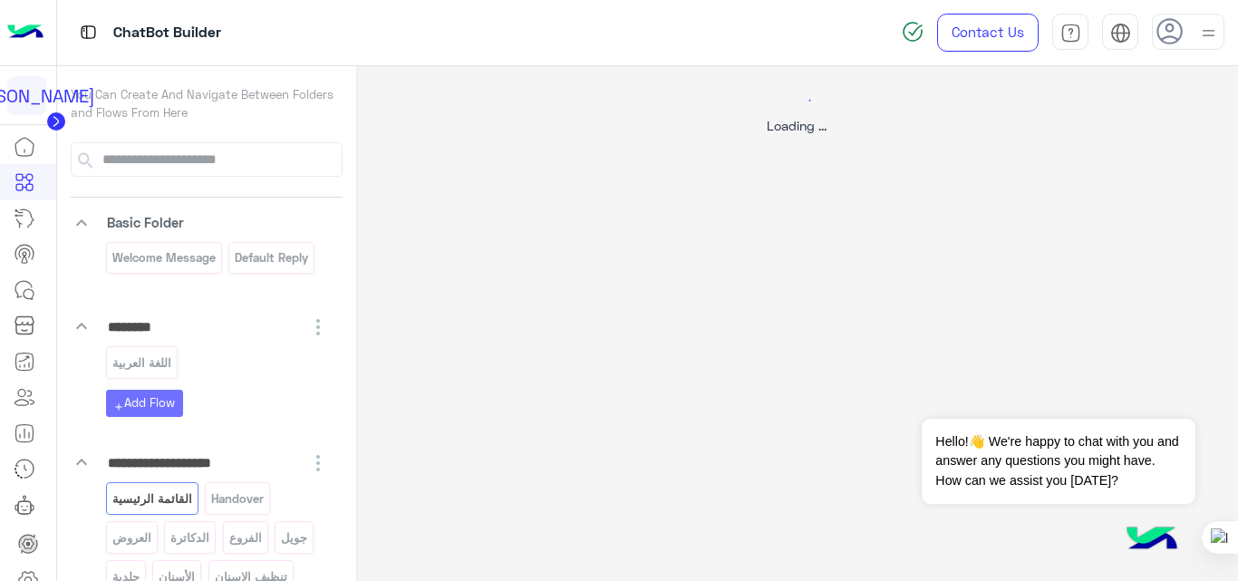
scroll to position [0, 0]
select select "*"
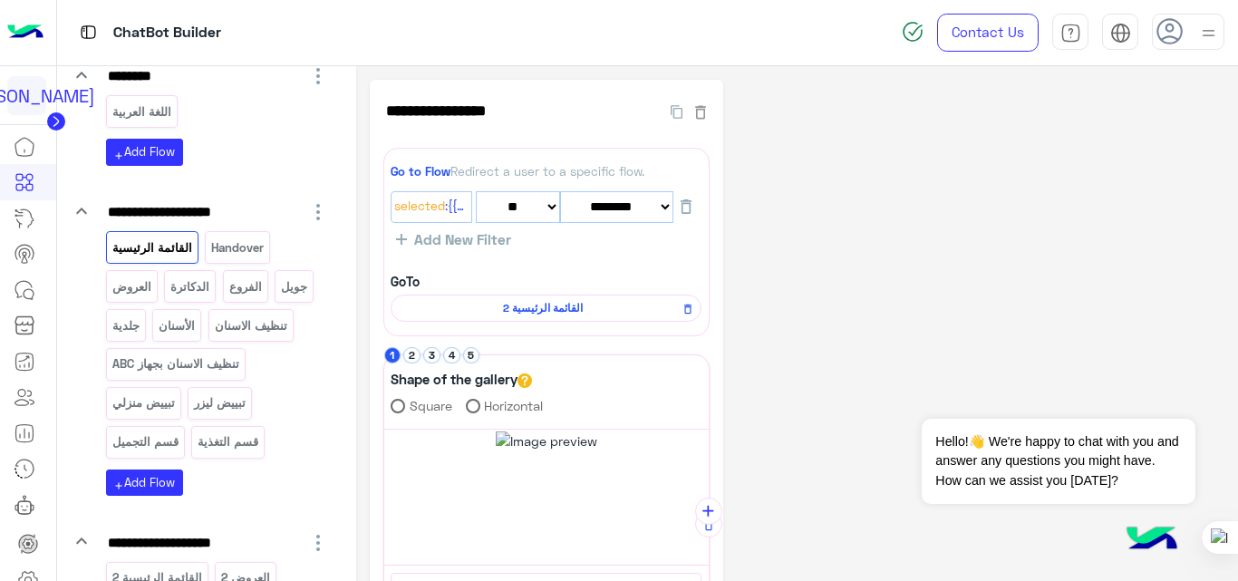
scroll to position [481, 0]
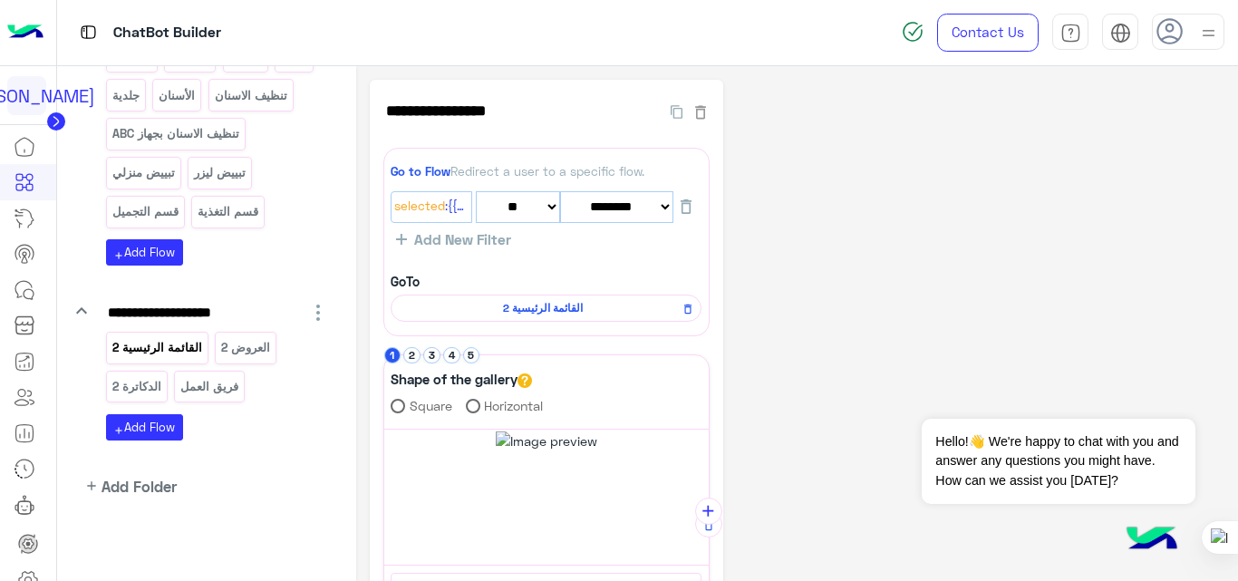
click at [142, 342] on p "القائمة الرئيسية 2" at bounding box center [157, 347] width 92 height 21
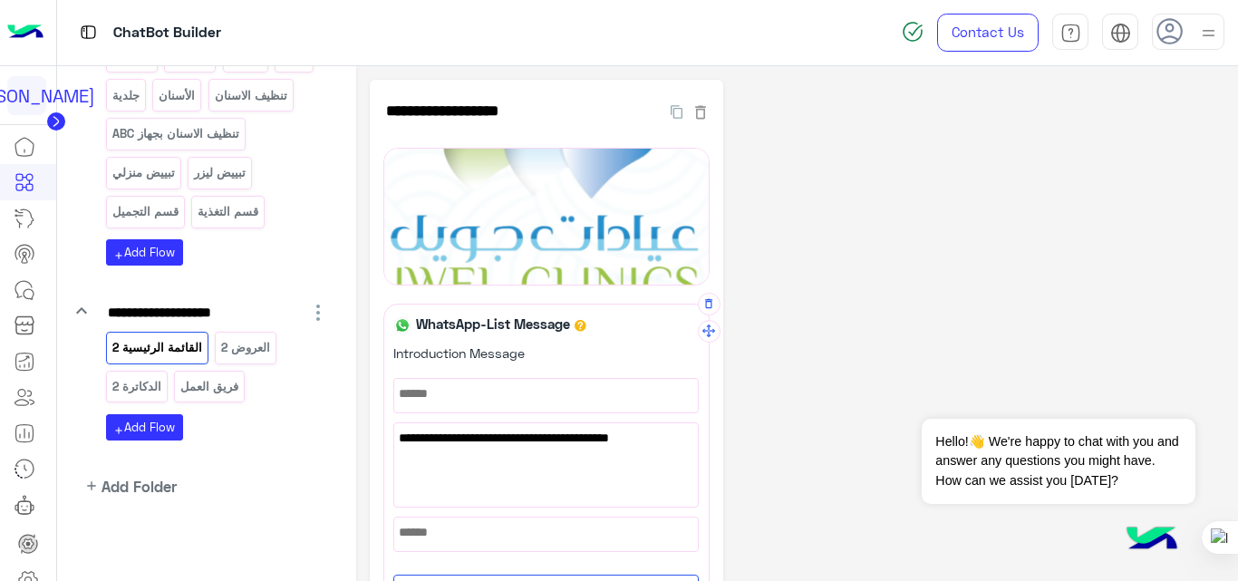
click at [534, 439] on span "اختر من القائمة الاتية الخدمات المناسبة لك ✨👇" at bounding box center [546, 438] width 295 height 20
click at [534, 435] on span "اختر من القائمة الاتية المناسبة لك ✨👇" at bounding box center [546, 434] width 295 height 20
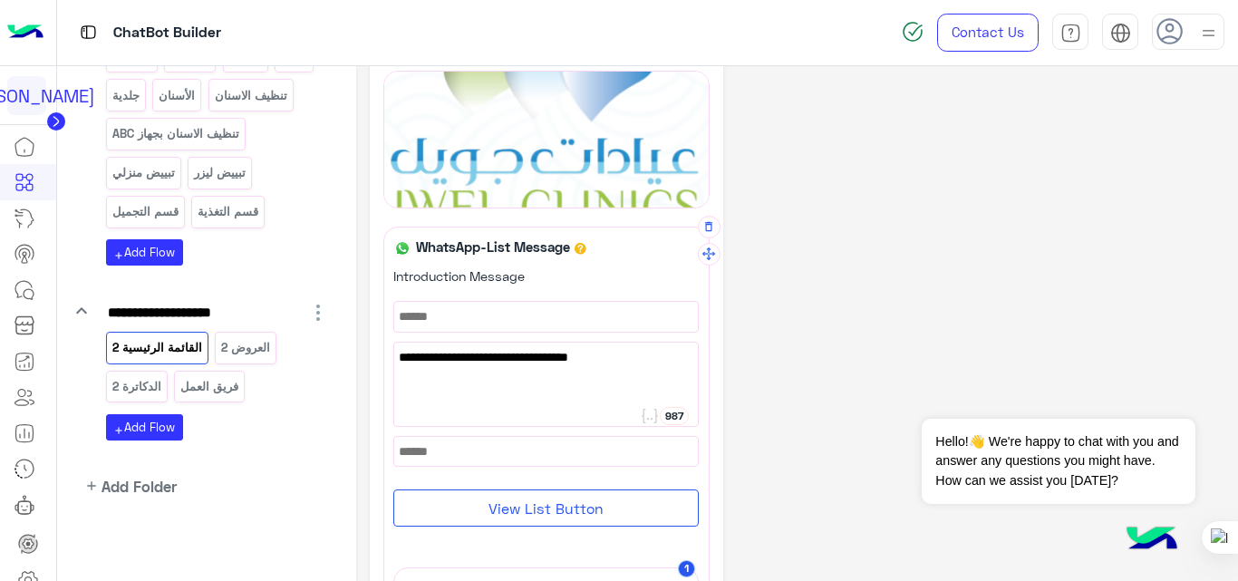
scroll to position [79, 0]
click at [582, 355] on span "اختر من القائمة الاتية المناسب لك ✨👇" at bounding box center [546, 355] width 295 height 20
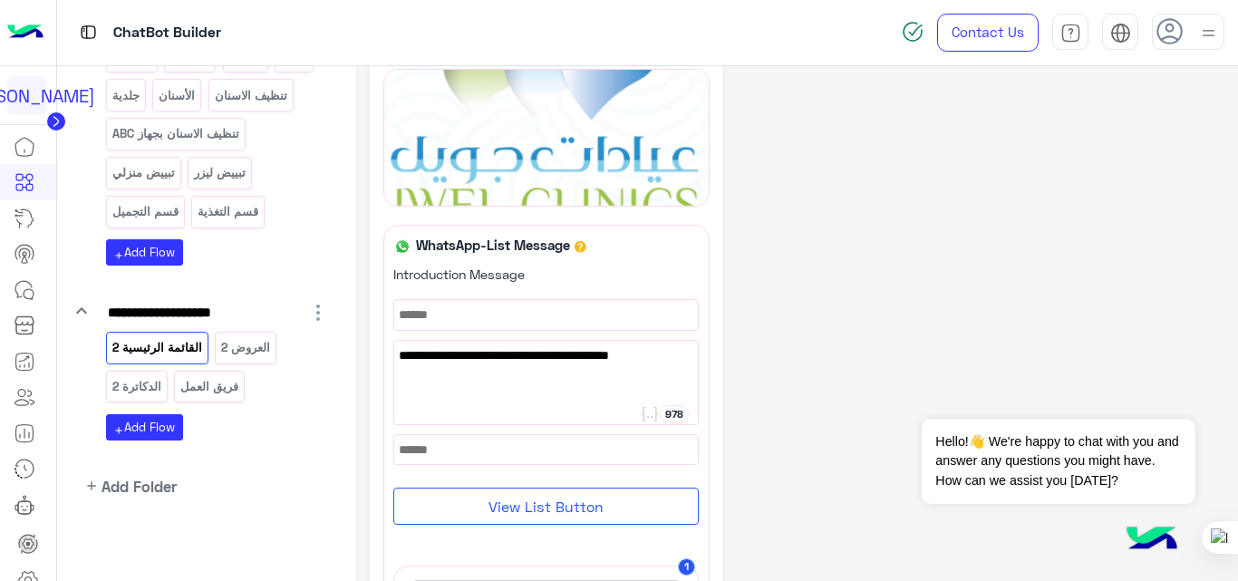
click at [484, 354] on span "اختر من القائمة الاتية االخدمات المناسب لك ✨👇" at bounding box center [546, 355] width 295 height 20
type textarea "**********"
click at [801, 302] on div "**********" at bounding box center [797, 587] width 855 height 1173
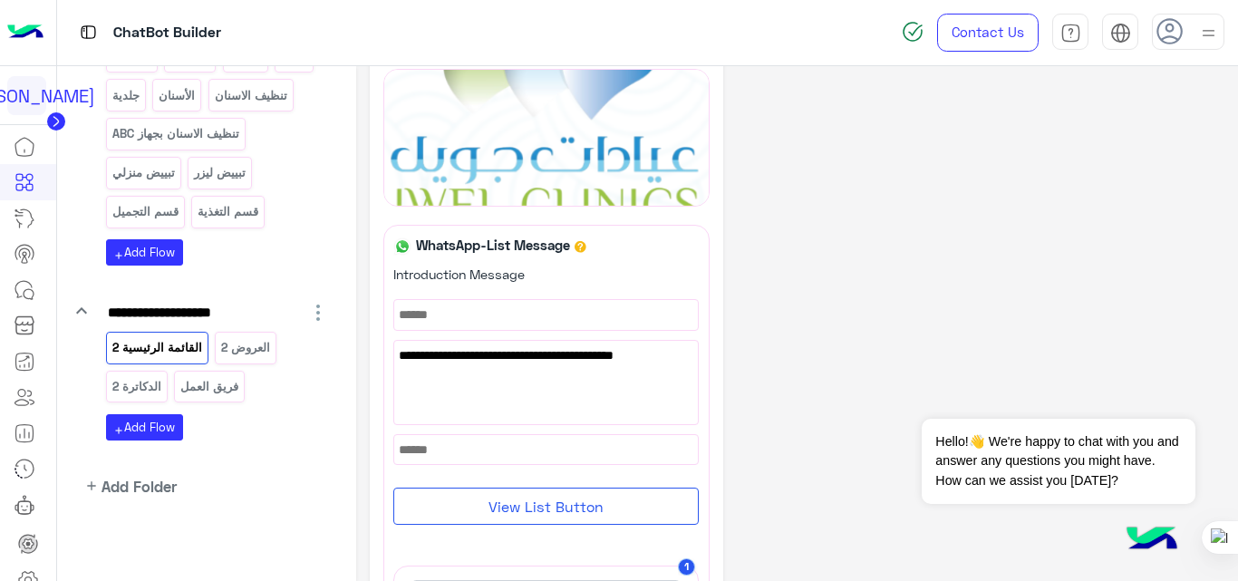
click at [801, 302] on div "**********" at bounding box center [797, 587] width 855 height 1173
click at [31, 569] on icon at bounding box center [28, 580] width 22 height 22
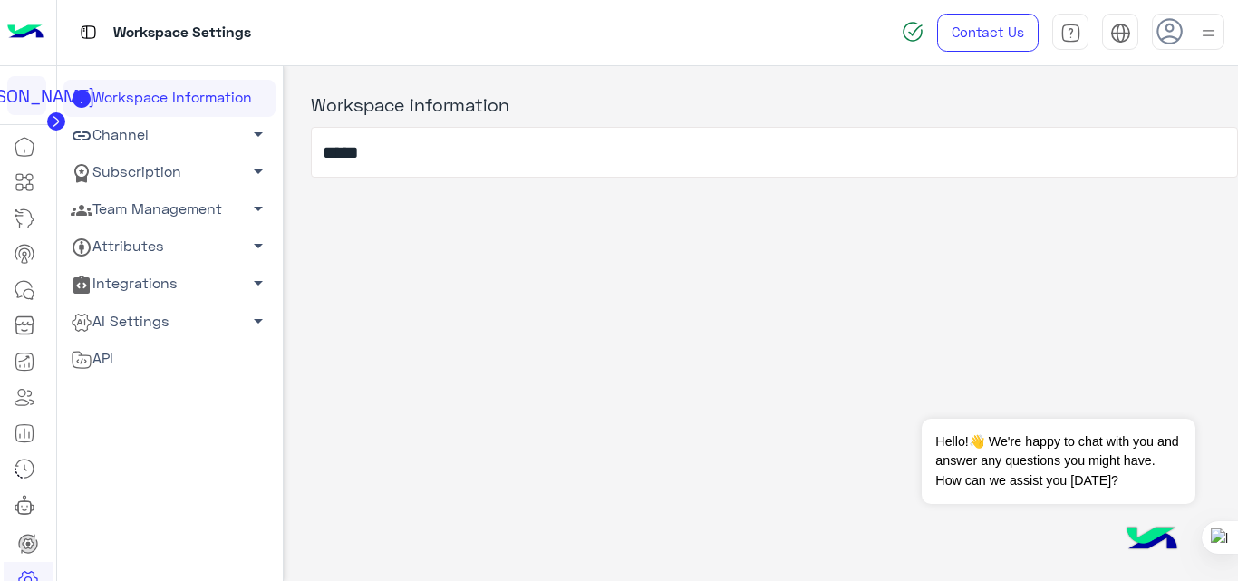
click at [171, 133] on link "Channel arrow_drop_down" at bounding box center [169, 135] width 212 height 37
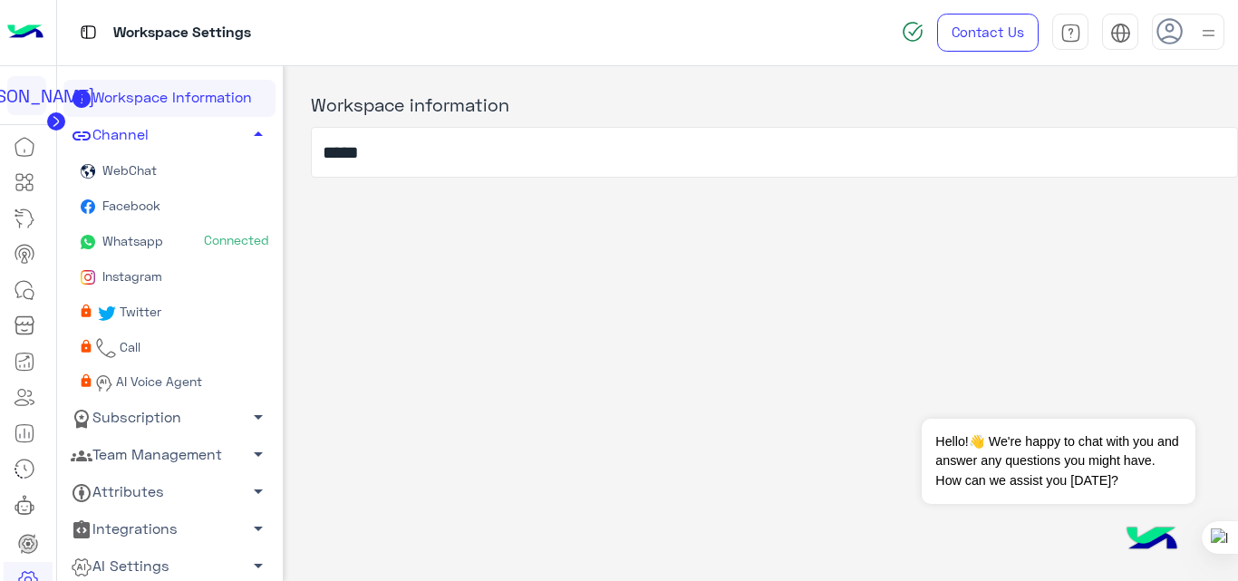
click at [158, 420] on link "Subscription arrow_drop_down" at bounding box center [169, 417] width 212 height 37
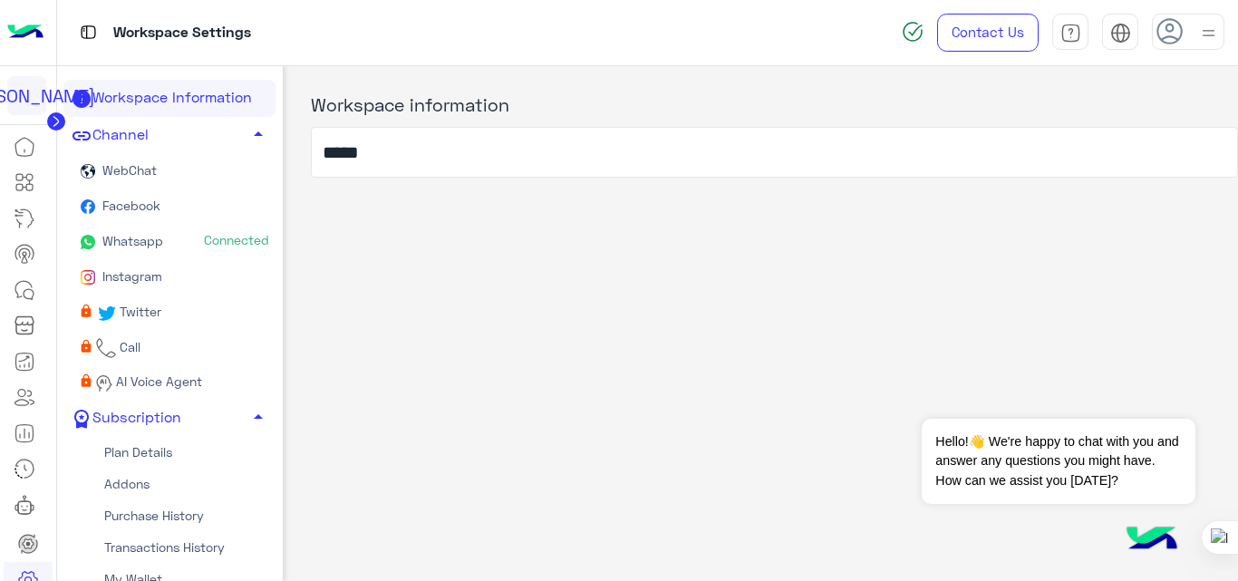
click at [138, 492] on link "Addons" at bounding box center [169, 484] width 212 height 32
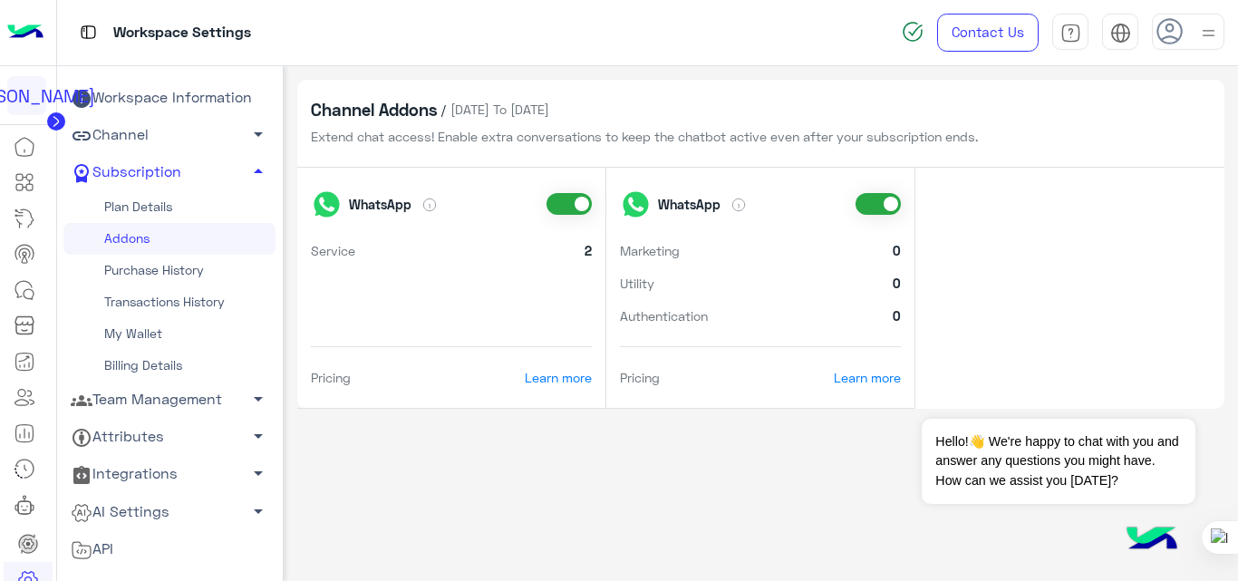
click at [167, 207] on link "Plan Details" at bounding box center [169, 207] width 212 height 32
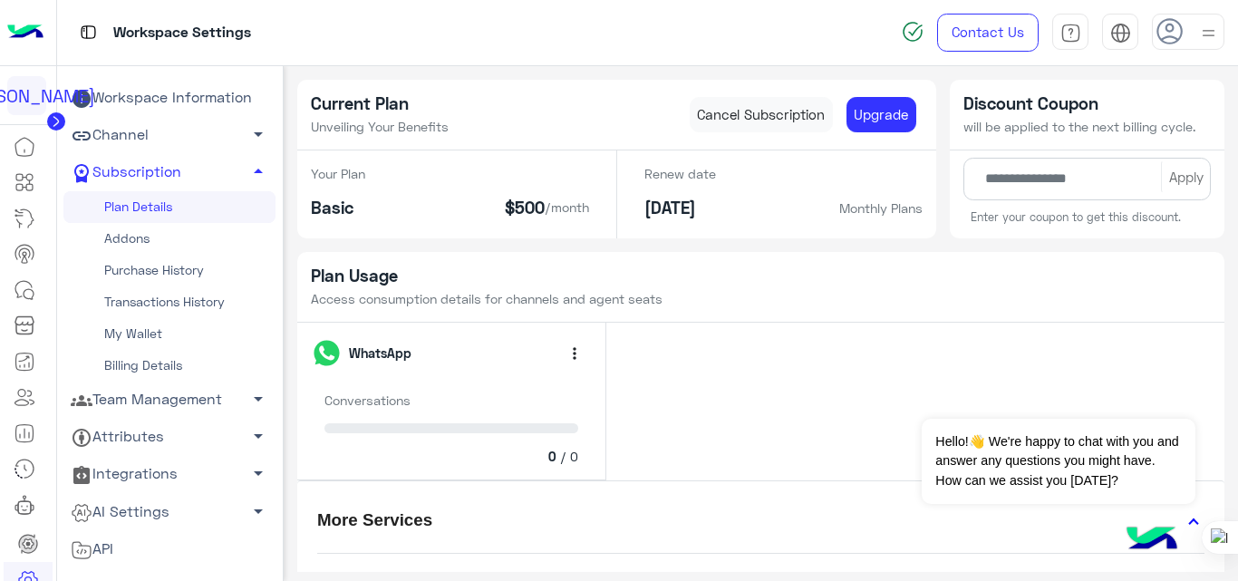
click at [187, 246] on link "Addons" at bounding box center [169, 239] width 212 height 32
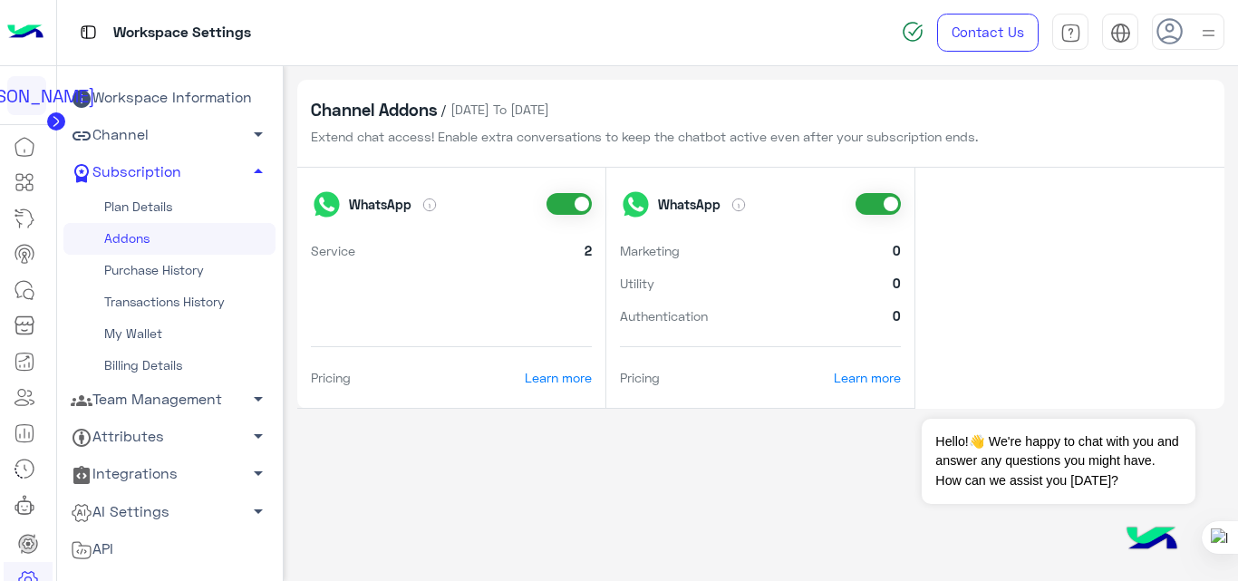
click at [158, 205] on link "Plan Details" at bounding box center [169, 207] width 212 height 32
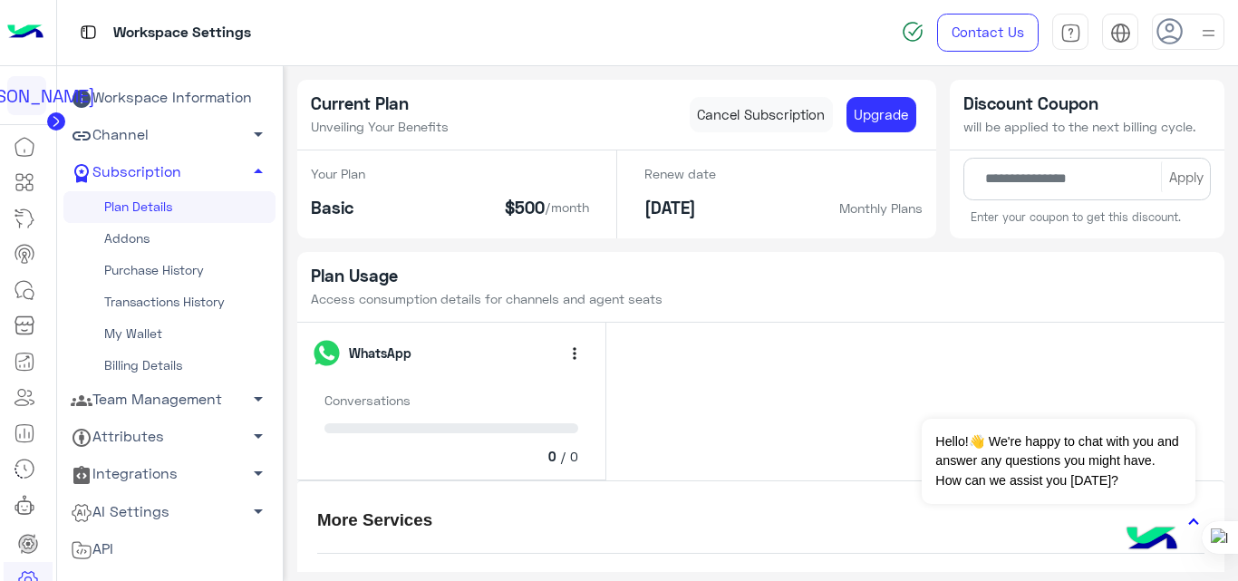
click at [169, 242] on link "Addons" at bounding box center [169, 239] width 212 height 32
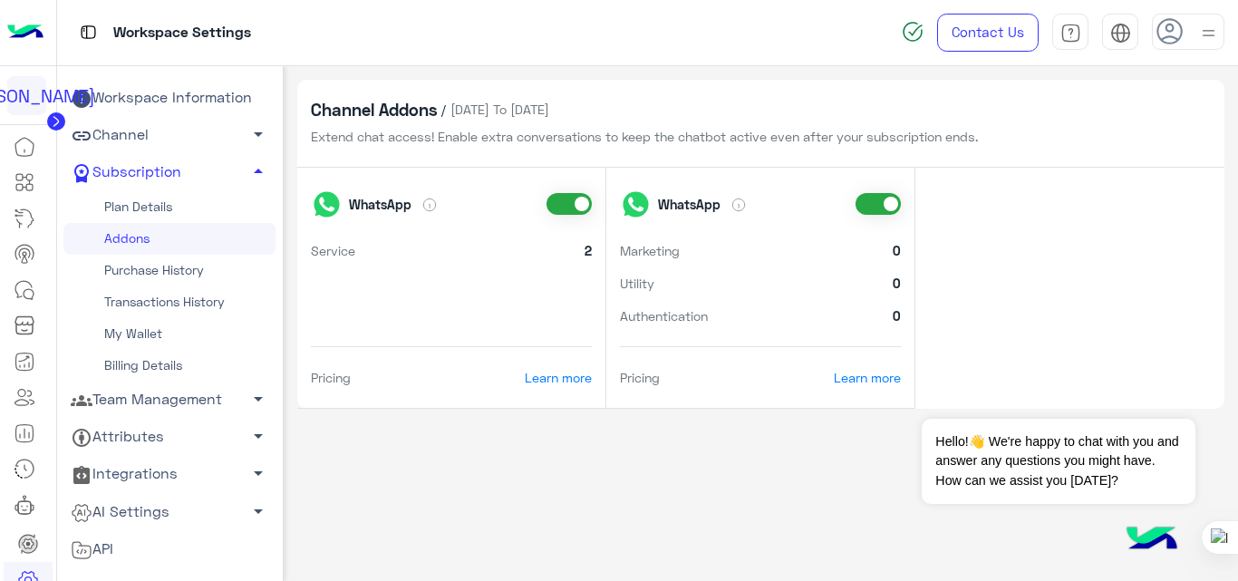
click at [166, 207] on link "Plan Details" at bounding box center [169, 207] width 212 height 32
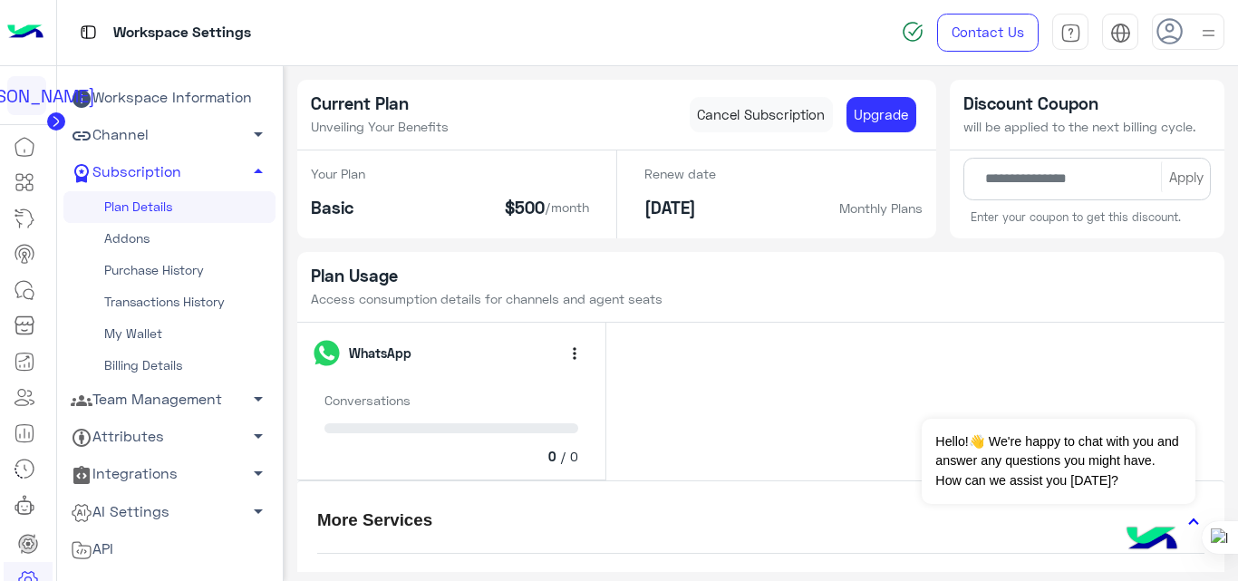
click at [140, 249] on link "Addons" at bounding box center [169, 239] width 212 height 32
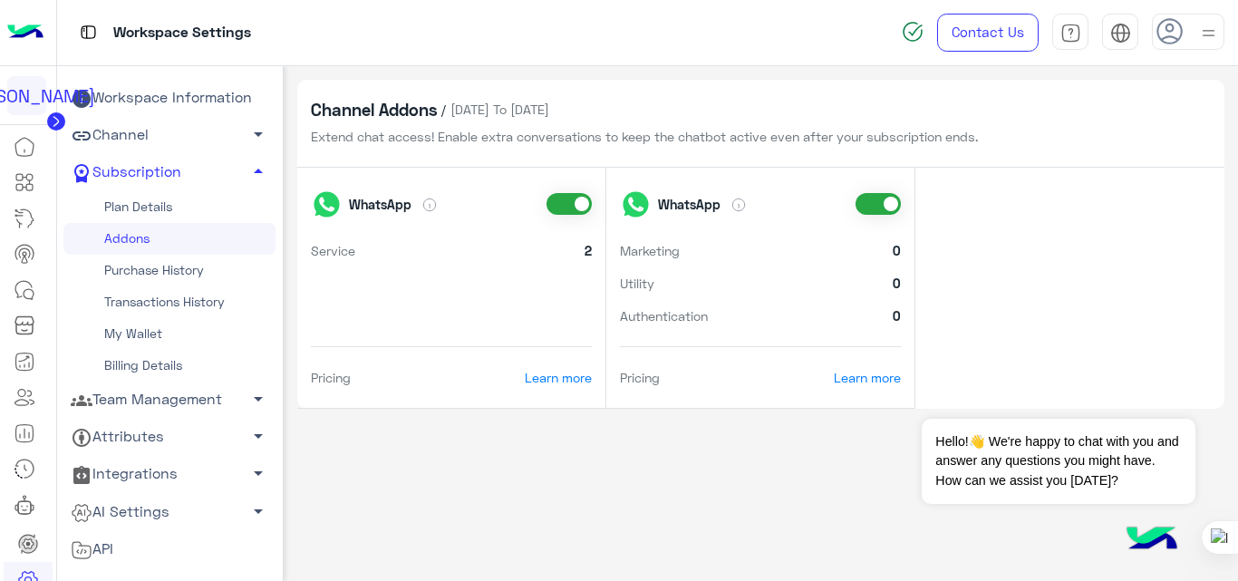
click at [140, 203] on link "Plan Details" at bounding box center [169, 207] width 212 height 32
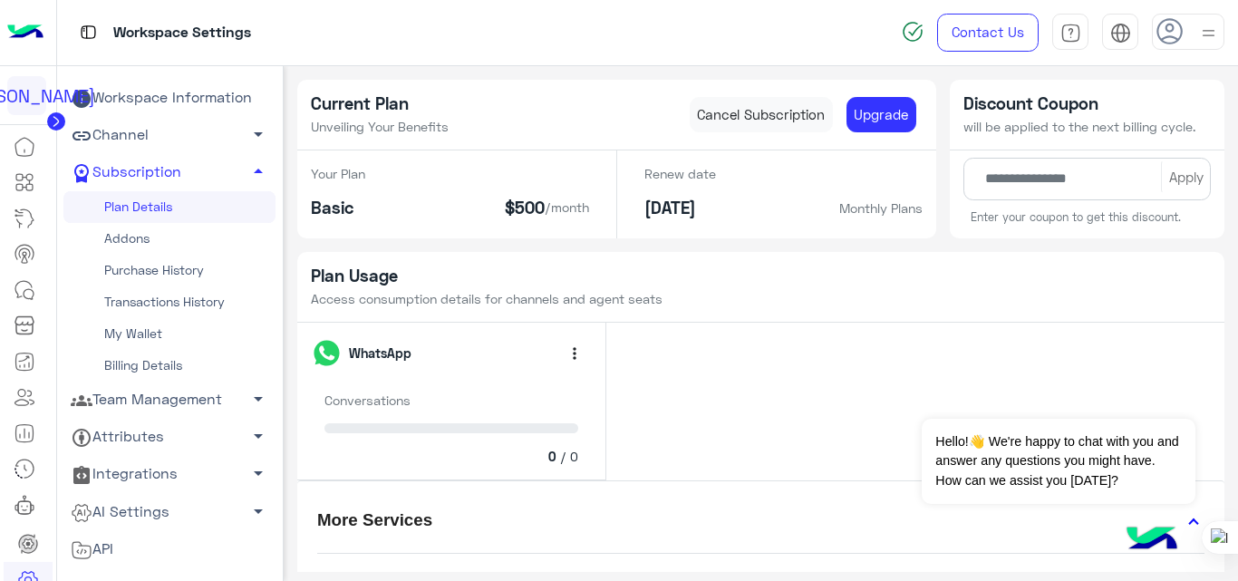
click at [117, 231] on link "Addons" at bounding box center [169, 239] width 212 height 32
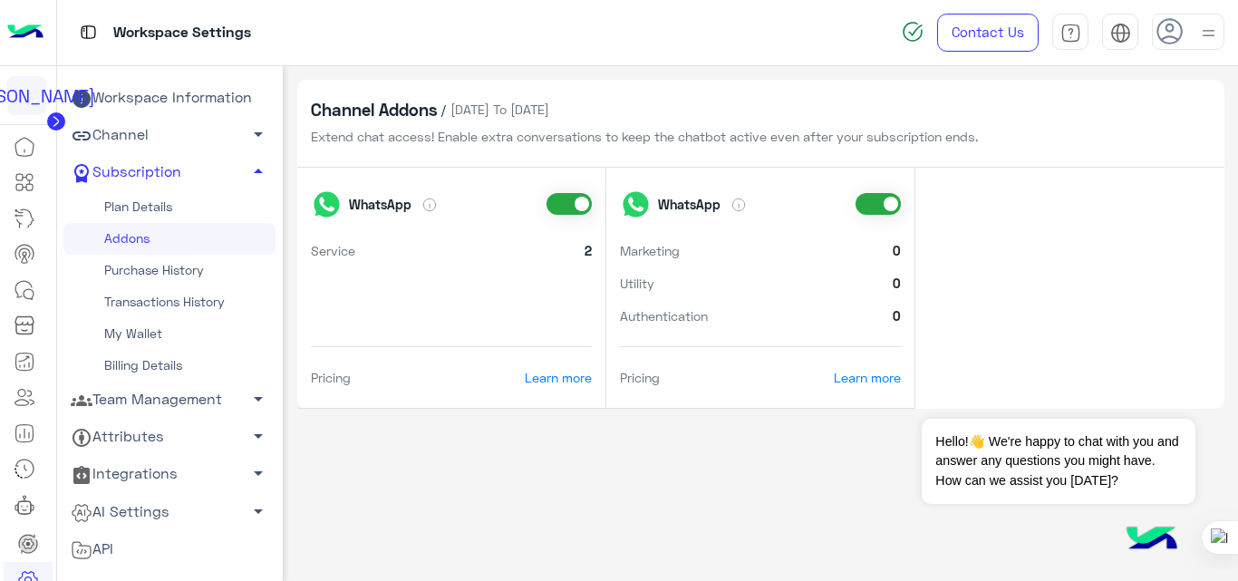
click at [170, 212] on link "Plan Details" at bounding box center [169, 207] width 212 height 32
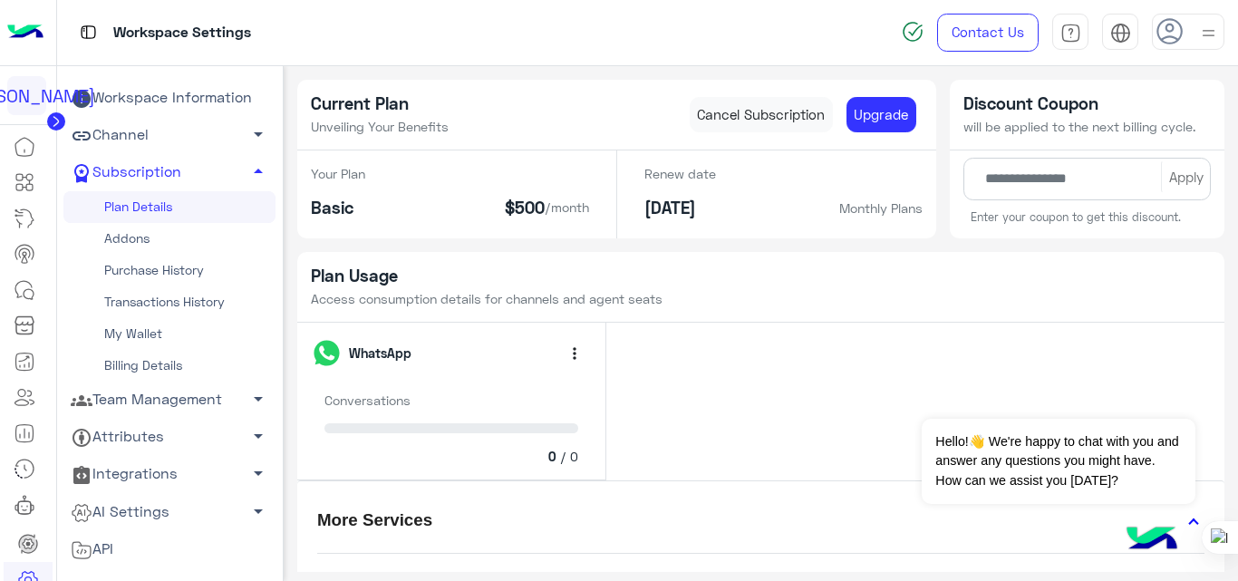
click at [144, 228] on link "Addons" at bounding box center [169, 239] width 212 height 32
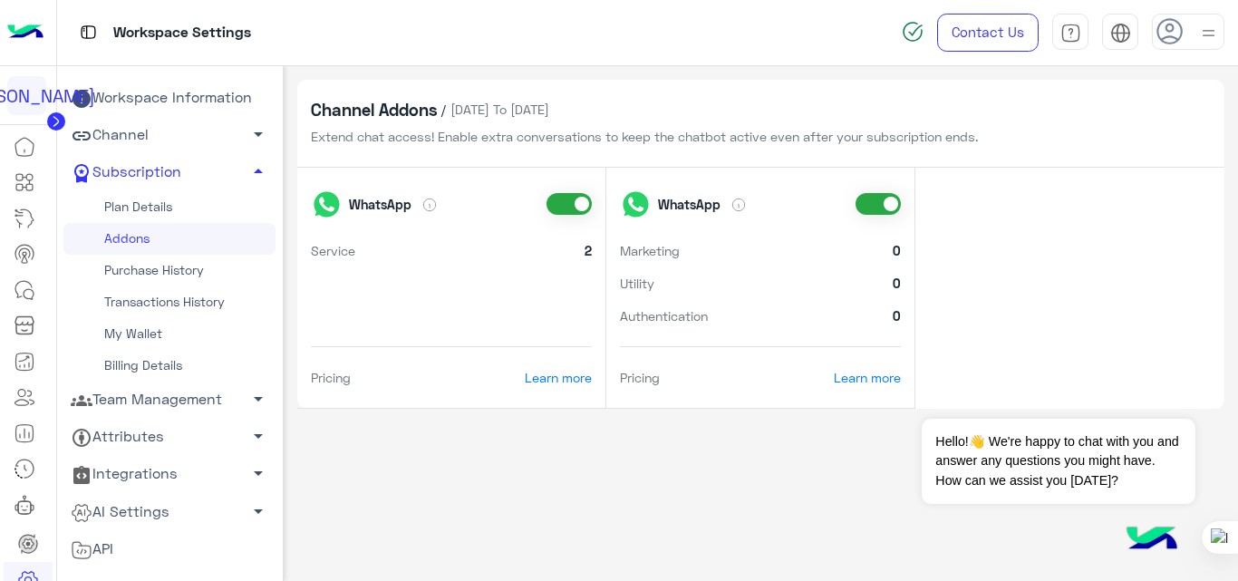
click at [145, 206] on link "Plan Details" at bounding box center [169, 207] width 212 height 32
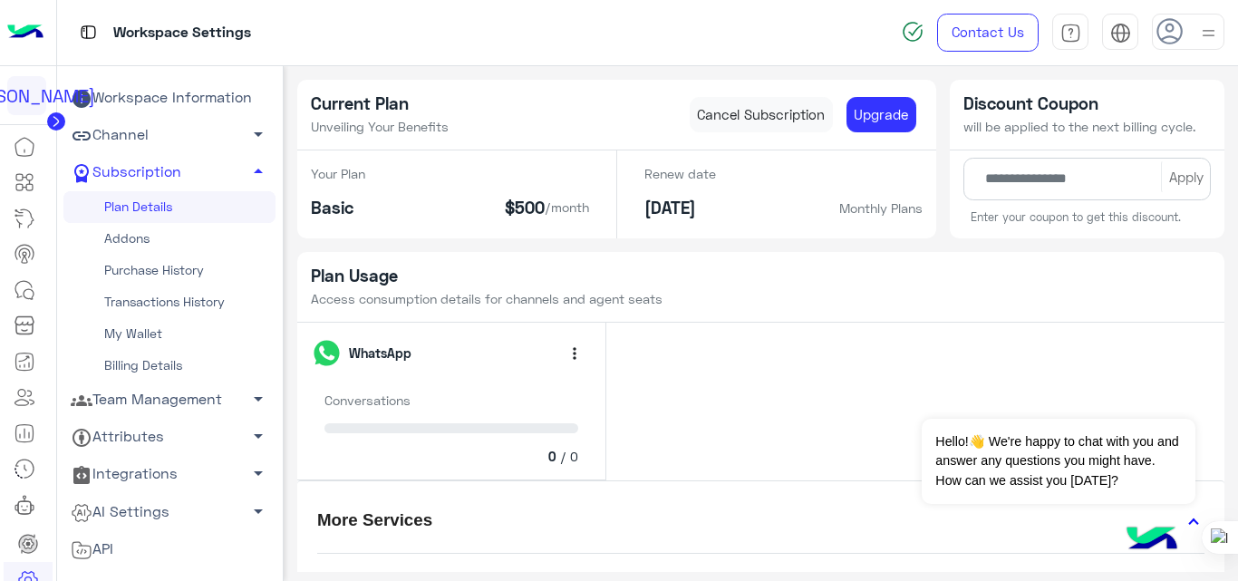
click at [157, 234] on link "Addons" at bounding box center [169, 239] width 212 height 32
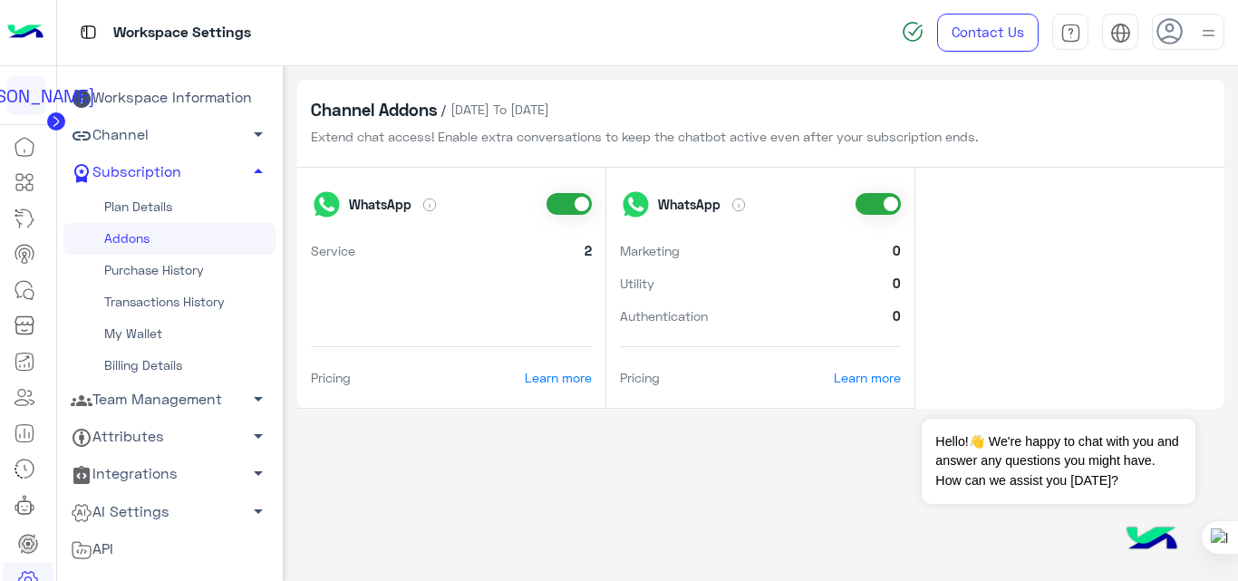
click at [188, 208] on link "Plan Details" at bounding box center [169, 207] width 212 height 32
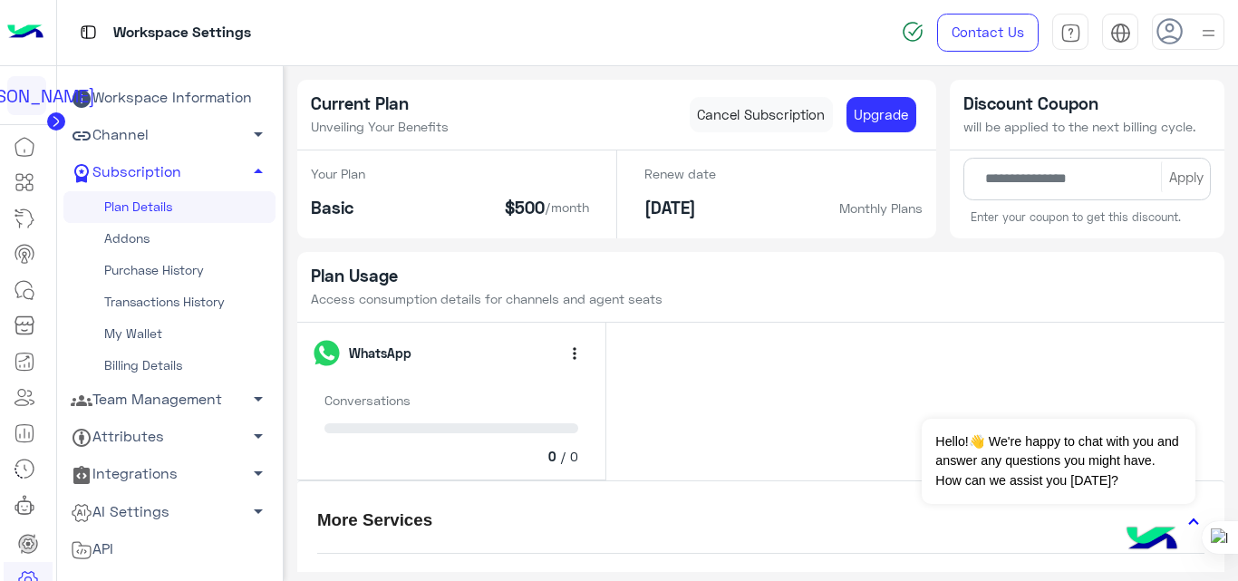
click at [130, 240] on link "Addons" at bounding box center [169, 239] width 212 height 32
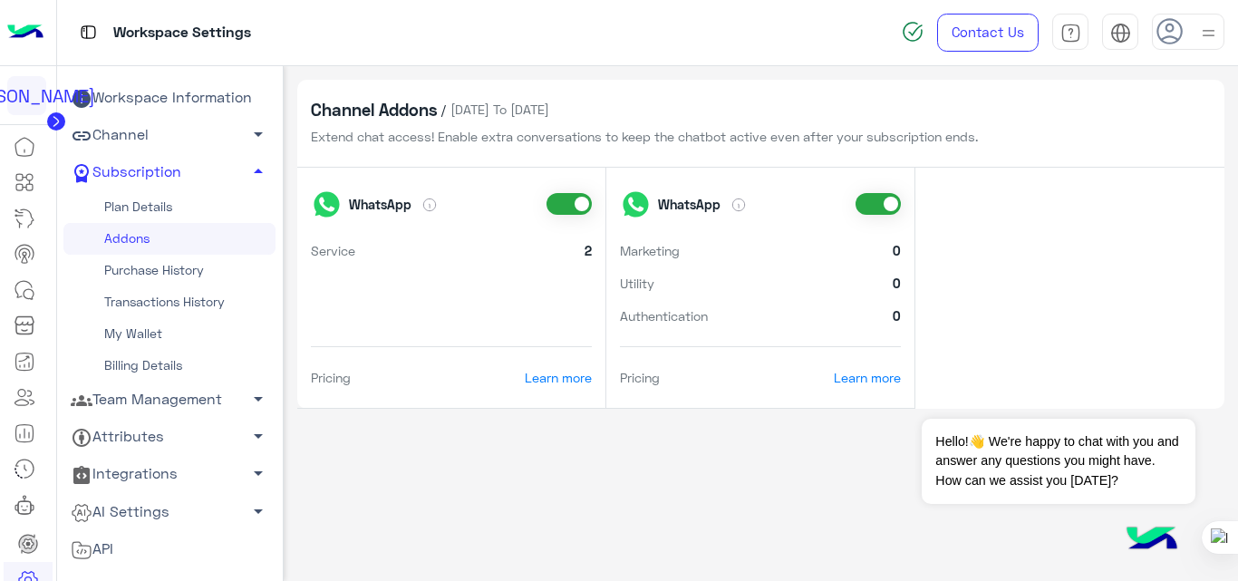
click at [553, 207] on span at bounding box center [568, 204] width 45 height 22
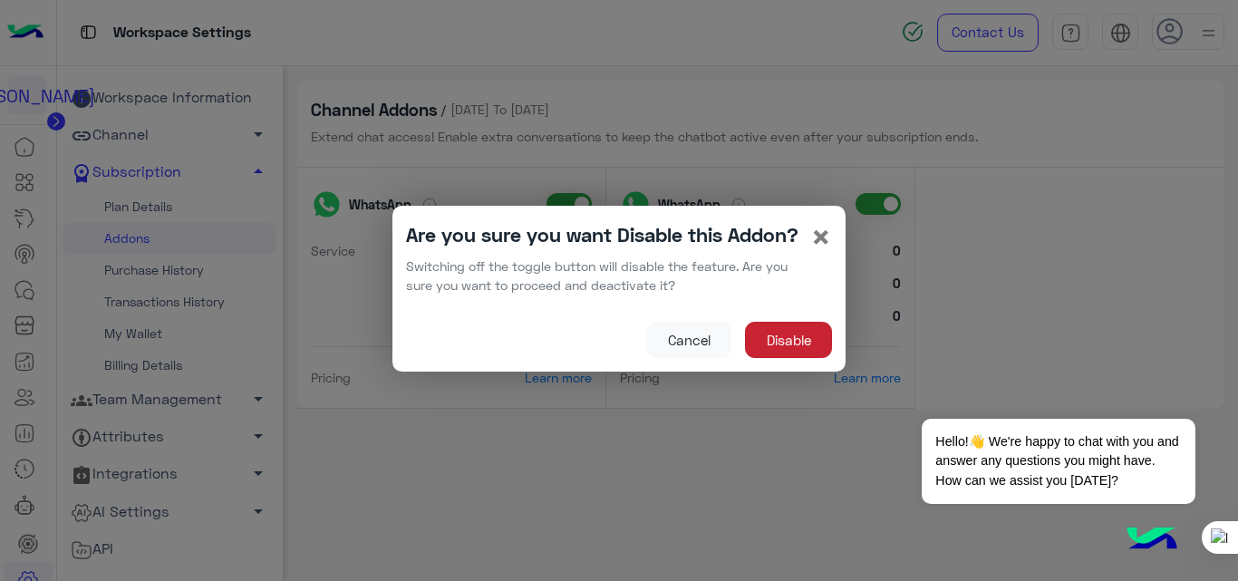
click at [792, 350] on button "Disable" at bounding box center [788, 340] width 87 height 36
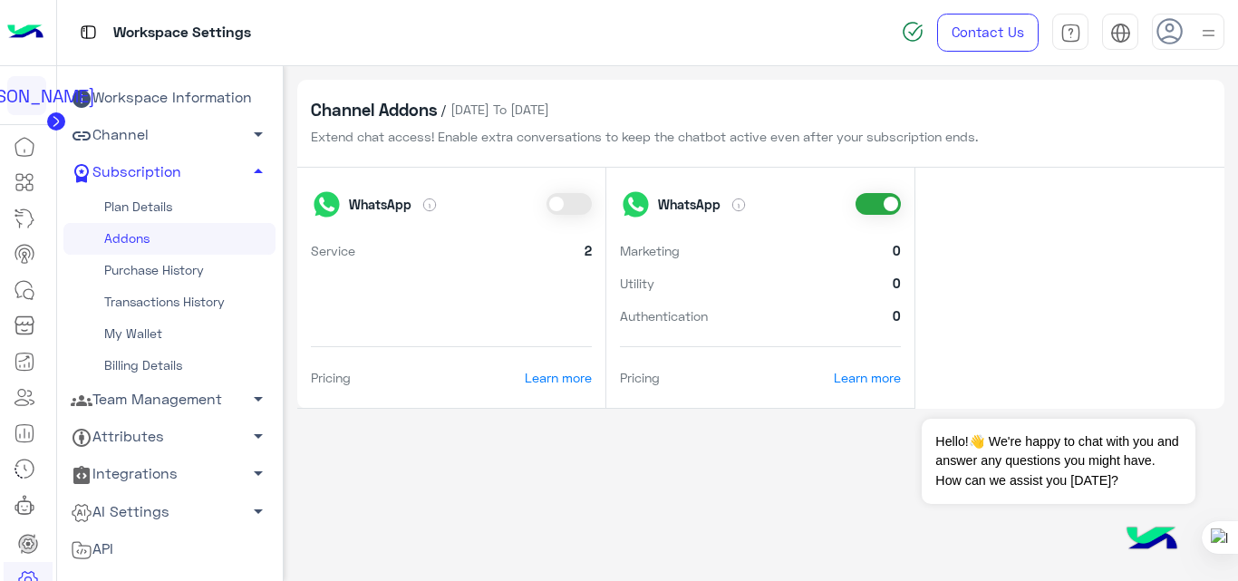
click at [880, 211] on span at bounding box center [877, 204] width 45 height 22
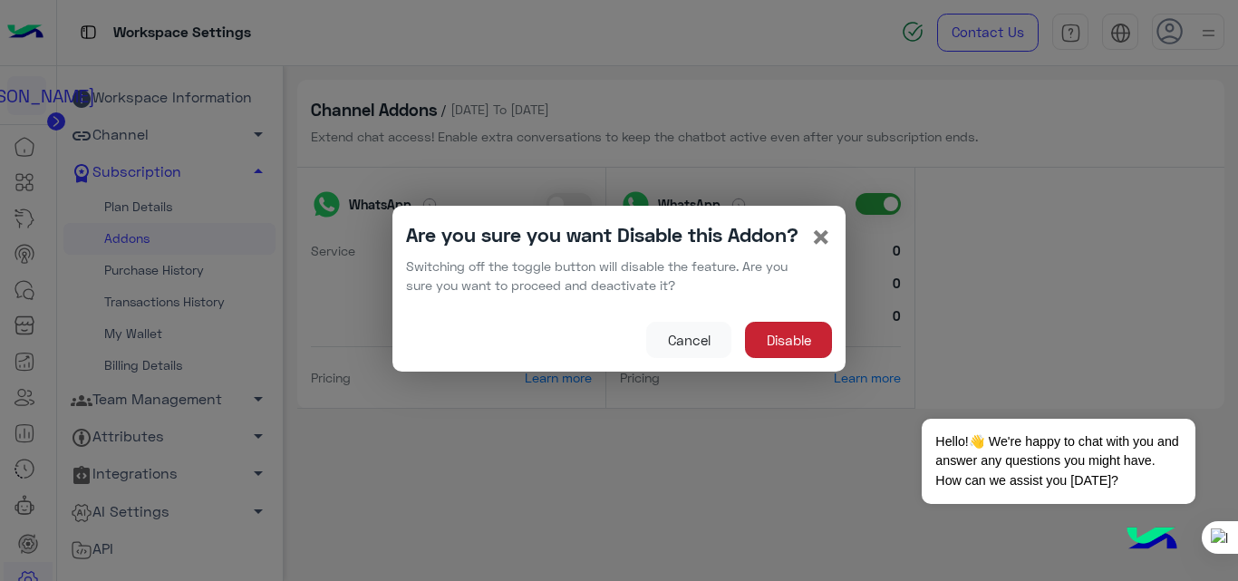
click at [796, 350] on button "Disable" at bounding box center [788, 340] width 87 height 36
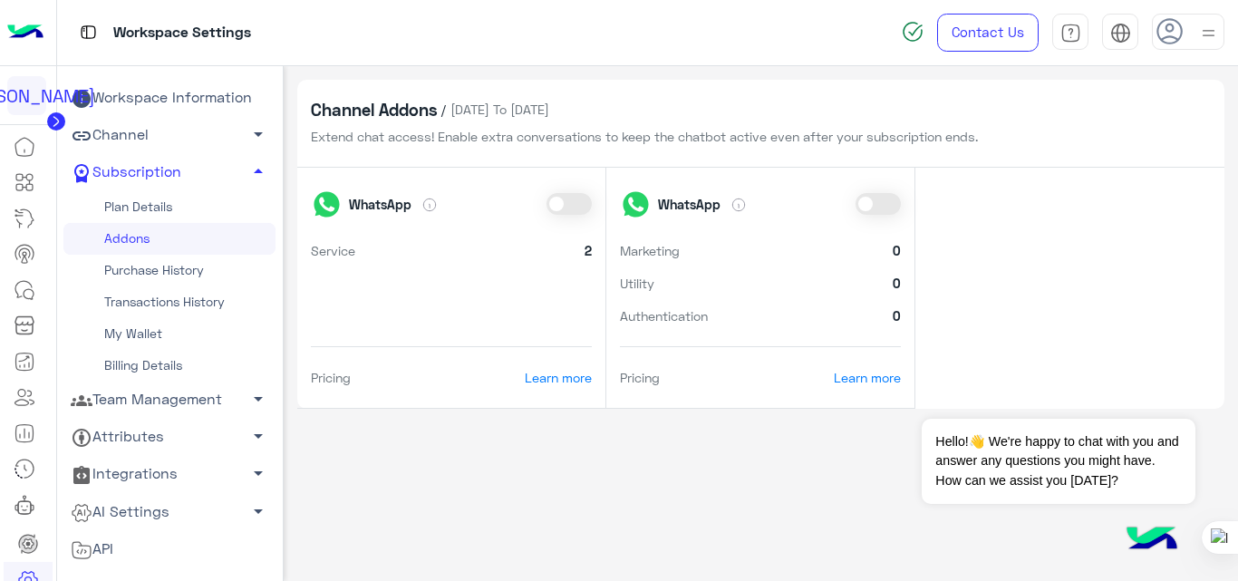
click at [577, 203] on span at bounding box center [568, 204] width 45 height 22
click at [883, 202] on span at bounding box center [877, 204] width 45 height 22
click at [29, 30] on img at bounding box center [25, 33] width 36 height 38
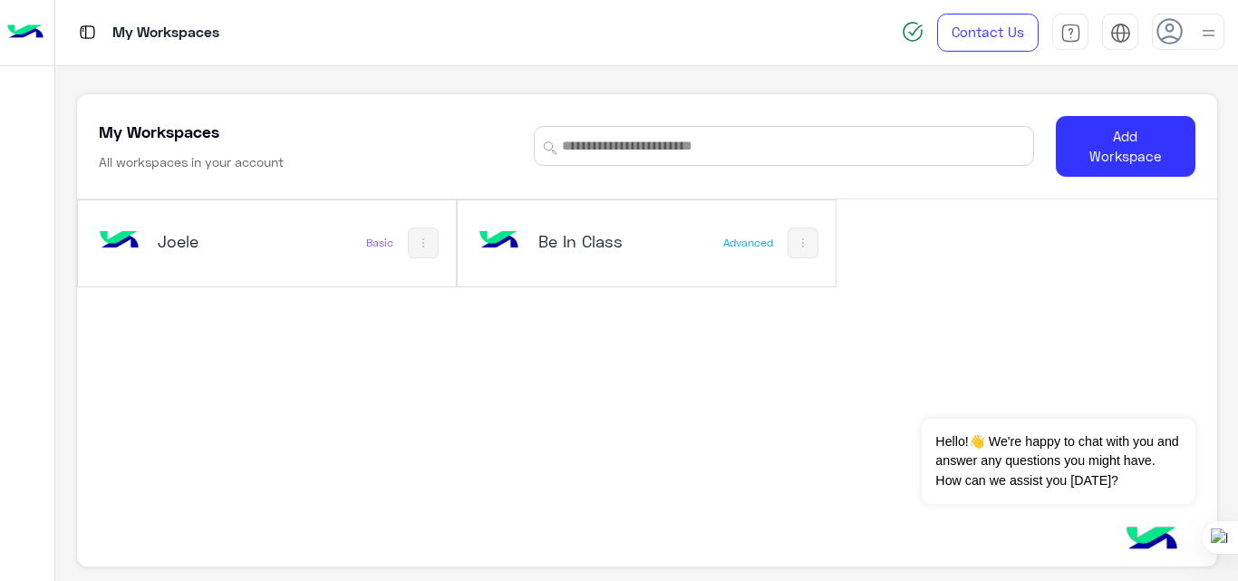
click at [271, 238] on h5 "Joele" at bounding box center [220, 241] width 124 height 22
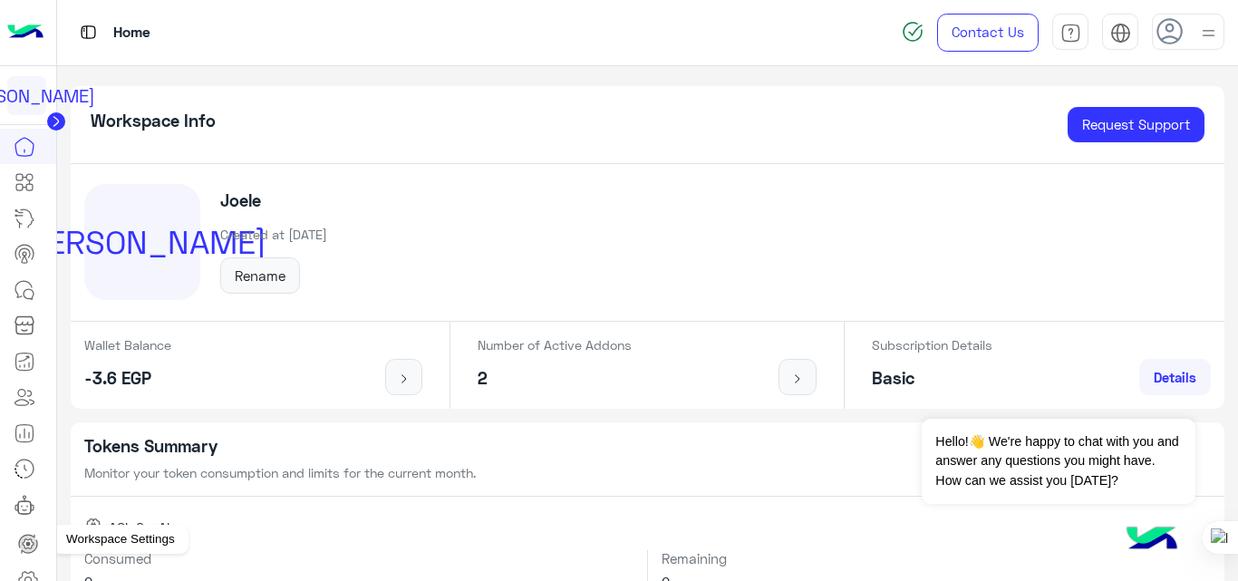
click at [35, 569] on icon at bounding box center [28, 580] width 22 height 22
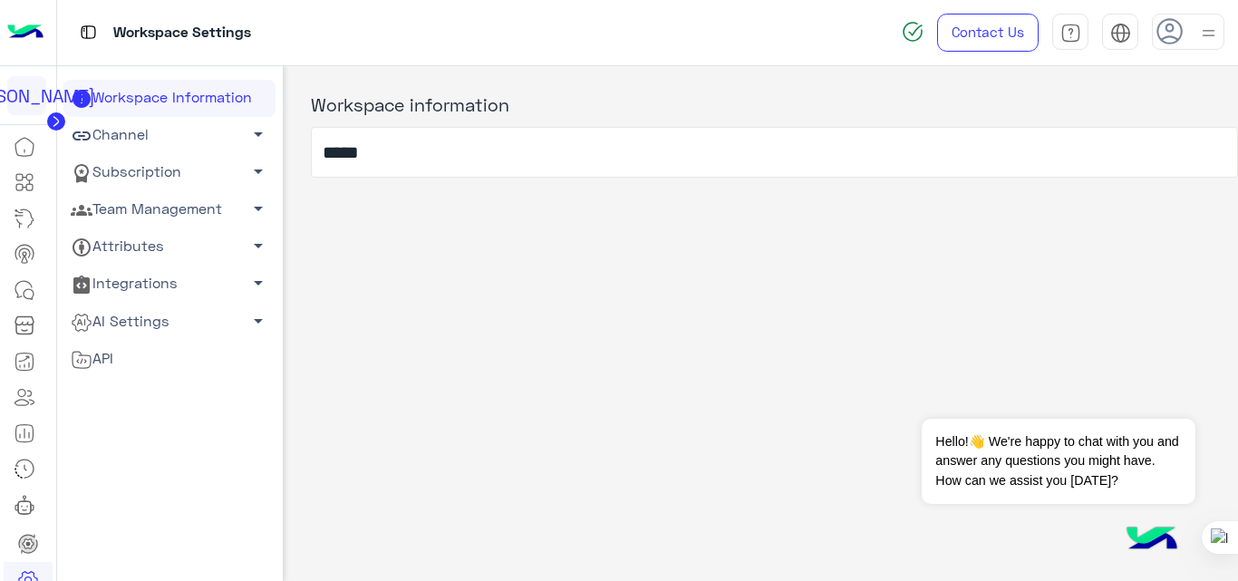
click at [143, 131] on link "Channel arrow_drop_down" at bounding box center [169, 135] width 212 height 37
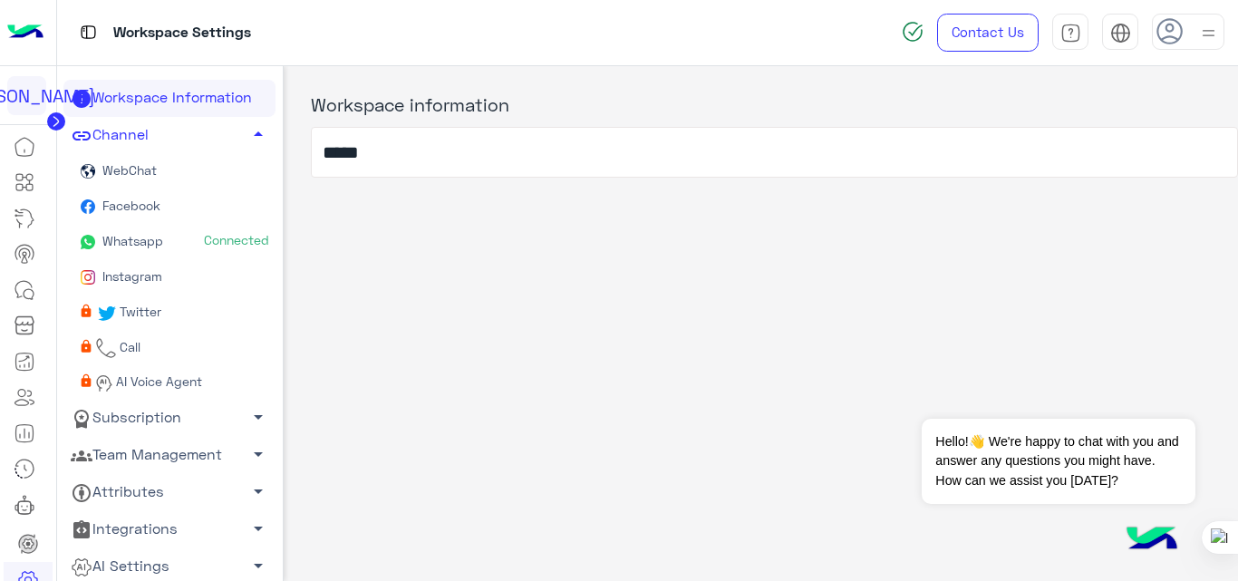
click at [170, 242] on link "Whatsapp Connected" at bounding box center [169, 242] width 212 height 35
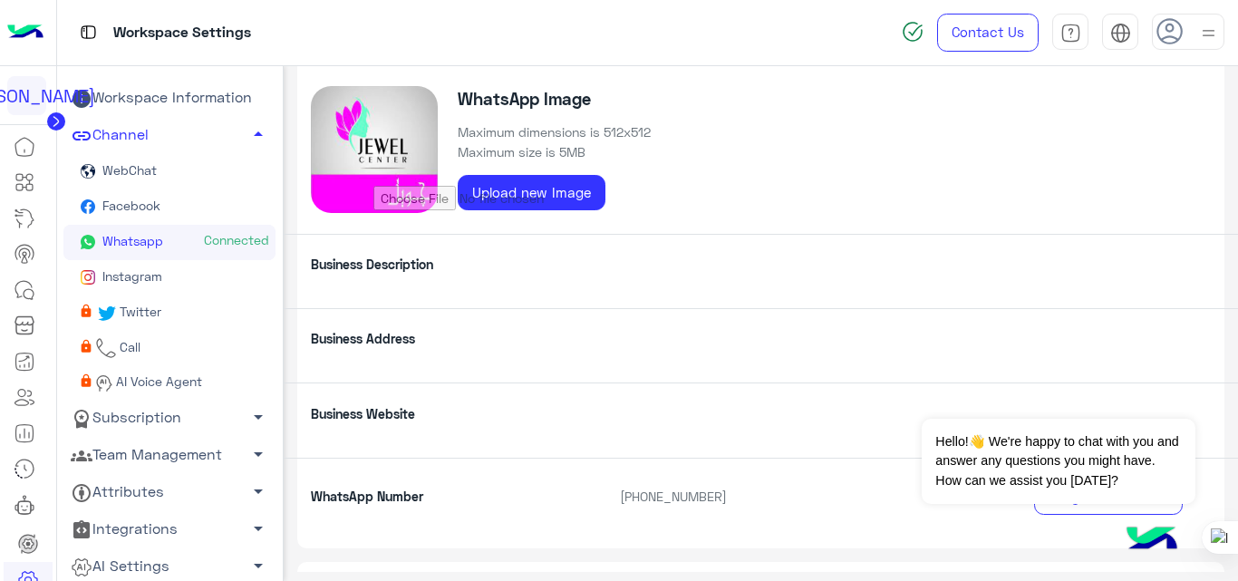
scroll to position [78, 0]
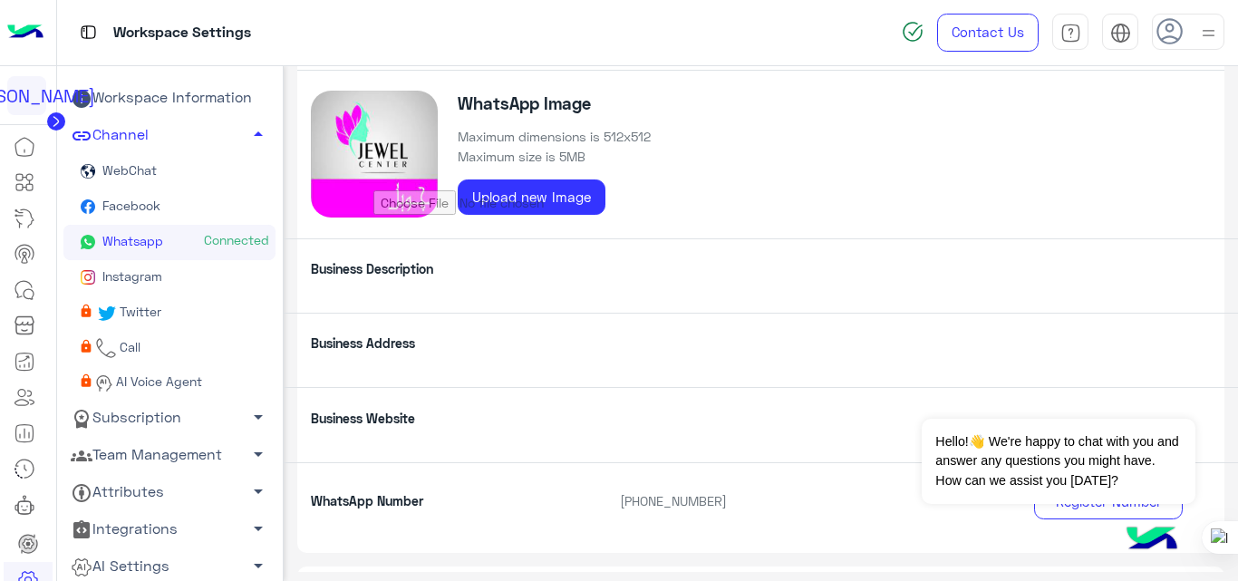
click at [182, 420] on link "Subscription arrow_drop_down" at bounding box center [169, 417] width 212 height 37
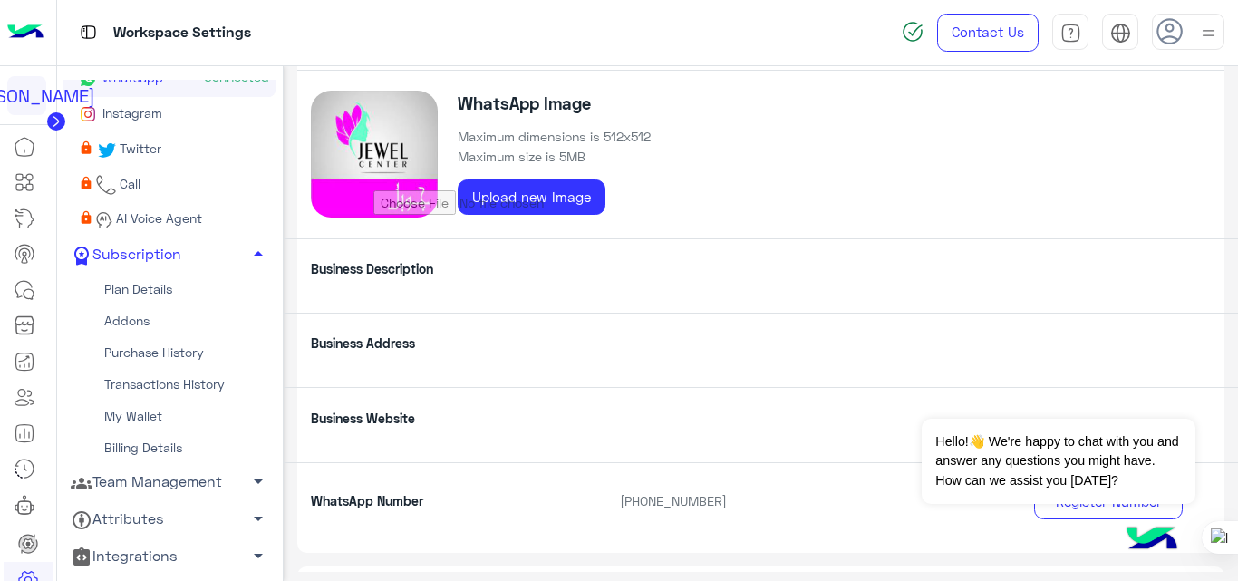
scroll to position [164, 0]
click at [176, 324] on link "Addons" at bounding box center [169, 320] width 212 height 32
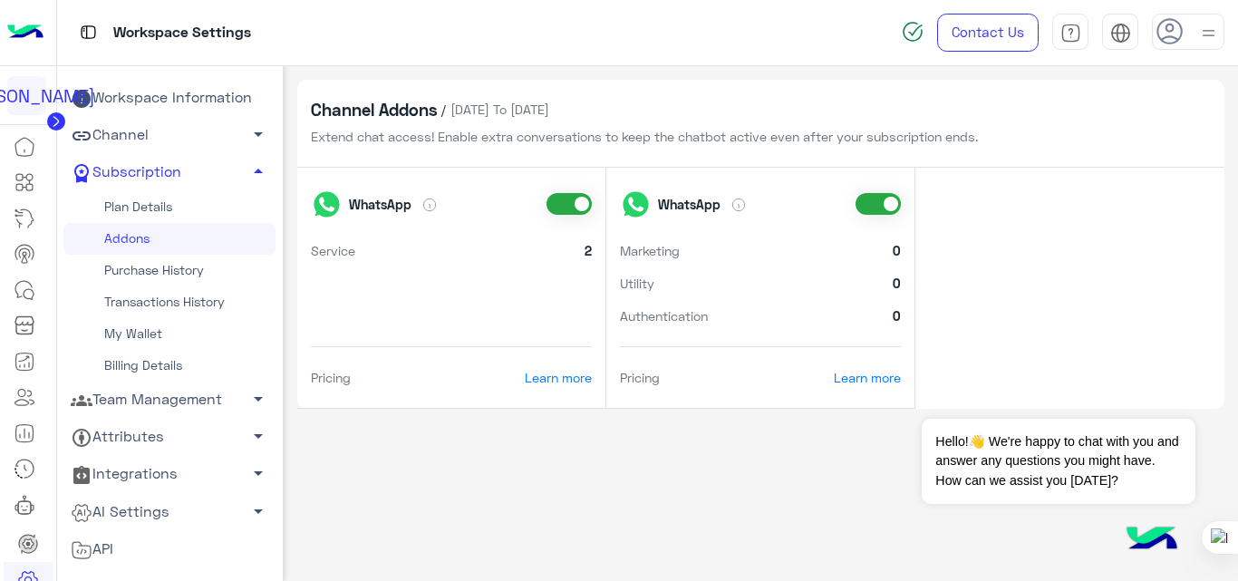
click at [197, 215] on link "Plan Details" at bounding box center [169, 207] width 212 height 32
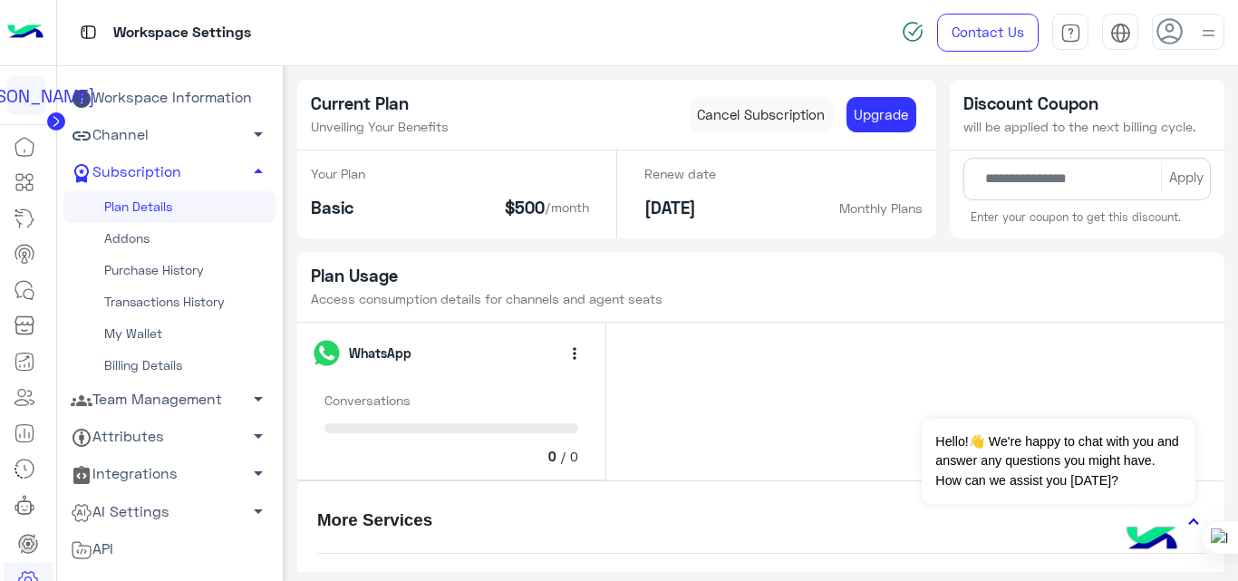
click at [137, 235] on link "Addons" at bounding box center [169, 239] width 212 height 32
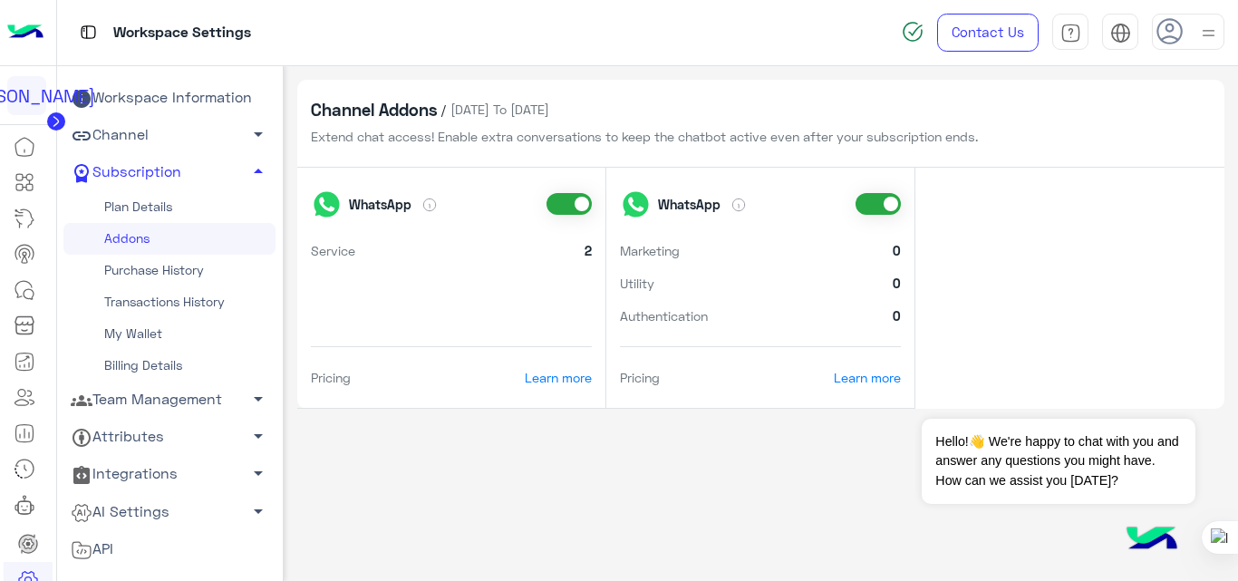
click at [162, 212] on link "Plan Details" at bounding box center [169, 207] width 212 height 32
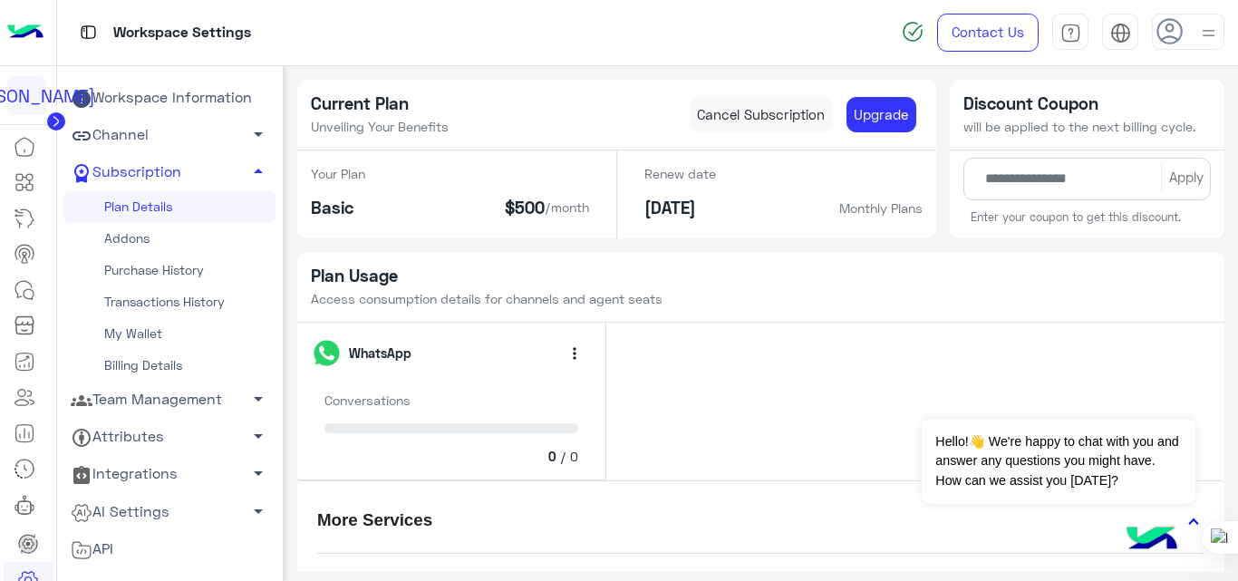
click at [145, 243] on link "Addons" at bounding box center [169, 239] width 212 height 32
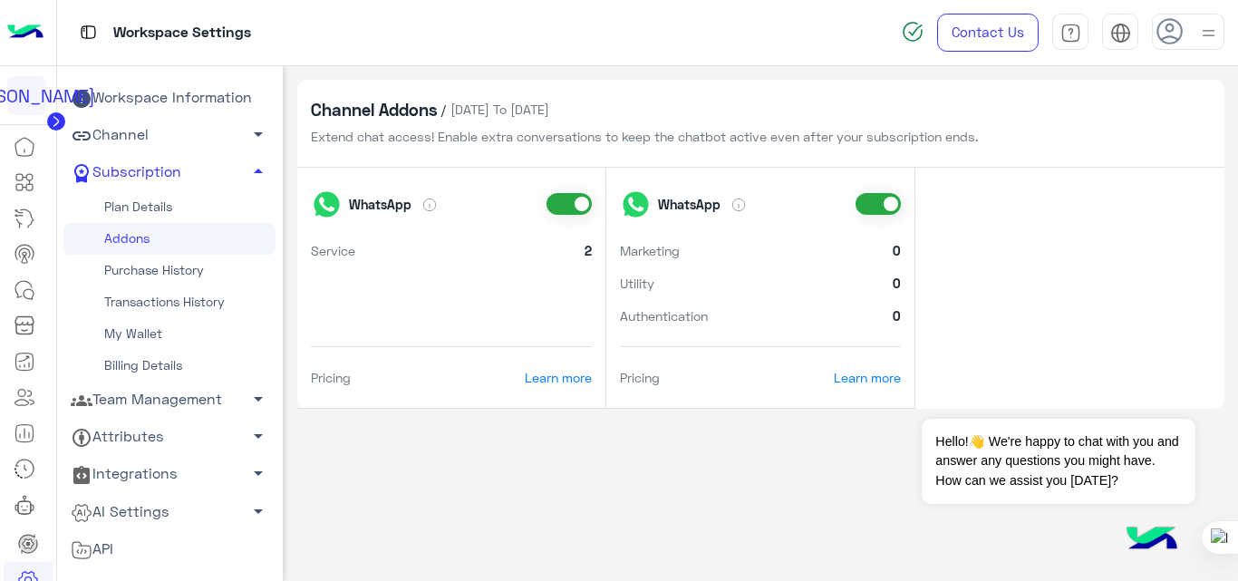
click at [141, 209] on link "Plan Details" at bounding box center [169, 207] width 212 height 32
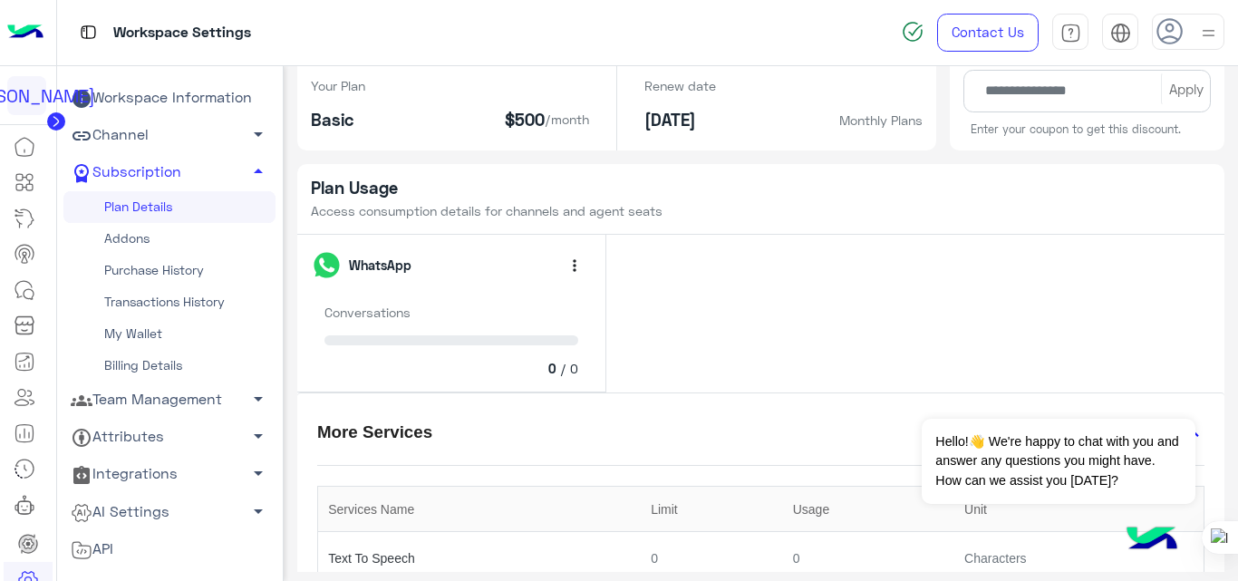
scroll to position [87, 0]
click at [152, 241] on link "Addons" at bounding box center [169, 239] width 212 height 32
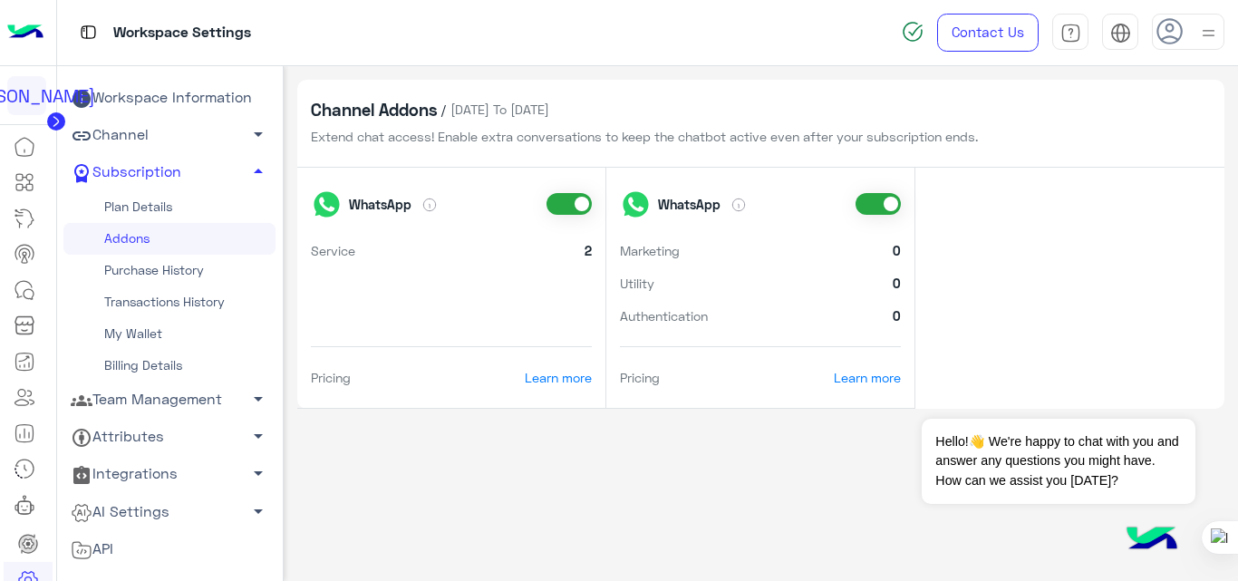
click at [161, 212] on link "Plan Details" at bounding box center [169, 207] width 212 height 32
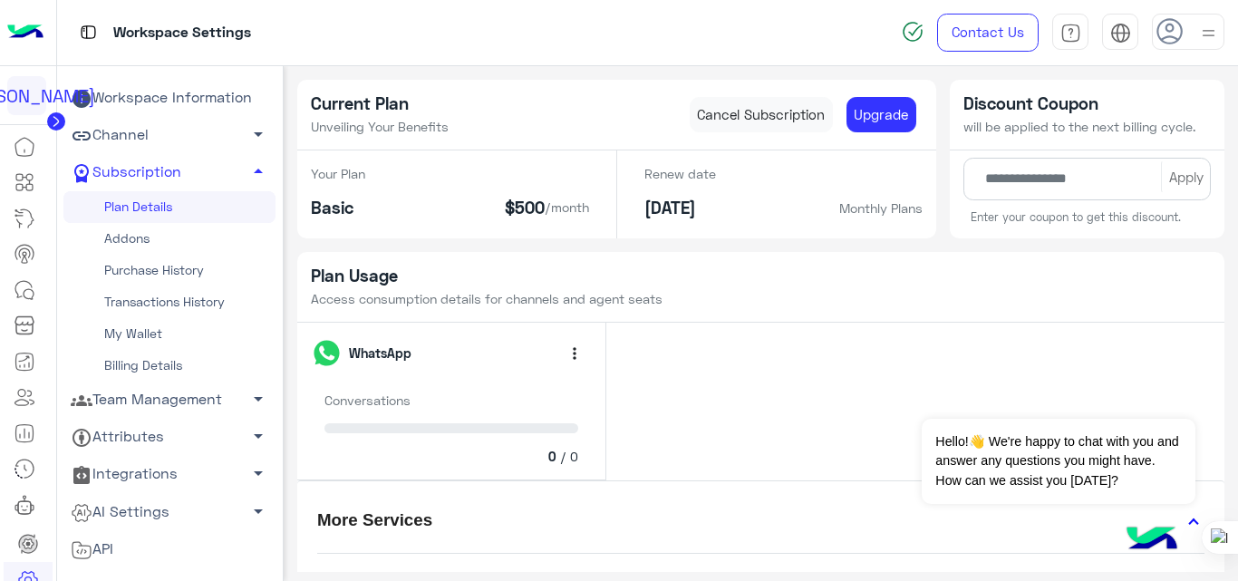
click at [142, 239] on link "Addons" at bounding box center [169, 239] width 212 height 32
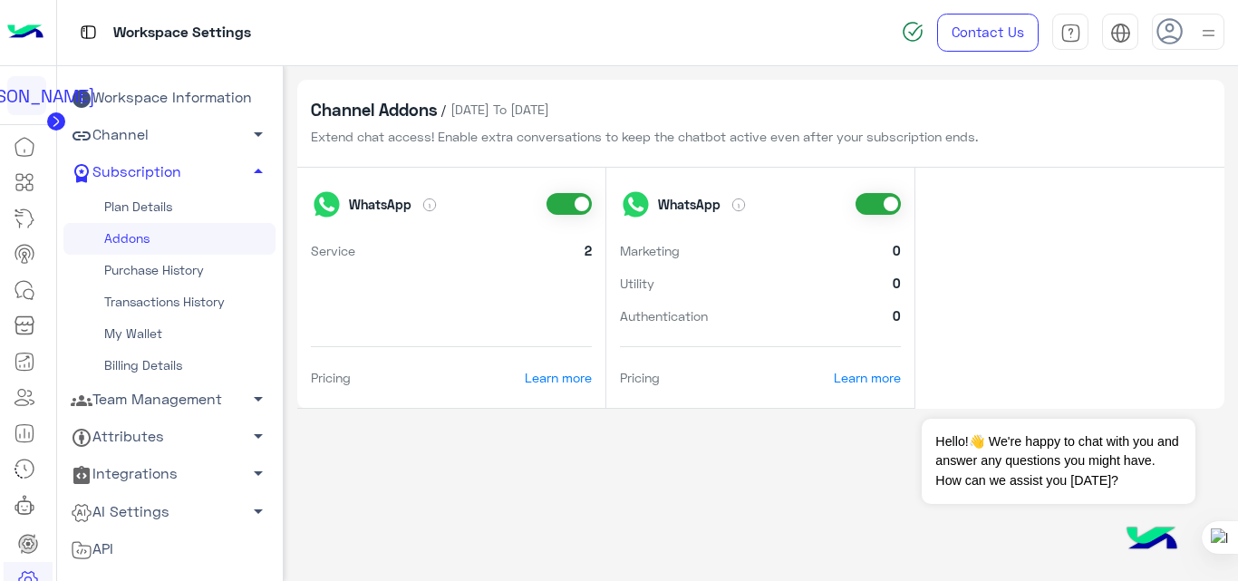
click at [152, 199] on link "Plan Details" at bounding box center [169, 207] width 212 height 32
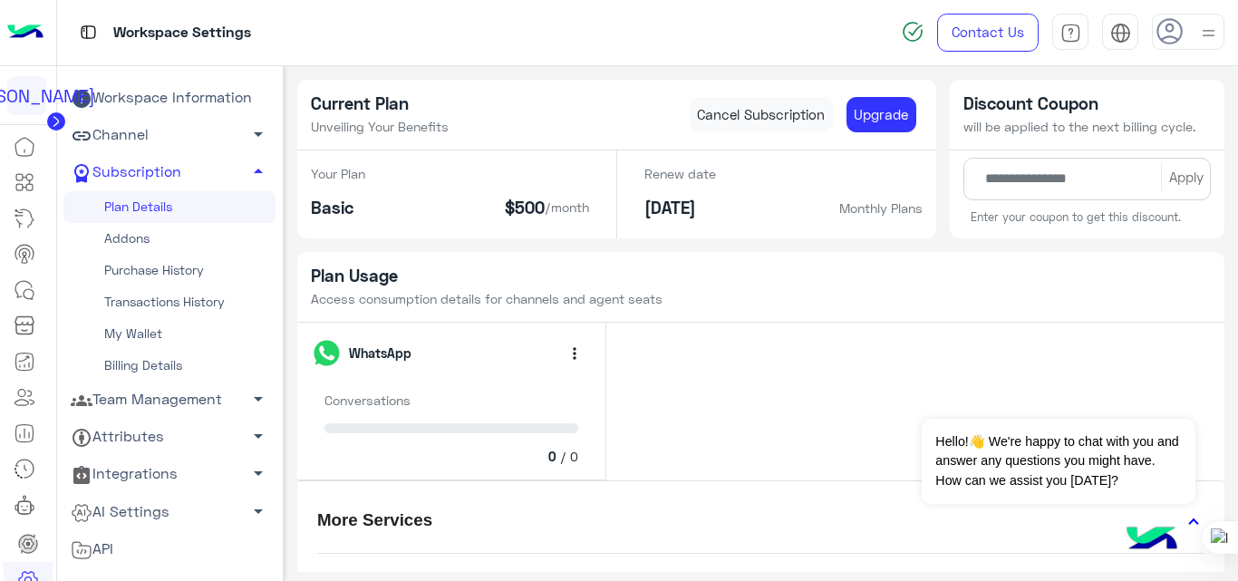
scroll to position [33, 0]
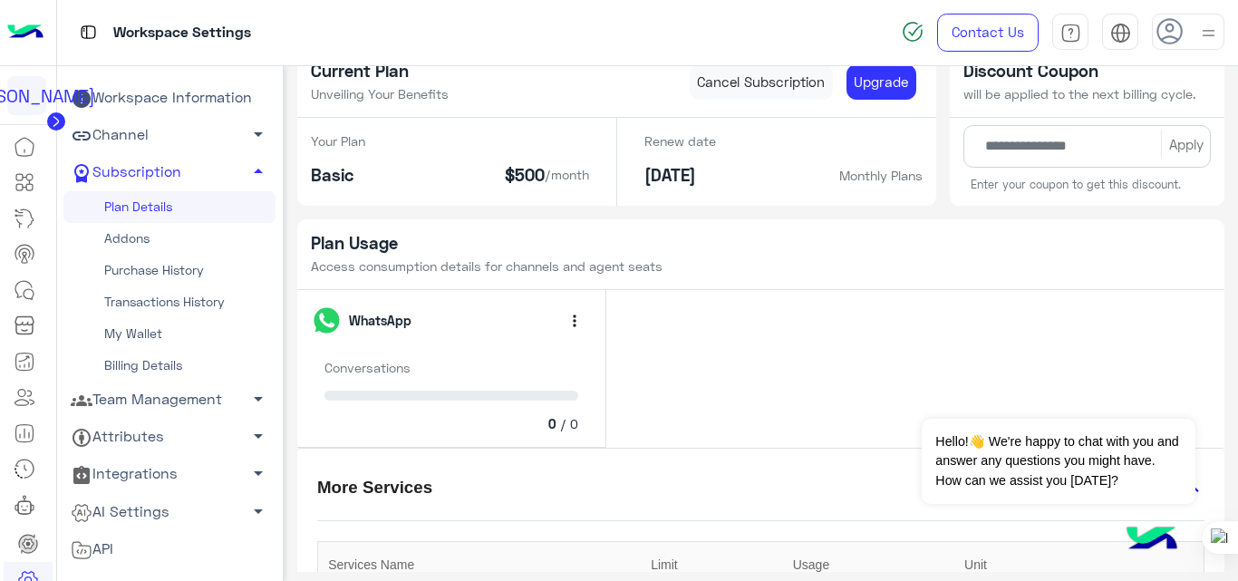
click at [170, 233] on link "Addons" at bounding box center [169, 239] width 212 height 32
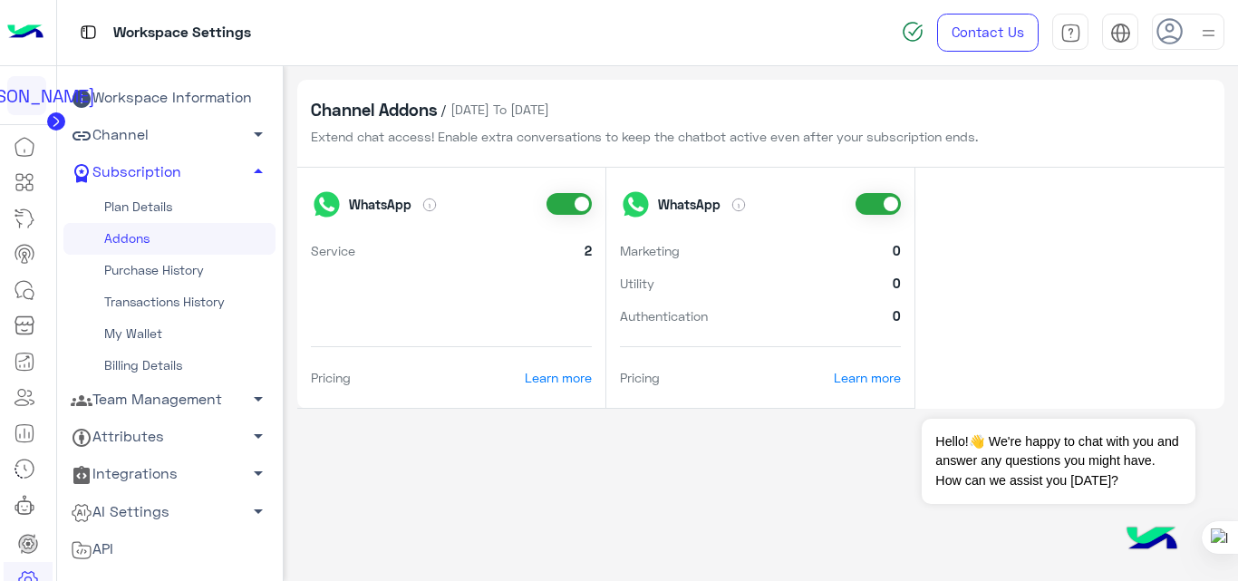
click at [179, 206] on link "Plan Details" at bounding box center [169, 207] width 212 height 32
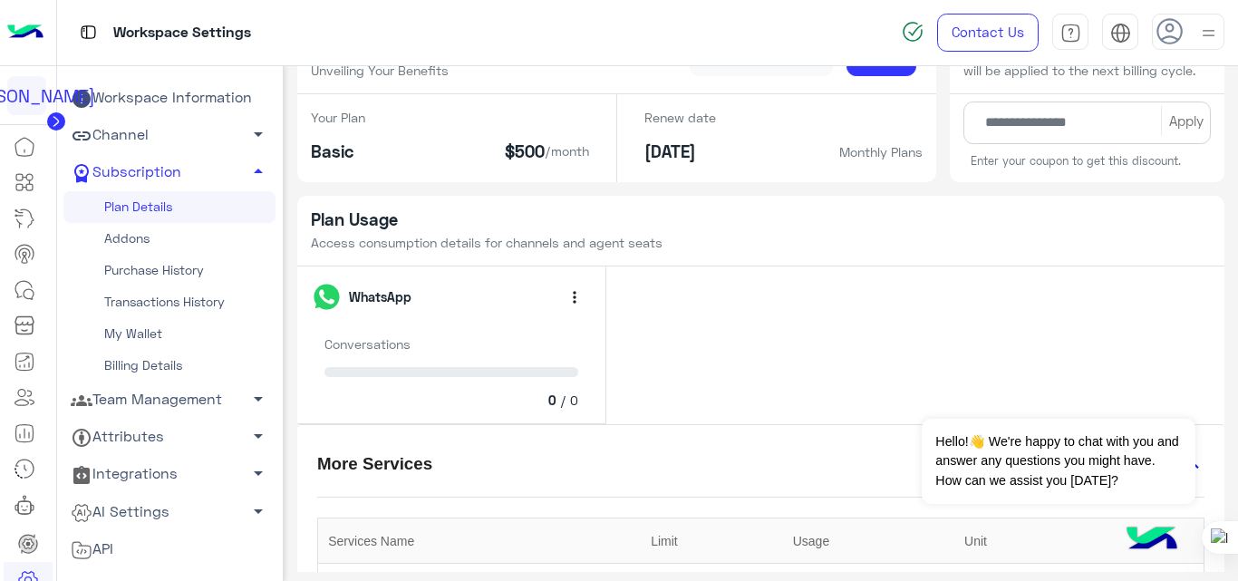
scroll to position [65, 0]
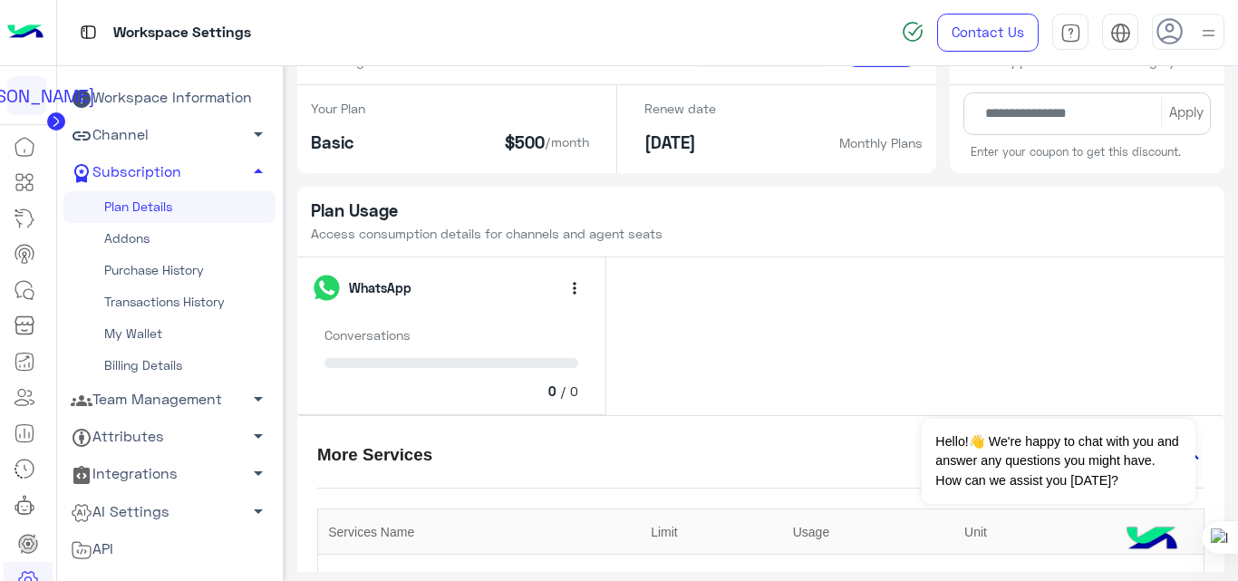
click at [141, 231] on link "Addons" at bounding box center [169, 239] width 212 height 32
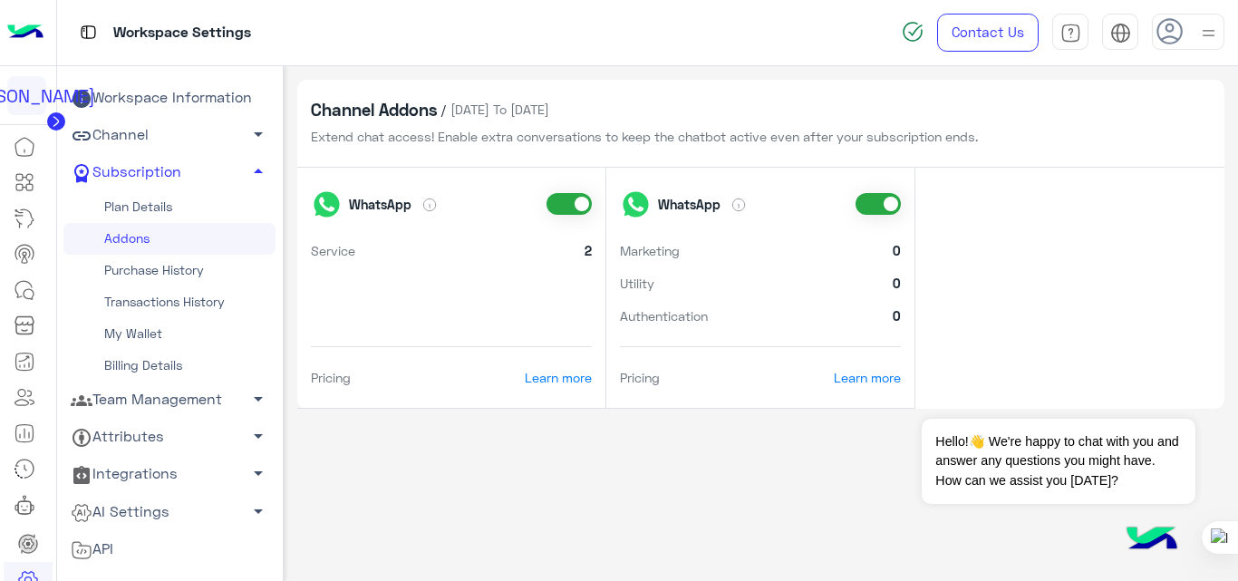
click at [166, 203] on link "Plan Details" at bounding box center [169, 207] width 212 height 32
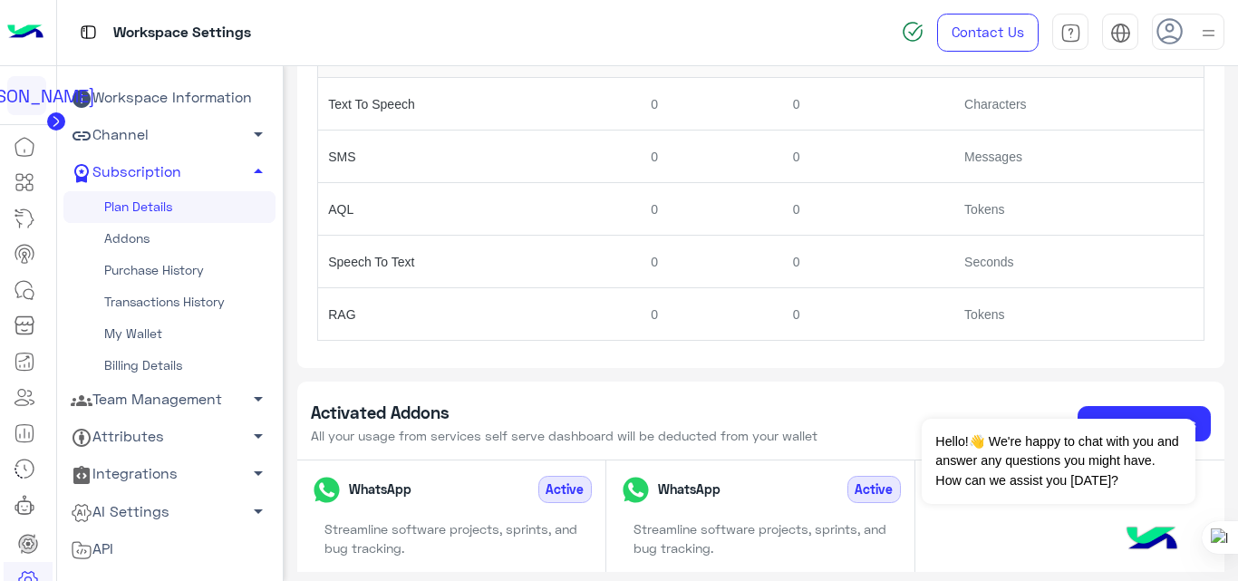
scroll to position [623, 0]
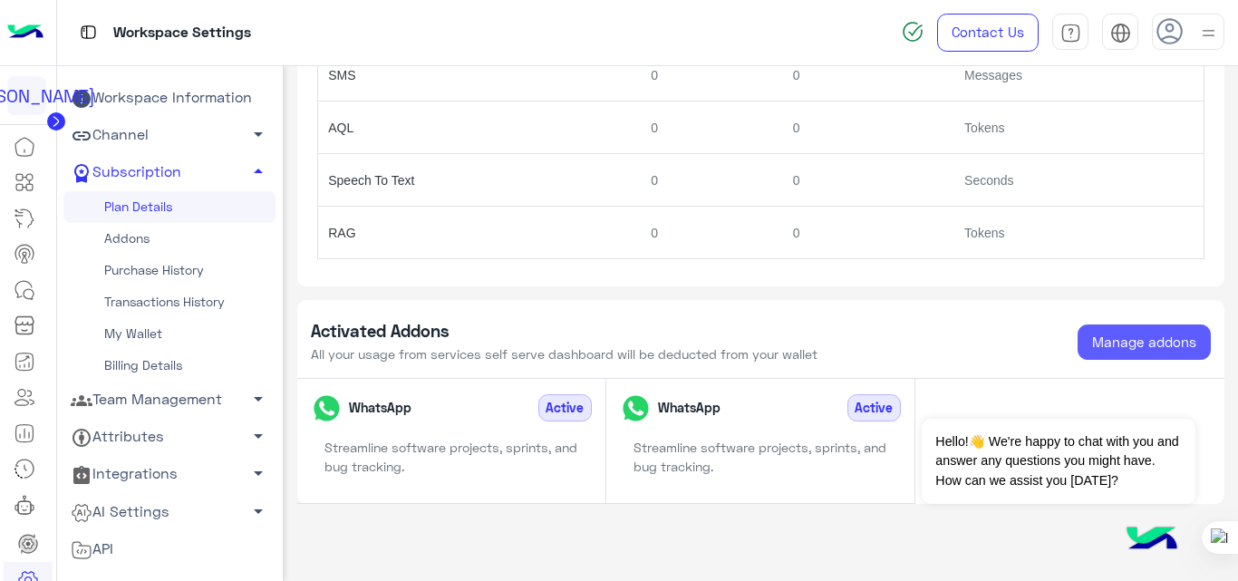
click at [1122, 324] on button "Manage addons" at bounding box center [1143, 342] width 133 height 36
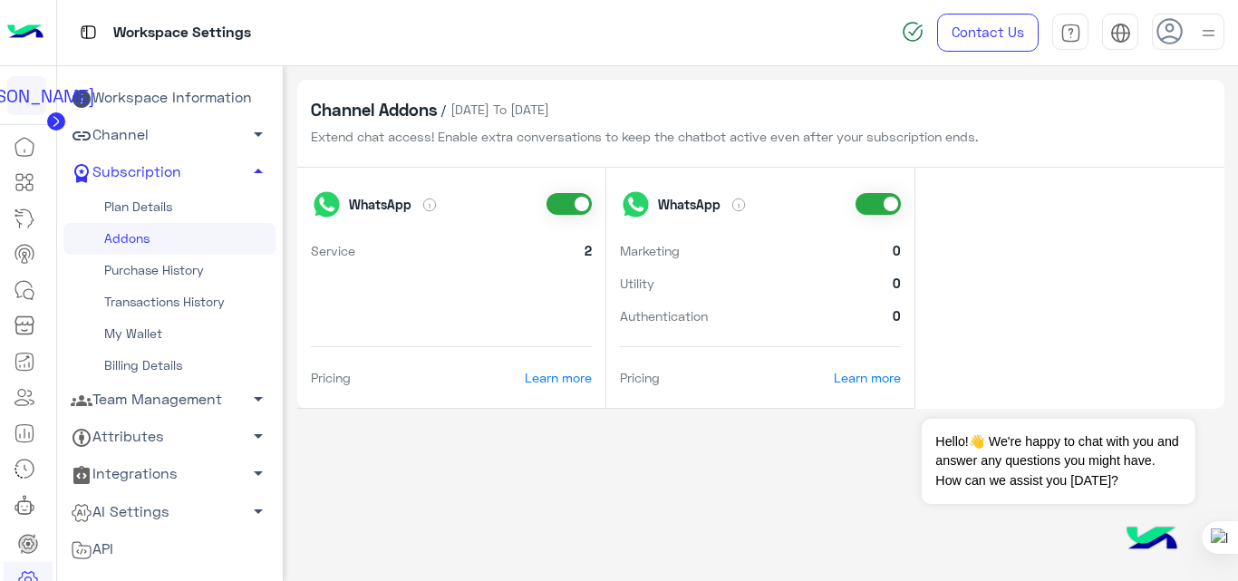
click at [148, 201] on link "Plan Details" at bounding box center [169, 207] width 212 height 32
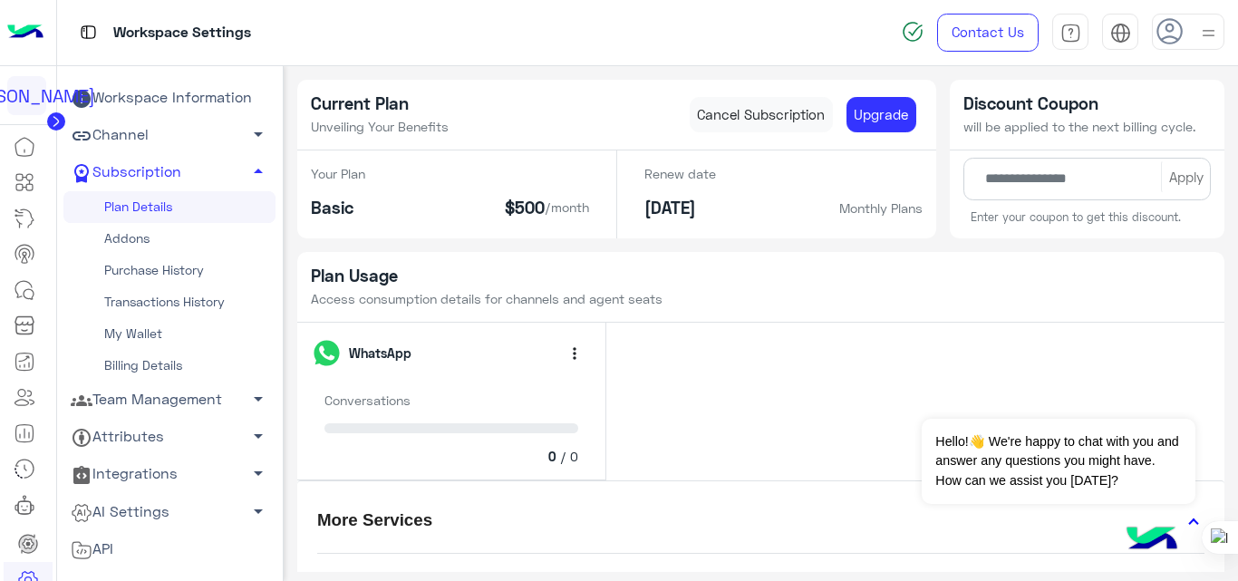
click at [114, 239] on link "Addons" at bounding box center [169, 239] width 212 height 32
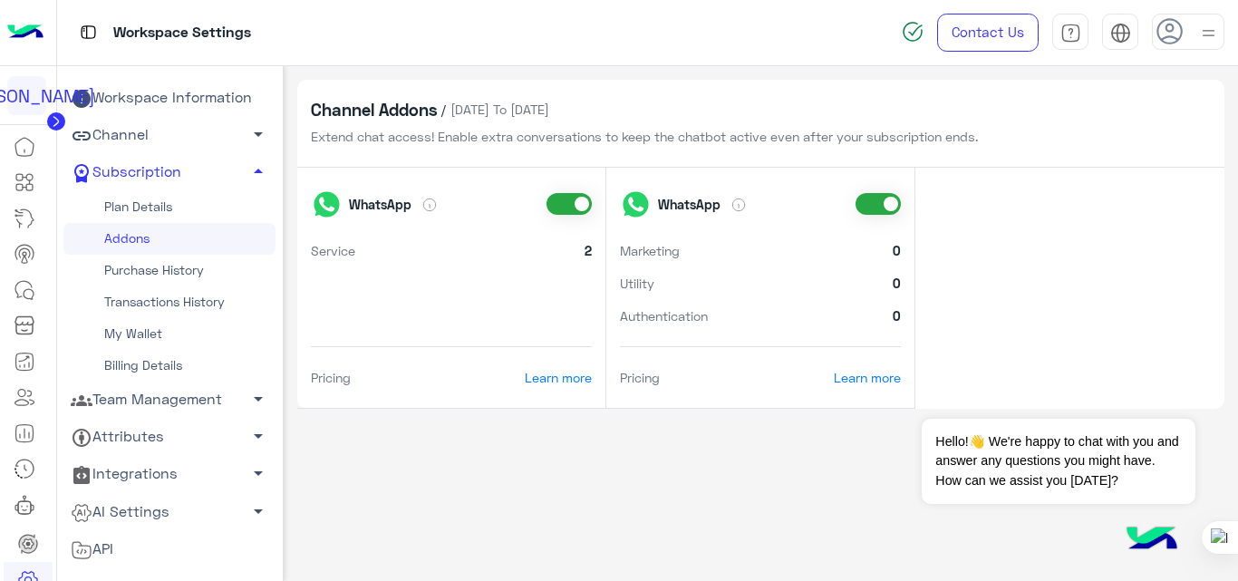
click at [449, 457] on div "Channel Addons / [DATE] To [DATE] Extend chat access! Enable extra conversation…" at bounding box center [761, 319] width 955 height 507
click at [164, 203] on link "Plan Details" at bounding box center [169, 207] width 212 height 32
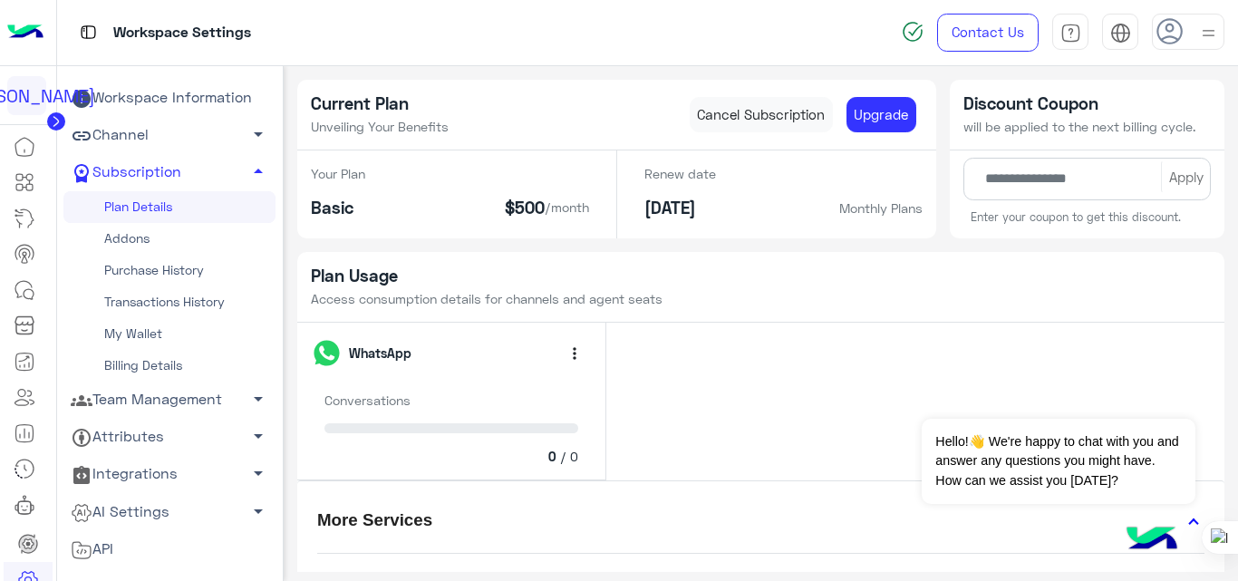
click at [153, 236] on link "Addons" at bounding box center [169, 239] width 212 height 32
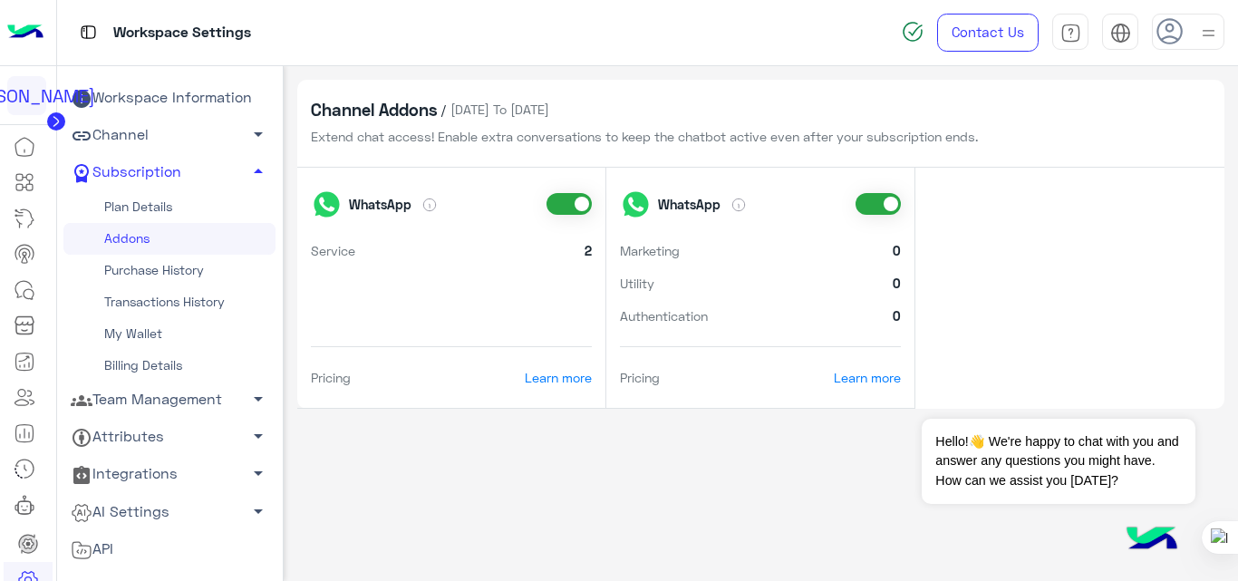
click at [208, 204] on link "Plan Details" at bounding box center [169, 207] width 212 height 32
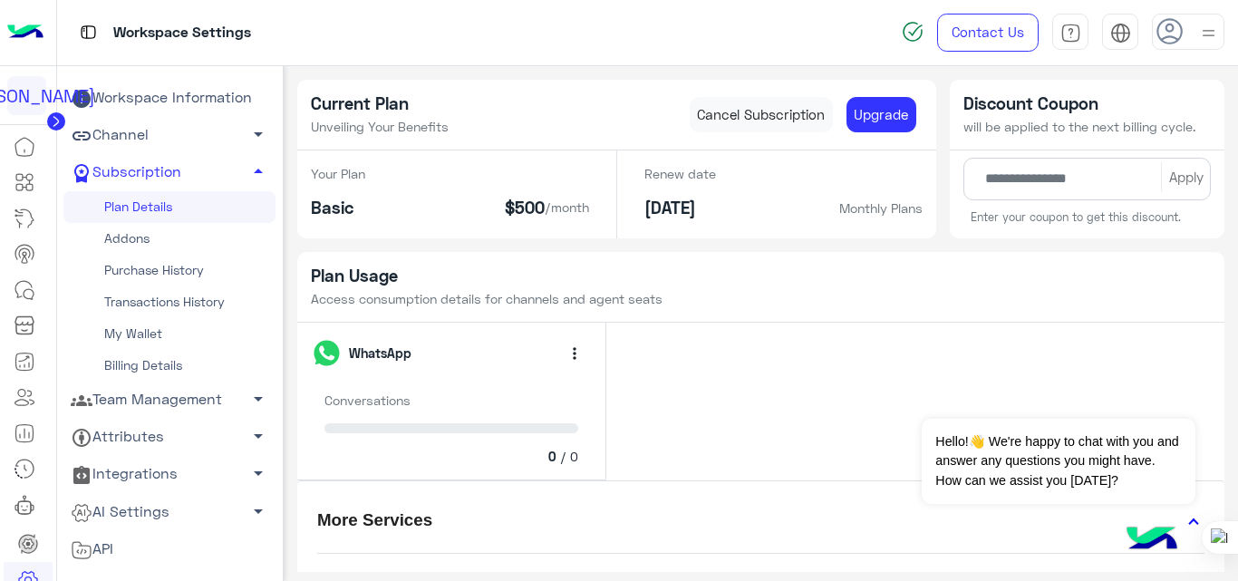
click at [175, 238] on link "Addons" at bounding box center [169, 239] width 212 height 32
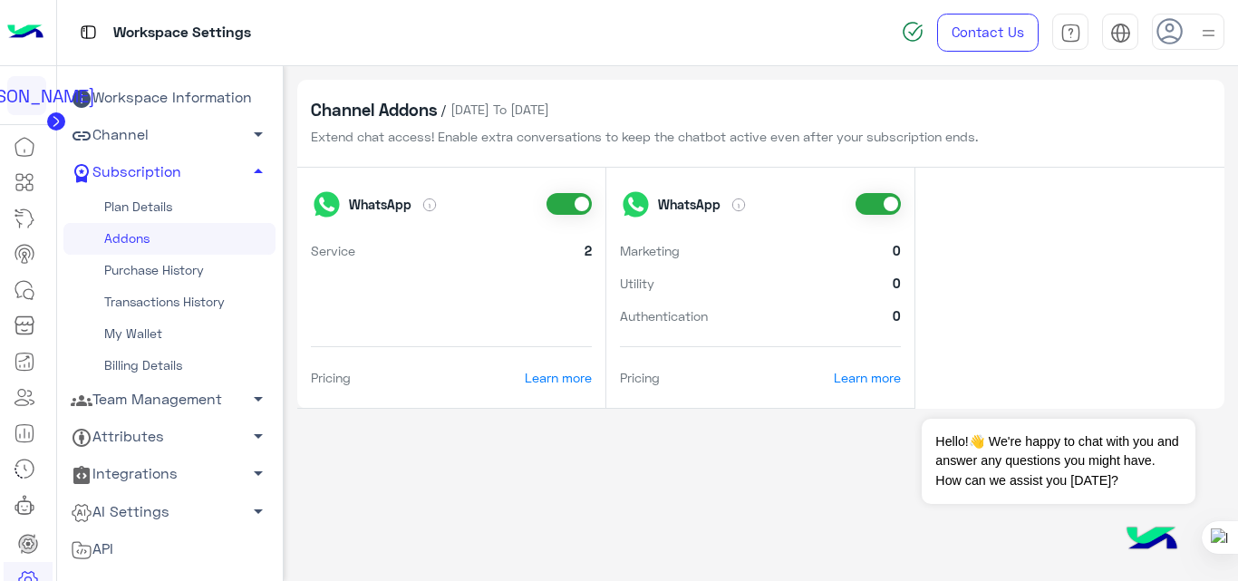
click at [158, 212] on link "Plan Details" at bounding box center [169, 207] width 212 height 32
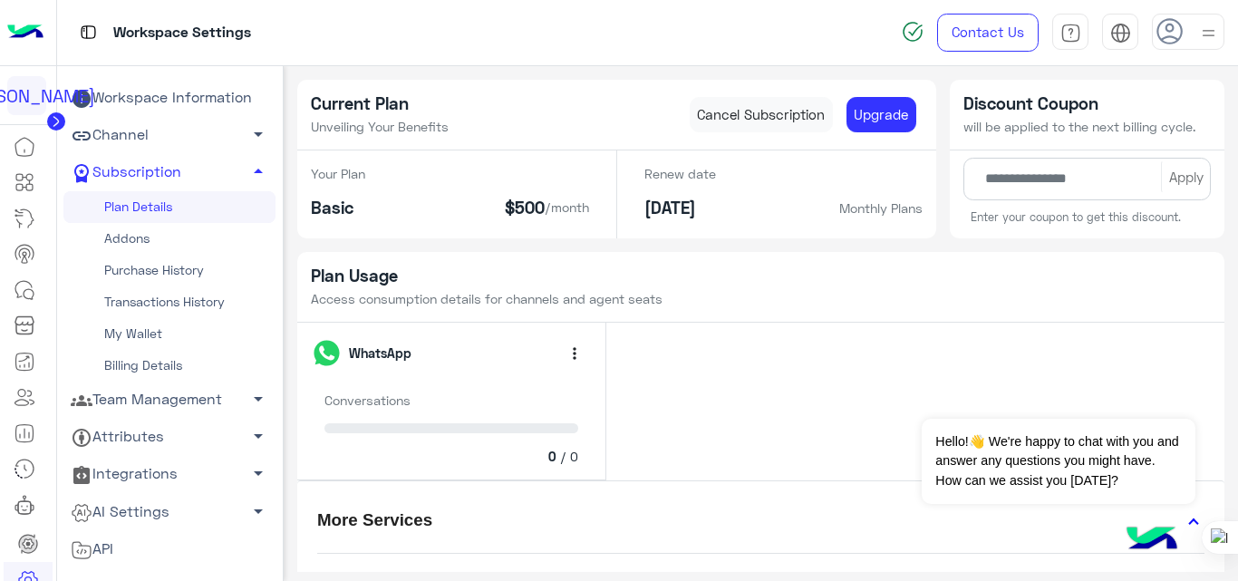
click at [143, 238] on link "Addons" at bounding box center [169, 239] width 212 height 32
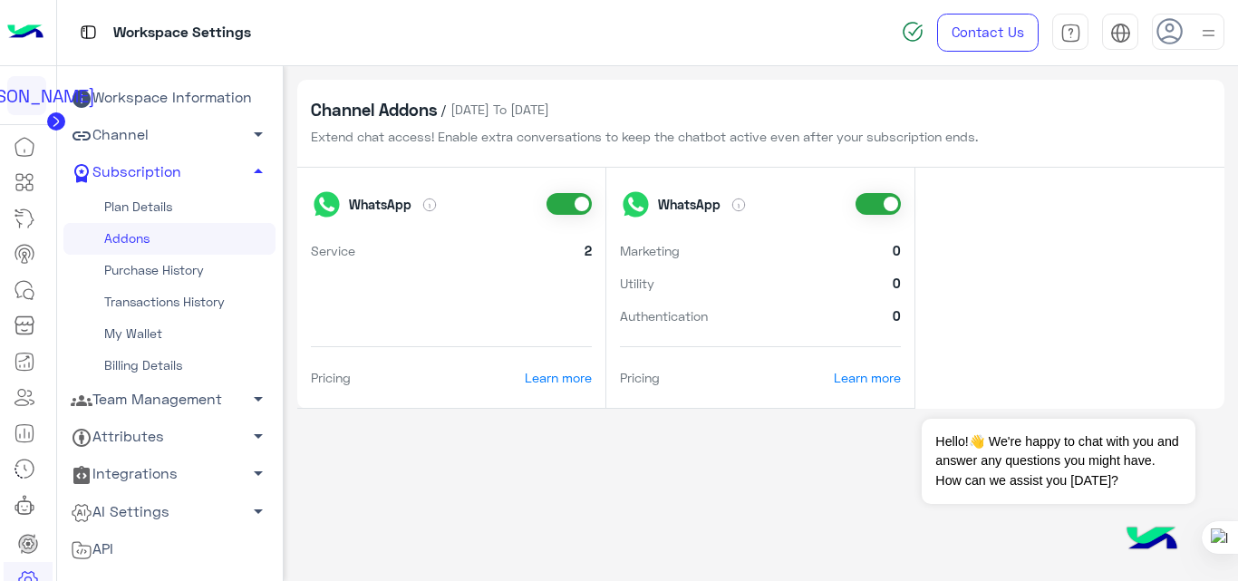
click at [586, 404] on div "WhatsApp Service 2 Pricing Learn more" at bounding box center [451, 288] width 309 height 241
click at [21, 175] on icon at bounding box center [25, 182] width 22 height 22
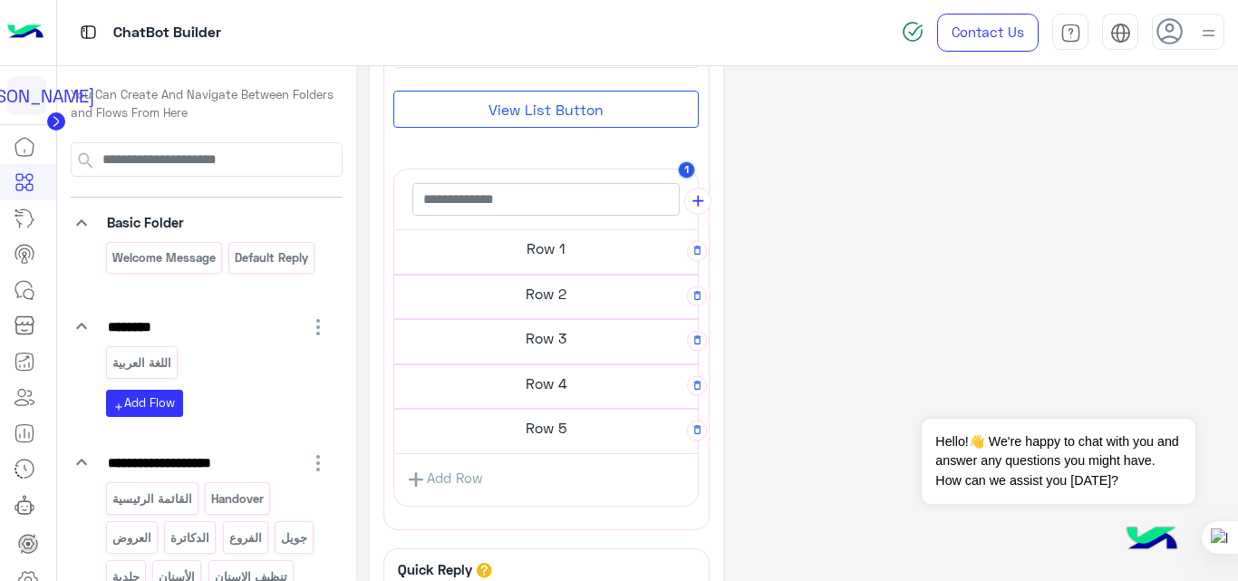
scroll to position [490, 0]
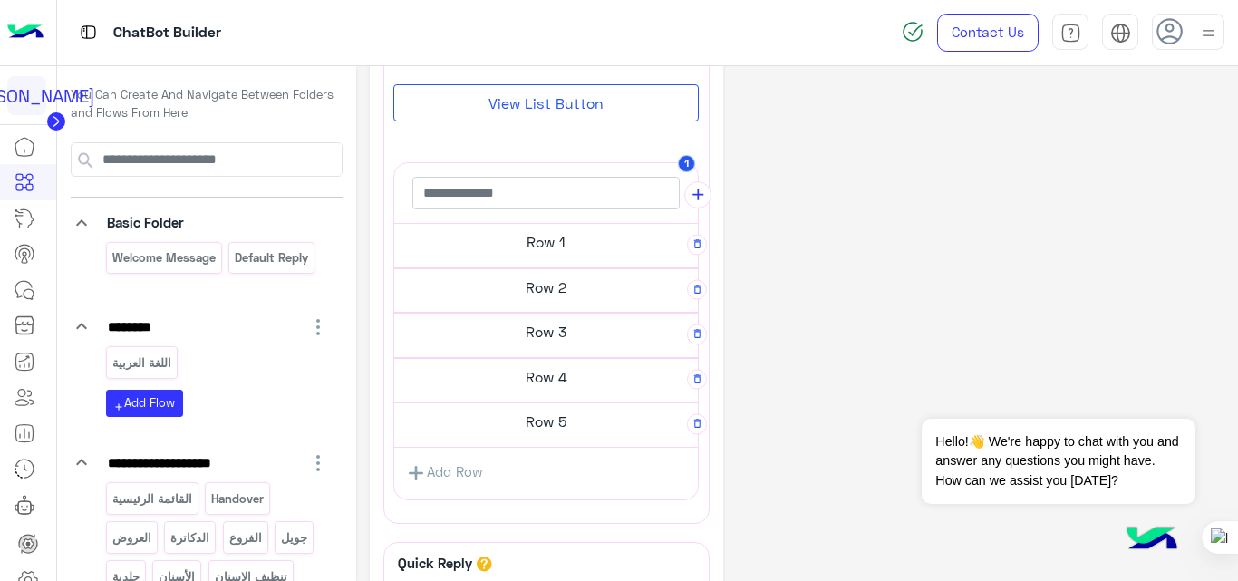
click at [546, 234] on h5 "Row 1" at bounding box center [546, 242] width 304 height 36
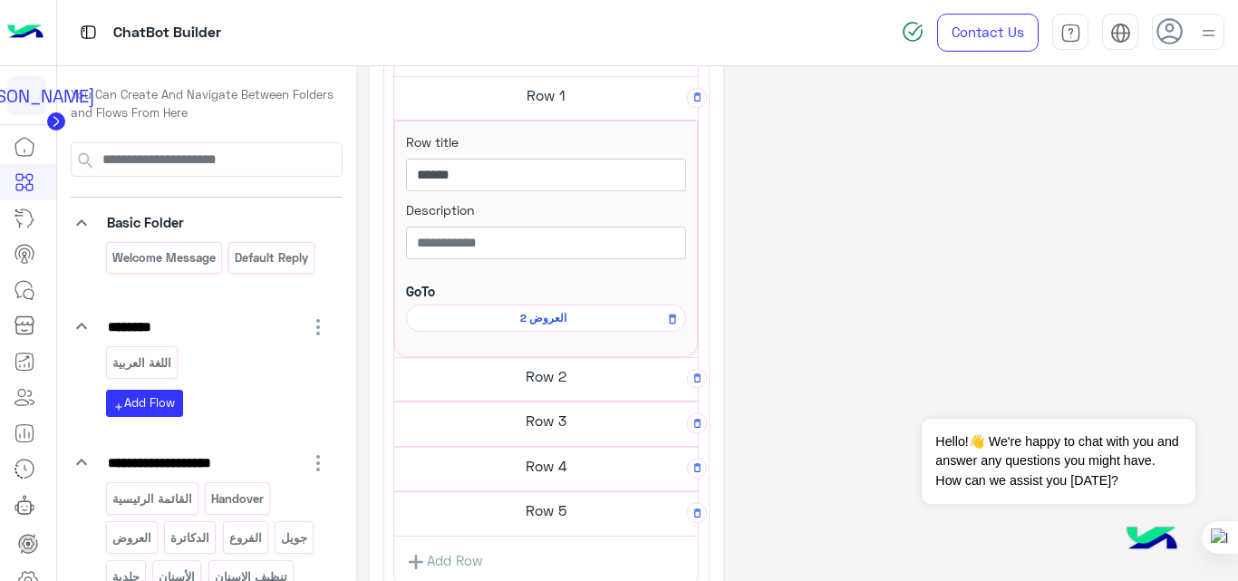
scroll to position [653, 0]
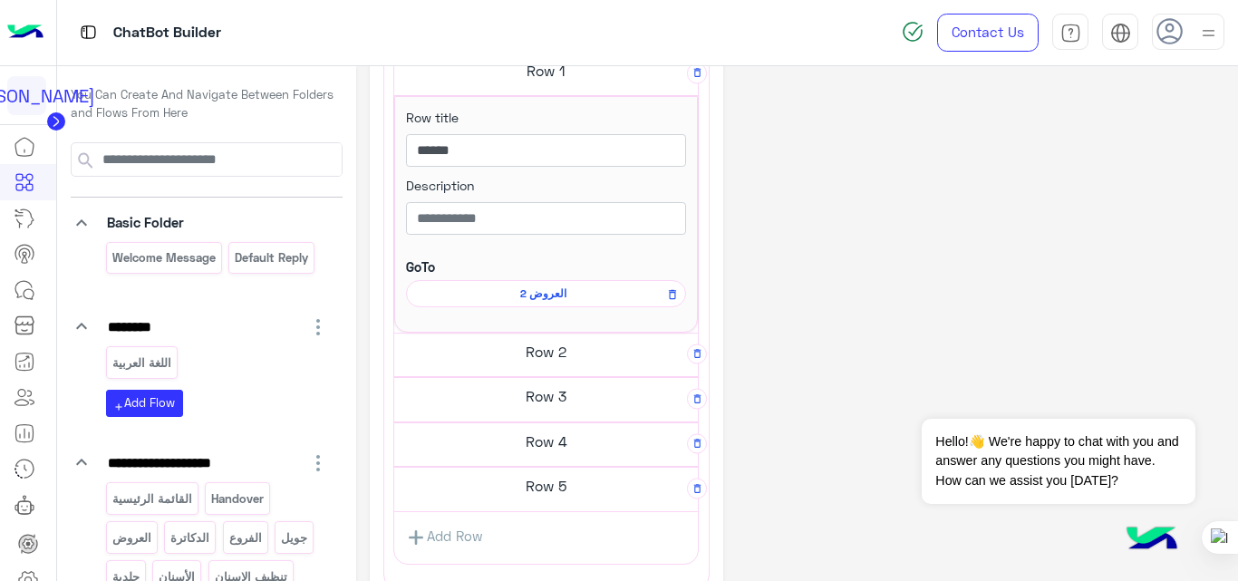
click at [556, 356] on h5 "Row 2" at bounding box center [546, 351] width 304 height 36
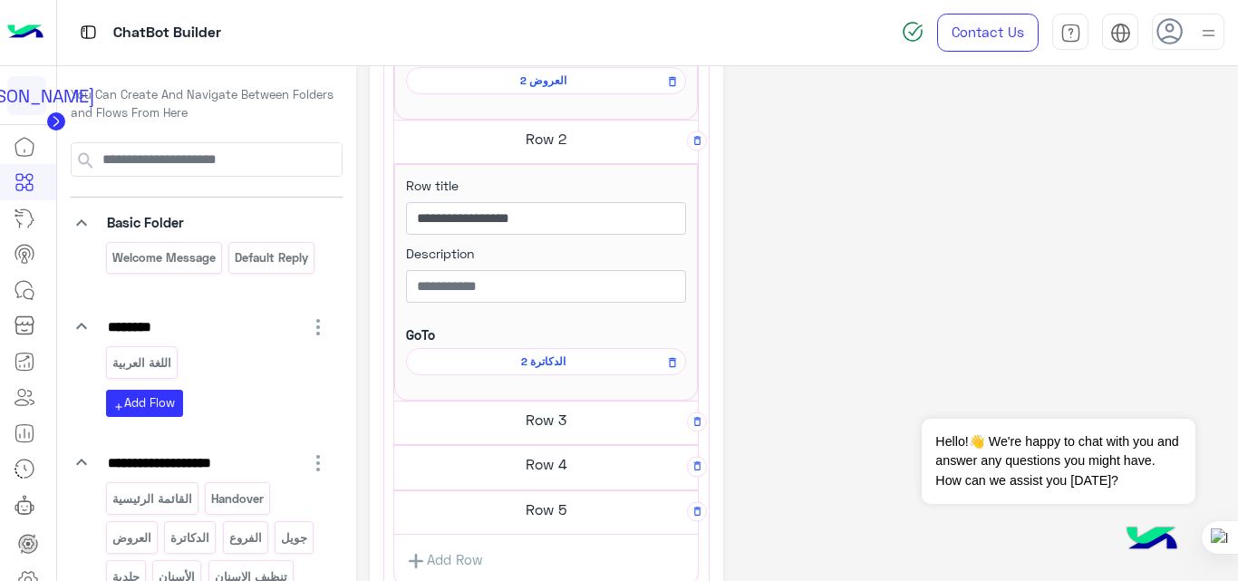
scroll to position [867, 0]
click at [565, 430] on h5 "Row 3" at bounding box center [546, 419] width 304 height 36
click at [565, 428] on h5 "Row 4" at bounding box center [546, 417] width 304 height 36
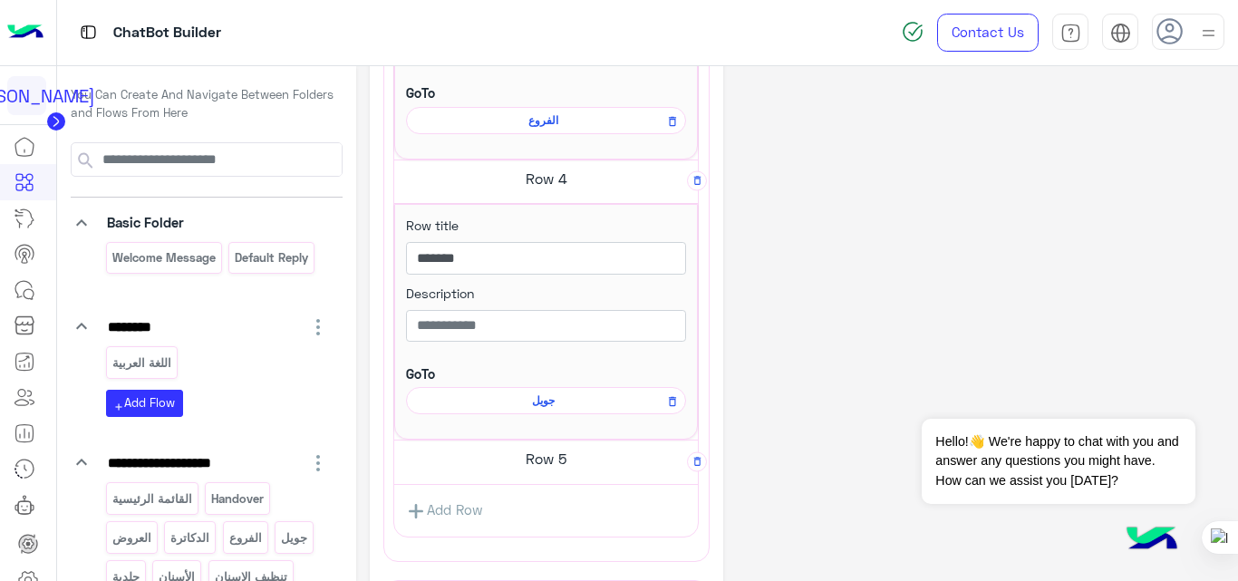
scroll to position [1389, 0]
click at [563, 461] on h5 "Row 5" at bounding box center [546, 458] width 304 height 36
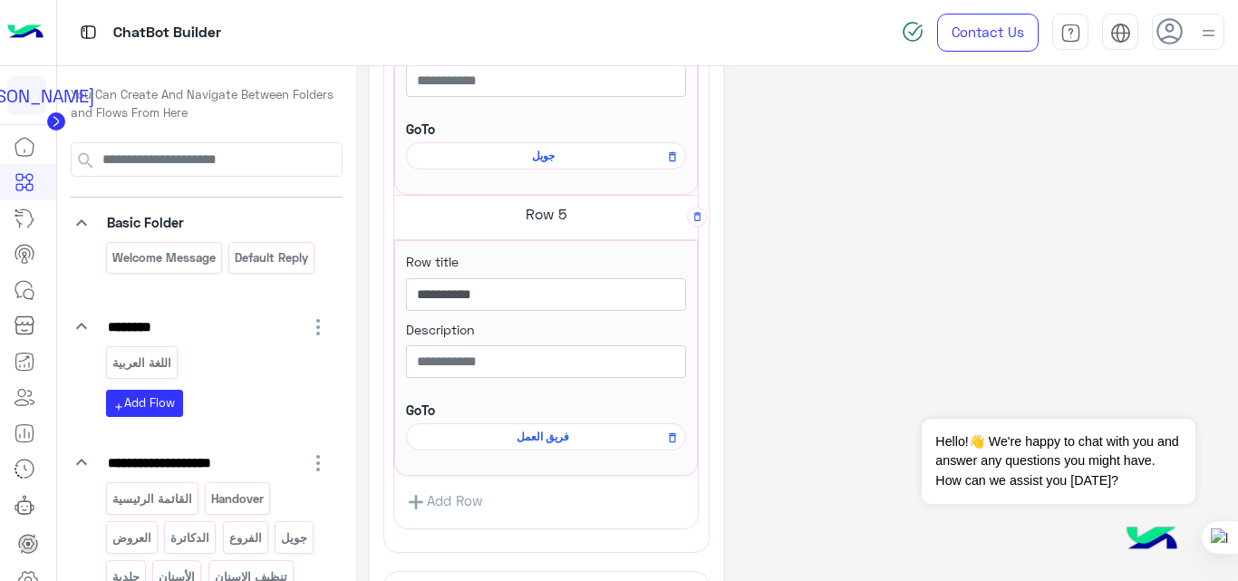
scroll to position [1634, 0]
click at [556, 440] on span "فريق العمل" at bounding box center [543, 436] width 254 height 16
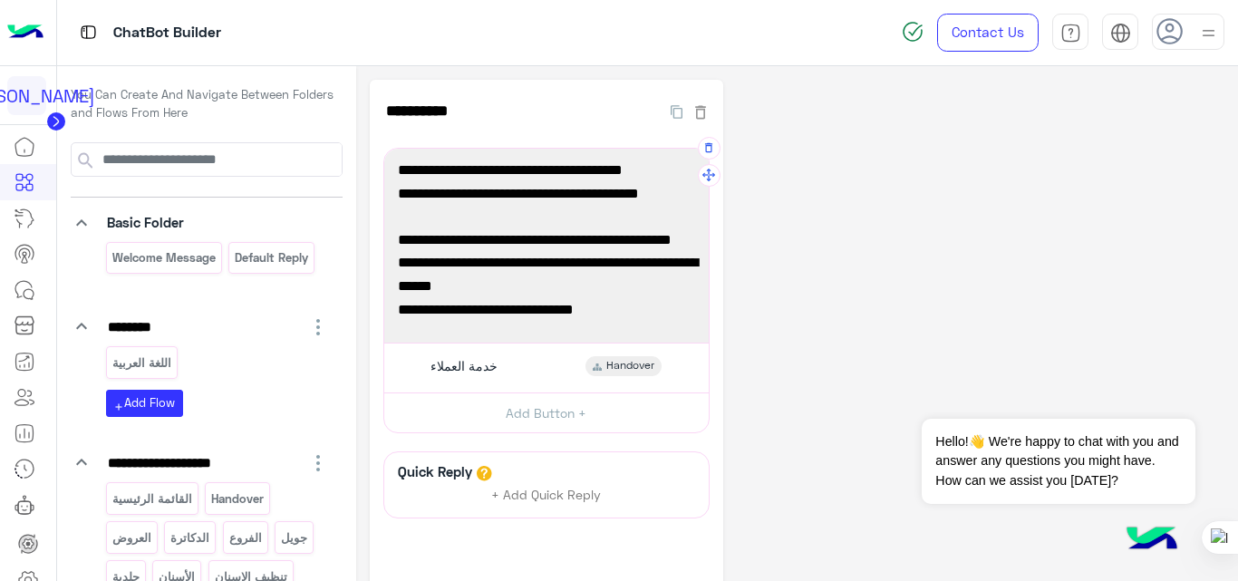
scroll to position [0, 0]
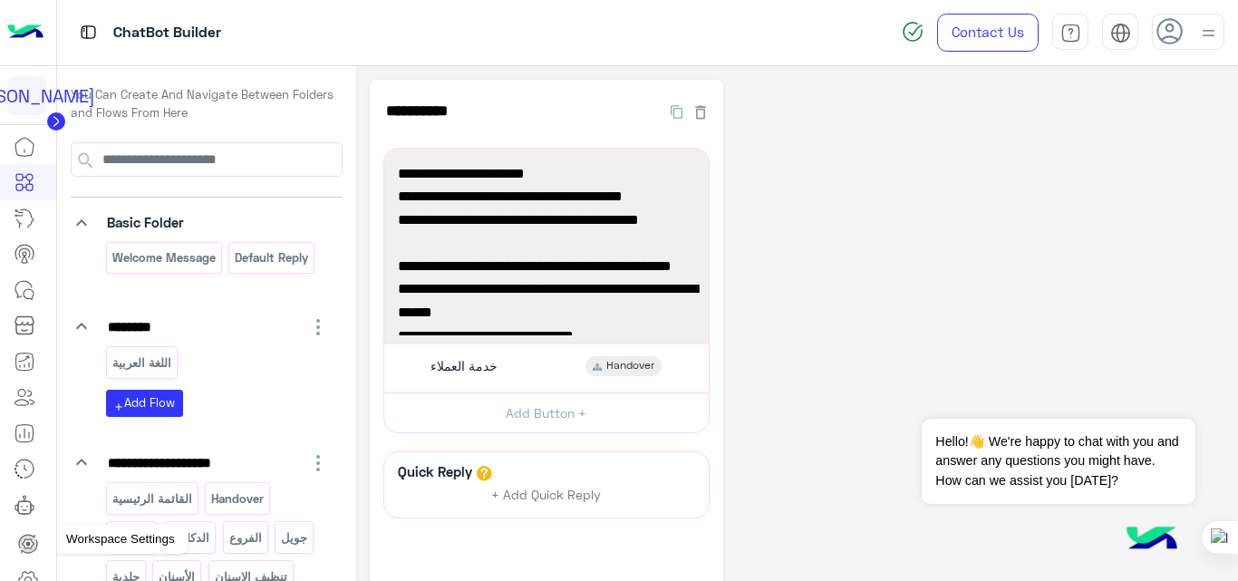
click at [31, 575] on icon at bounding box center [28, 580] width 22 height 22
click at [27, 577] on icon at bounding box center [28, 580] width 22 height 22
click at [32, 571] on icon at bounding box center [28, 579] width 18 height 17
click at [34, 32] on img at bounding box center [25, 33] width 36 height 38
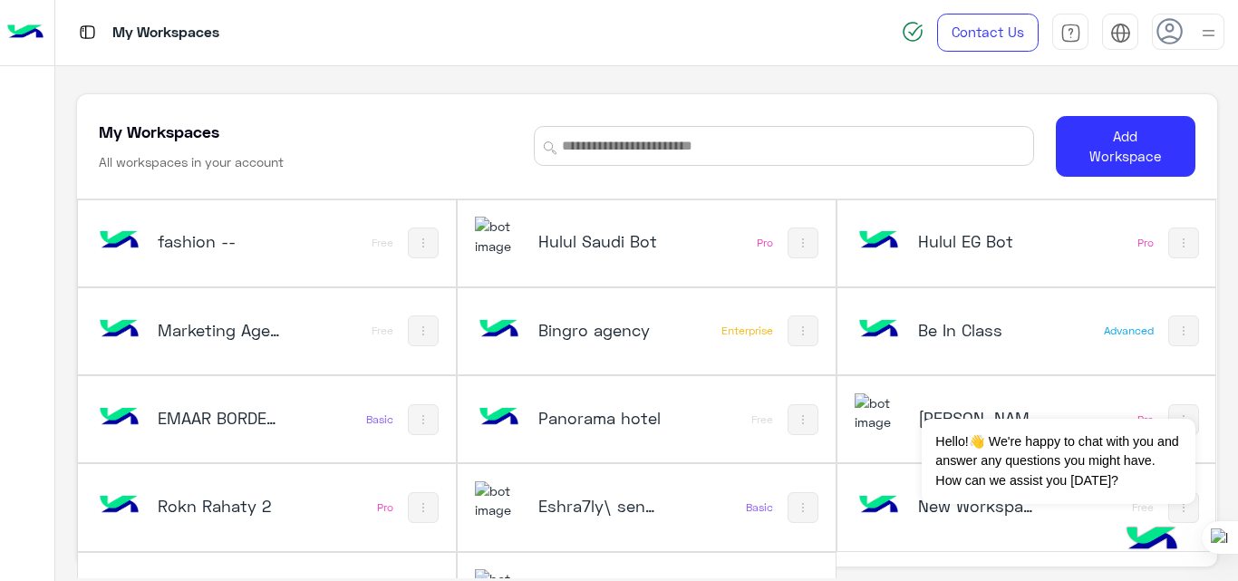
click at [1194, 27] on div at bounding box center [1188, 32] width 72 height 36
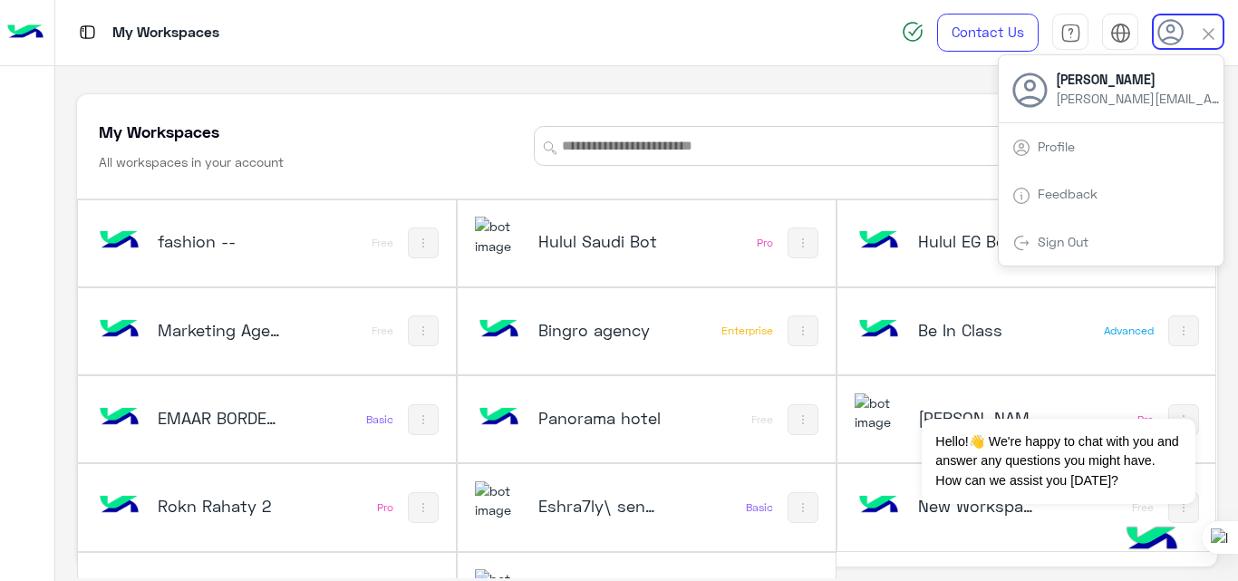
click at [1115, 234] on div "Sign Out" at bounding box center [1111, 242] width 225 height 48
click at [1186, 29] on div at bounding box center [1188, 32] width 72 height 36
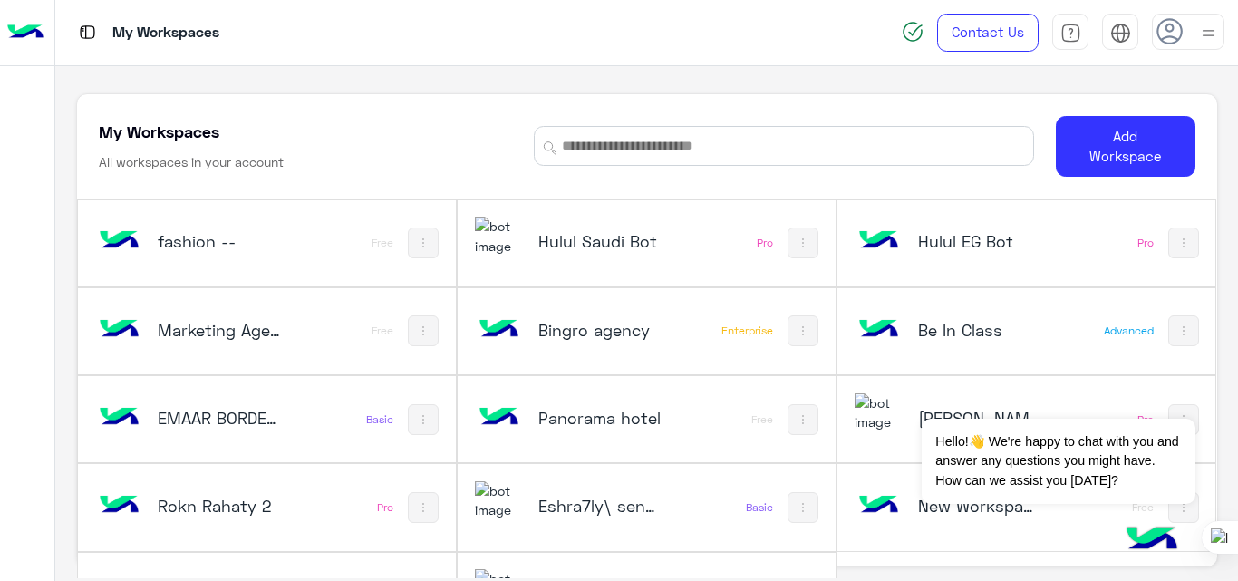
click at [1181, 33] on use at bounding box center [1169, 31] width 26 height 26
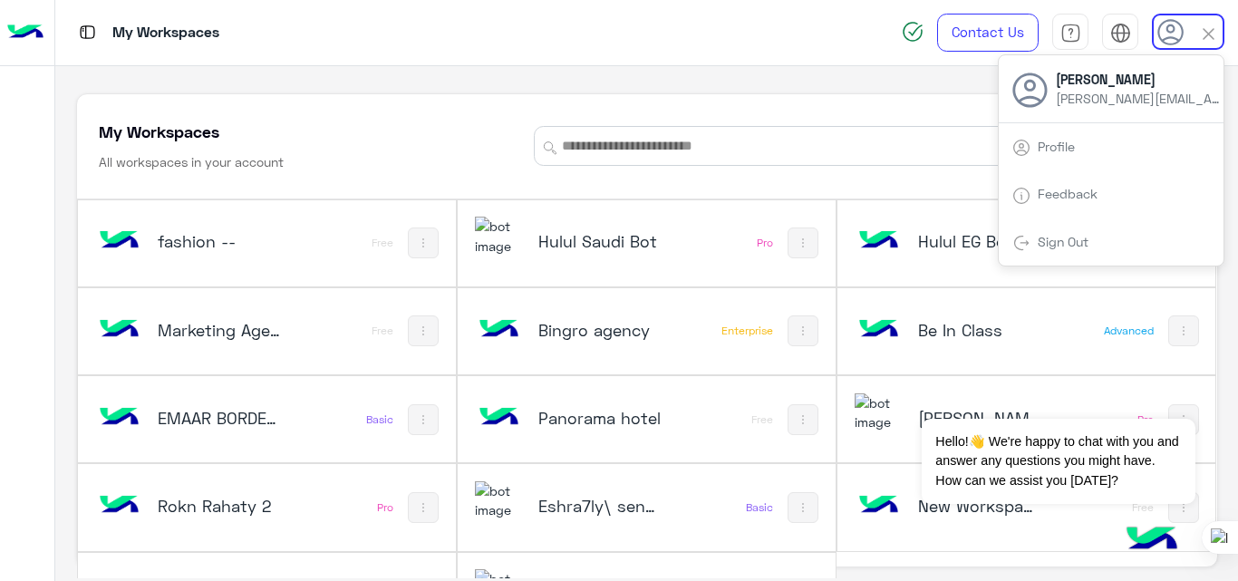
click at [1066, 237] on link "Sign Out" at bounding box center [1063, 241] width 51 height 15
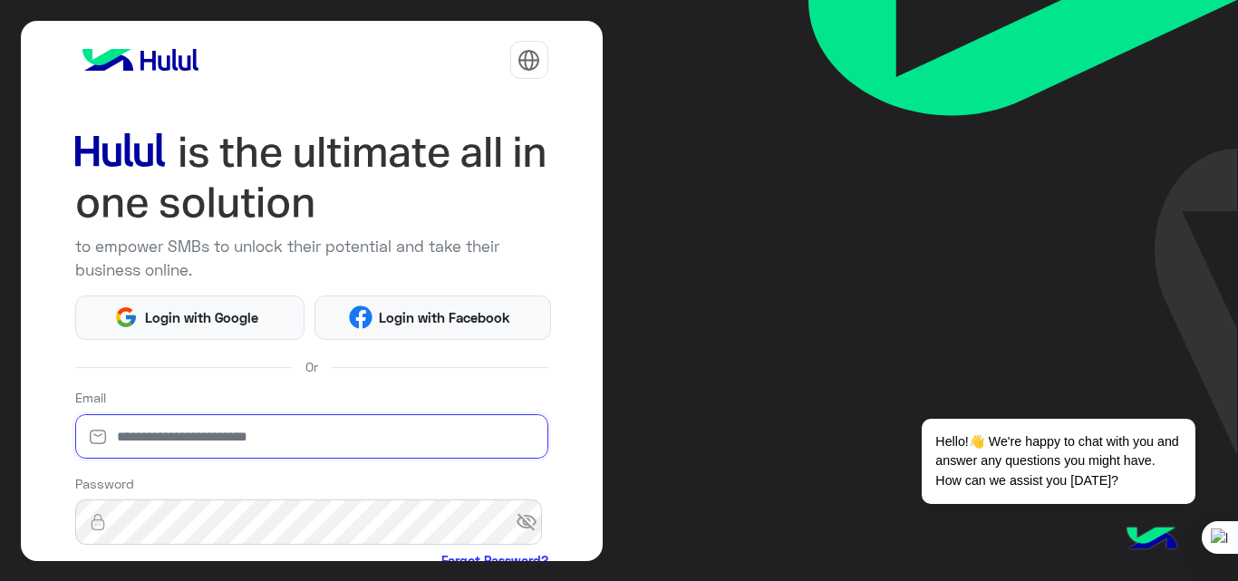
click at [305, 438] on input "email" at bounding box center [311, 436] width 473 height 45
type input "**********"
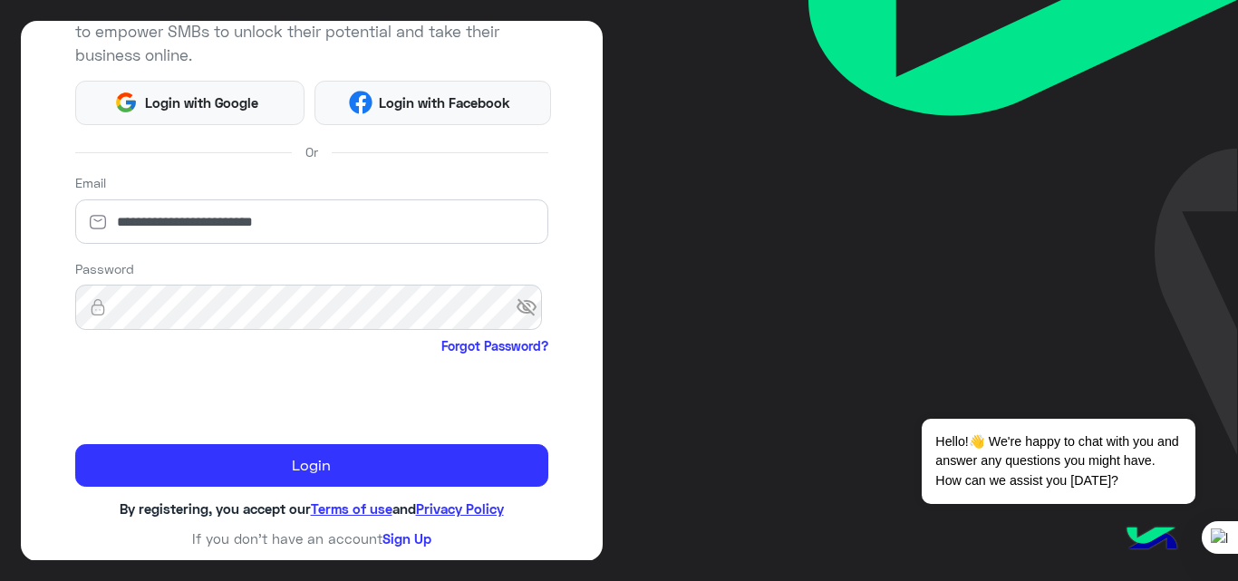
scroll to position [213, 0]
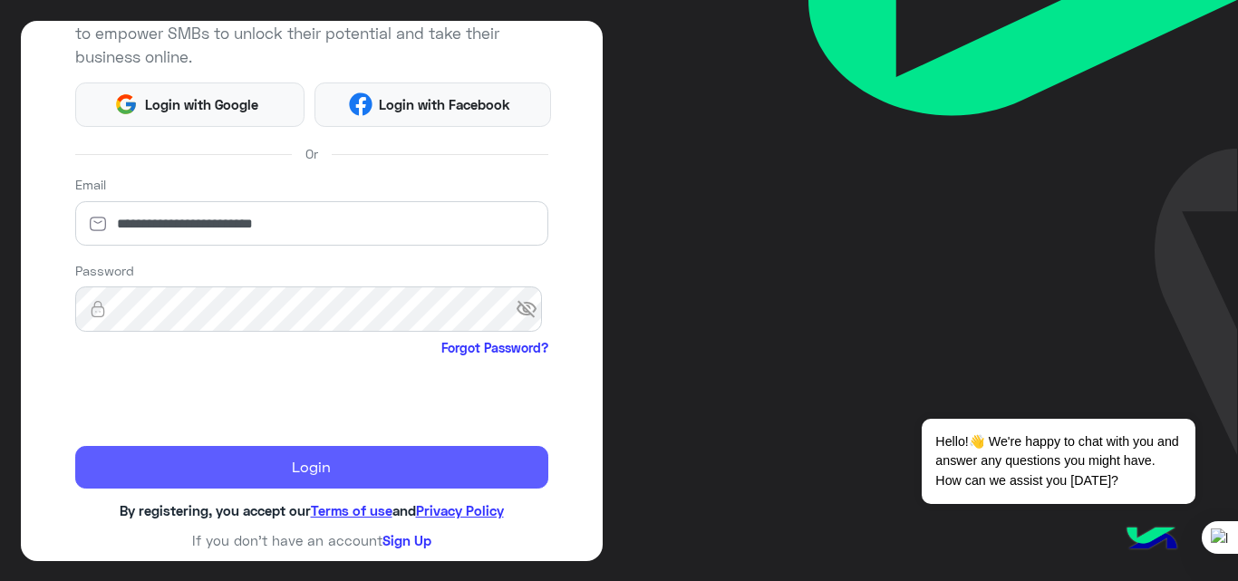
click at [210, 465] on button "Login" at bounding box center [311, 467] width 473 height 43
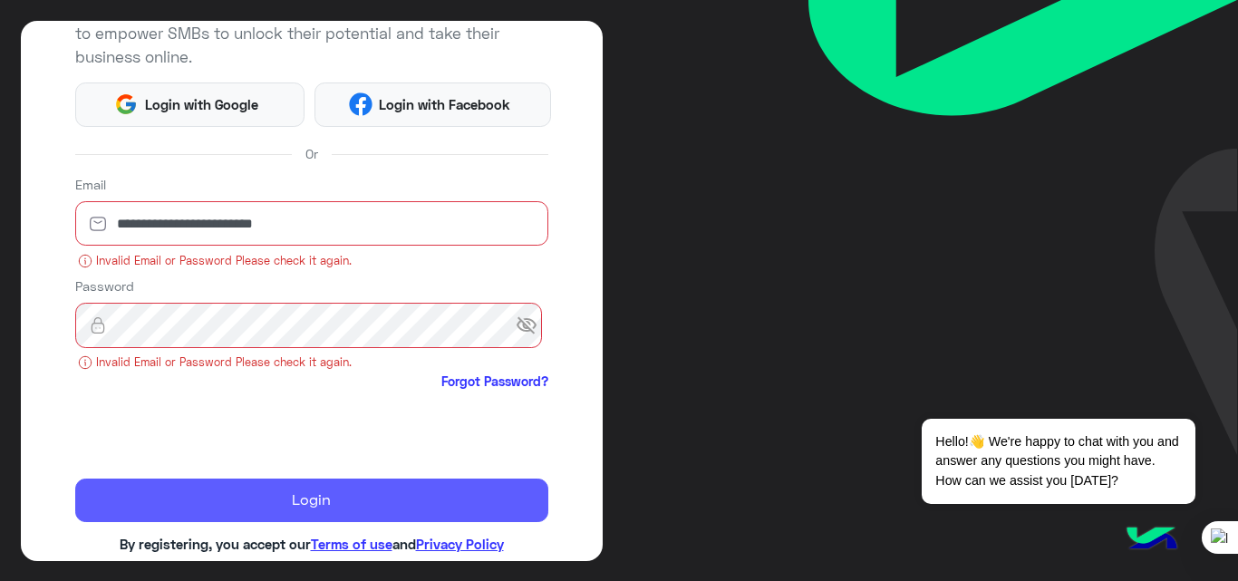
click at [260, 492] on button "Login" at bounding box center [311, 499] width 473 height 43
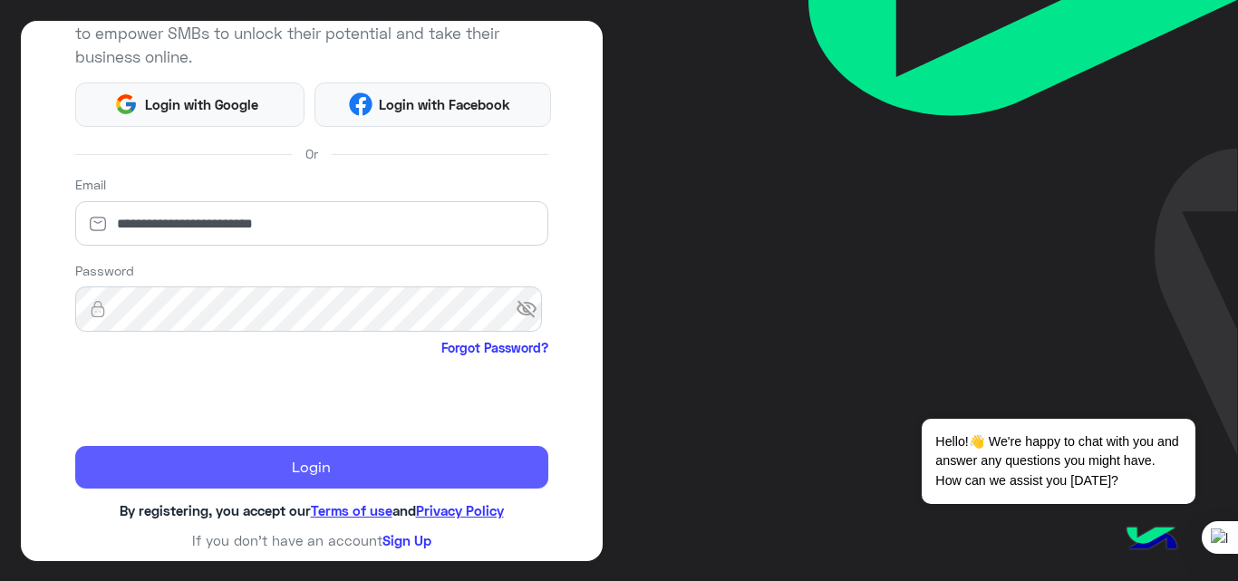
click at [261, 478] on button "Login" at bounding box center [311, 467] width 473 height 43
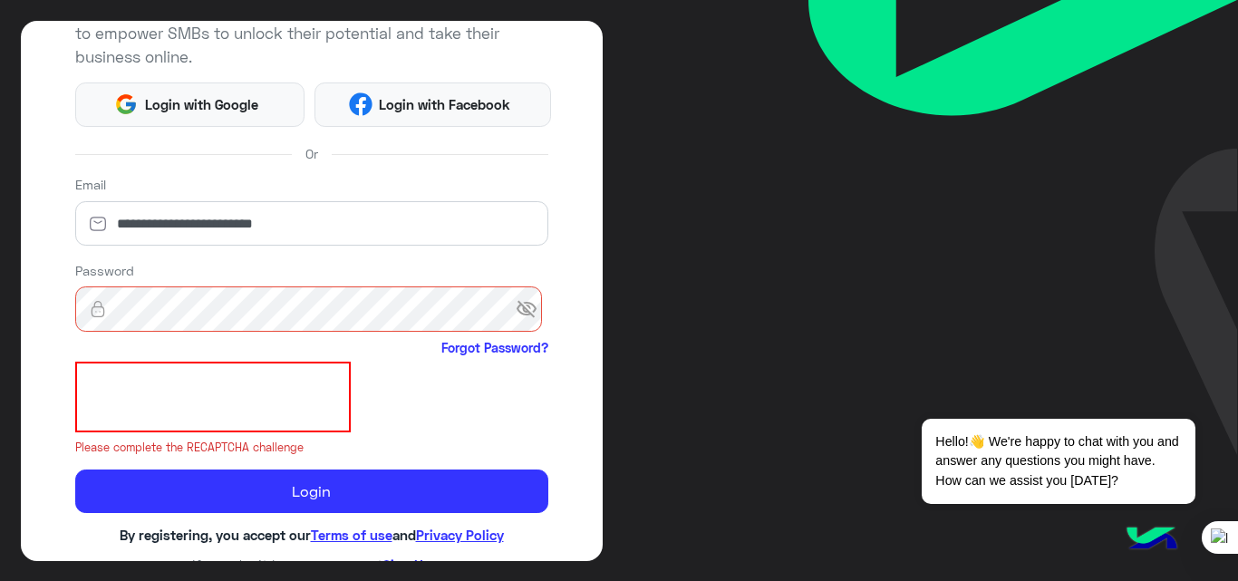
click at [516, 302] on span "visibility_off" at bounding box center [532, 309] width 33 height 33
click at [525, 308] on span "visibility" at bounding box center [532, 309] width 33 height 33
click at [525, 308] on span "visibility_off" at bounding box center [532, 309] width 33 height 33
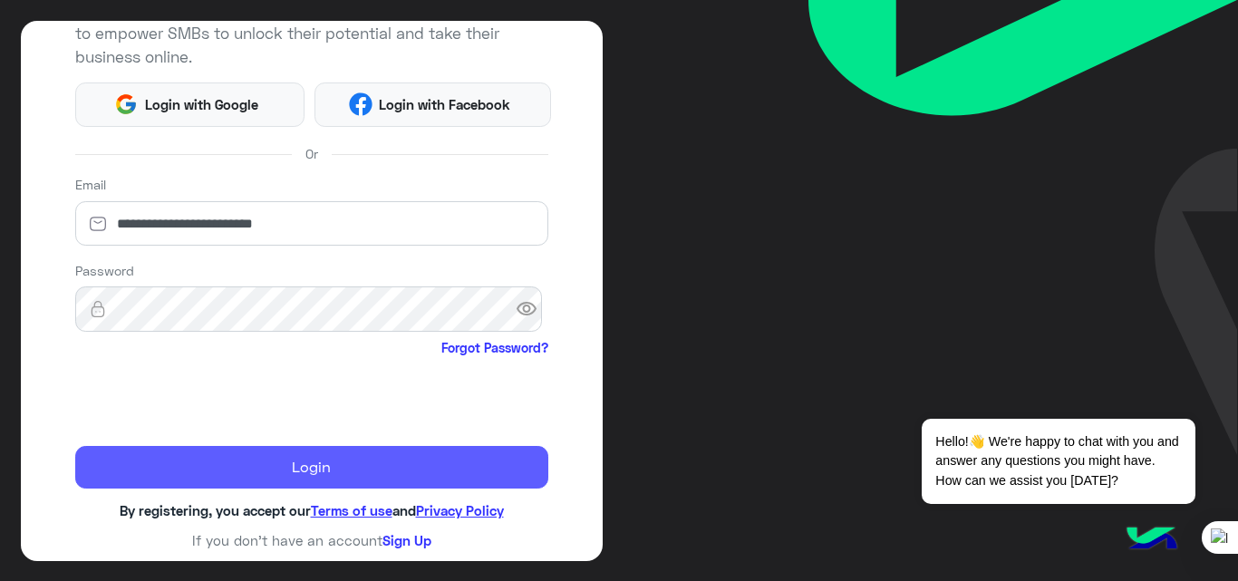
click at [289, 470] on button "Login" at bounding box center [311, 467] width 473 height 43
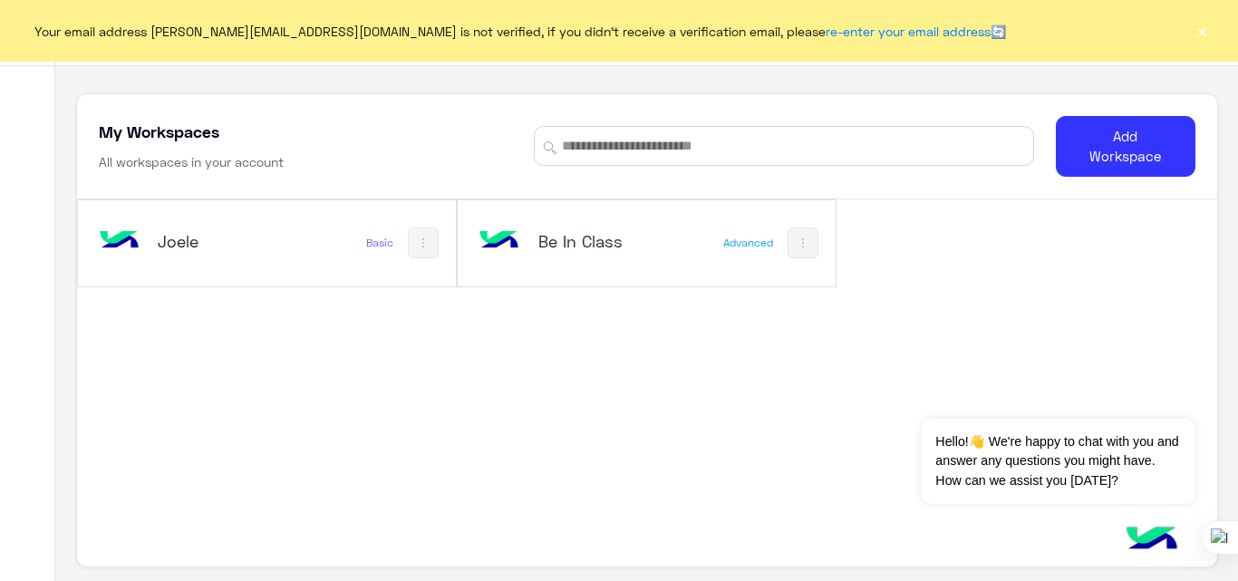
click at [304, 237] on div "Joele Basic" at bounding box center [267, 243] width 378 height 86
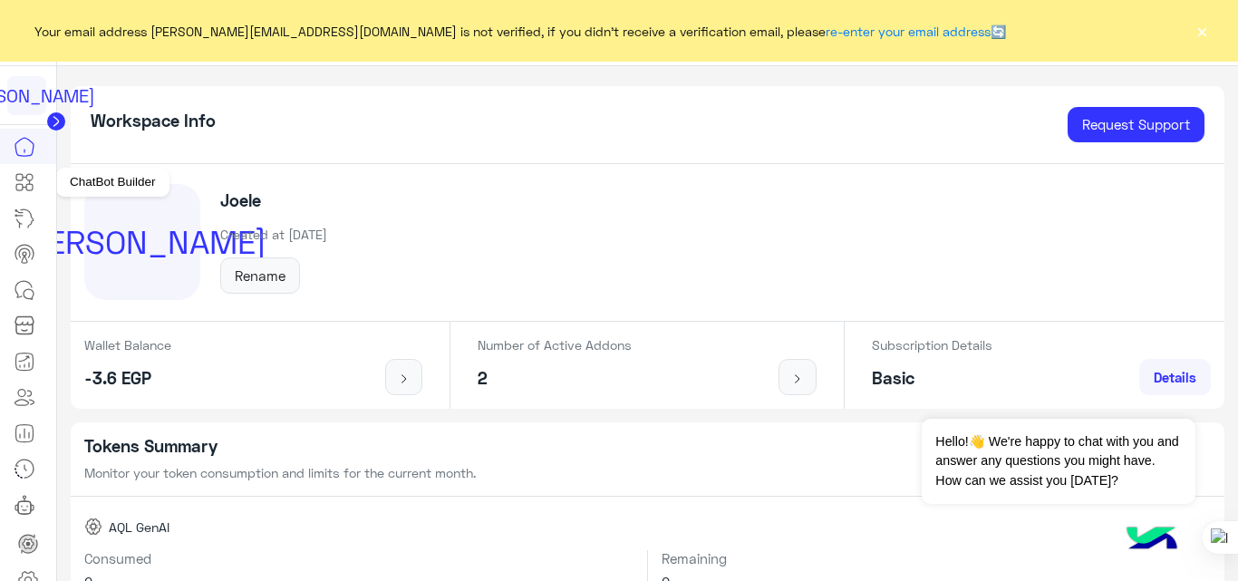
click at [20, 187] on icon at bounding box center [25, 182] width 22 height 22
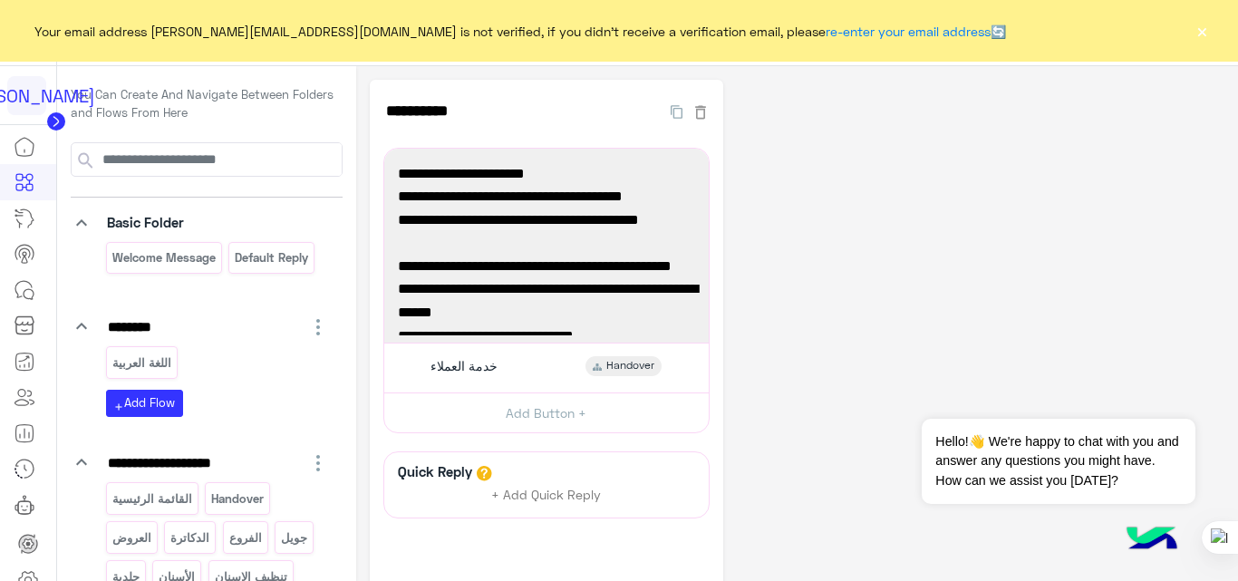
click at [1204, 35] on button "×" at bounding box center [1202, 31] width 18 height 18
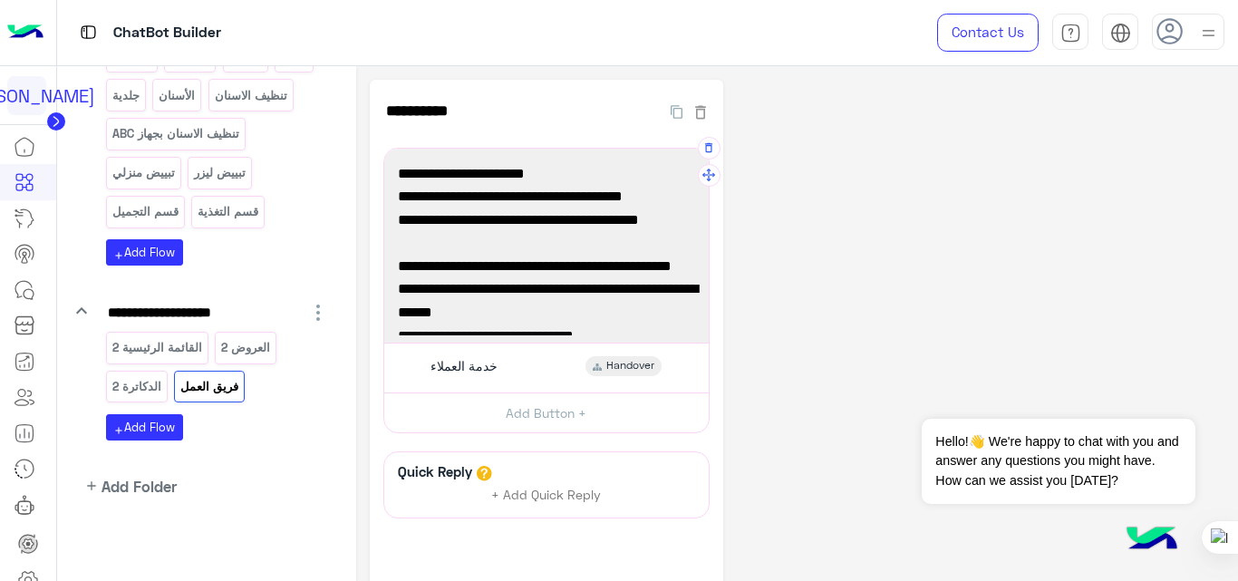
scroll to position [72, 0]
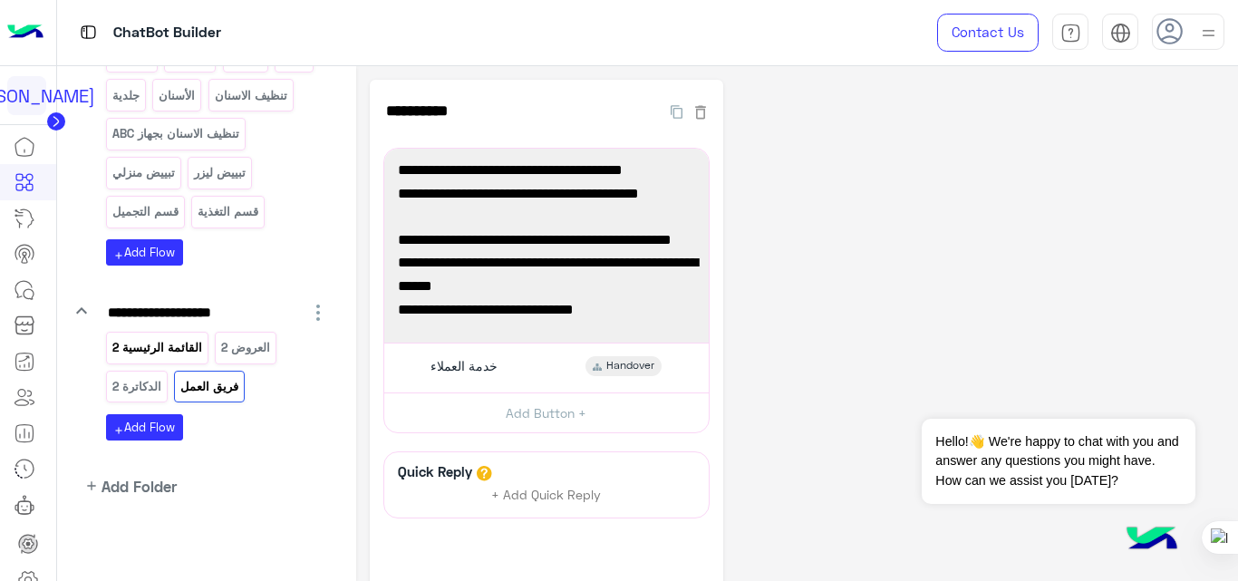
click at [152, 361] on div "القائمة الرئيسية 2" at bounding box center [157, 348] width 102 height 32
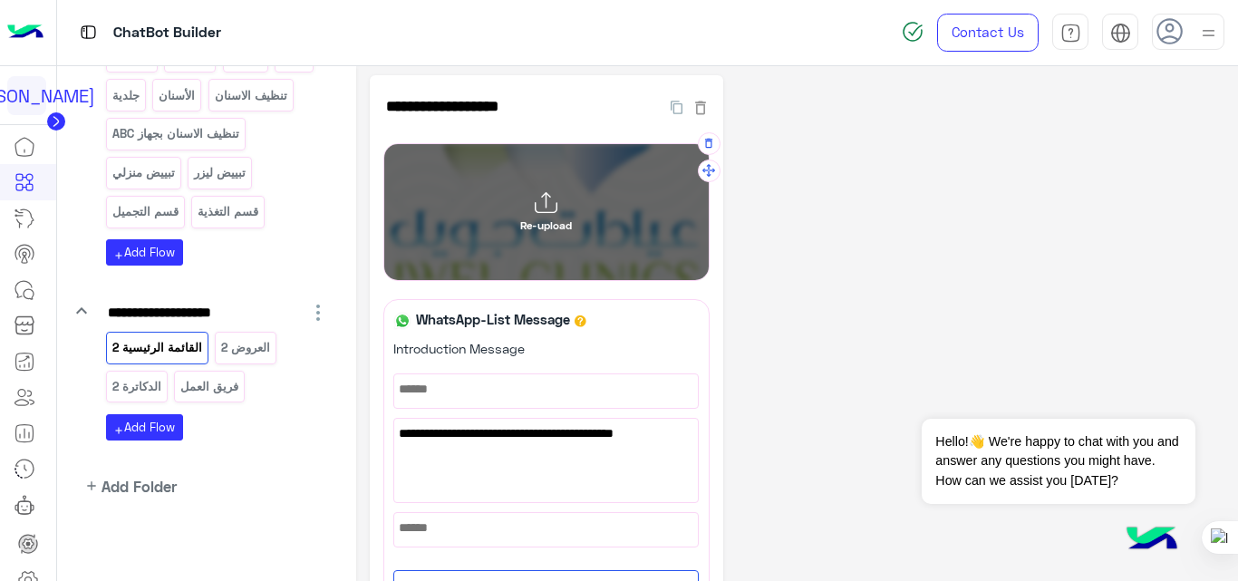
scroll to position [0, 0]
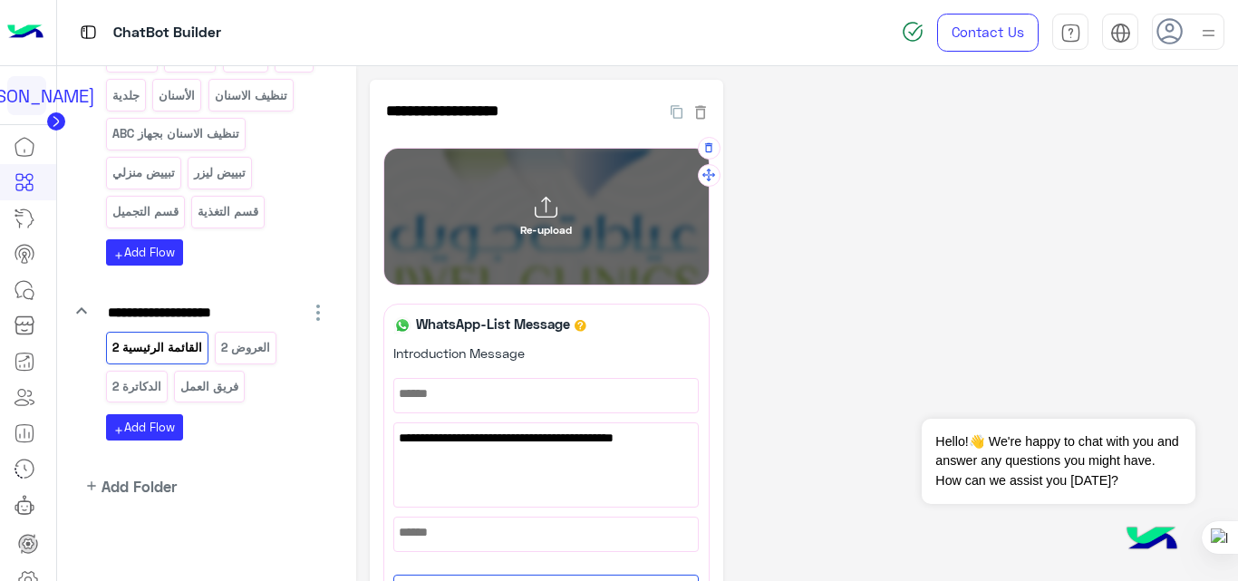
click at [591, 180] on div "Re-upload" at bounding box center [546, 217] width 324 height 136
click at [384, 149] on input "Re-upload" at bounding box center [384, 149] width 0 height 0
click at [708, 148] on icon "button" at bounding box center [708, 147] width 13 height 13
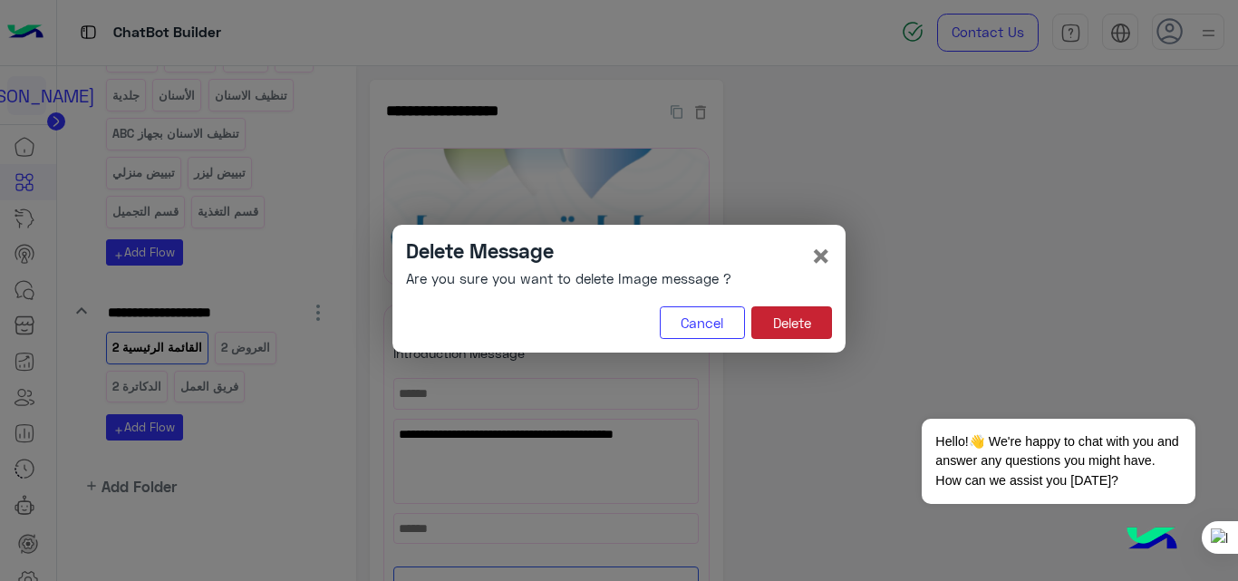
click at [819, 319] on button "Delete" at bounding box center [791, 322] width 81 height 33
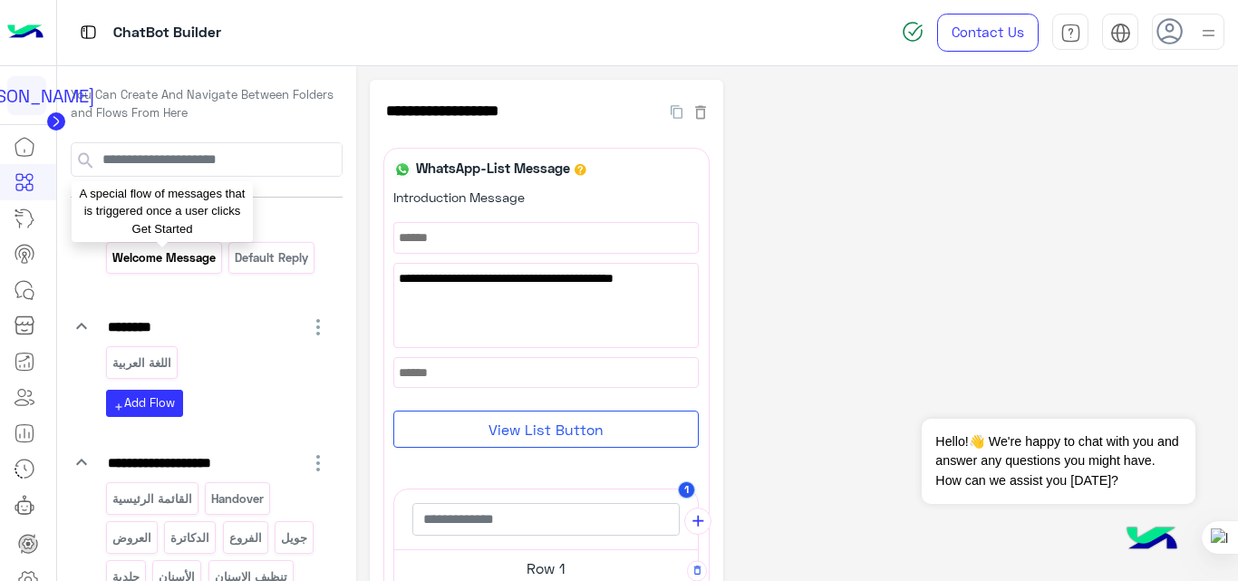
click at [183, 263] on p "Welcome Message" at bounding box center [164, 257] width 106 height 21
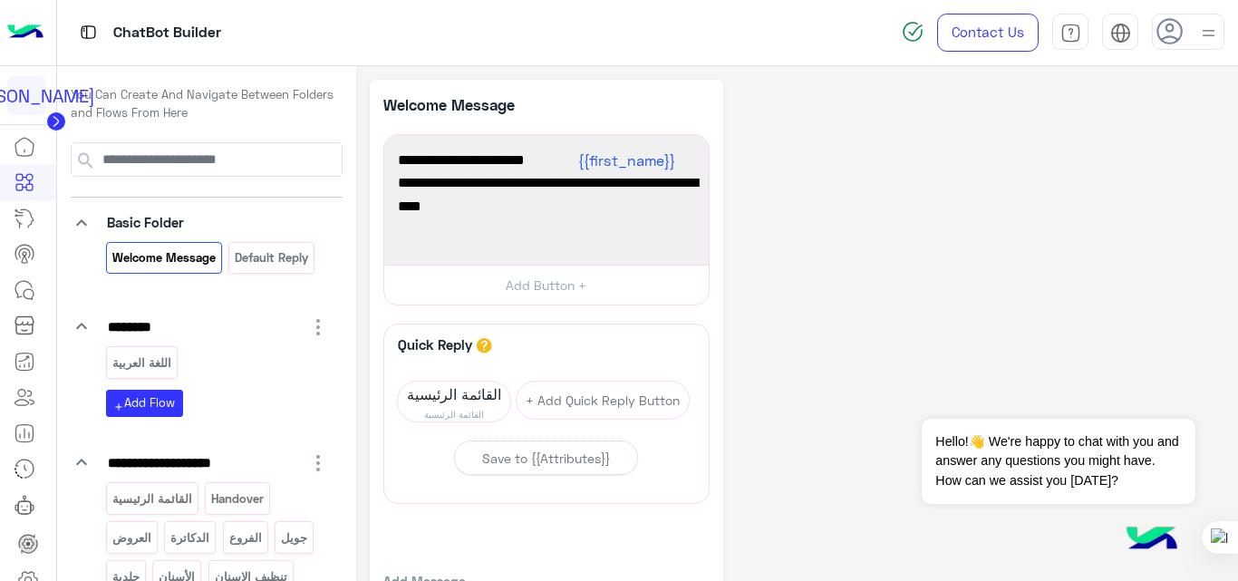
scroll to position [99, 0]
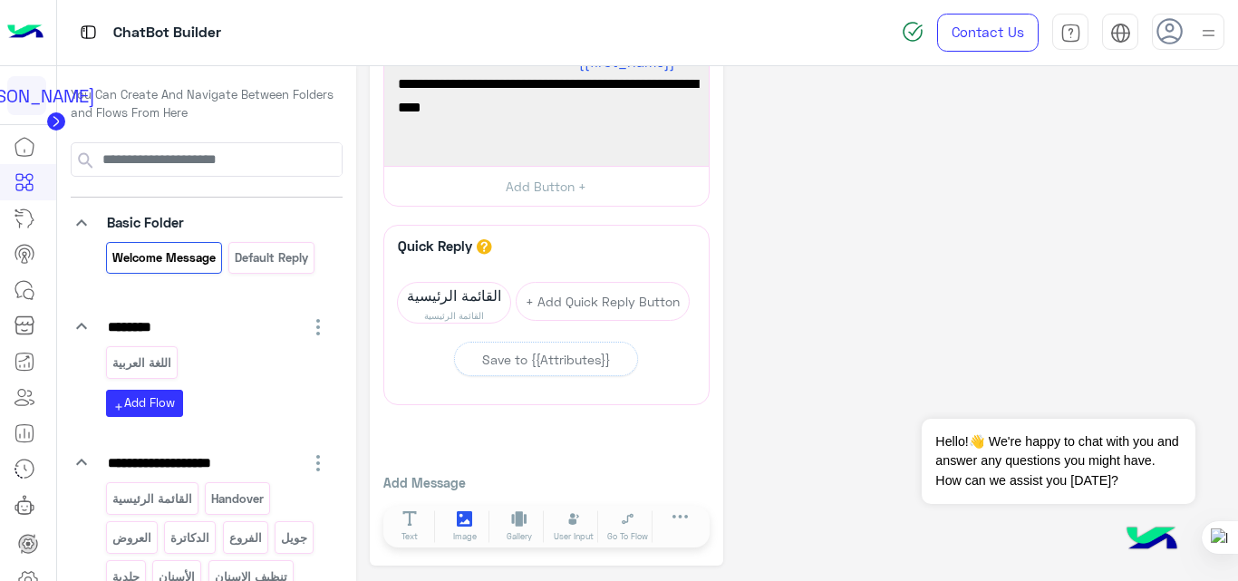
click at [464, 519] on icon at bounding box center [464, 518] width 15 height 15
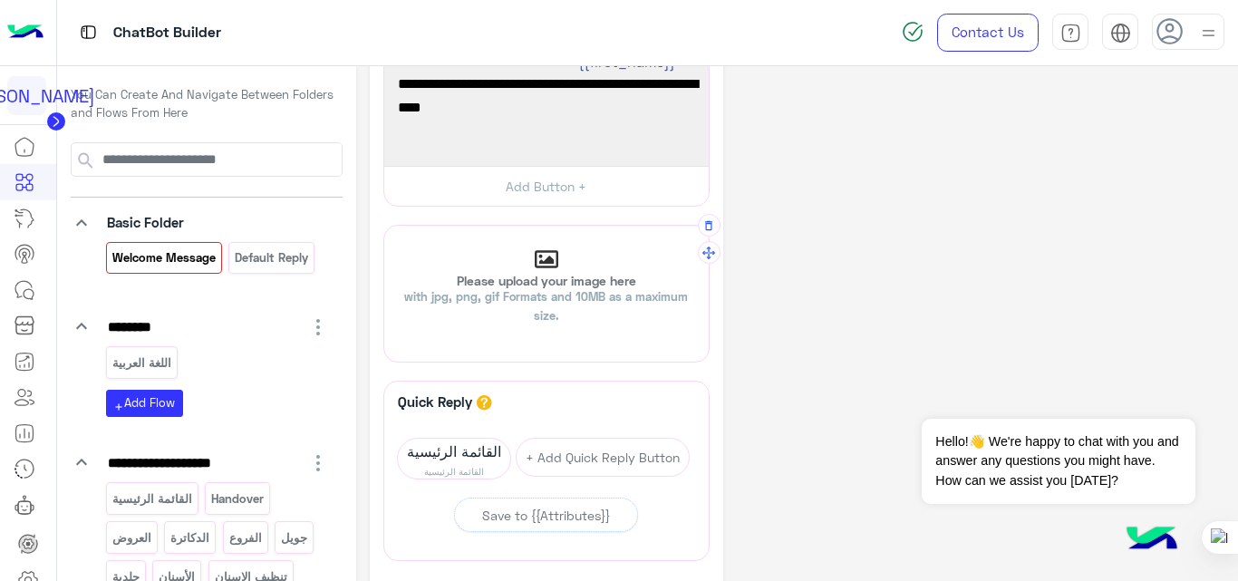
click at [515, 287] on p "Please upload your image here with jpg, png, gif Formats and 10MB as a maximum …" at bounding box center [546, 300] width 324 height 51
click at [384, 226] on input "Please upload your image here with jpg, png, gif Formats and 10MB as a maximum …" at bounding box center [384, 226] width 0 height 0
type input "**********"
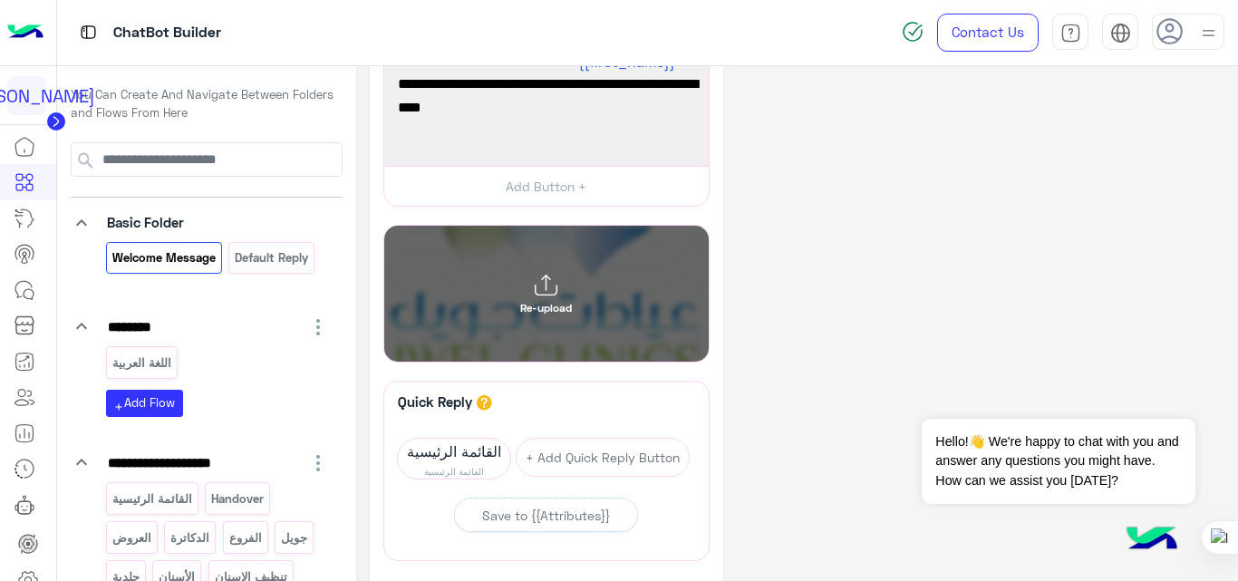
drag, startPoint x: 708, startPoint y: 257, endPoint x: 701, endPoint y: 121, distance: 136.1
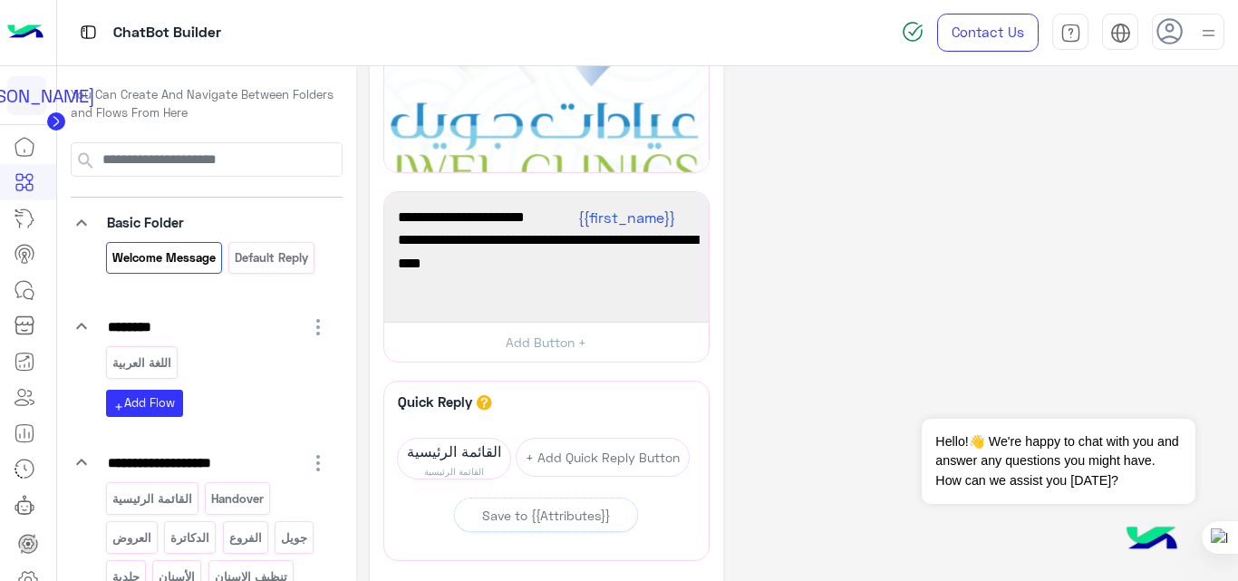
scroll to position [0, 0]
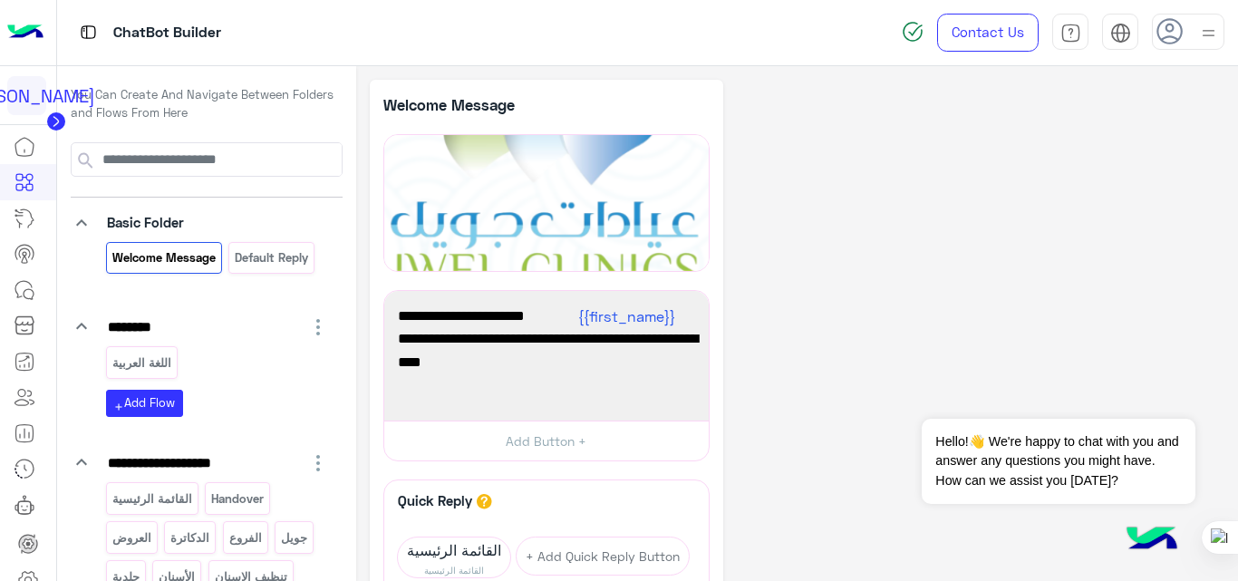
click at [843, 207] on div "**********" at bounding box center [797, 450] width 855 height 741
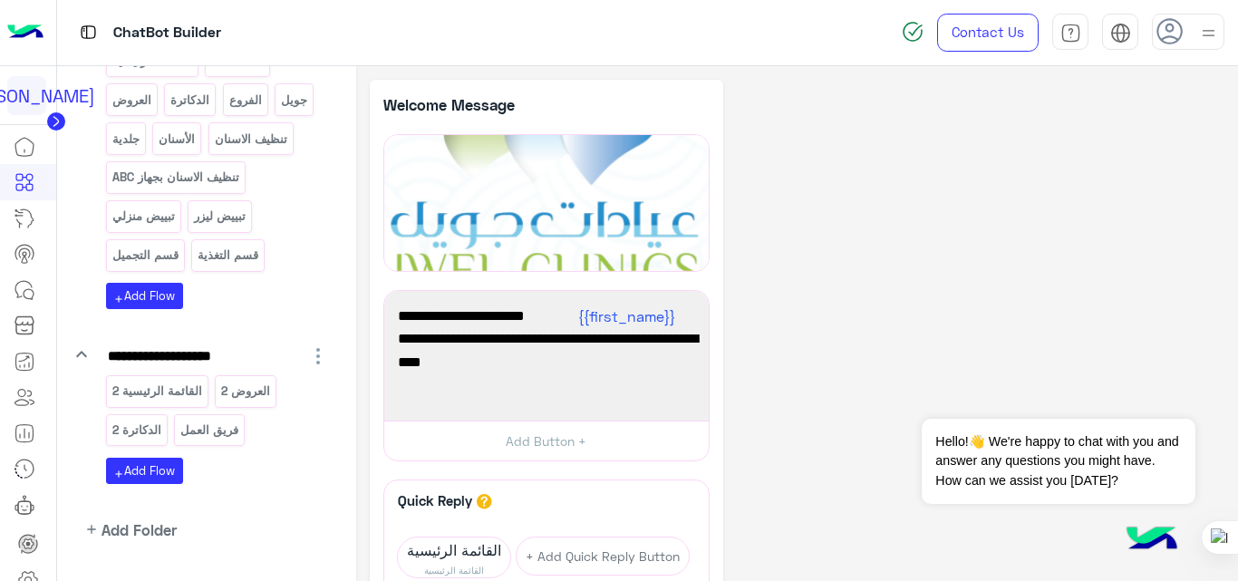
scroll to position [481, 0]
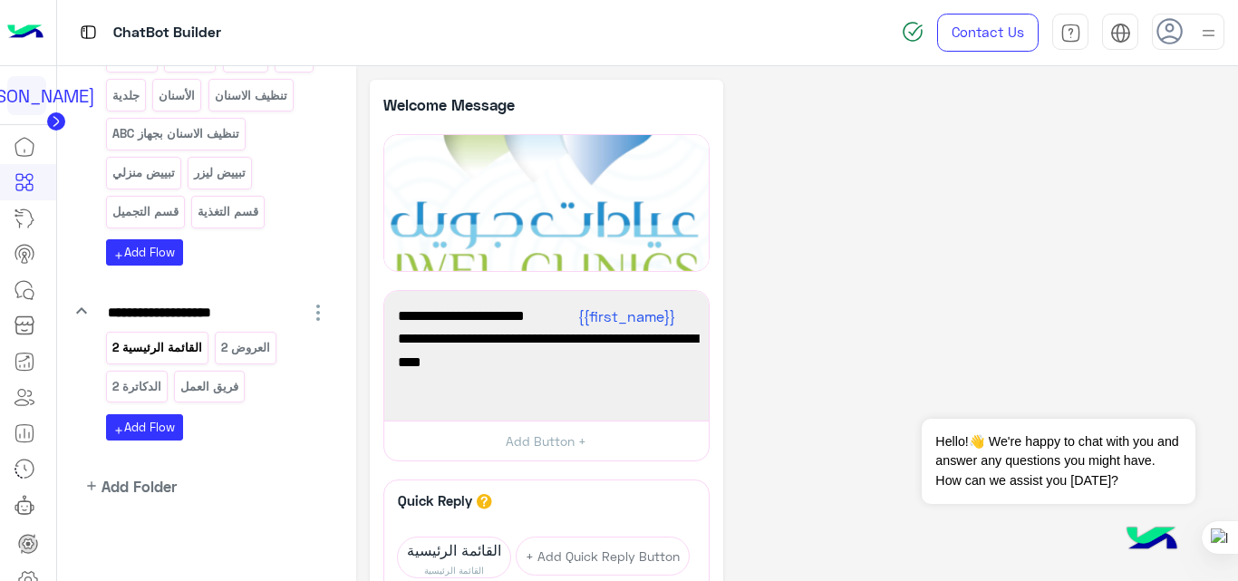
click at [171, 343] on p "القائمة الرئيسية 2" at bounding box center [157, 347] width 92 height 21
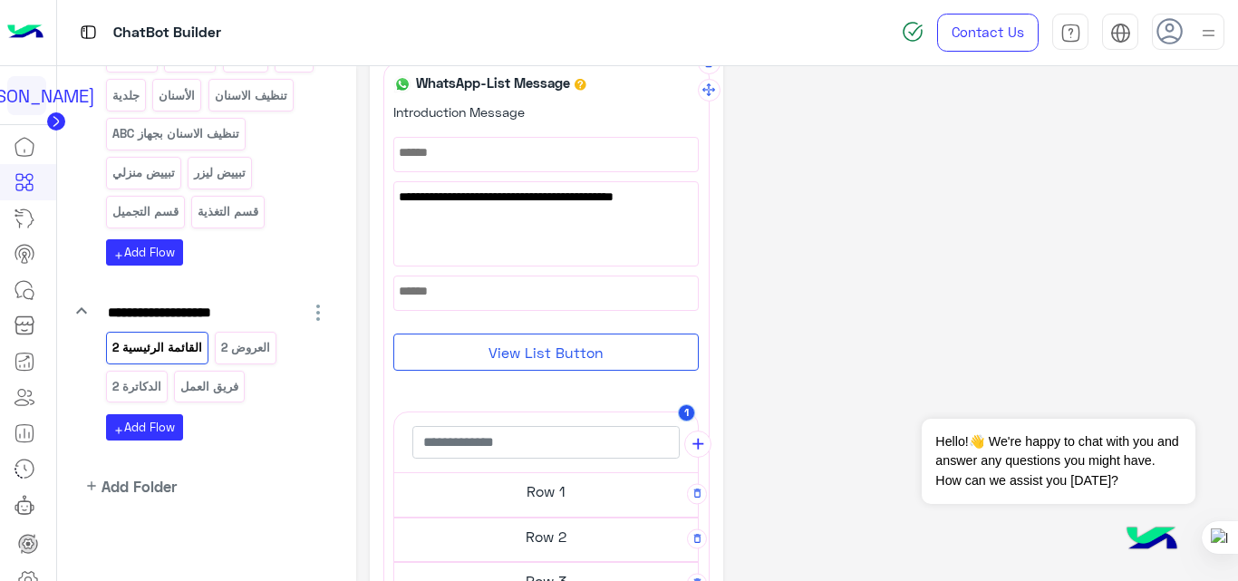
scroll to position [84, 0]
click at [574, 198] on span "اختر من القائمة الاتية االخدمات المناسبة لك ✨👇" at bounding box center [546, 198] width 295 height 20
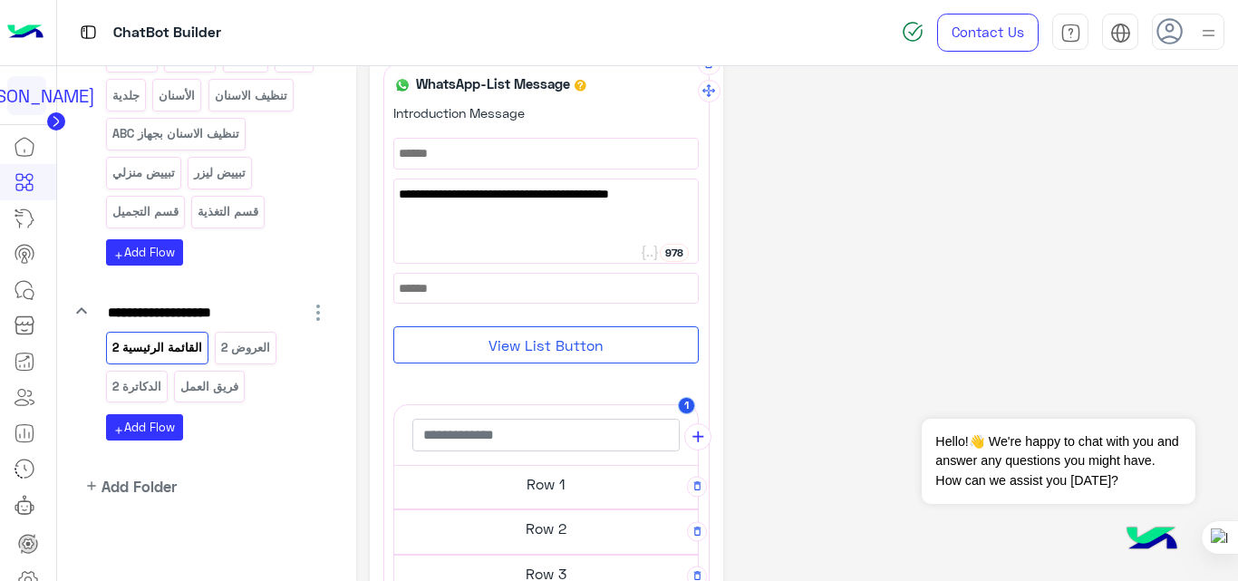
type textarea "**********"
click at [754, 247] on div "**********" at bounding box center [797, 490] width 855 height 990
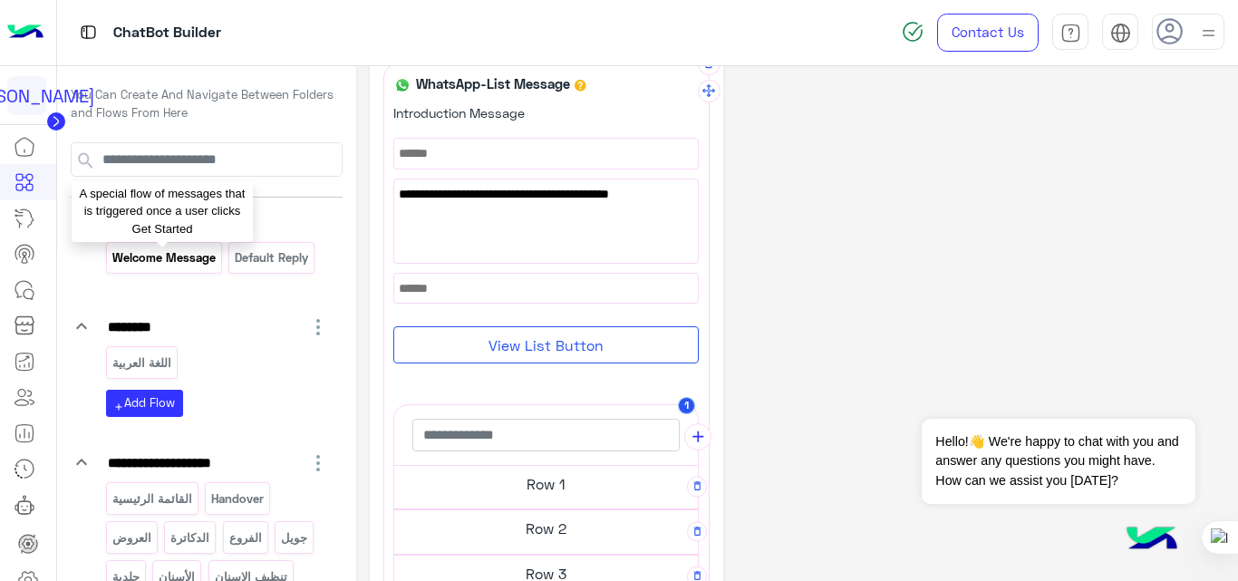
click at [178, 265] on p "Welcome Message" at bounding box center [164, 257] width 106 height 21
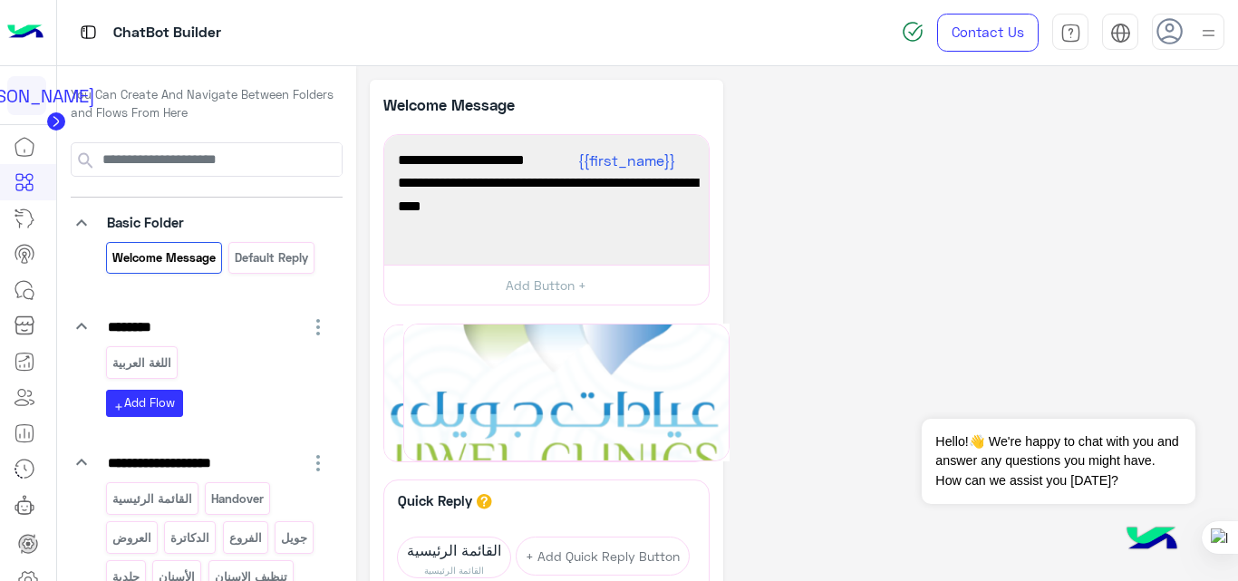
drag, startPoint x: 707, startPoint y: 165, endPoint x: 727, endPoint y: 355, distance: 191.3
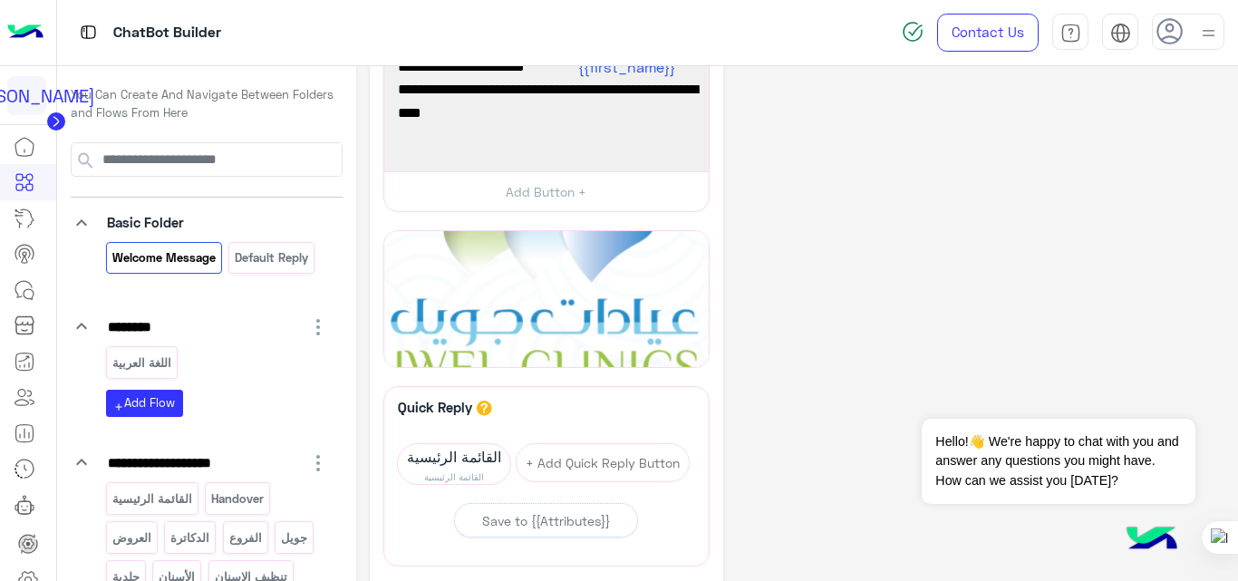
scroll to position [94, 0]
click at [769, 291] on div "**********" at bounding box center [797, 356] width 855 height 741
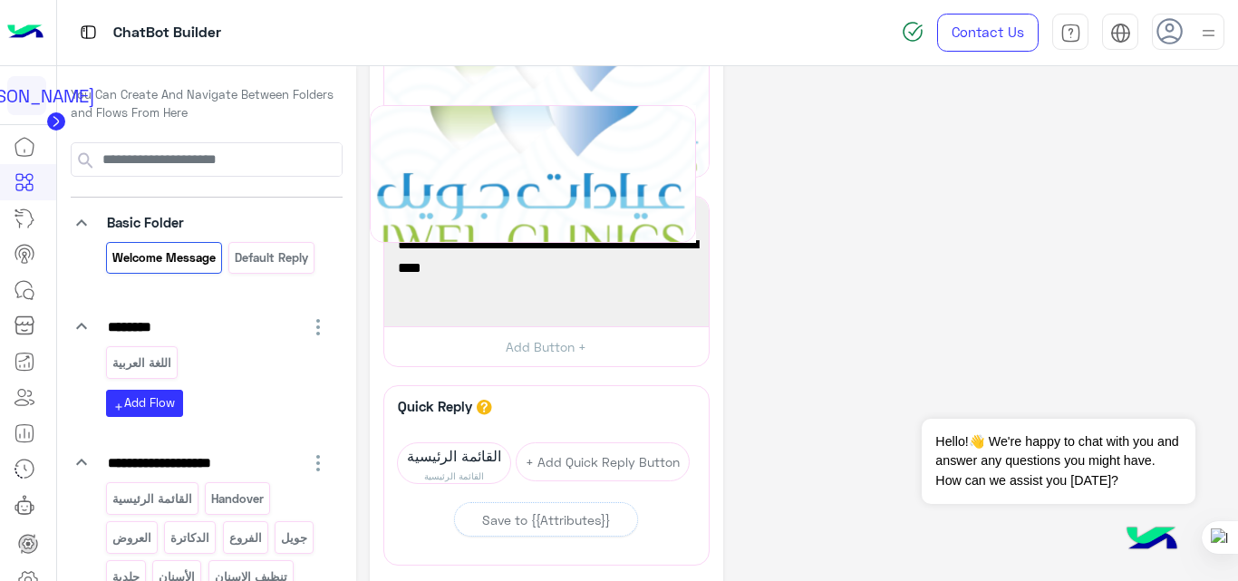
drag, startPoint x: 708, startPoint y: 256, endPoint x: 692, endPoint y: 53, distance: 203.6
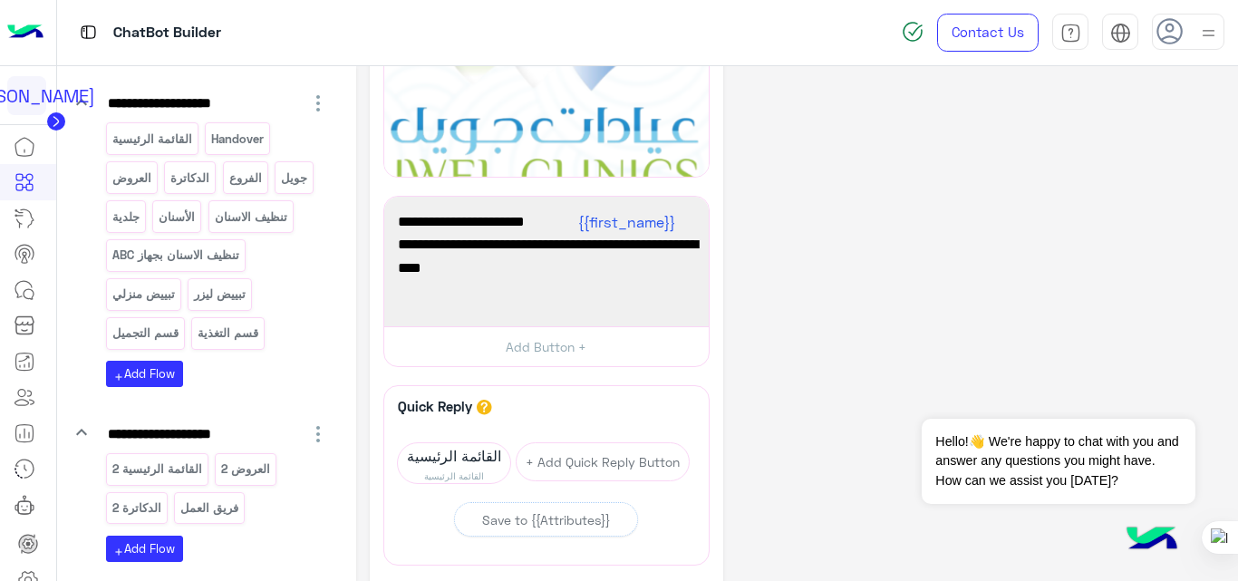
scroll to position [363, 0]
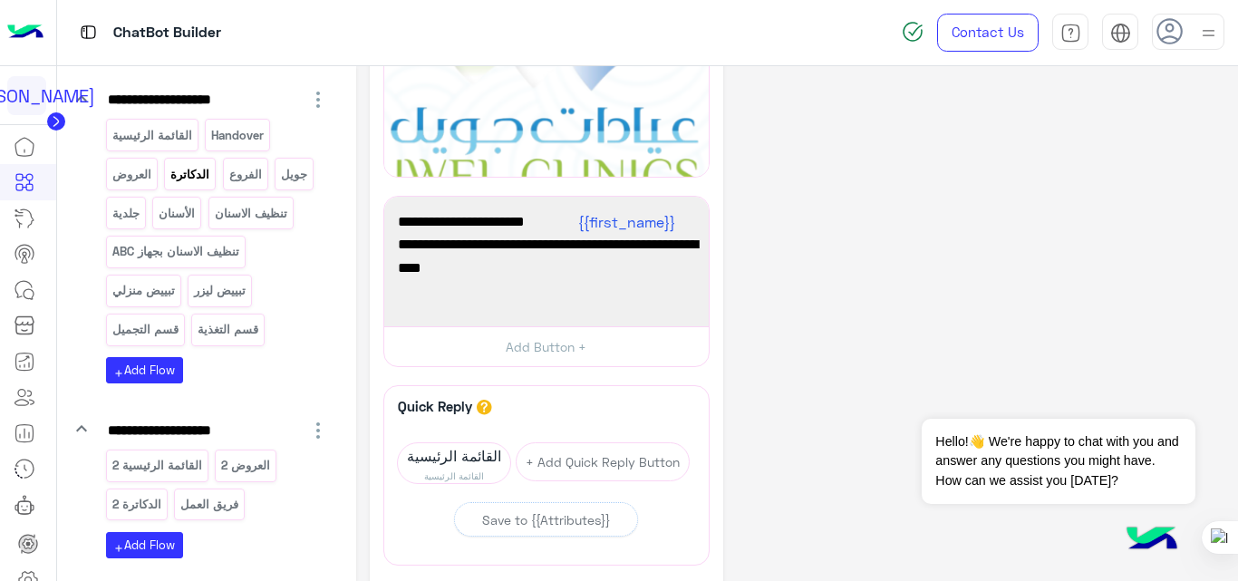
click at [184, 184] on p "الدكاترة" at bounding box center [190, 174] width 42 height 21
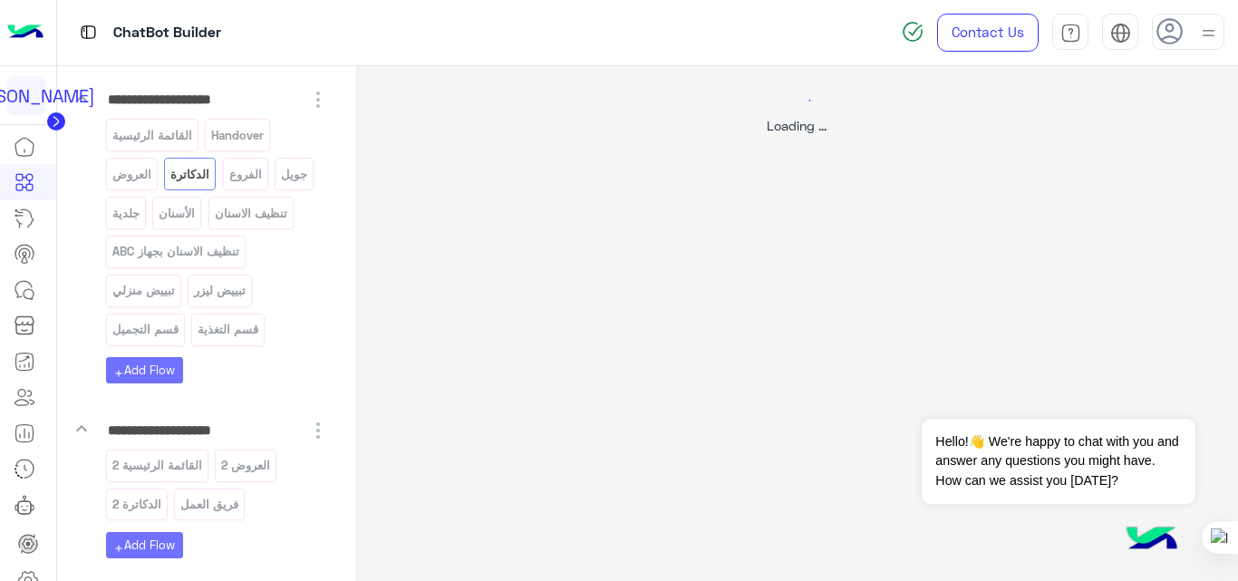
scroll to position [0, 0]
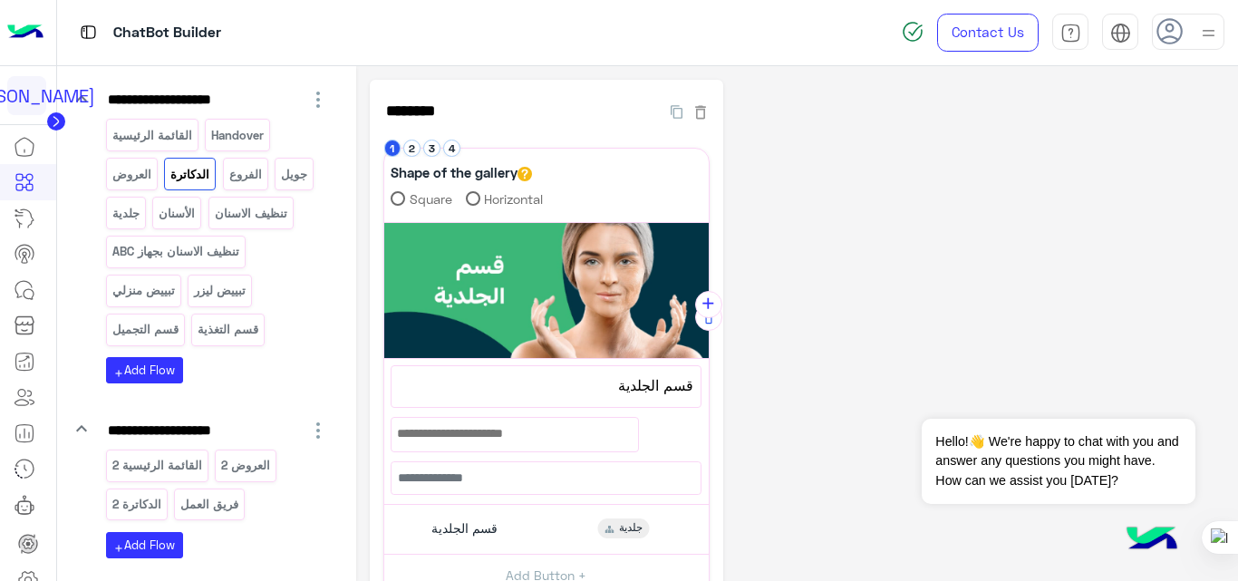
click at [229, 482] on div "القائمة الرئيسية 2 العروض 2 الدكاترة 2 فريق العمل" at bounding box center [217, 488] width 223 height 78
click at [226, 503] on p "فريق العمل" at bounding box center [209, 504] width 61 height 21
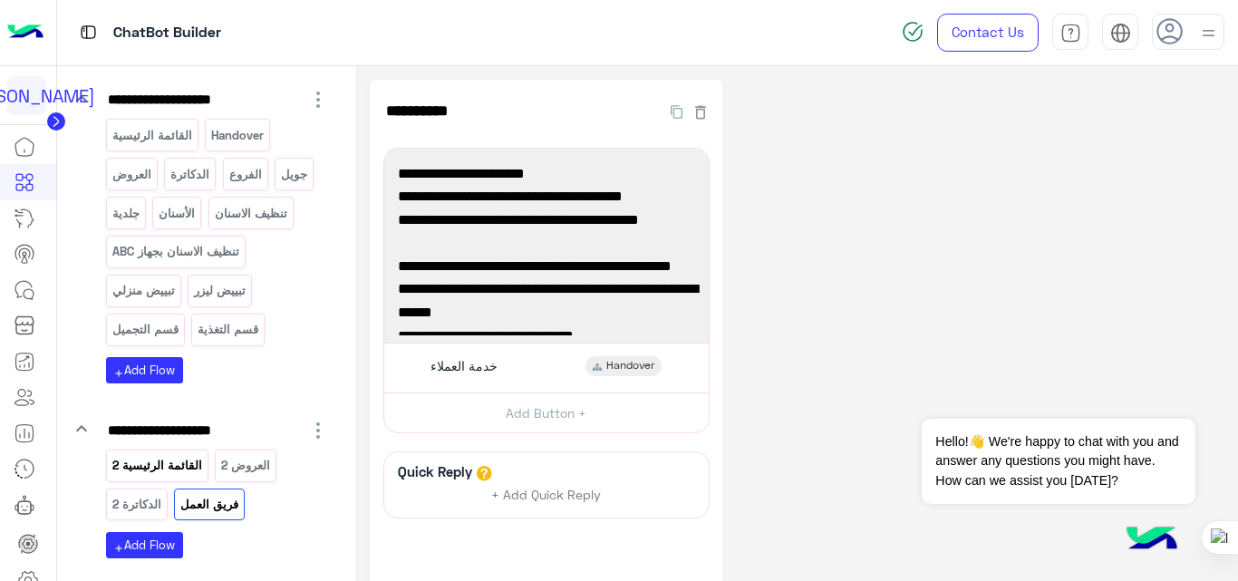
click at [148, 463] on p "القائمة الرئيسية 2" at bounding box center [157, 465] width 92 height 21
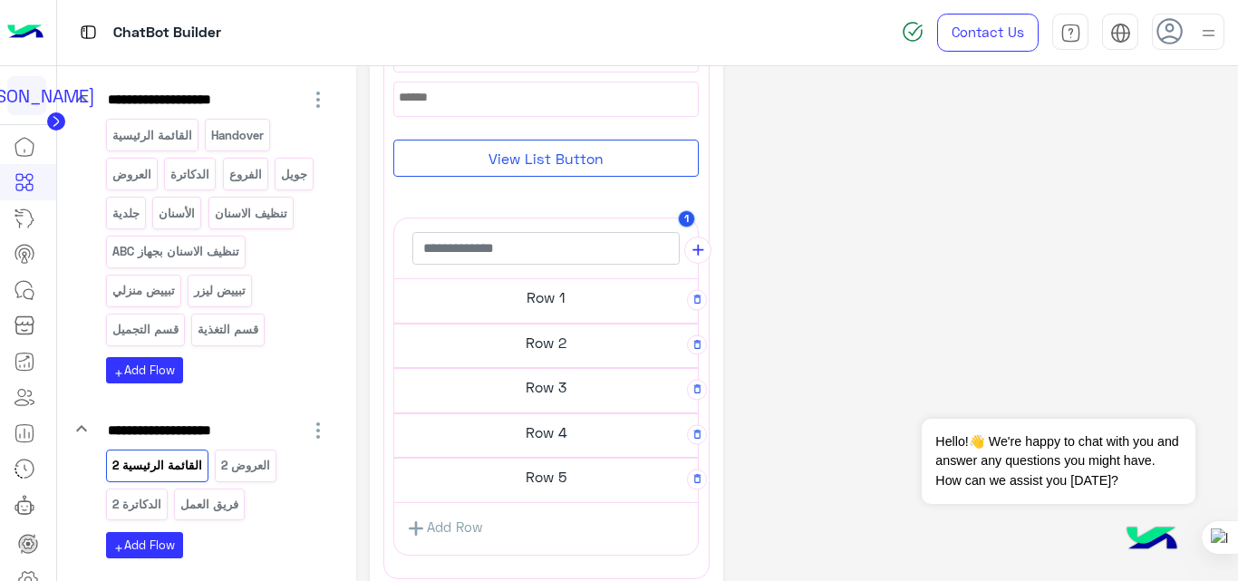
scroll to position [280, 0]
click at [235, 502] on p "فريق العمل" at bounding box center [209, 504] width 61 height 21
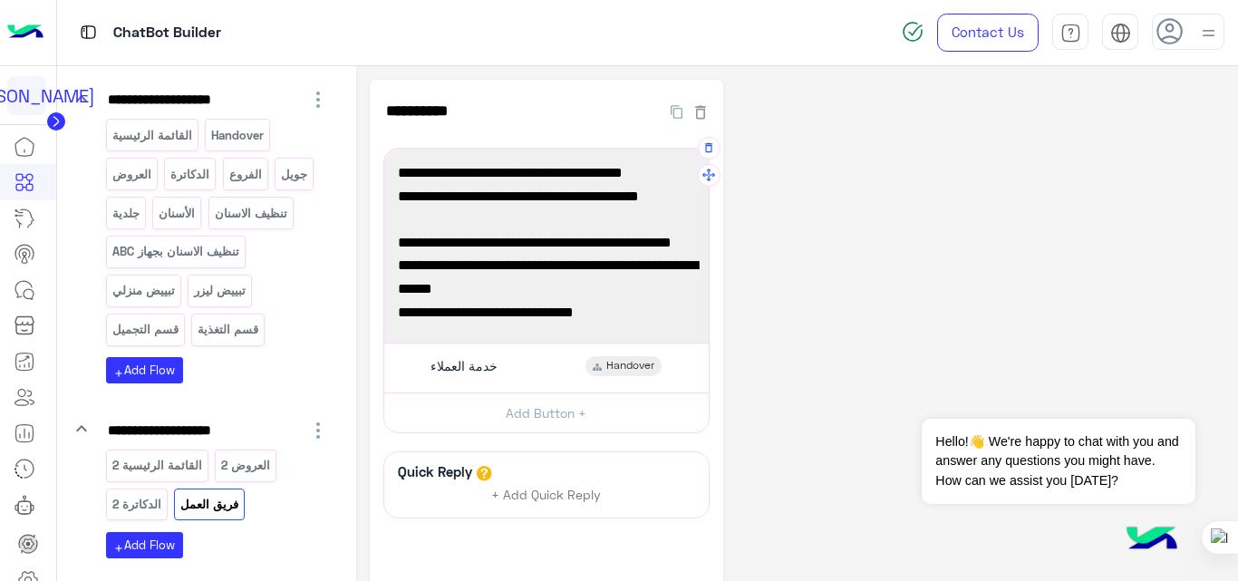
scroll to position [0, 0]
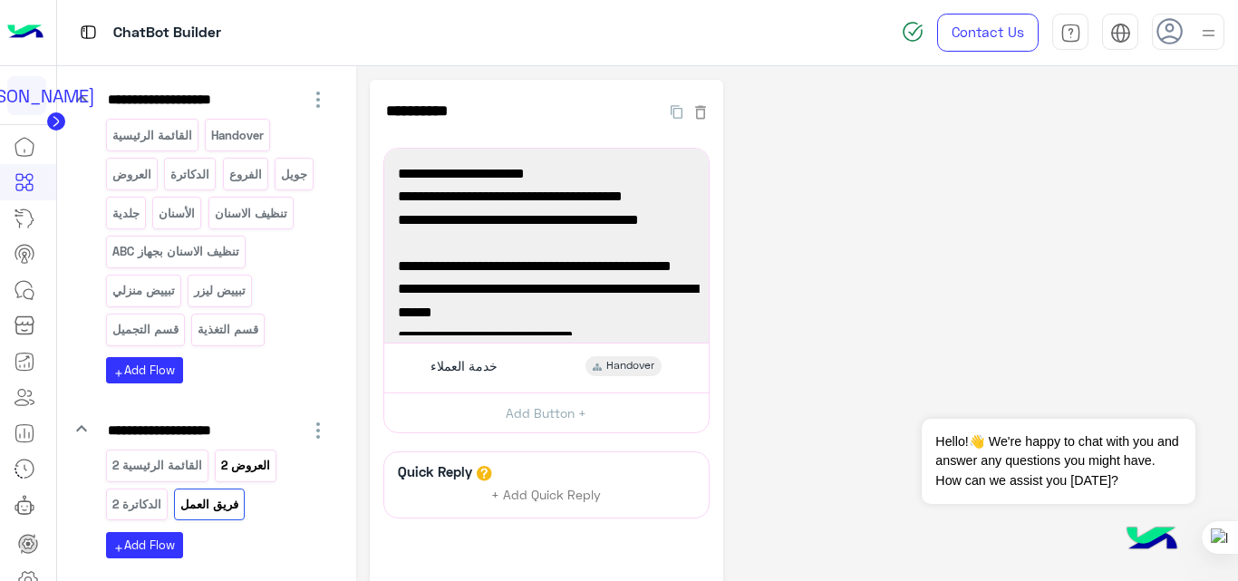
click at [248, 468] on p "العروض 2" at bounding box center [246, 465] width 52 height 21
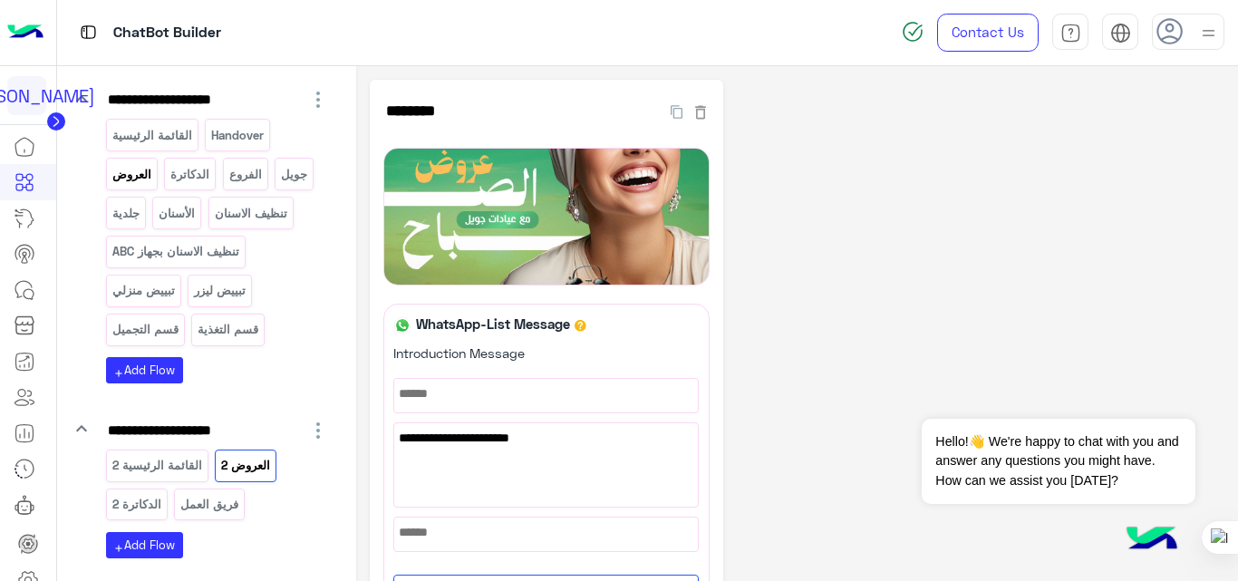
click at [130, 180] on p "العروض" at bounding box center [132, 174] width 42 height 21
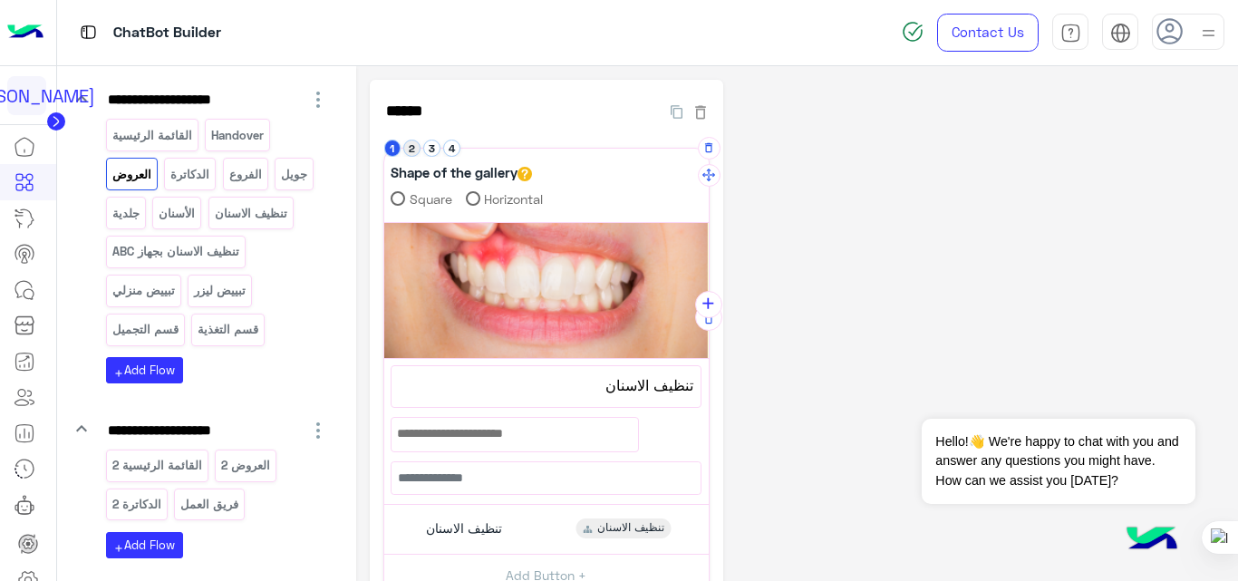
click at [415, 153] on button "2" at bounding box center [411, 148] width 17 height 17
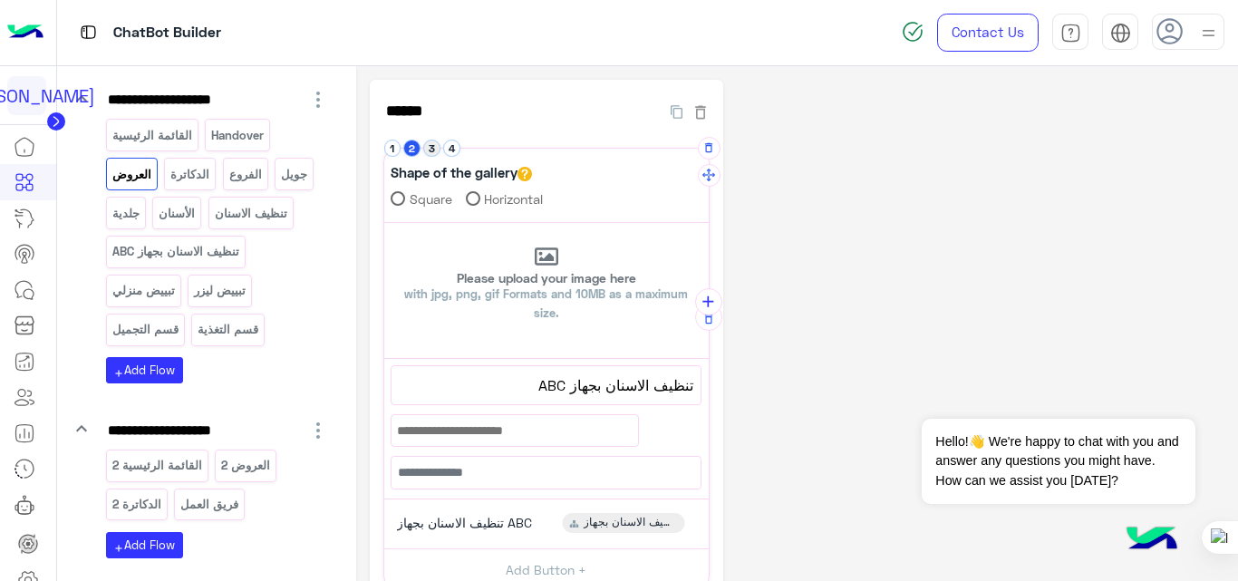
click at [427, 148] on button "3" at bounding box center [431, 148] width 17 height 17
click at [452, 145] on button "4" at bounding box center [451, 148] width 17 height 17
click at [391, 150] on button "1" at bounding box center [392, 148] width 17 height 17
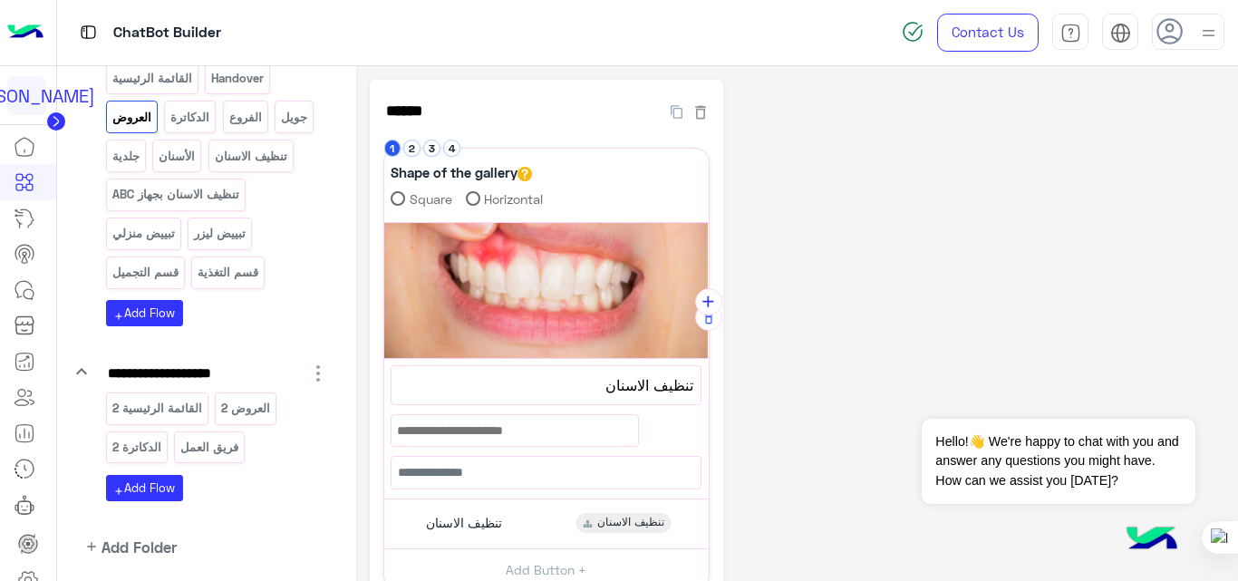
scroll to position [481, 0]
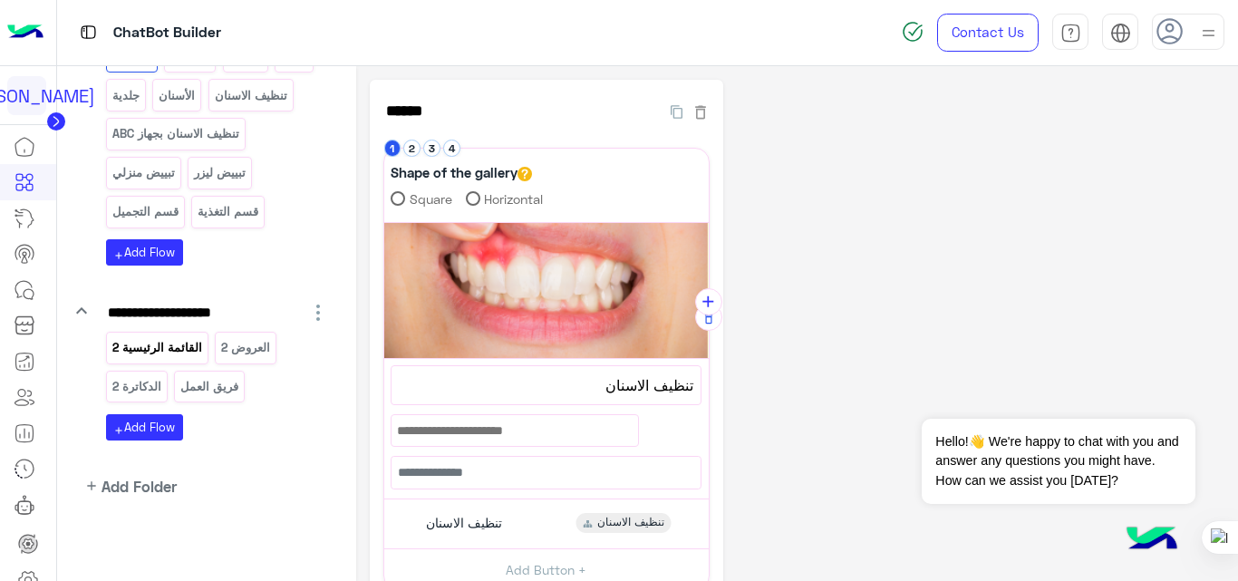
click at [179, 353] on p "القائمة الرئيسية 2" at bounding box center [157, 347] width 92 height 21
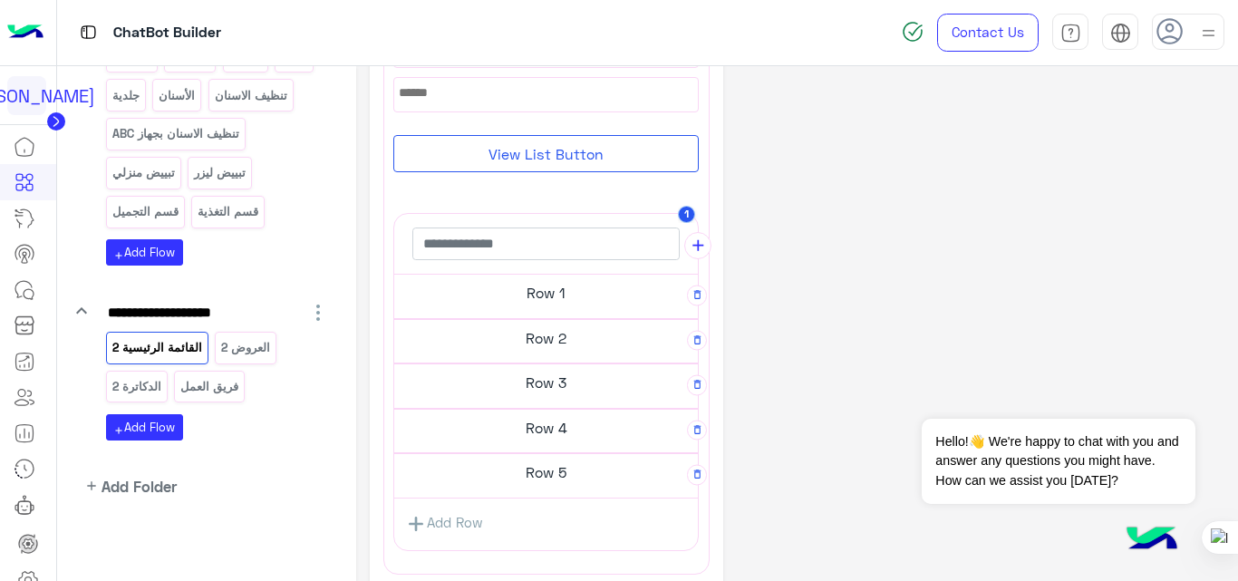
scroll to position [293, 0]
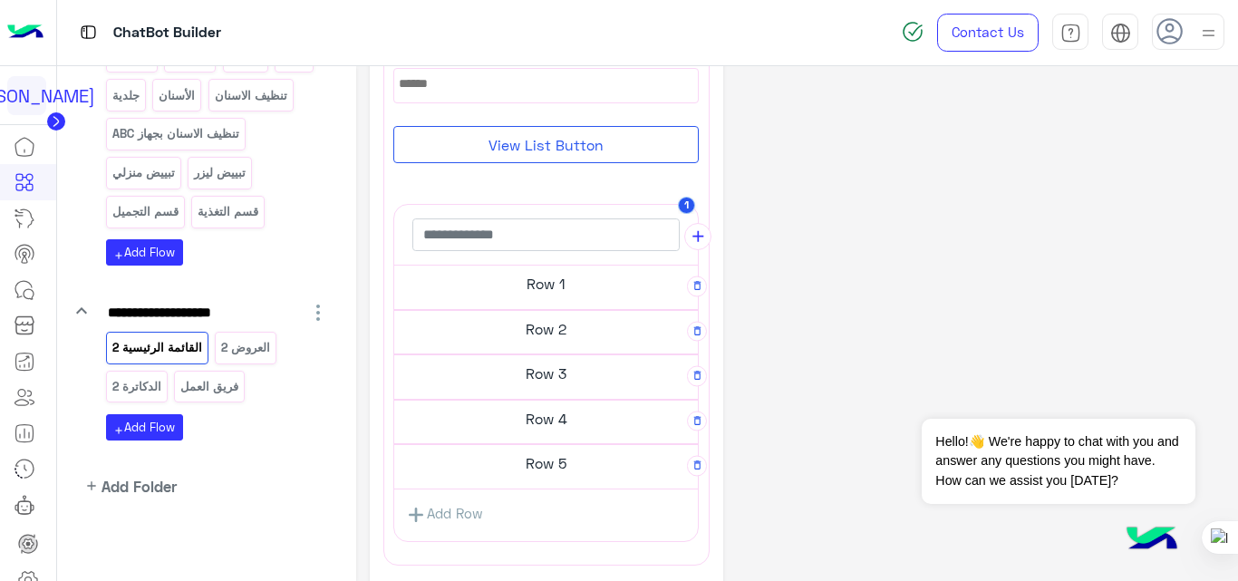
click at [534, 294] on h5 "Row 1" at bounding box center [546, 284] width 304 height 36
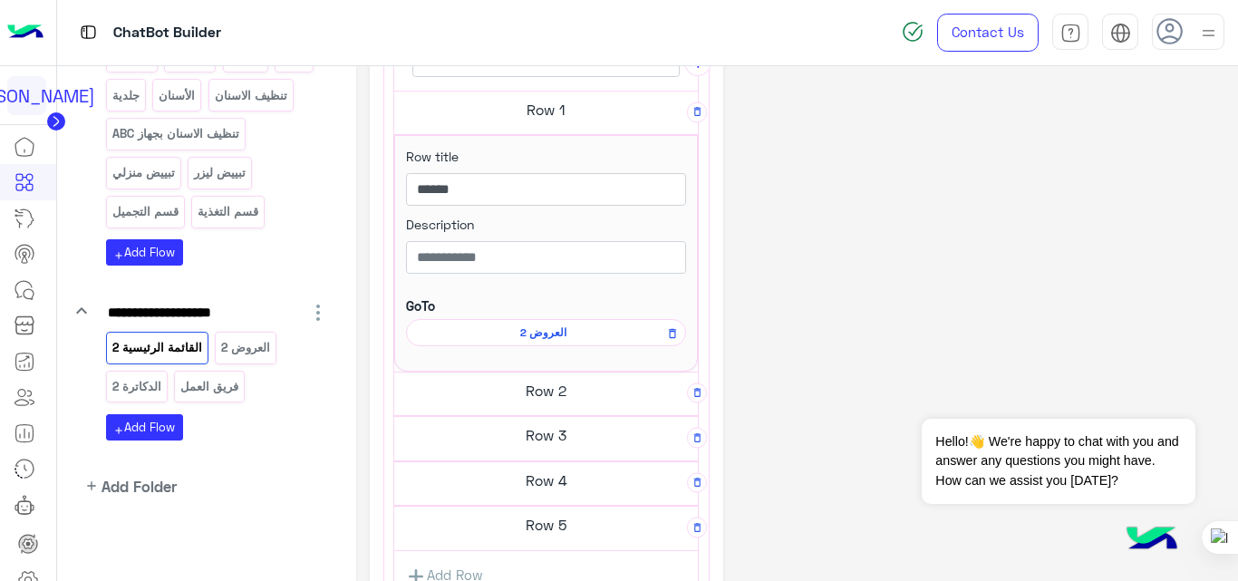
scroll to position [466, 0]
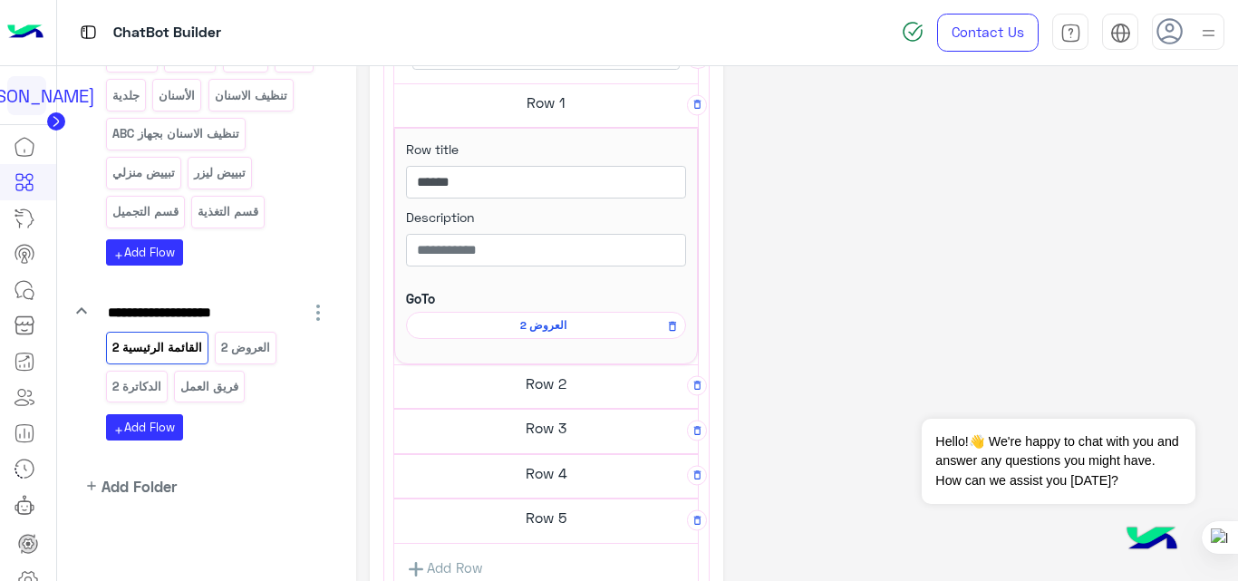
click at [541, 323] on span "العروض 2" at bounding box center [543, 325] width 254 height 16
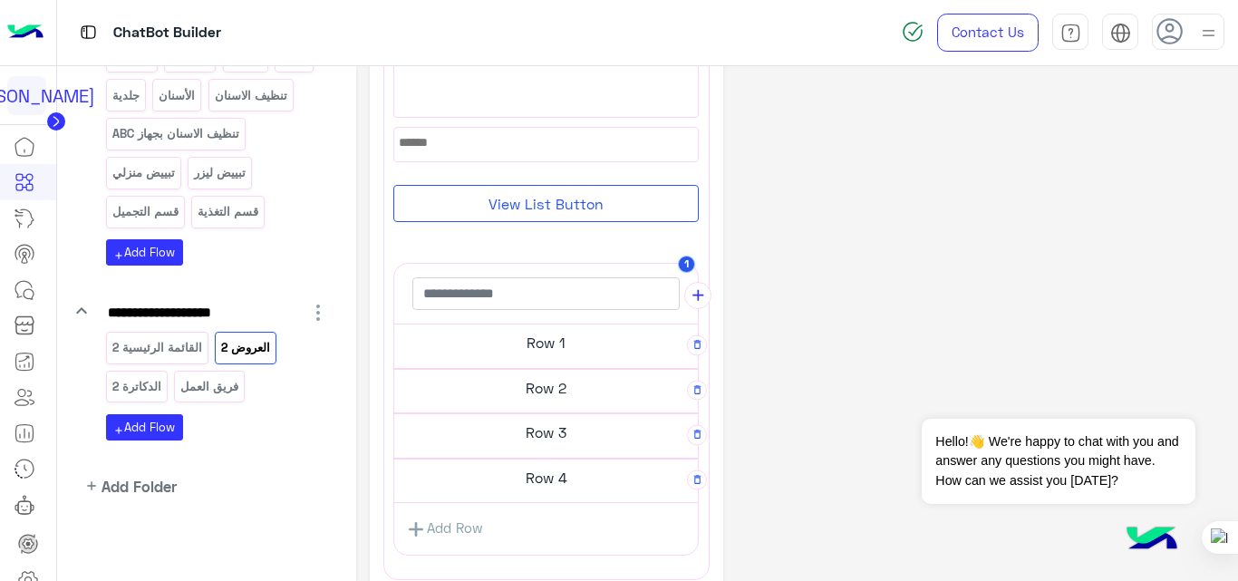
scroll to position [391, 0]
click at [630, 345] on h5 "Row 1" at bounding box center [546, 342] width 304 height 36
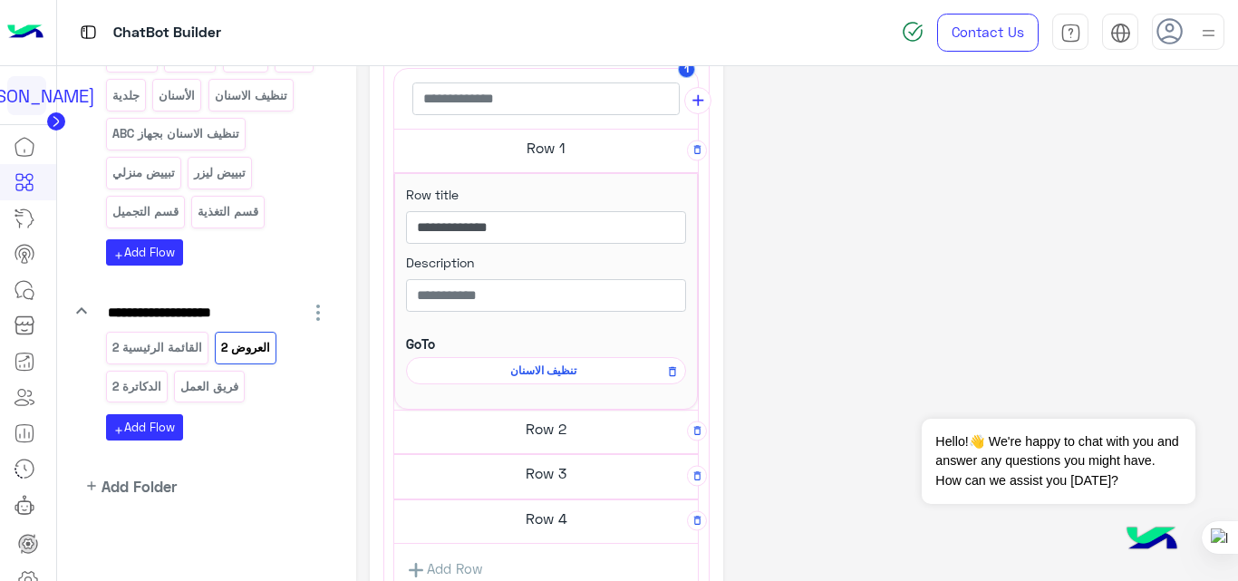
scroll to position [589, 0]
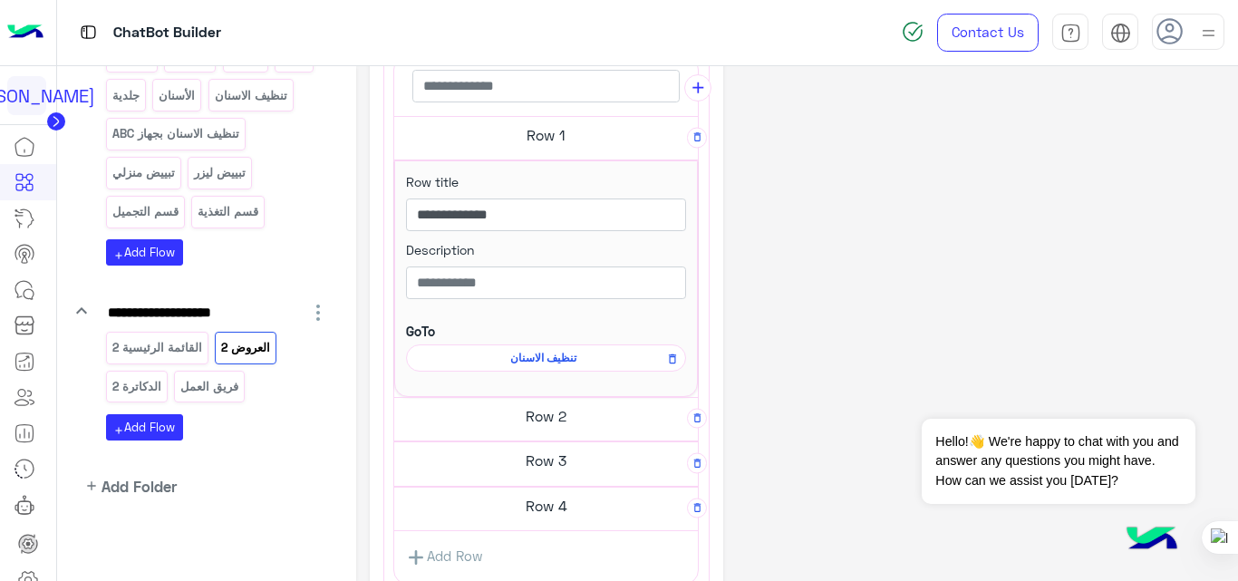
click at [591, 417] on h5 "Row 2" at bounding box center [546, 416] width 304 height 36
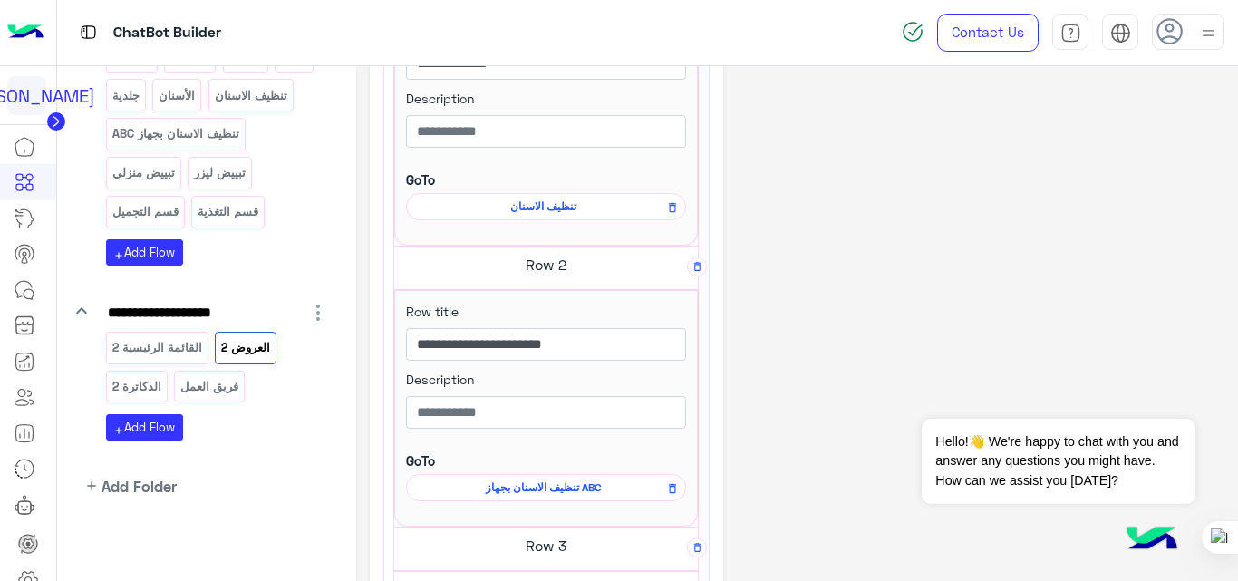
scroll to position [741, 0]
click at [580, 542] on h5 "Row 3" at bounding box center [546, 545] width 304 height 36
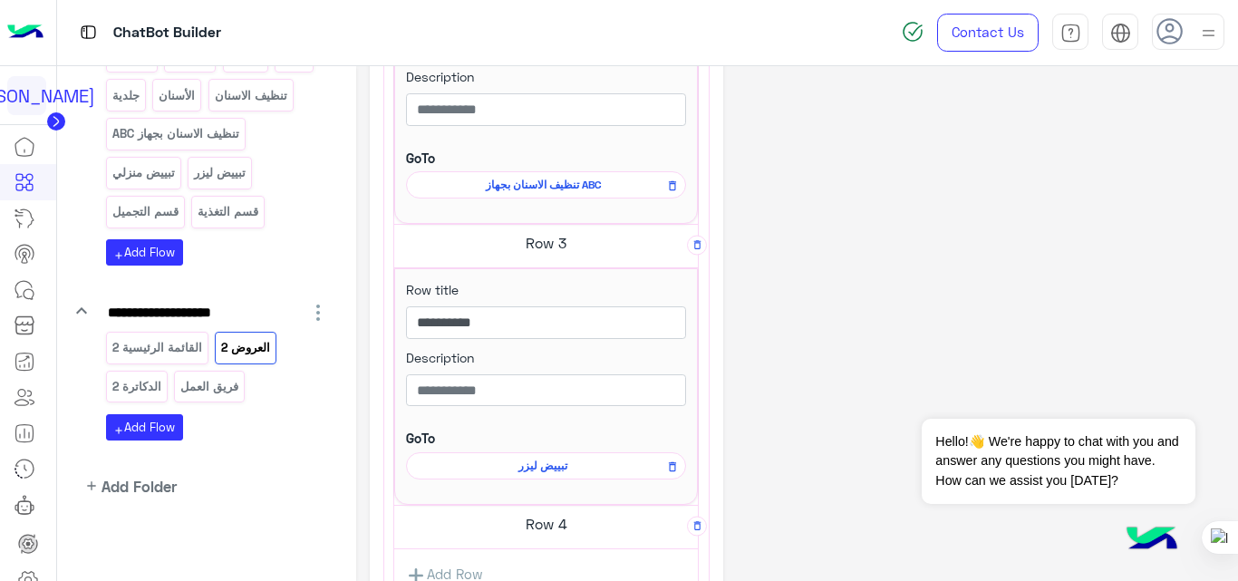
scroll to position [1044, 0]
click at [552, 533] on h5 "Row 4" at bounding box center [546, 523] width 304 height 36
click at [557, 525] on h5 "Row 4" at bounding box center [546, 523] width 304 height 36
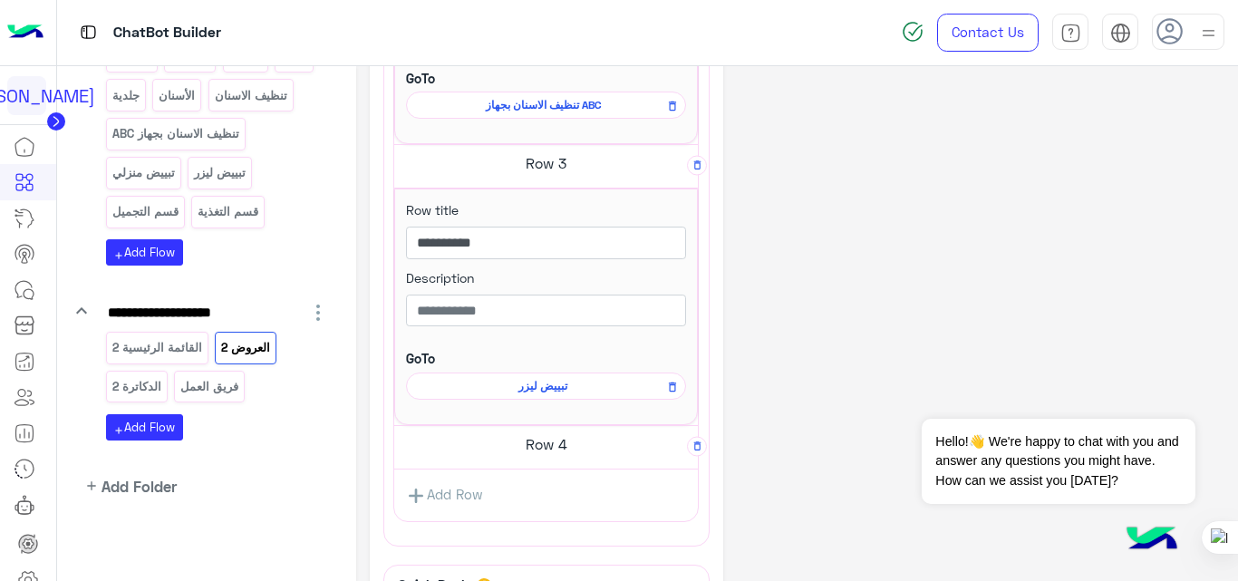
scroll to position [1124, 0]
click at [563, 446] on h5 "Row 4" at bounding box center [546, 443] width 304 height 36
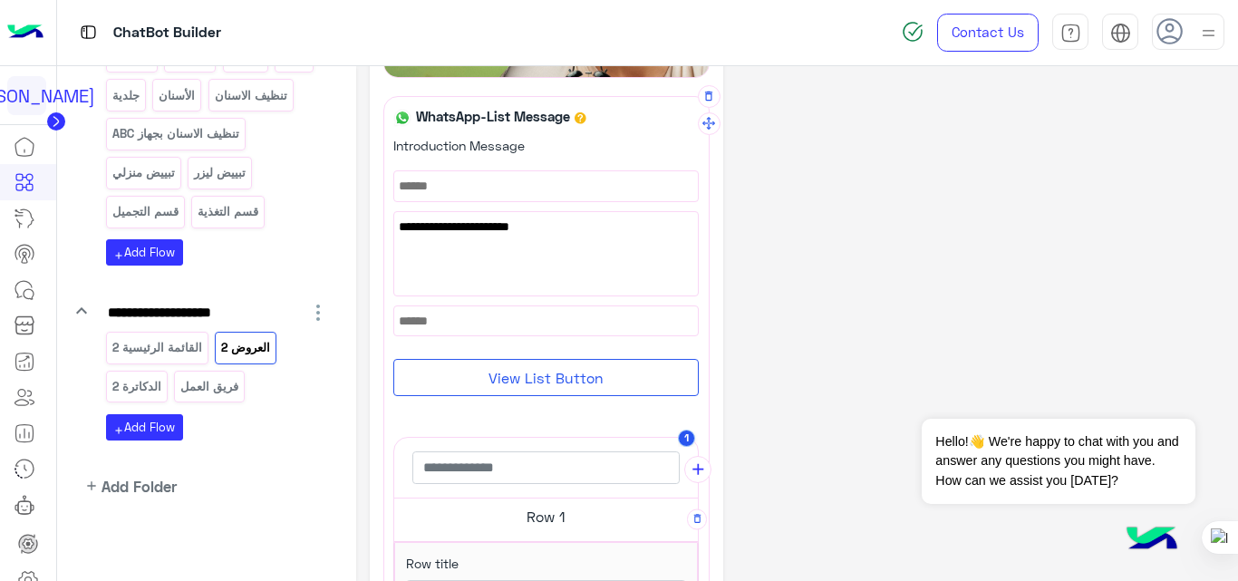
scroll to position [0, 0]
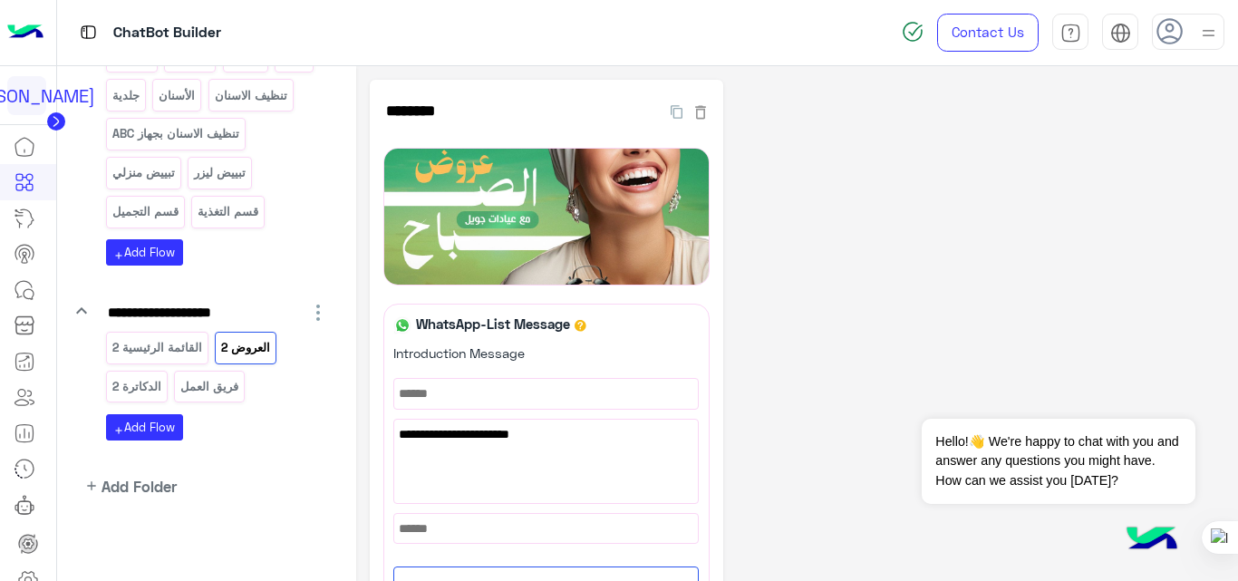
click at [188, 345] on p "القائمة الرئيسية 2" at bounding box center [157, 347] width 92 height 21
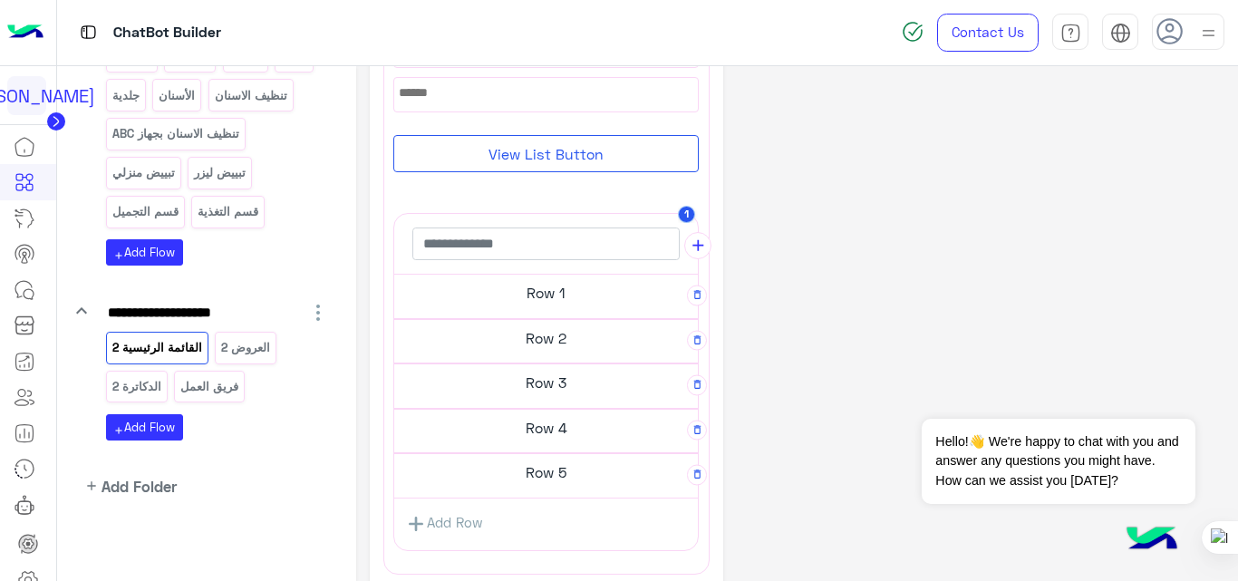
scroll to position [287, 0]
click at [228, 202] on p "قسم التغذية" at bounding box center [228, 211] width 63 height 21
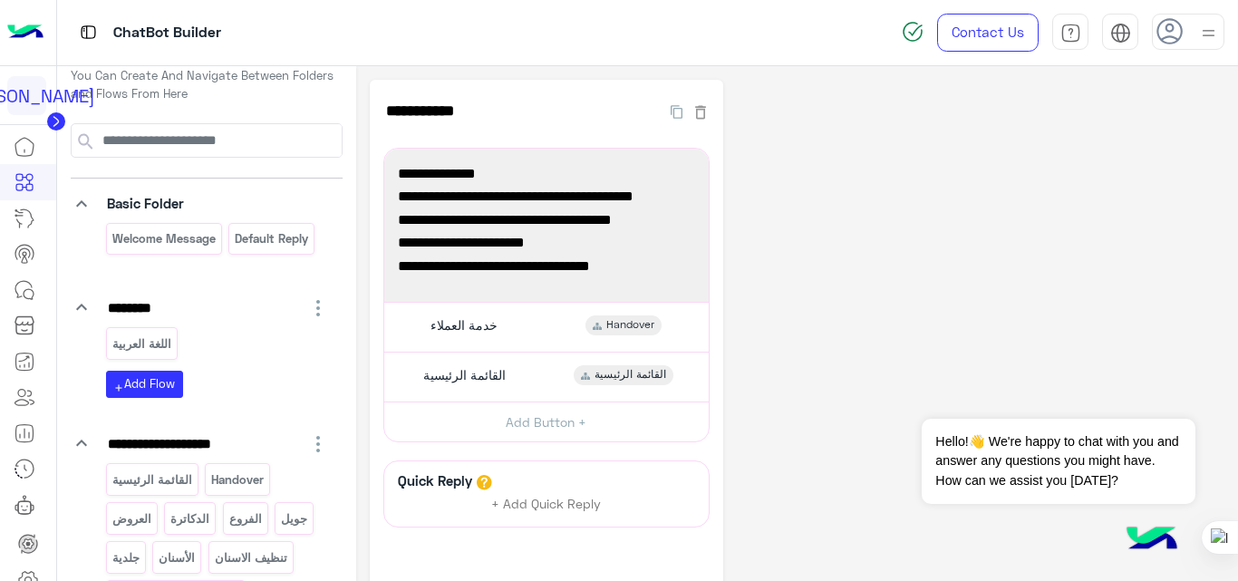
scroll to position [0, 0]
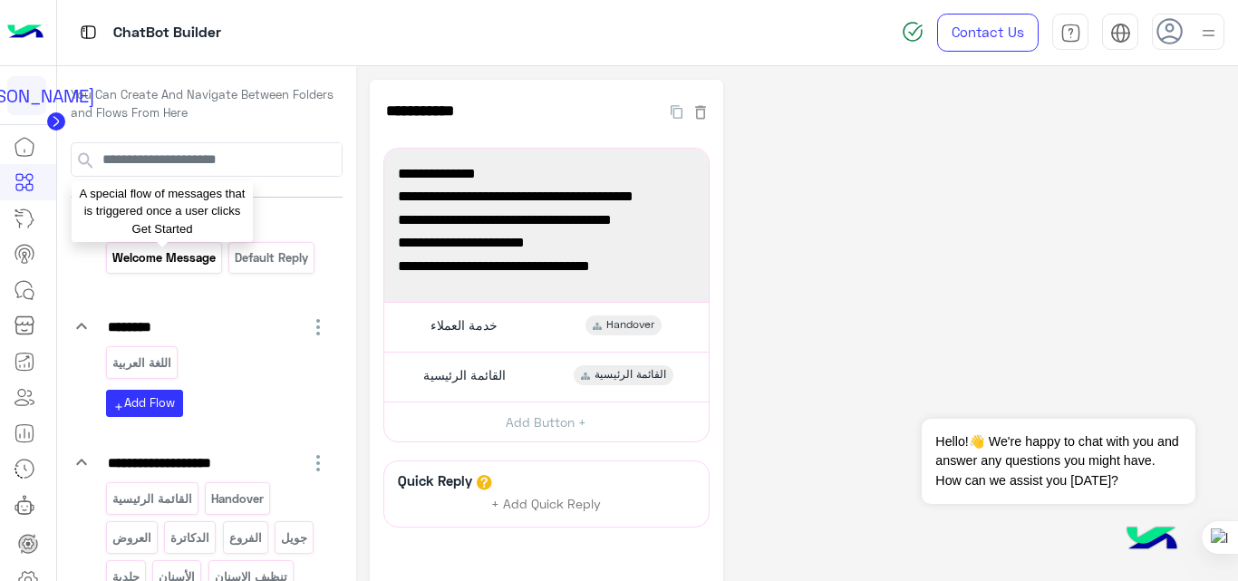
click at [185, 249] on p "Welcome Message" at bounding box center [164, 257] width 106 height 21
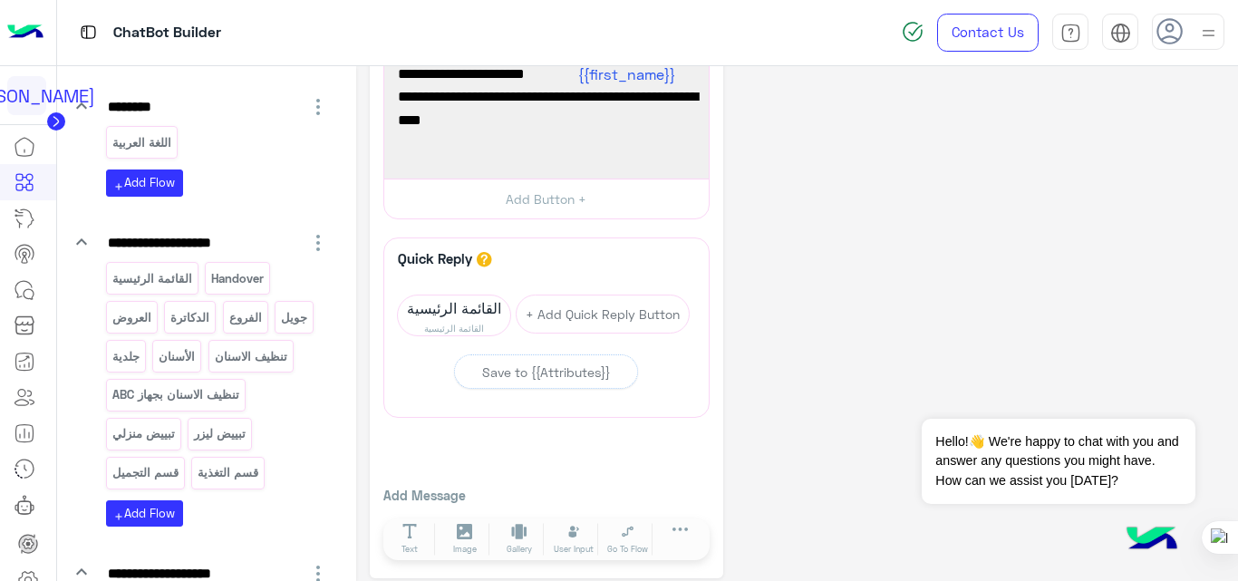
scroll to position [234, 0]
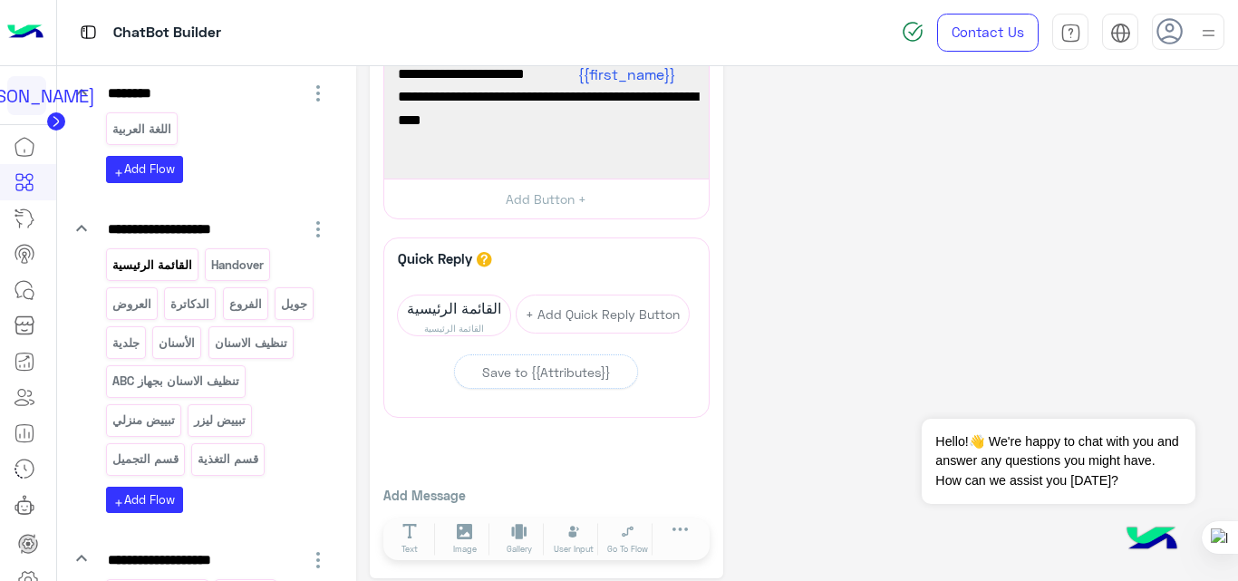
click at [150, 260] on p "القائمة الرئيسية" at bounding box center [152, 265] width 82 height 21
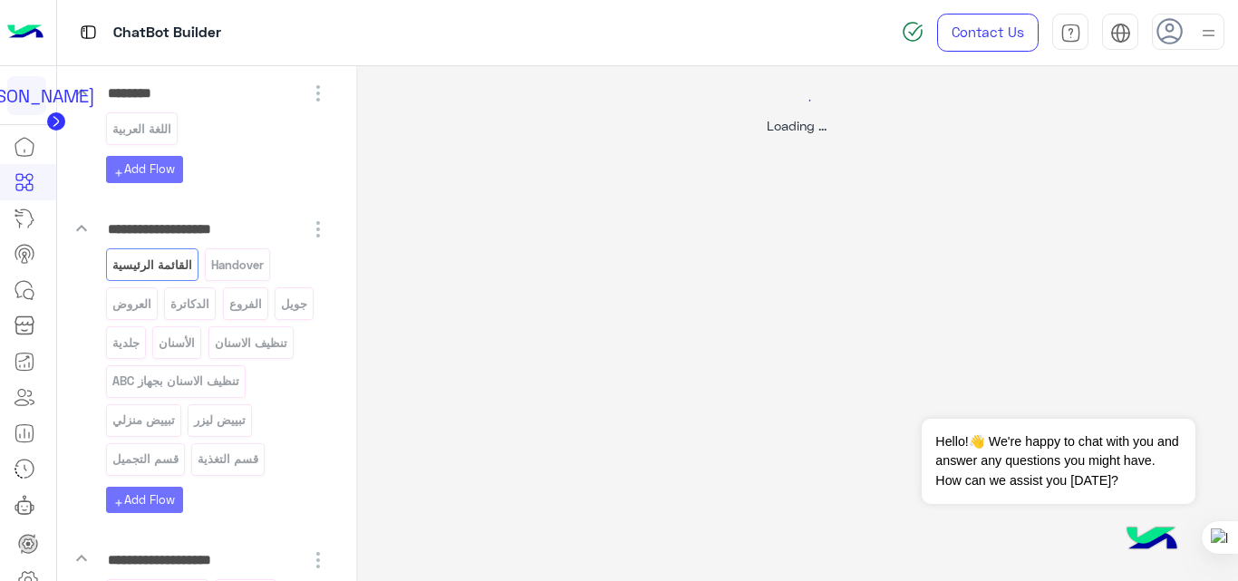
scroll to position [0, 0]
select select "*"
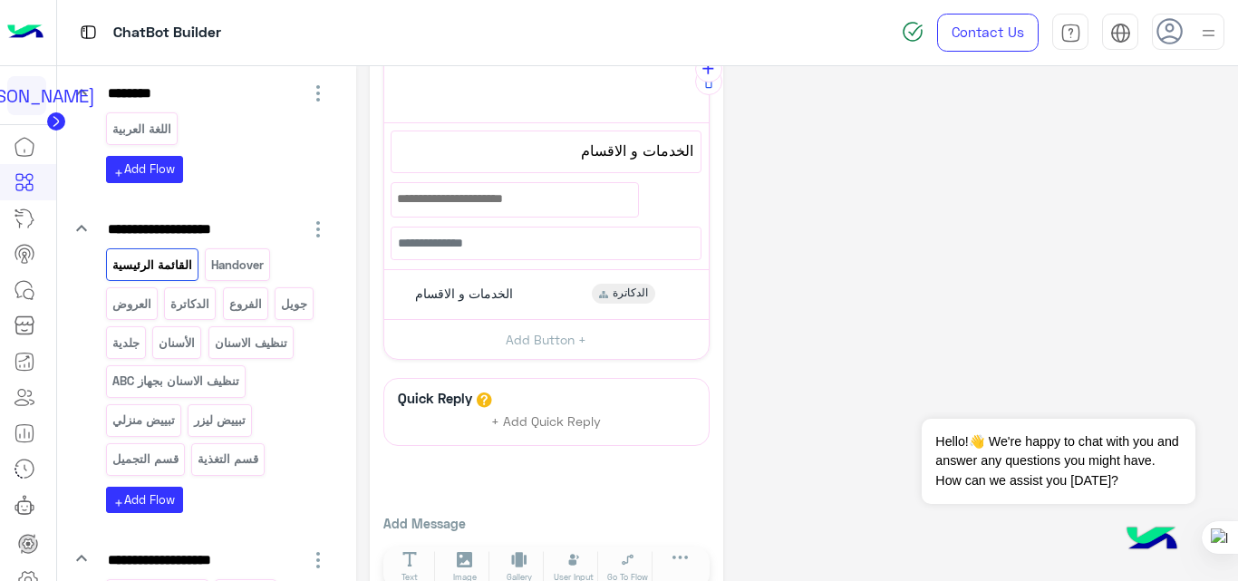
scroll to position [483, 0]
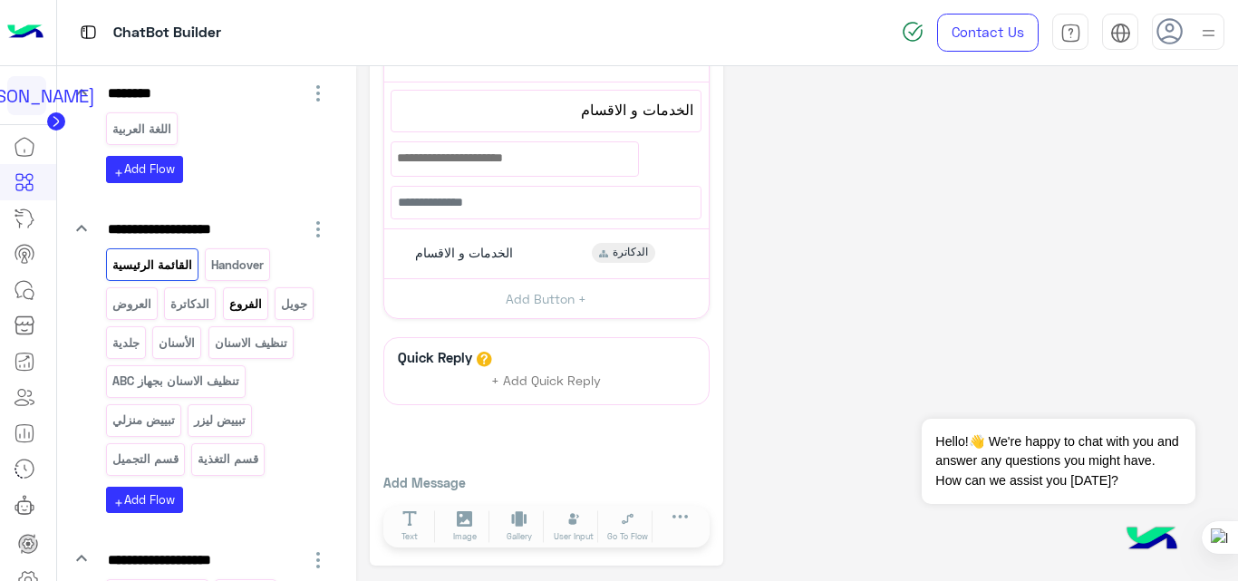
click at [244, 308] on p "الفروع" at bounding box center [244, 304] width 35 height 21
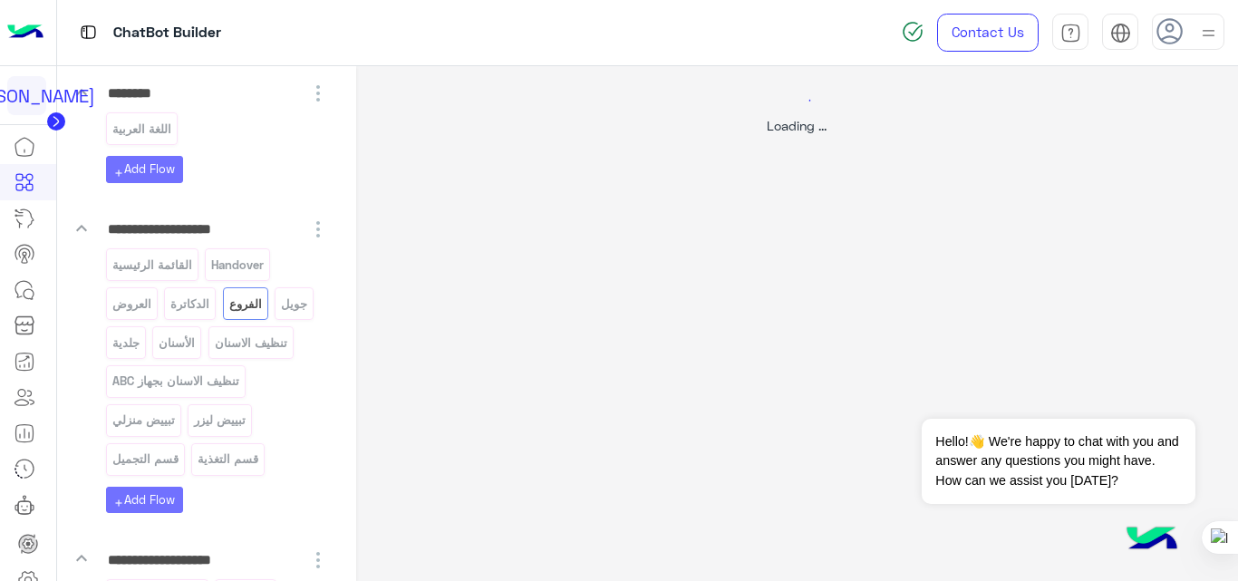
scroll to position [0, 0]
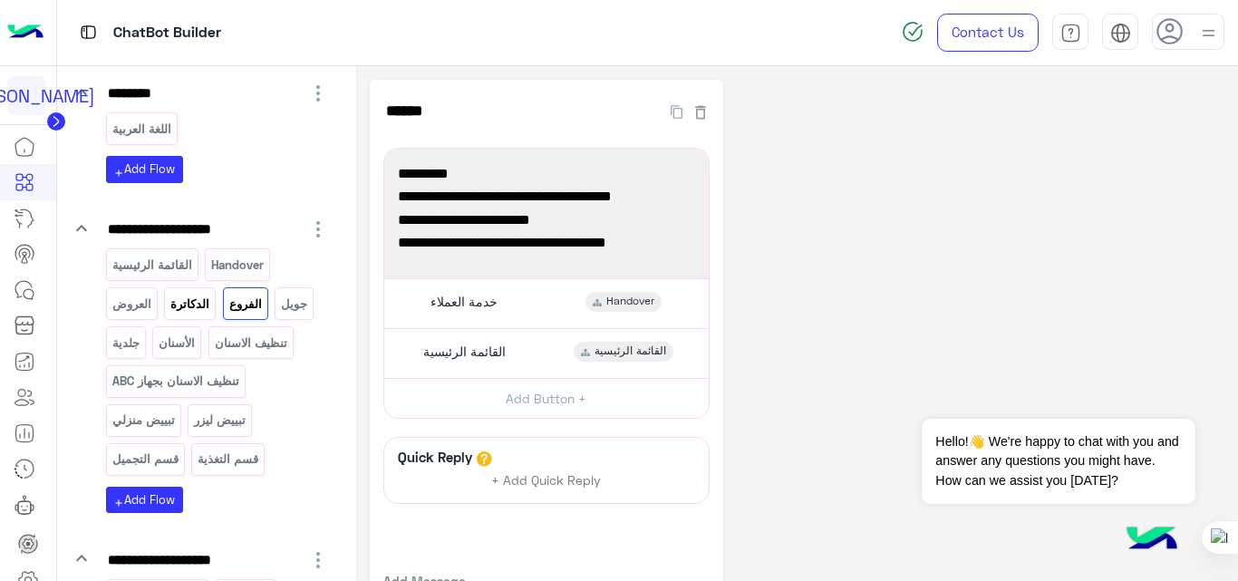
click at [190, 299] on p "الدكاترة" at bounding box center [190, 304] width 42 height 21
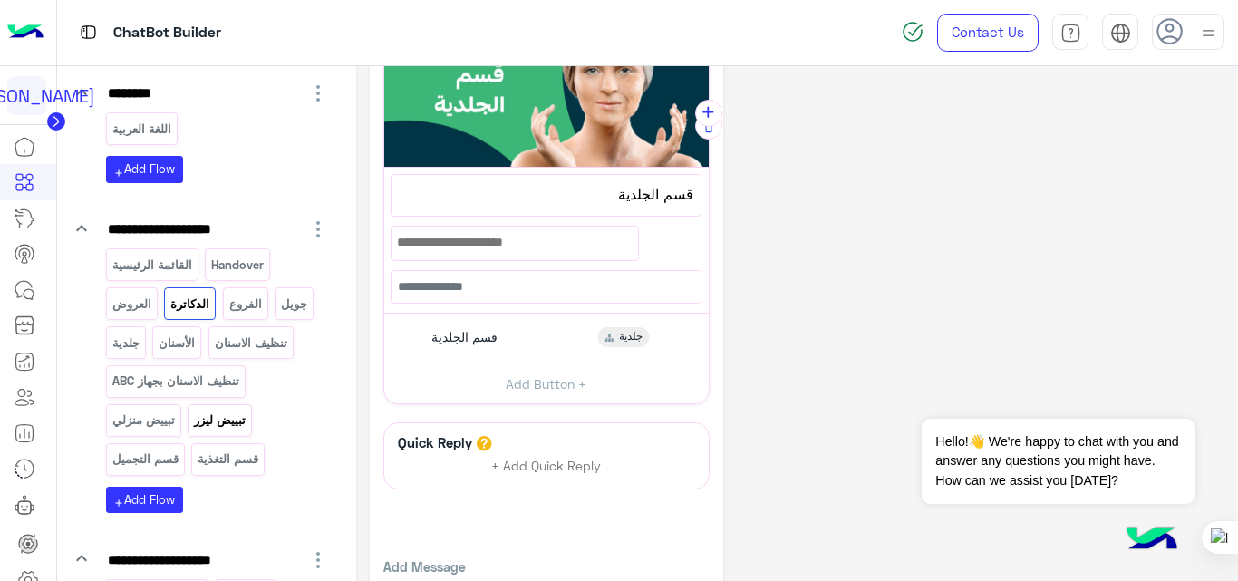
scroll to position [481, 0]
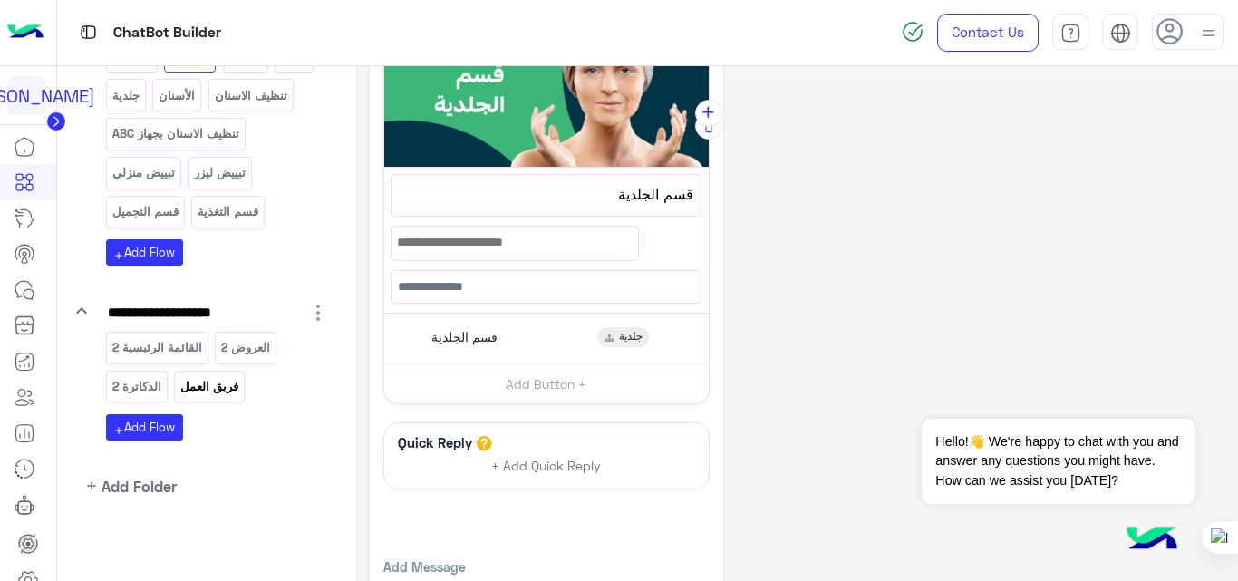
click at [227, 387] on p "فريق العمل" at bounding box center [209, 386] width 61 height 21
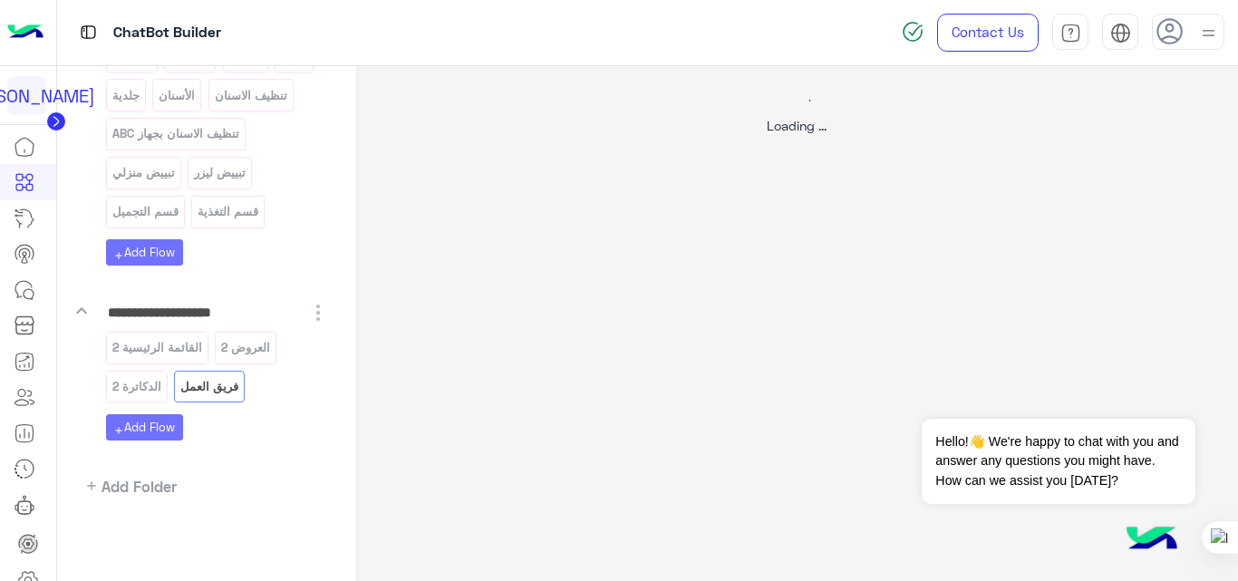
scroll to position [0, 0]
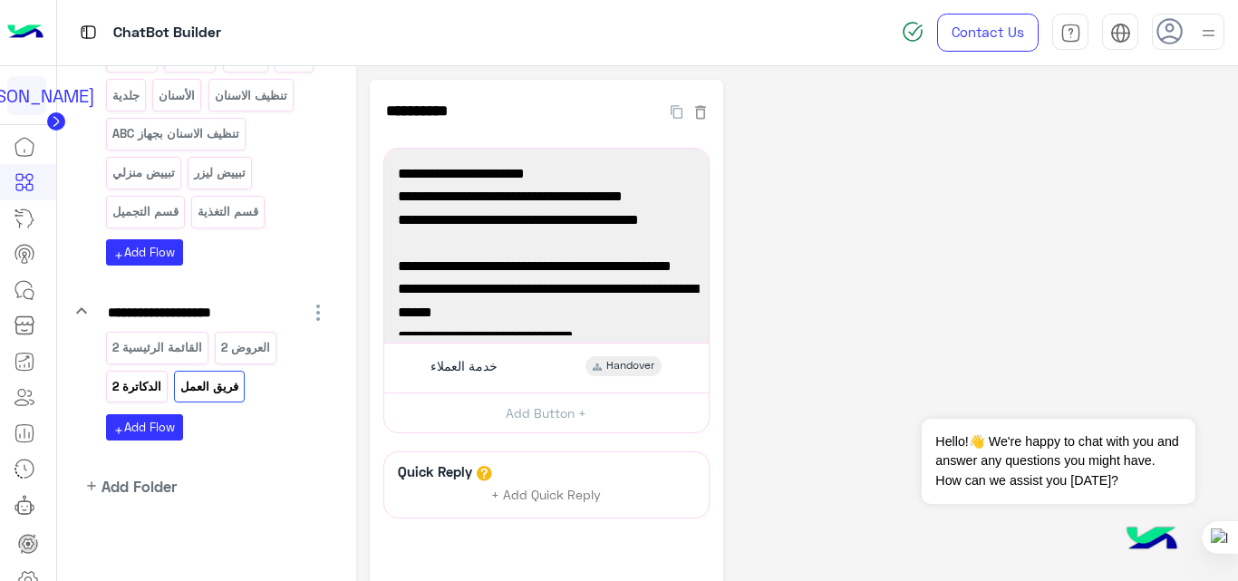
click at [132, 386] on p "الدكاترة 2" at bounding box center [137, 386] width 52 height 21
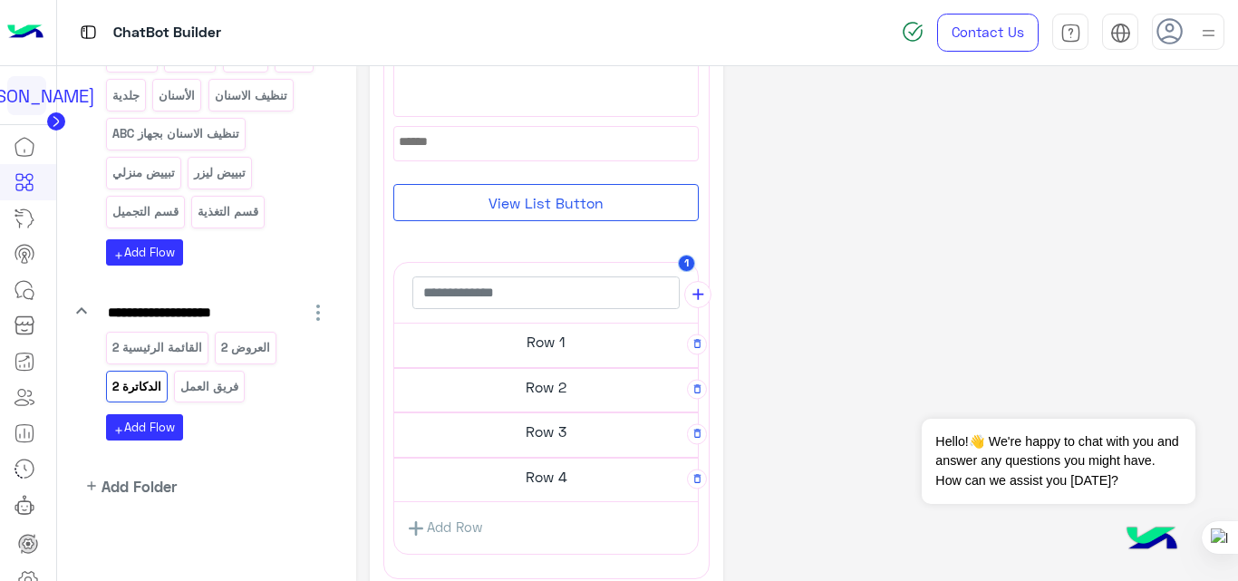
click at [533, 352] on h5 "Row 1" at bounding box center [546, 342] width 304 height 36
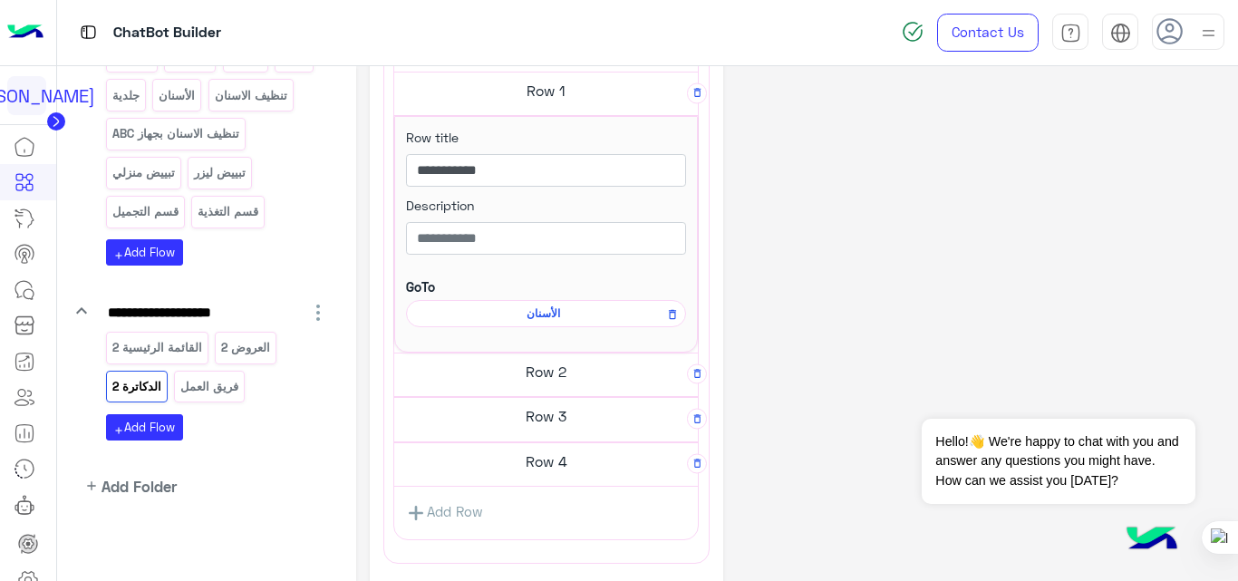
scroll to position [488, 0]
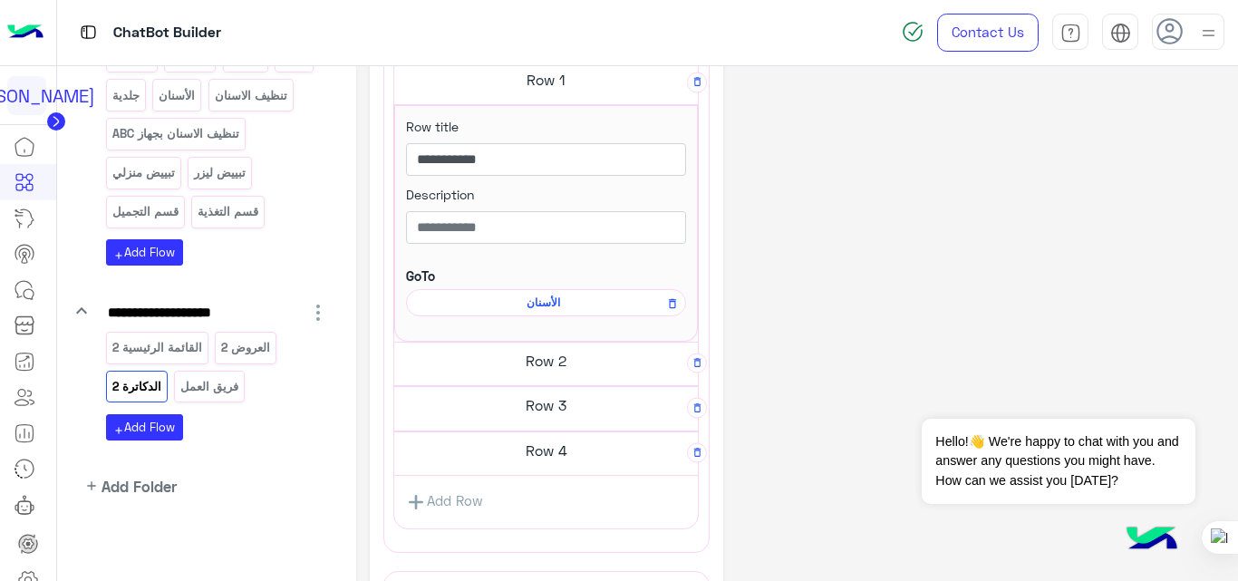
click at [546, 359] on h5 "Row 2" at bounding box center [546, 361] width 304 height 36
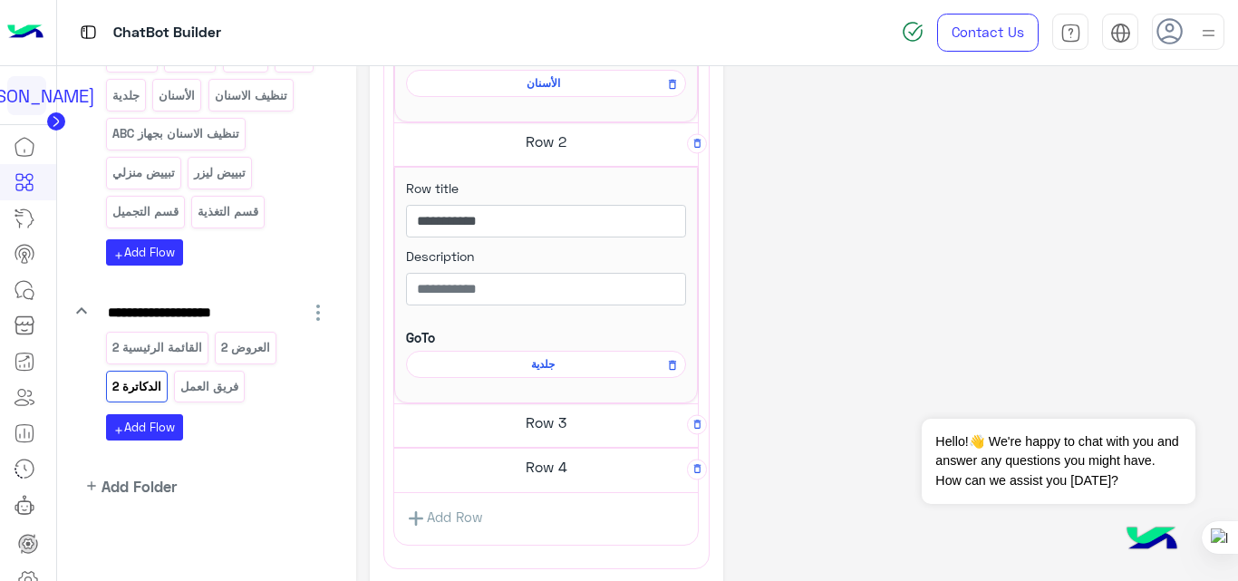
scroll to position [709, 0]
click at [548, 369] on span "جلدية" at bounding box center [543, 363] width 254 height 16
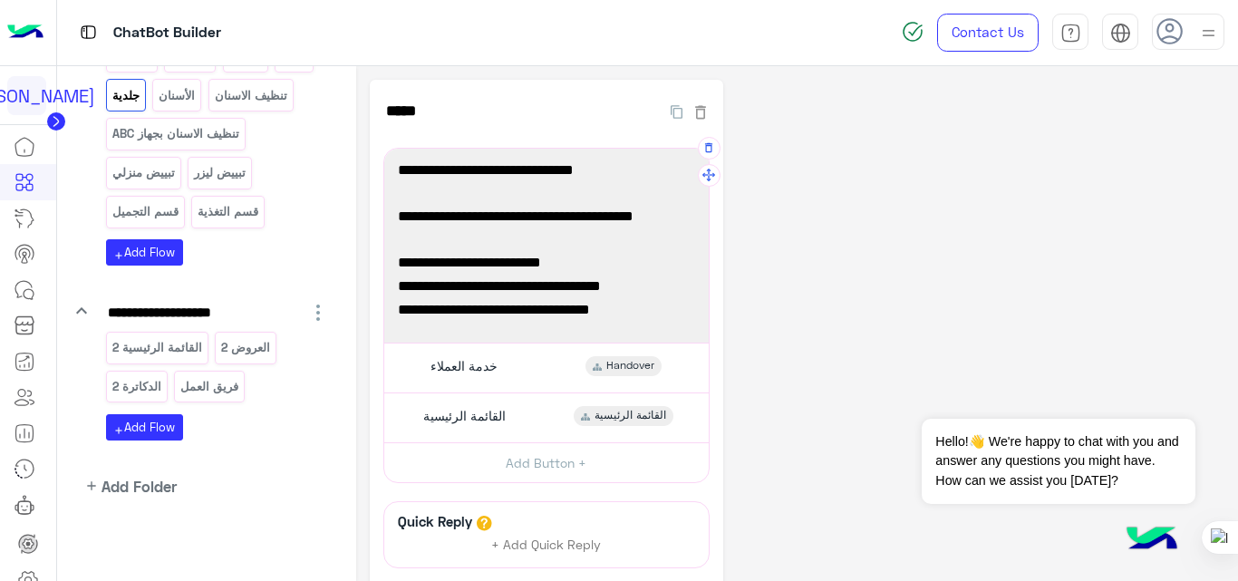
scroll to position [0, 0]
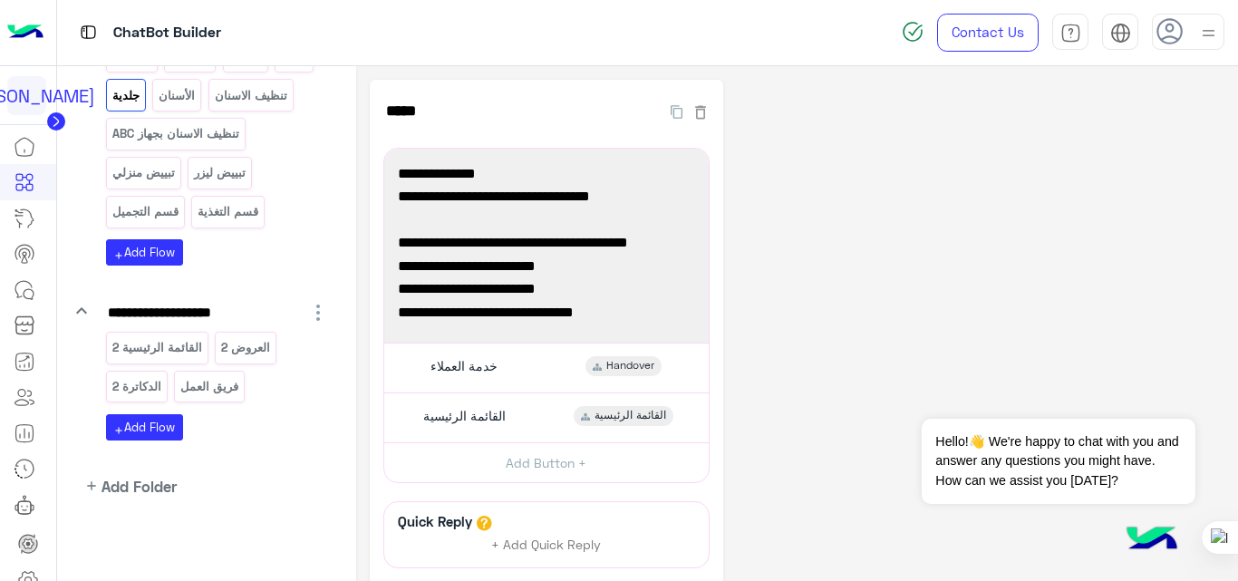
click at [838, 211] on div "**********" at bounding box center [797, 405] width 855 height 650
click at [224, 343] on p "العروض 2" at bounding box center [246, 347] width 52 height 21
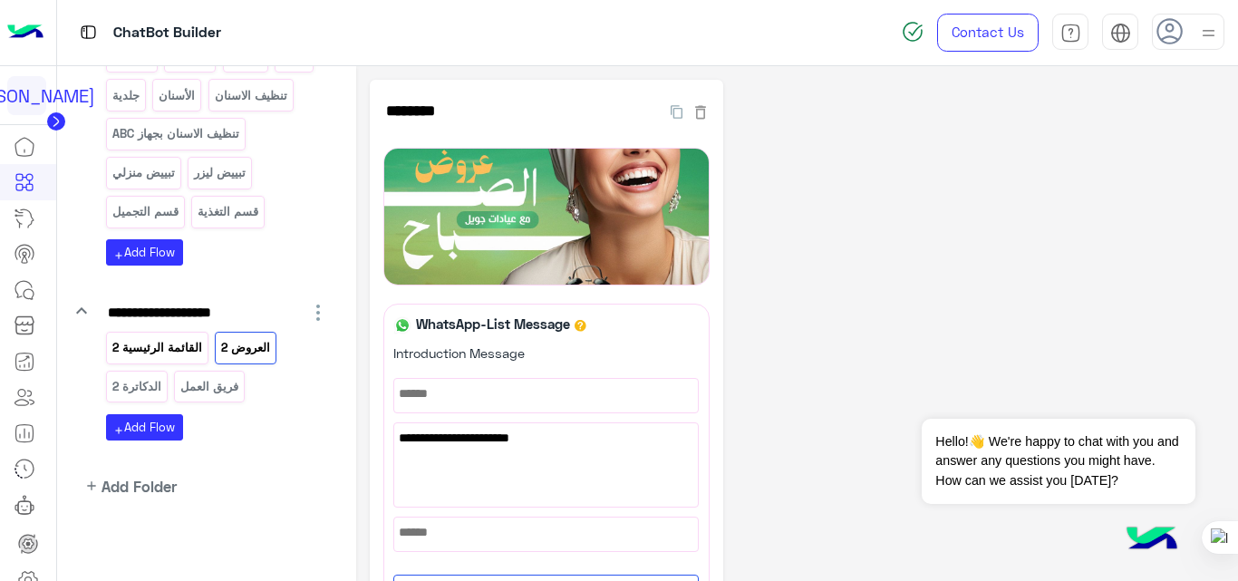
click at [179, 358] on p "القائمة الرئيسية 2" at bounding box center [157, 347] width 92 height 21
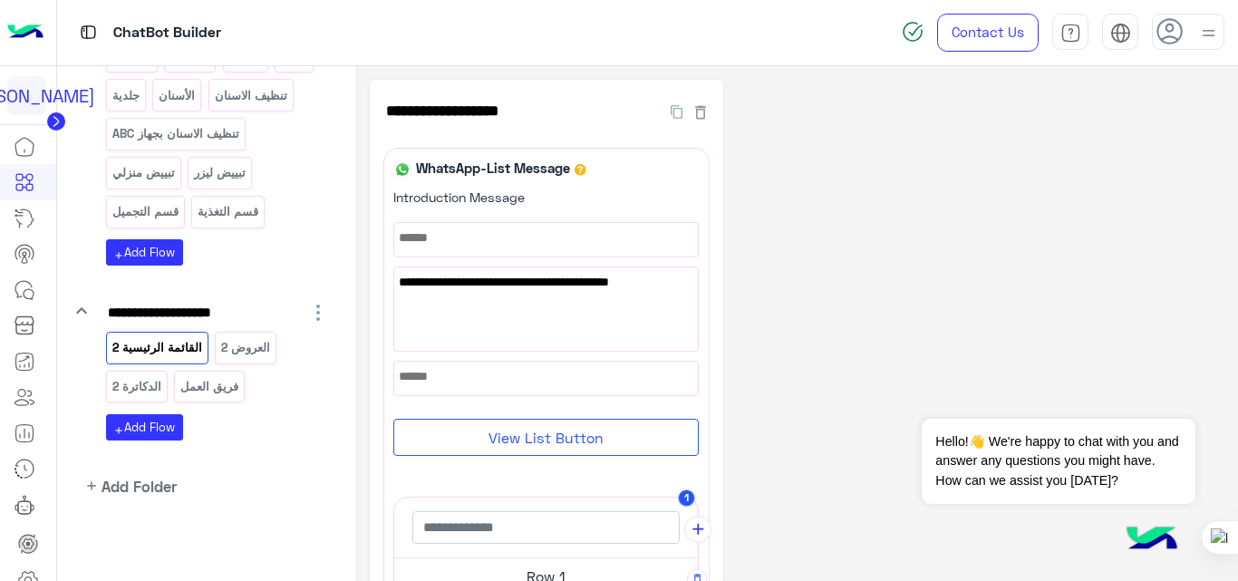
click at [905, 384] on div "**********" at bounding box center [797, 579] width 855 height 999
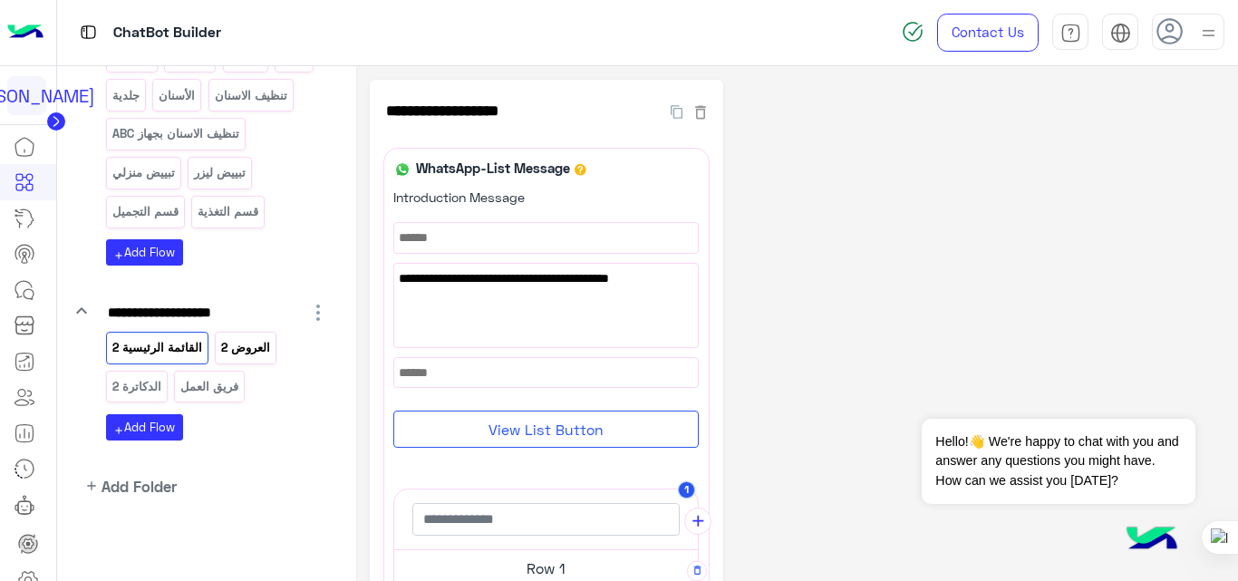
click at [234, 355] on p "العروض 2" at bounding box center [246, 347] width 52 height 21
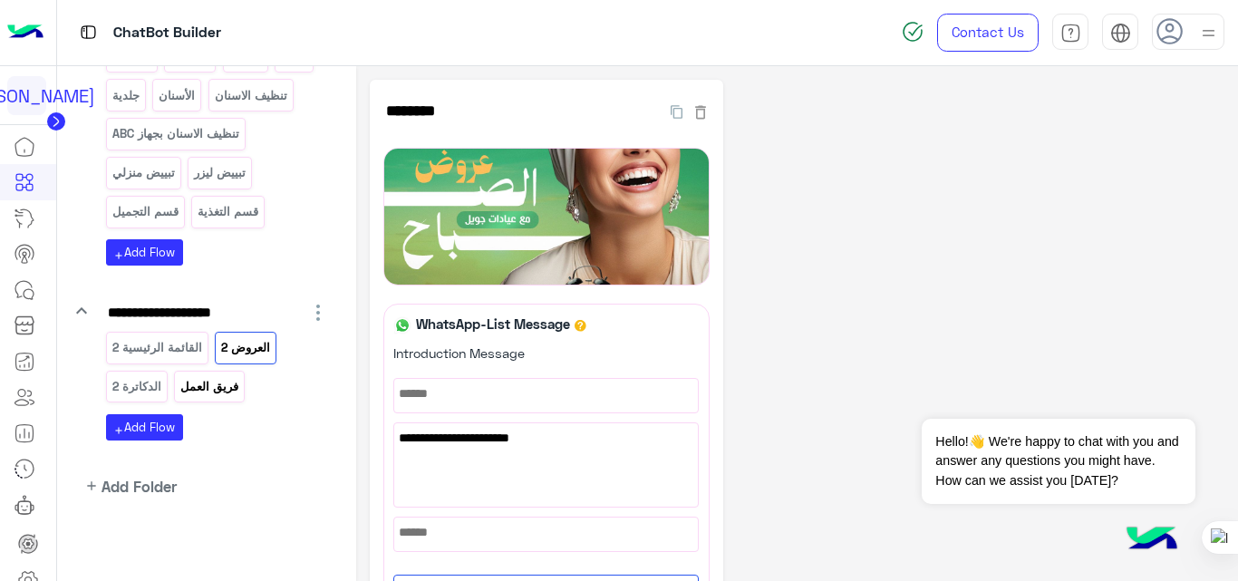
click at [193, 395] on p "فريق العمل" at bounding box center [209, 386] width 61 height 21
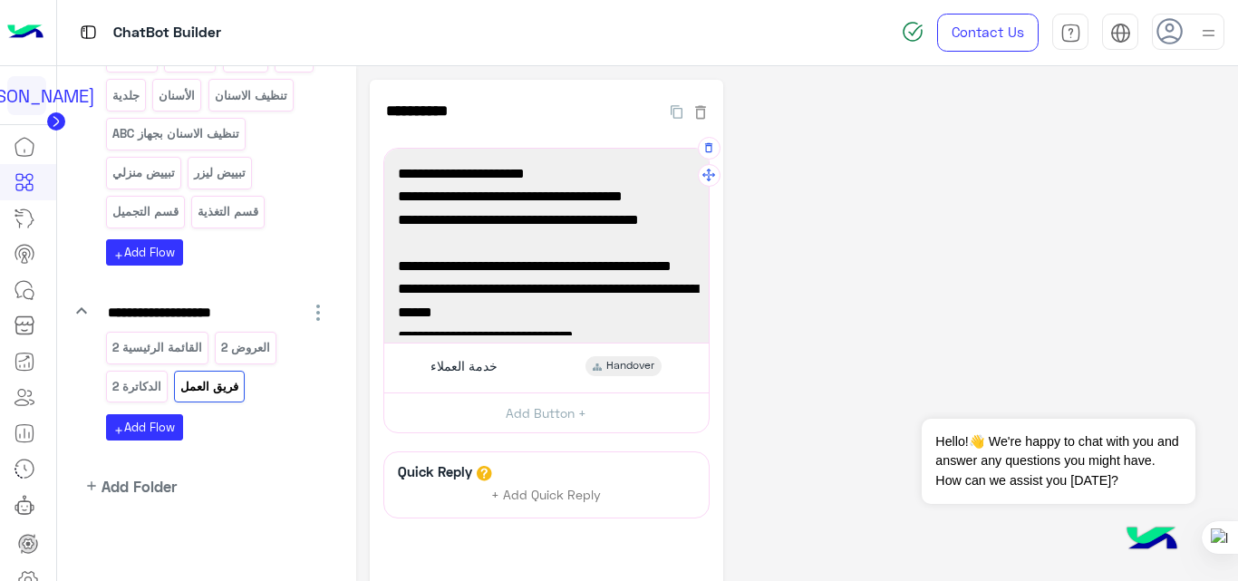
scroll to position [72, 0]
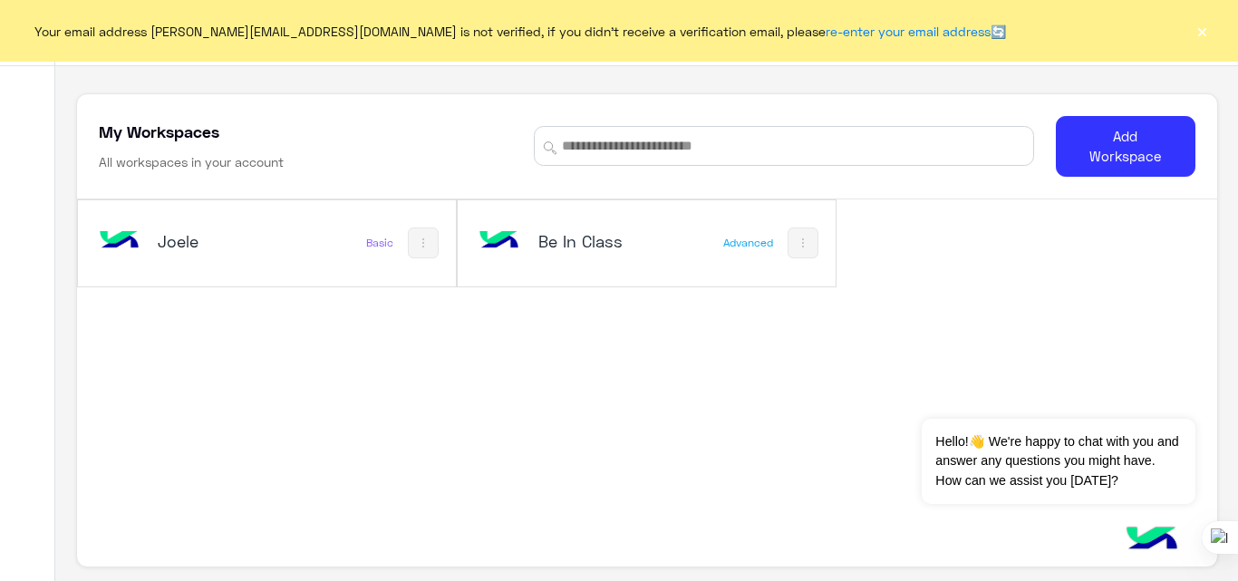
click at [1202, 34] on button "×" at bounding box center [1202, 31] width 18 height 18
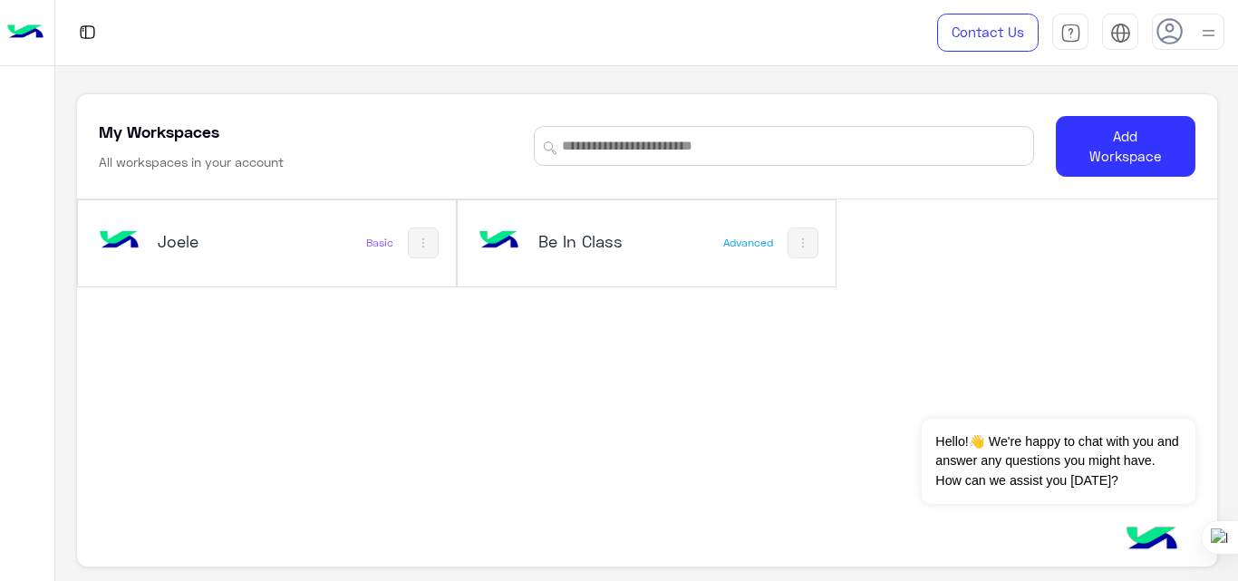
click at [1193, 32] on div at bounding box center [1188, 32] width 72 height 36
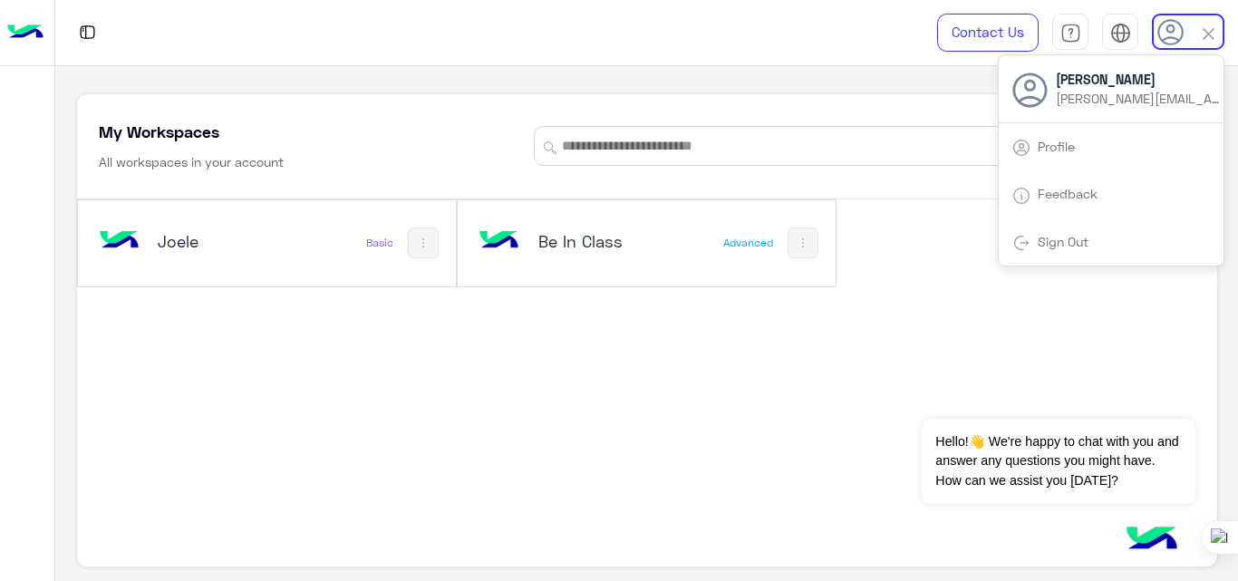
click at [1068, 248] on link "Sign Out" at bounding box center [1063, 241] width 51 height 15
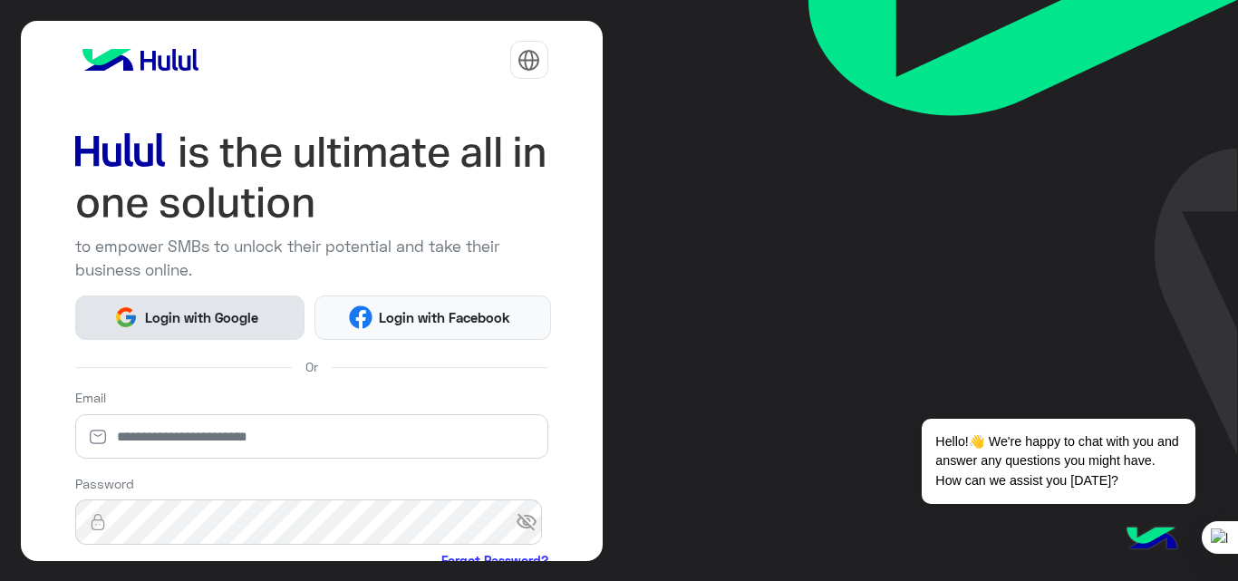
click at [209, 320] on span "Login with Google" at bounding box center [201, 317] width 127 height 21
